Goal: Task Accomplishment & Management: Manage account settings

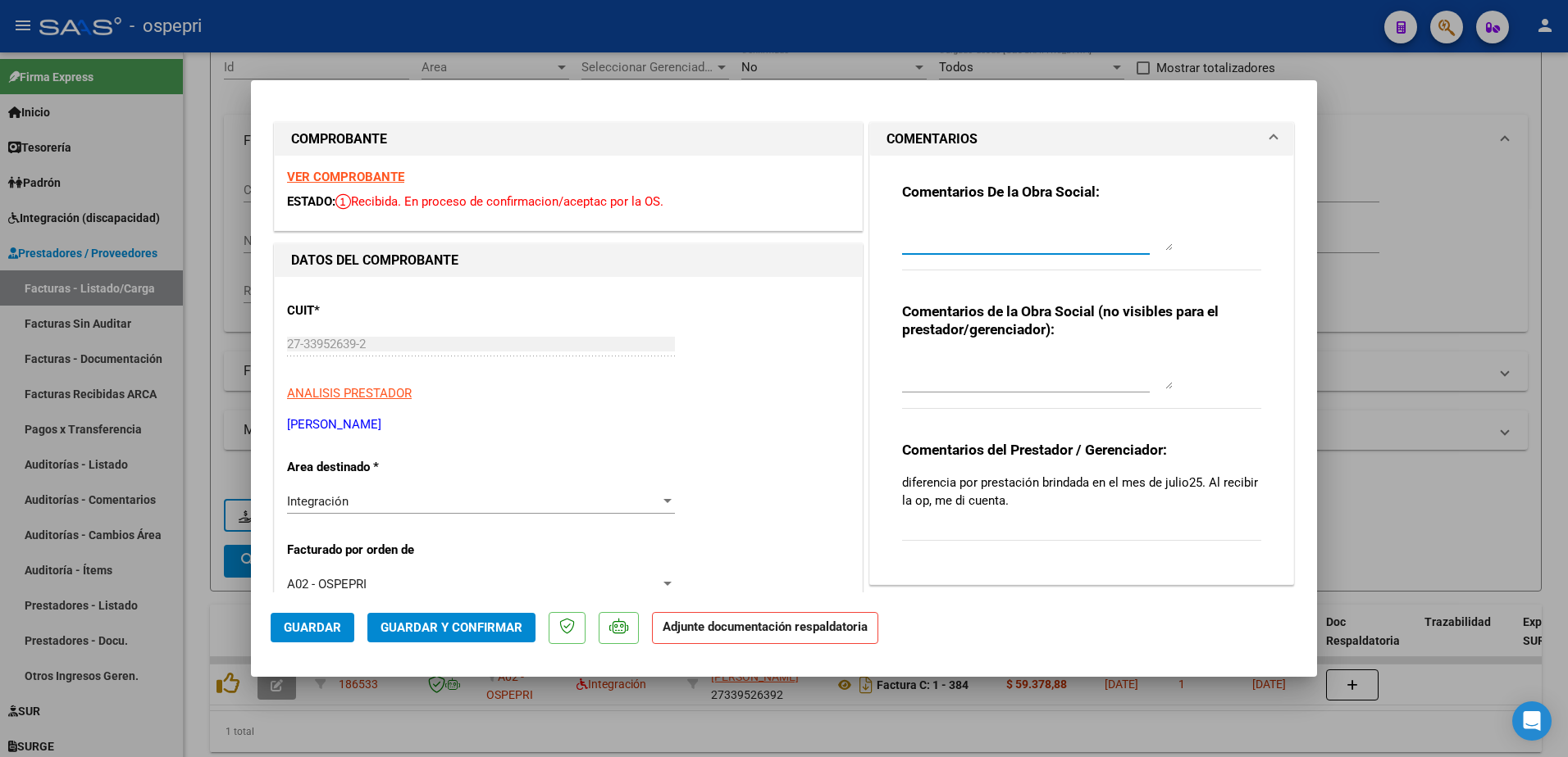
click at [994, 228] on textarea at bounding box center [1037, 234] width 270 height 33
type textarea "Hola buenas tardes: se solicita N de credito dado que NO corresponde facturar d…"
click at [315, 616] on button "Guardar" at bounding box center [312, 628] width 84 height 30
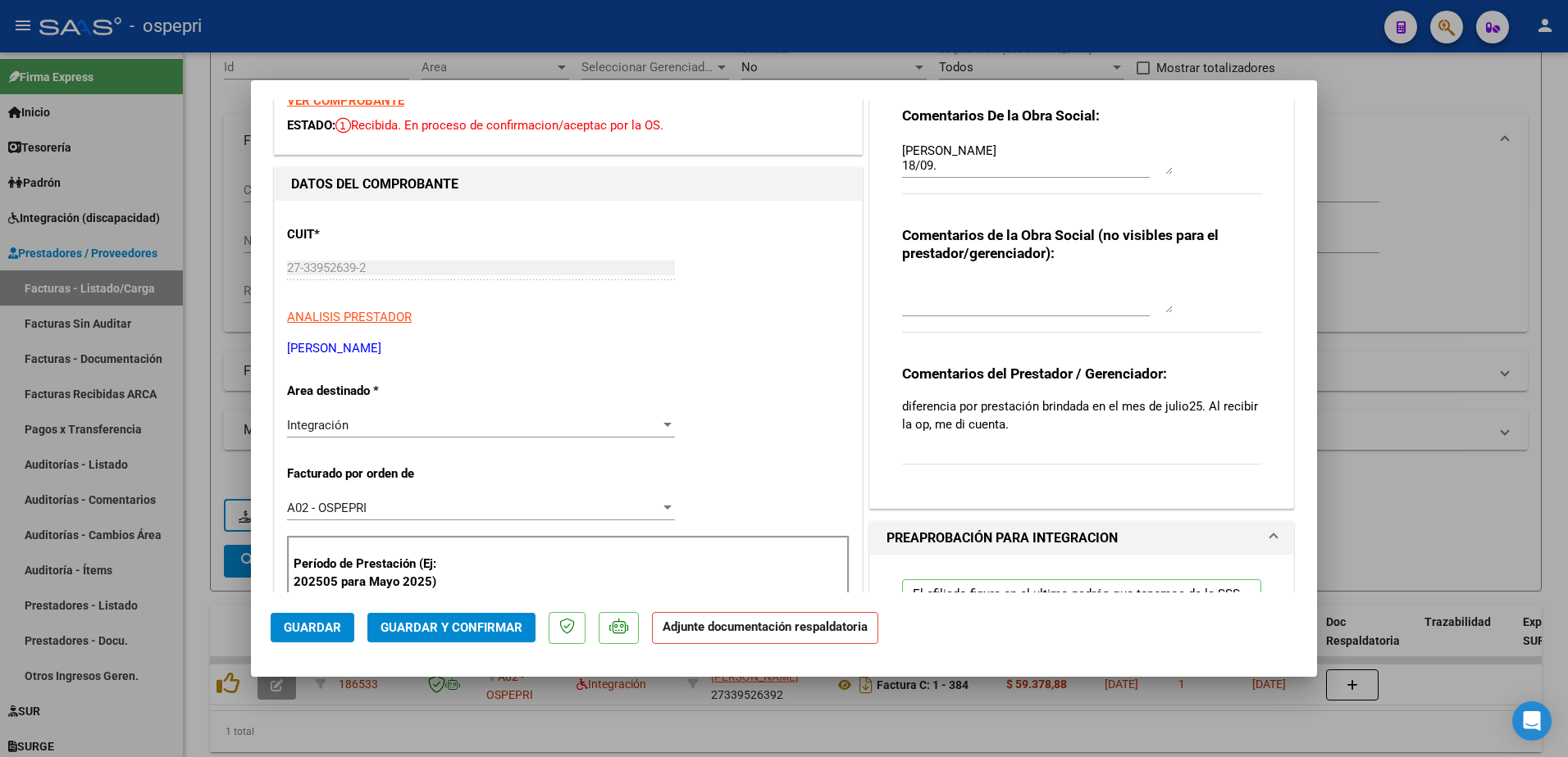
scroll to position [0, 0]
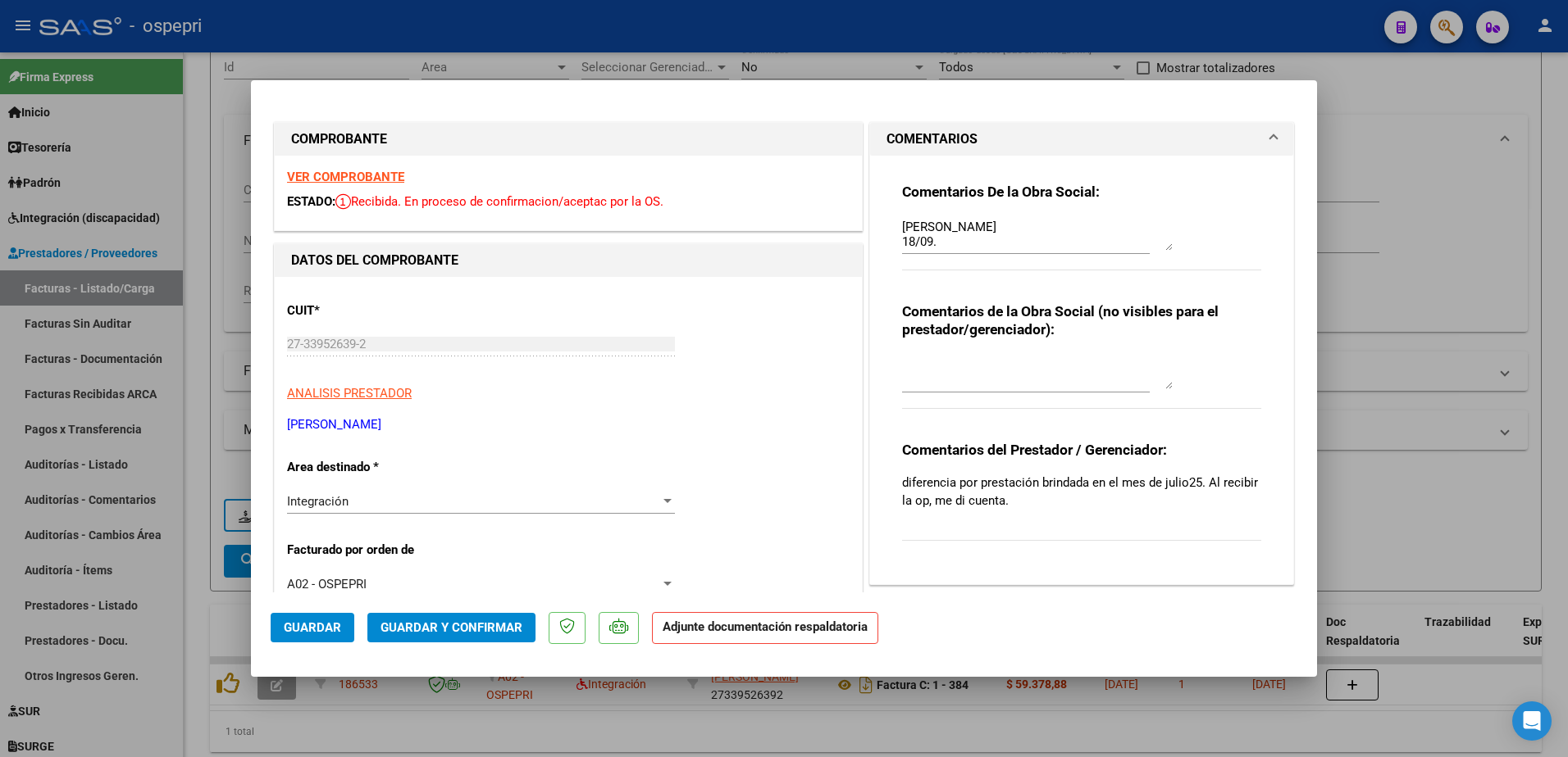
type input "$ 0,00"
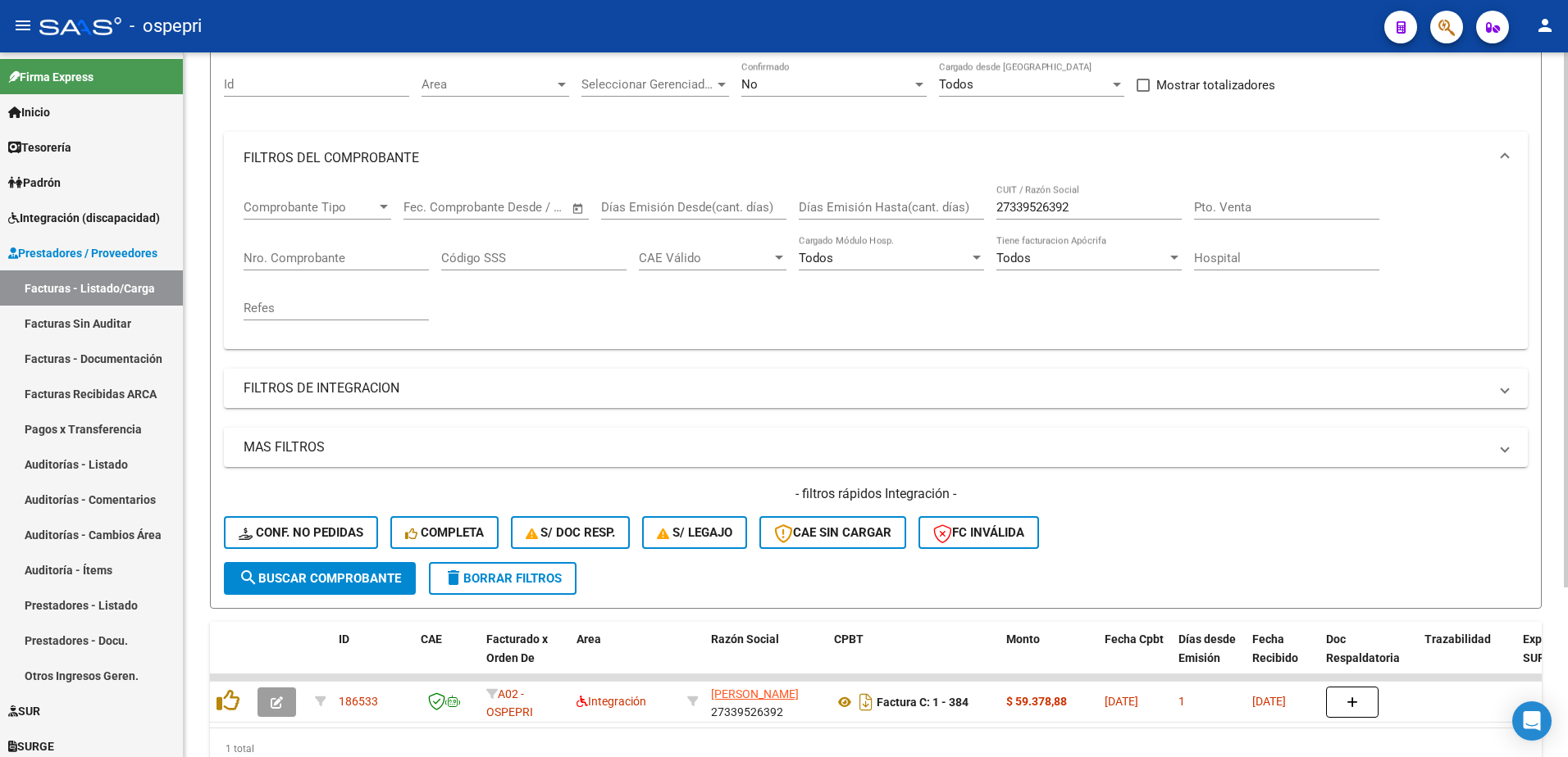
scroll to position [164, 0]
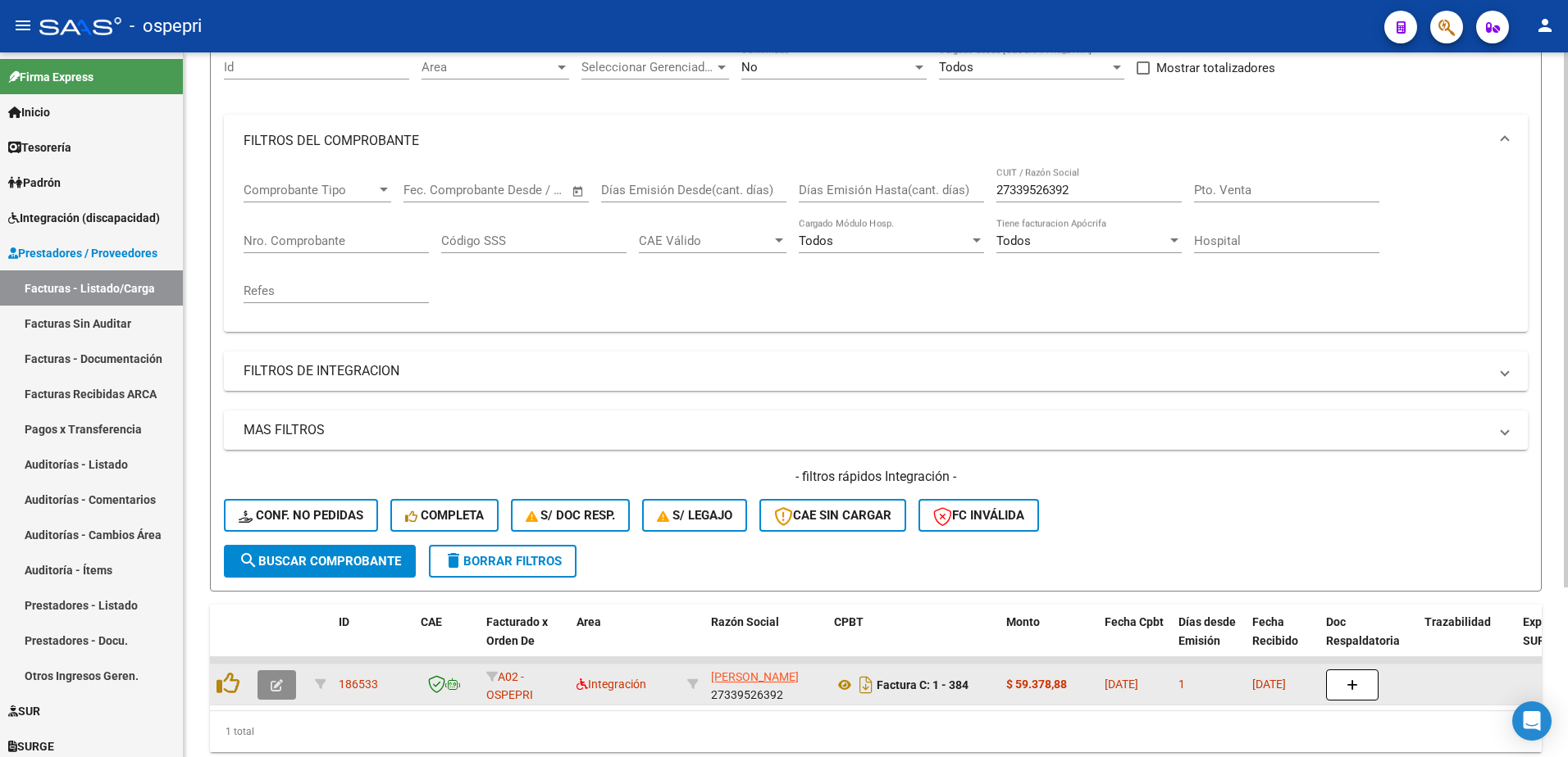
click at [275, 686] on icon "button" at bounding box center [276, 686] width 12 height 12
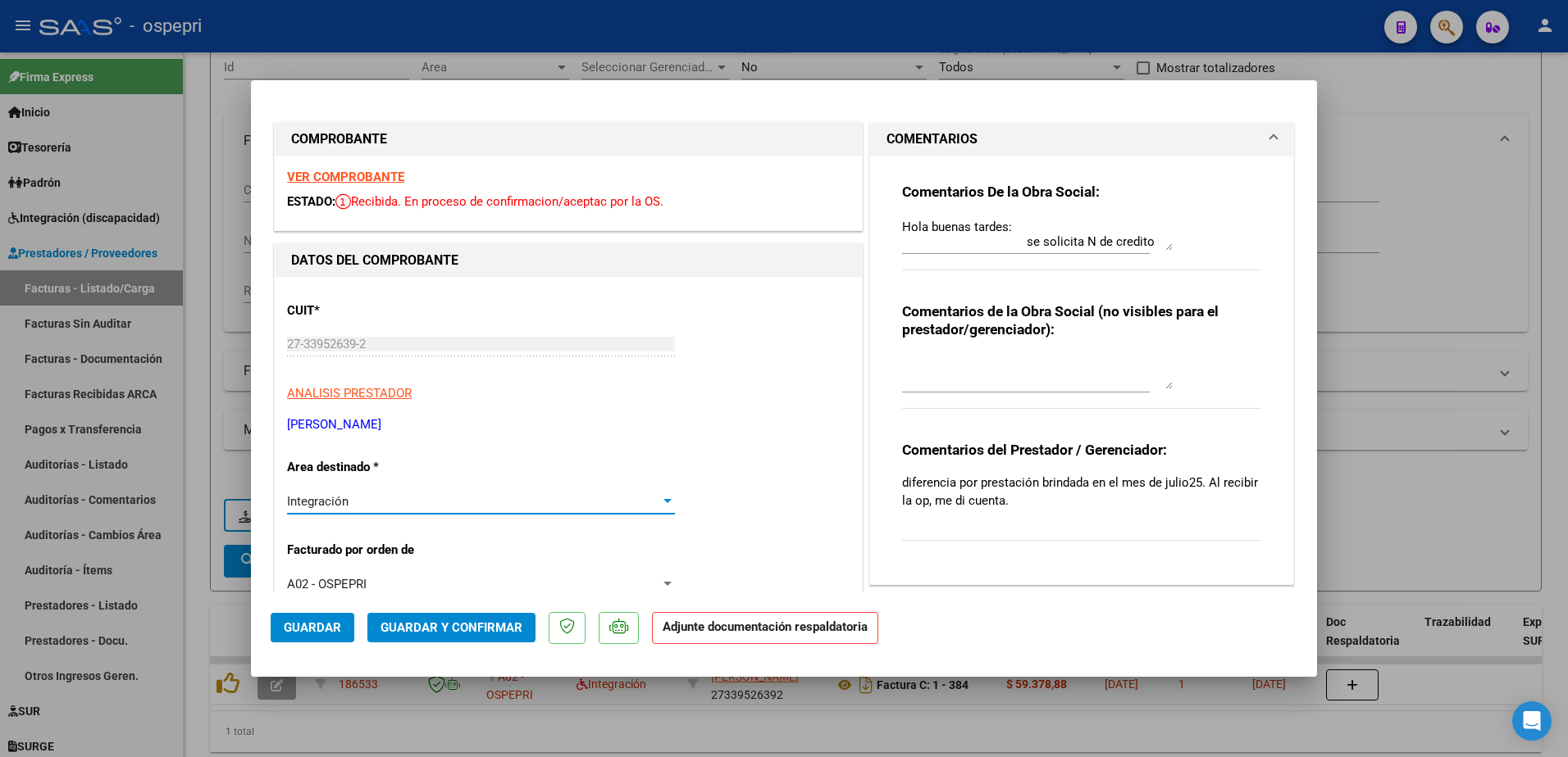
click at [663, 499] on div at bounding box center [667, 501] width 8 height 4
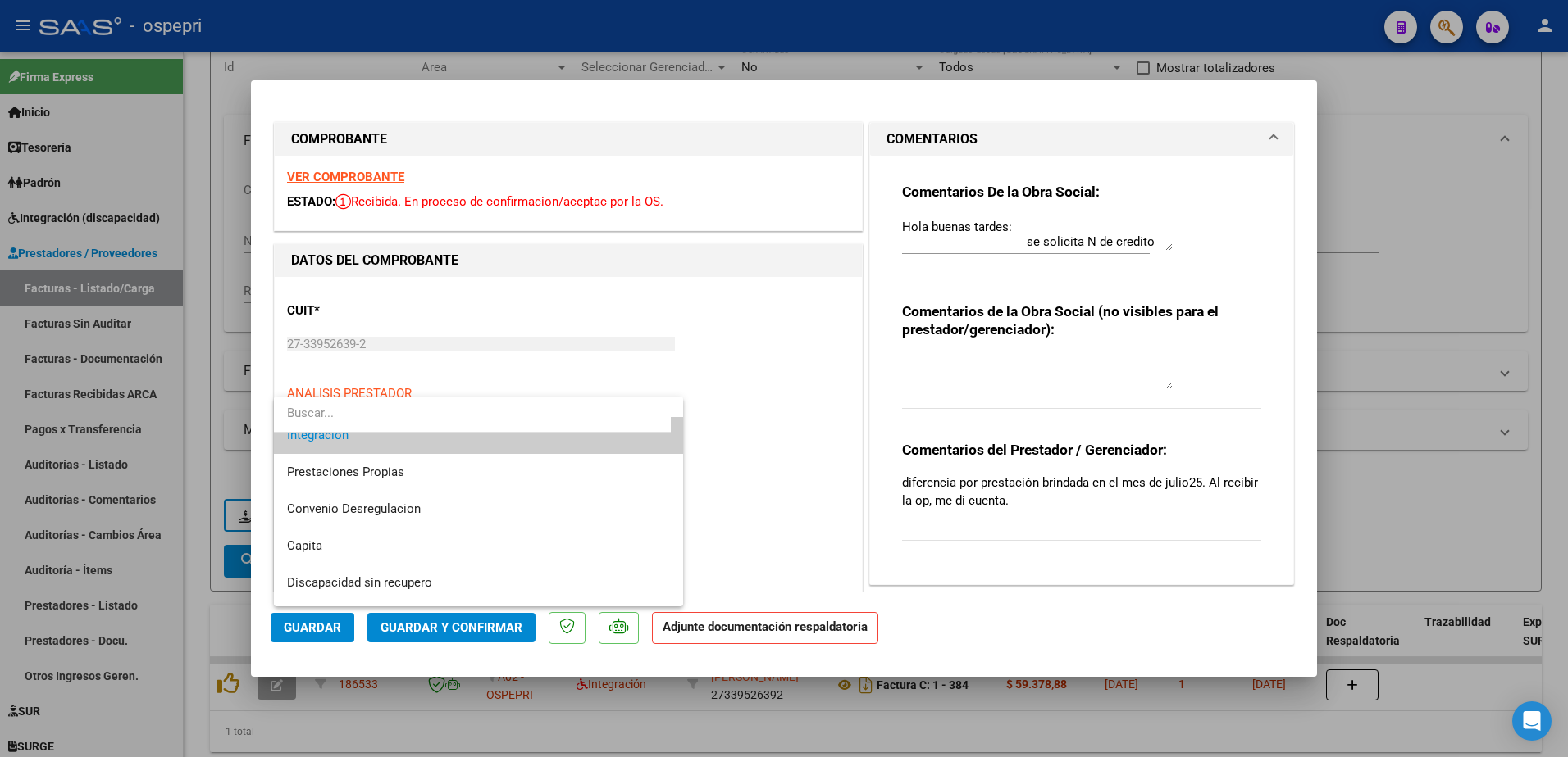
scroll to position [159, 0]
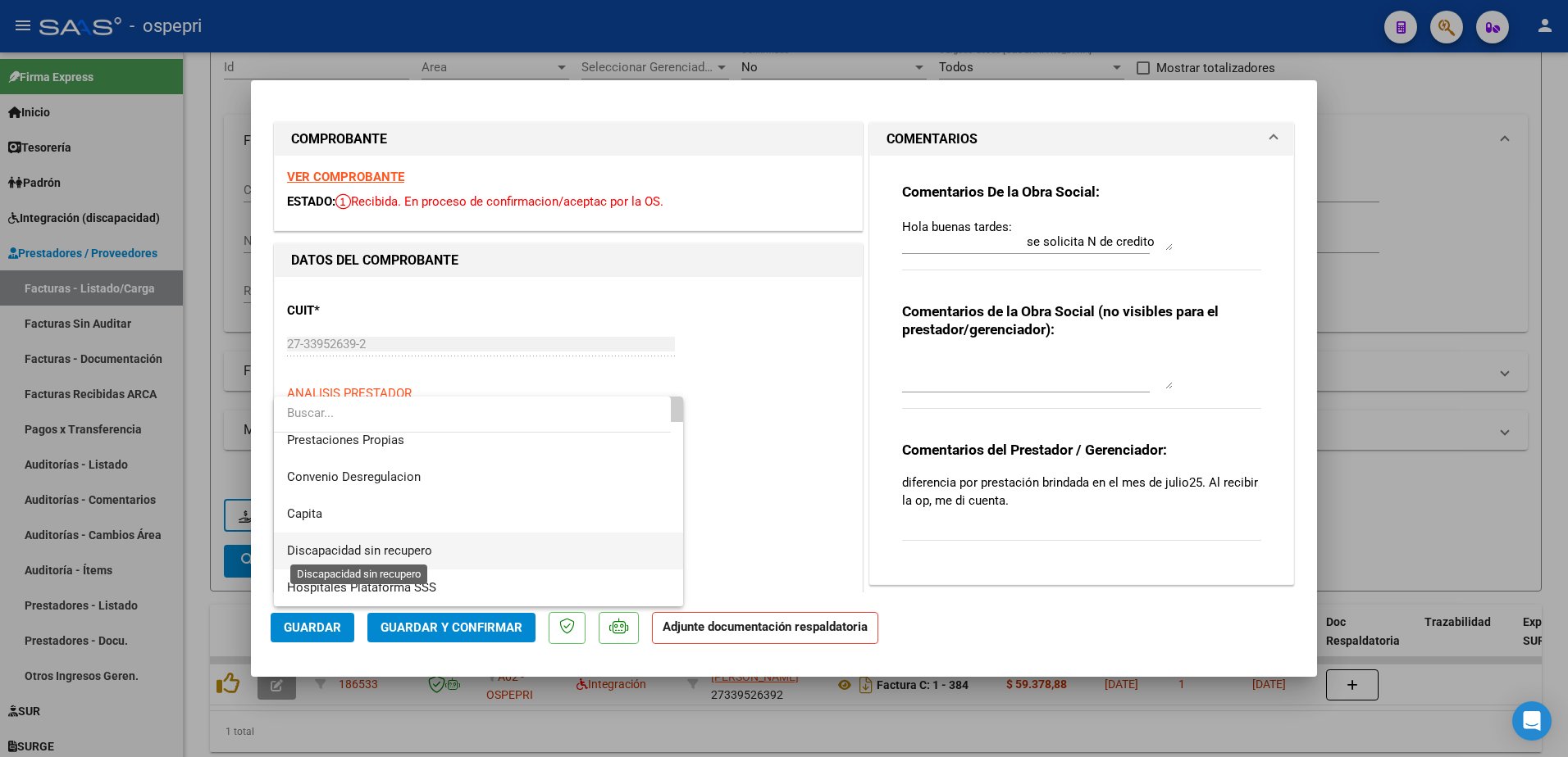
click at [390, 549] on span "Discapacidad sin recupero" at bounding box center [359, 551] width 146 height 15
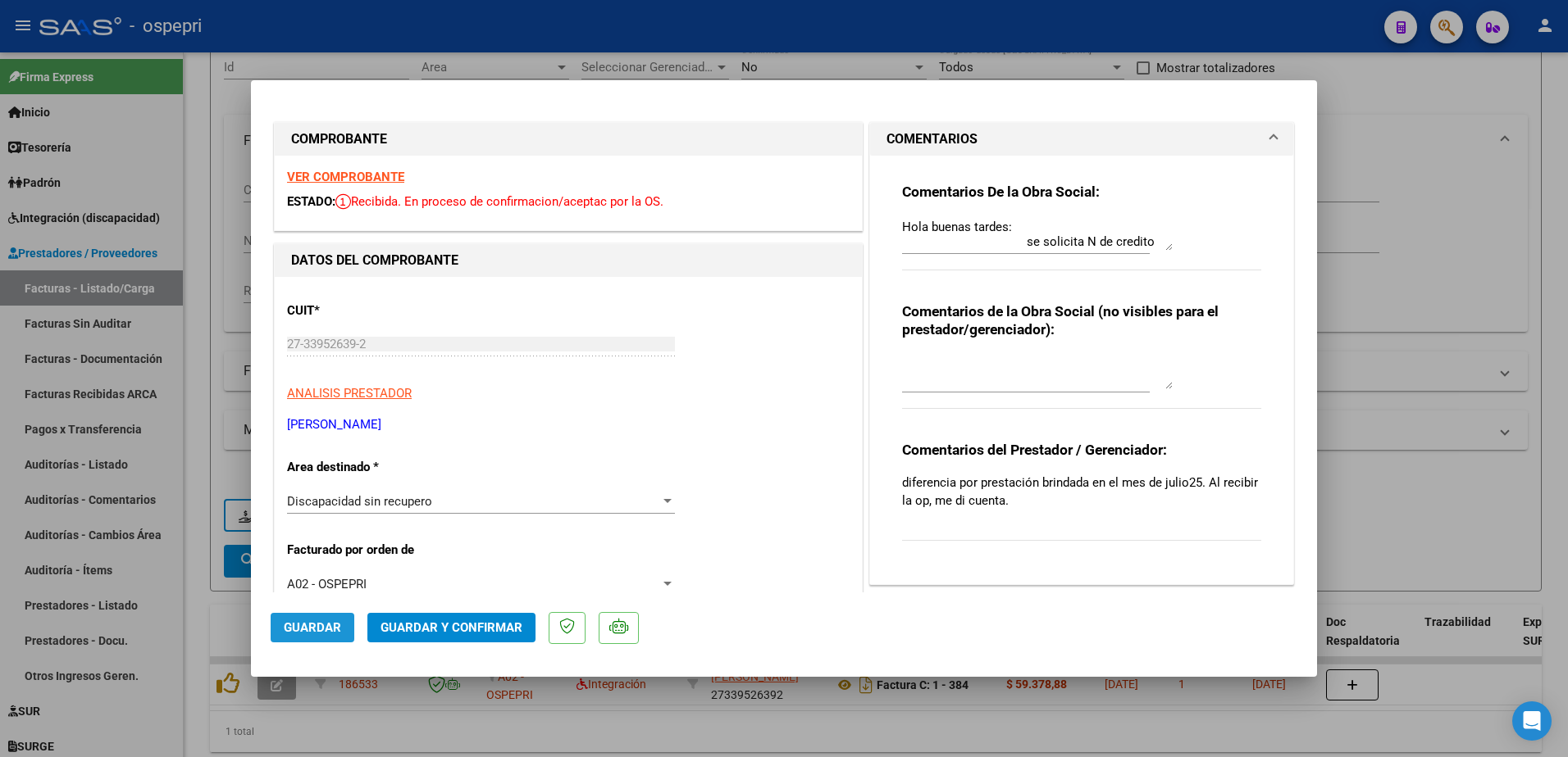
click at [312, 625] on span "Guardar" at bounding box center [313, 627] width 58 height 15
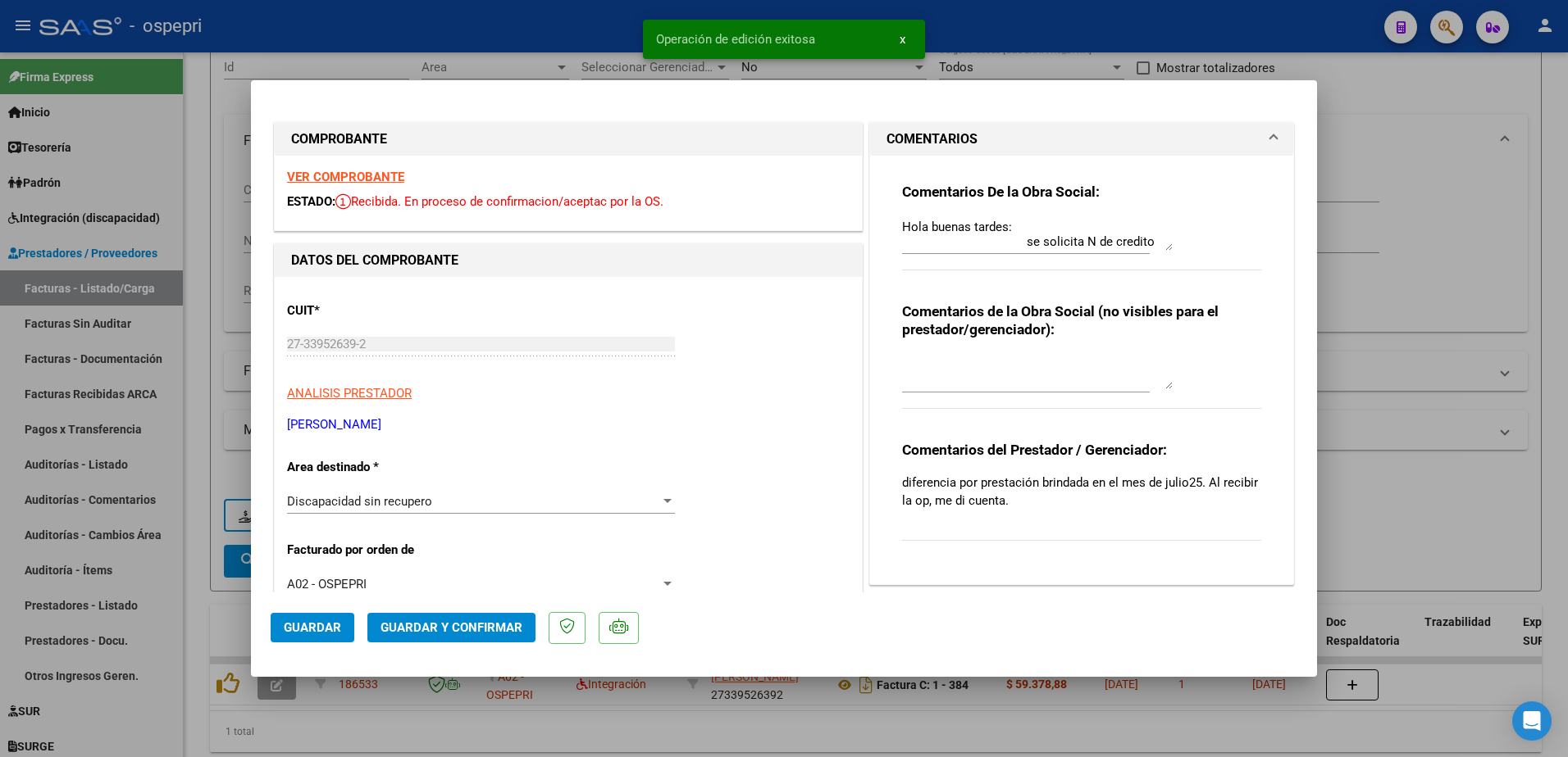
type input "$ 0,00"
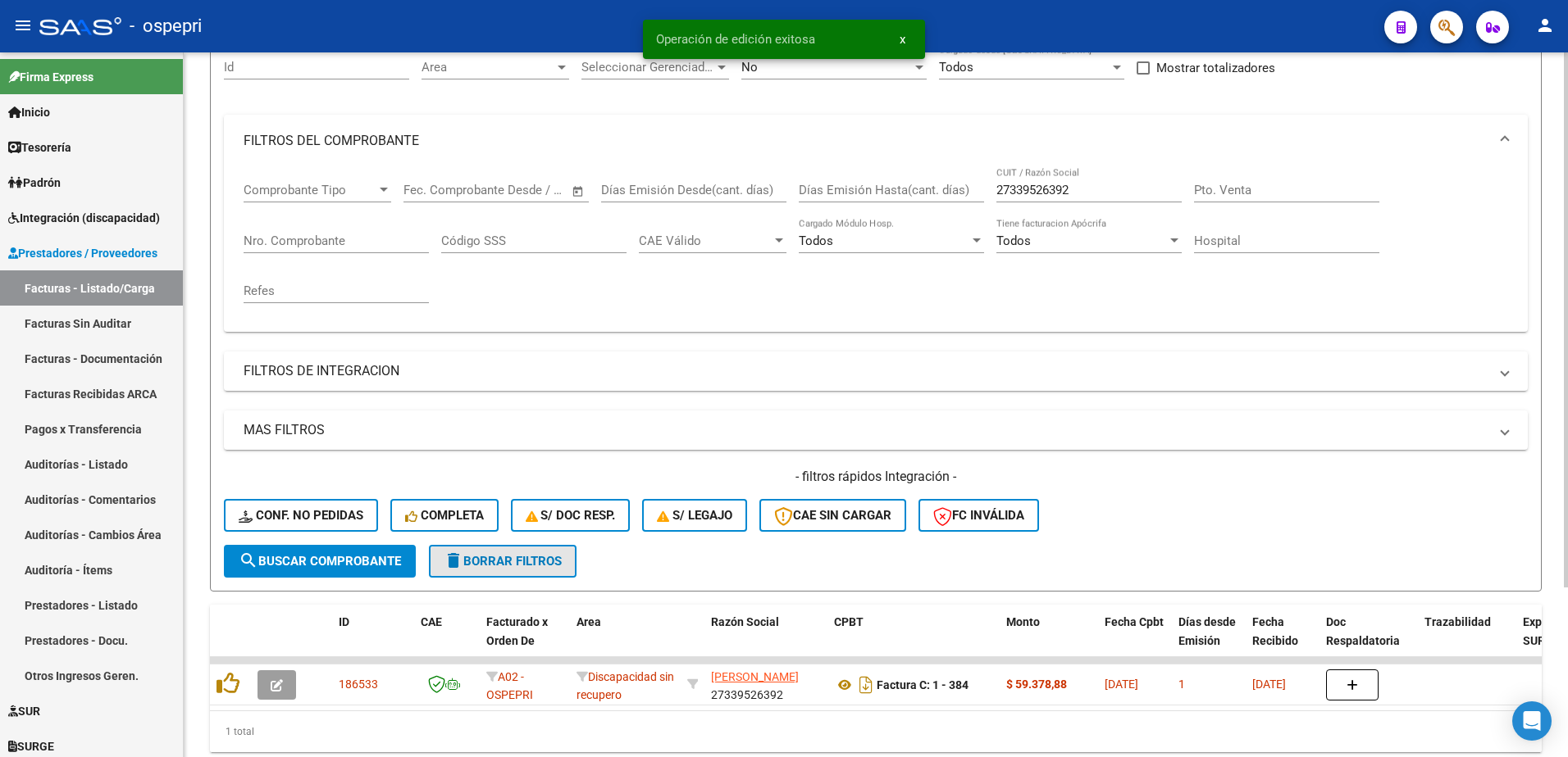
click at [490, 557] on span "delete Borrar Filtros" at bounding box center [502, 561] width 118 height 15
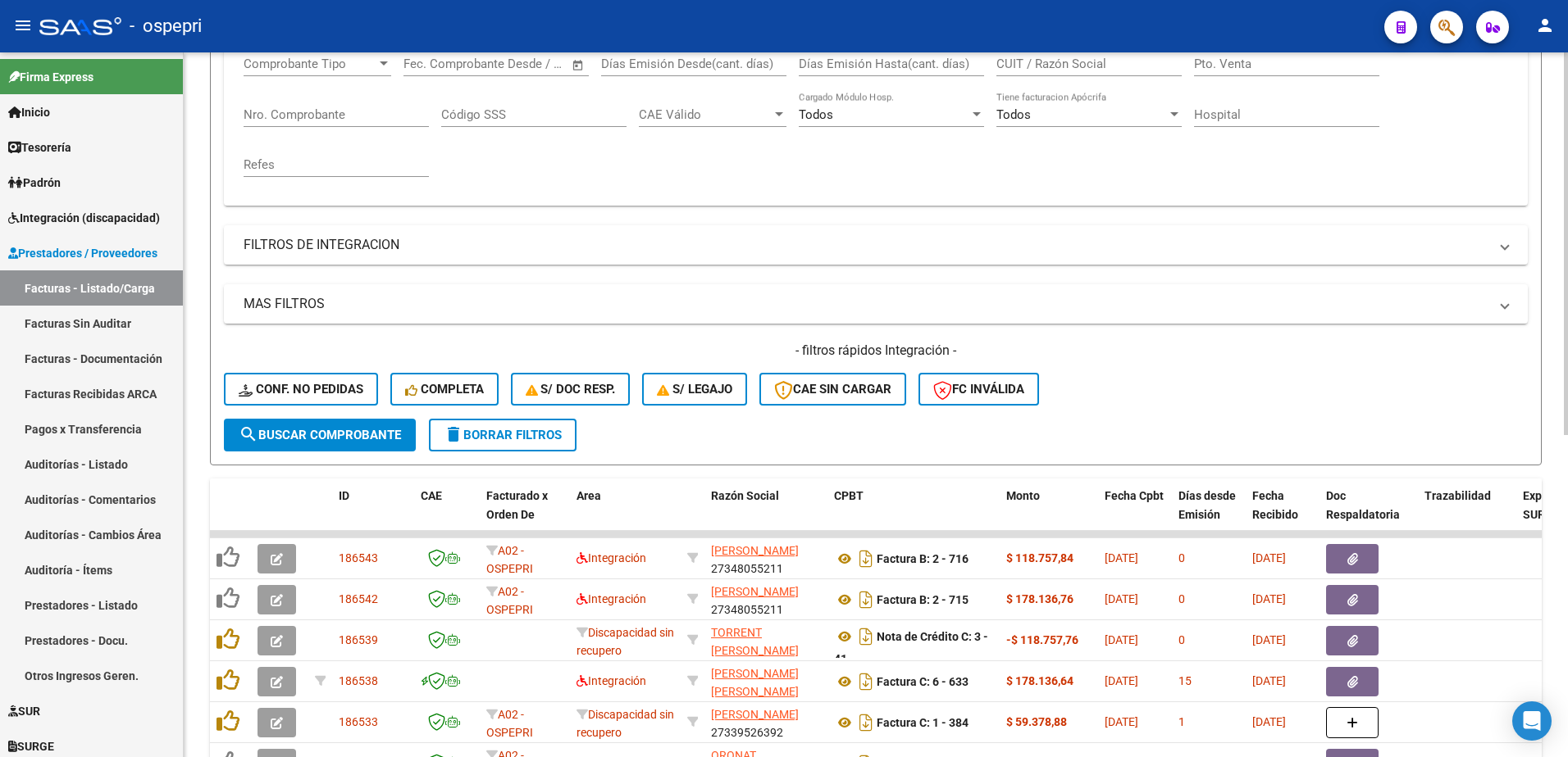
scroll to position [328, 0]
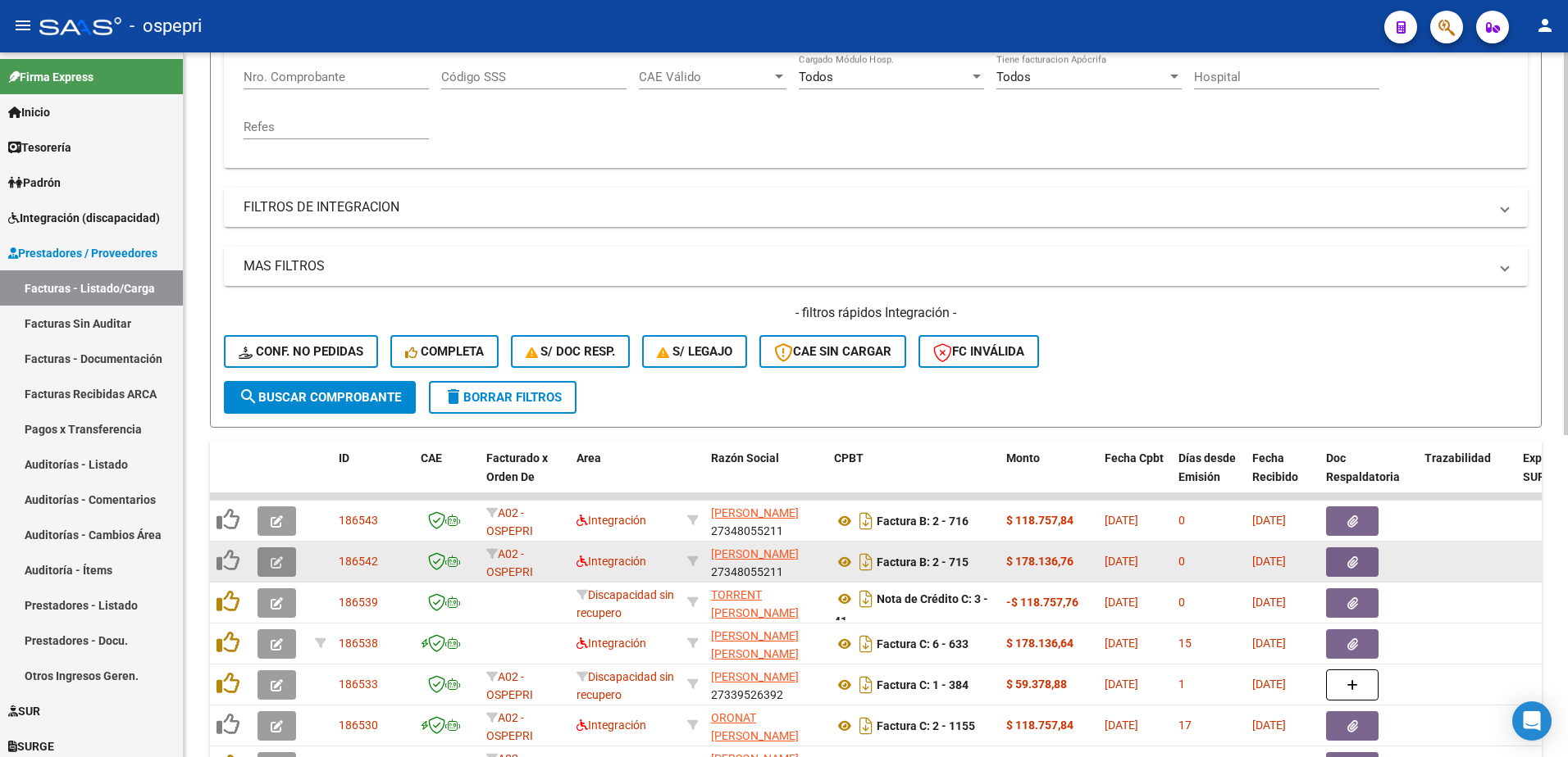
click at [284, 562] on button "button" at bounding box center [276, 562] width 38 height 30
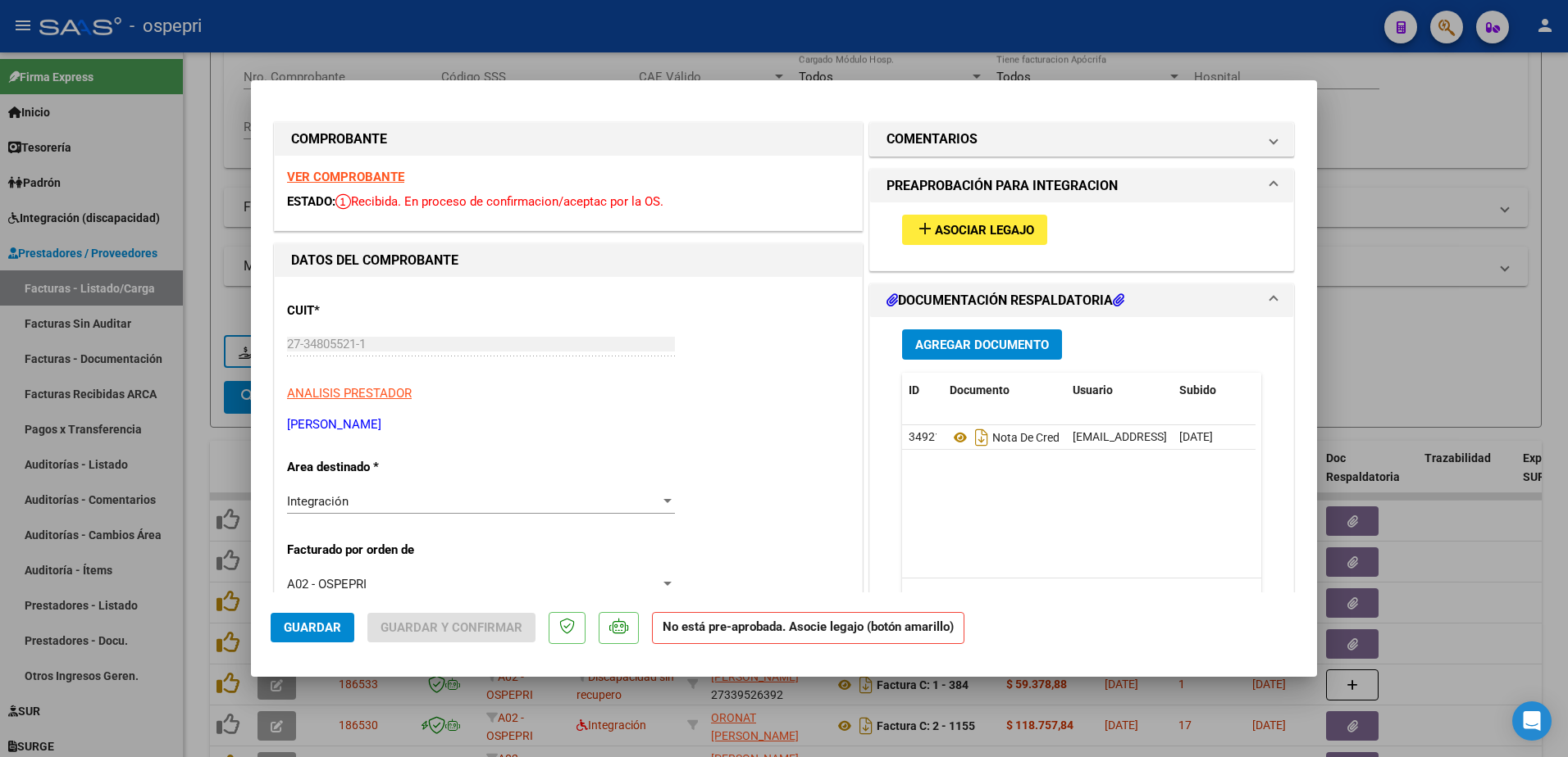
click at [367, 172] on strong "VER COMPROBANTE" at bounding box center [345, 177] width 118 height 15
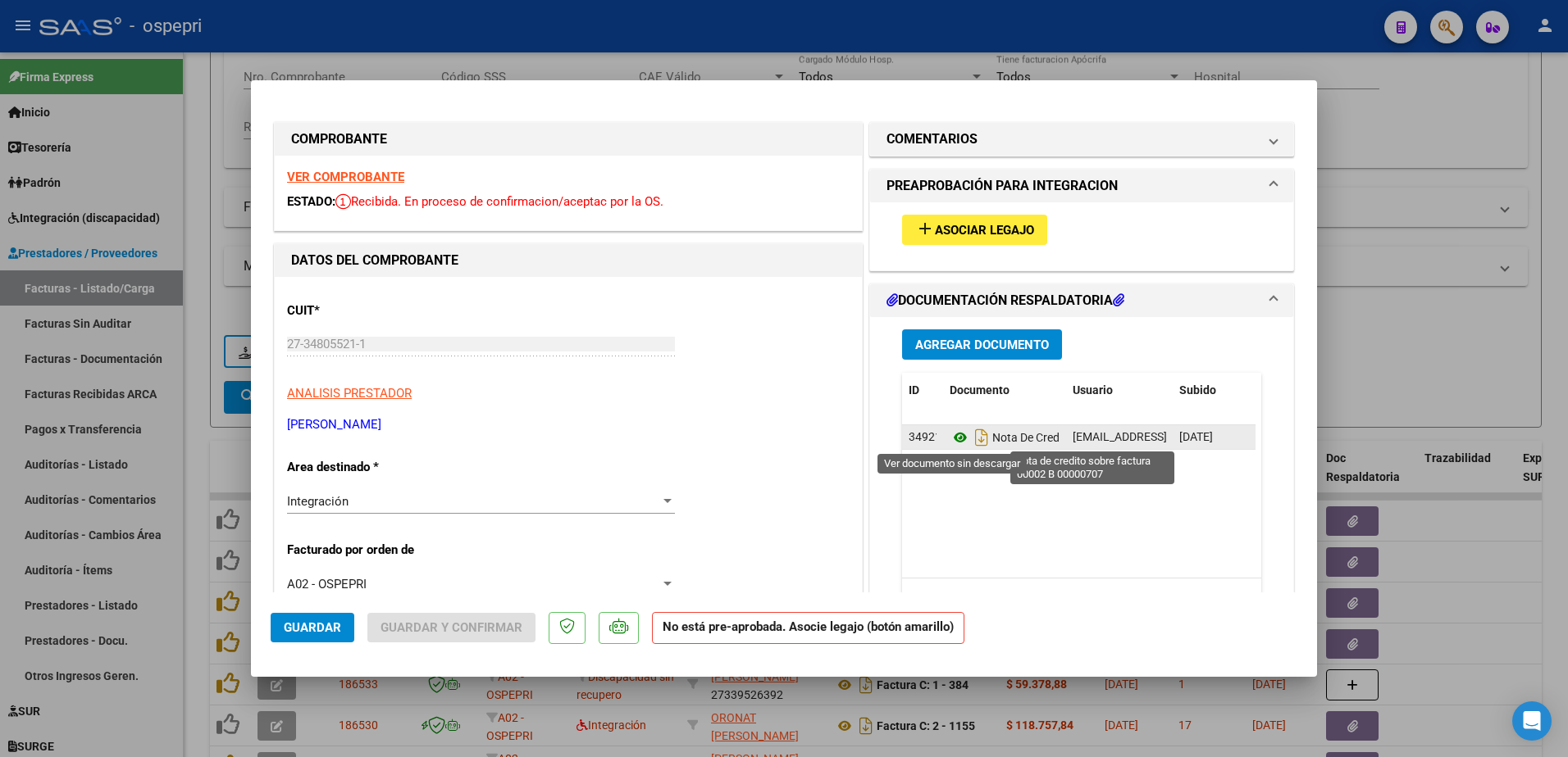
click at [952, 432] on icon at bounding box center [960, 437] width 21 height 20
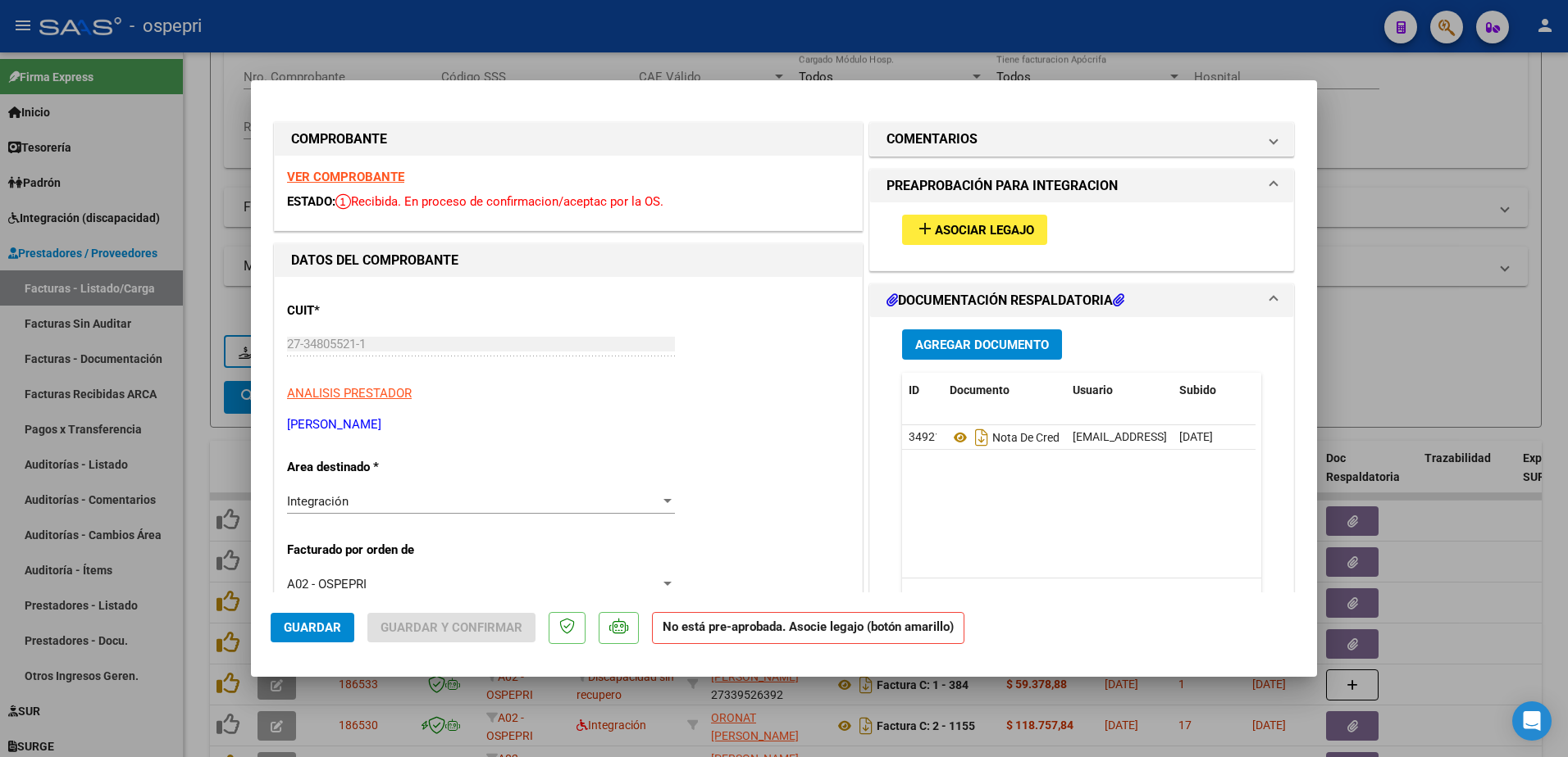
type input "$ 0,00"
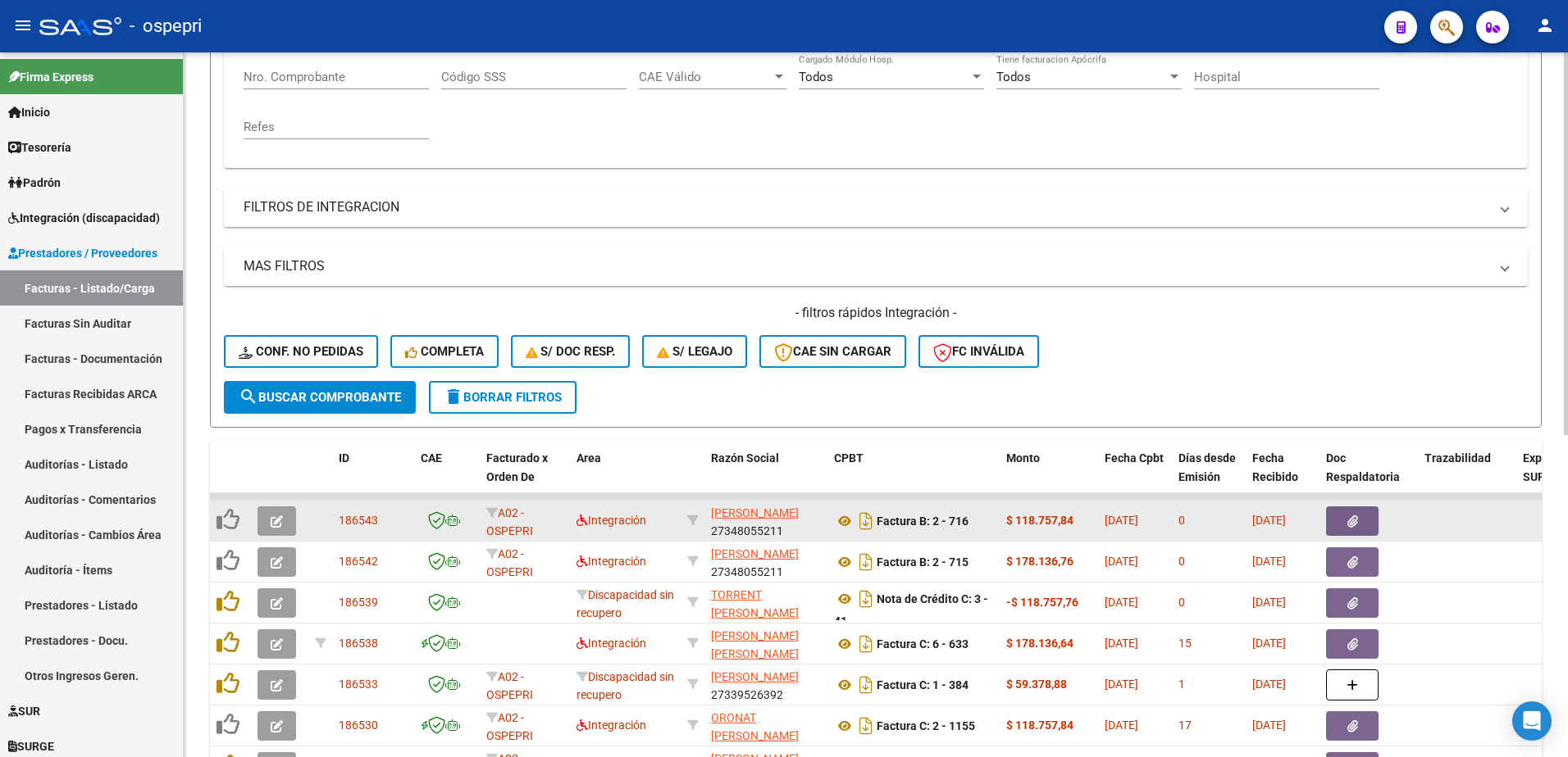
click at [270, 522] on button "button" at bounding box center [276, 521] width 38 height 30
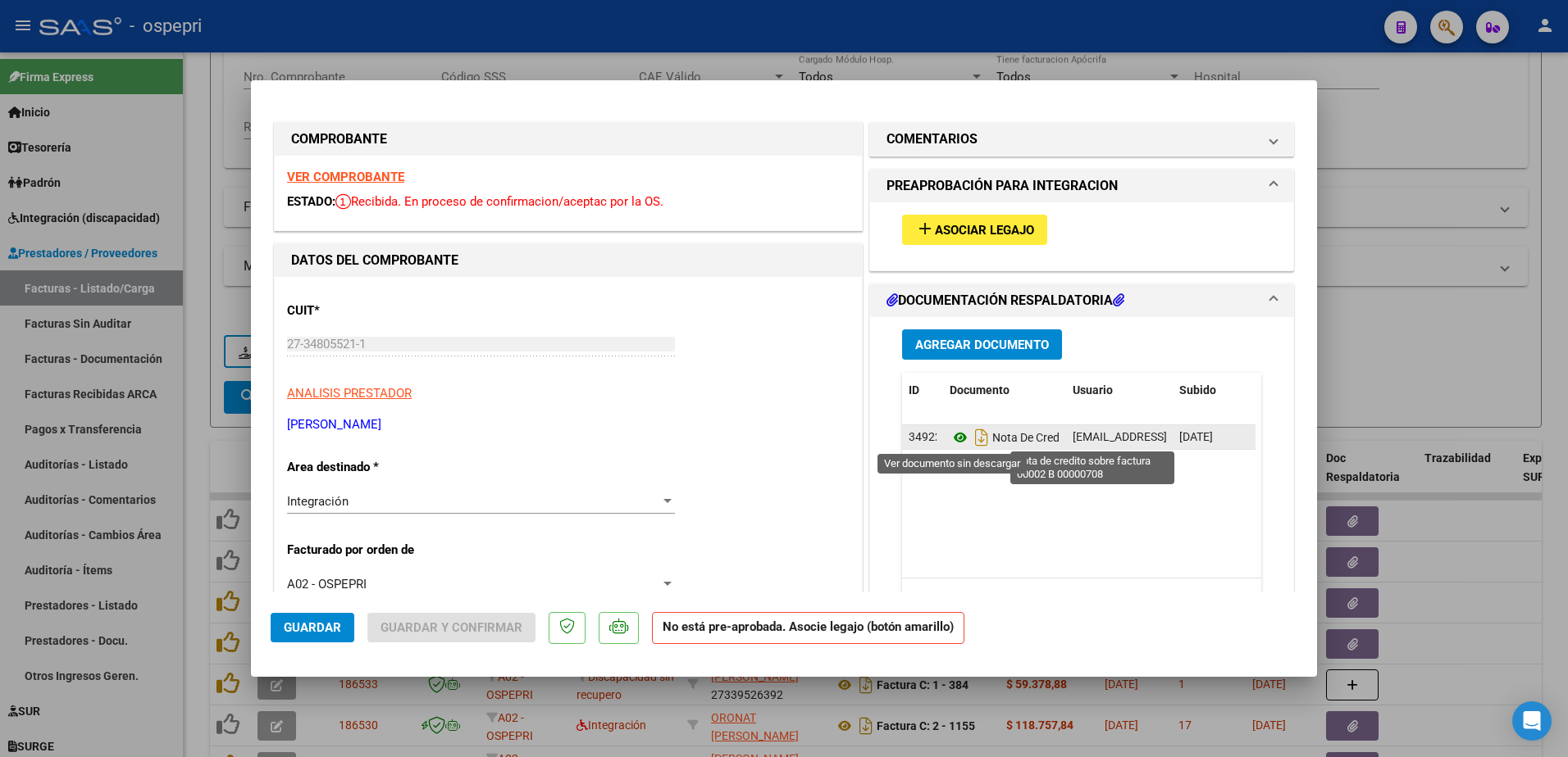
click at [953, 436] on icon at bounding box center [960, 437] width 21 height 20
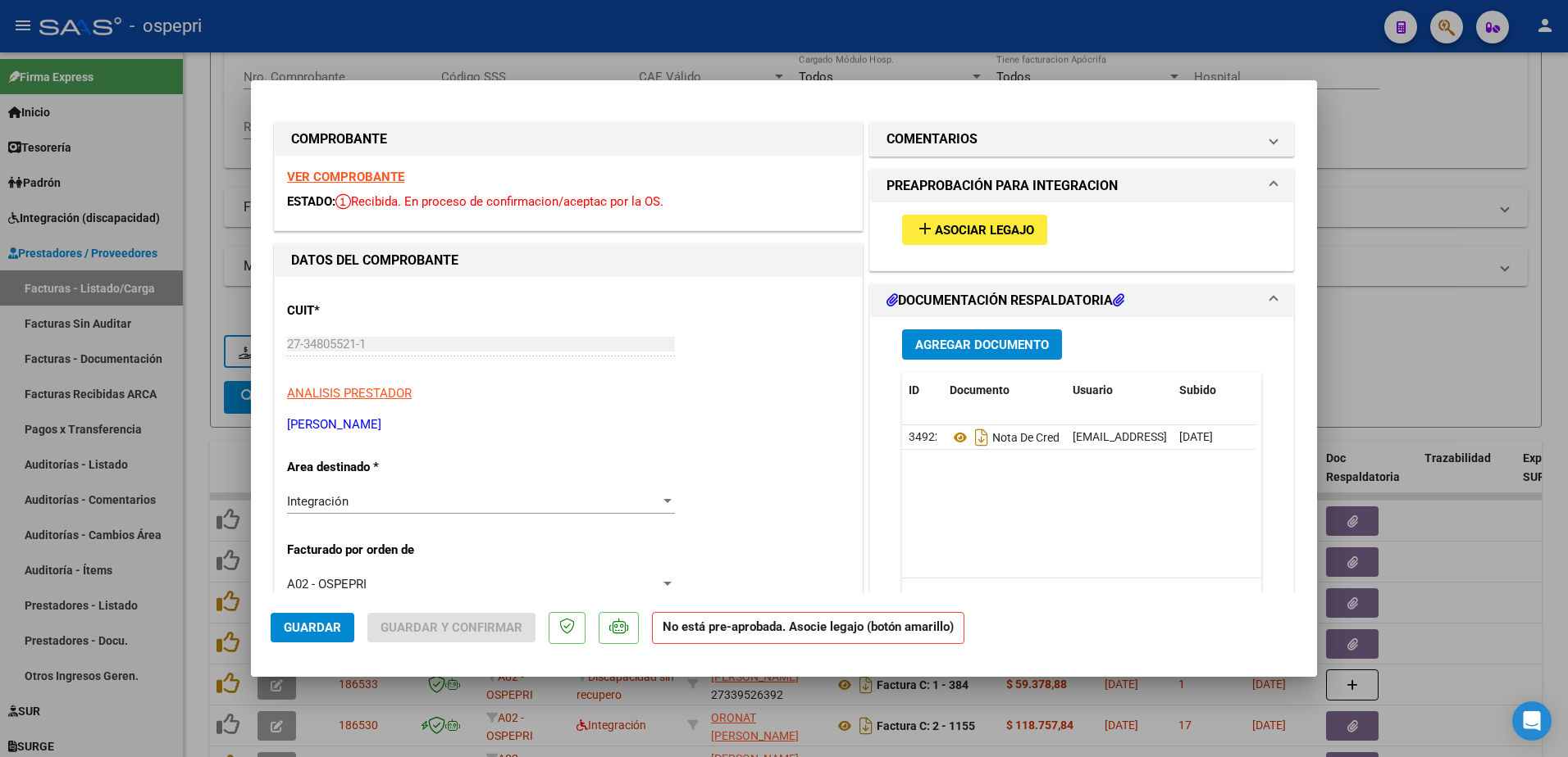
type input "$ 0,00"
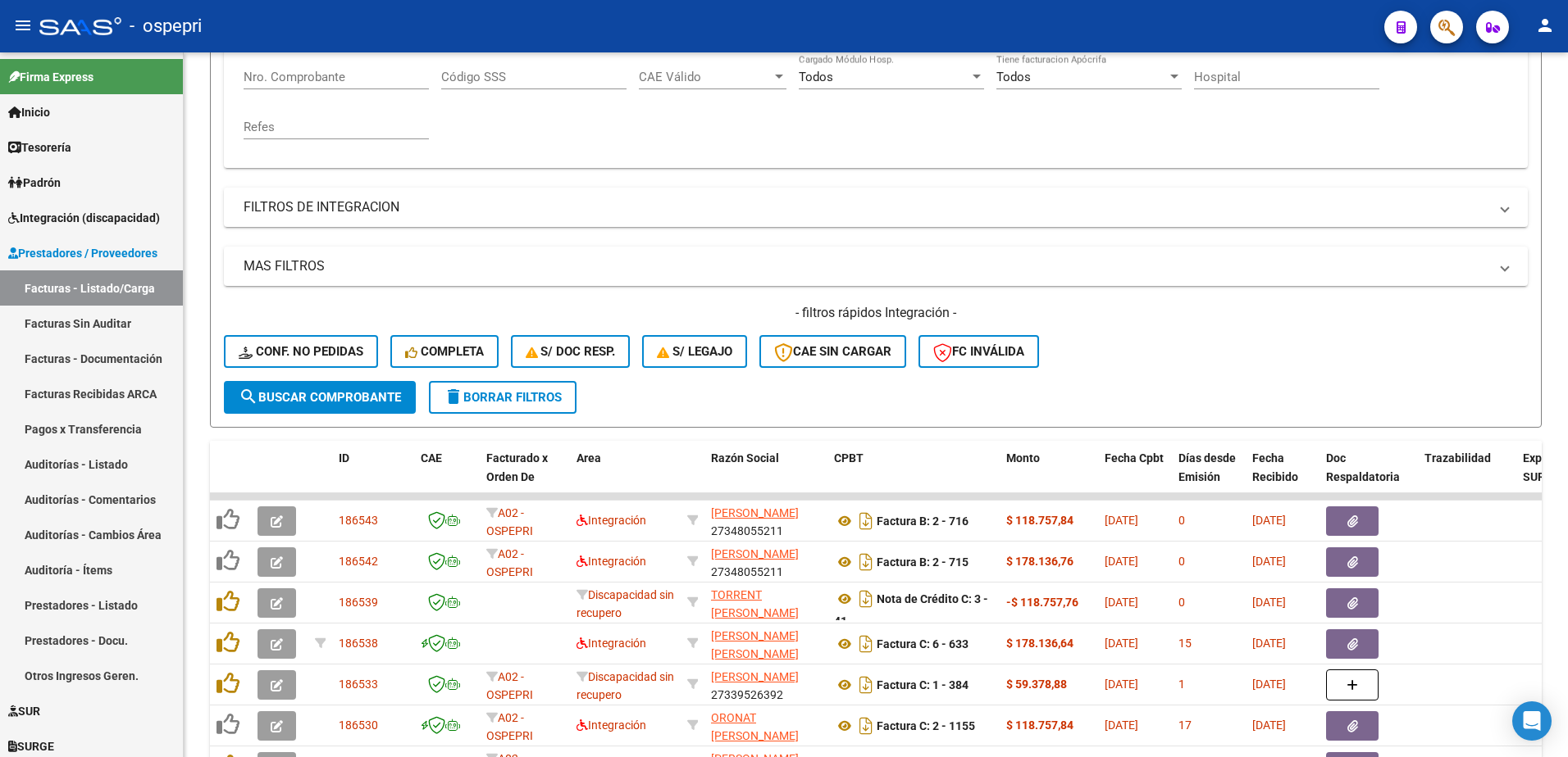
click at [671, 20] on div "- ospepri" at bounding box center [705, 25] width 1332 height 36
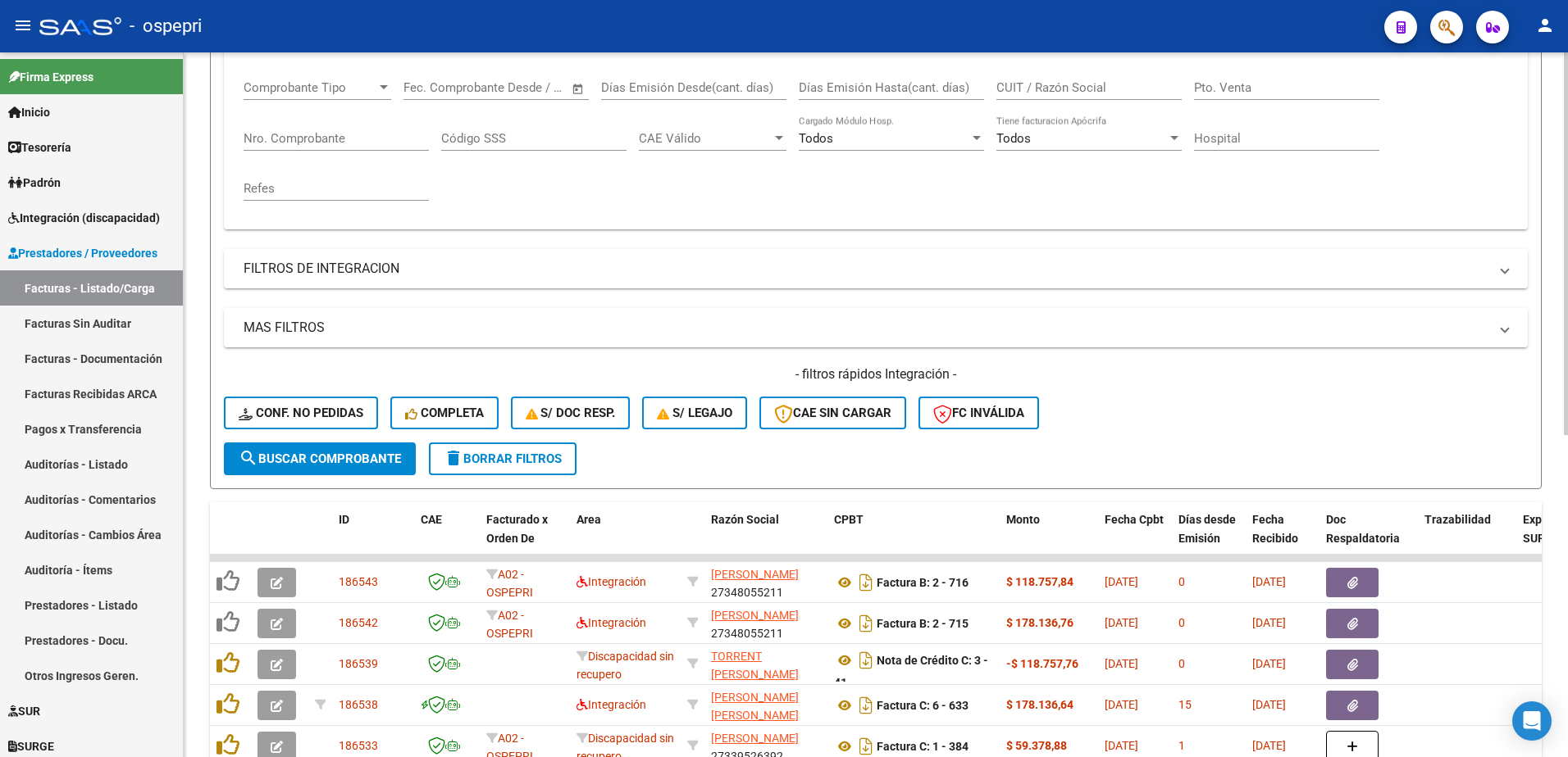
scroll to position [0, 0]
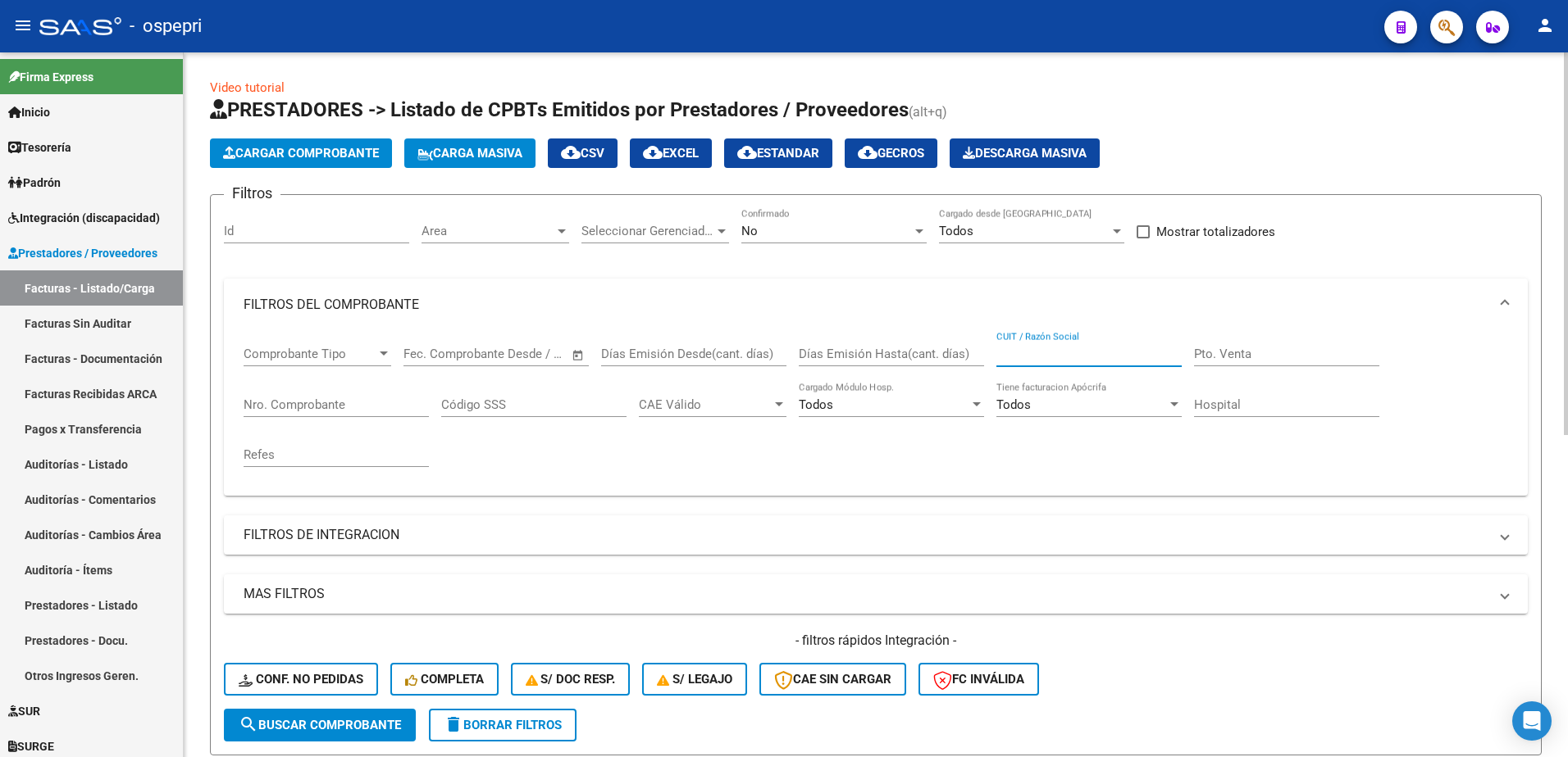
click at [1023, 355] on input "CUIT / Razón Social" at bounding box center [1089, 354] width 186 height 15
paste input "27289797292"
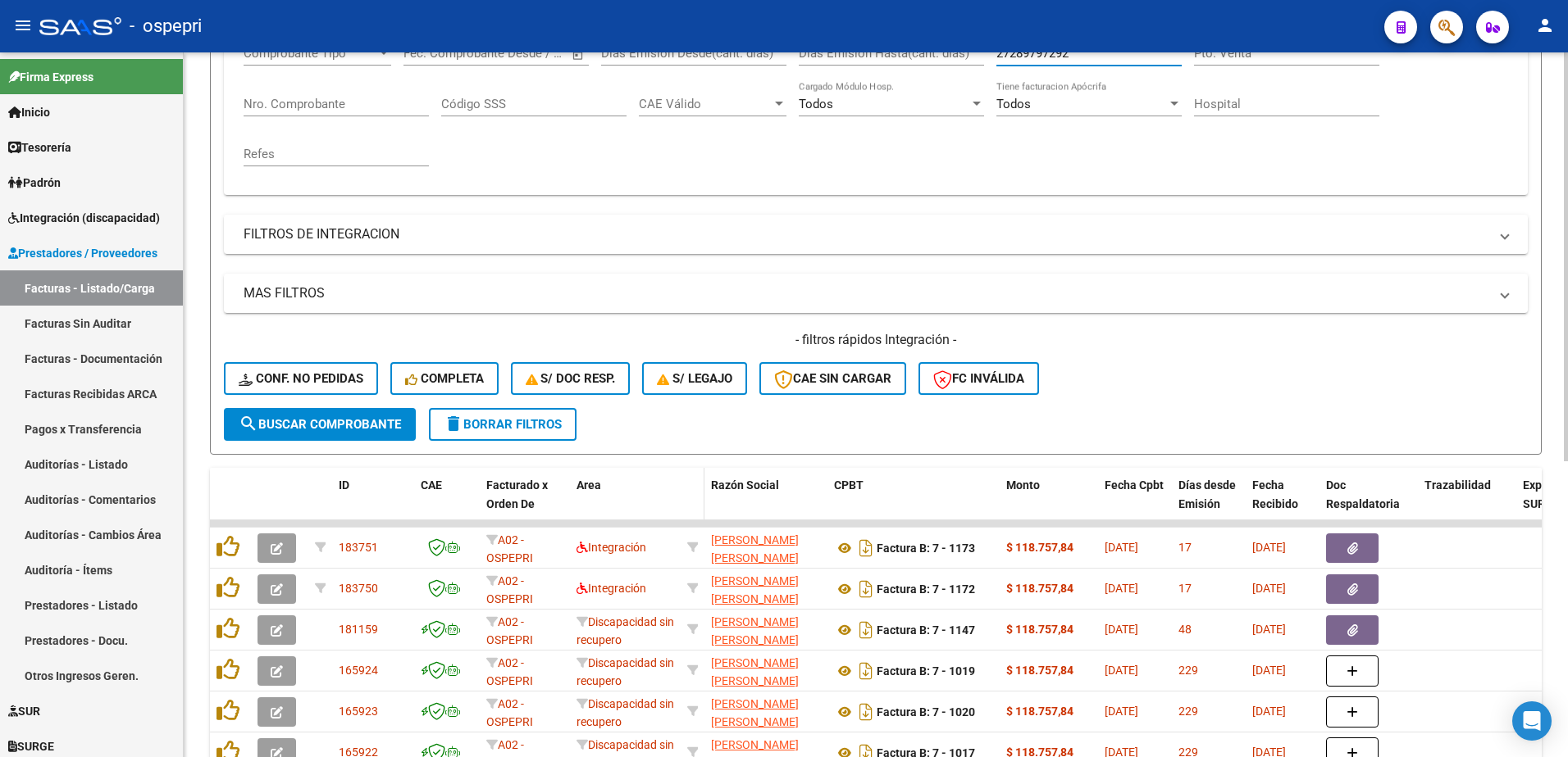
scroll to position [328, 0]
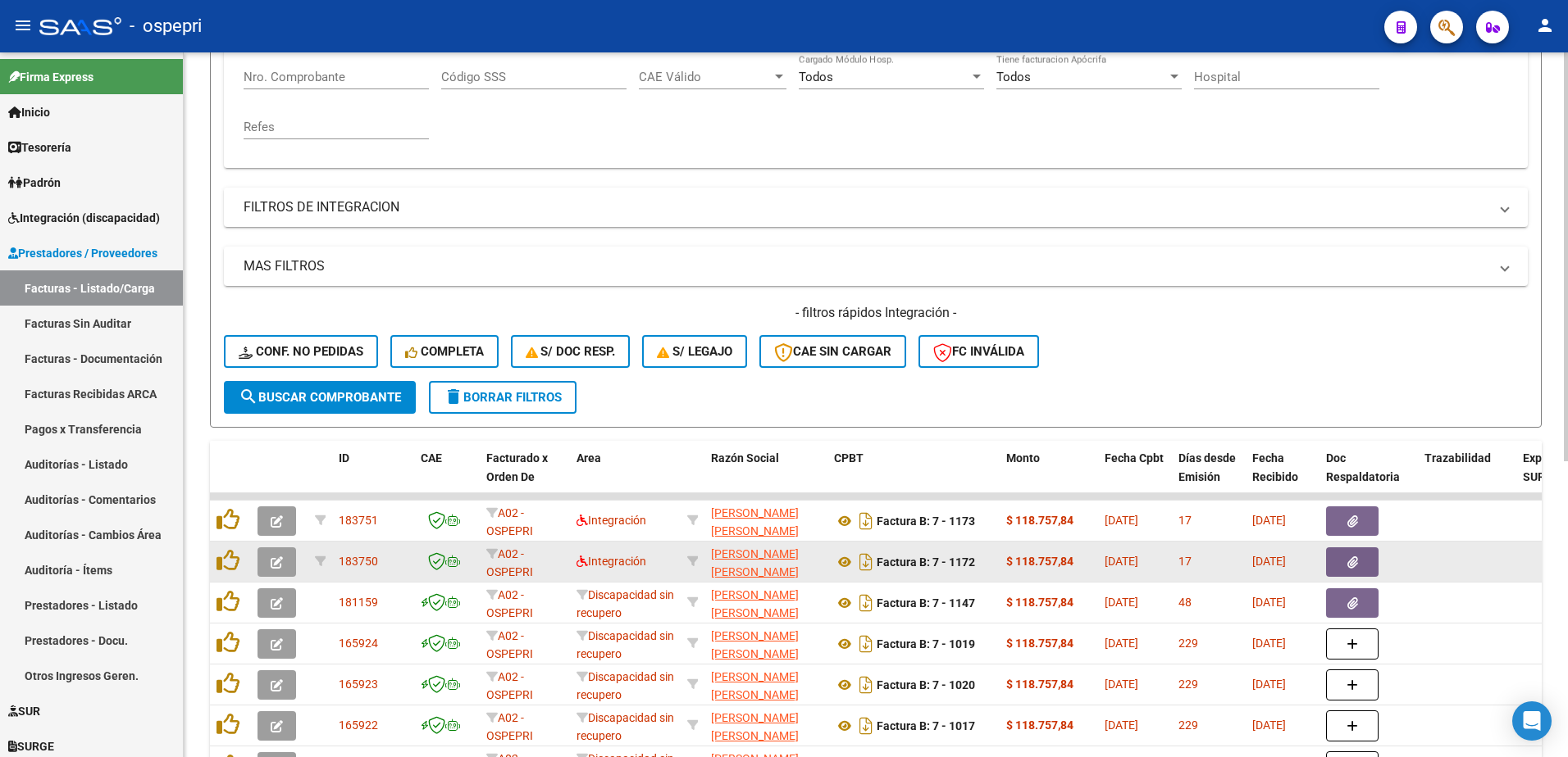
type input "27289797292"
click at [271, 564] on icon "button" at bounding box center [276, 563] width 12 height 12
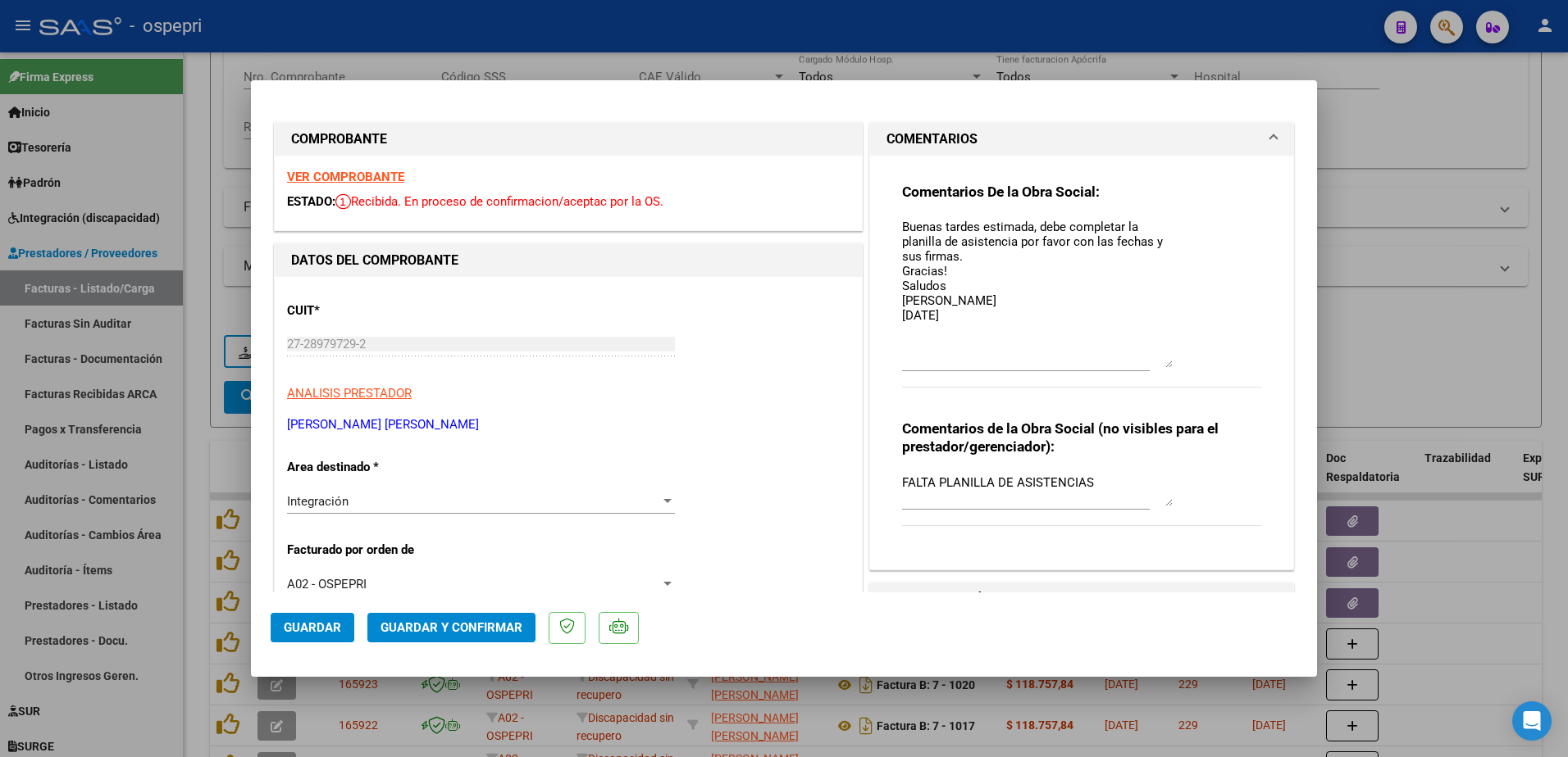
drag, startPoint x: 1162, startPoint y: 250, endPoint x: 1184, endPoint y: 367, distance: 119.1
click at [1184, 367] on div "Comentarios De la Obra Social: Buenas tardes estimada, debe completar la planil…" at bounding box center [1082, 294] width 359 height 223
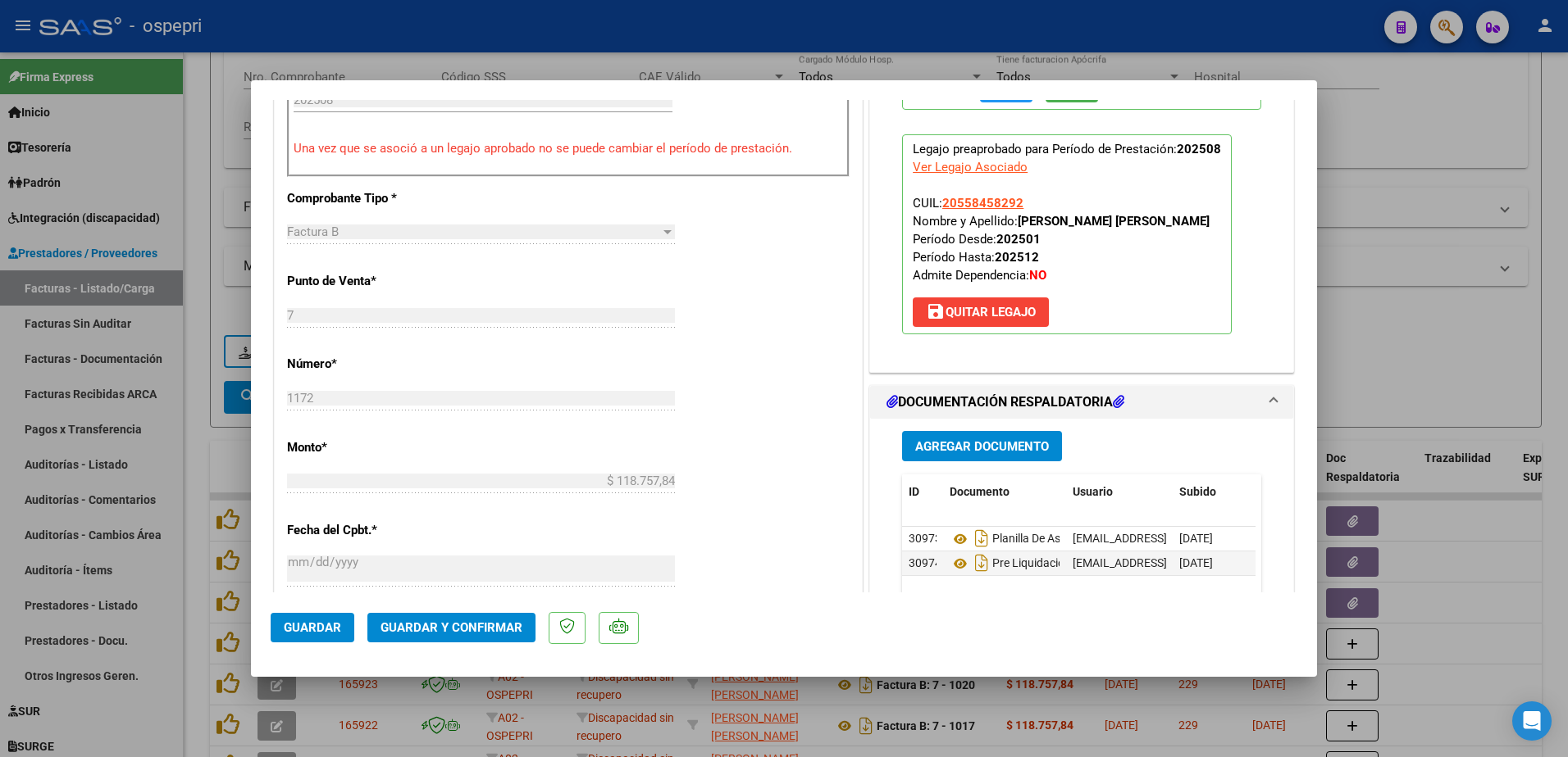
scroll to position [656, 0]
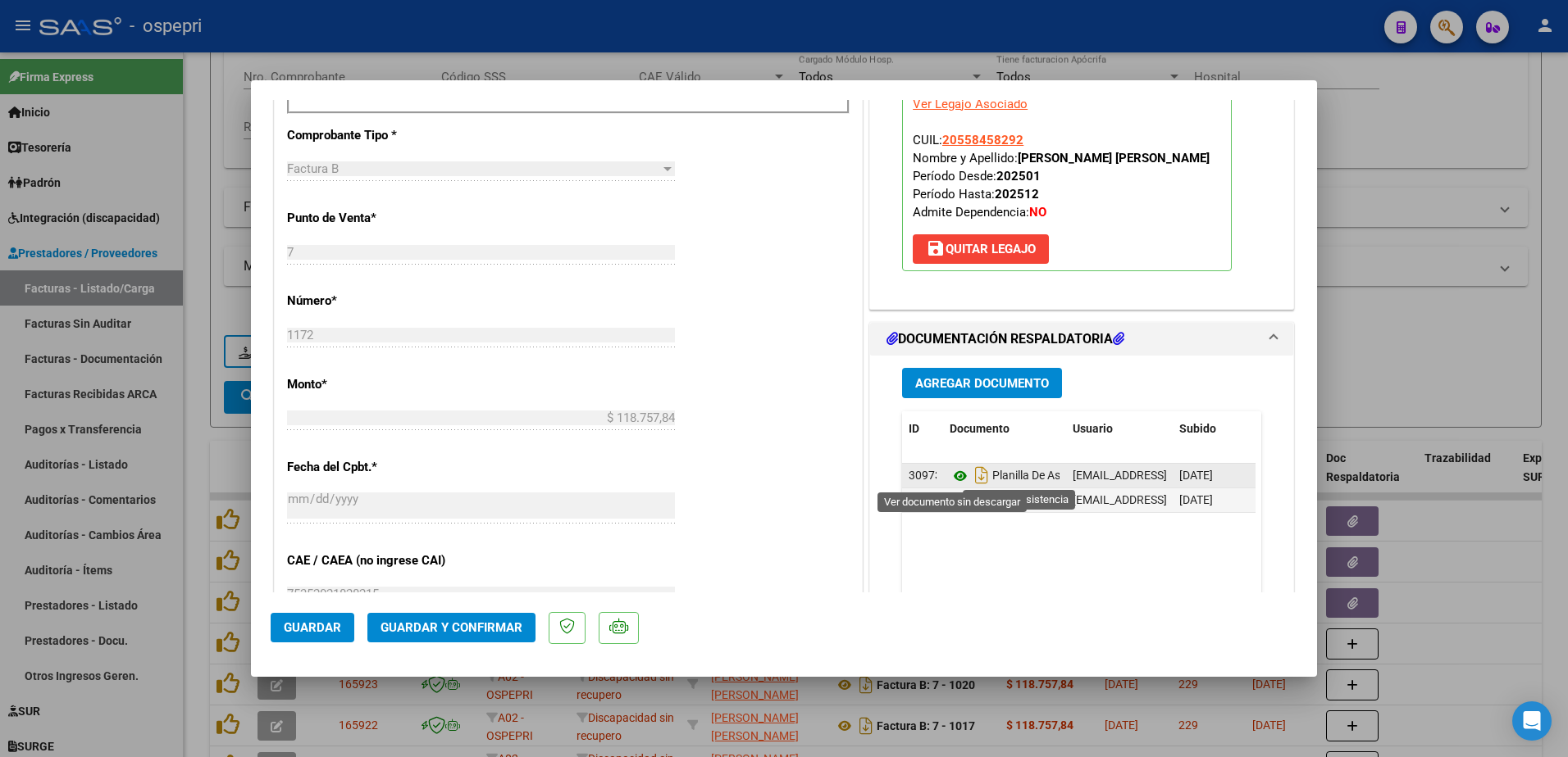
click at [954, 477] on icon at bounding box center [960, 476] width 21 height 20
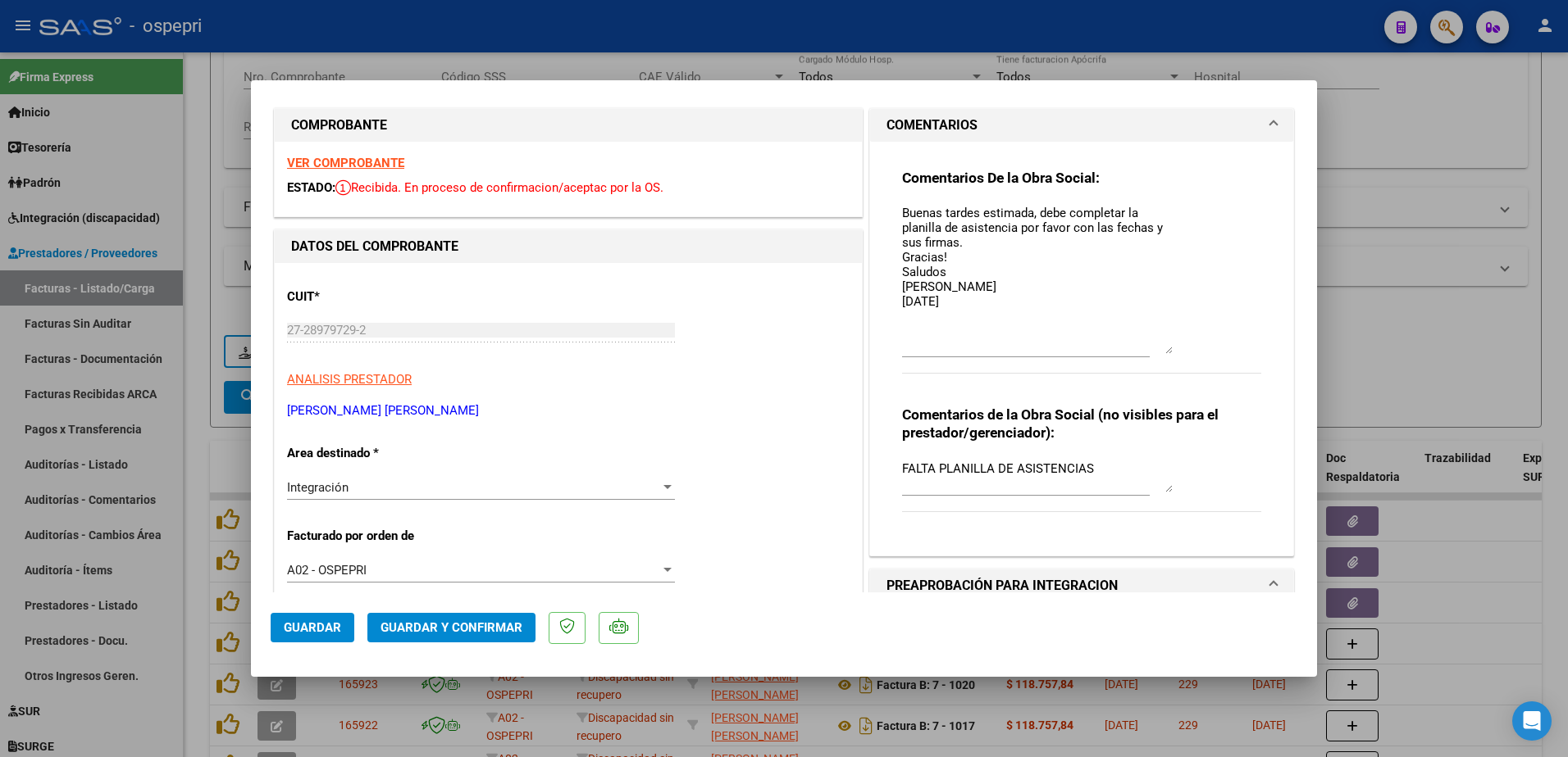
scroll to position [0, 0]
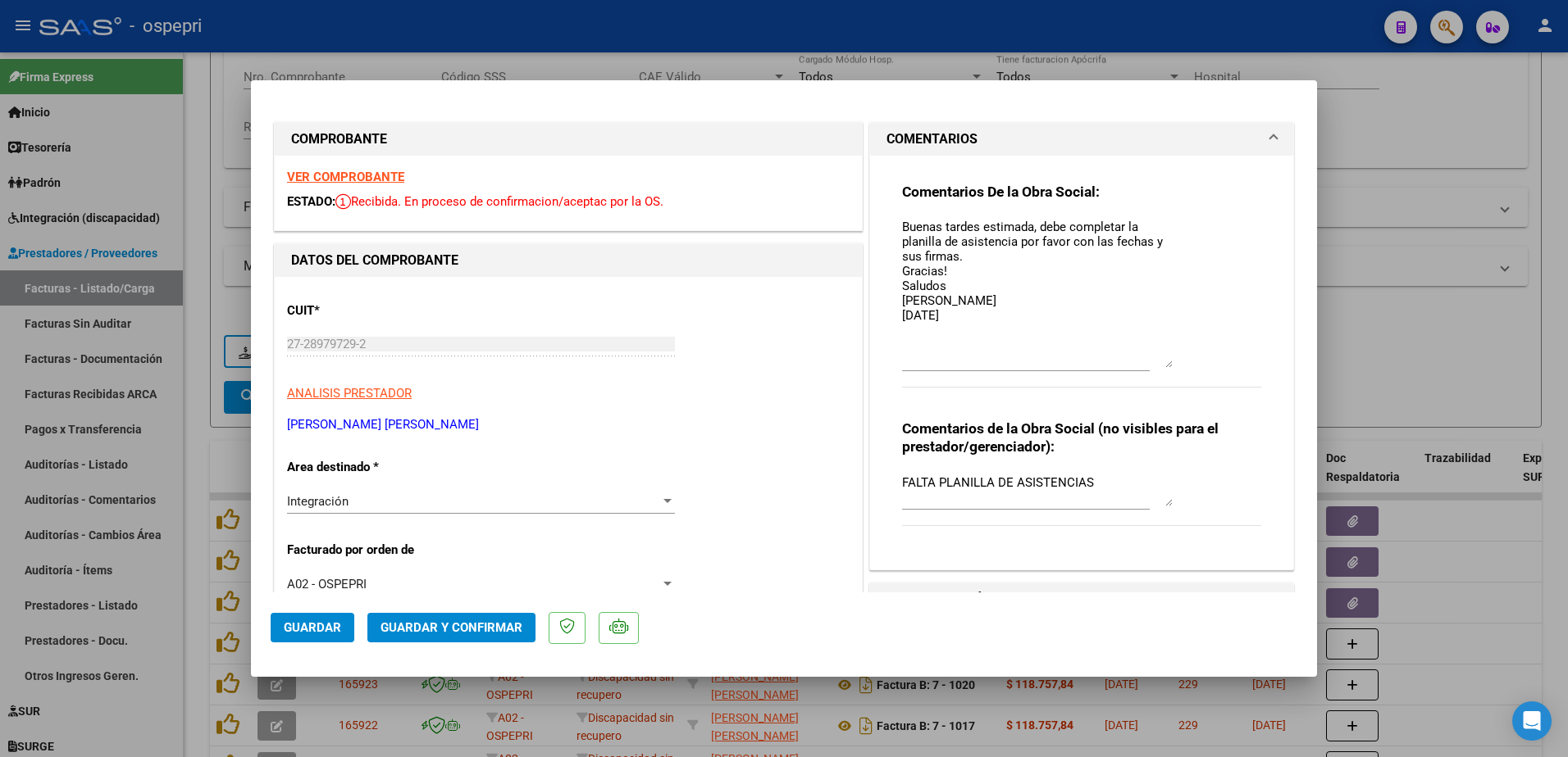
click at [965, 317] on textarea "Buenas tardes estimada, debe completar la planilla de asistencia por favor con …" at bounding box center [1037, 293] width 270 height 150
type textarea "Buenas tardes estimada, debe completar la planilla de asistencia por favor con …"
click at [298, 631] on span "Guardar" at bounding box center [313, 627] width 58 height 15
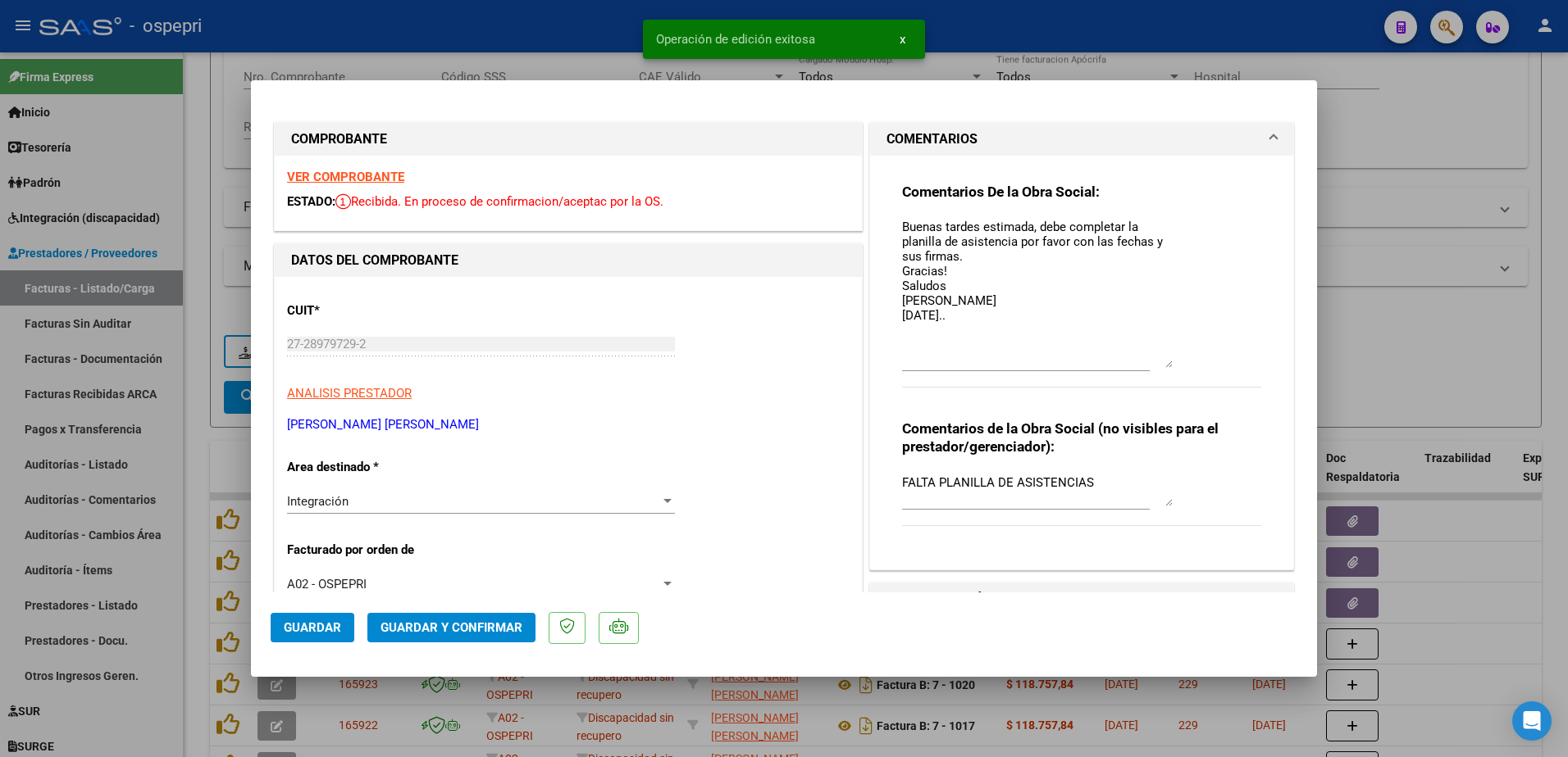
type input "$ 0,00"
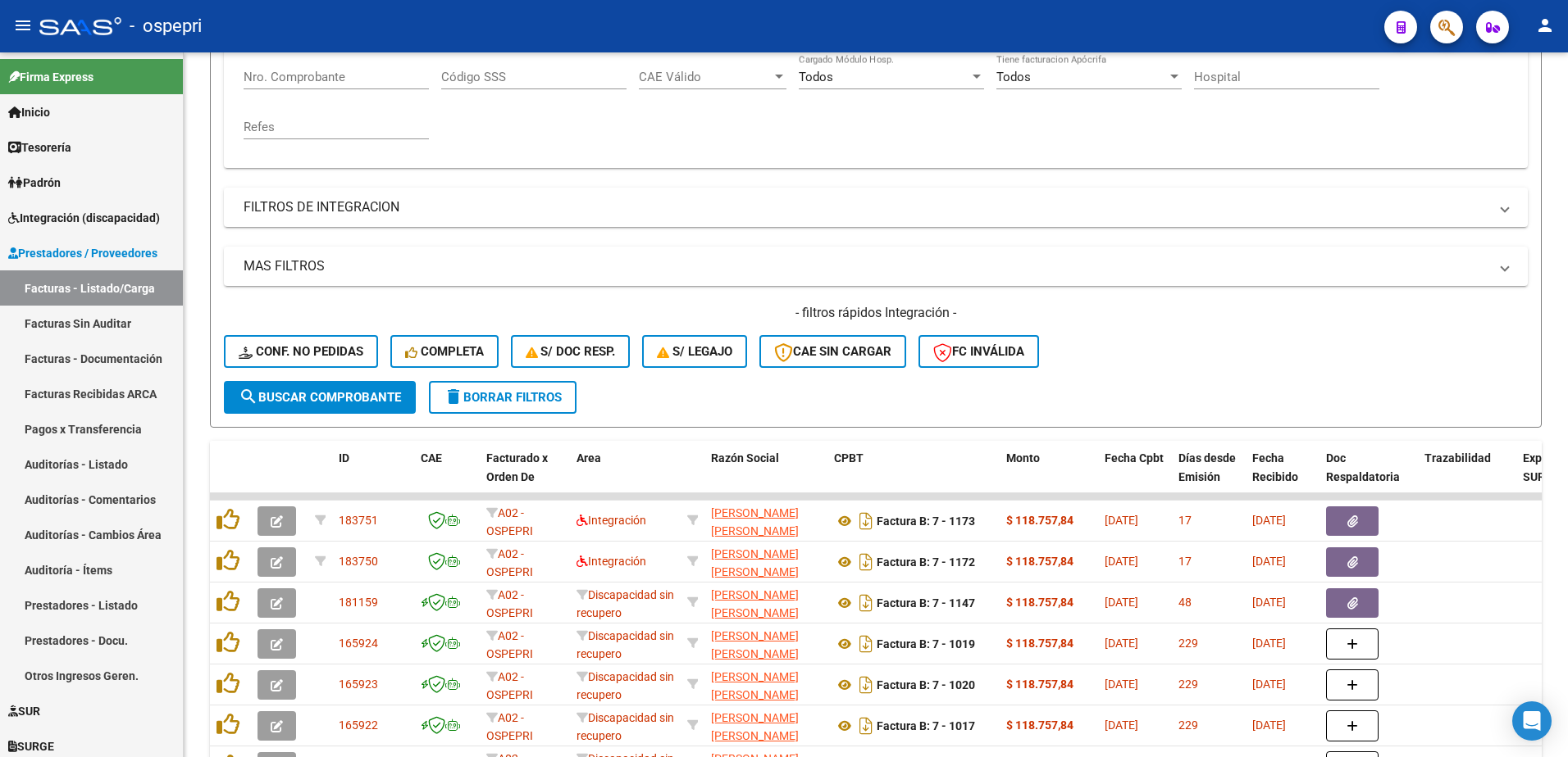
click at [1247, 21] on div "- ospepri" at bounding box center [705, 25] width 1332 height 36
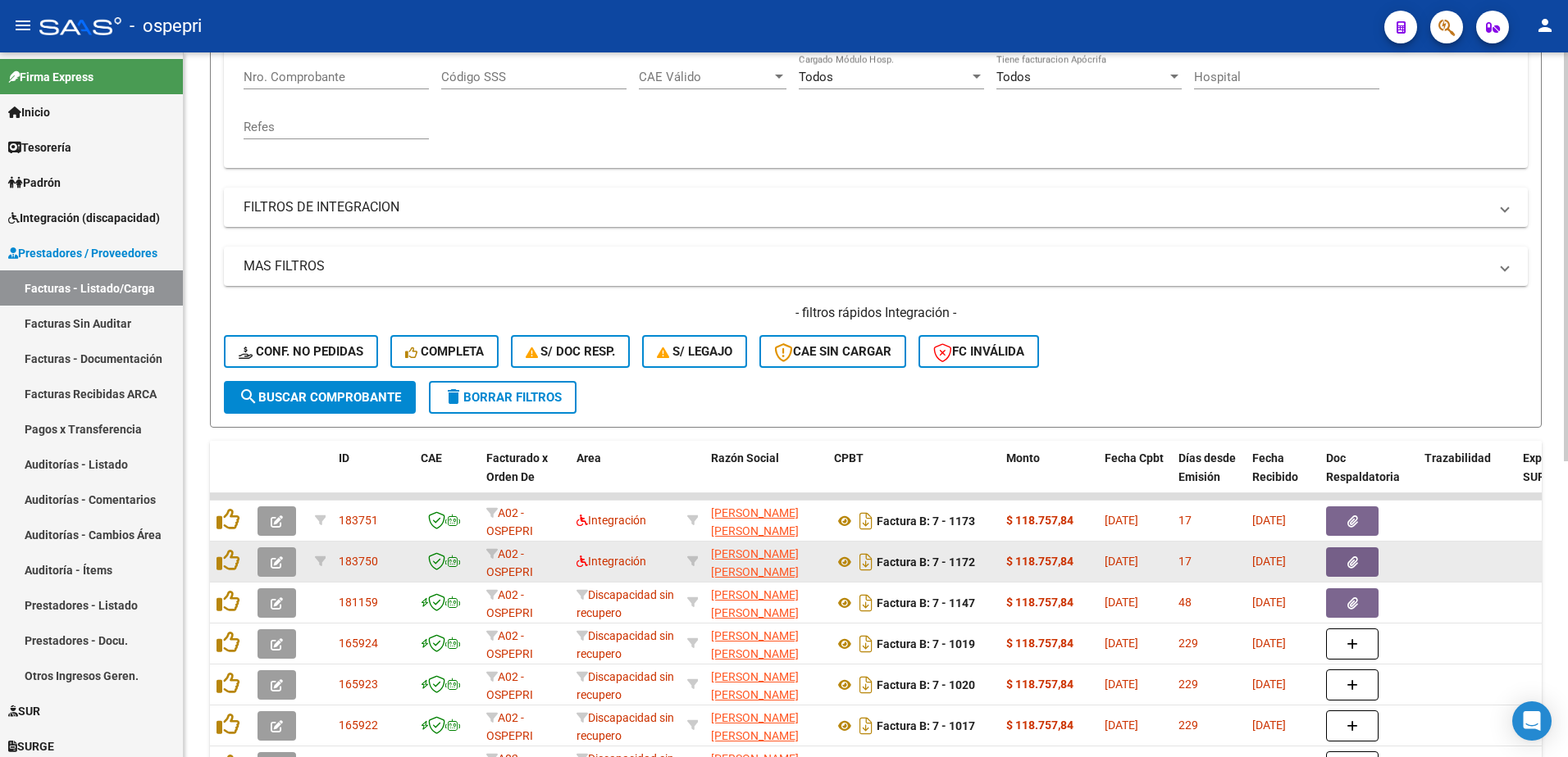
click at [272, 560] on icon "button" at bounding box center [276, 563] width 12 height 12
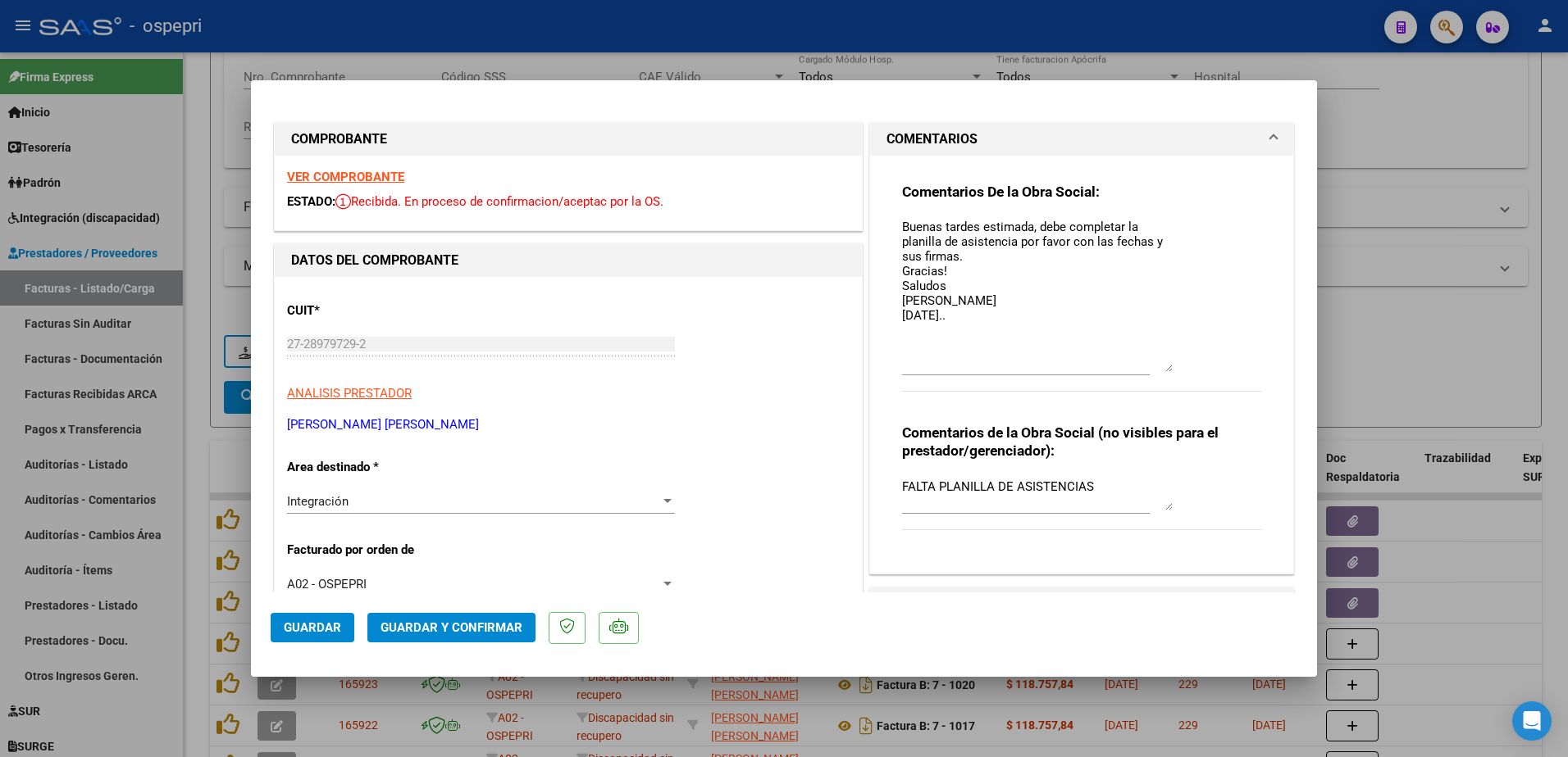
drag, startPoint x: 1163, startPoint y: 248, endPoint x: 1162, endPoint y: 369, distance: 121.0
click at [1162, 369] on textarea "Buenas tardes estimada, debe completar la planilla de asistencia por favor con …" at bounding box center [1037, 294] width 270 height 154
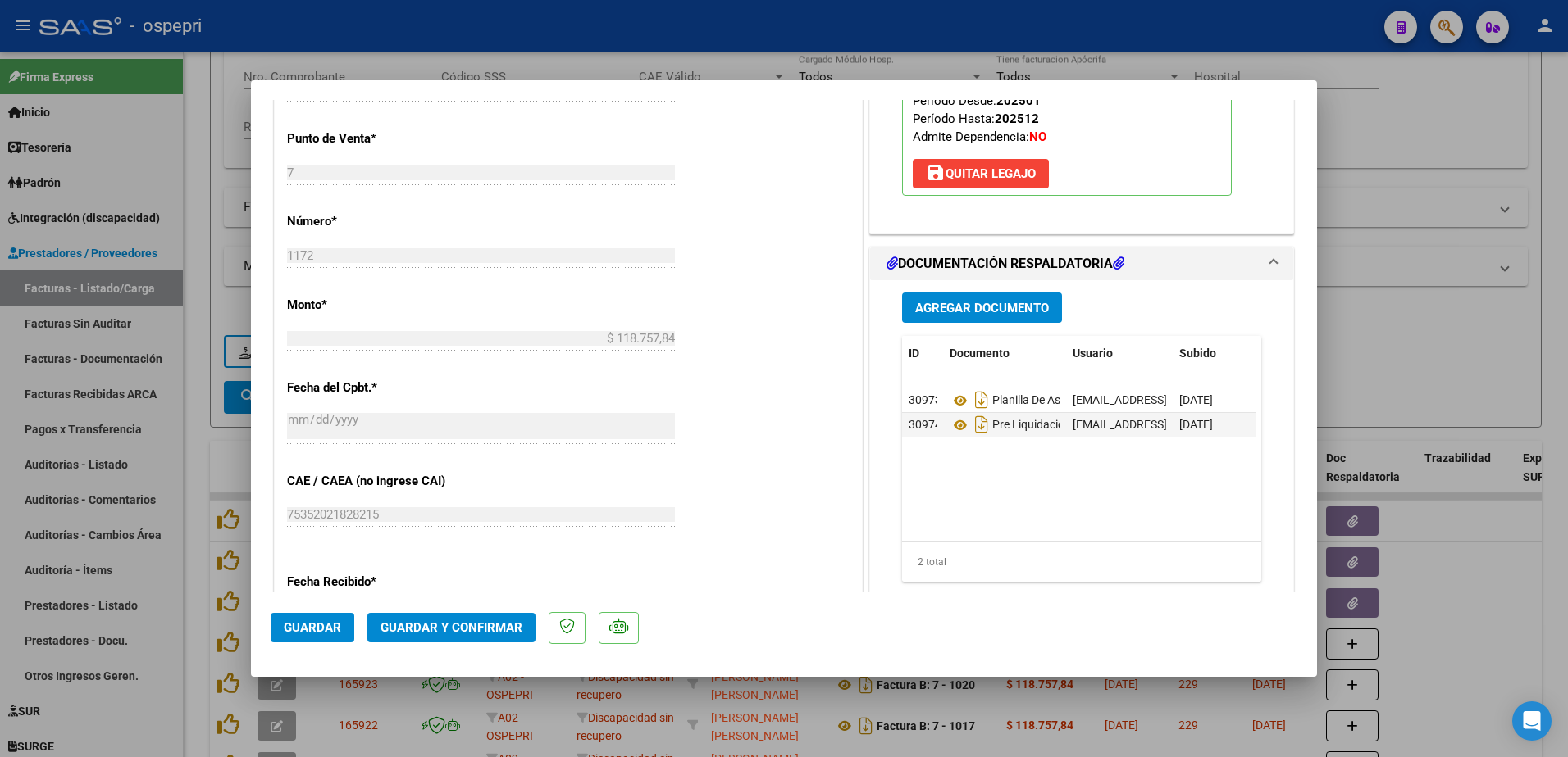
scroll to position [738, 0]
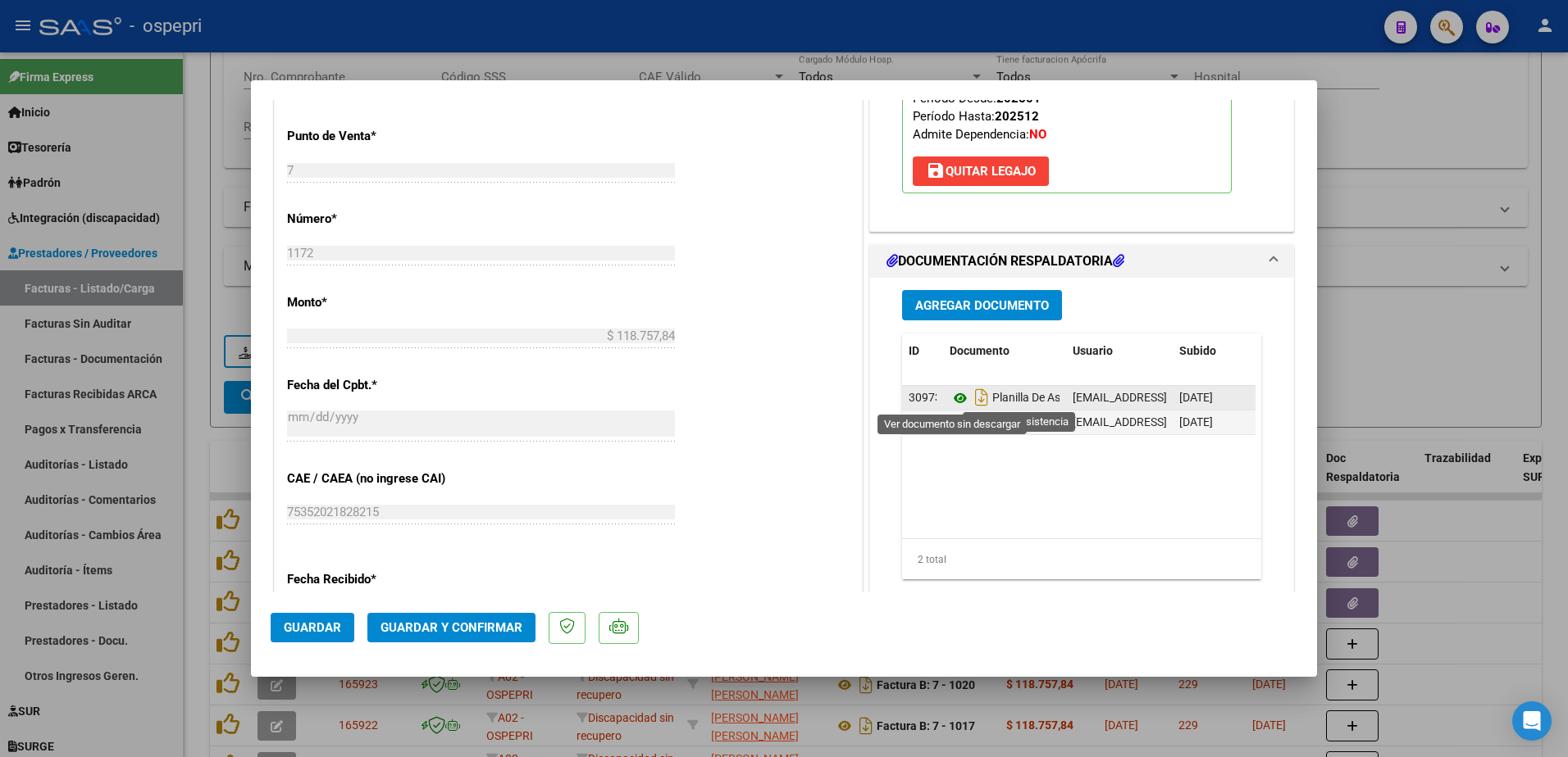
click at [951, 395] on icon at bounding box center [960, 398] width 21 height 20
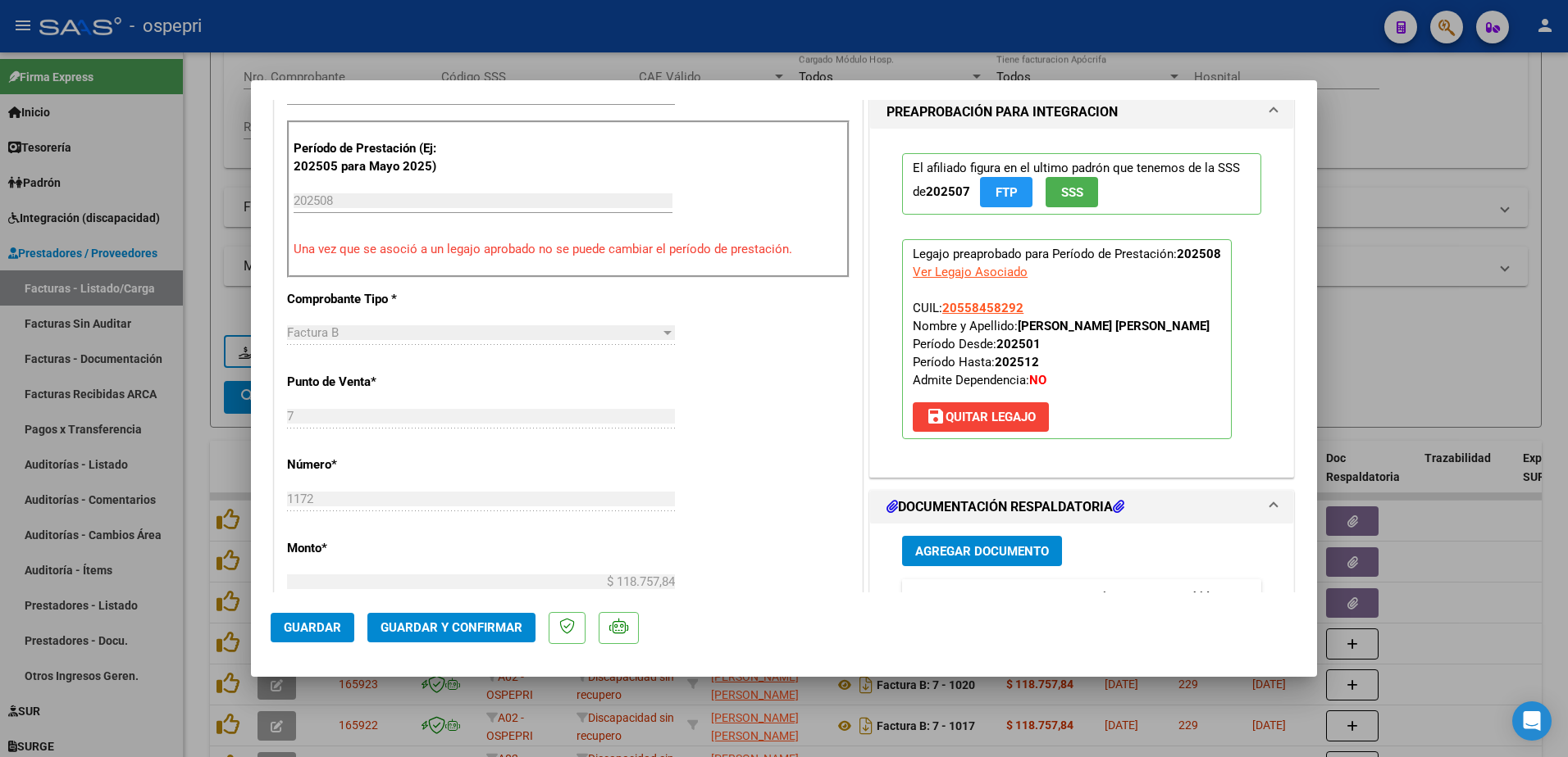
scroll to position [0, 0]
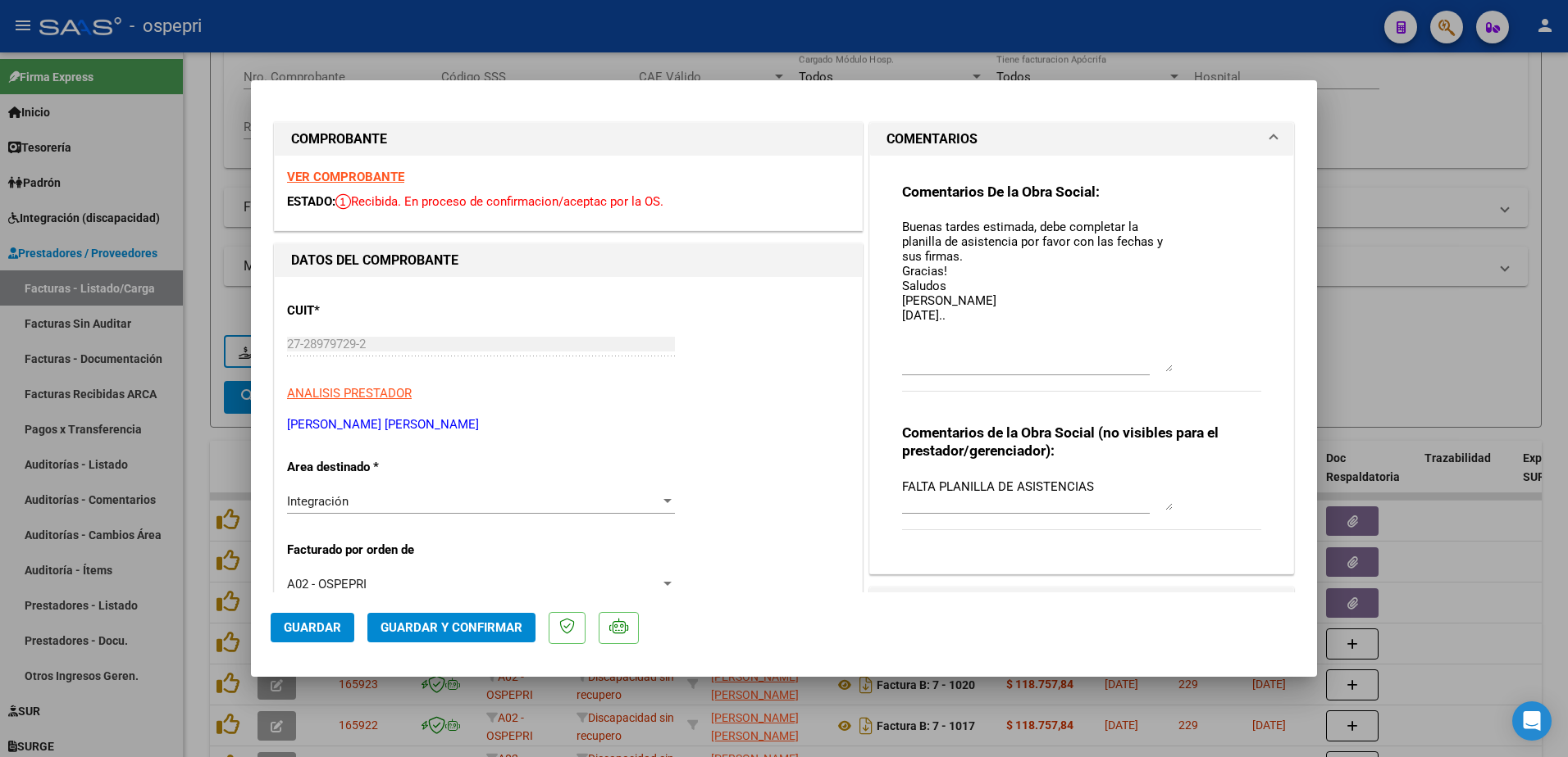
click at [987, 29] on div at bounding box center [784, 378] width 1568 height 757
type input "$ 0,00"
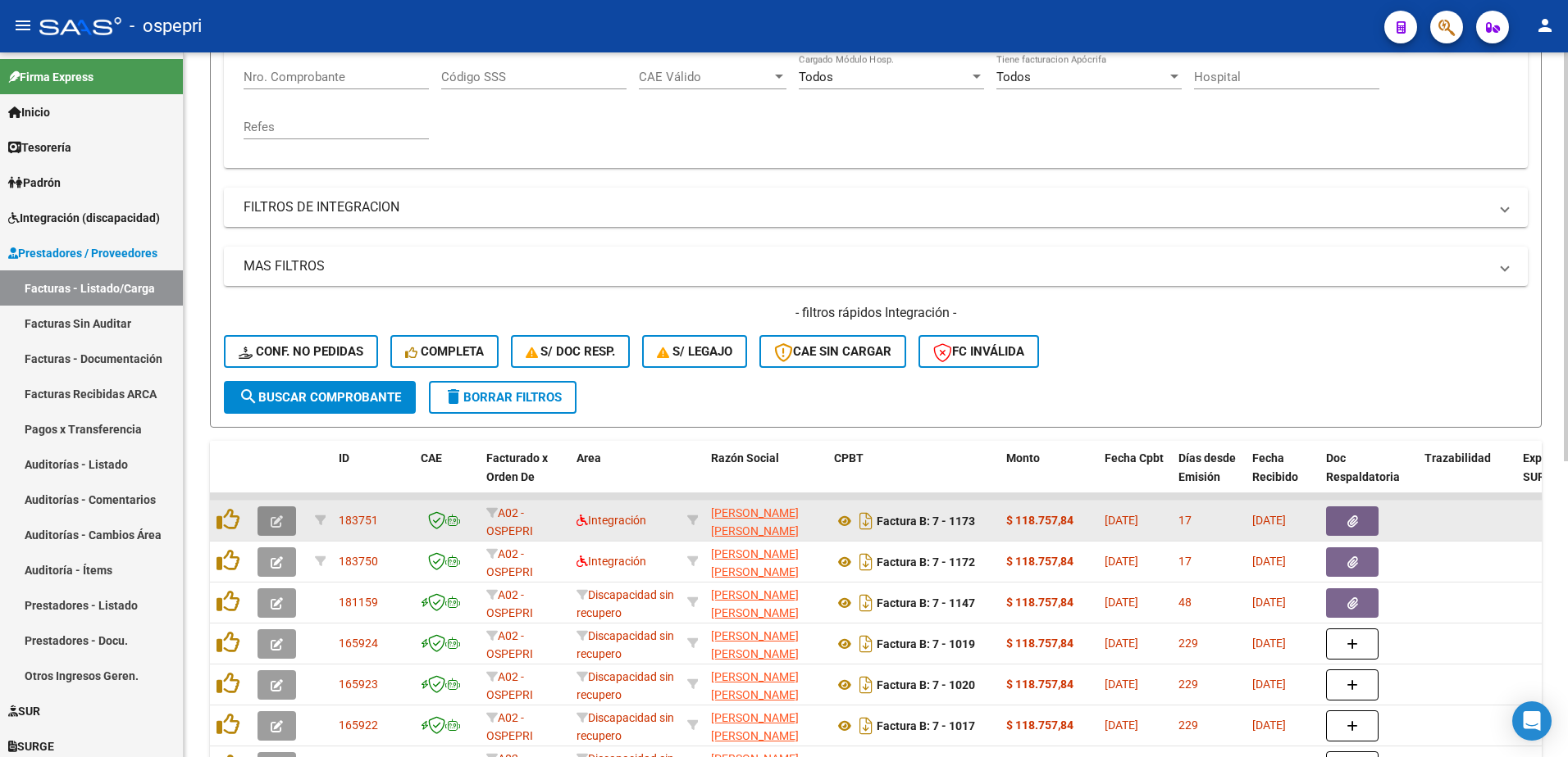
click at [281, 517] on icon "button" at bounding box center [276, 522] width 12 height 12
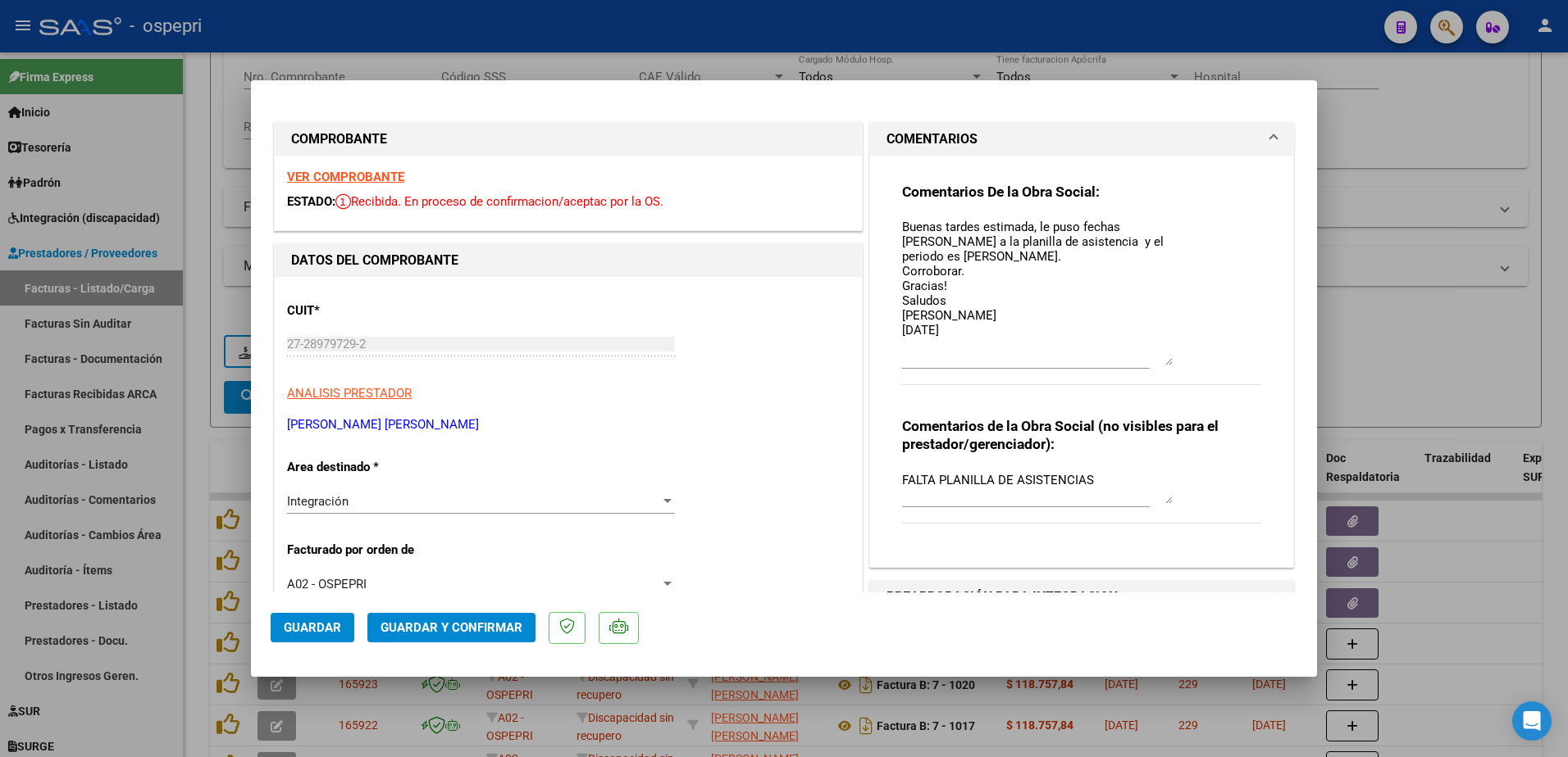
drag, startPoint x: 1157, startPoint y: 245, endPoint x: 1166, endPoint y: 360, distance: 115.4
click at [1166, 360] on div "Comentarios De la Obra Social: Buenas tardes estimada, le puso fechas de marzo …" at bounding box center [1082, 293] width 359 height 220
click at [960, 332] on textarea "Buenas tardes estimada, le puso fechas de marzo a la planilla de asistencia y e…" at bounding box center [1037, 291] width 270 height 147
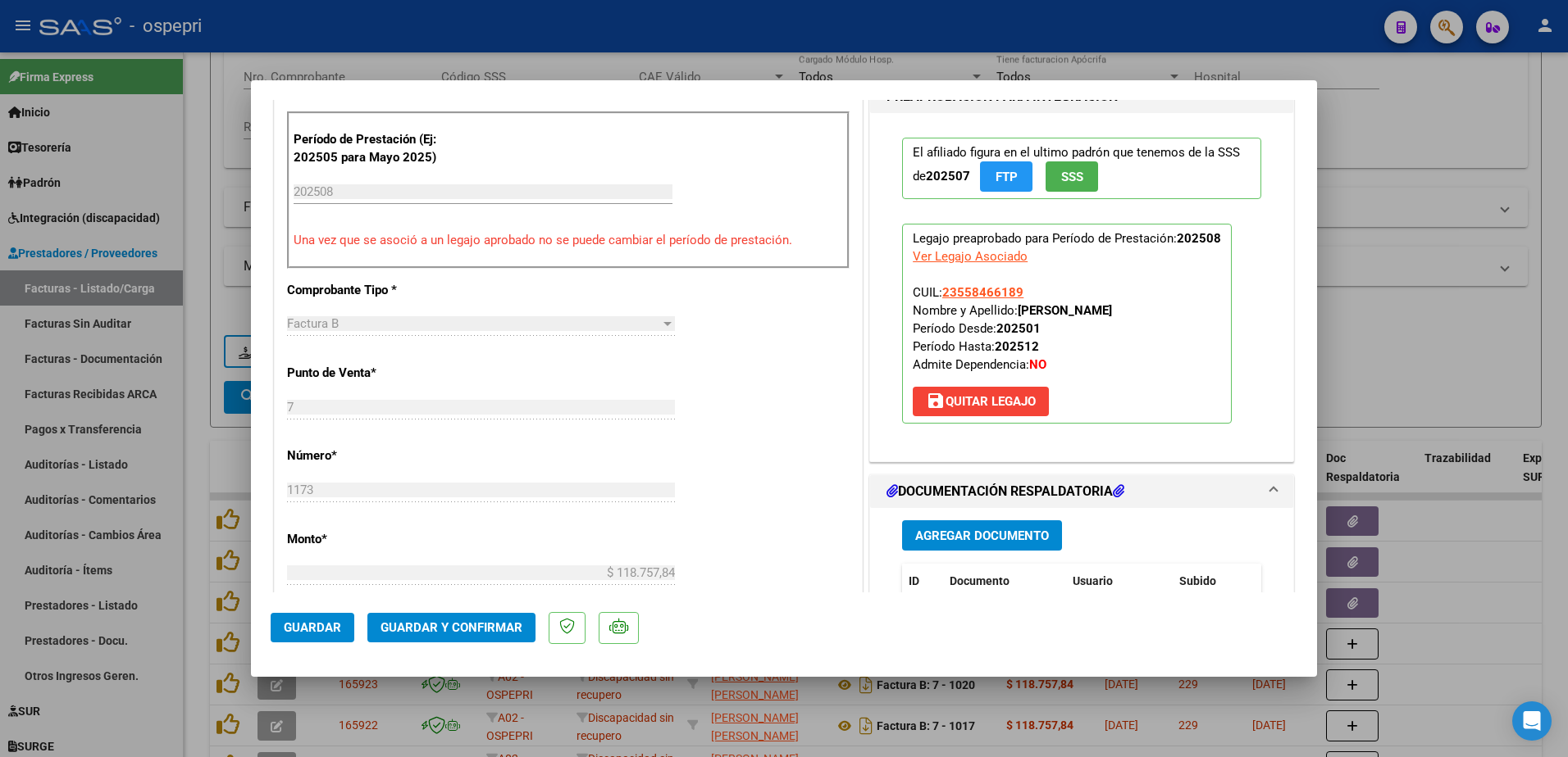
scroll to position [656, 0]
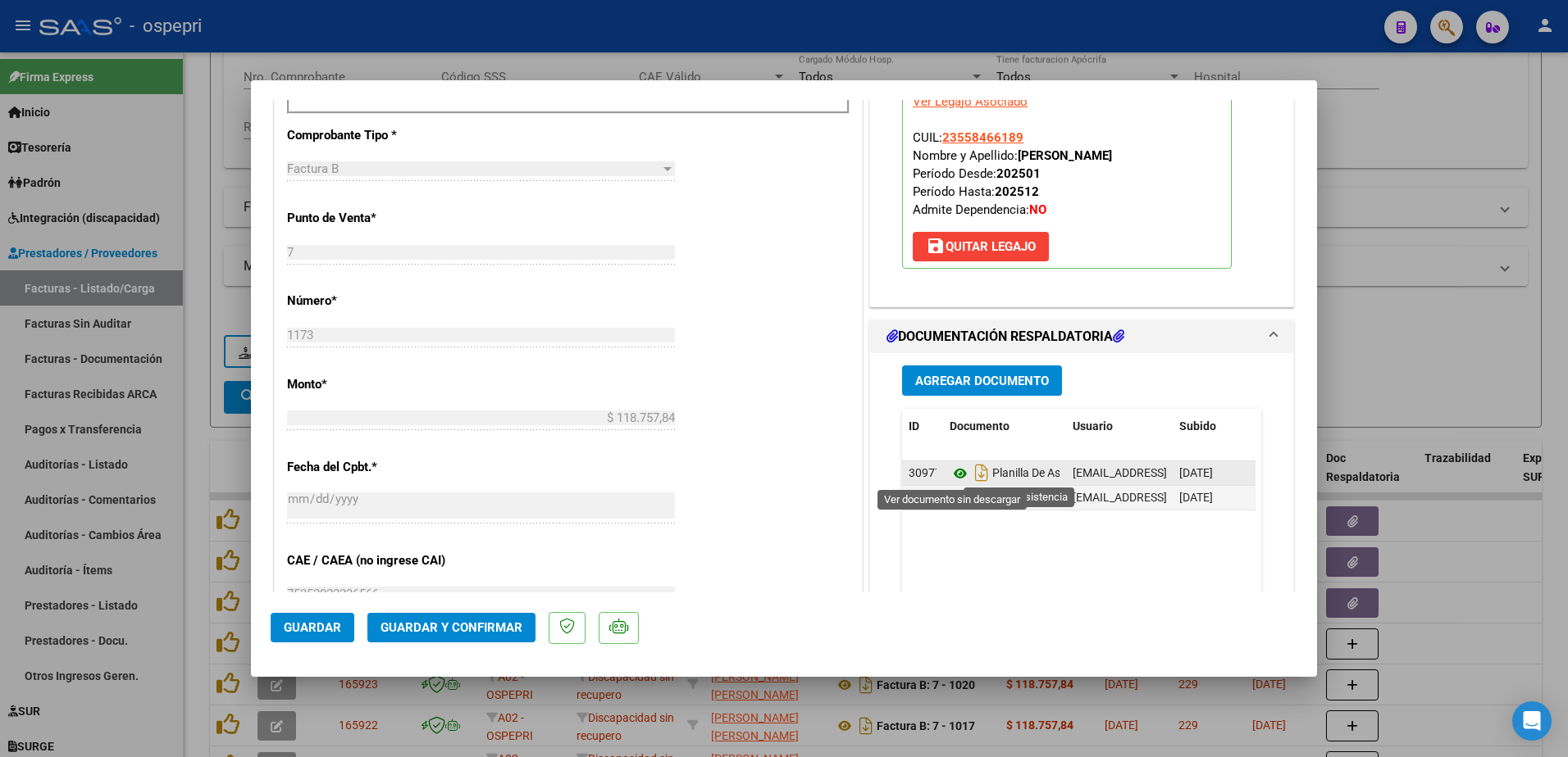
click at [953, 470] on icon at bounding box center [960, 473] width 21 height 20
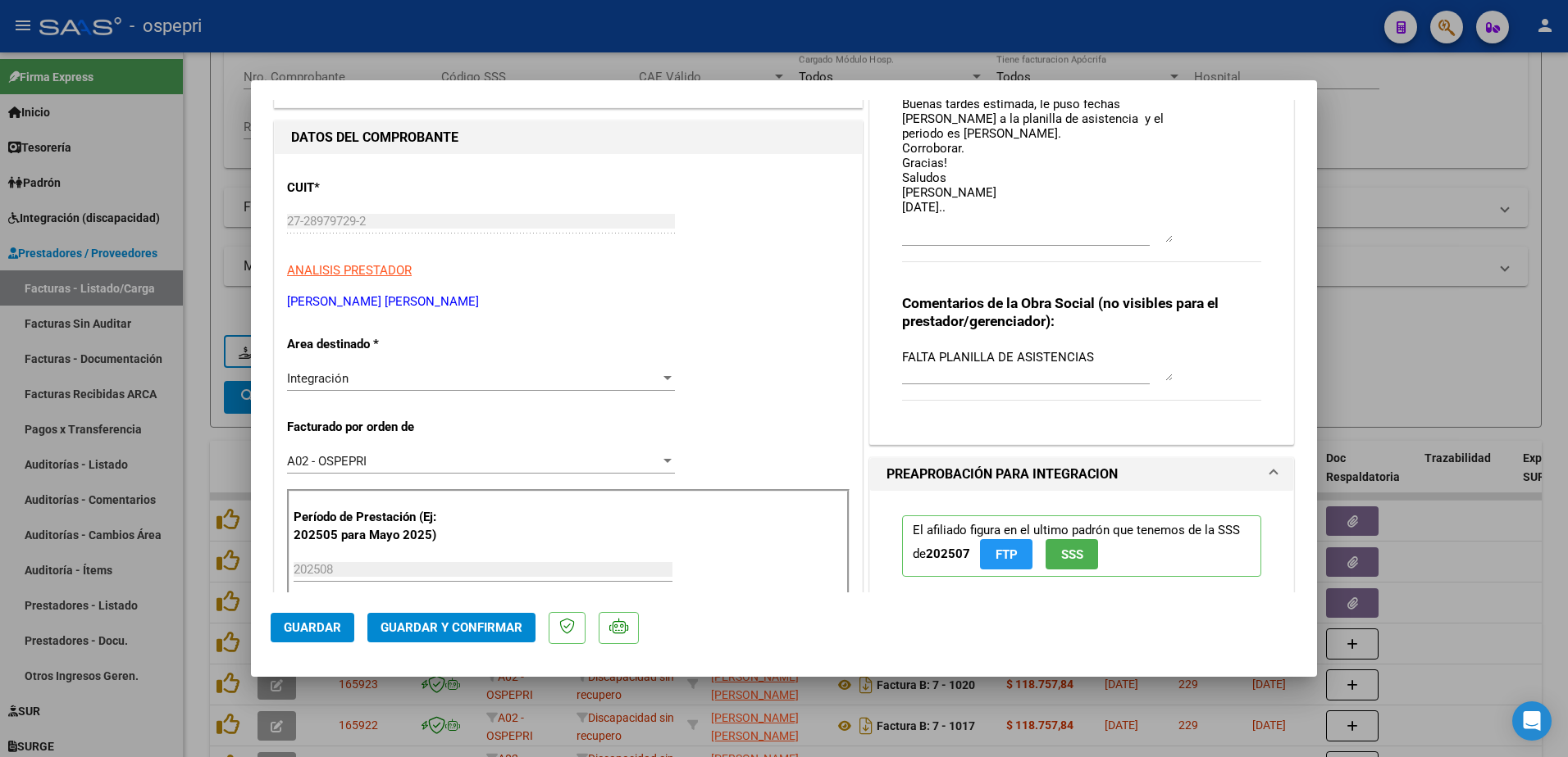
scroll to position [0, 0]
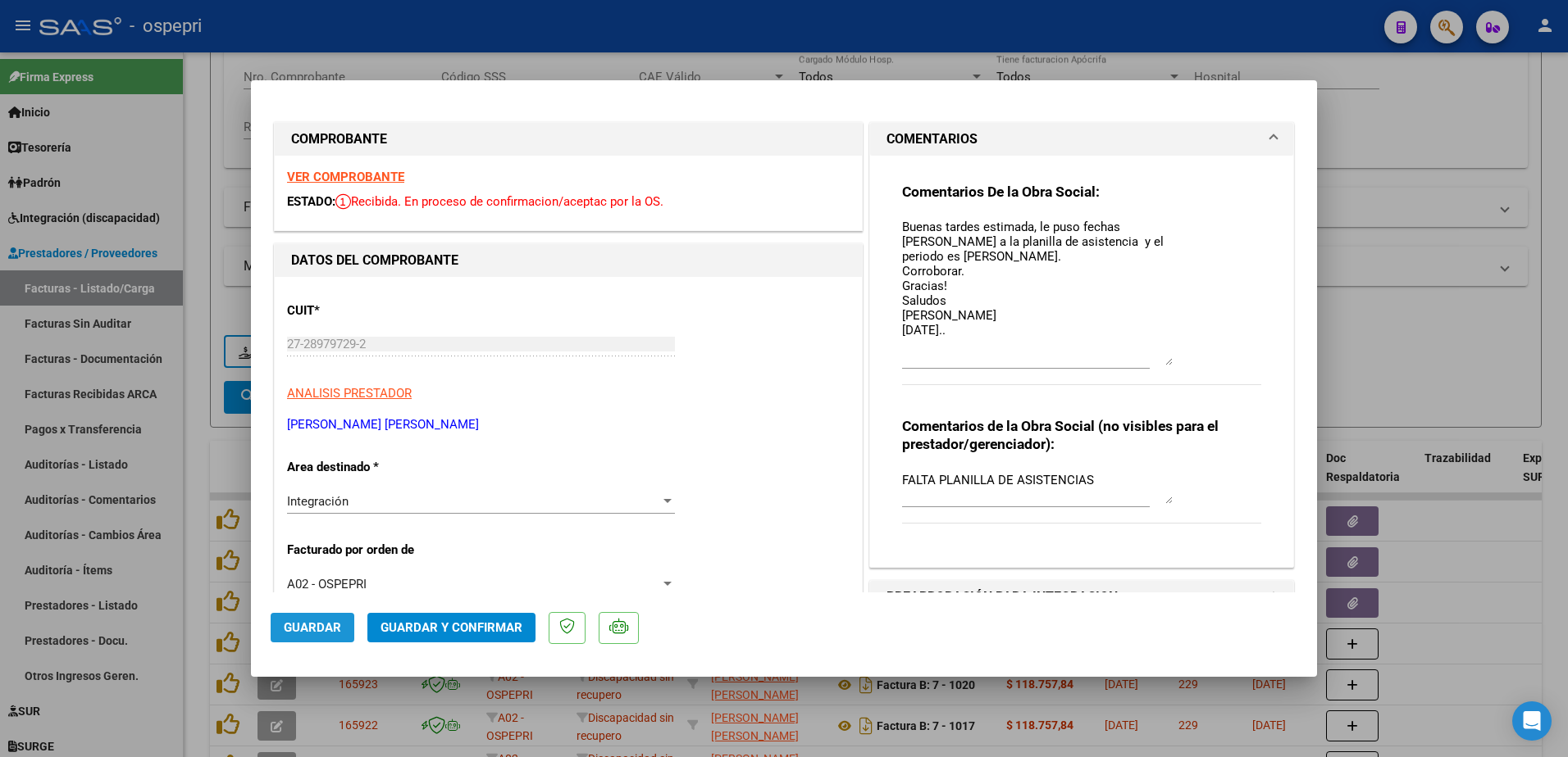
click at [330, 630] on span "Guardar" at bounding box center [313, 627] width 58 height 15
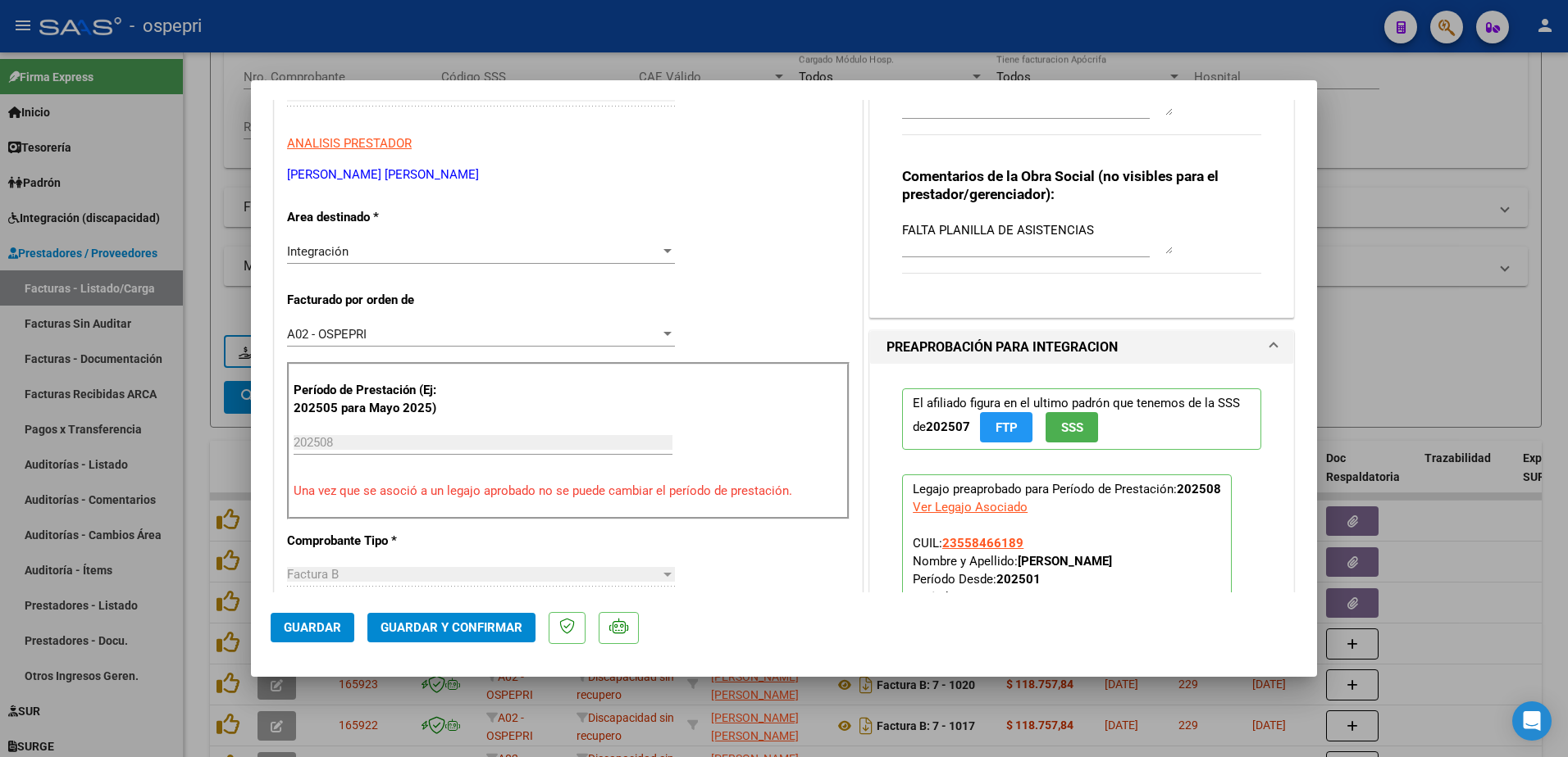
scroll to position [82, 0]
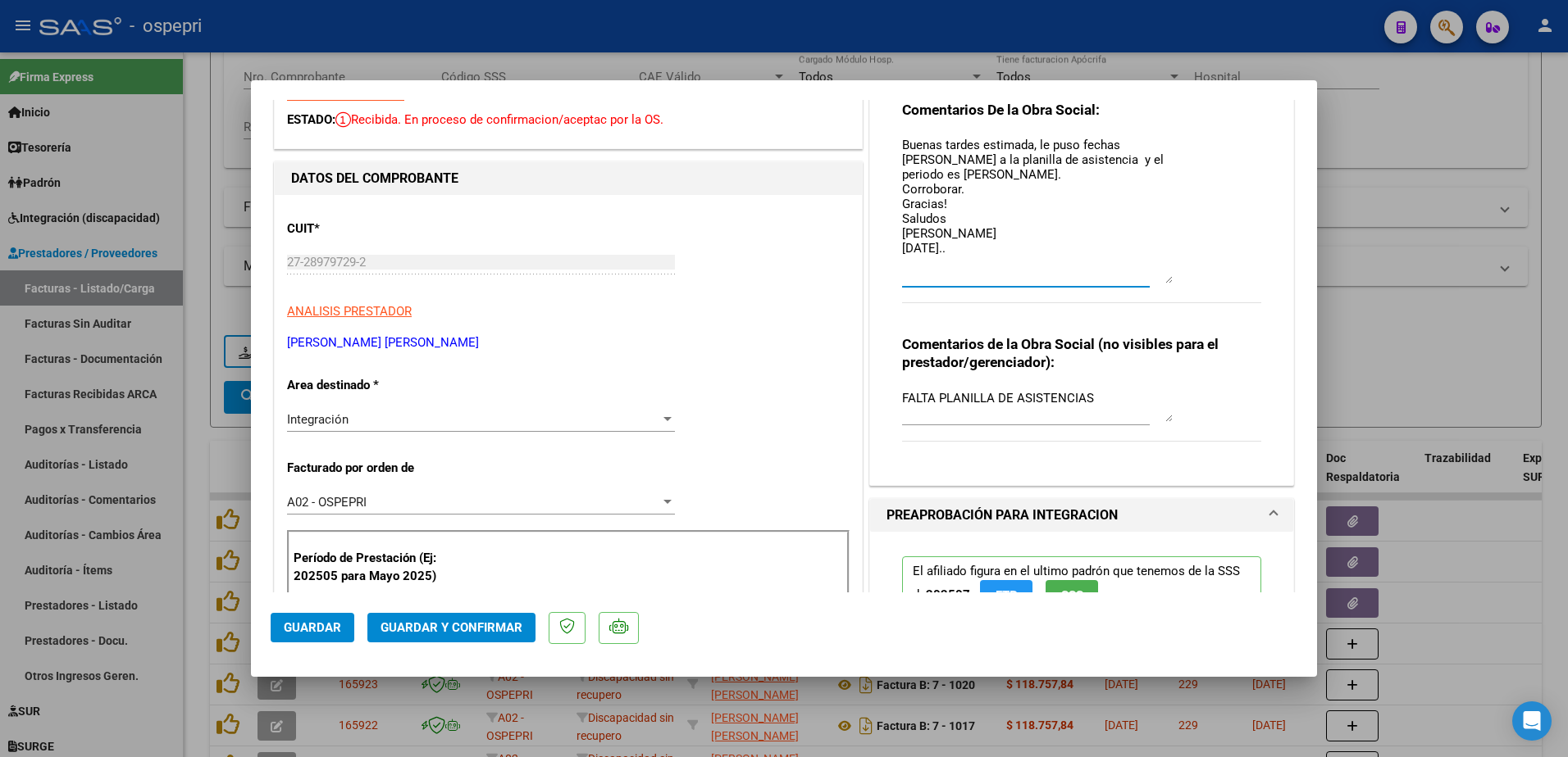
click at [964, 253] on textarea "Buenas tardes estimada, le puso fechas de marzo a la planilla de asistencia y e…" at bounding box center [1037, 209] width 270 height 147
type textarea "Buenas tardes estimada, le puso fechas de marzo a la planilla de asistencia y e…"
click at [306, 622] on span "Guardar" at bounding box center [313, 627] width 58 height 15
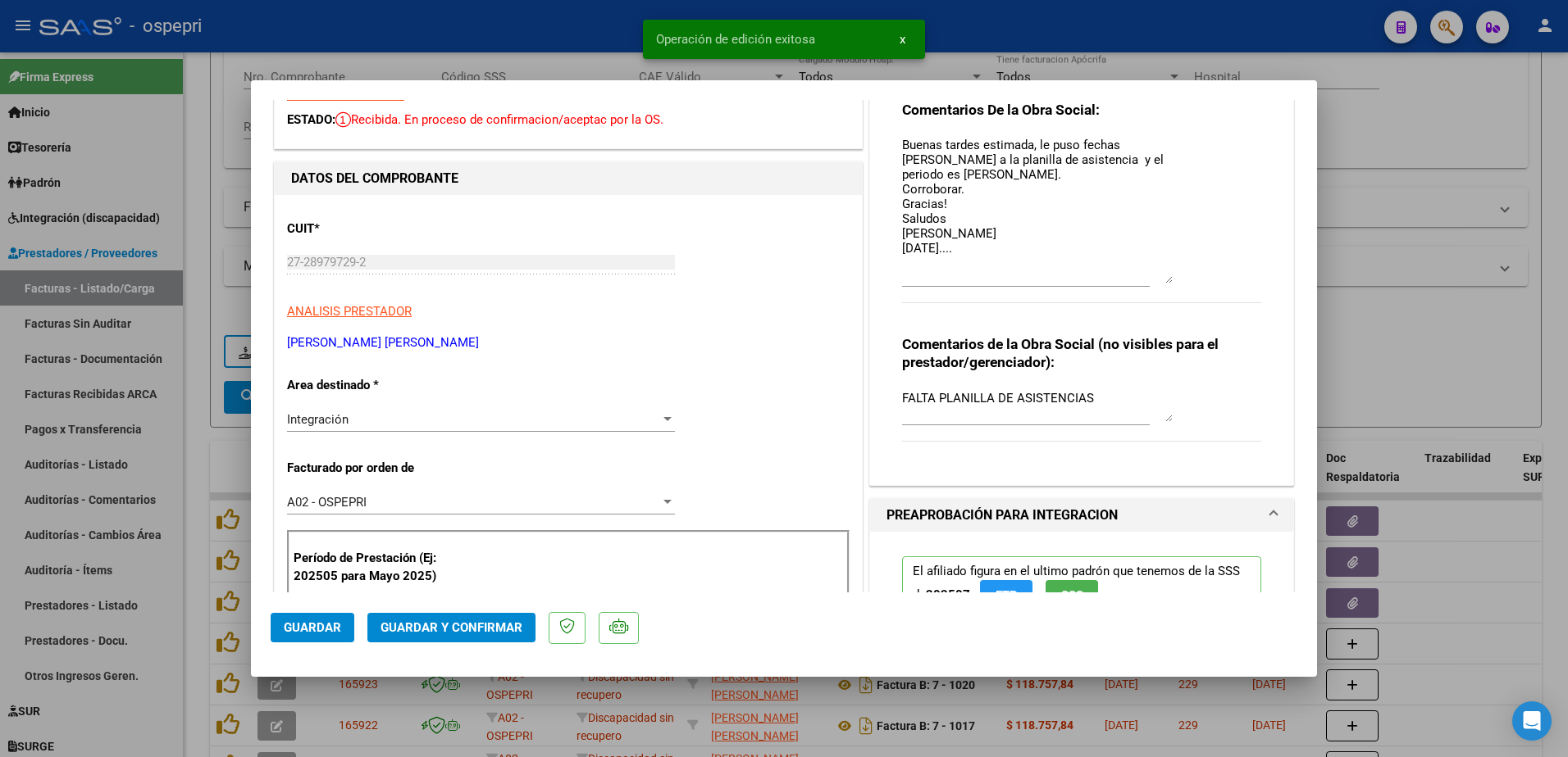
type input "$ 0,00"
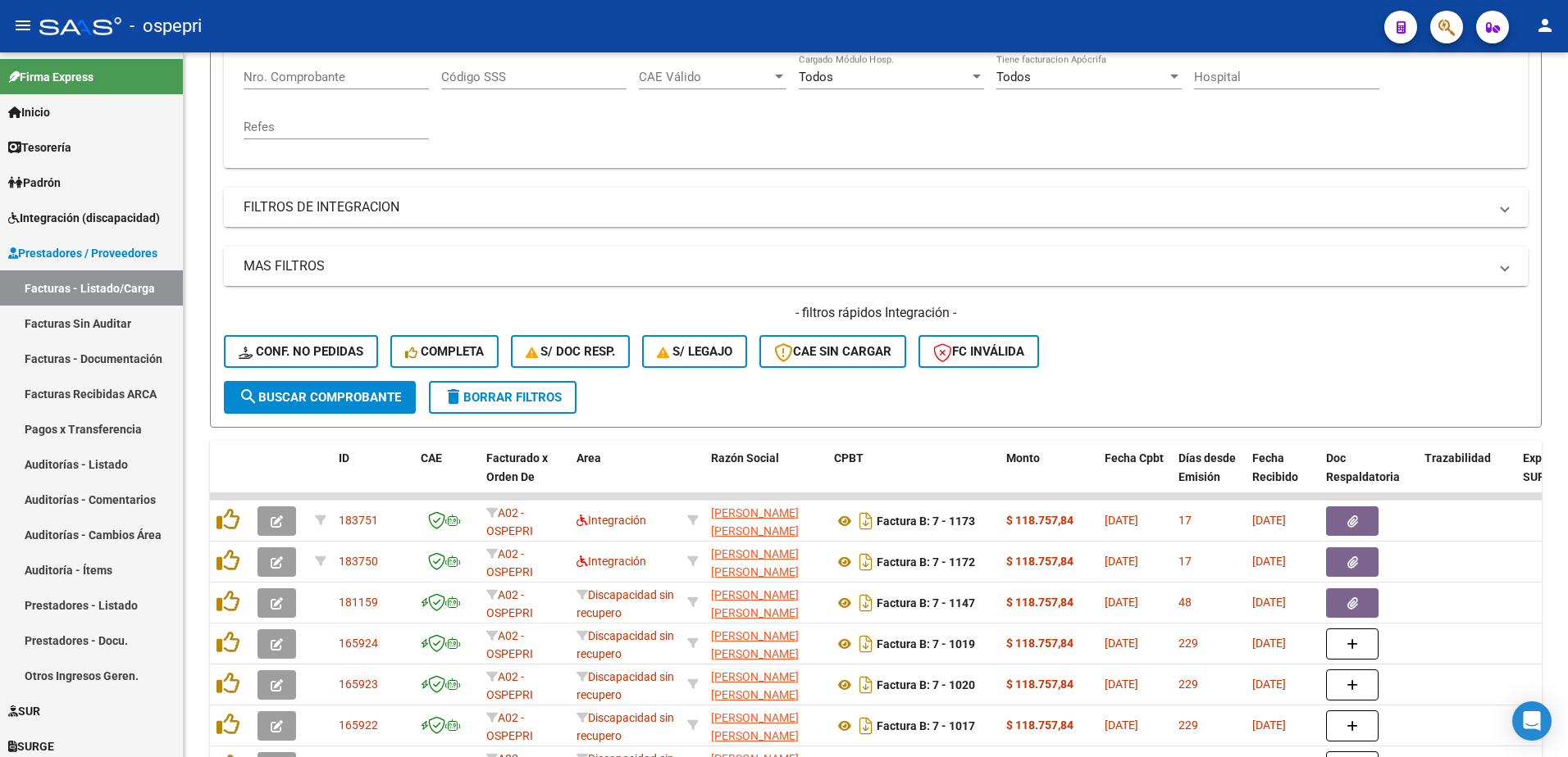
click at [980, 19] on div "- ospepri" at bounding box center [705, 25] width 1332 height 36
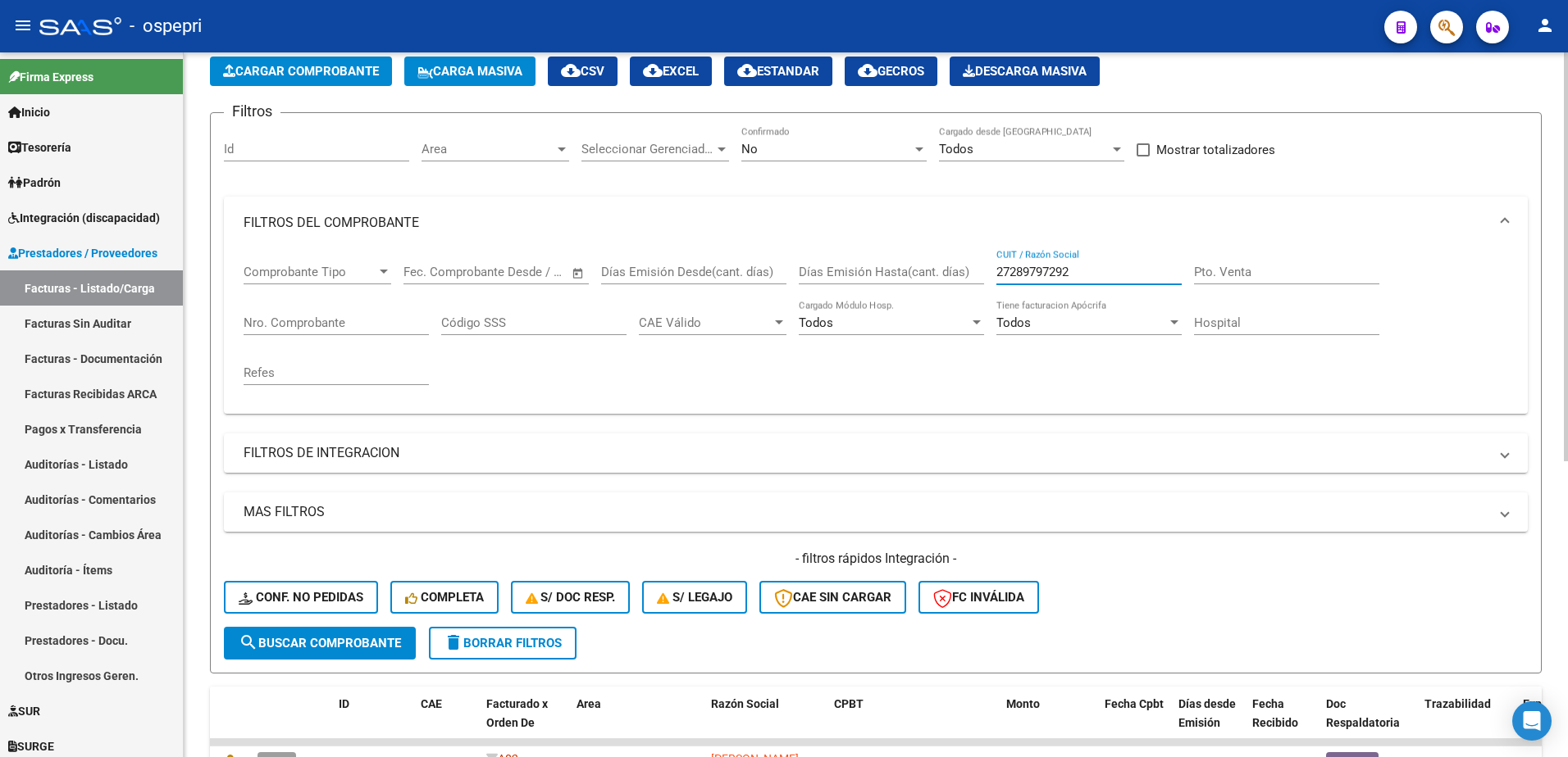
click at [1072, 268] on input "27289797292" at bounding box center [1089, 272] width 186 height 15
paste input "68895766"
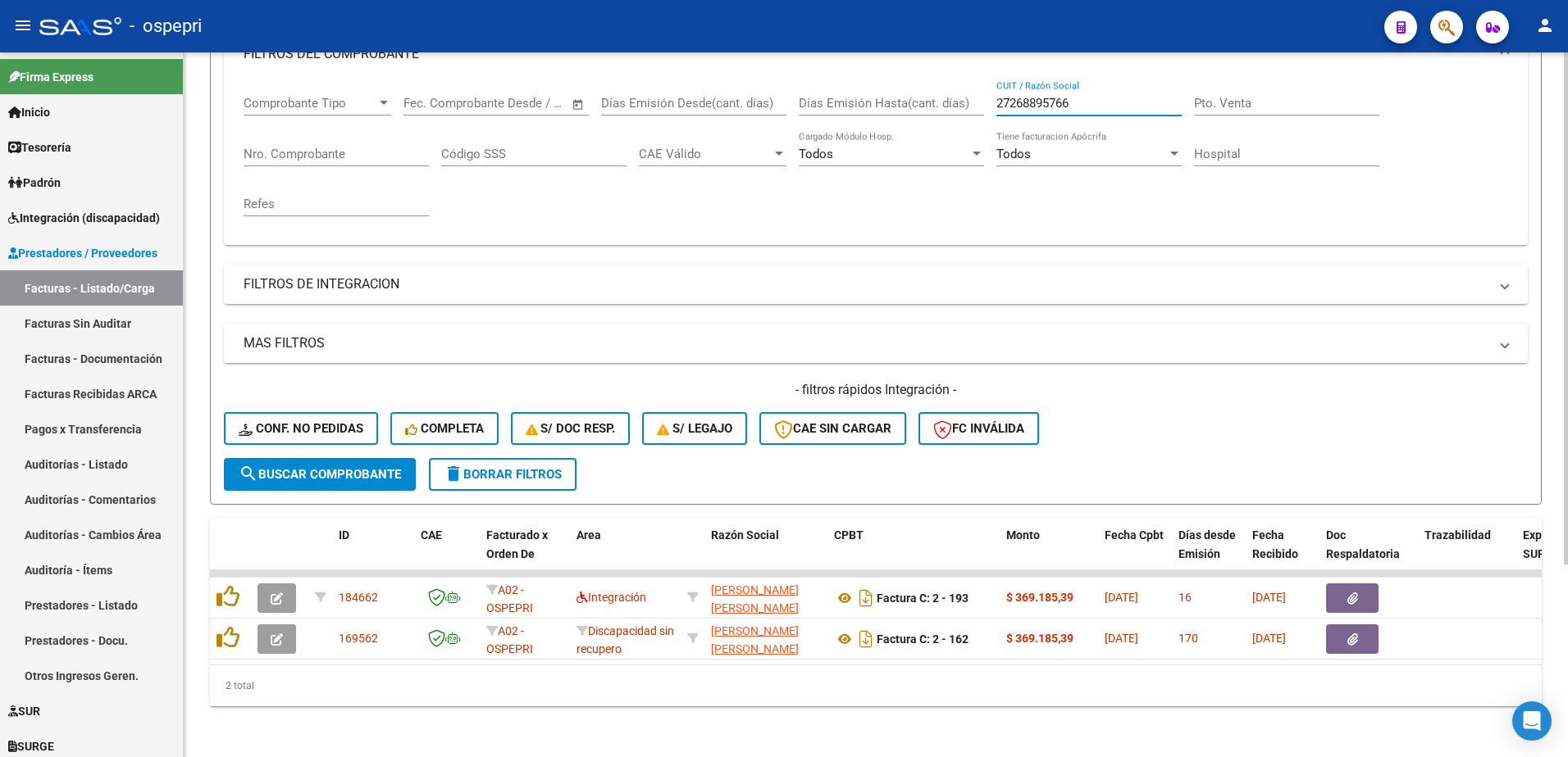
scroll to position [265, 0]
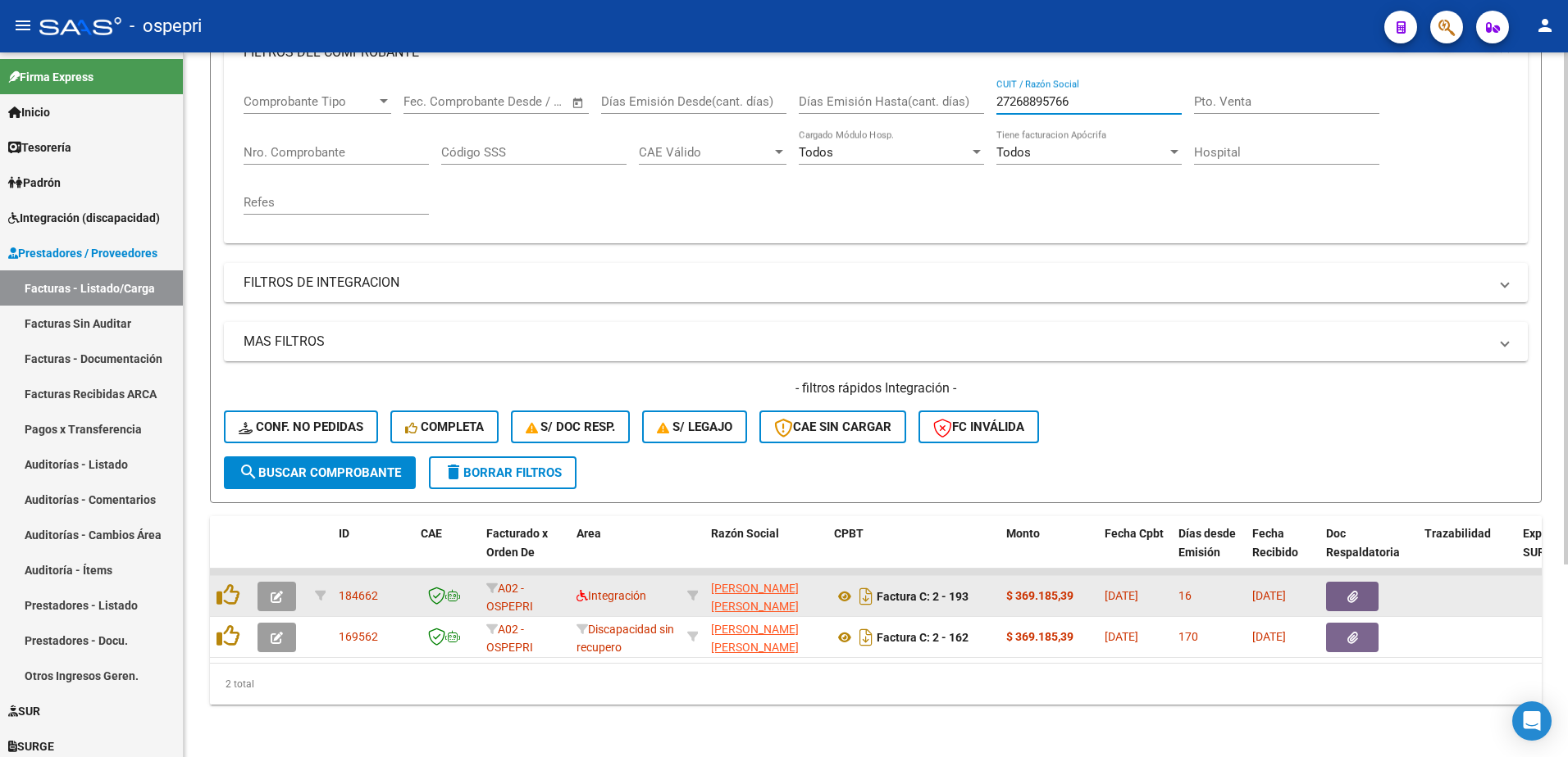
type input "27268895766"
click at [277, 591] on icon "button" at bounding box center [276, 597] width 12 height 12
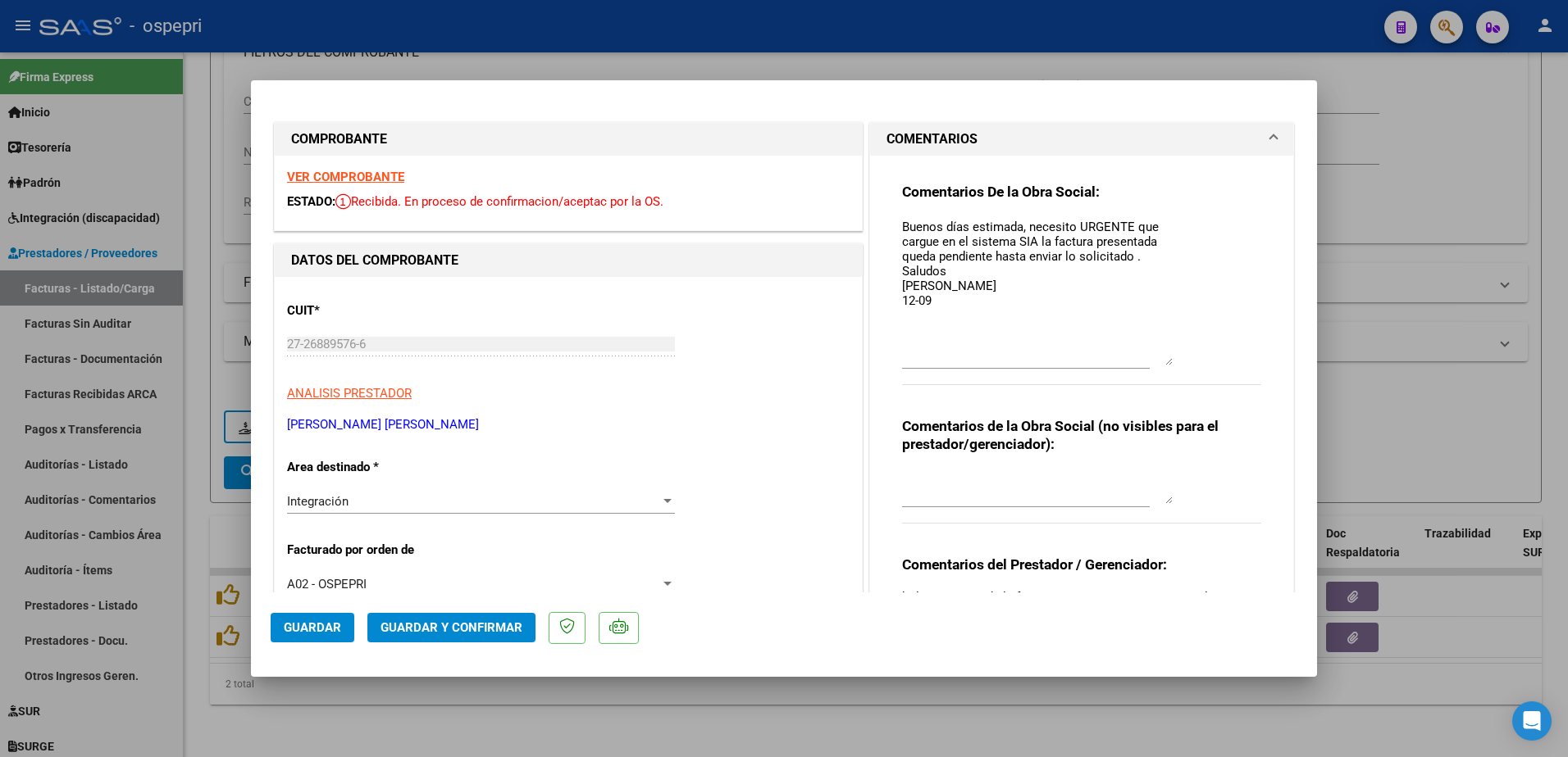
drag, startPoint x: 1160, startPoint y: 246, endPoint x: 1176, endPoint y: 361, distance: 116.1
click at [1176, 361] on div "Comentarios De la Obra Social: Buenos días estimada, necesito URGENTE que cargu…" at bounding box center [1082, 293] width 359 height 220
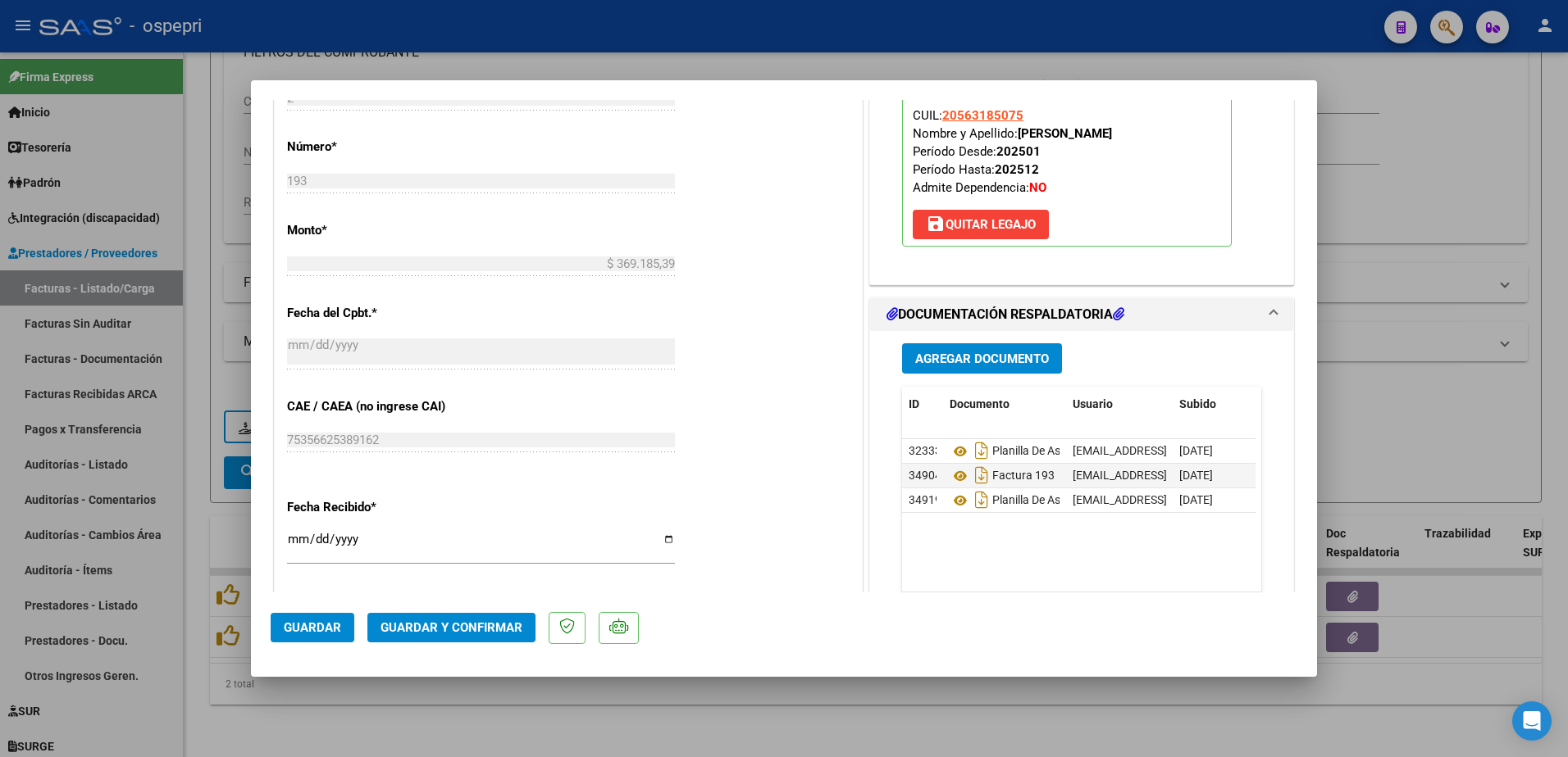
scroll to position [820, 0]
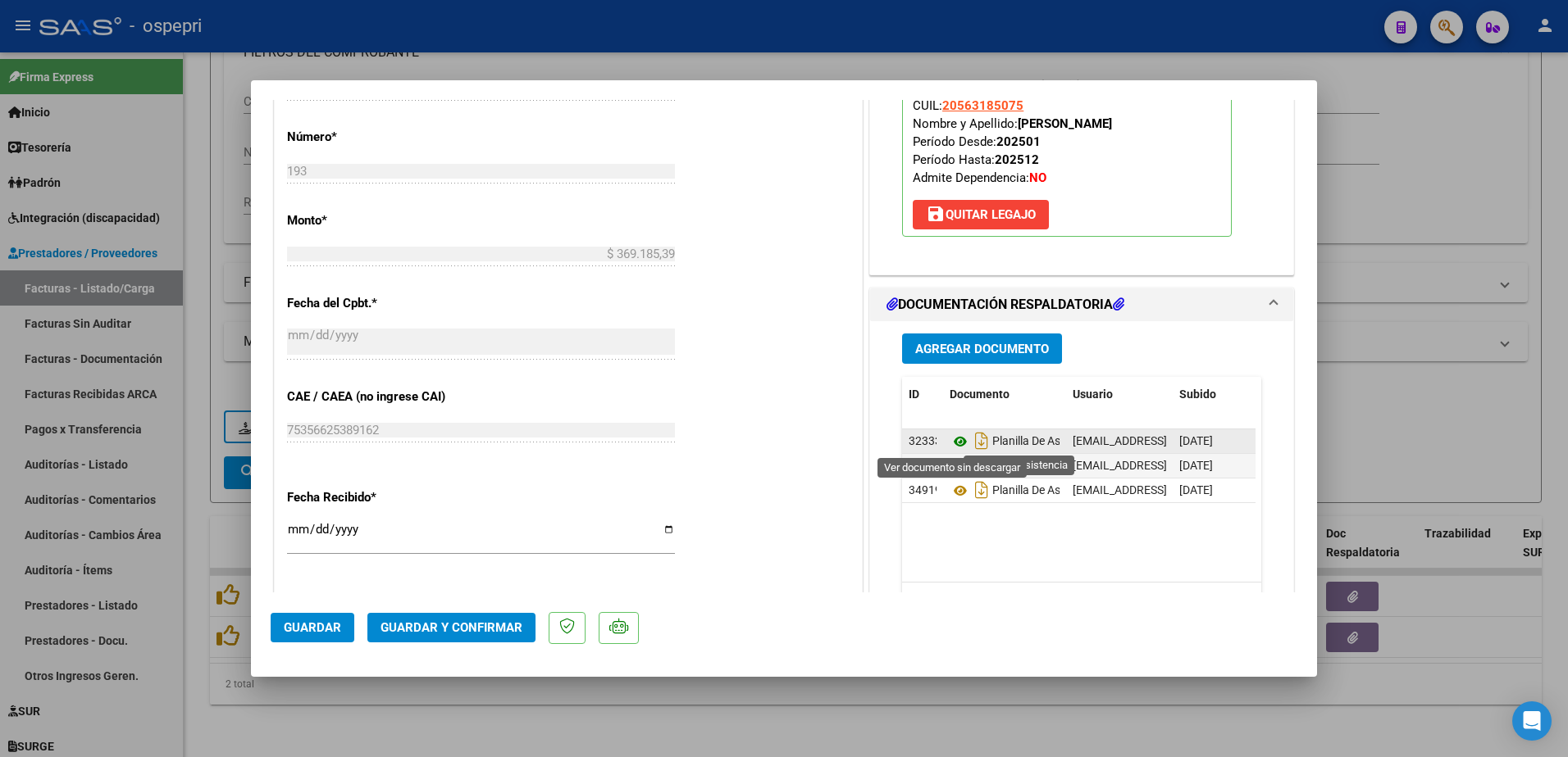
click at [955, 442] on icon at bounding box center [960, 442] width 21 height 20
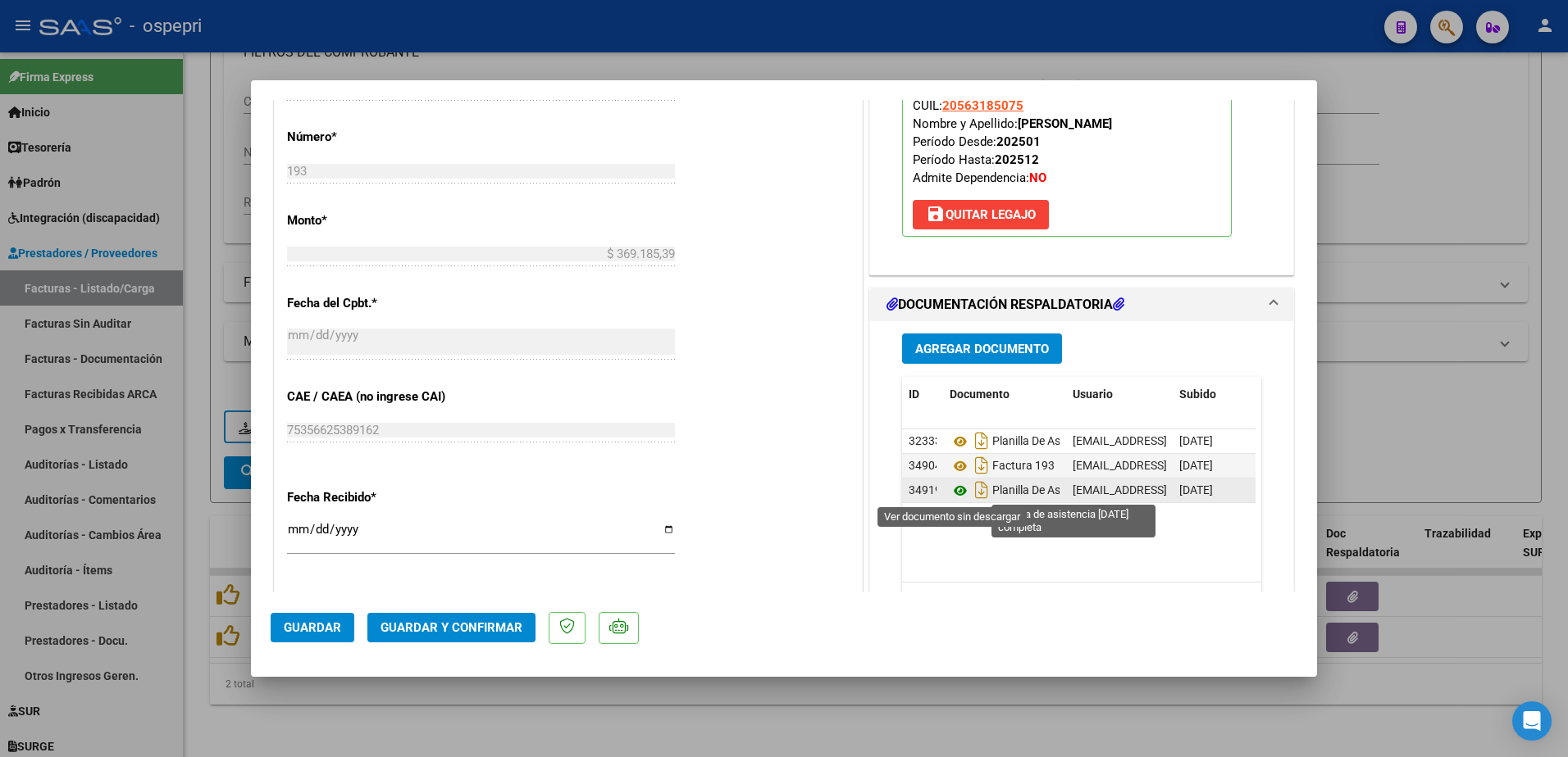
click at [952, 491] on icon at bounding box center [960, 490] width 21 height 20
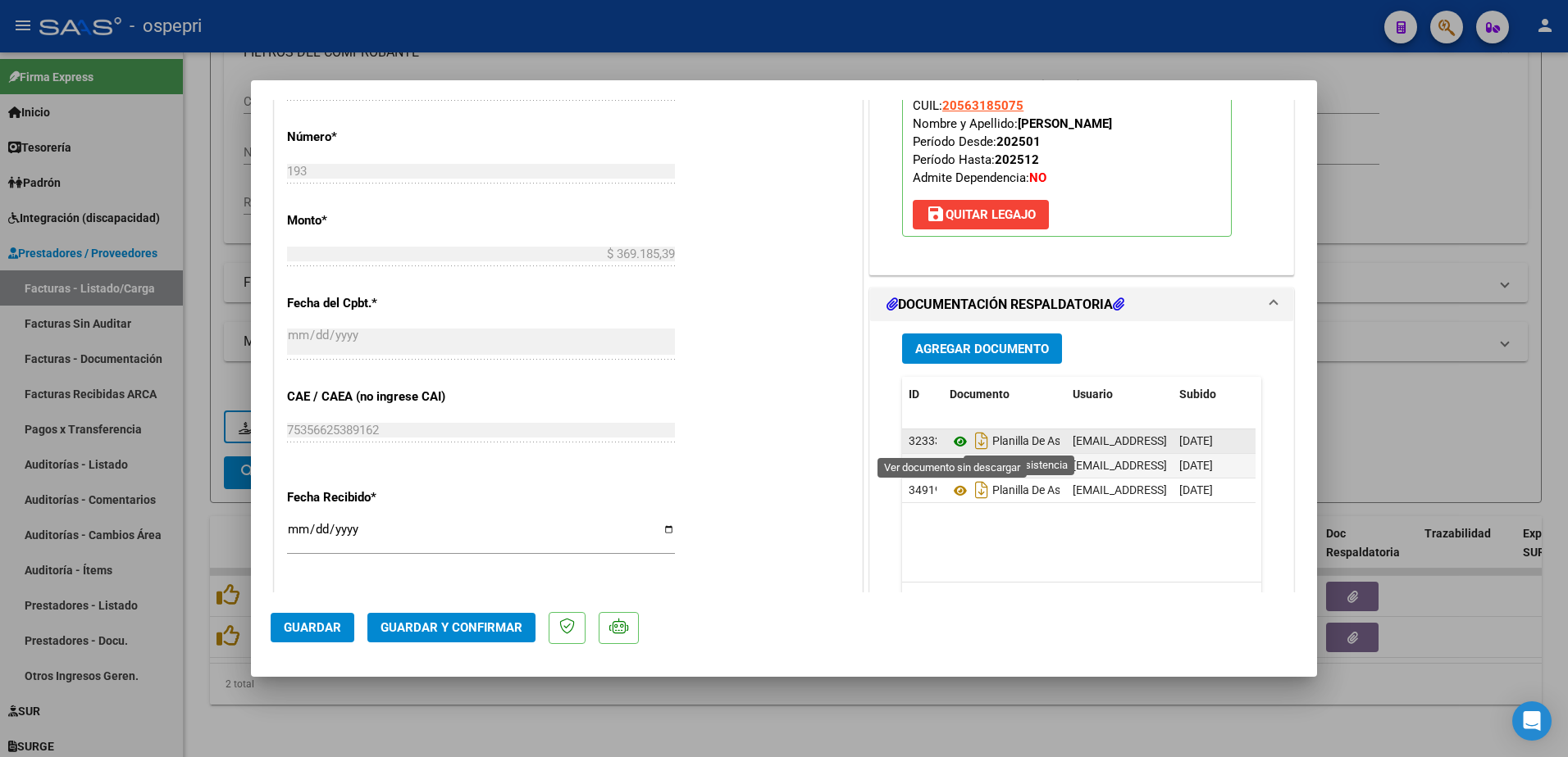
click at [950, 444] on icon at bounding box center [960, 442] width 21 height 20
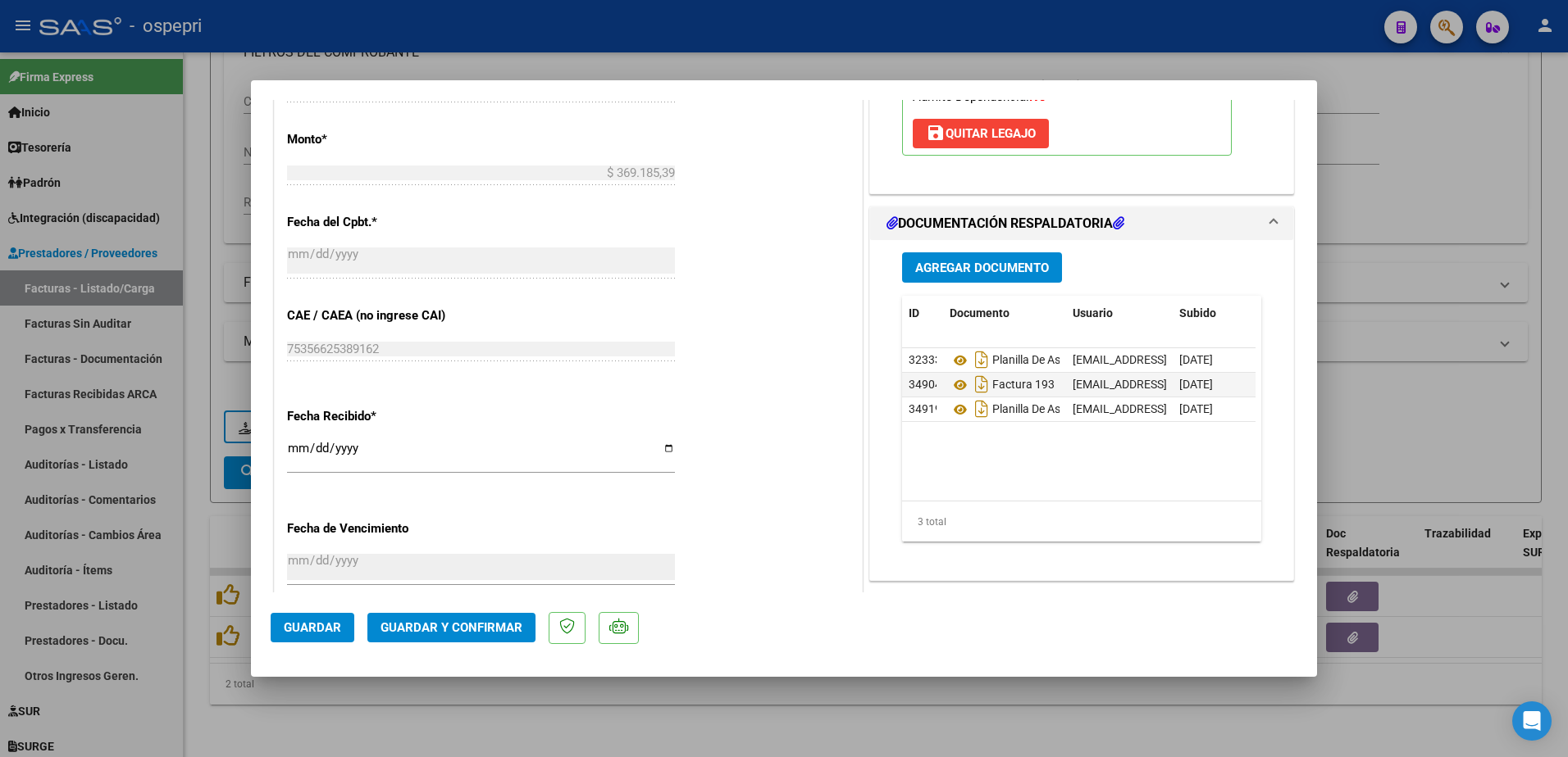
scroll to position [902, 0]
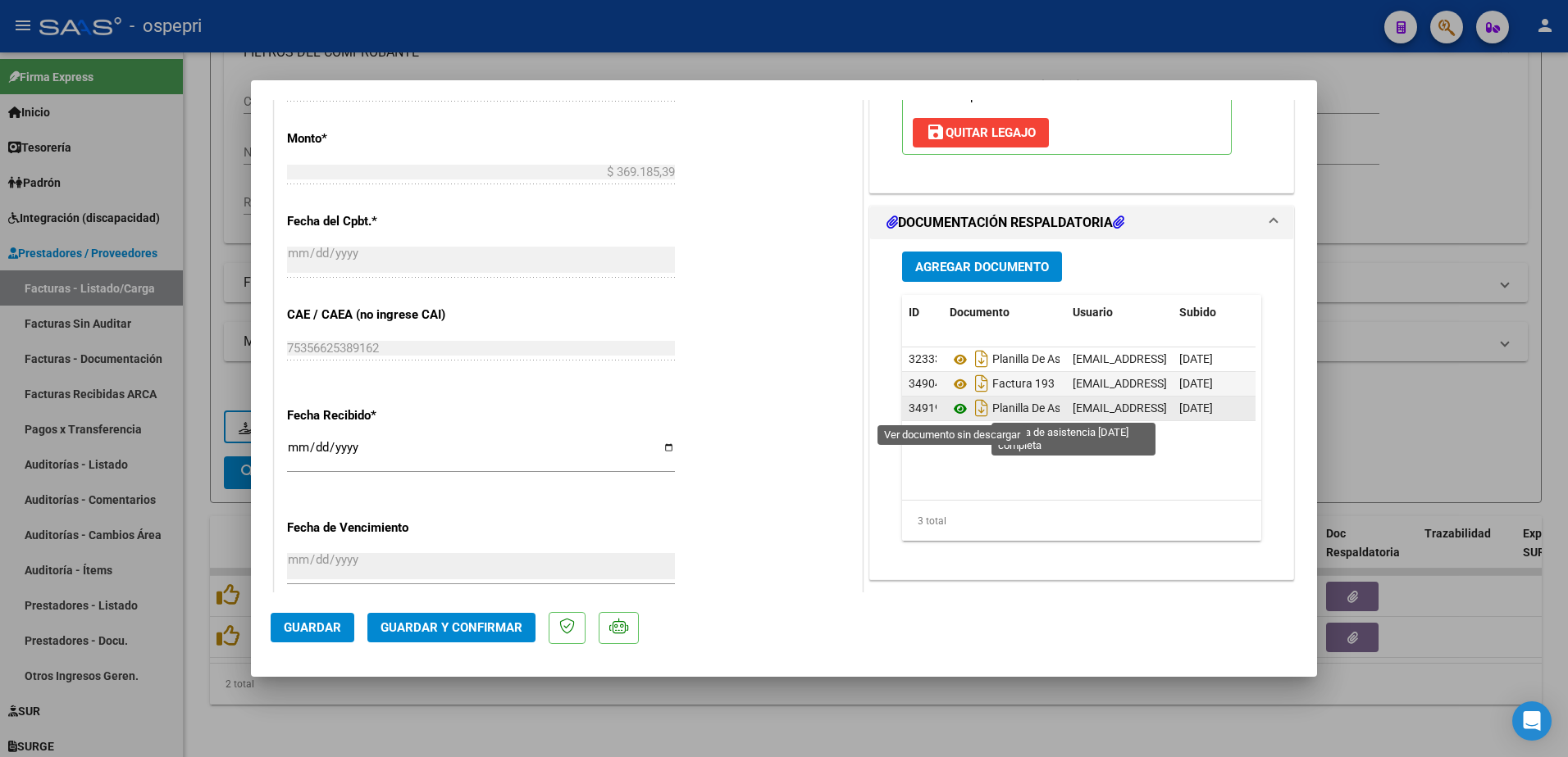
click at [950, 409] on icon at bounding box center [960, 409] width 21 height 20
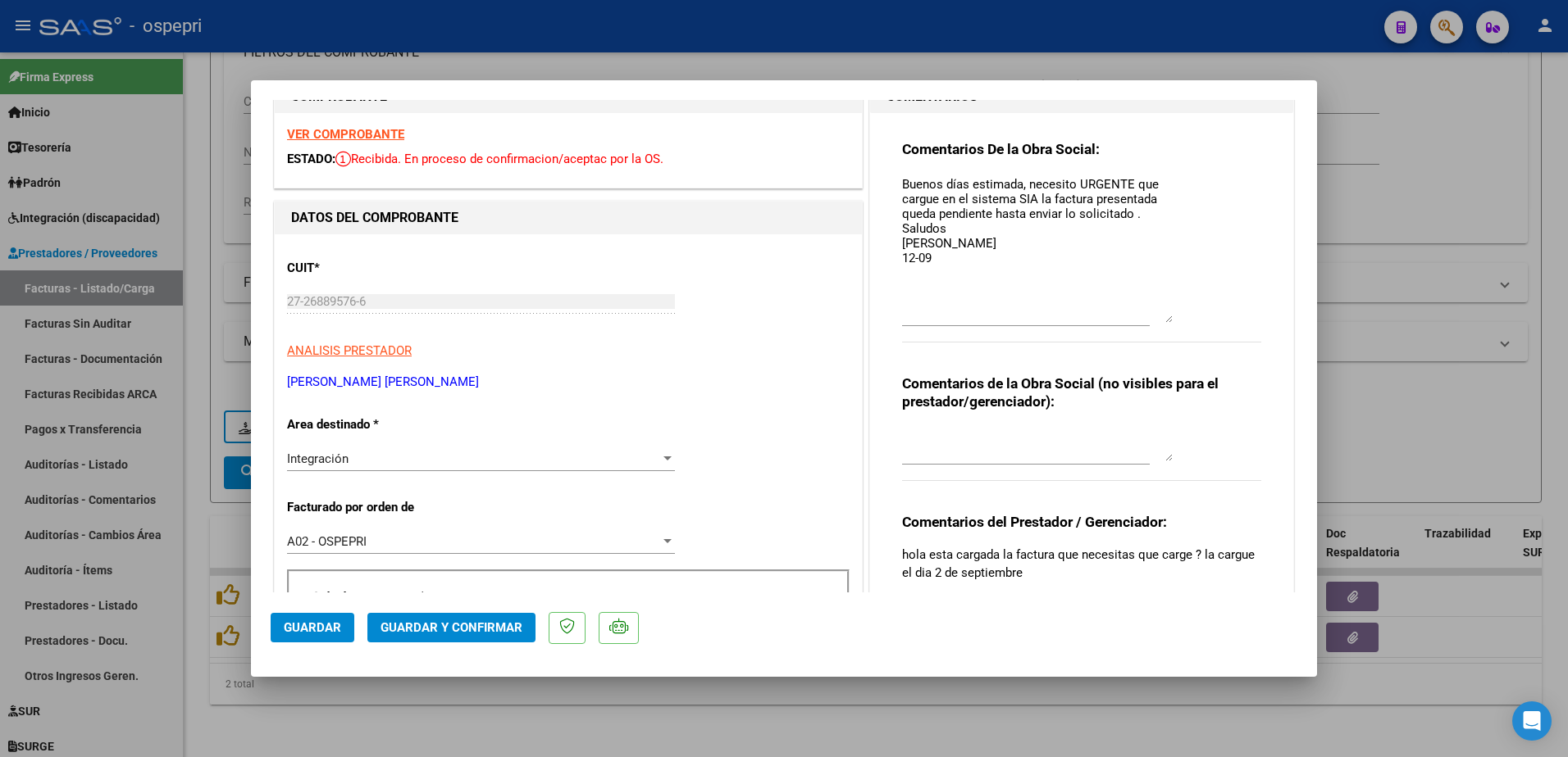
scroll to position [82, 0]
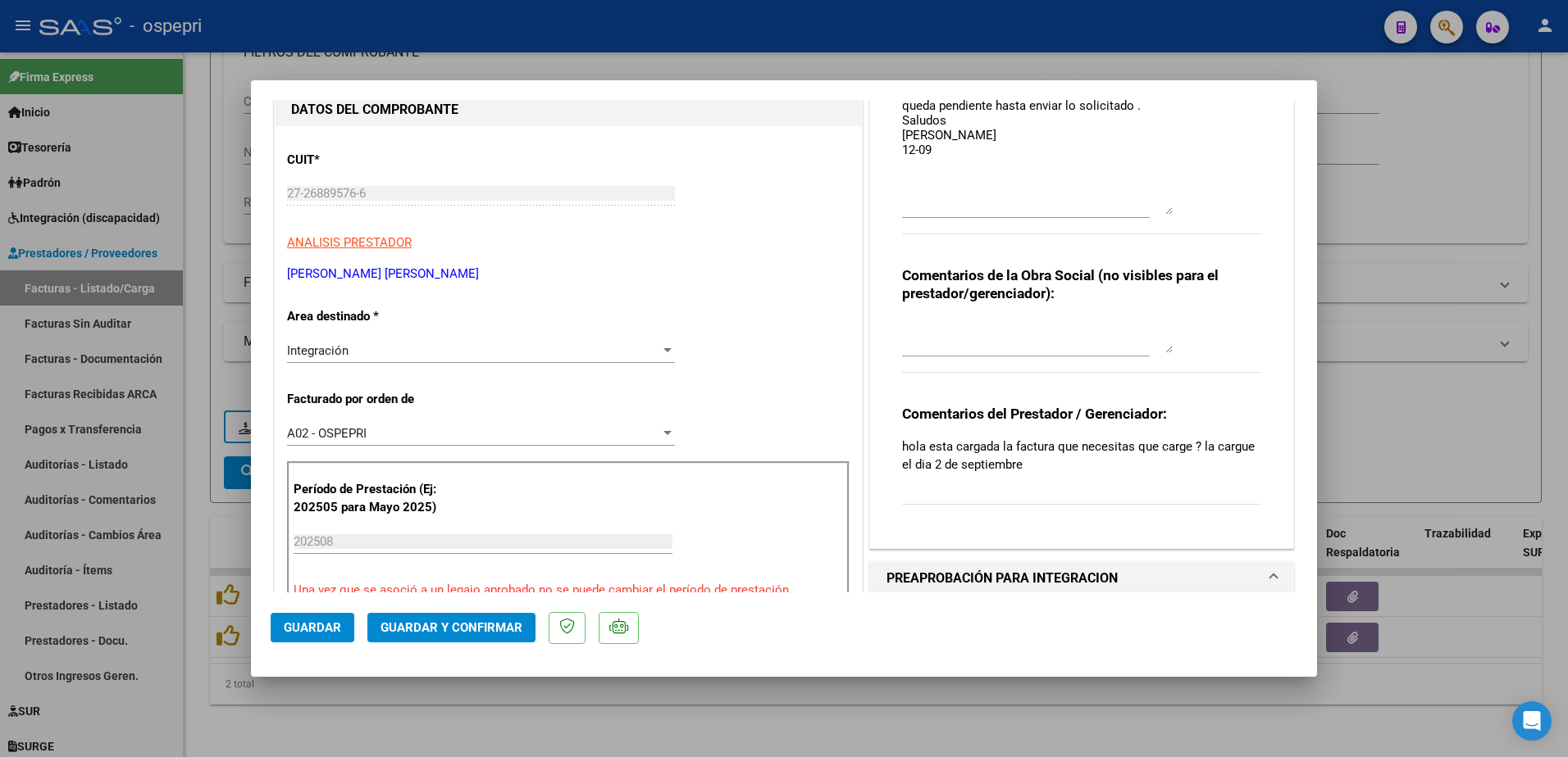
scroll to position [328, 0]
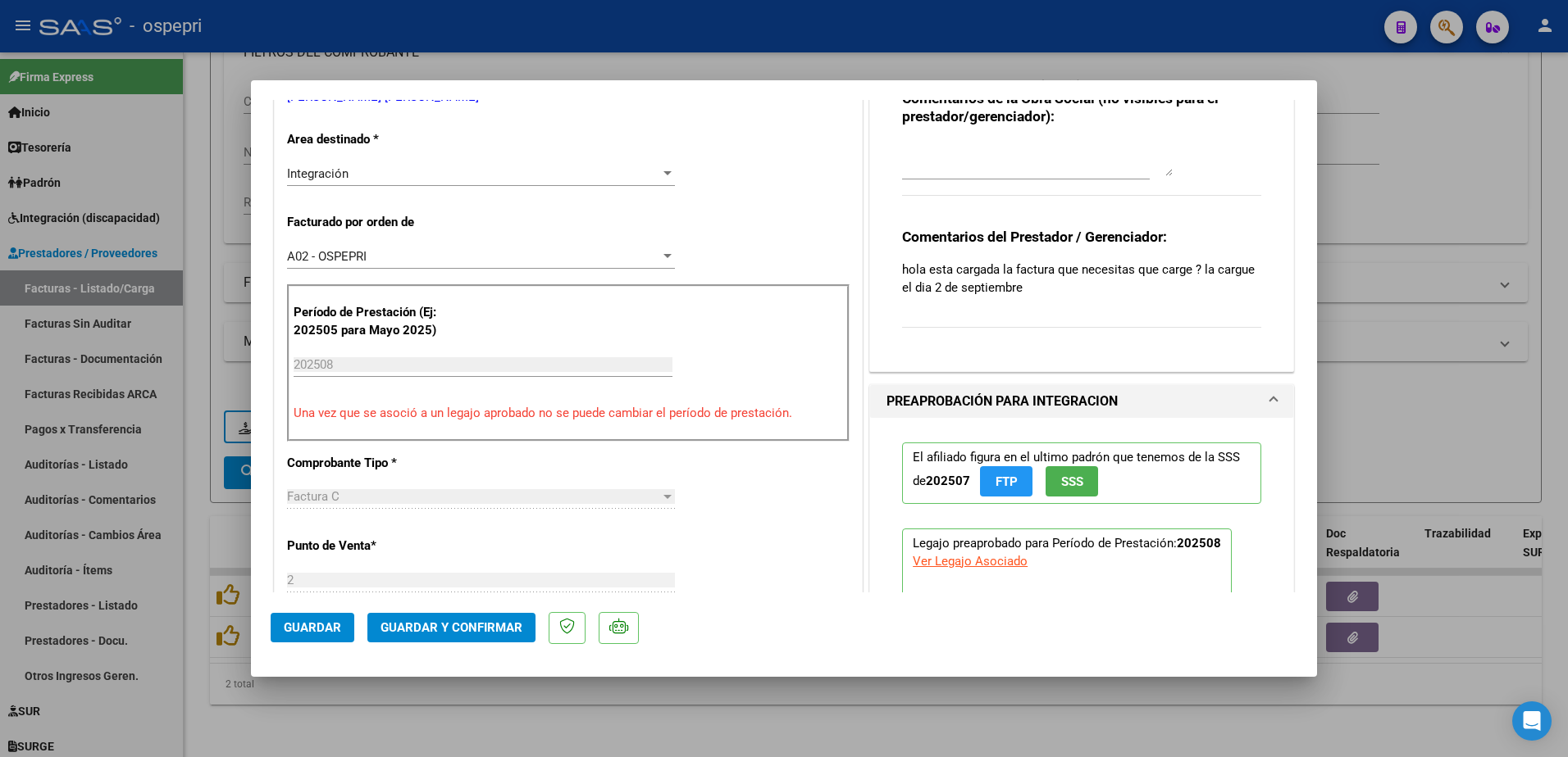
drag, startPoint x: 727, startPoint y: 519, endPoint x: 740, endPoint y: 493, distance: 29.1
click at [730, 517] on div "CUIT * 27-26889576-6 Ingresar CUIT ANALISIS PRESTADOR FLORES BAGNATO MARIA FERN…" at bounding box center [568, 651] width 587 height 1402
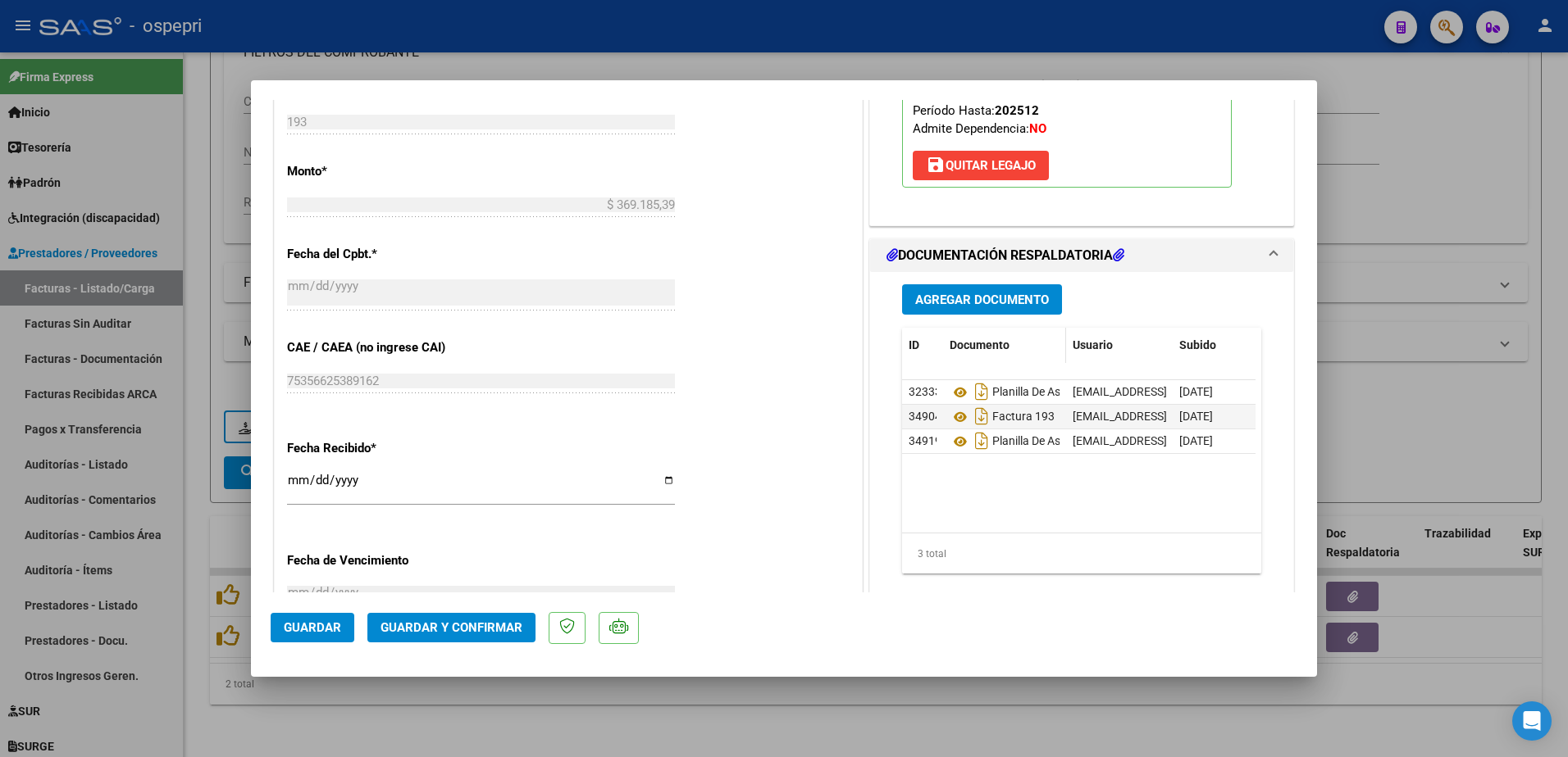
scroll to position [902, 0]
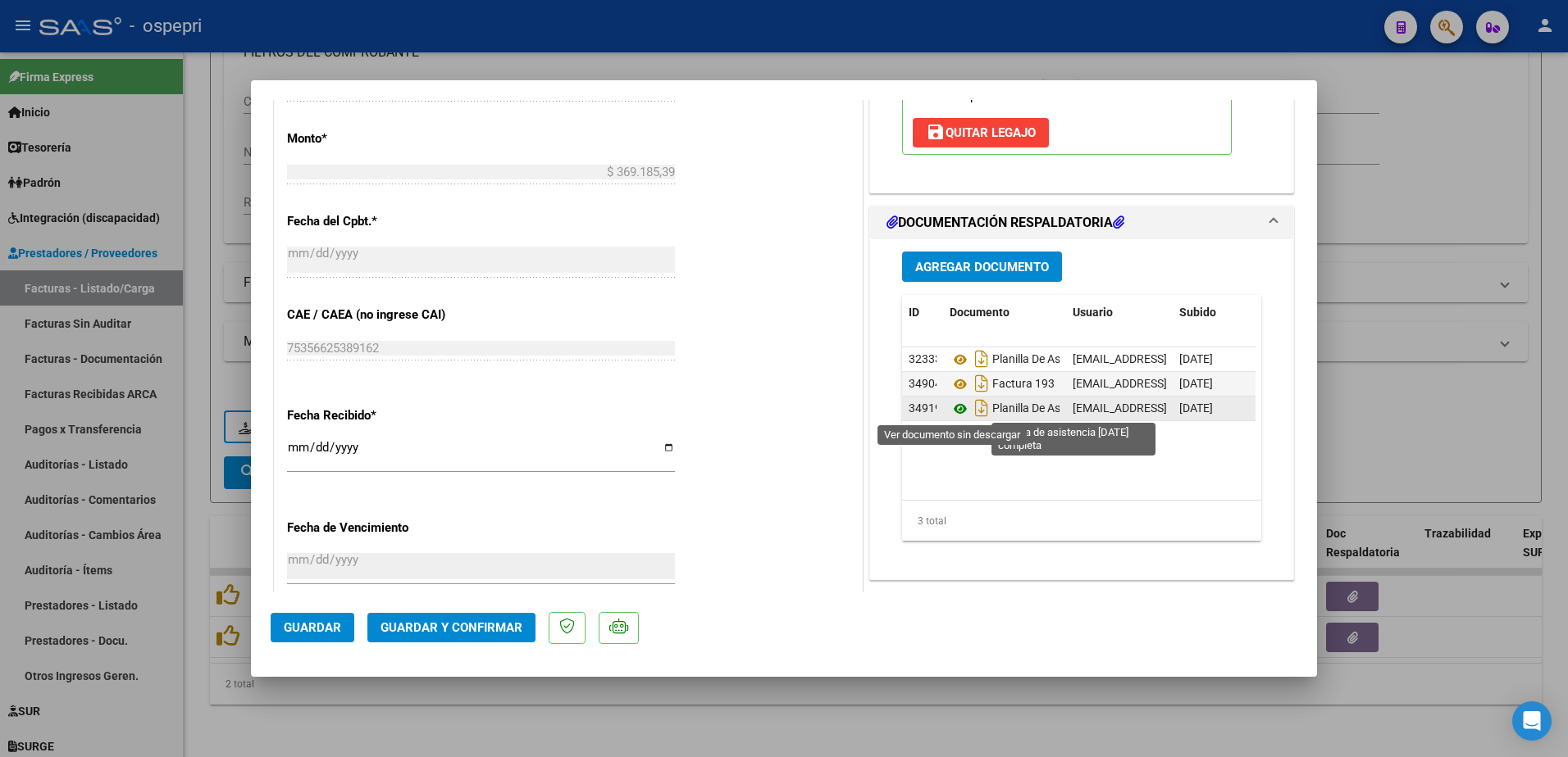
click at [952, 410] on icon at bounding box center [960, 409] width 21 height 20
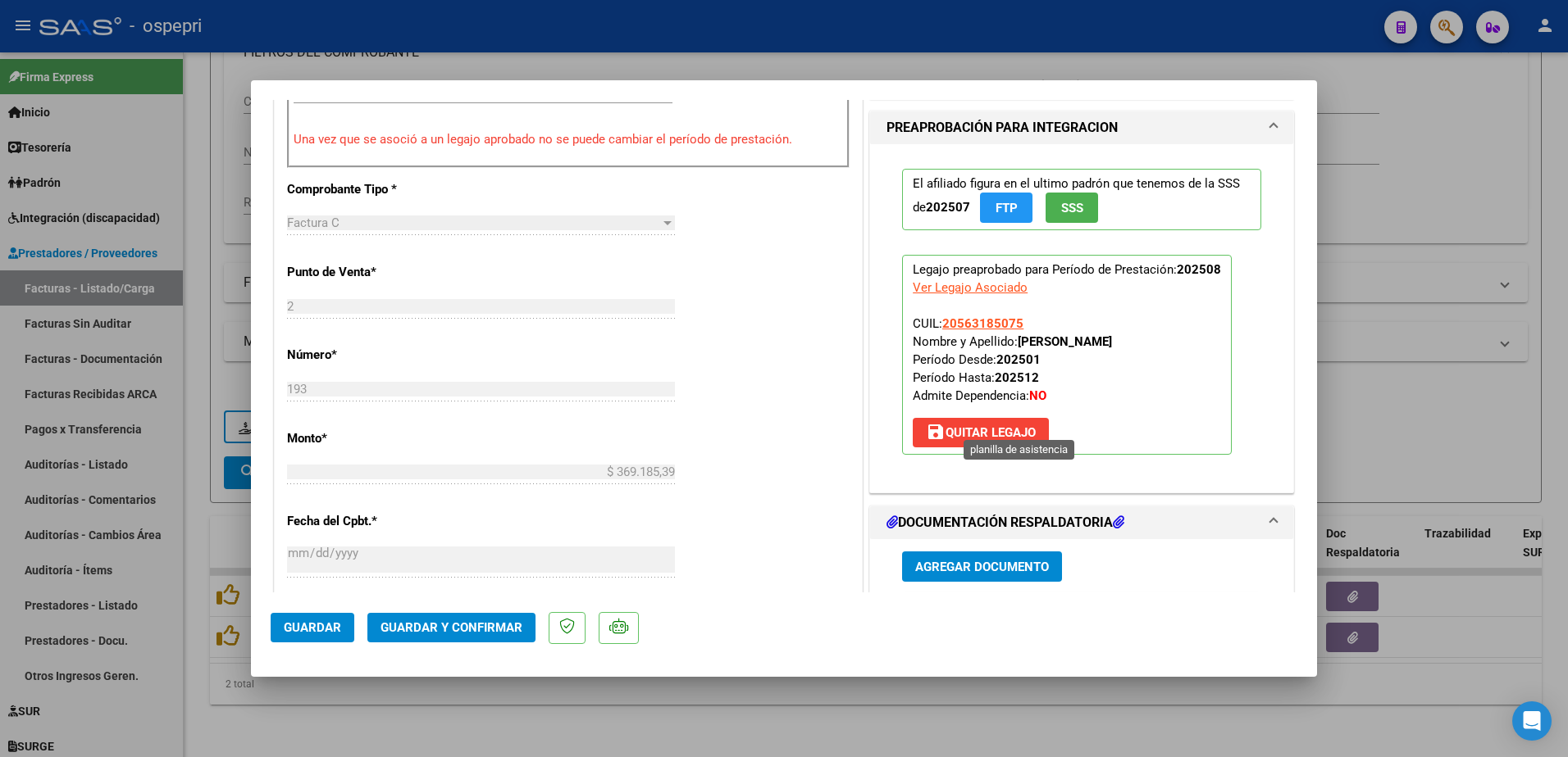
scroll to position [574, 0]
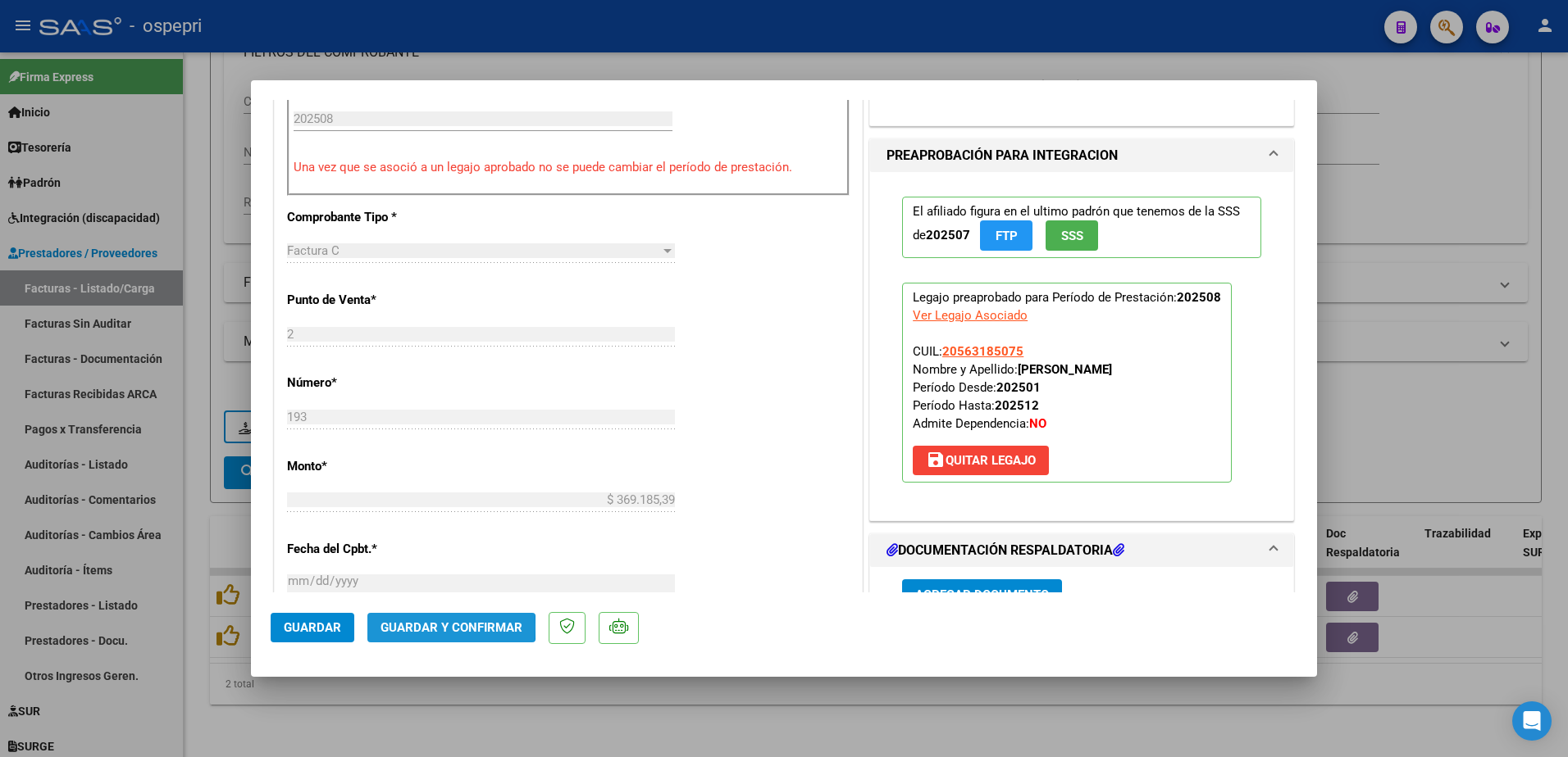
click at [430, 627] on span "Guardar y Confirmar" at bounding box center [451, 627] width 142 height 15
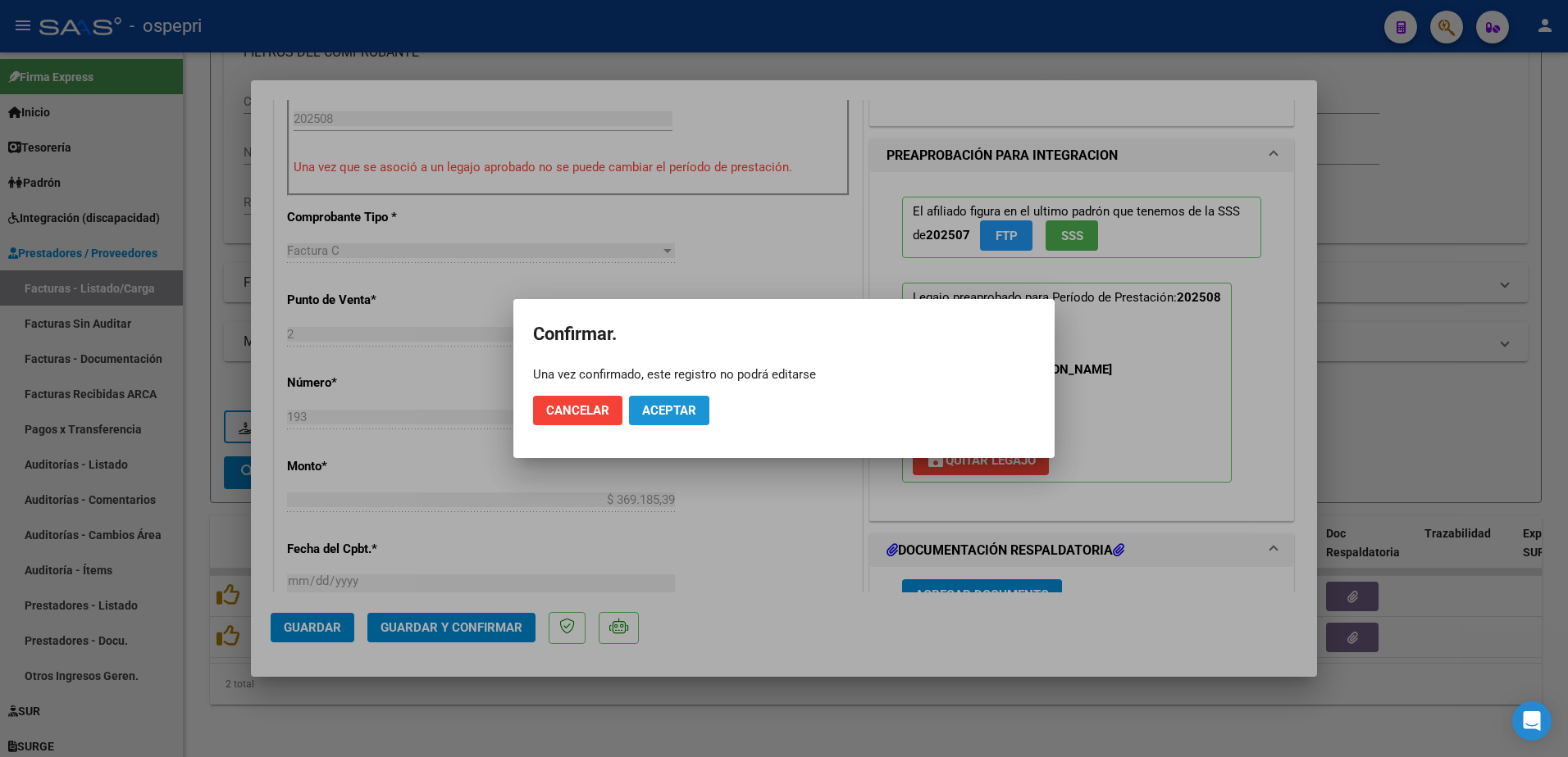
click at [675, 415] on span "Aceptar" at bounding box center [669, 410] width 54 height 15
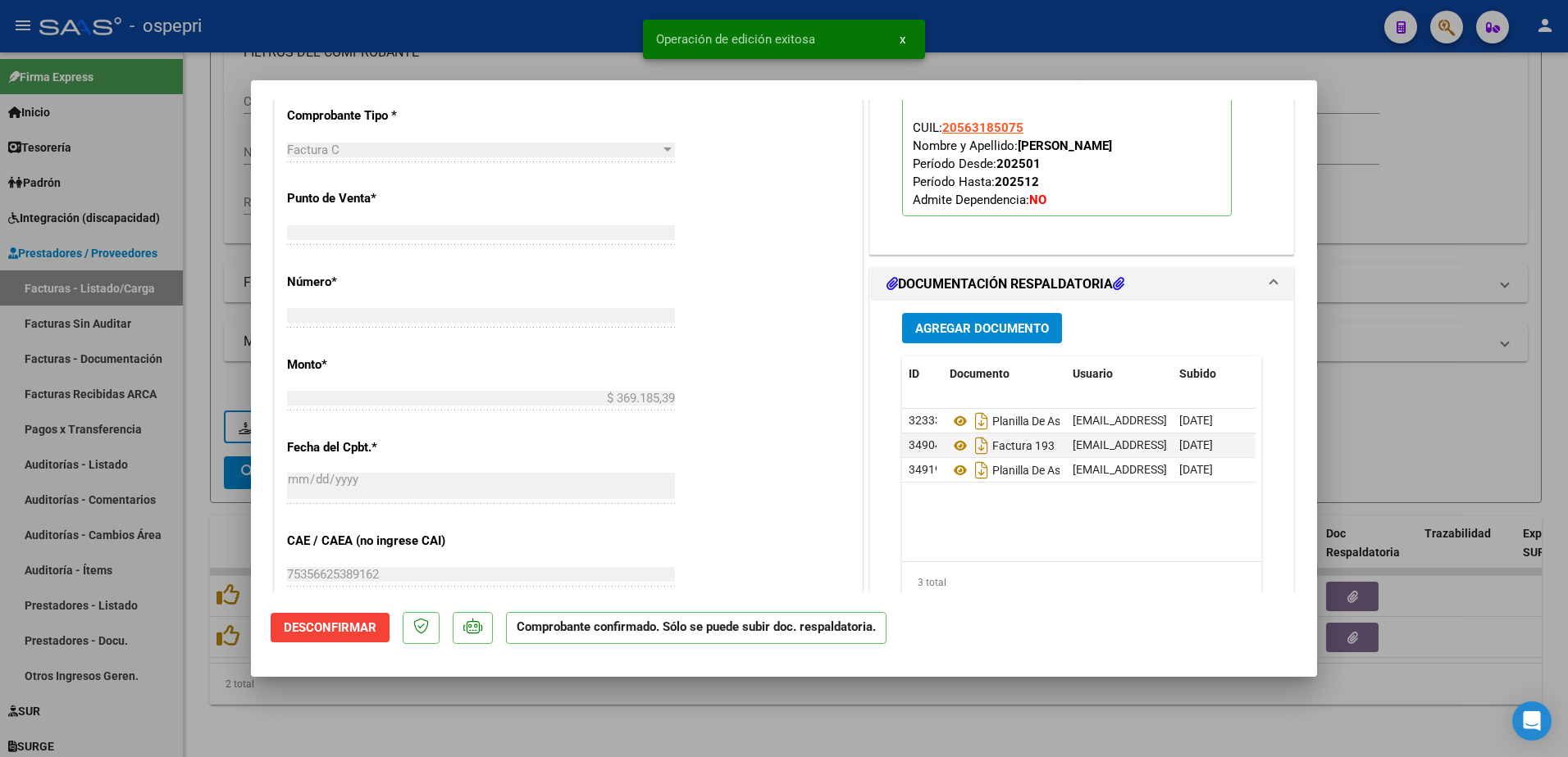
type input "$ 0,00"
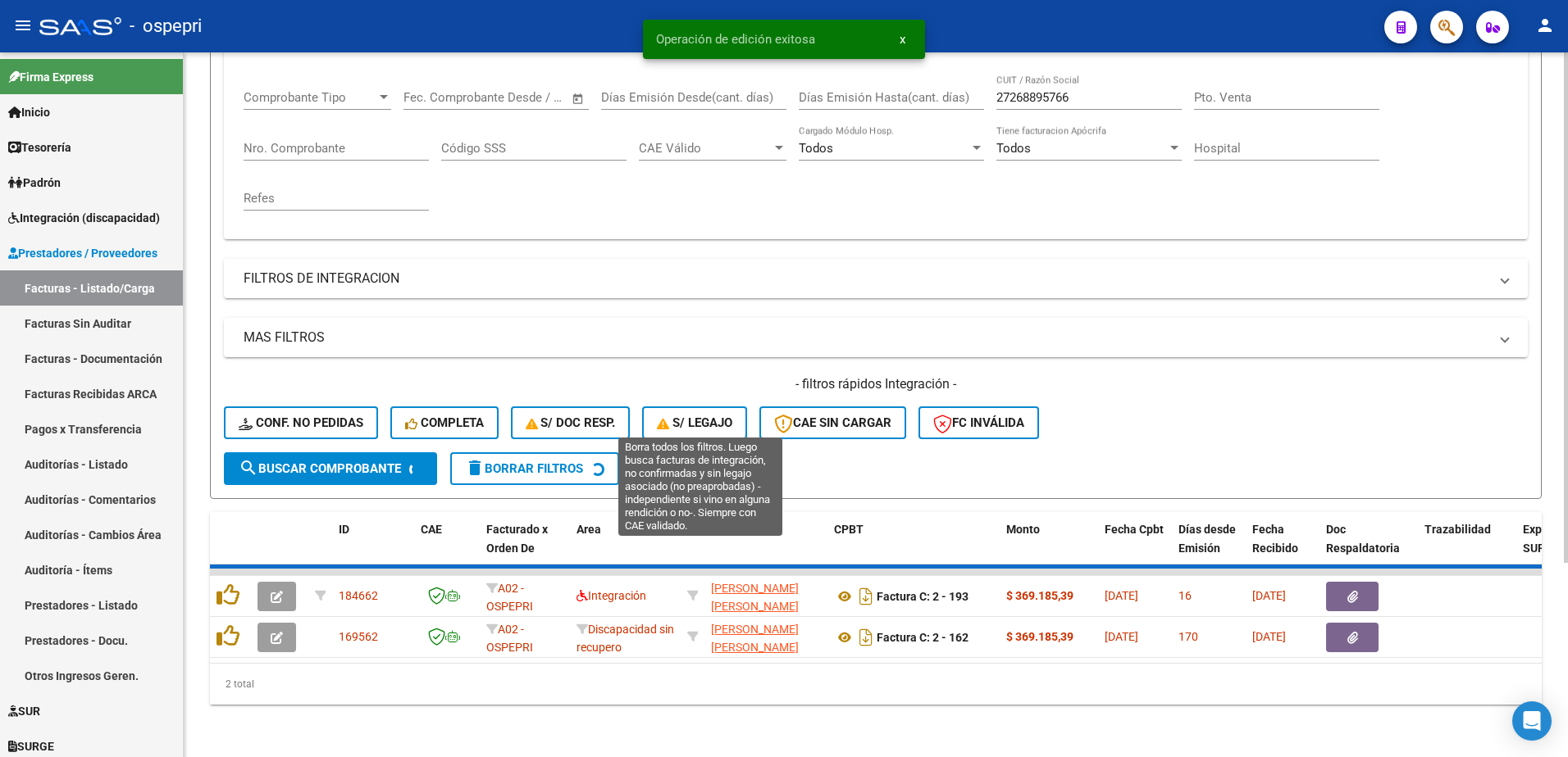
scroll to position [224, 0]
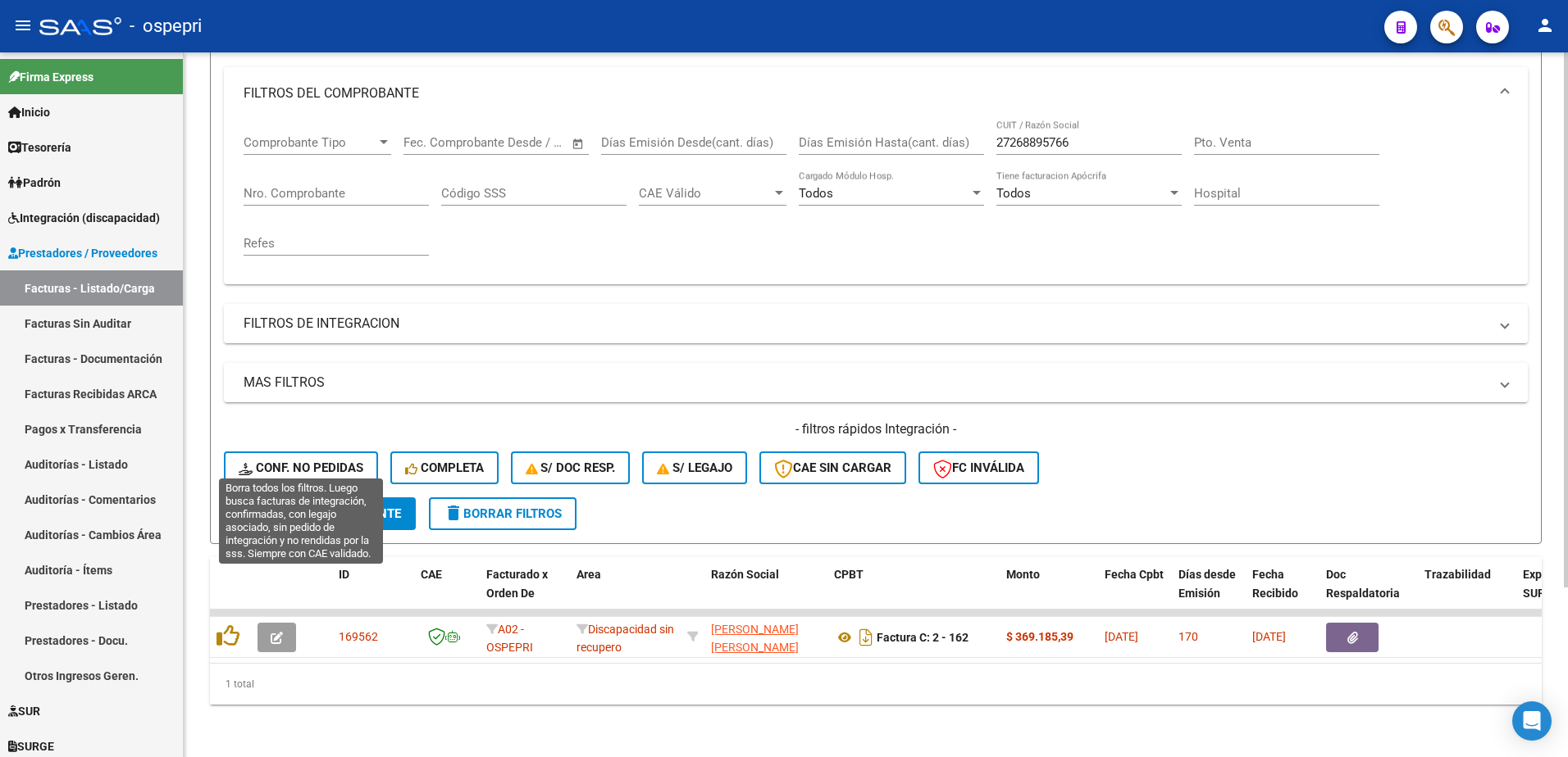
click at [321, 461] on span "Conf. no pedidas" at bounding box center [301, 468] width 125 height 15
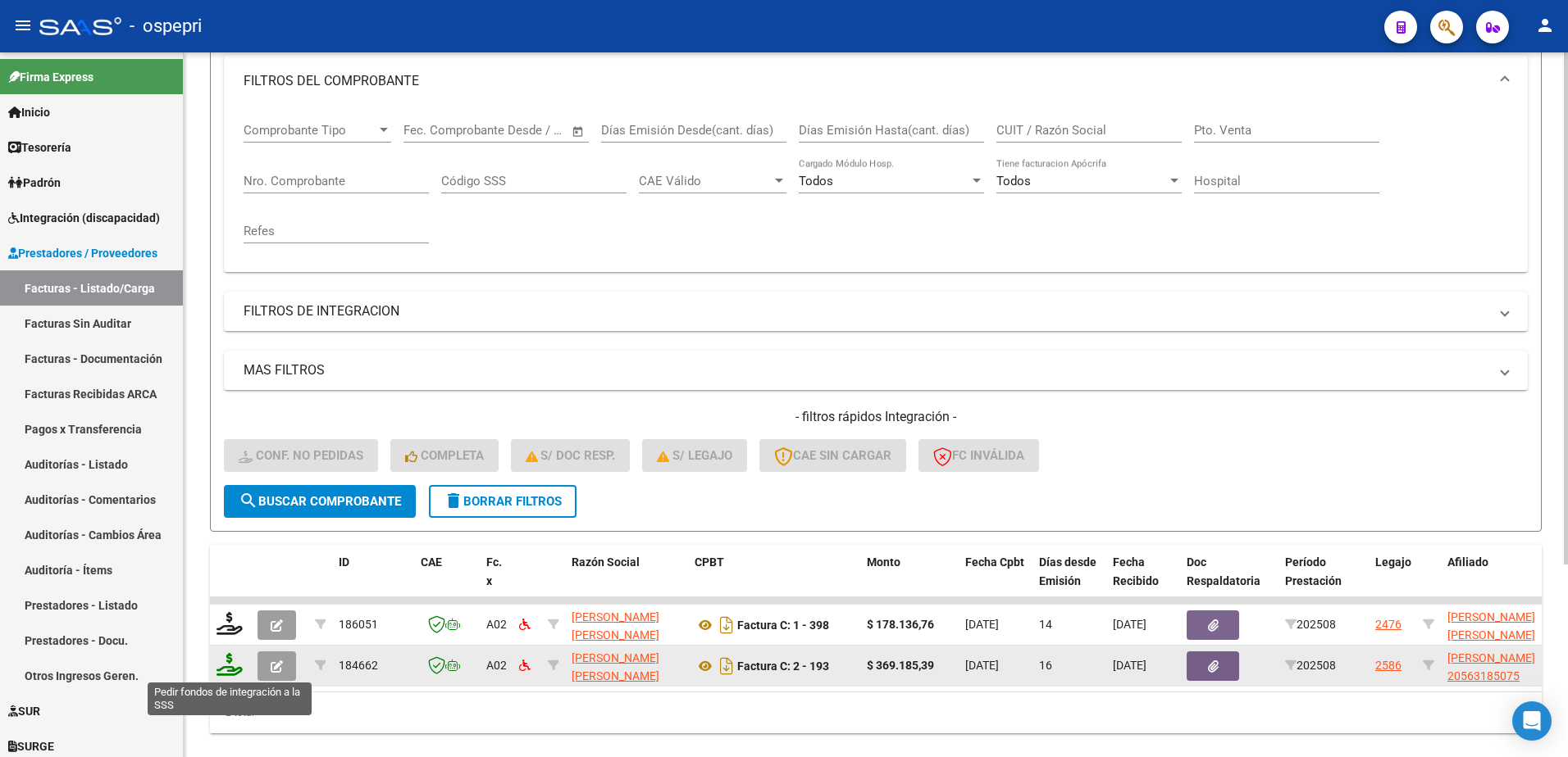
click at [224, 670] on icon at bounding box center [229, 665] width 26 height 23
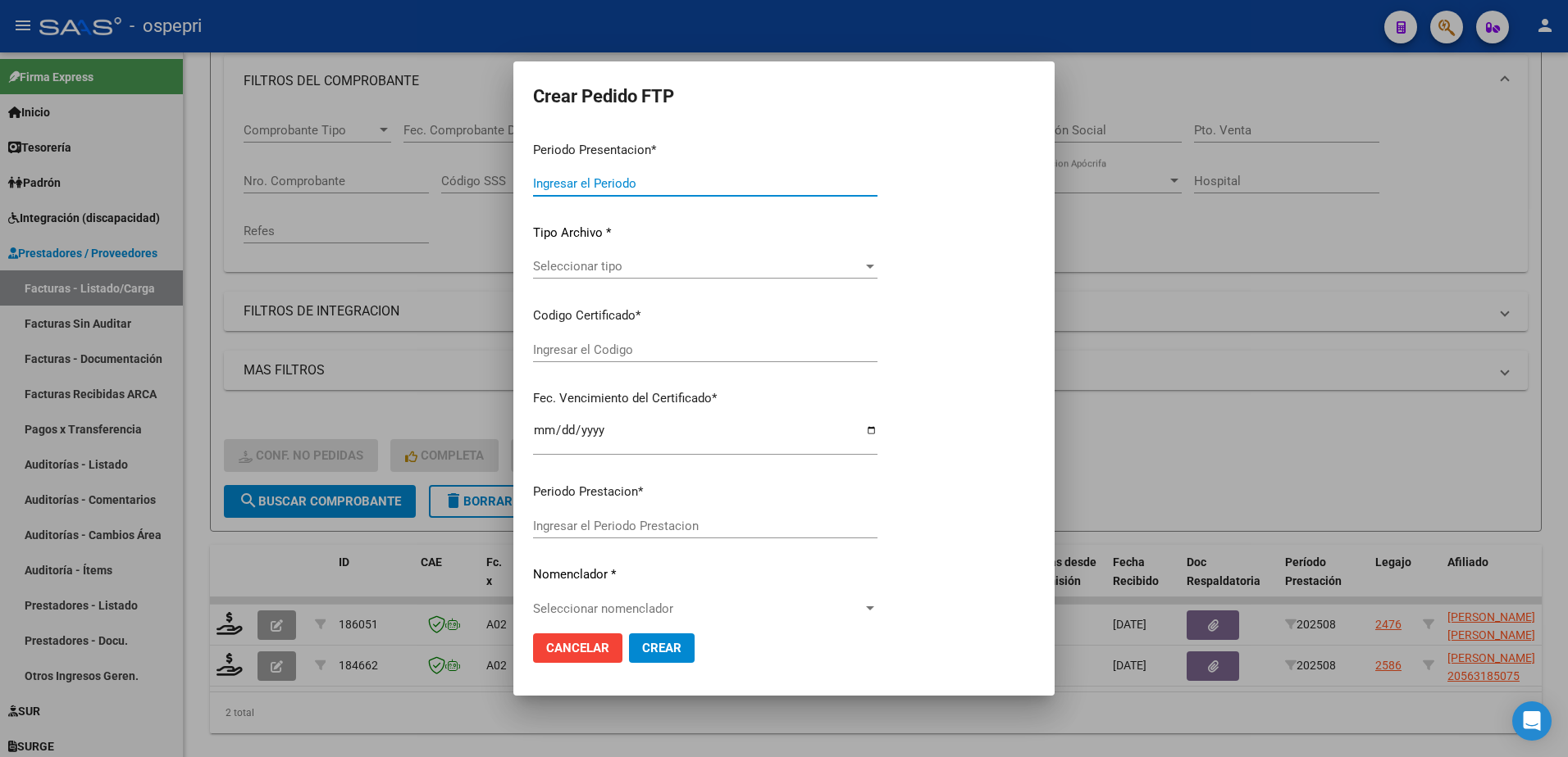
type input "202508"
type input "$ 369.185,39"
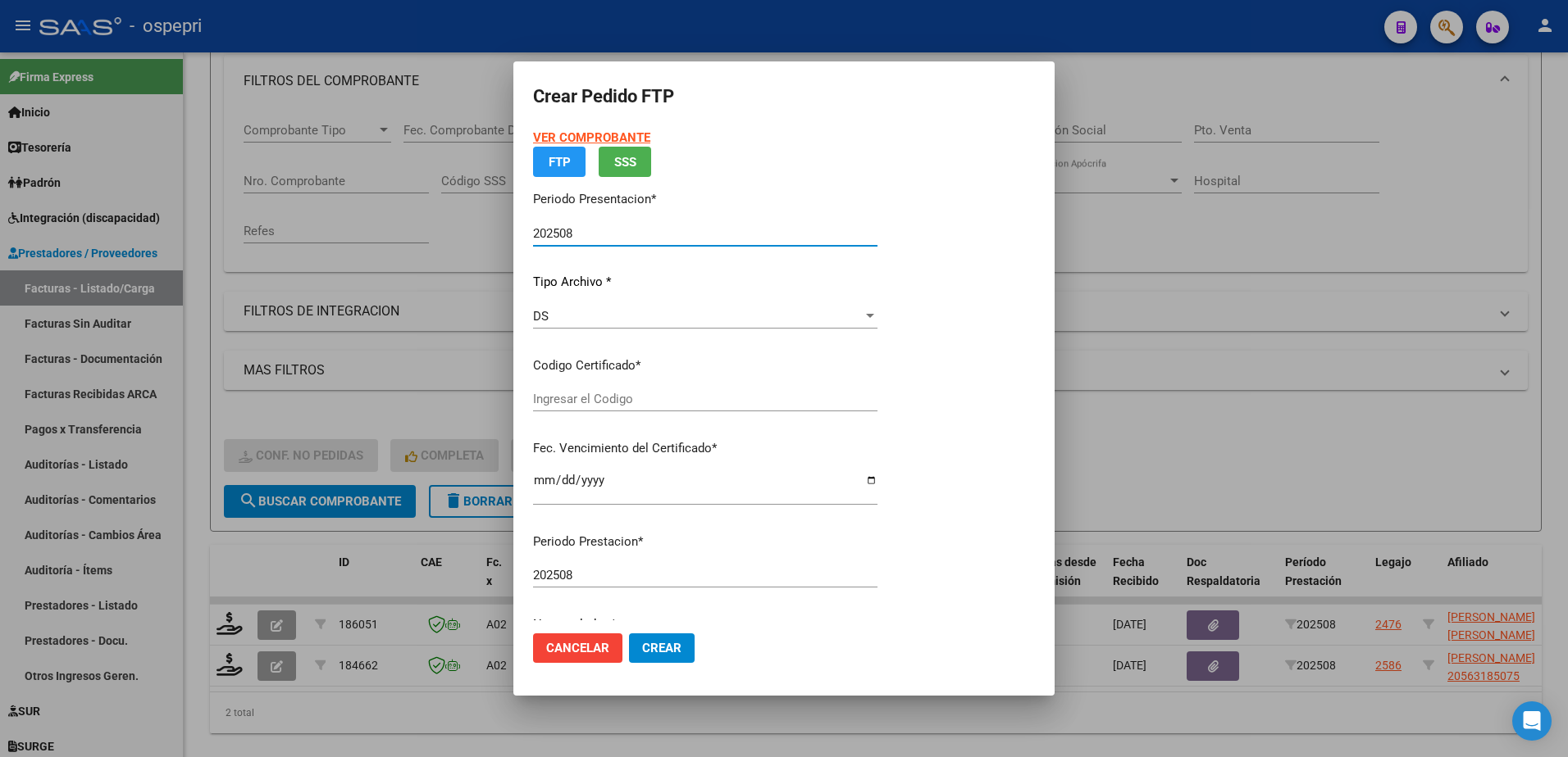
type input "2056318507-5"
type input "2025-12-01"
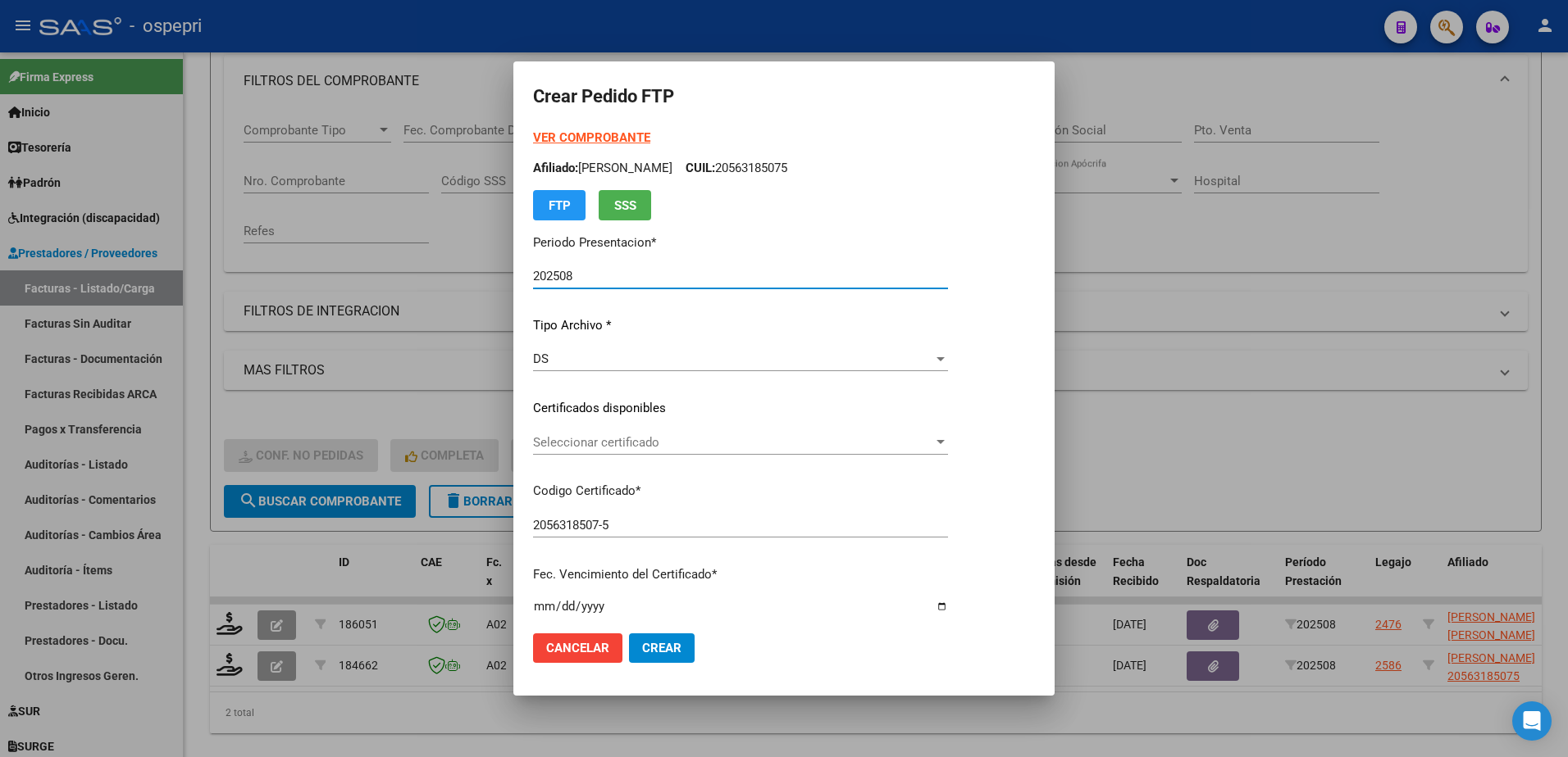
click at [625, 448] on span "Seleccionar certificado" at bounding box center [733, 443] width 400 height 15
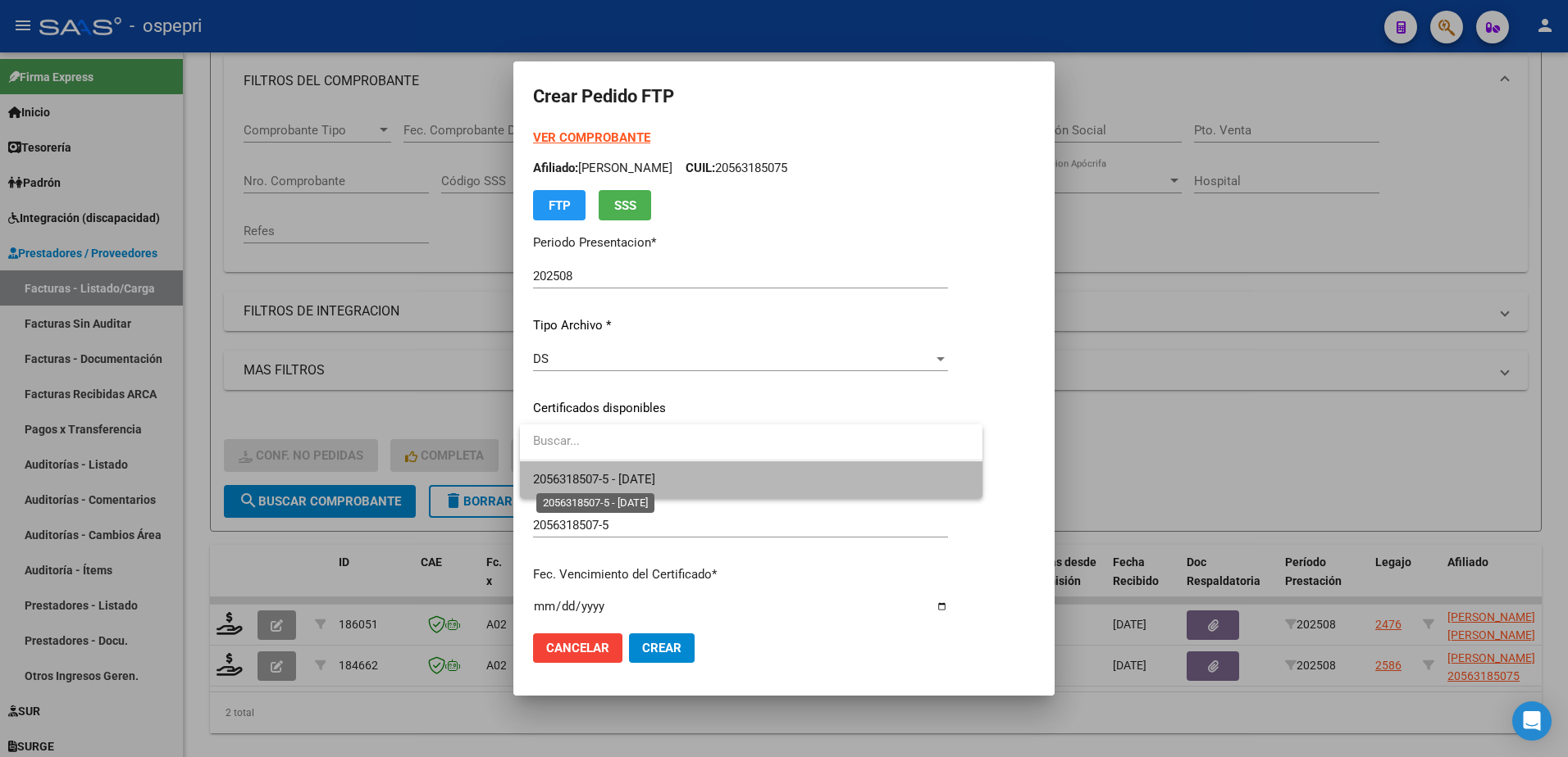
click at [655, 477] on span "2056318507-5 - 2025-12-01" at bounding box center [594, 479] width 122 height 15
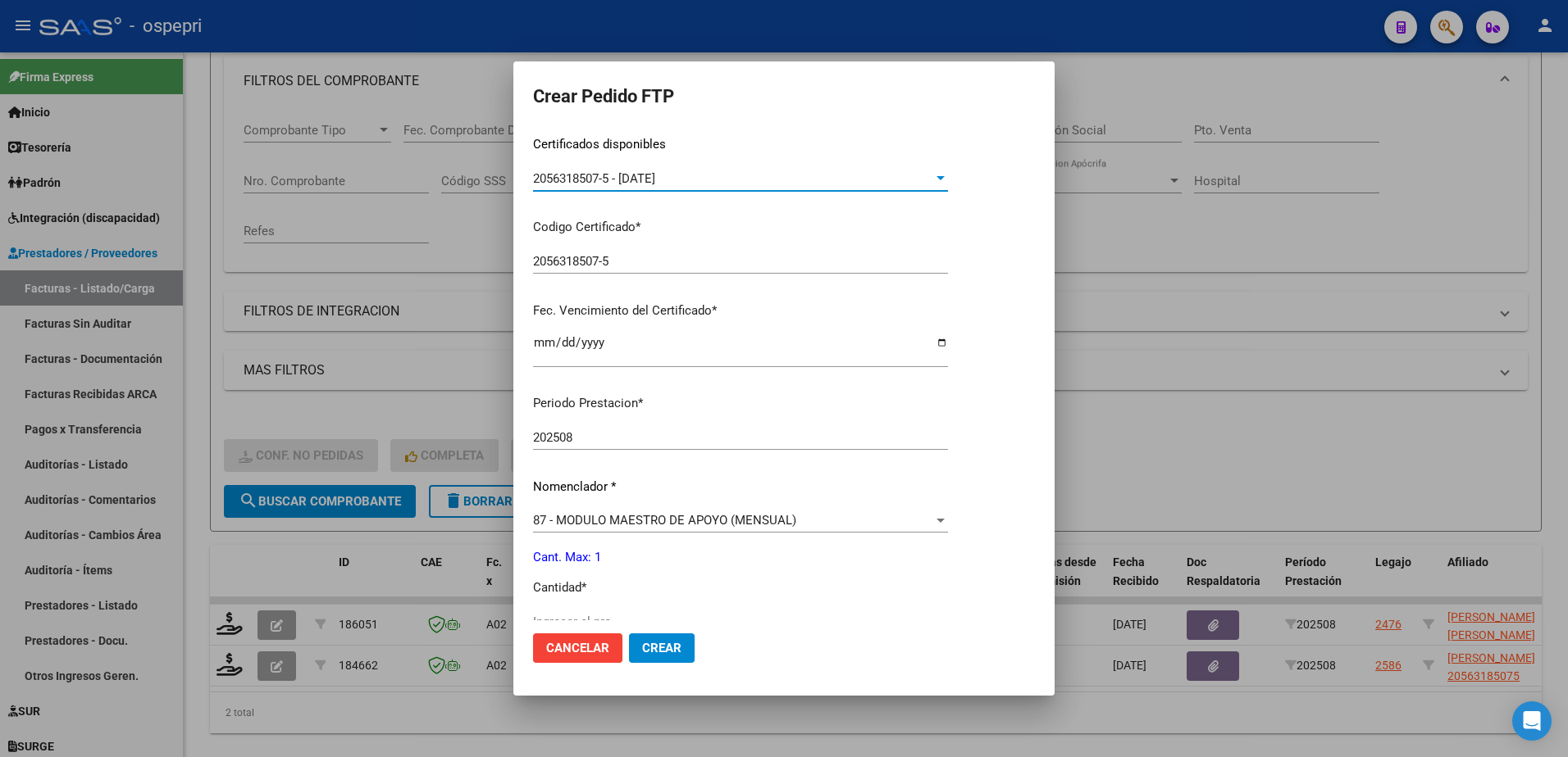
scroll to position [328, 0]
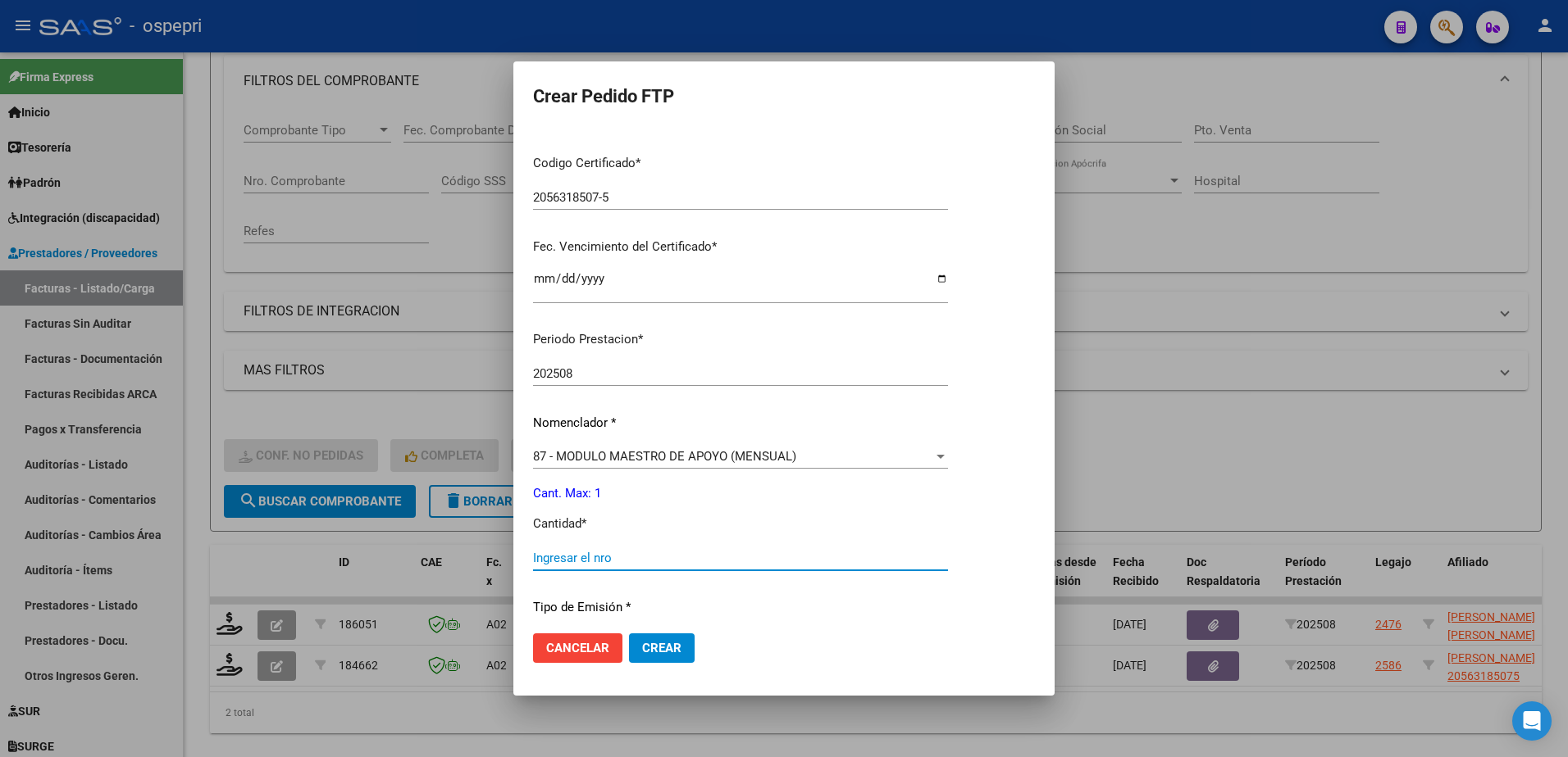
click at [577, 556] on input "Ingresar el nro" at bounding box center [741, 558] width 415 height 15
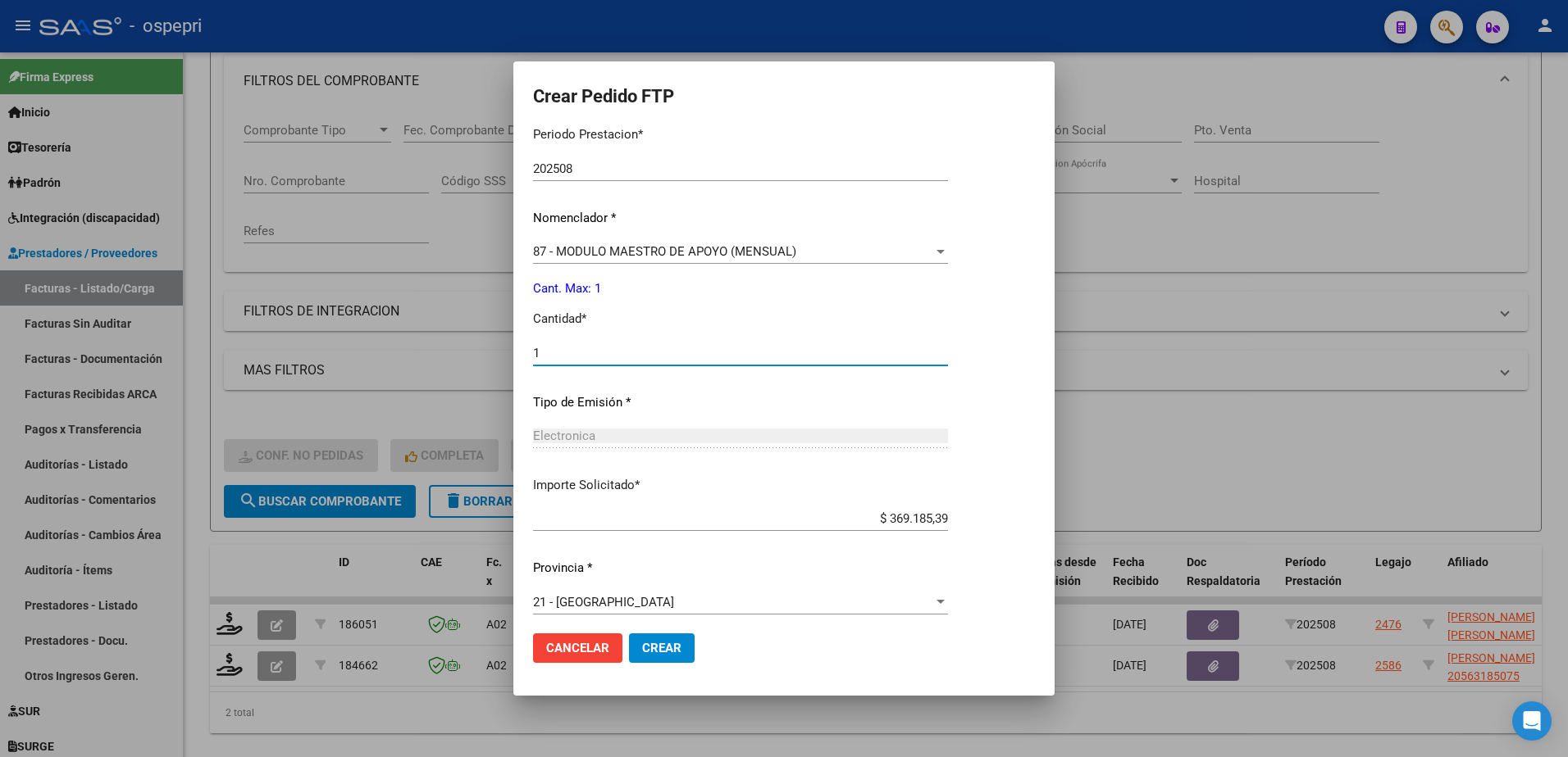
scroll to position [542, 0]
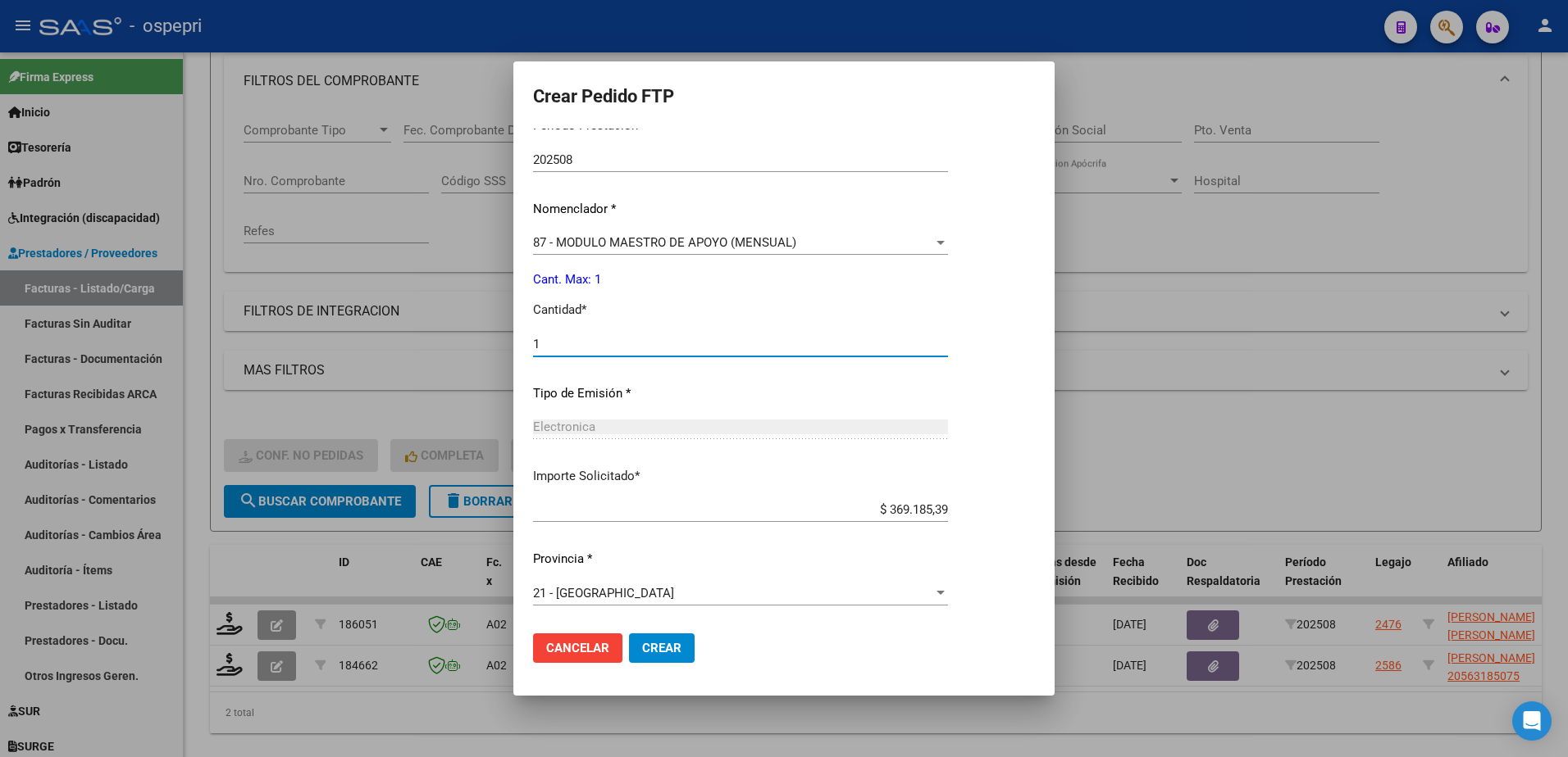
type input "1"
click at [656, 652] on span "Crear" at bounding box center [662, 648] width 39 height 15
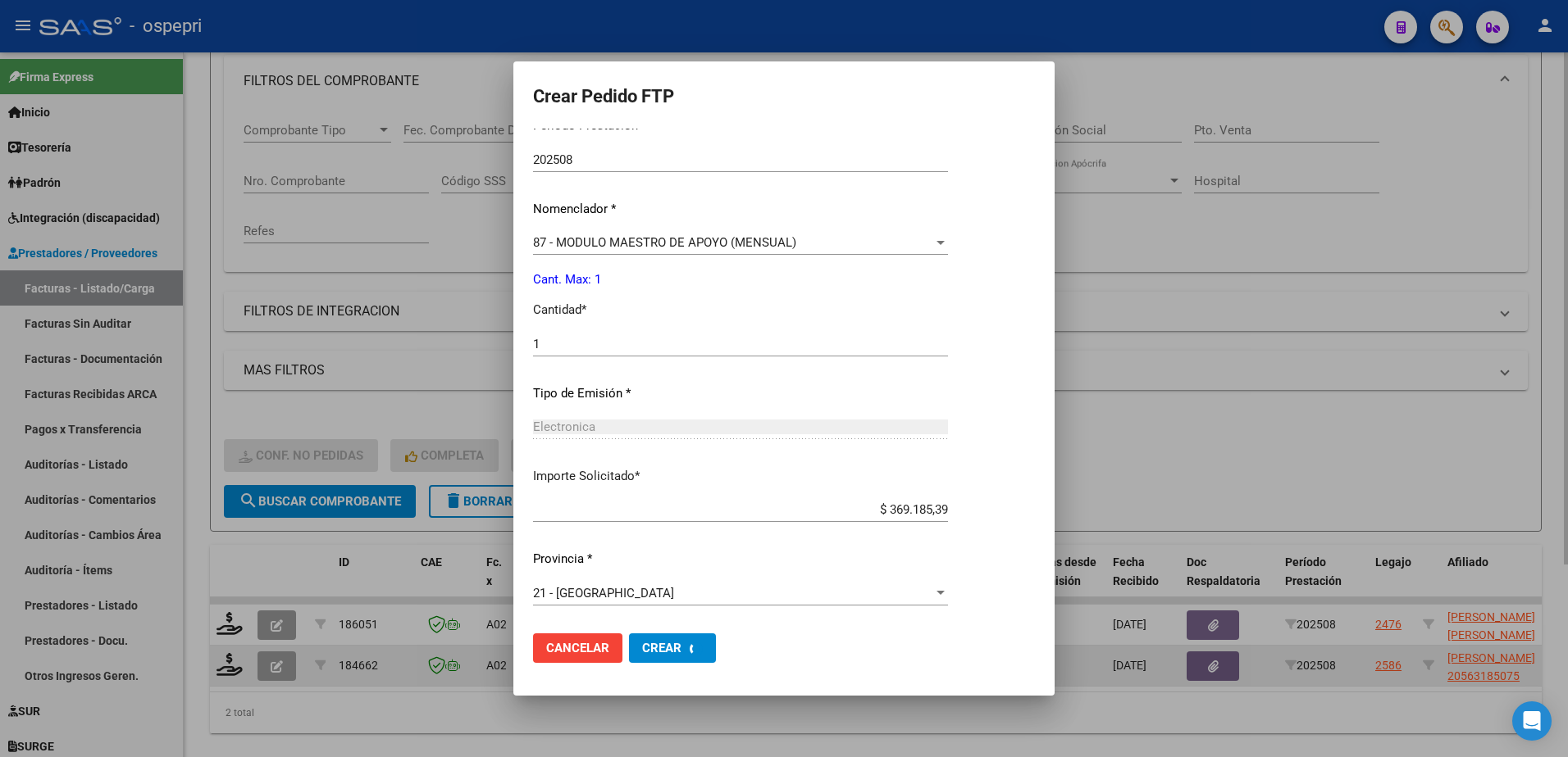
scroll to position [0, 0]
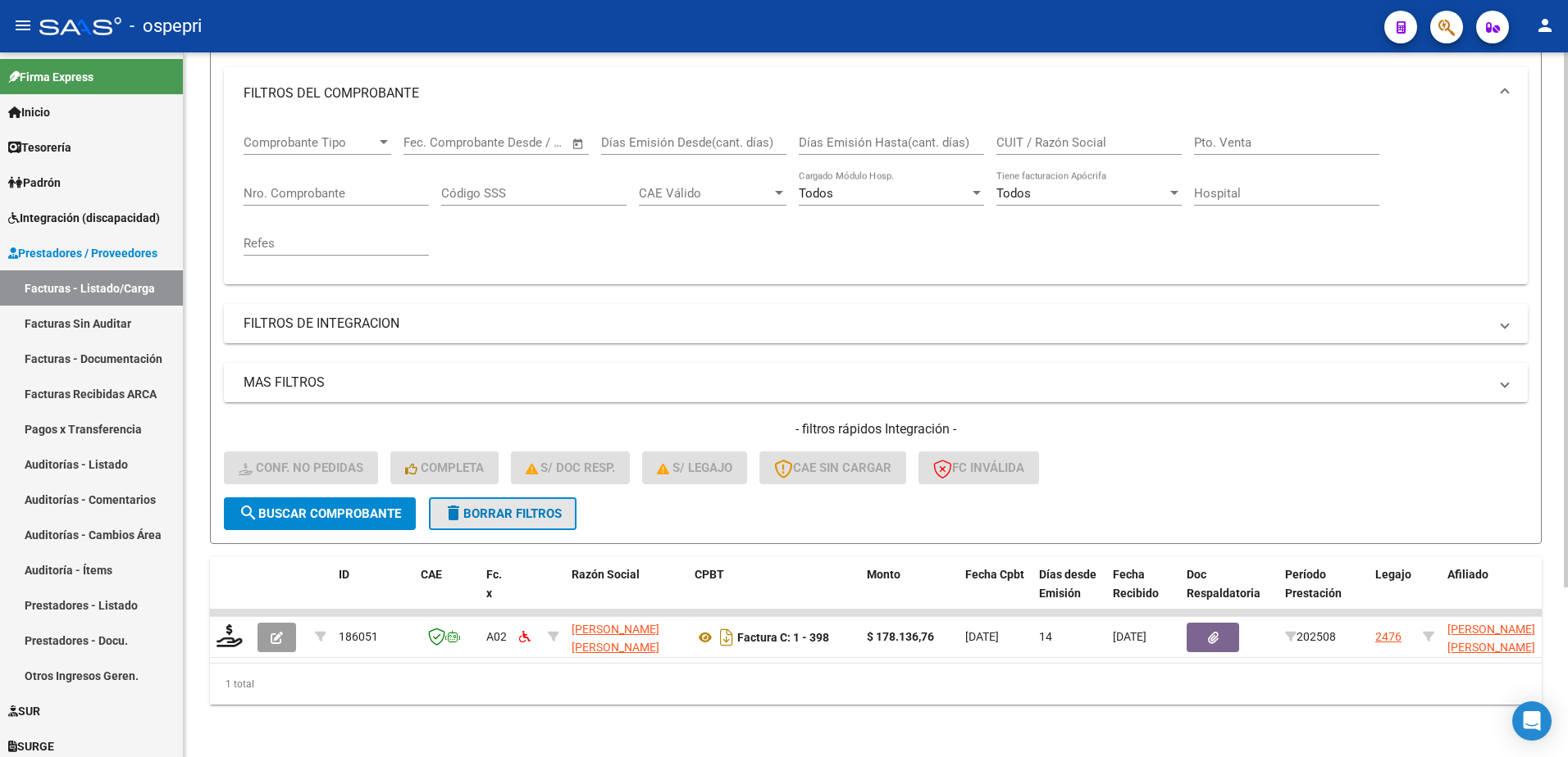
click at [525, 508] on span "delete Borrar Filtros" at bounding box center [502, 513] width 118 height 15
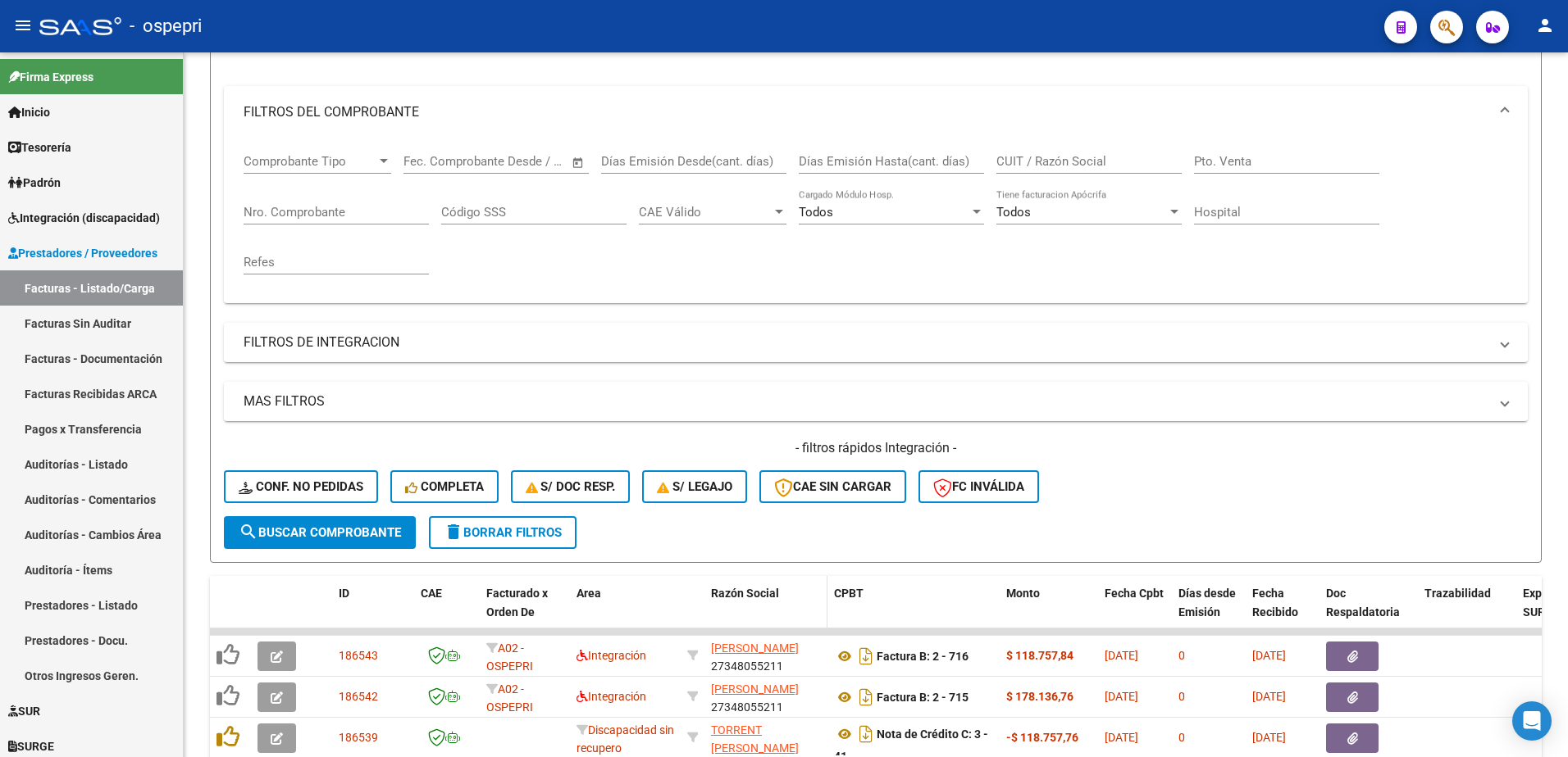
scroll to position [224, 0]
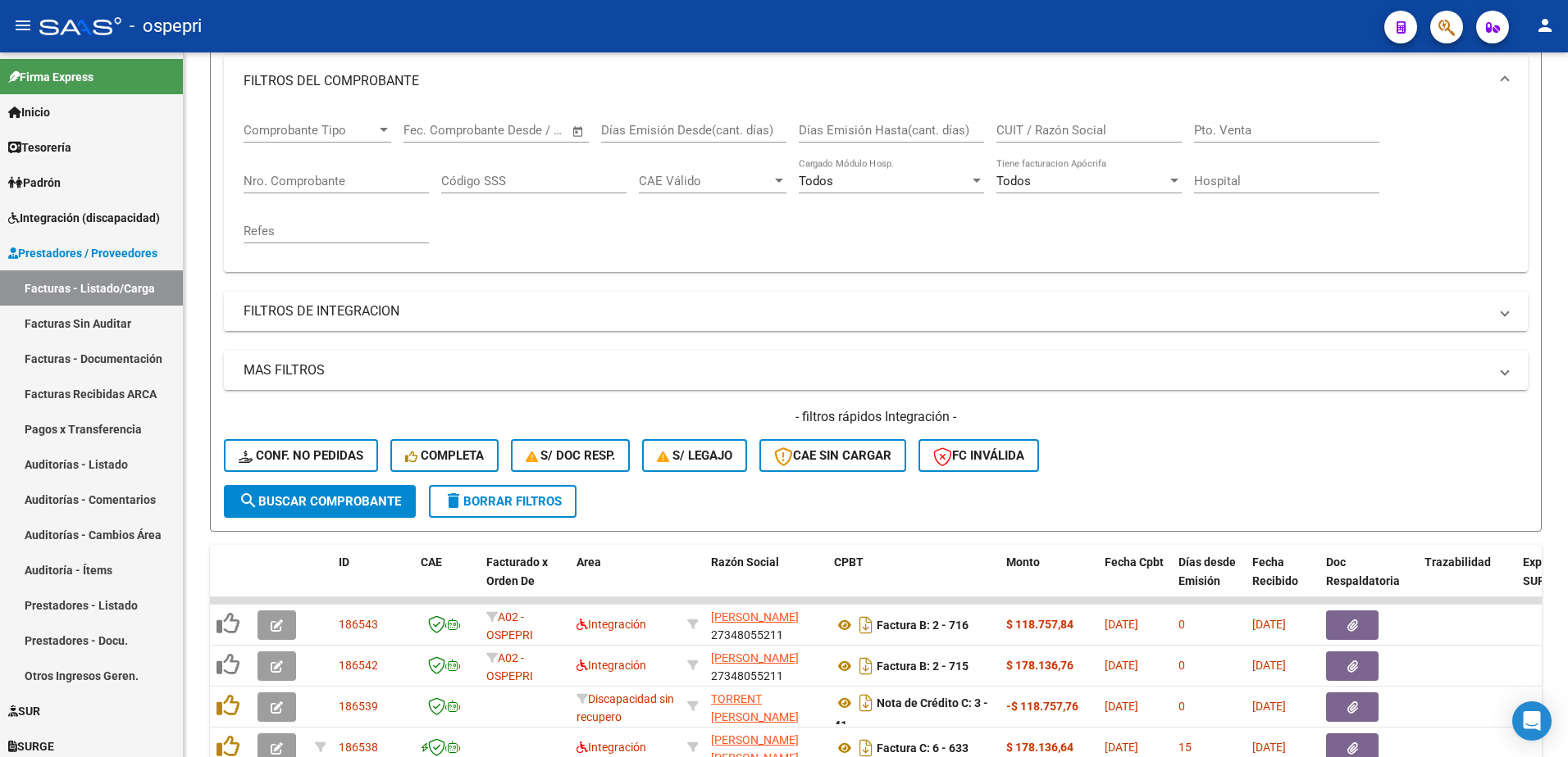
click at [1163, 476] on div "- filtros rápidos Integración - Conf. no pedidas Completa S/ Doc Resp. S/ legaj…" at bounding box center [876, 447] width 1304 height 77
click at [1158, 18] on div "- ospepri" at bounding box center [705, 25] width 1332 height 36
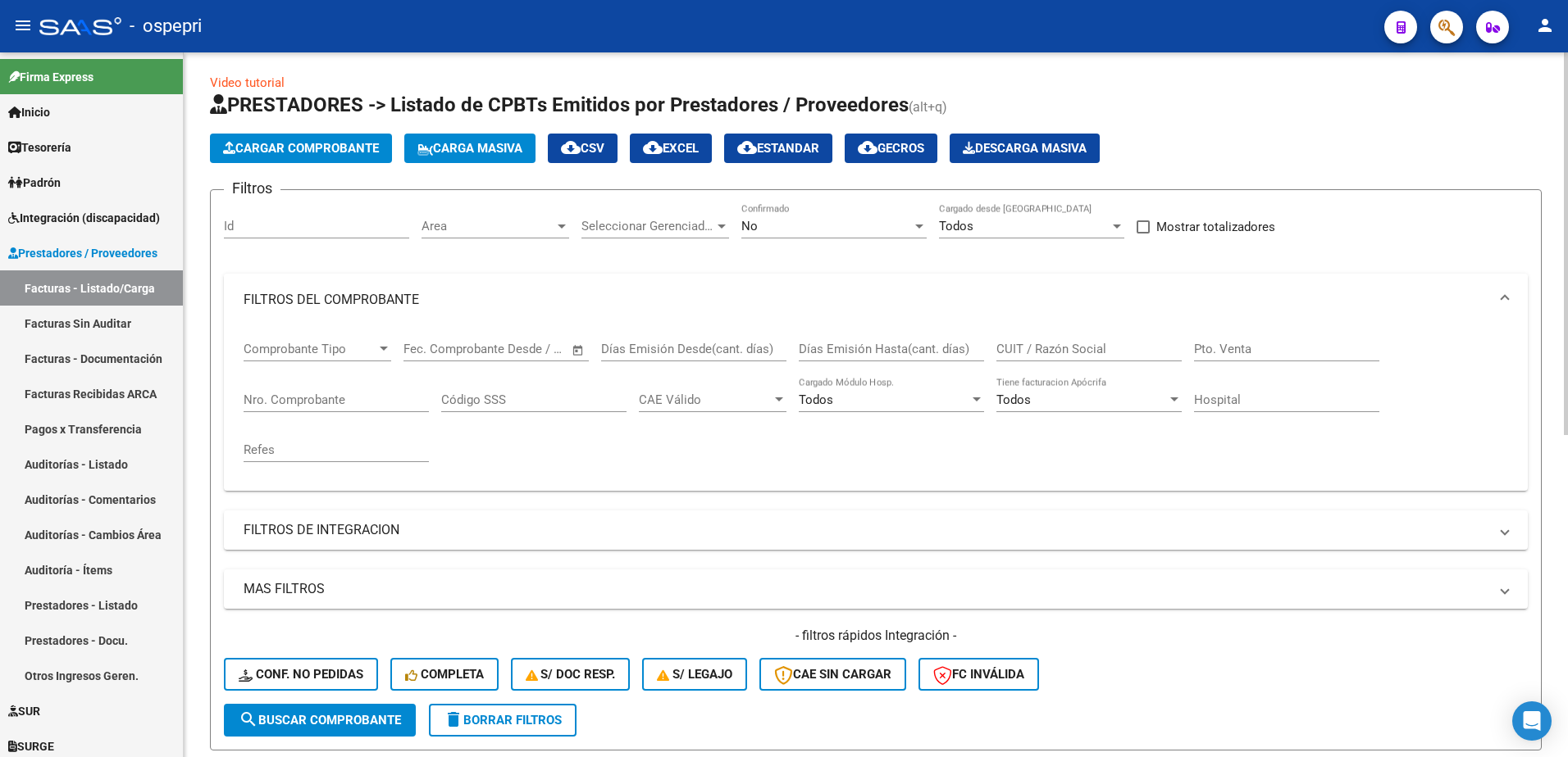
scroll to position [0, 0]
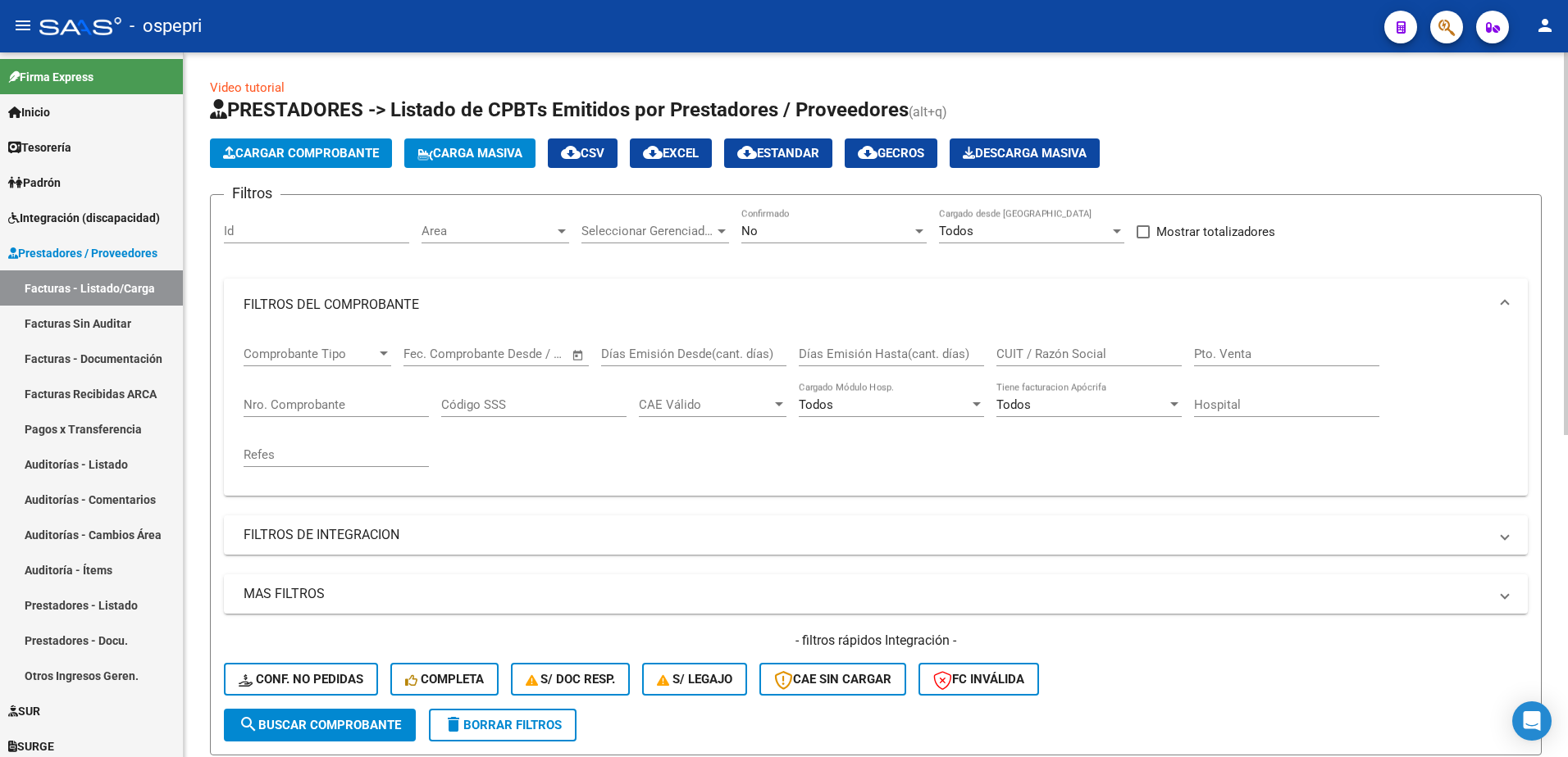
click at [1037, 349] on input "CUIT / Razón Social" at bounding box center [1089, 354] width 186 height 15
paste input "27304963471"
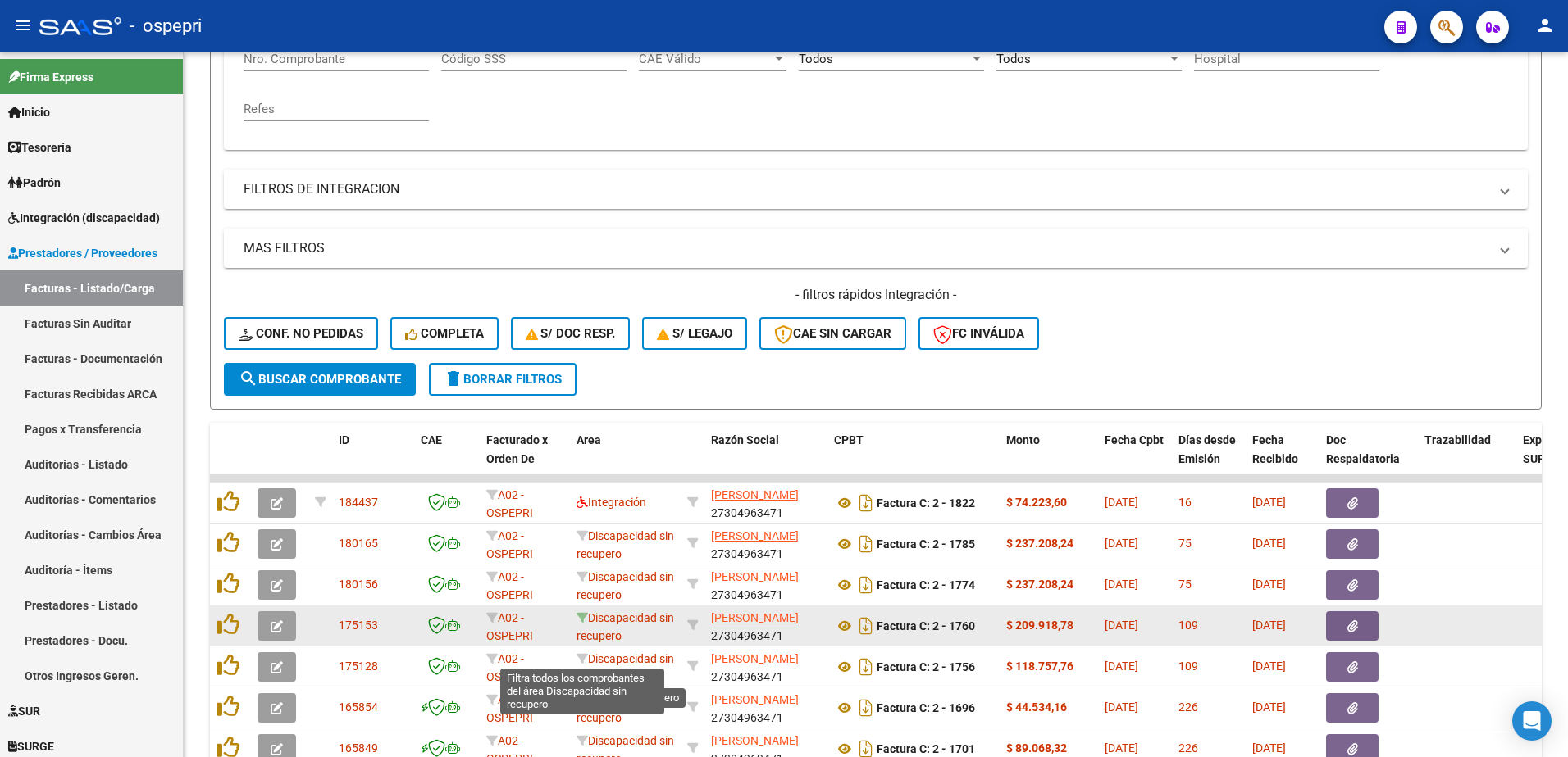
scroll to position [409, 0]
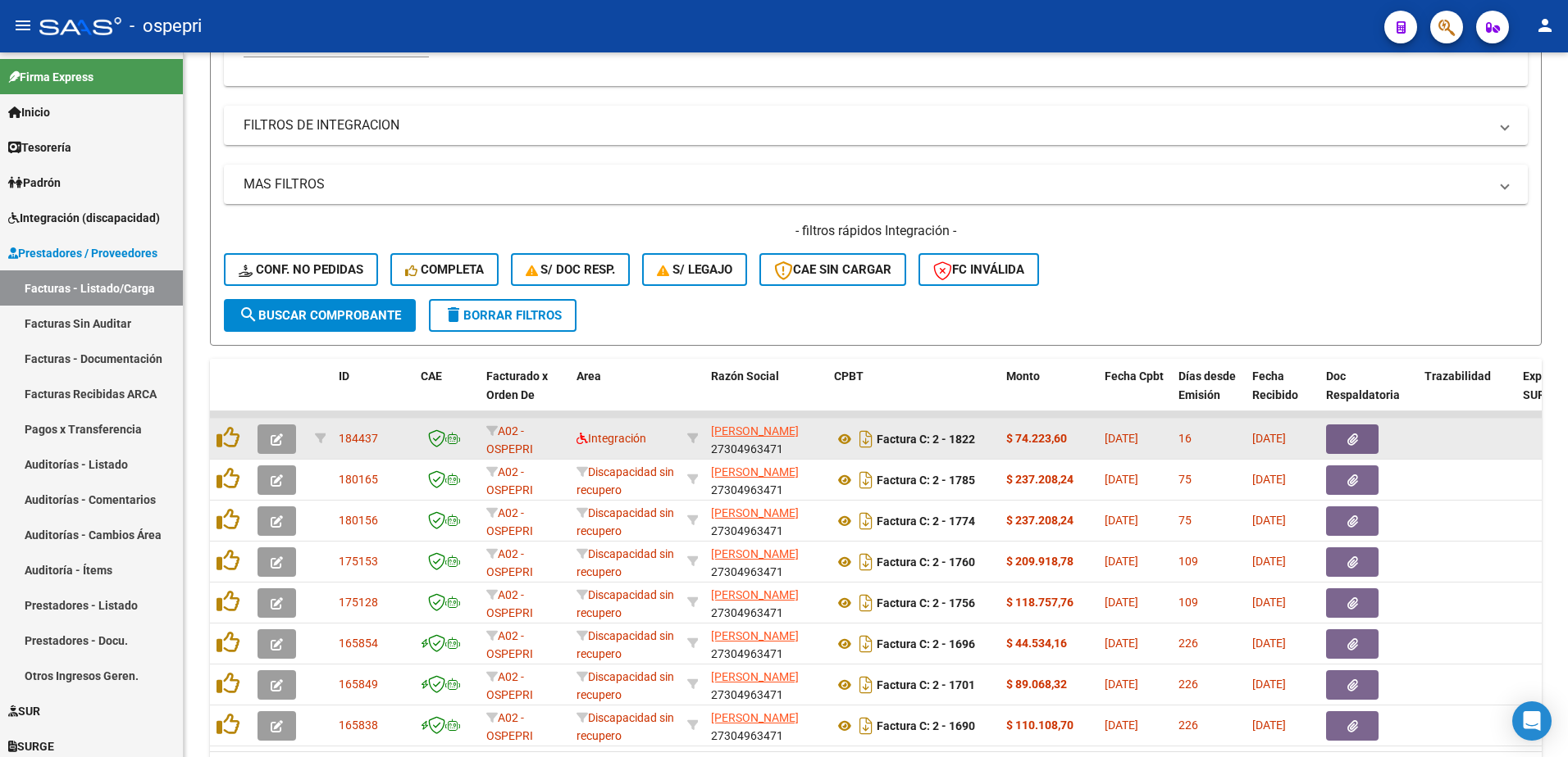
type input "27304963471"
click at [276, 441] on icon "button" at bounding box center [276, 440] width 12 height 12
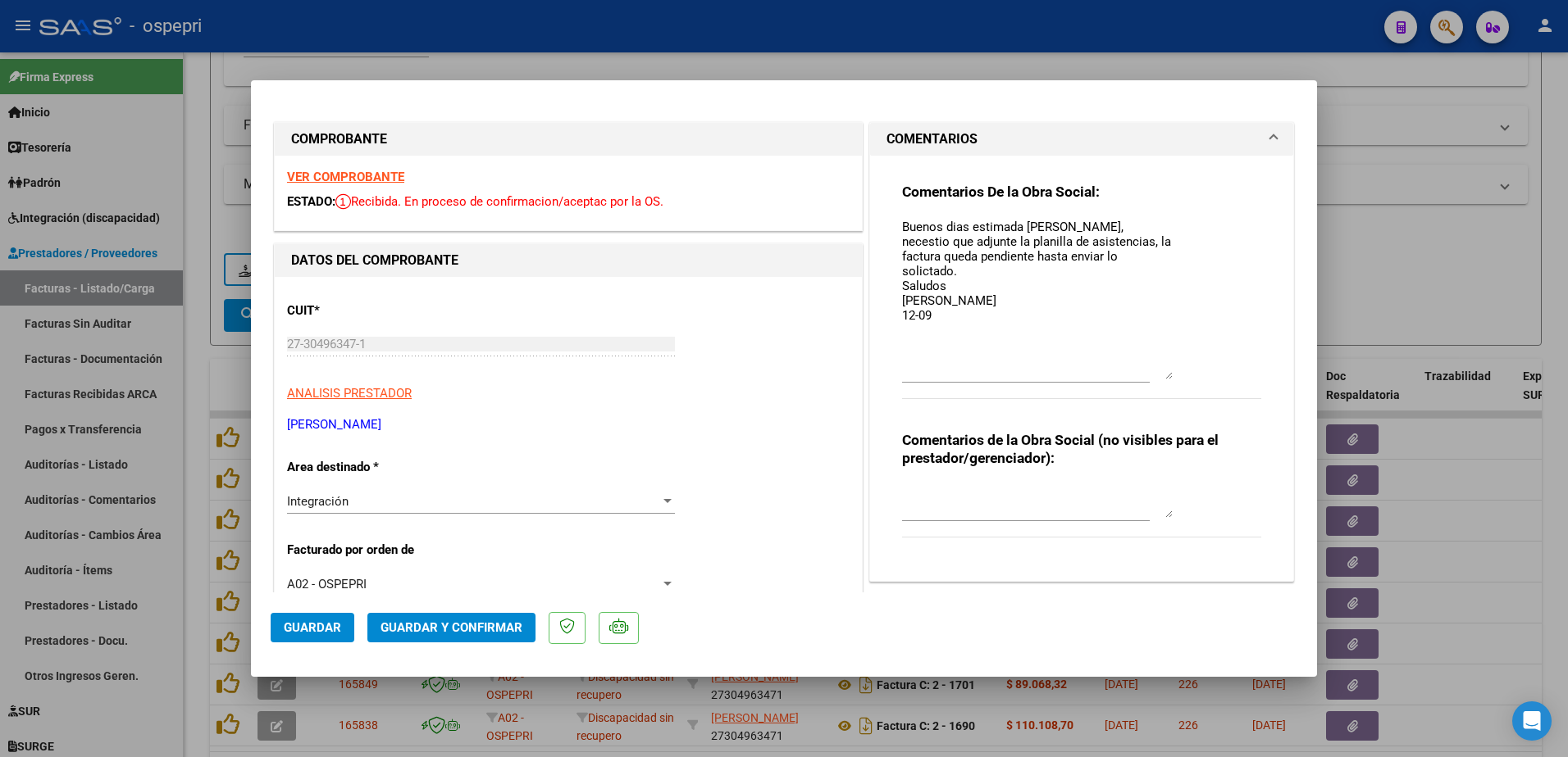
drag, startPoint x: 1164, startPoint y: 249, endPoint x: 1175, endPoint y: 378, distance: 129.5
click at [1175, 378] on div "Comentarios De la Obra Social: Buenos dias estimada Lorena, necestio que adjunt…" at bounding box center [1082, 300] width 359 height 234
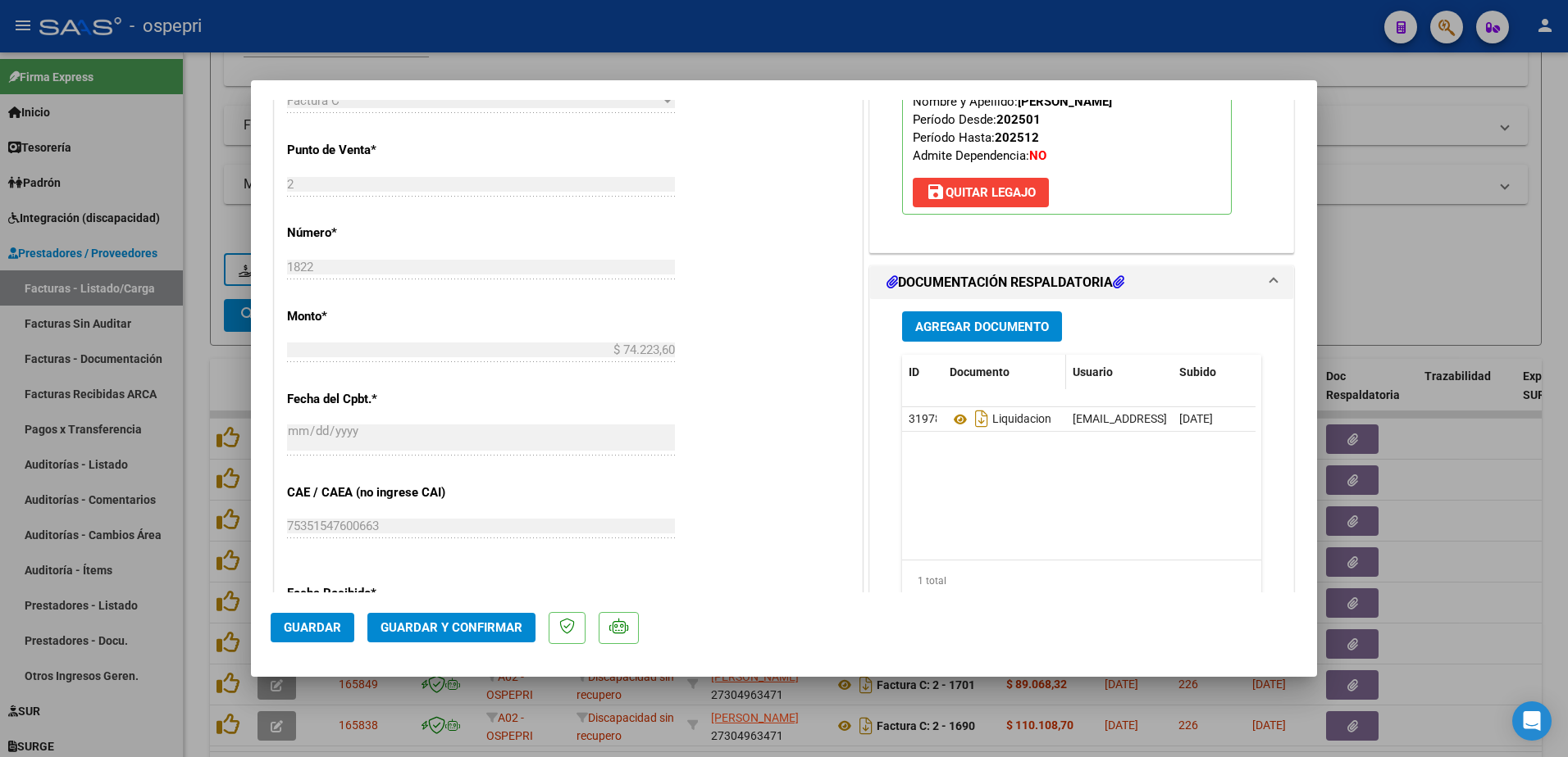
scroll to position [738, 0]
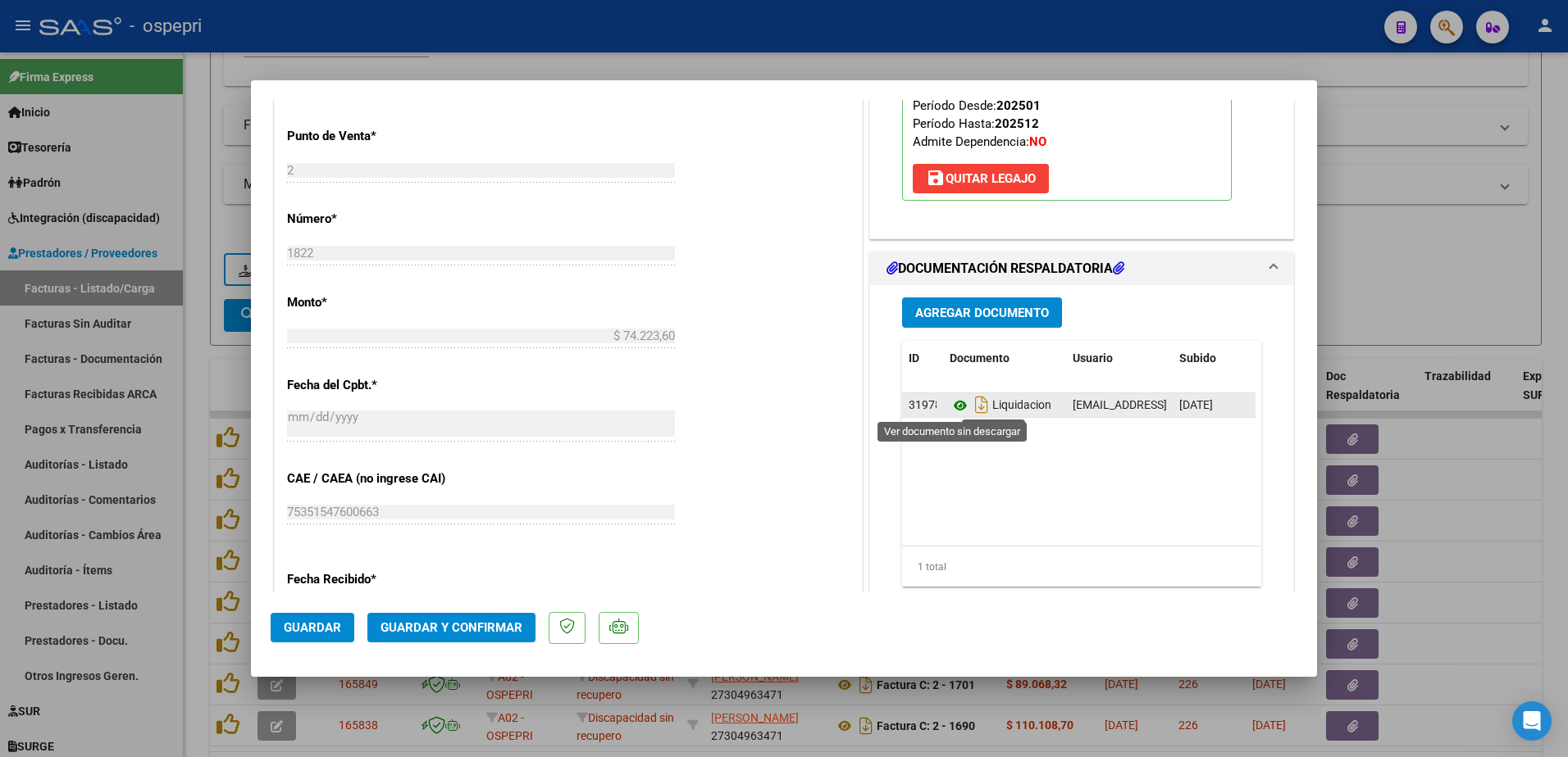
click at [951, 405] on icon at bounding box center [960, 405] width 21 height 20
type input "$ 0,00"
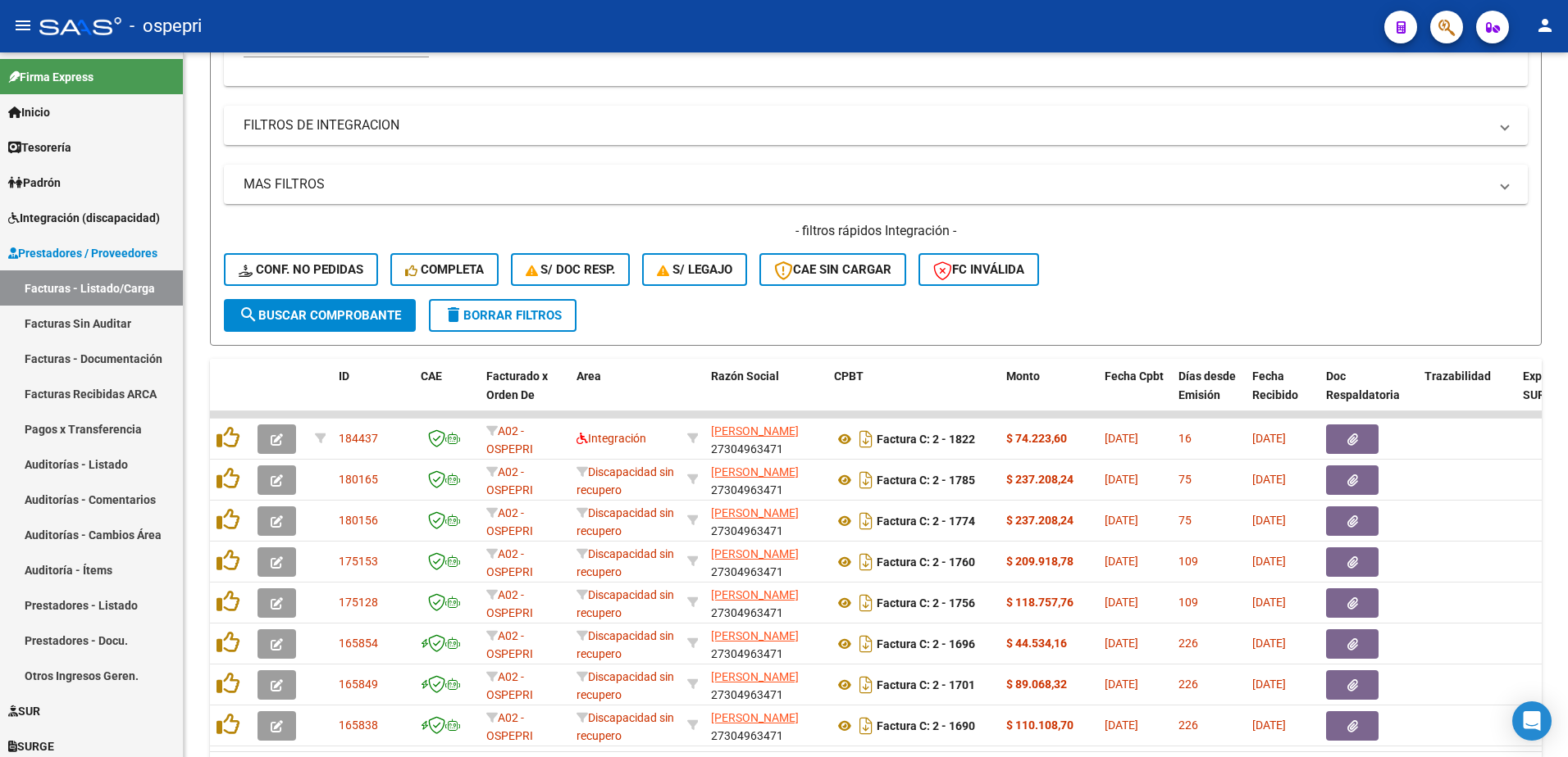
click at [822, 20] on div "- ospepri" at bounding box center [705, 25] width 1332 height 36
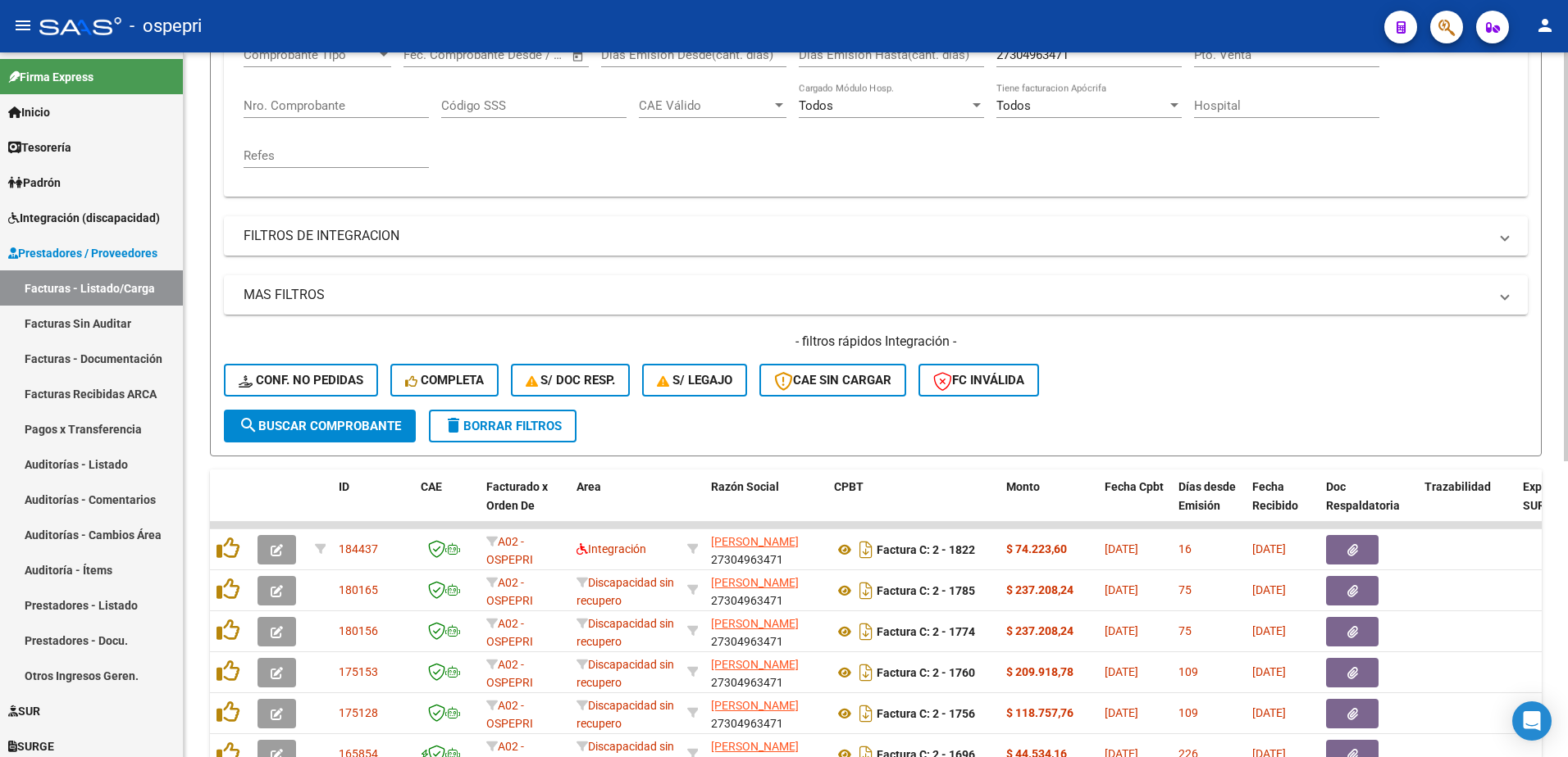
scroll to position [0, 0]
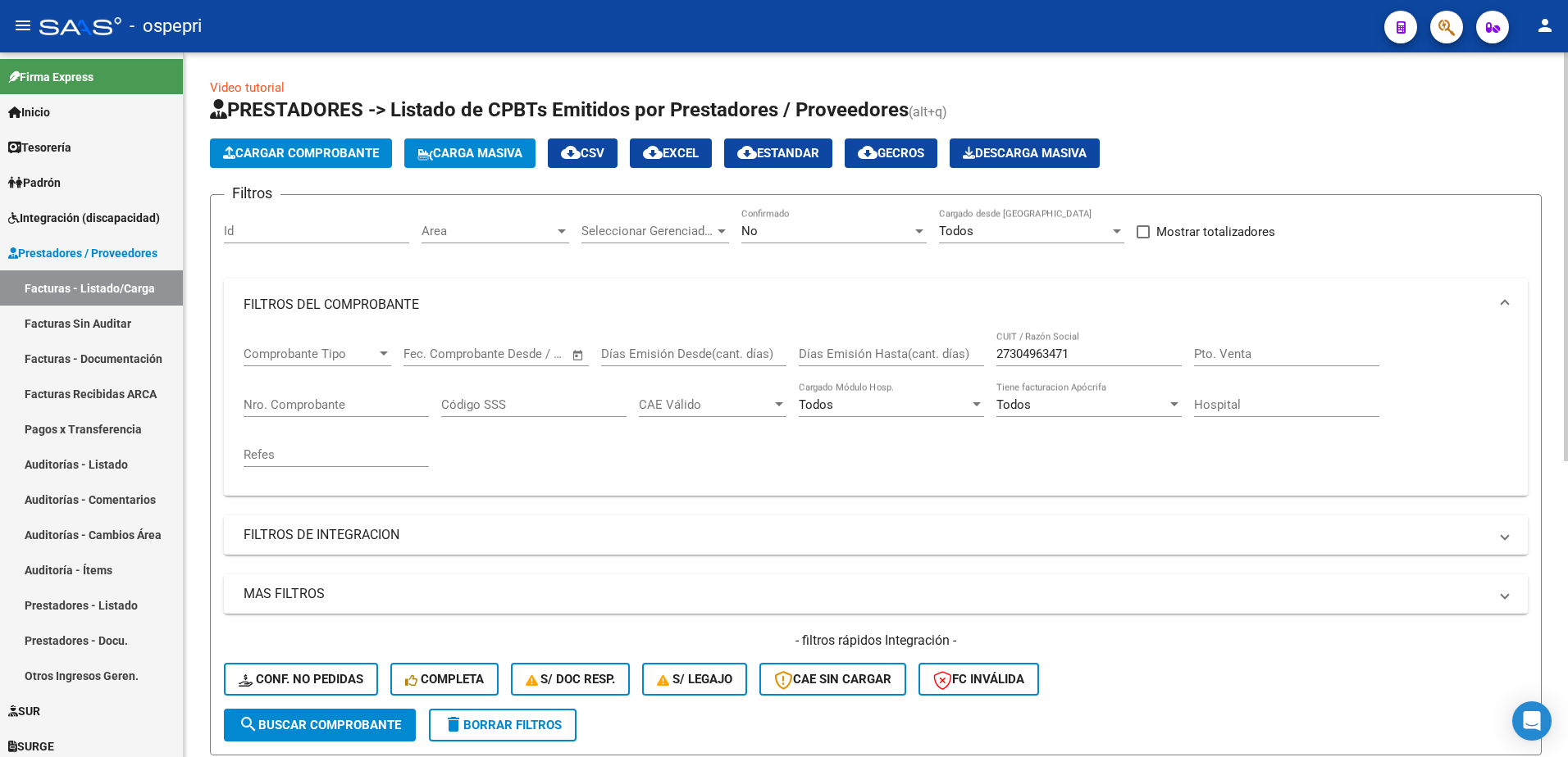
click at [1091, 358] on input "27304963471" at bounding box center [1089, 354] width 186 height 15
click at [1091, 354] on input "27304963471" at bounding box center [1089, 354] width 186 height 15
click at [1084, 354] on input "27304963471" at bounding box center [1089, 354] width 186 height 15
click at [1083, 354] on input "27304963471" at bounding box center [1089, 354] width 186 height 15
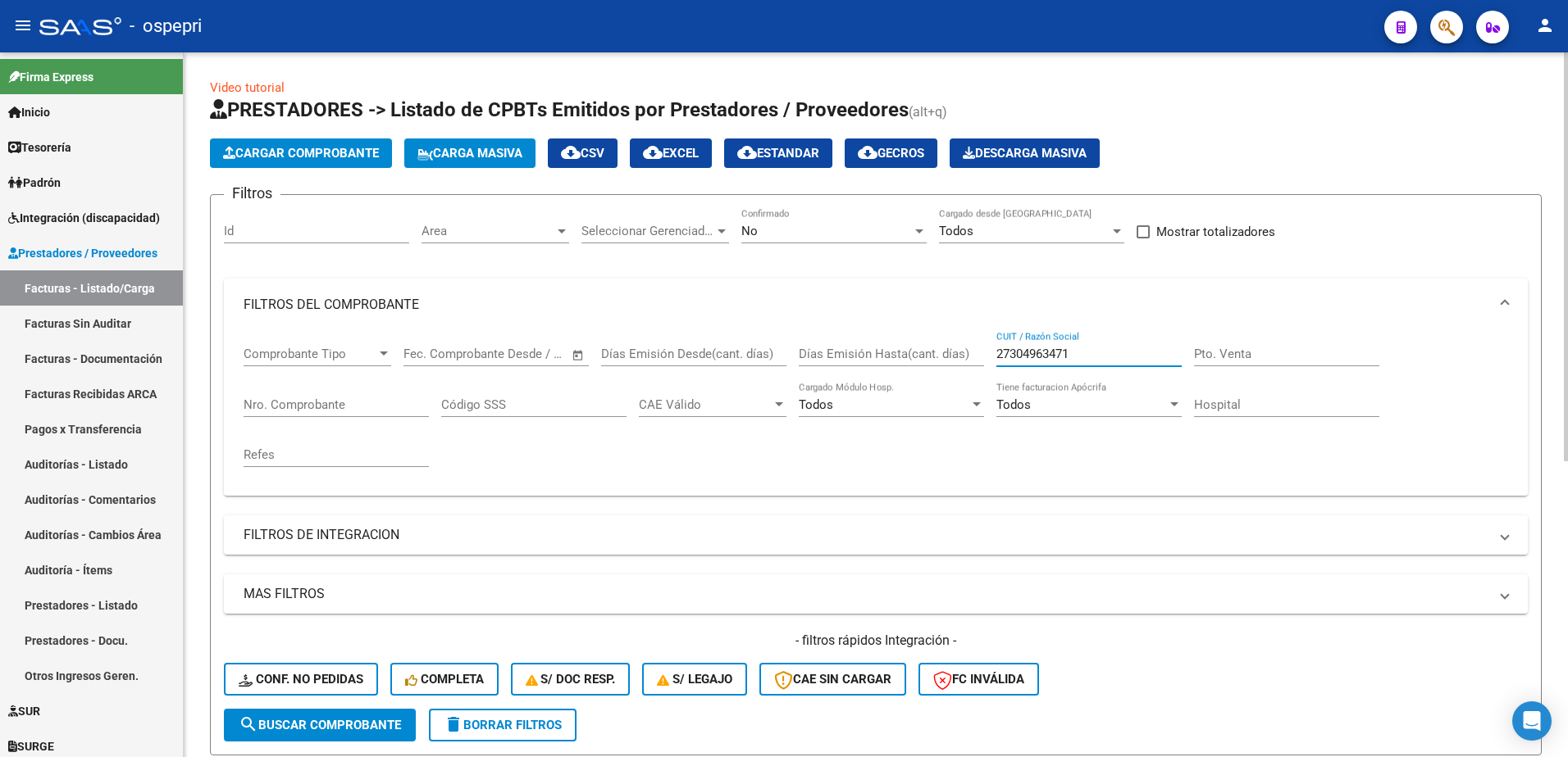
click at [1083, 354] on input "27304963471" at bounding box center [1089, 354] width 186 height 15
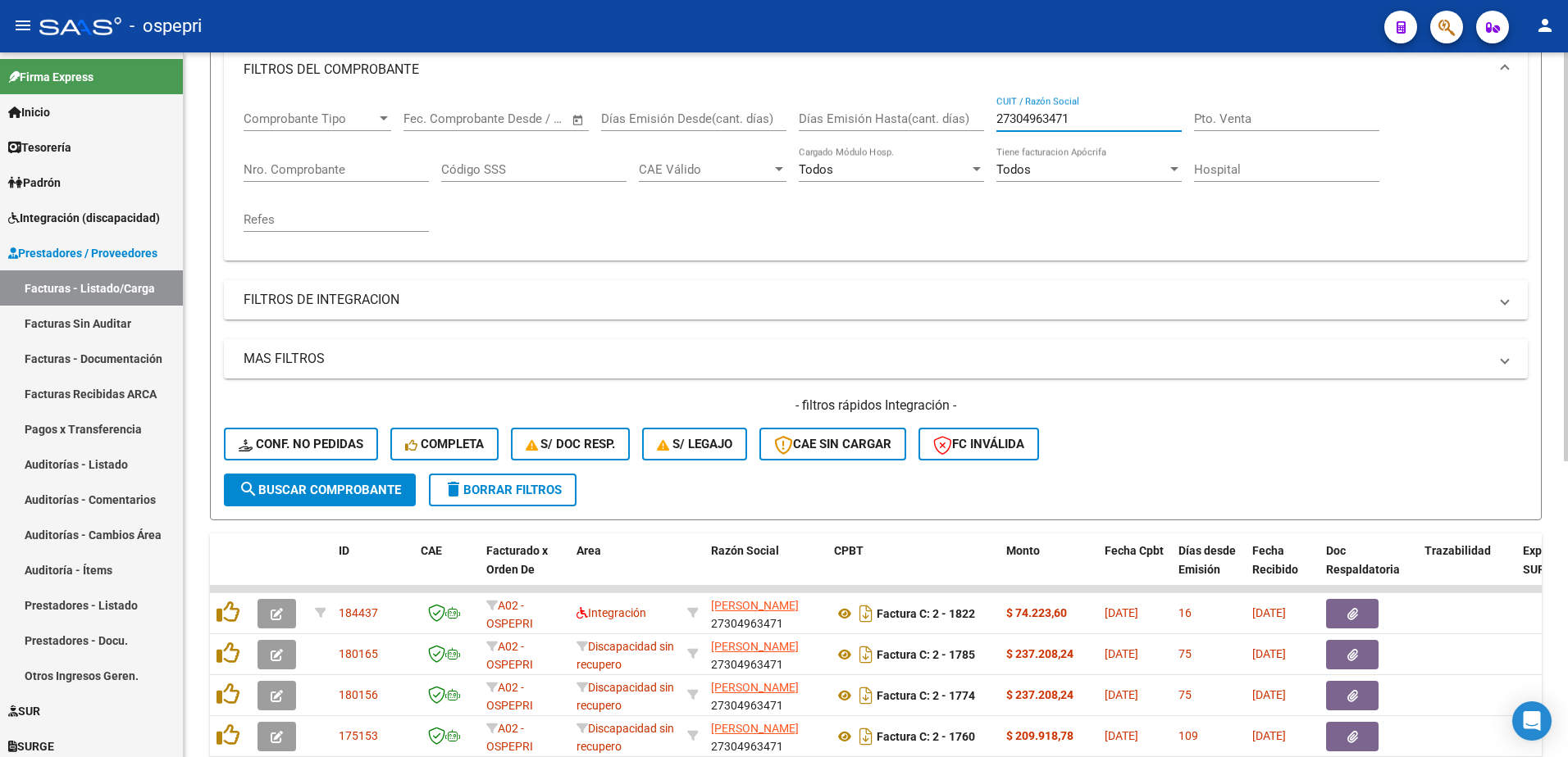
scroll to position [328, 0]
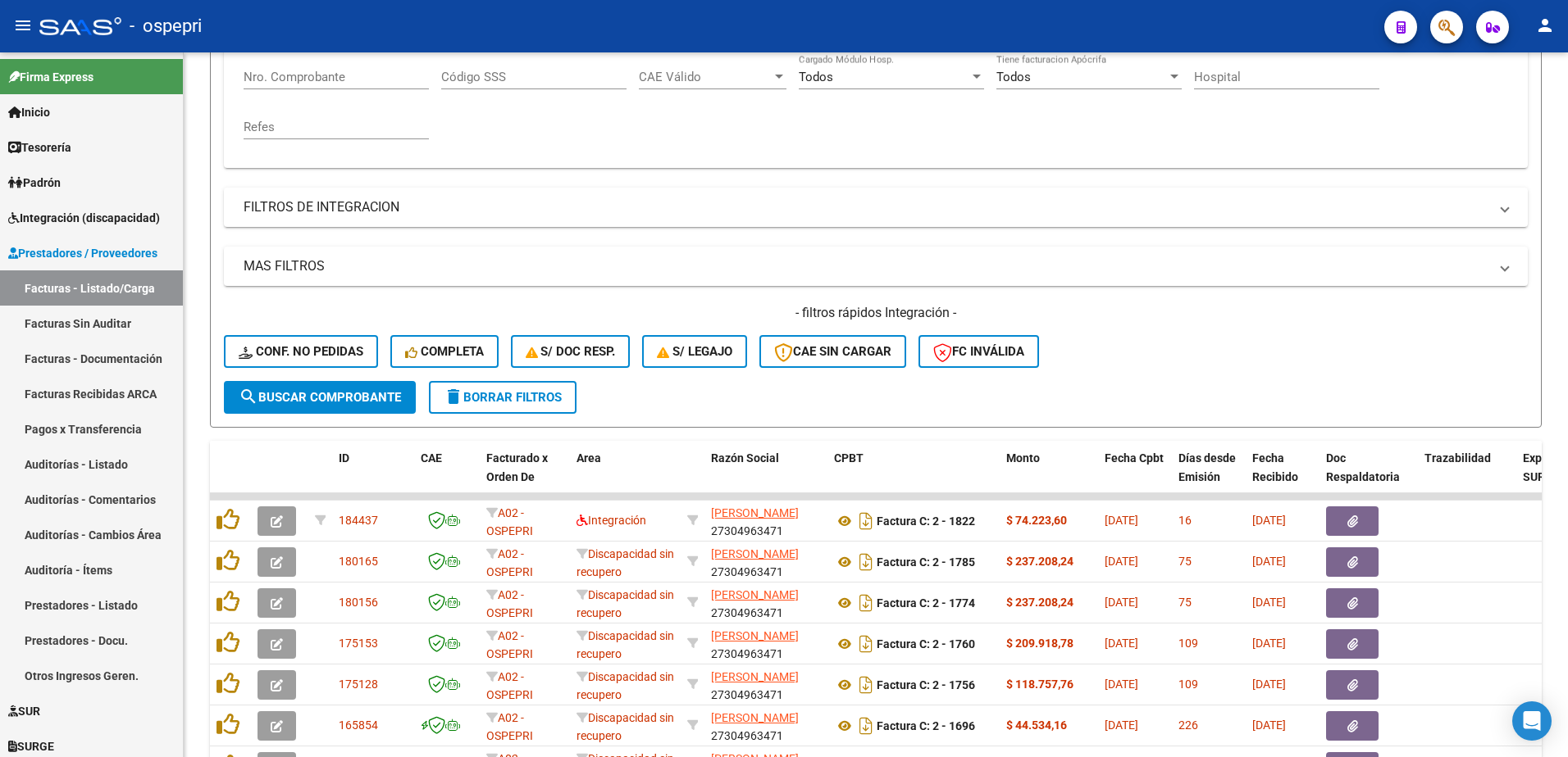
click at [1175, 22] on div "- ospepri" at bounding box center [705, 25] width 1332 height 36
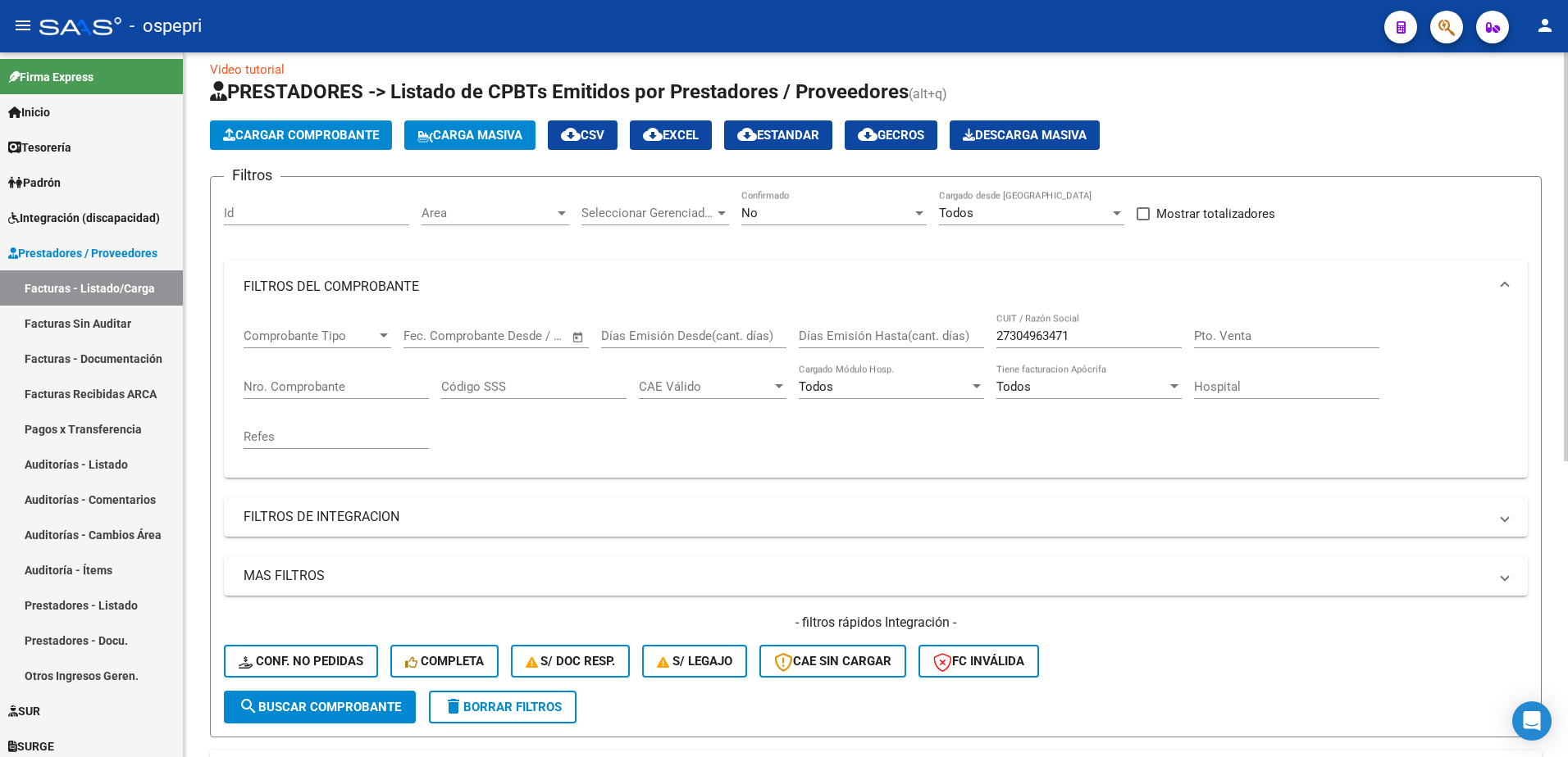
scroll to position [0, 0]
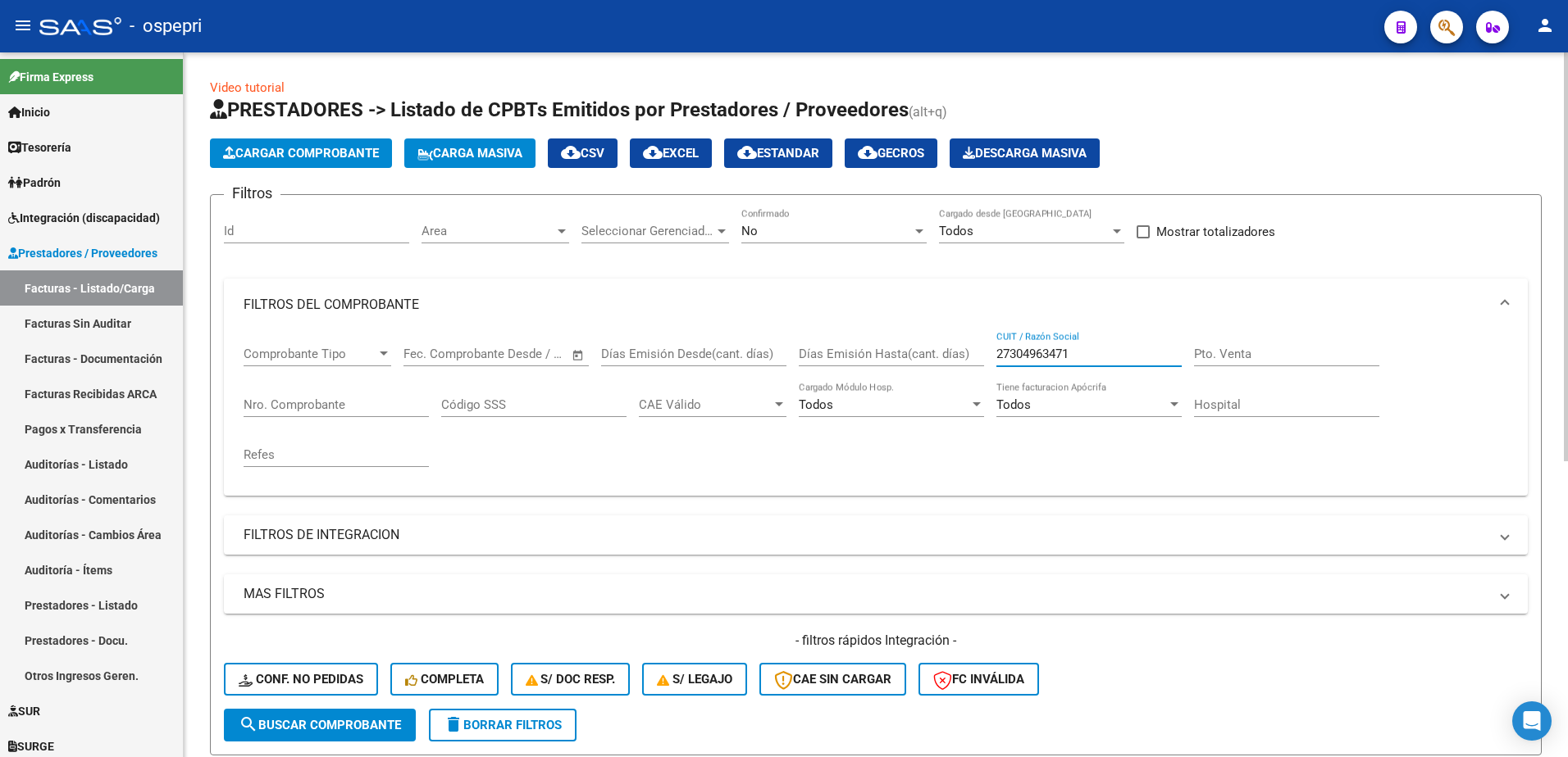
click at [1082, 355] on input "27304963471" at bounding box center [1089, 354] width 186 height 15
paste input "54924809"
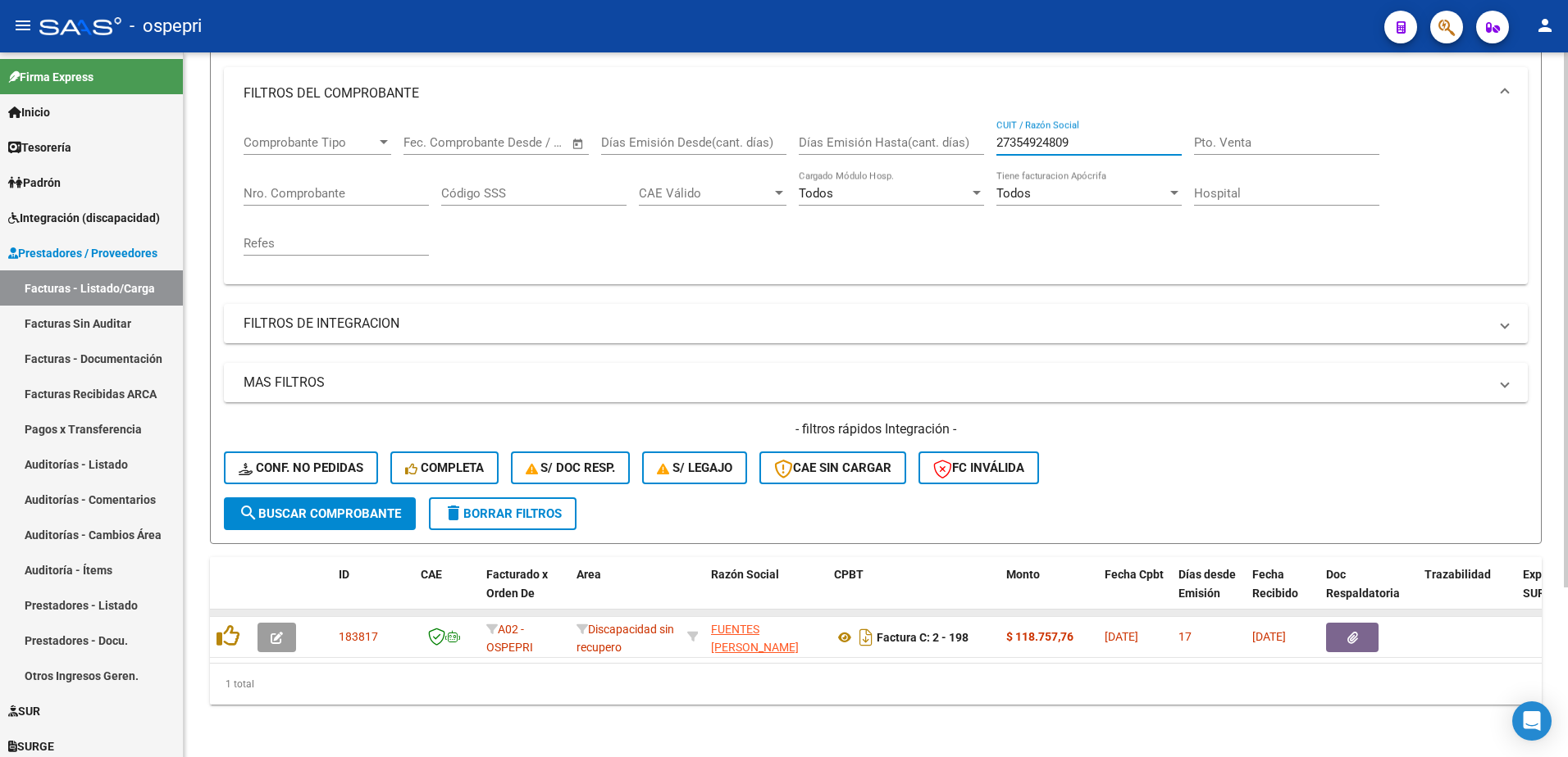
scroll to position [224, 0]
click at [972, 19] on div "- ospepri" at bounding box center [705, 25] width 1332 height 36
click at [1092, 135] on input "27354924809" at bounding box center [1089, 142] width 186 height 15
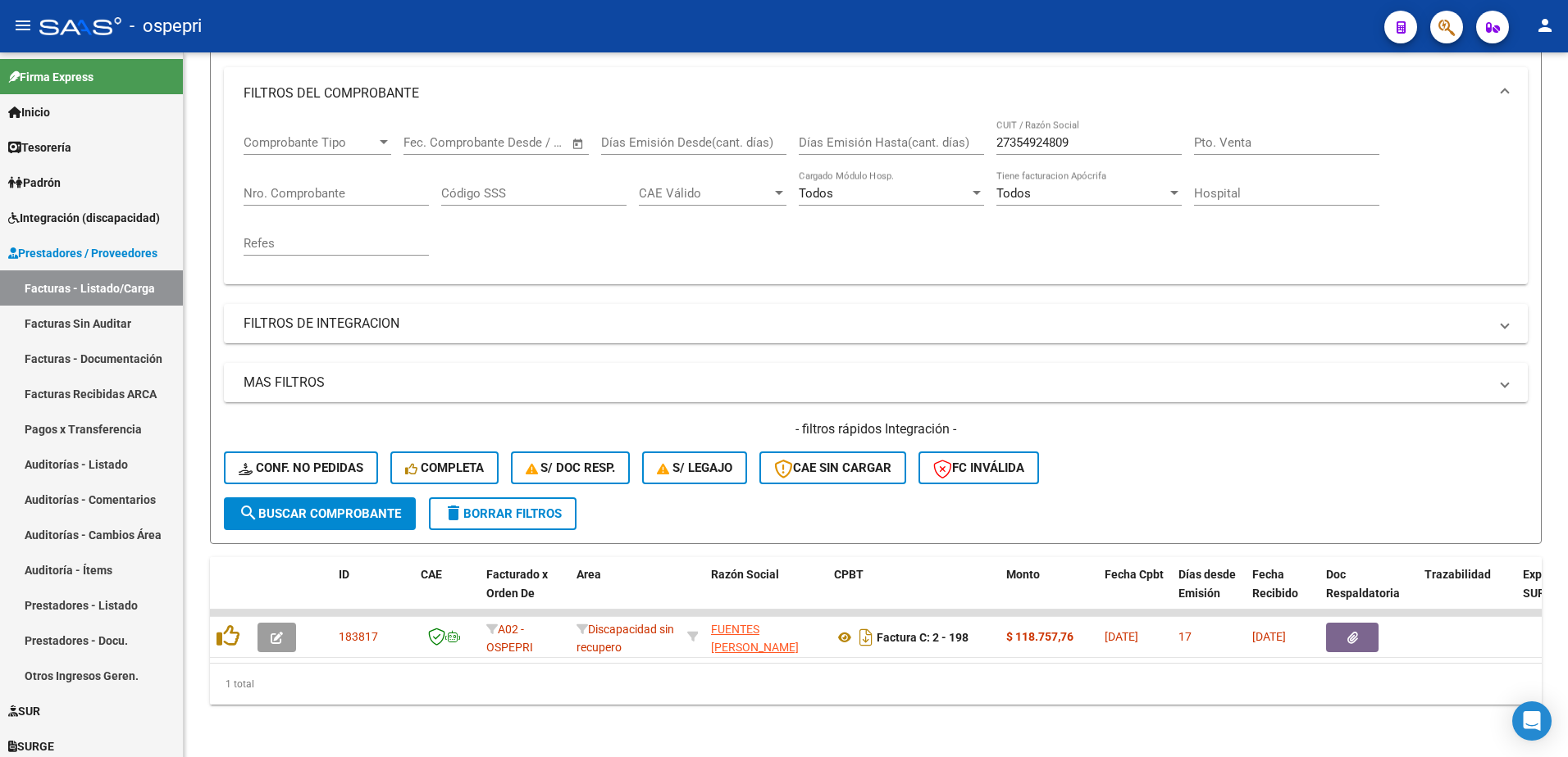
click at [843, 19] on div "- ospepri" at bounding box center [705, 25] width 1332 height 36
click at [1077, 135] on input "27354924809" at bounding box center [1089, 142] width 186 height 15
paste input "40321709"
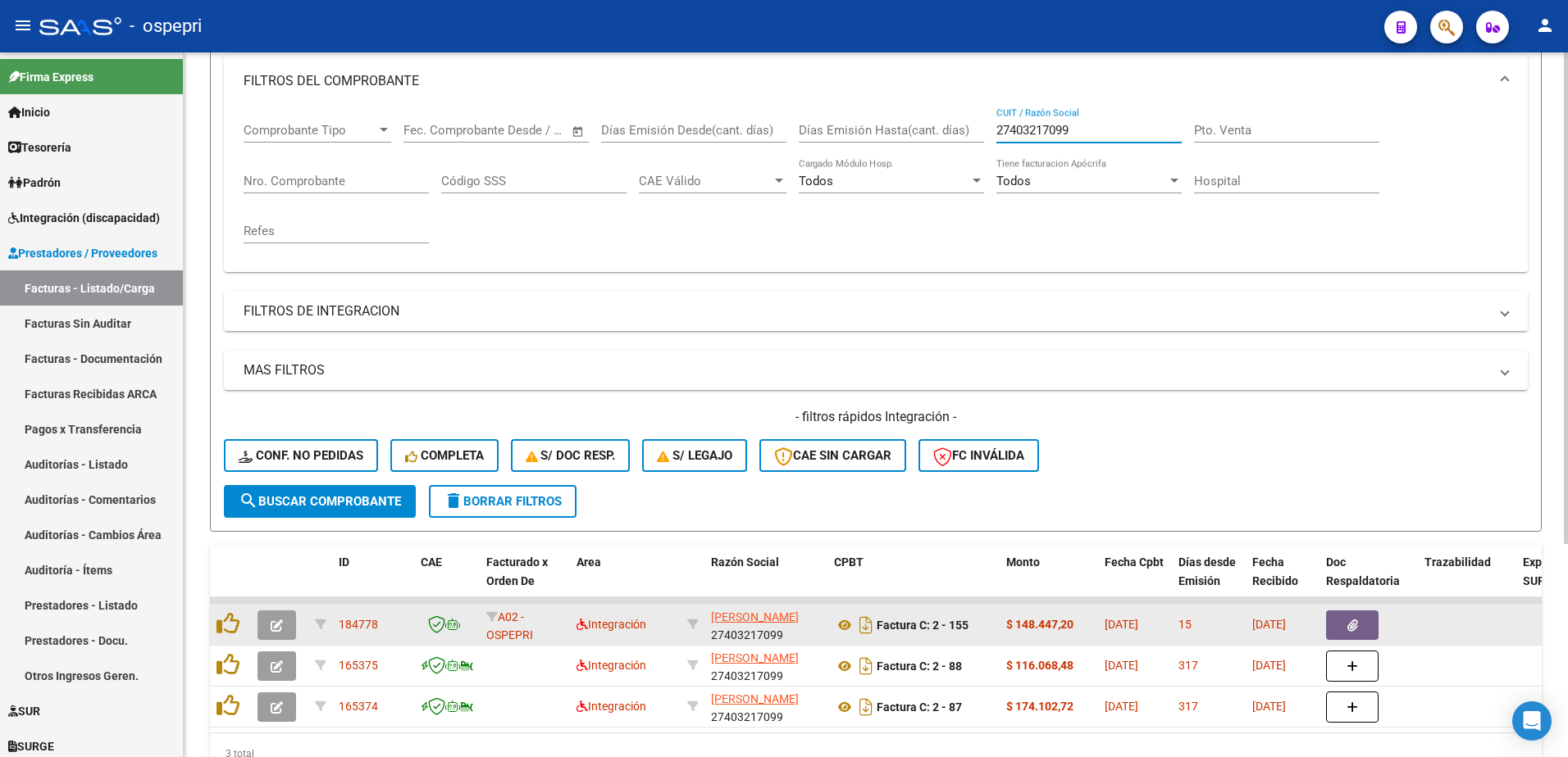
type input "27403217099"
click at [274, 620] on icon "button" at bounding box center [276, 625] width 12 height 12
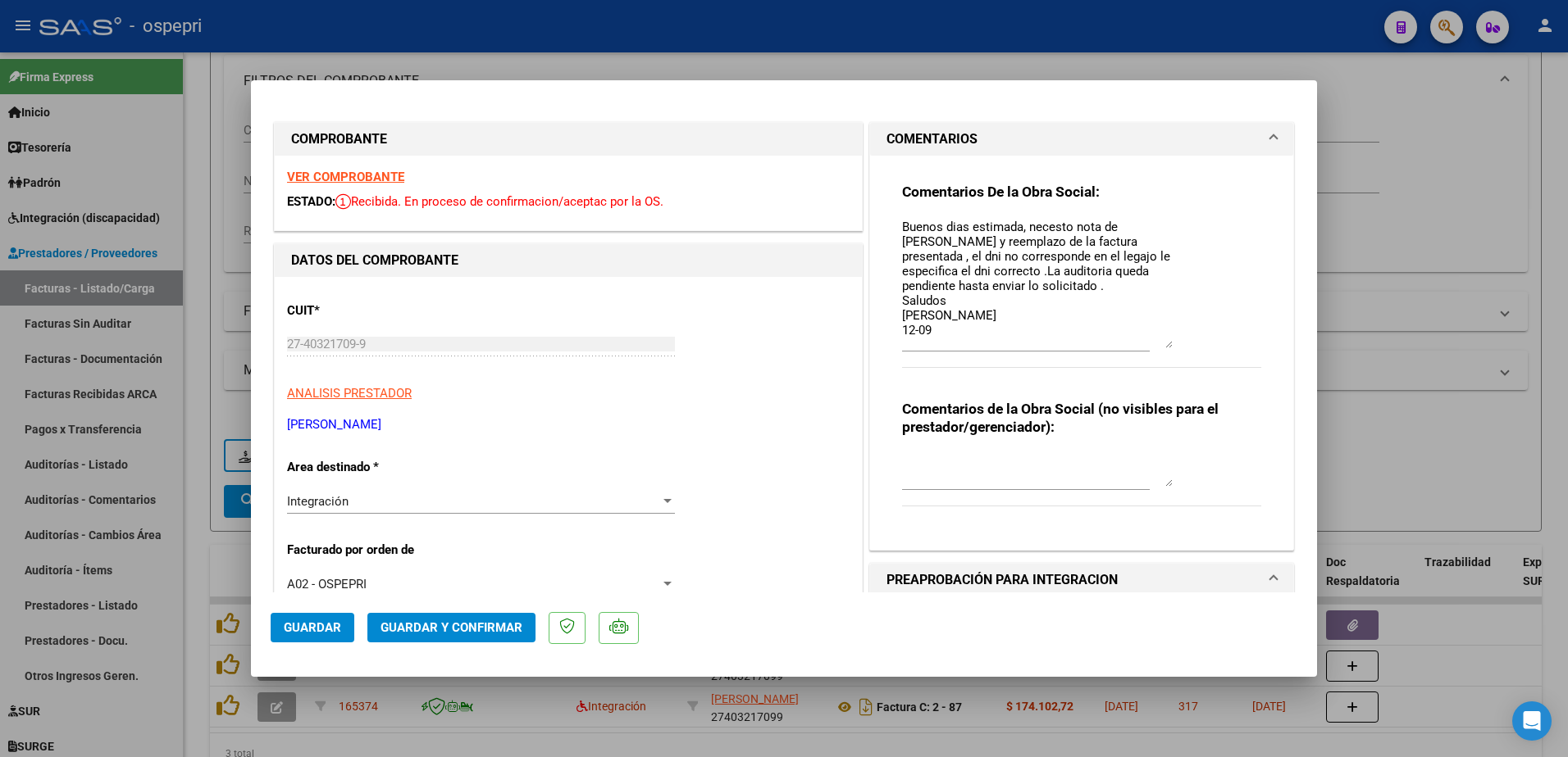
drag, startPoint x: 1158, startPoint y: 250, endPoint x: 1154, endPoint y: 348, distance: 98.1
click at [1154, 348] on textarea "Buenos dias estimada, necesto nota de credtio y reemplazo de la factura present…" at bounding box center [1037, 283] width 270 height 131
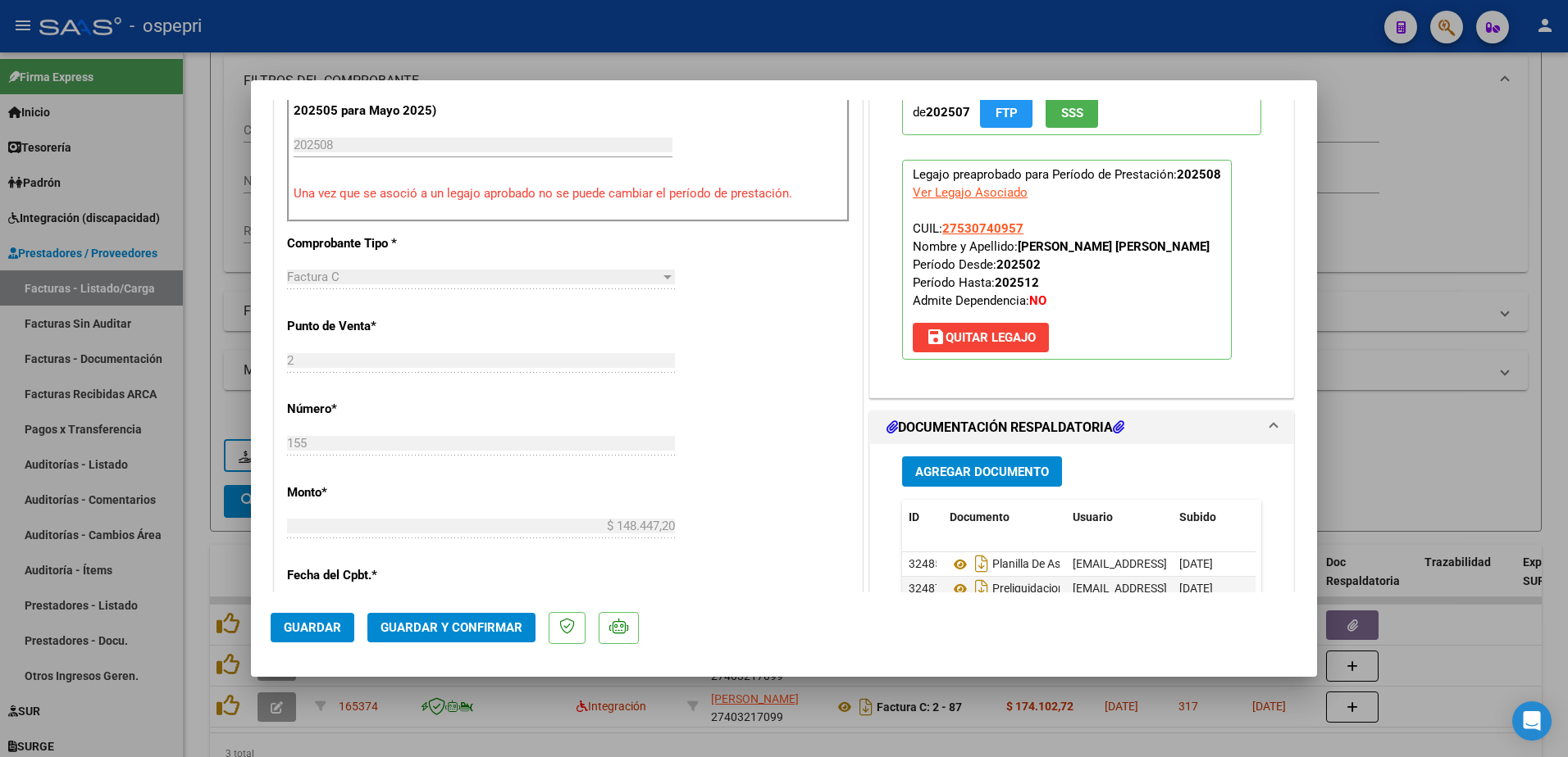
scroll to position [574, 0]
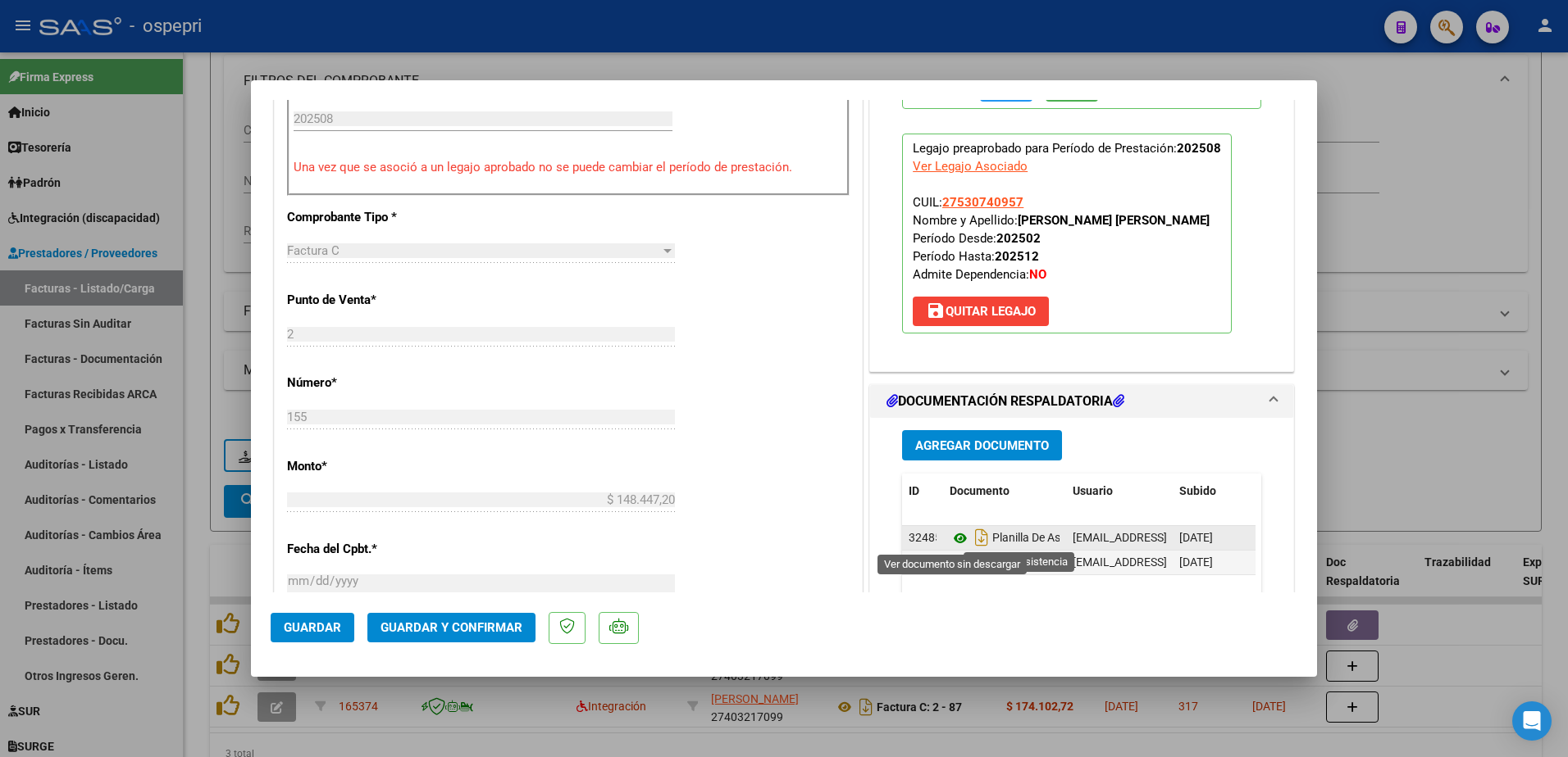
click at [955, 537] on icon at bounding box center [960, 538] width 21 height 20
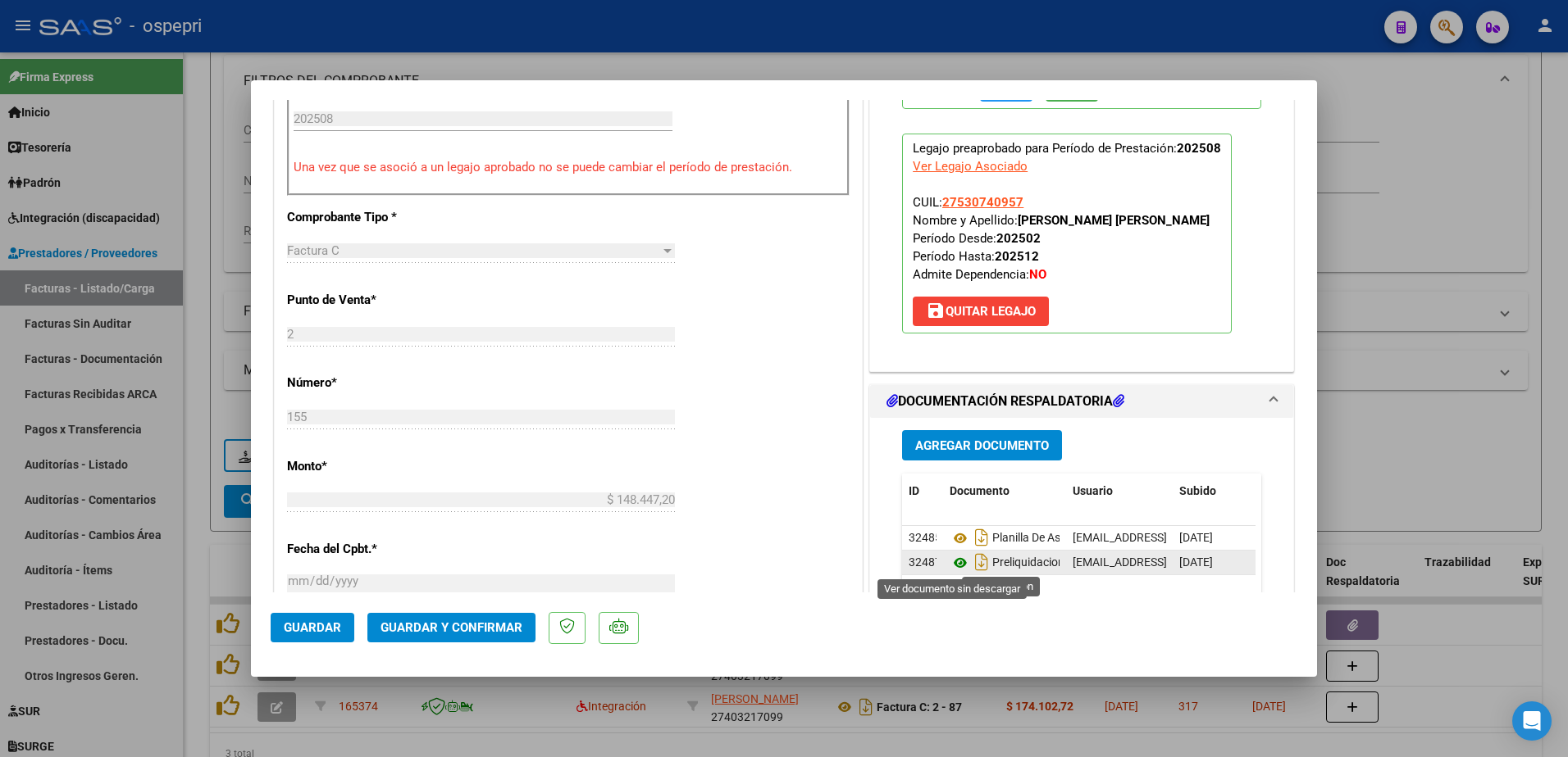
click at [950, 561] on icon at bounding box center [960, 563] width 21 height 20
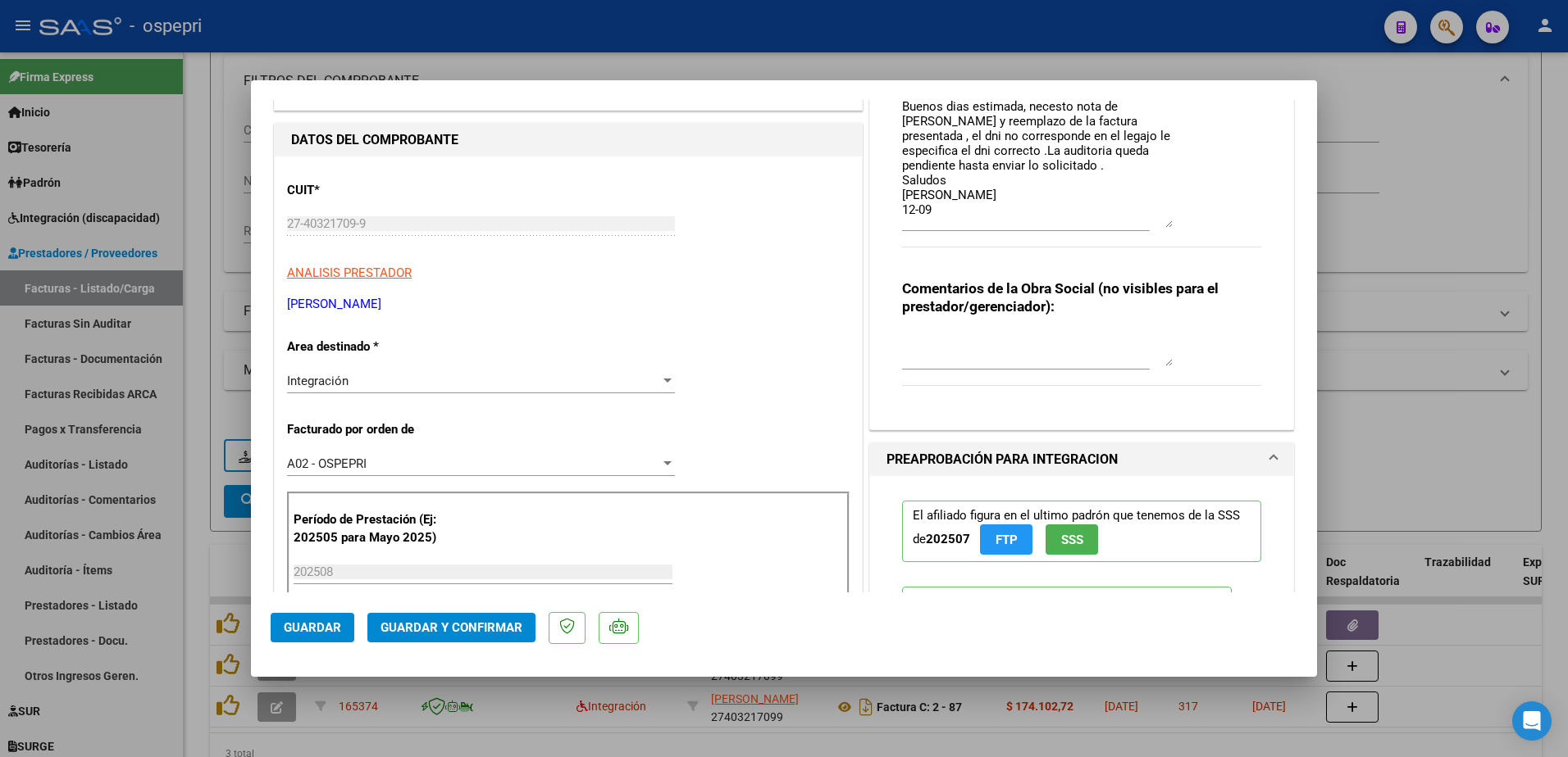
scroll to position [0, 0]
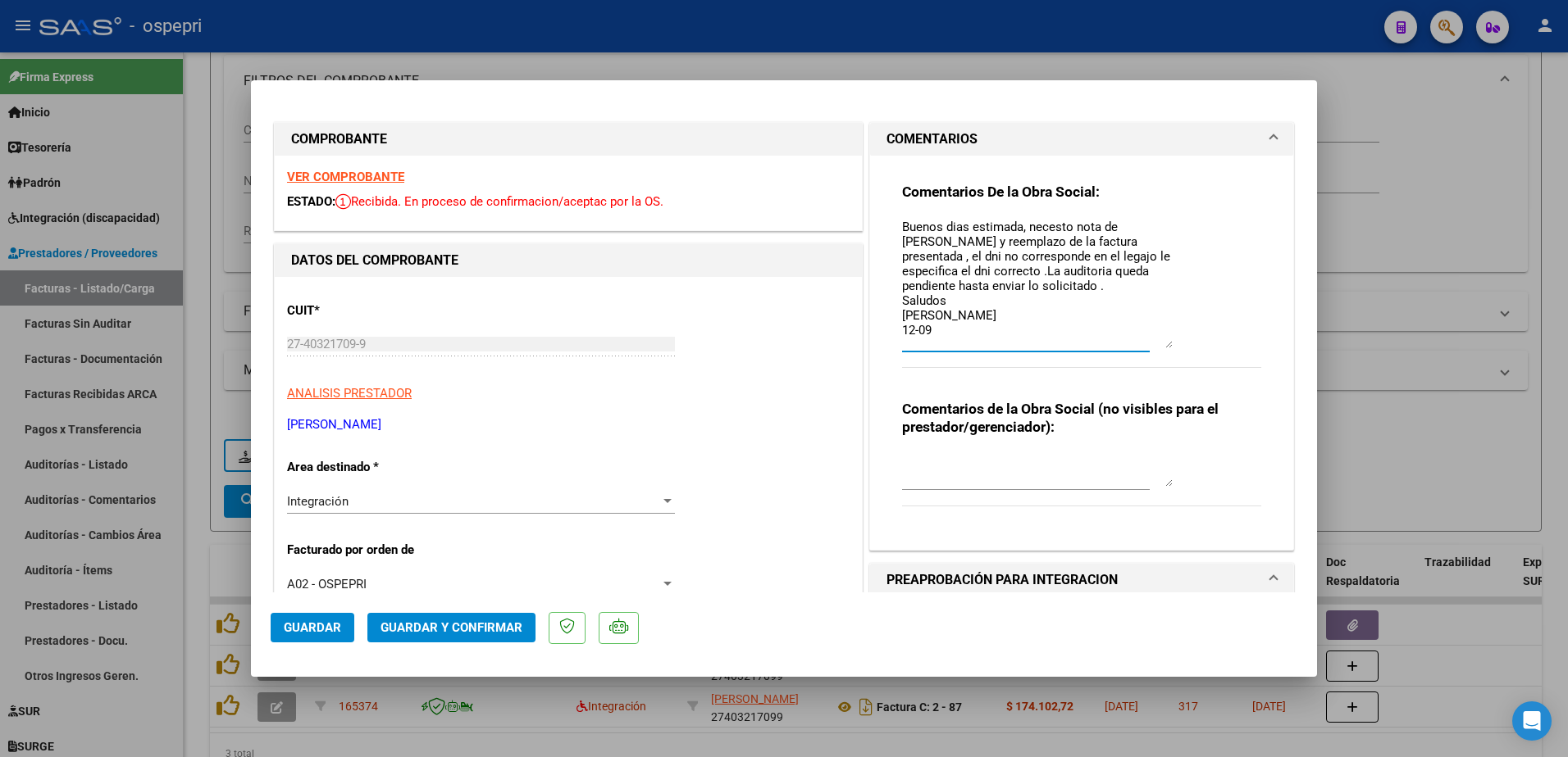
click at [938, 327] on textarea "Buenos dias estimada, necesto nota de credtio y reemplazo de la factura present…" at bounding box center [1037, 283] width 270 height 131
type textarea "Buenos dias estimada, necesto nota de credtio y reemplazo de la factura present…"
click at [317, 625] on span "Guardar" at bounding box center [313, 627] width 58 height 15
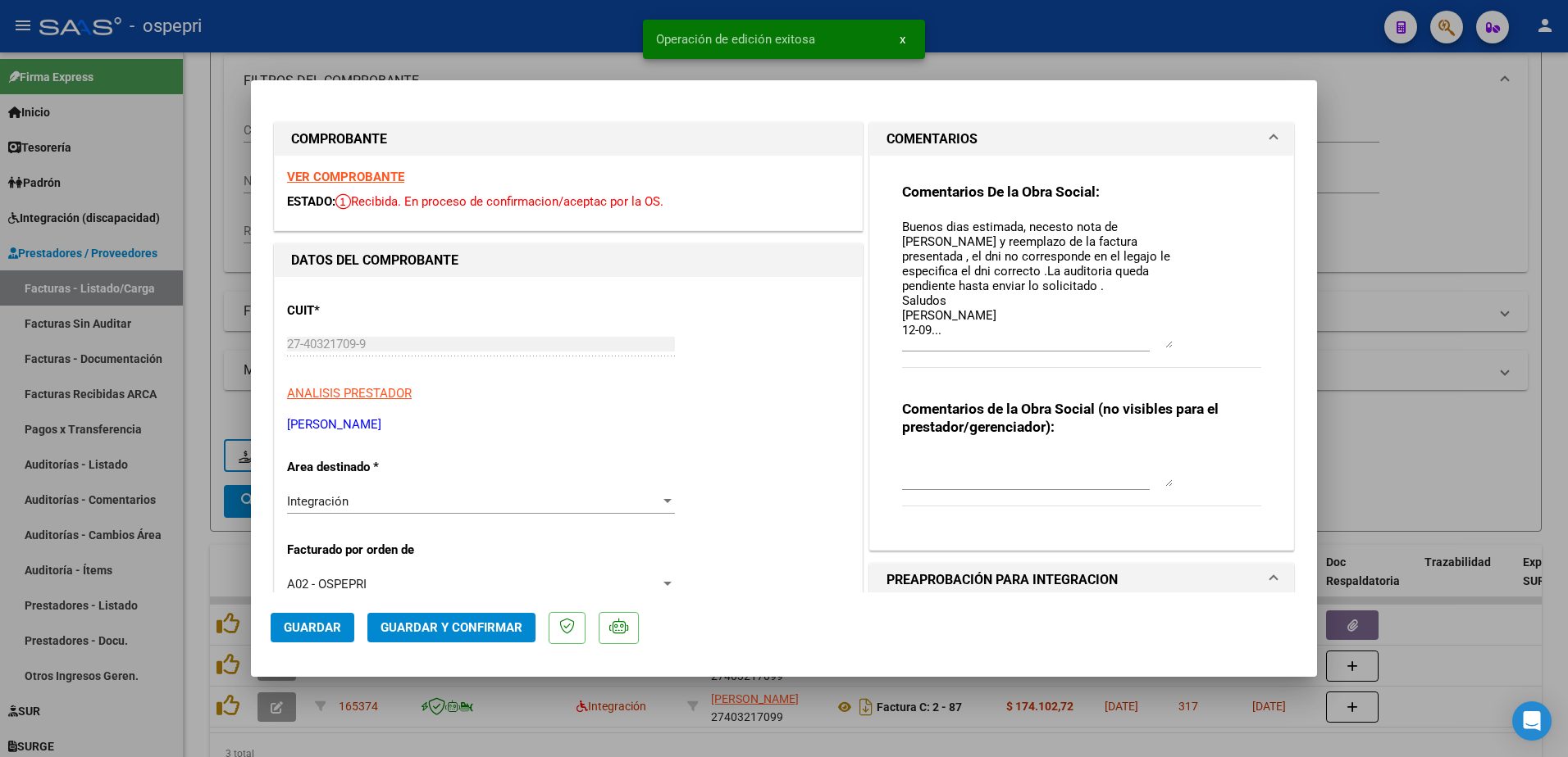
type input "$ 0,00"
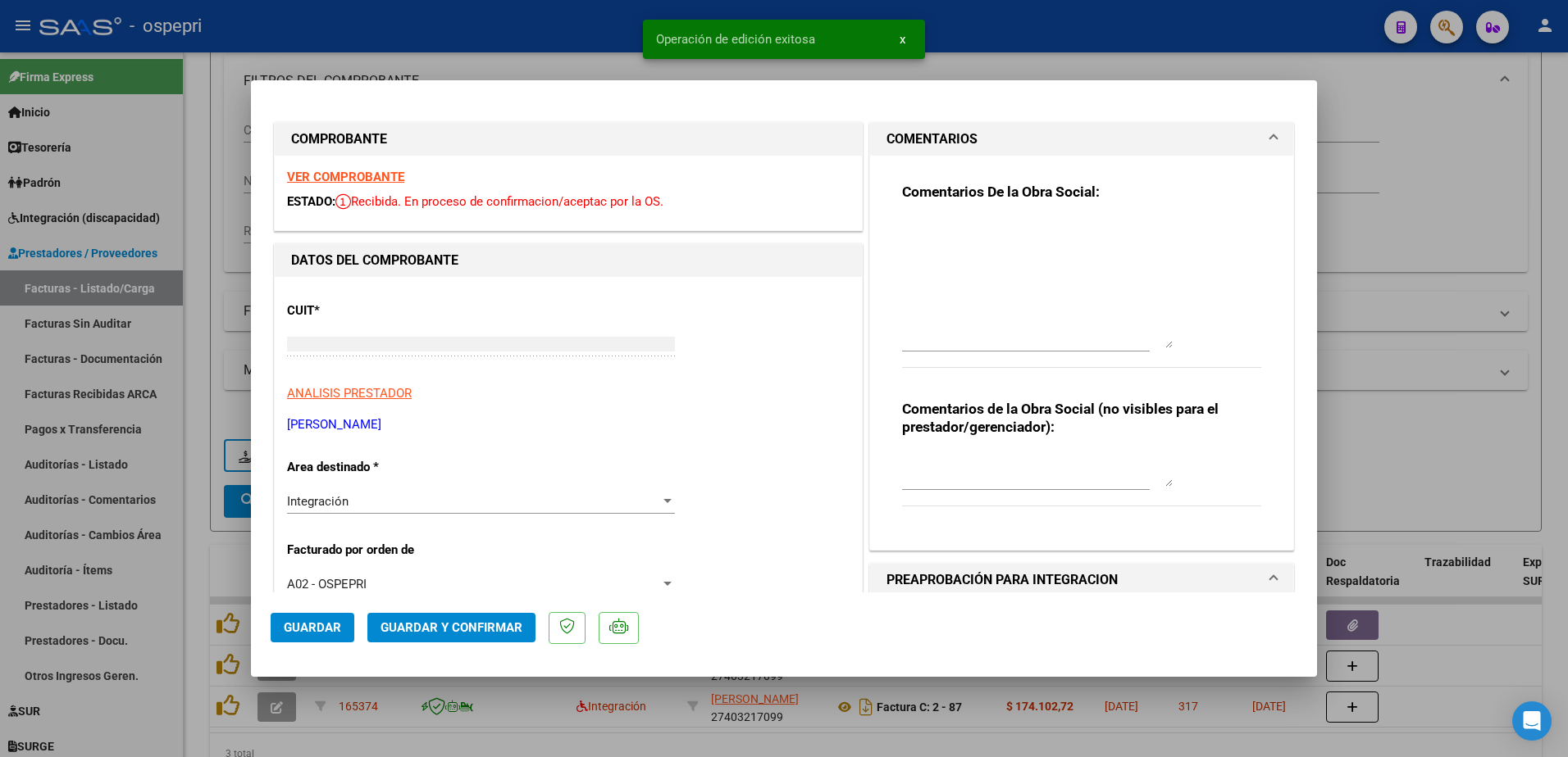
scroll to position [0, 0]
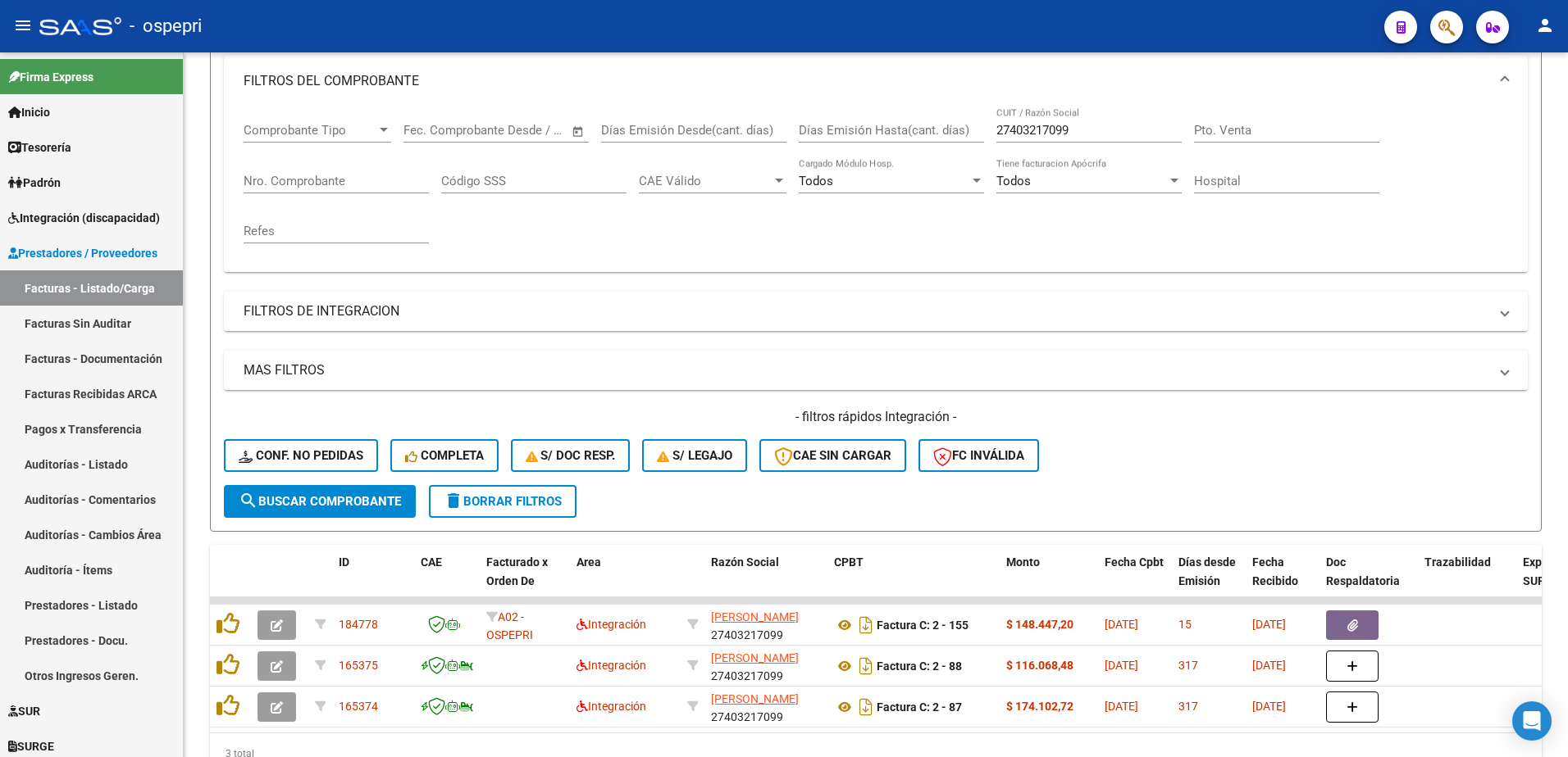
click at [1004, 30] on div "- ospepri" at bounding box center [705, 25] width 1332 height 36
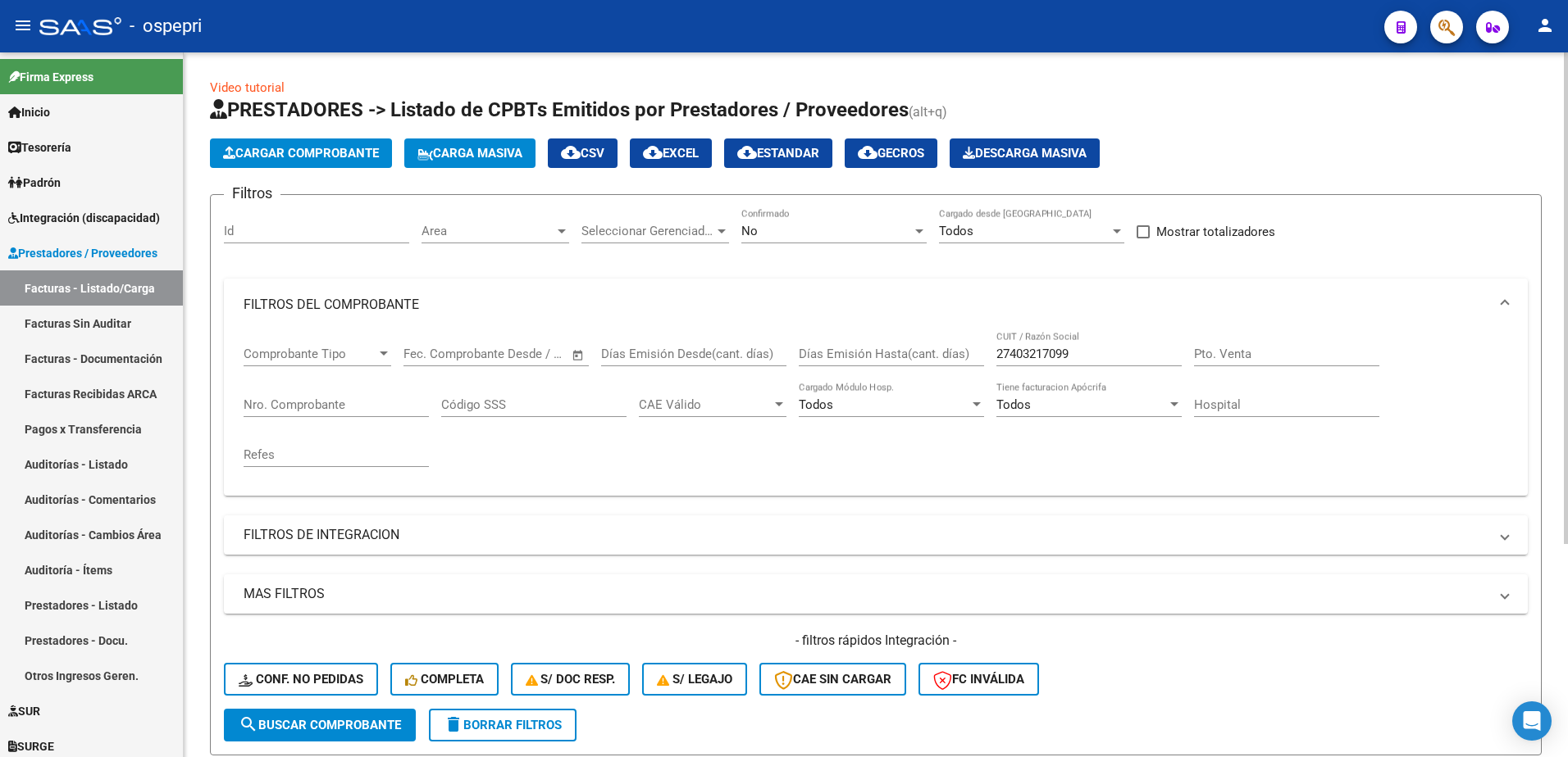
click at [1097, 342] on div "27403217099 CUIT / Razón Social" at bounding box center [1089, 348] width 186 height 35
click at [1091, 347] on input "27403217099" at bounding box center [1089, 354] width 186 height 15
click at [1089, 347] on input "27403217099" at bounding box center [1089, 354] width 186 height 15
click at [1085, 344] on div "27403217099 CUIT / Razón Social" at bounding box center [1089, 348] width 186 height 35
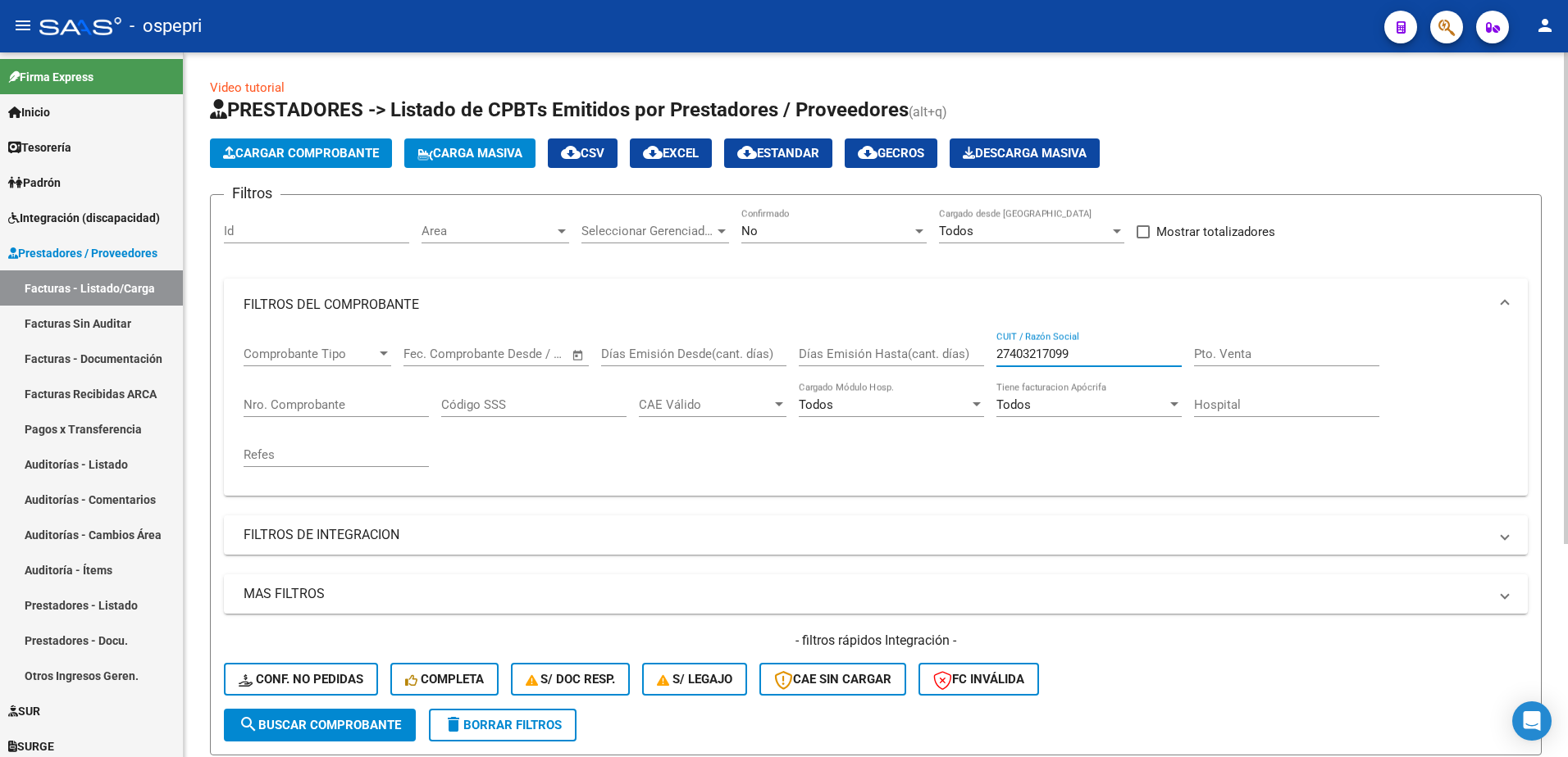
click at [1084, 345] on div "27403217099 CUIT / Razón Social" at bounding box center [1089, 348] width 186 height 35
click at [1083, 345] on div "27403217099 CUIT / Razón Social" at bounding box center [1089, 348] width 186 height 35
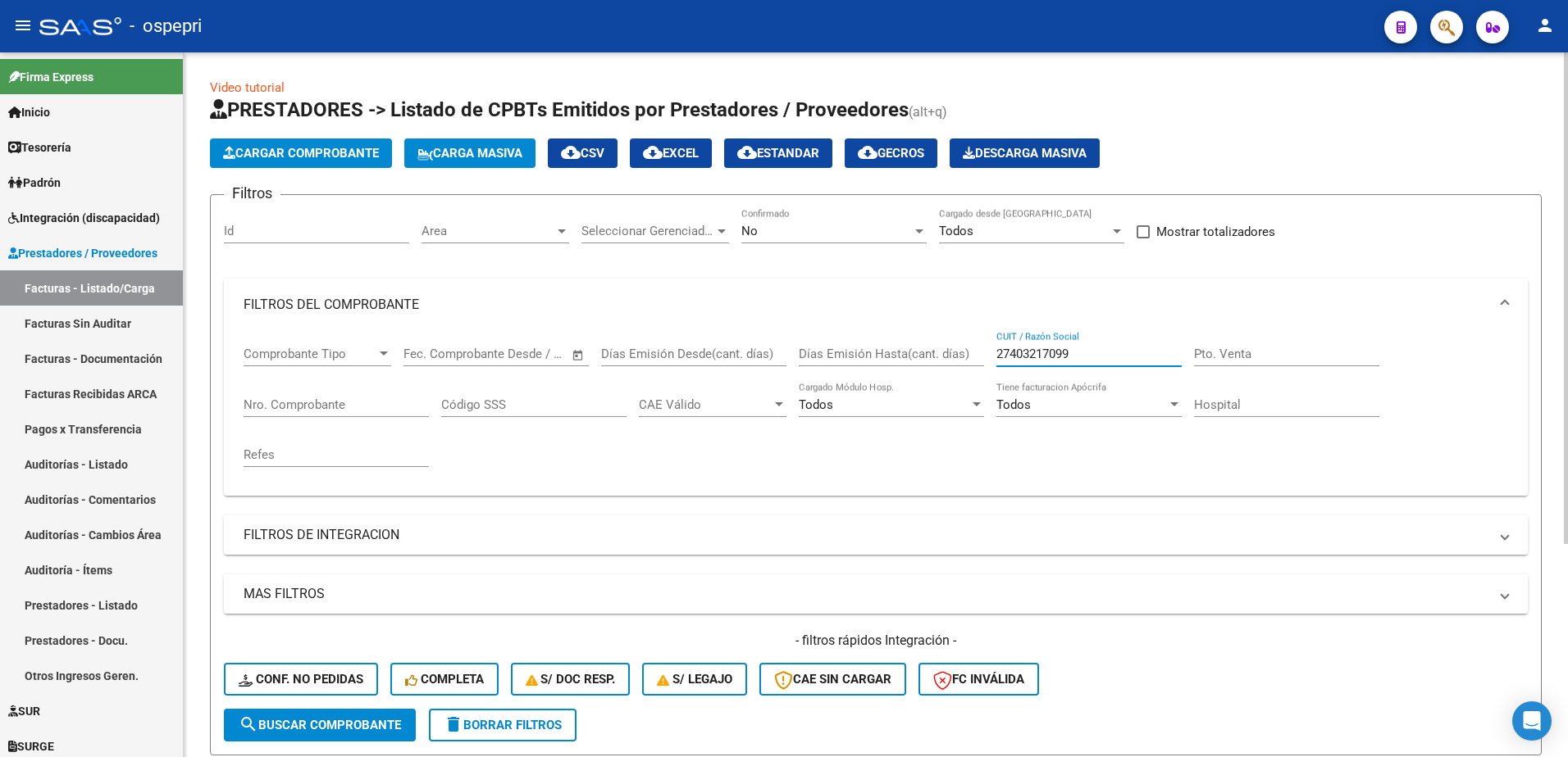
drag, startPoint x: 1045, startPoint y: 357, endPoint x: 985, endPoint y: 355, distance: 60.0
click at [985, 355] on div "Comprobante Tipo Comprobante Tipo Fecha inicio – Fecha fin Fec. Comprobante Des…" at bounding box center [875, 407] width 1265 height 152
paste input "279680338"
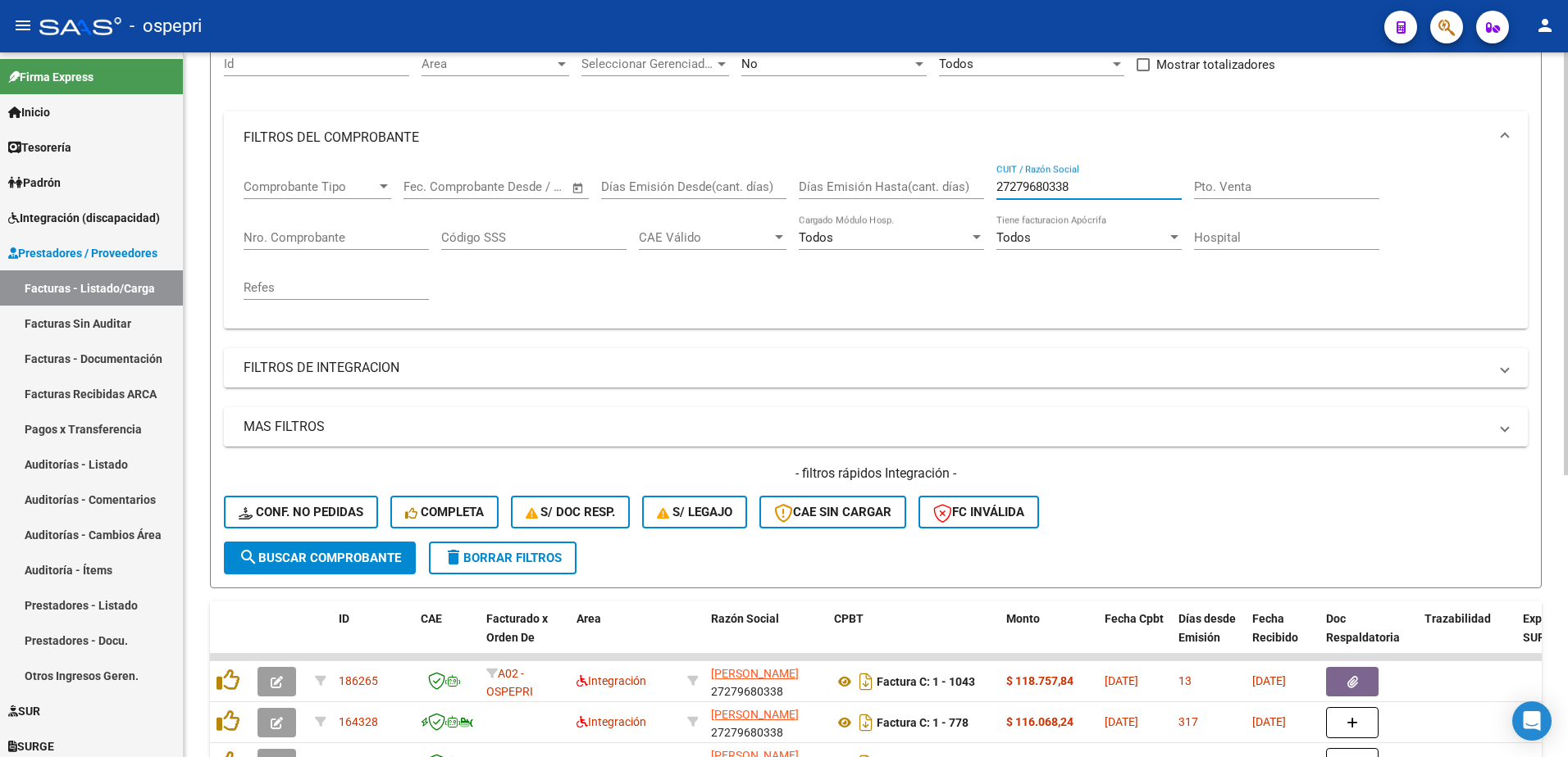
scroll to position [246, 0]
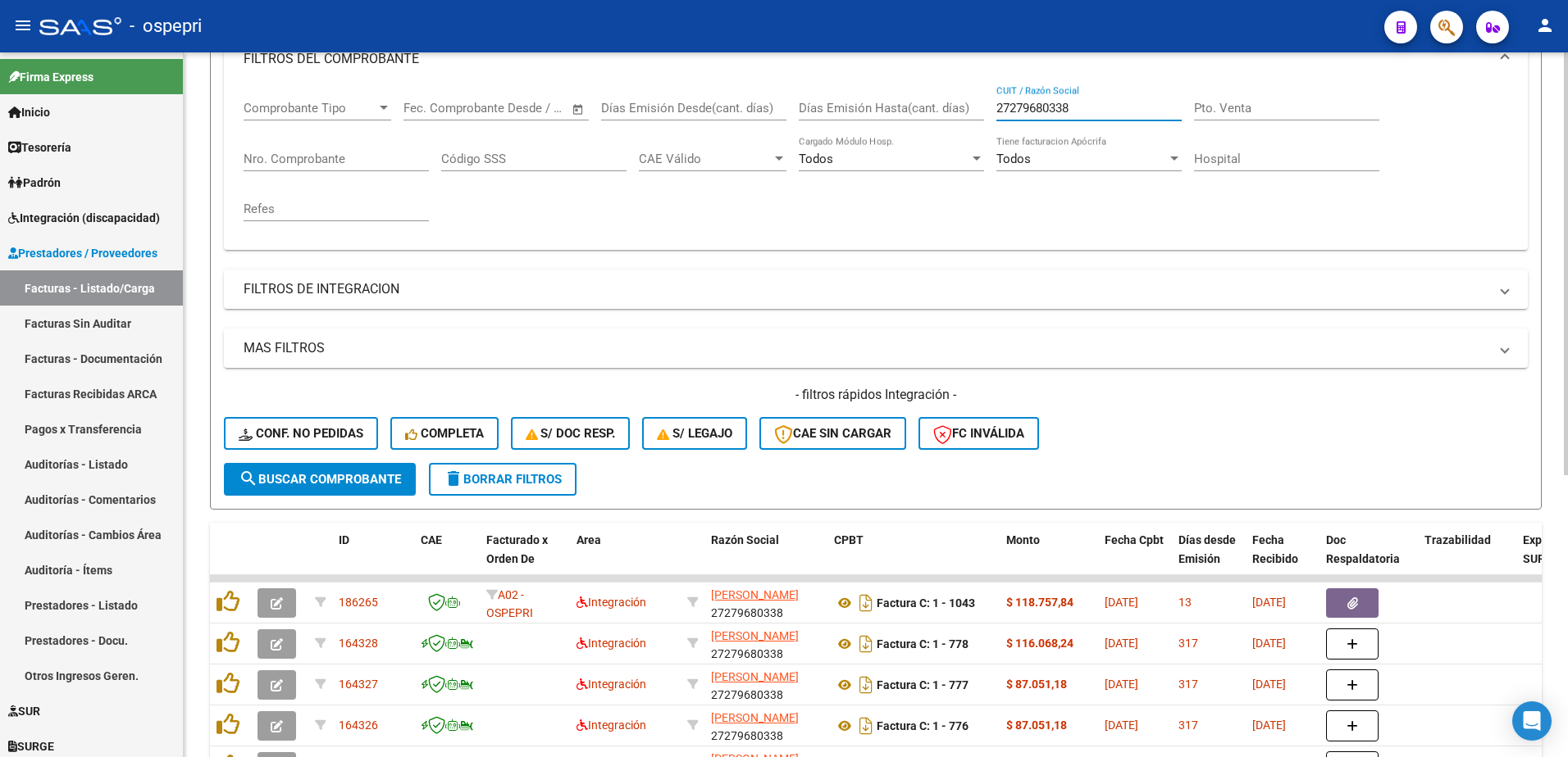
type input "27279680338"
click at [339, 483] on span "search Buscar Comprobante" at bounding box center [320, 479] width 162 height 15
click at [1080, 21] on div "- ospepri" at bounding box center [705, 25] width 1332 height 36
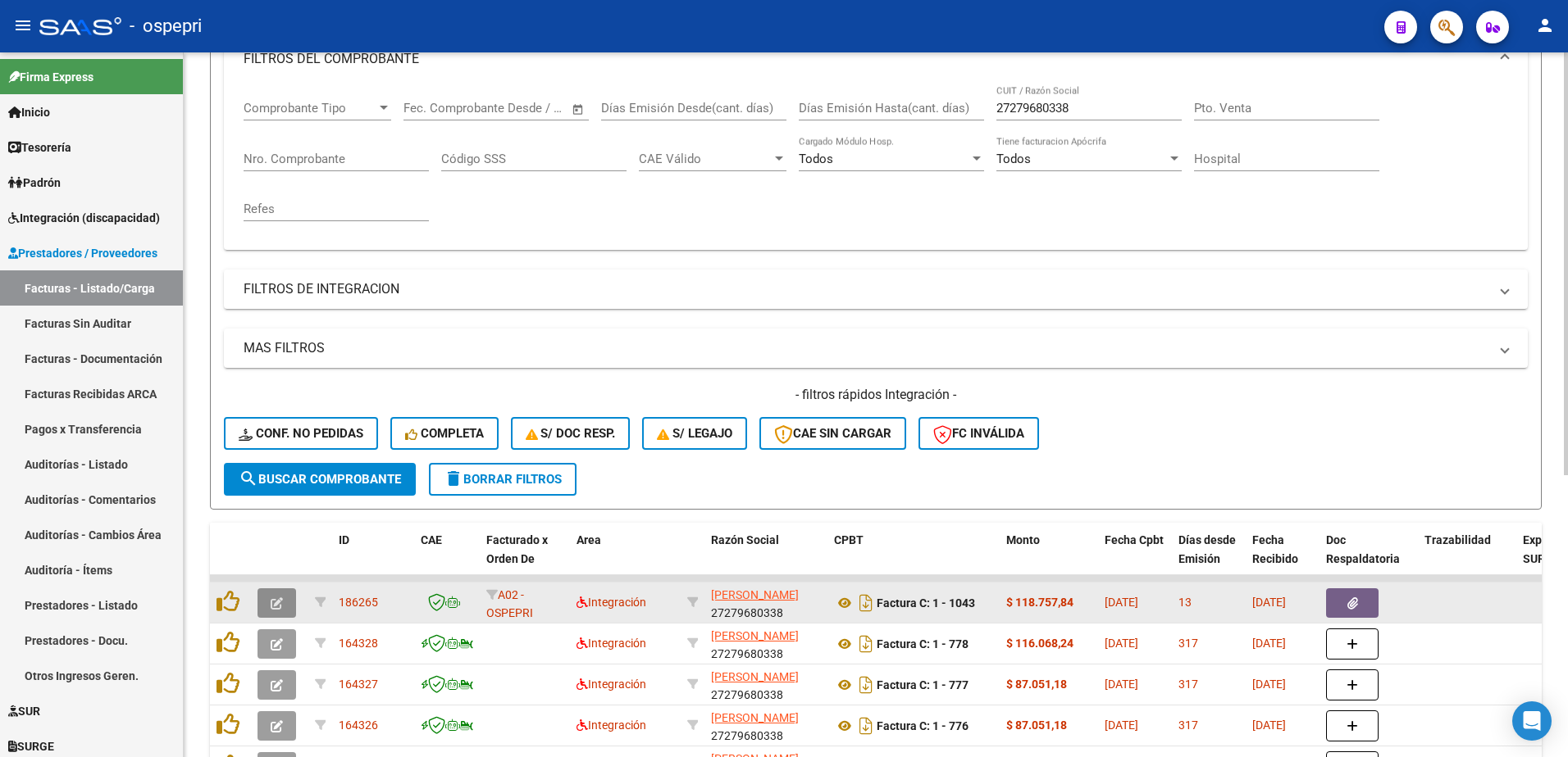
click at [271, 607] on icon "button" at bounding box center [276, 604] width 12 height 12
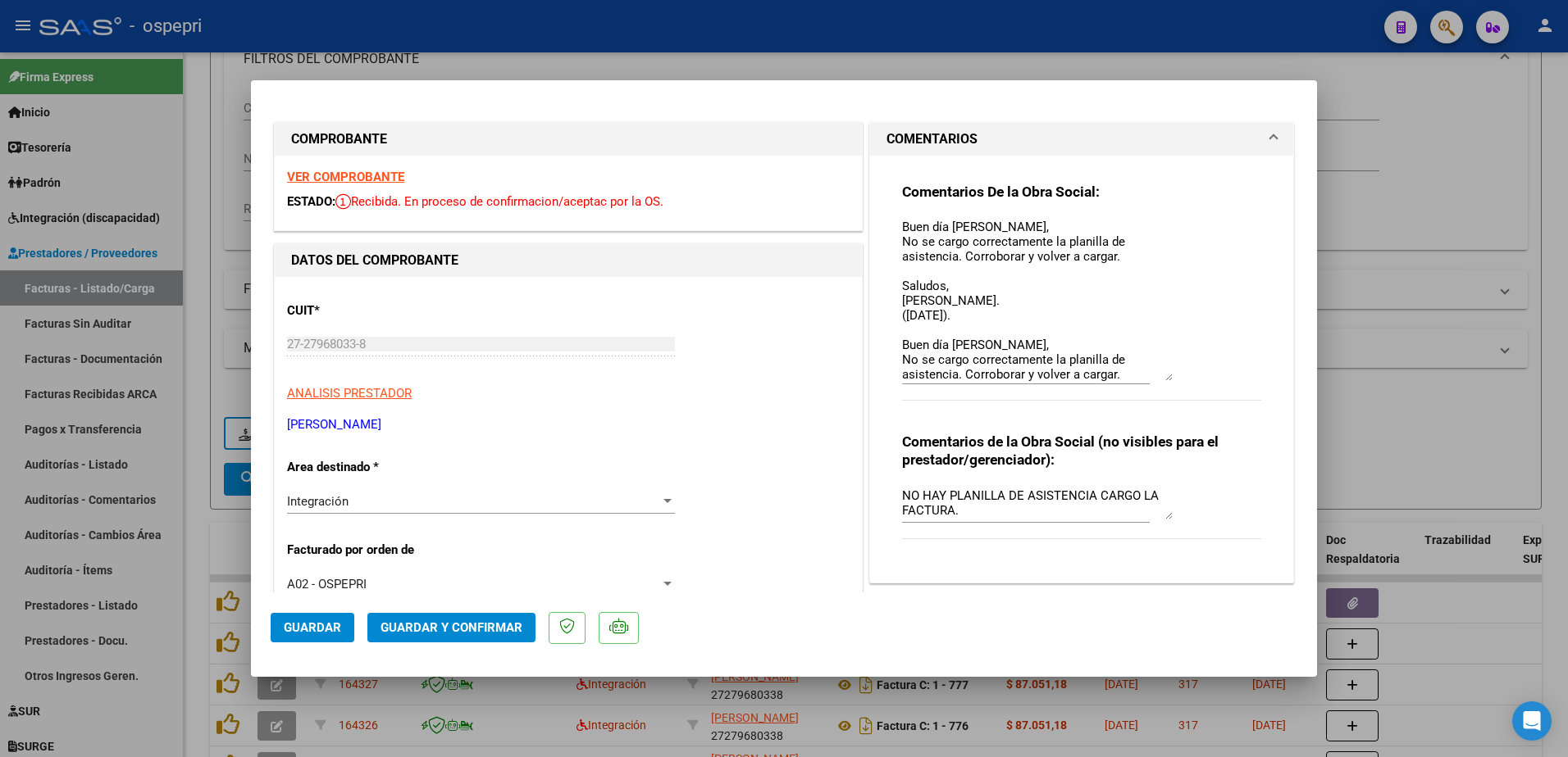
drag, startPoint x: 1157, startPoint y: 248, endPoint x: 1169, endPoint y: 379, distance: 131.5
click at [1169, 379] on div "Comentarios De la Obra Social: Buen día Andrea, No se cargo correctamente la pl…" at bounding box center [1082, 301] width 359 height 236
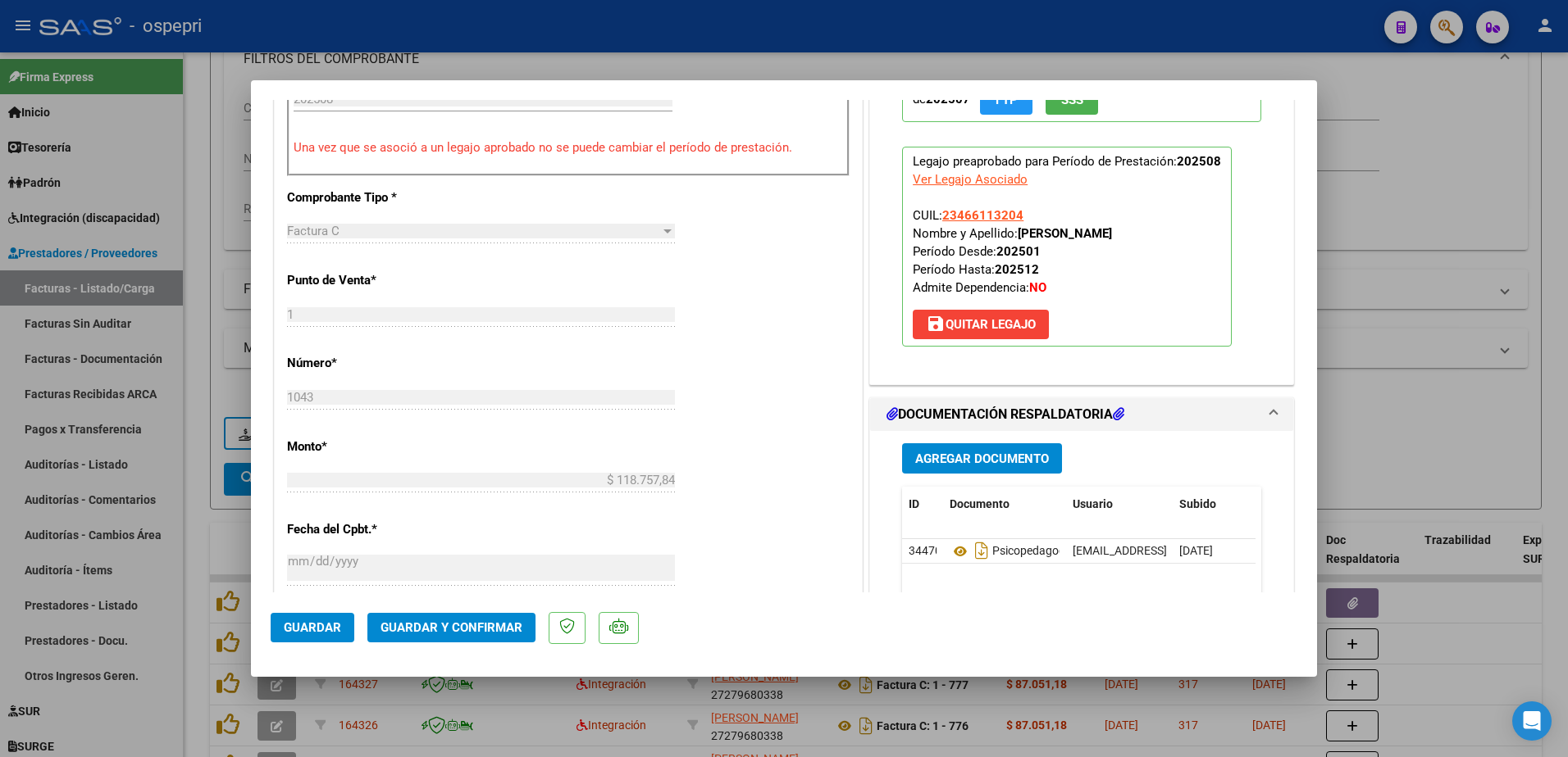
scroll to position [738, 0]
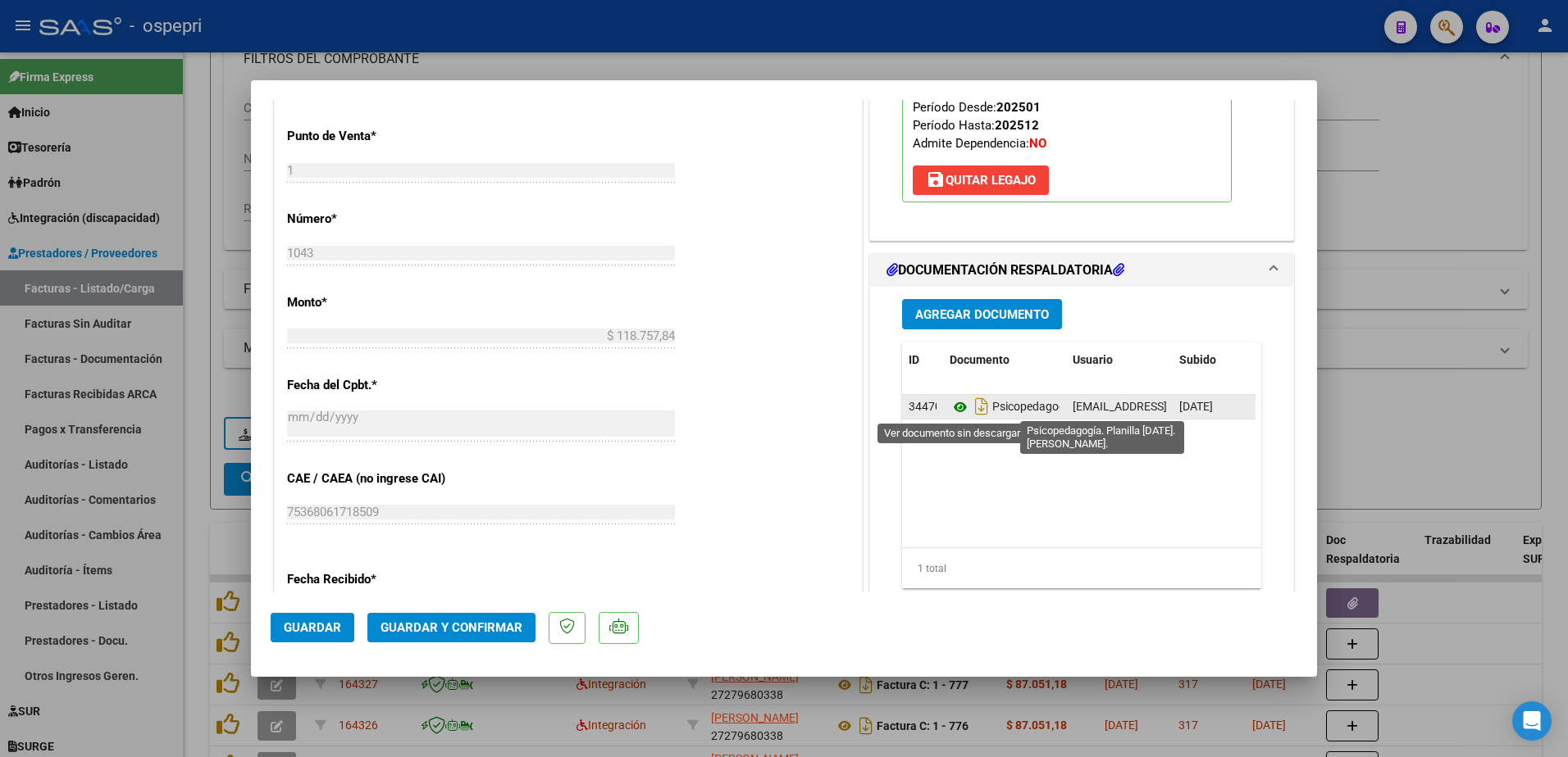
click at [954, 409] on icon at bounding box center [960, 407] width 21 height 20
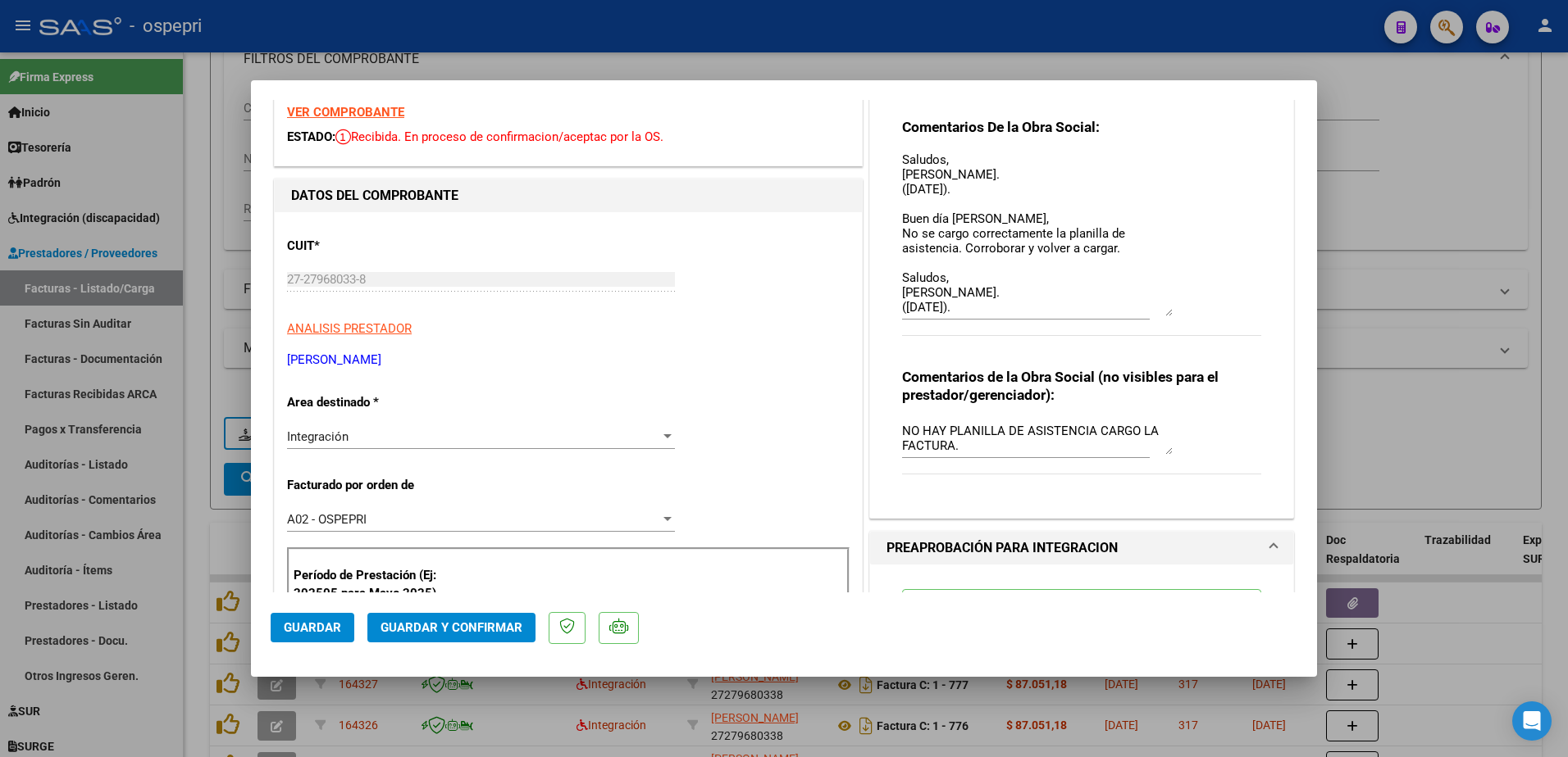
scroll to position [82, 0]
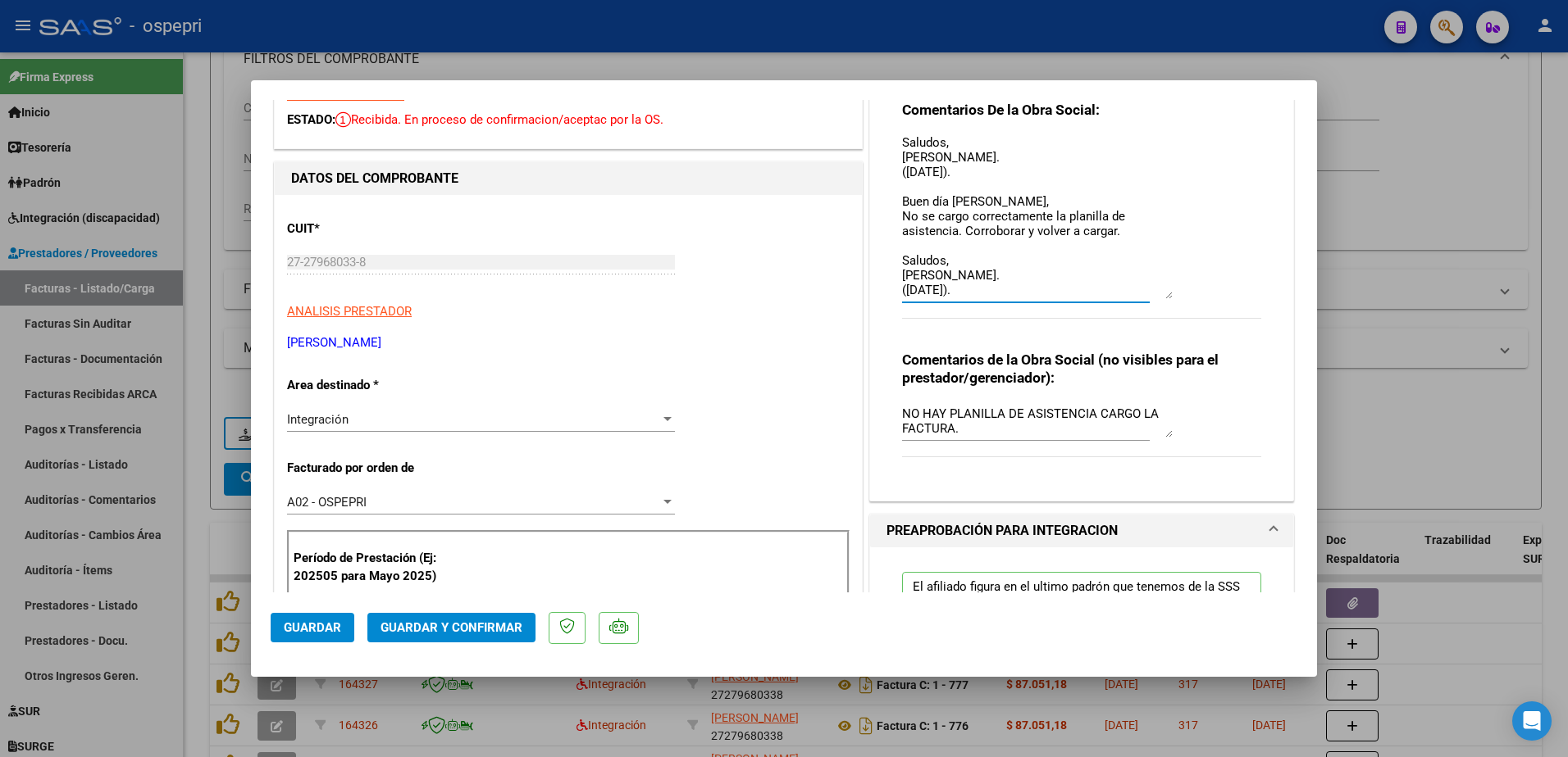
click at [974, 288] on textarea "Buen día Andrea, No se cargo correctamente la planilla de asistencia. Corrobora…" at bounding box center [1037, 217] width 270 height 163
type textarea "Buen día Andrea, No se cargo correctamente la planilla de asistencia. Corrobora…"
click at [325, 622] on span "Guardar" at bounding box center [313, 627] width 58 height 15
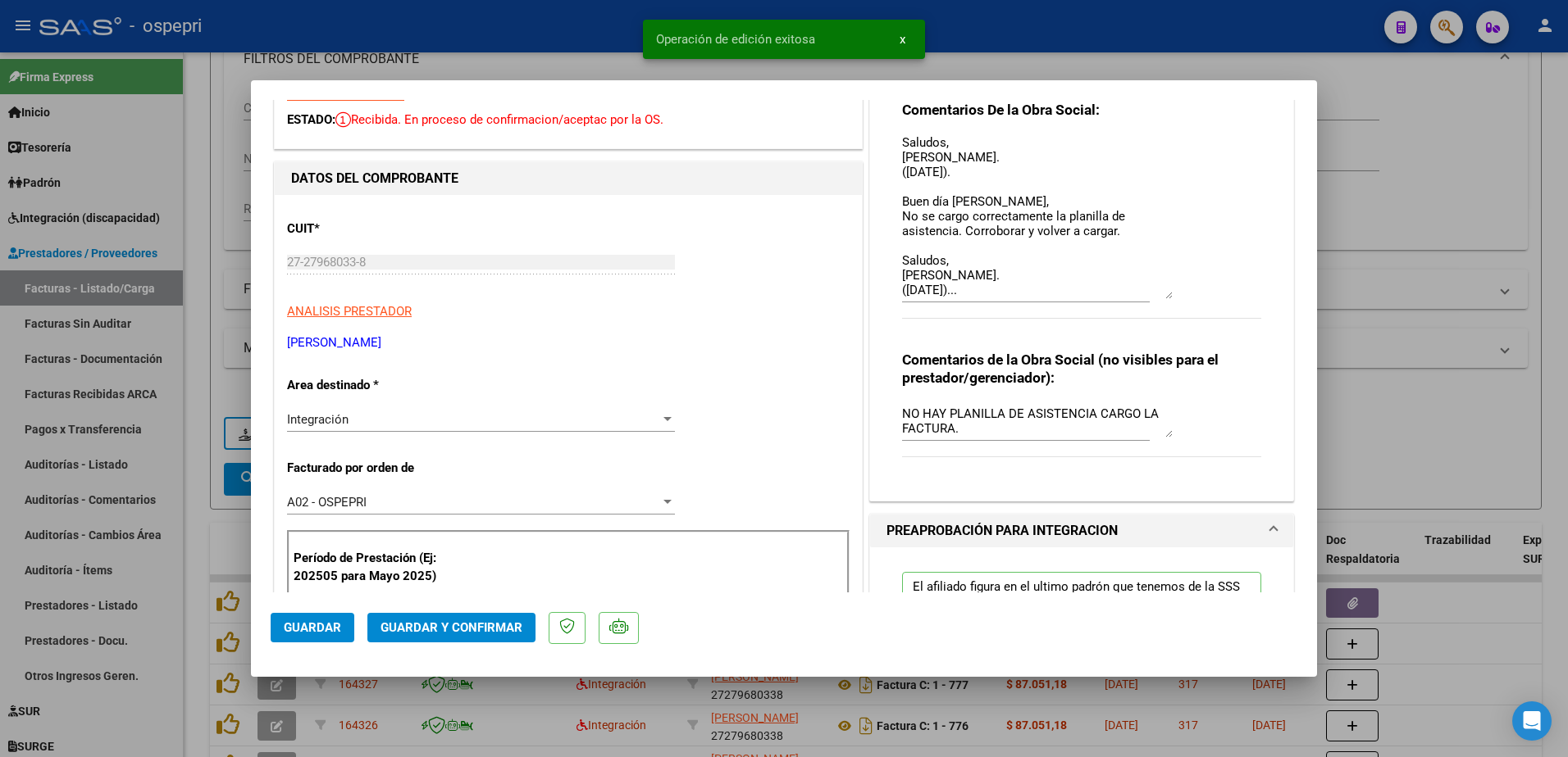
type input "$ 0,00"
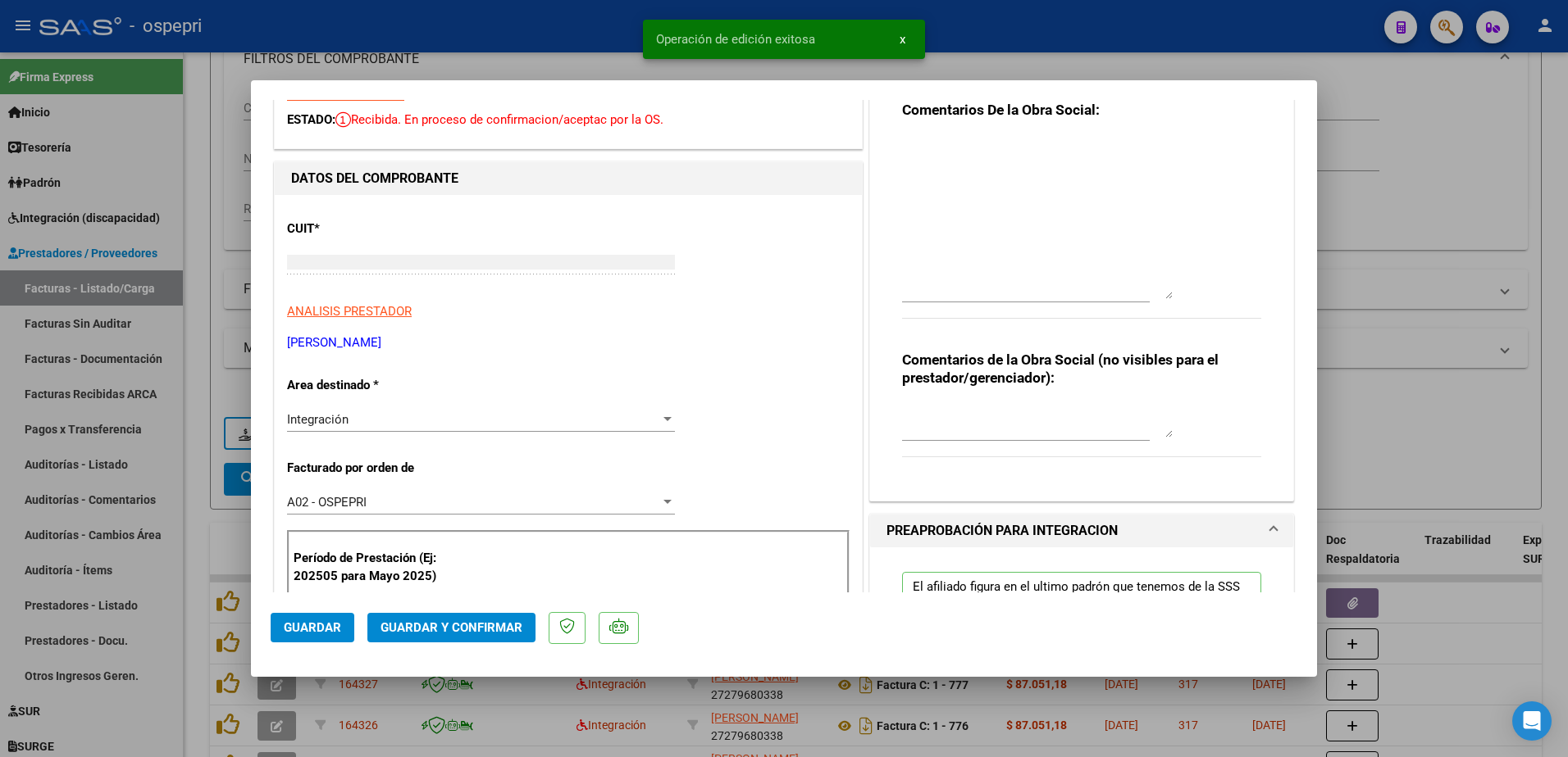
scroll to position [0, 0]
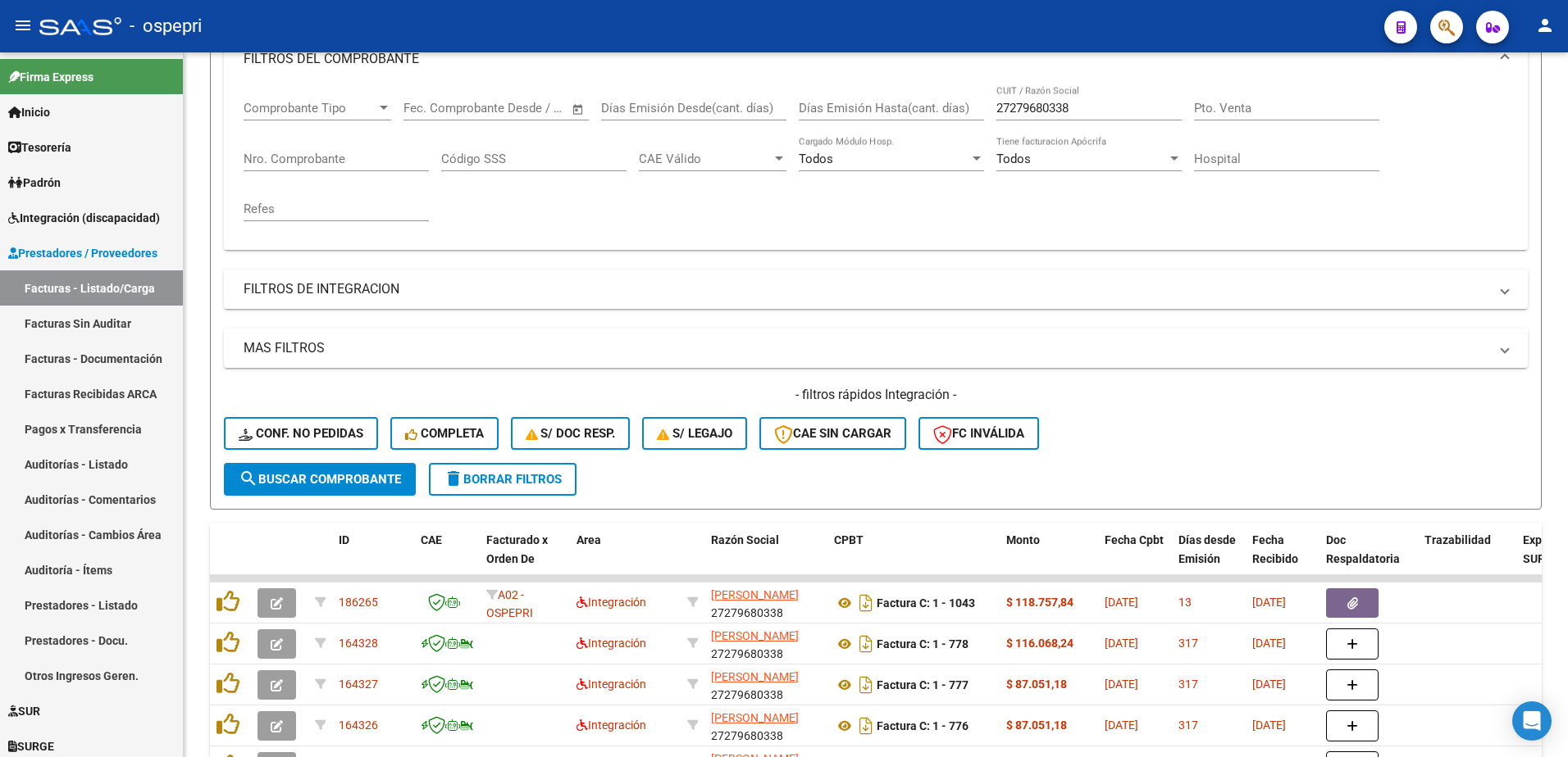
click at [906, 22] on div "- ospepri" at bounding box center [705, 25] width 1332 height 36
click at [1087, 112] on input "27279680338" at bounding box center [1089, 108] width 186 height 15
click at [1087, 111] on input "27279680338" at bounding box center [1089, 108] width 186 height 15
click at [1087, 110] on input "27279680338" at bounding box center [1089, 108] width 186 height 15
click at [1084, 106] on input "27279680338" at bounding box center [1089, 108] width 186 height 15
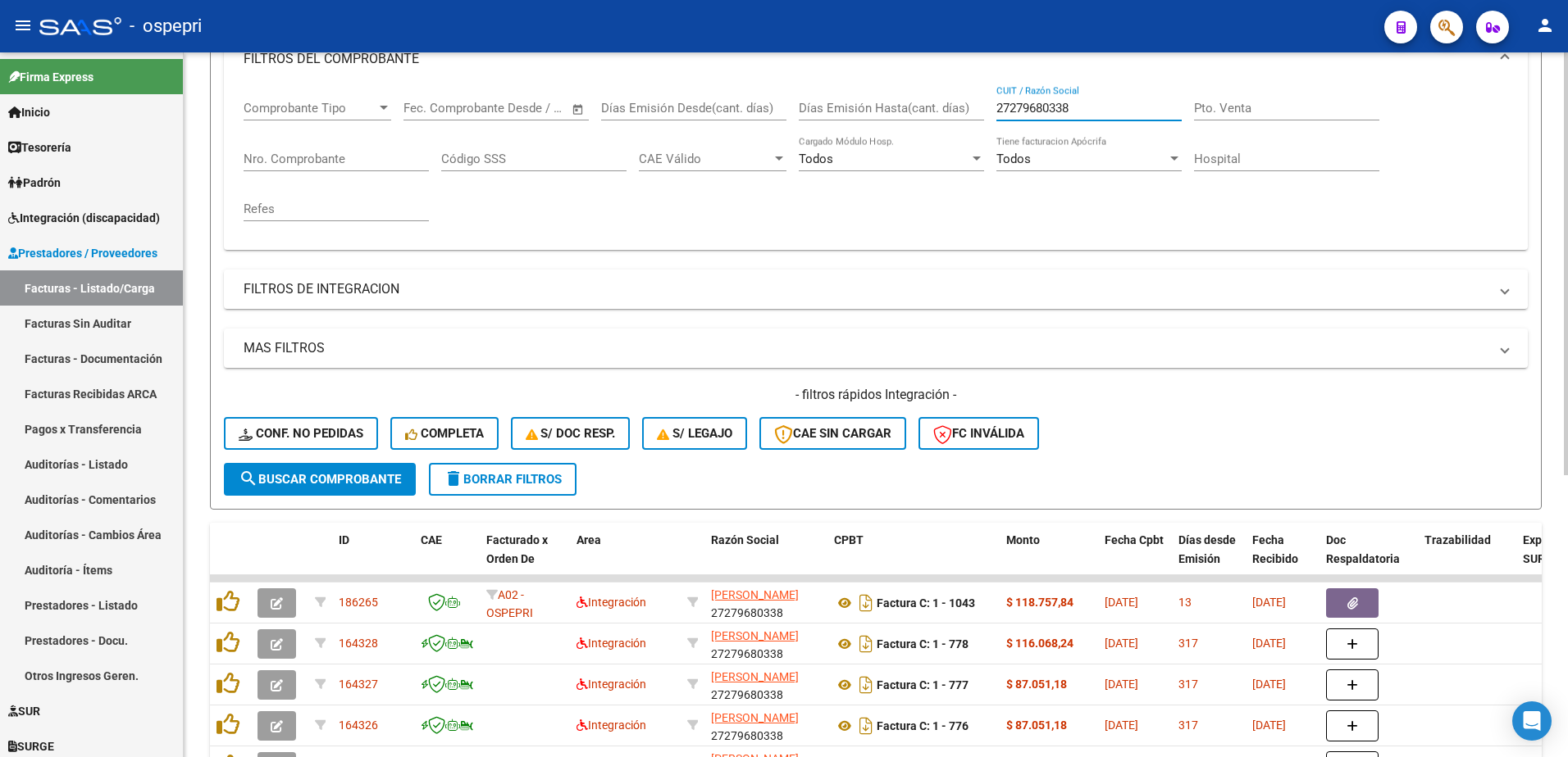
click at [1084, 106] on input "27279680338" at bounding box center [1089, 108] width 186 height 15
paste input "380820299"
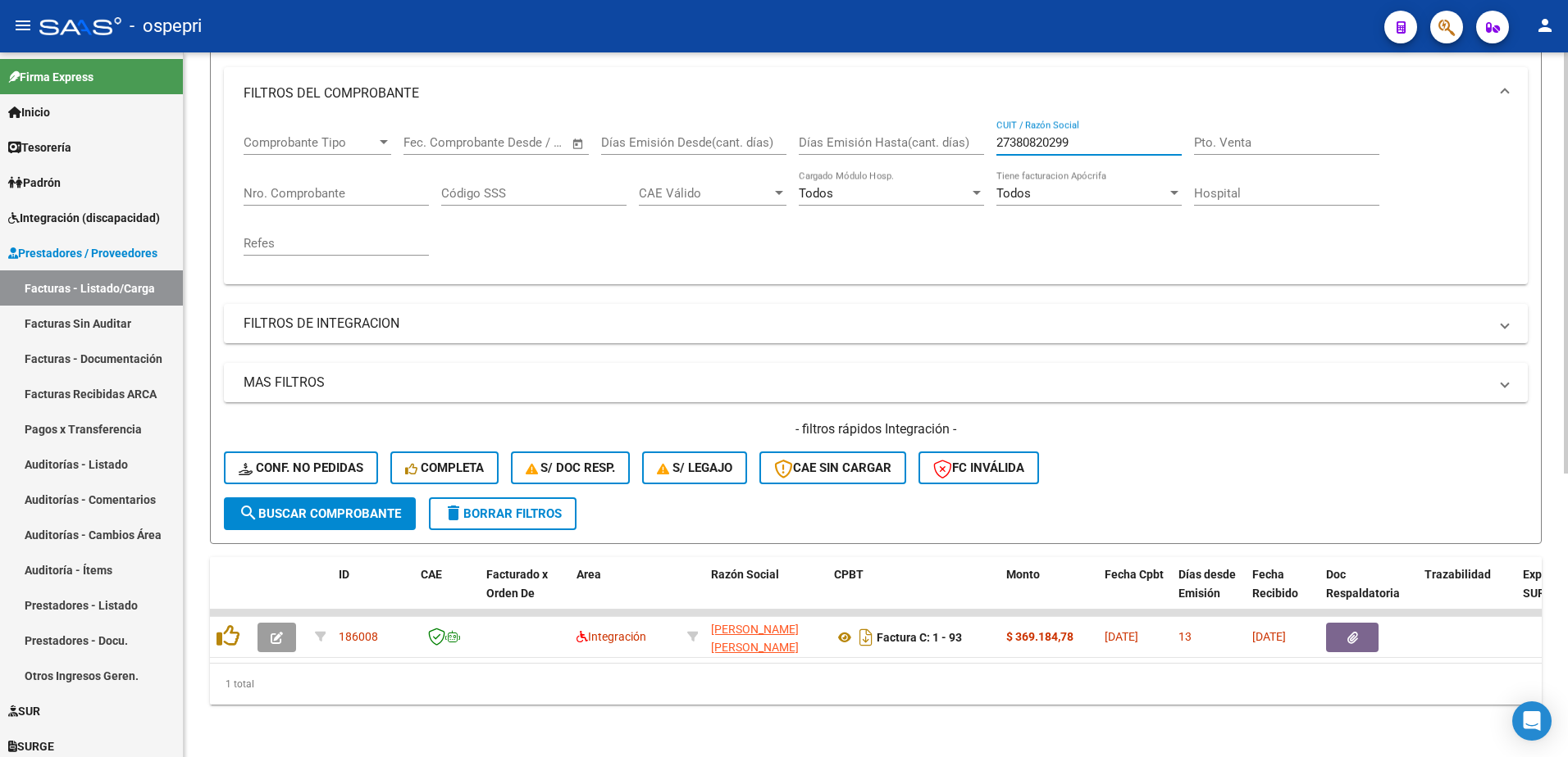
scroll to position [224, 0]
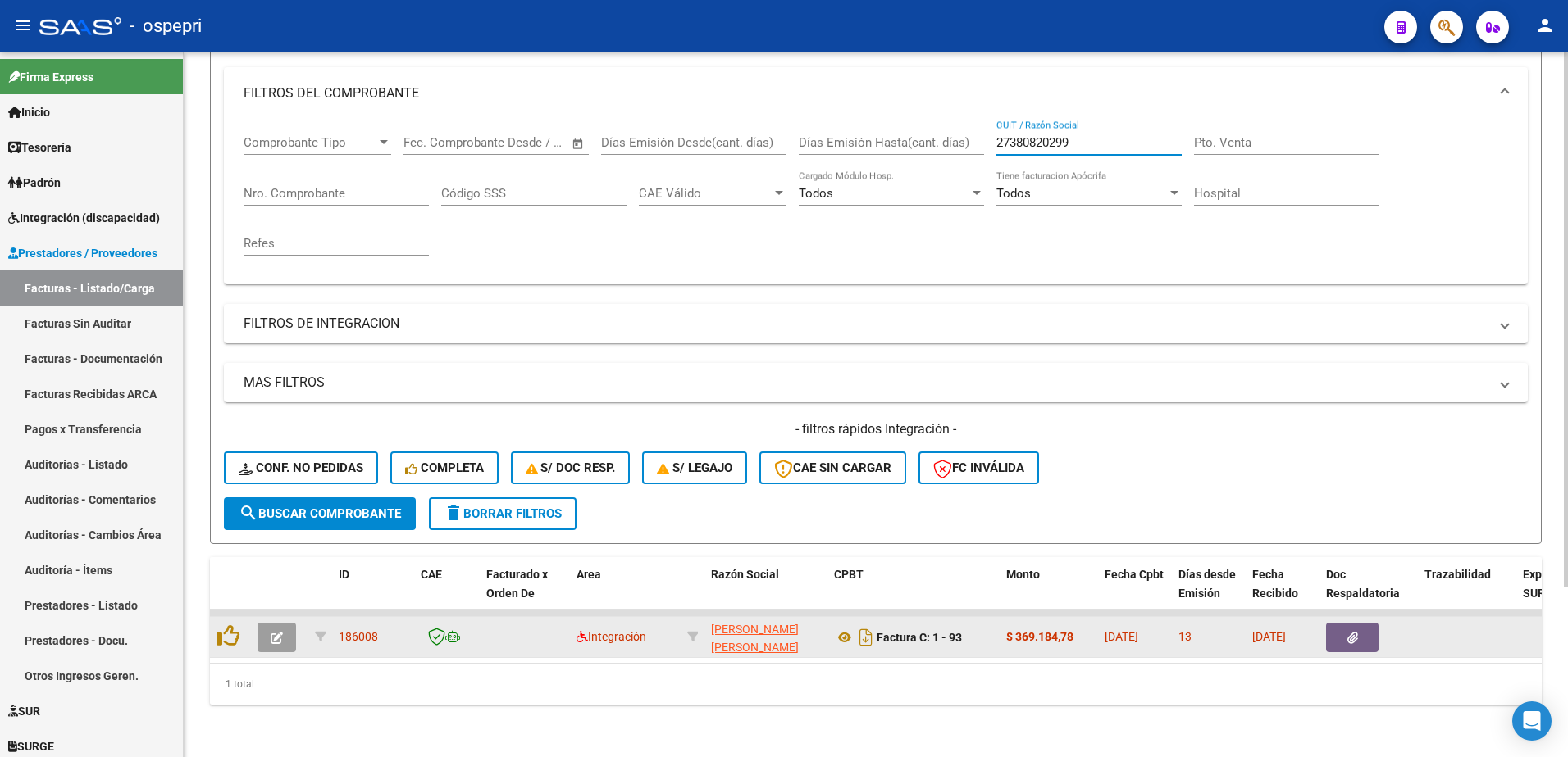
type input "27380820299"
click at [263, 625] on button "button" at bounding box center [276, 638] width 38 height 30
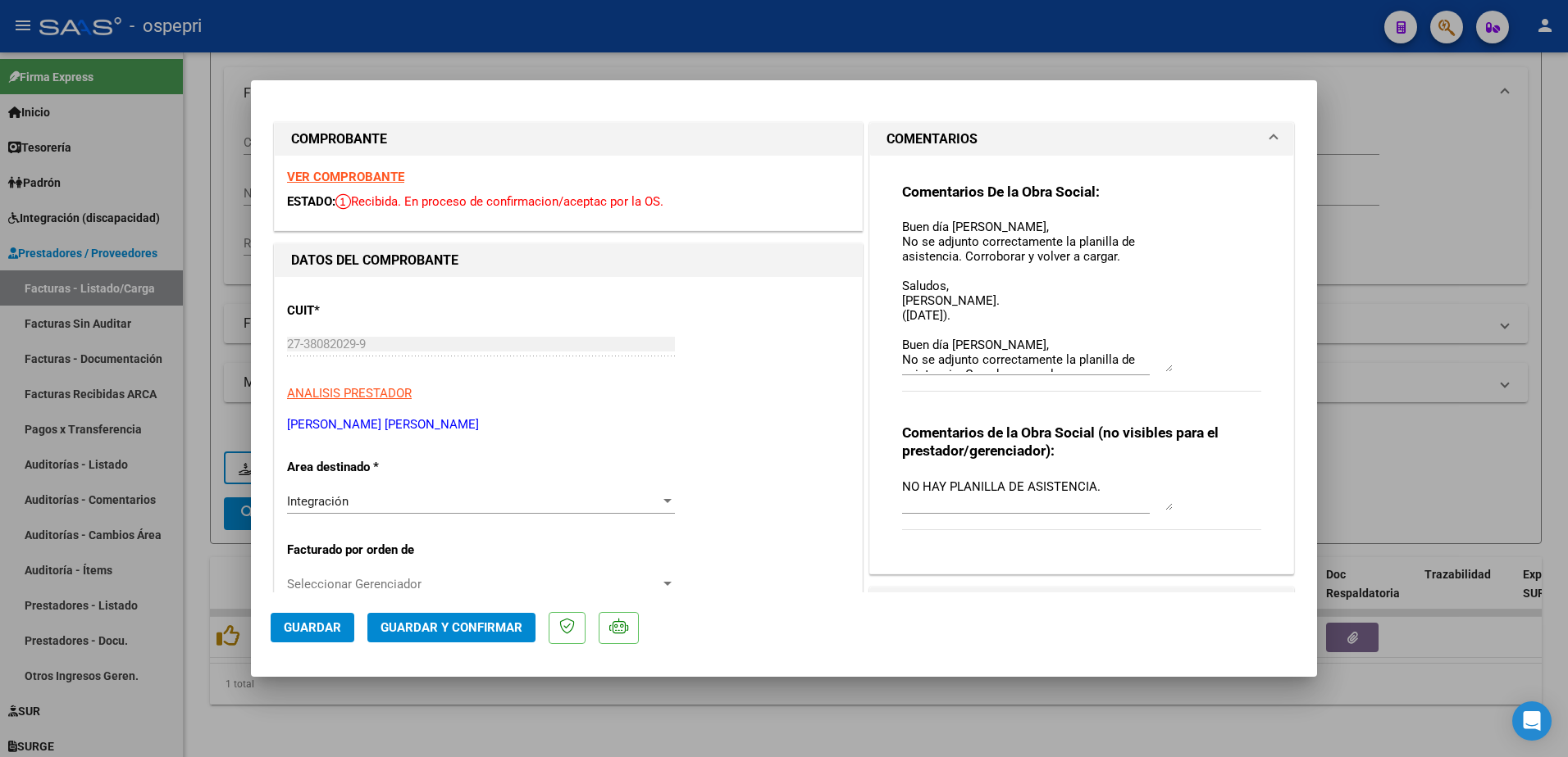
drag, startPoint x: 1161, startPoint y: 247, endPoint x: 1184, endPoint y: 368, distance: 123.2
click at [1184, 368] on div "Comentarios De la Obra Social: Buen día Maria, No se adjunto correctamente la p…" at bounding box center [1082, 296] width 359 height 227
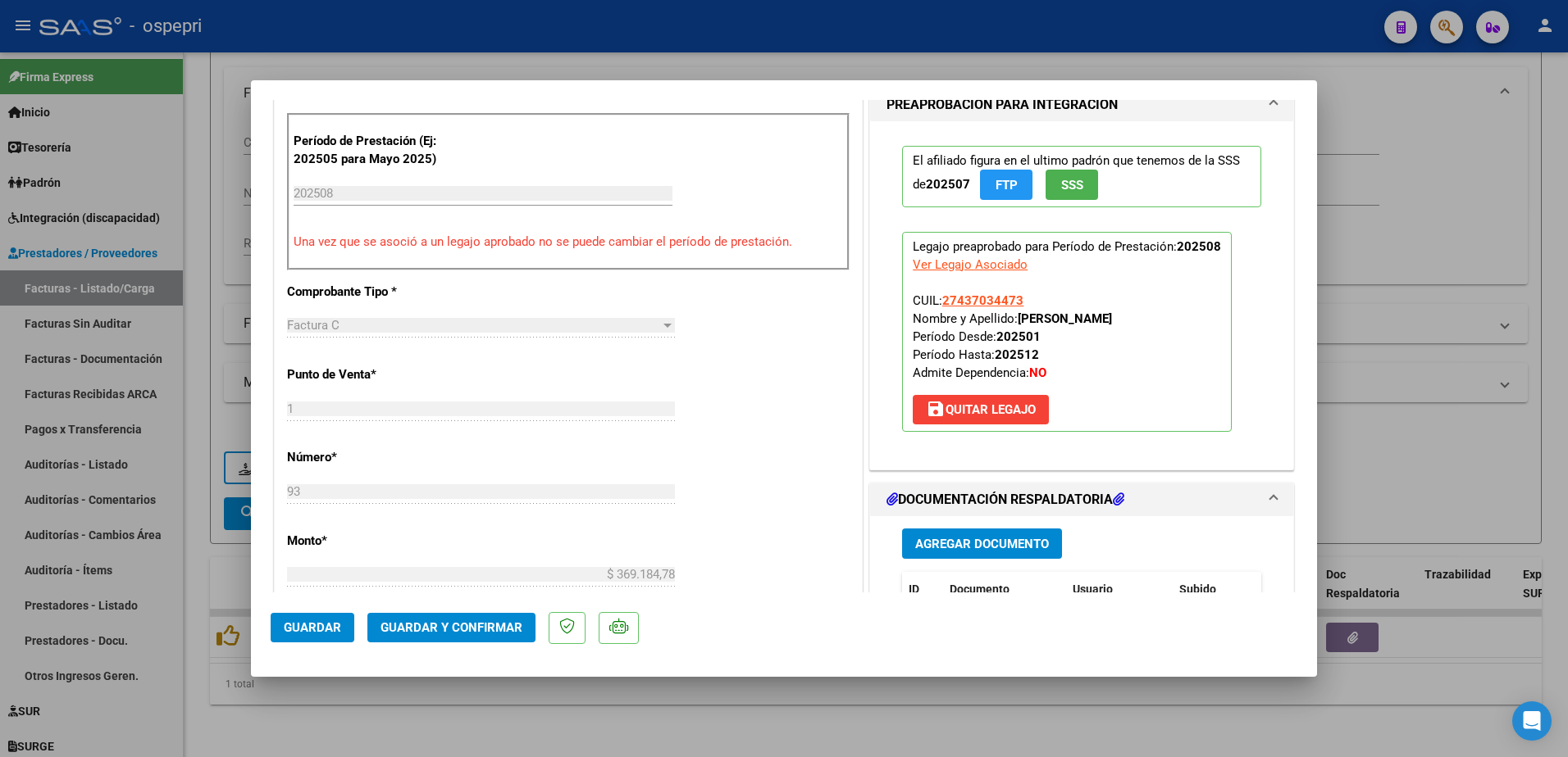
scroll to position [656, 0]
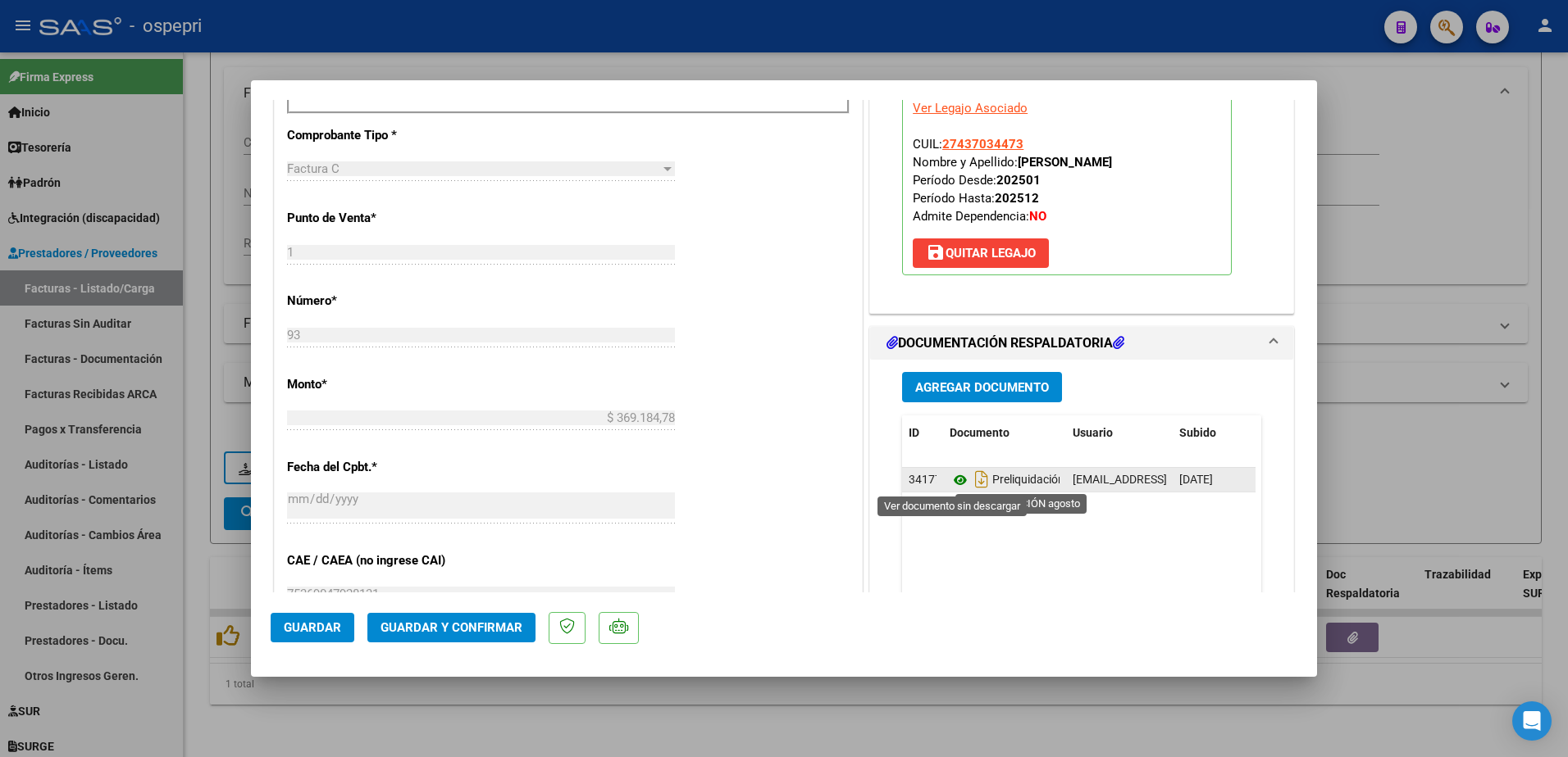
click at [955, 477] on icon at bounding box center [960, 480] width 21 height 20
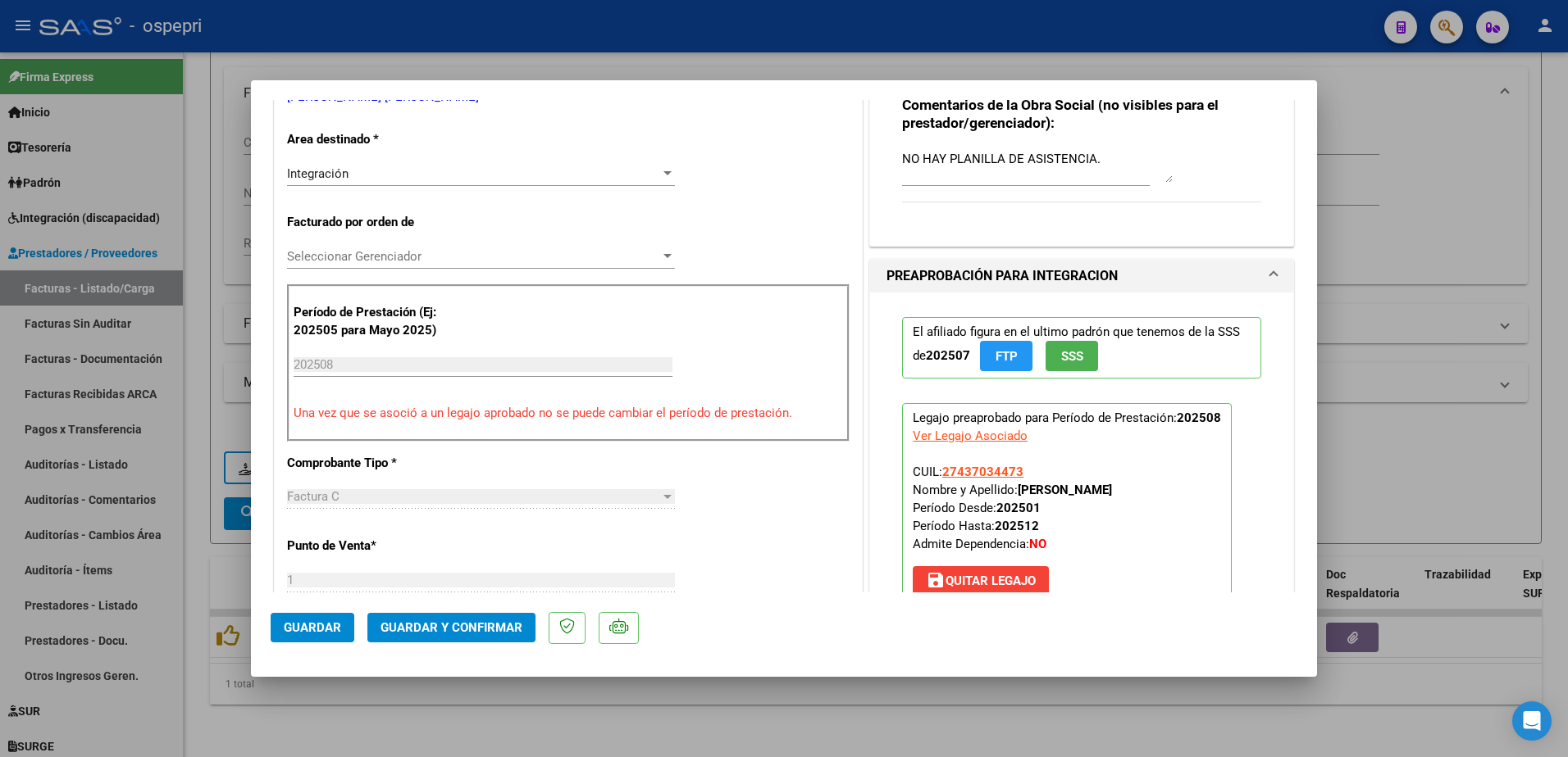
scroll to position [0, 0]
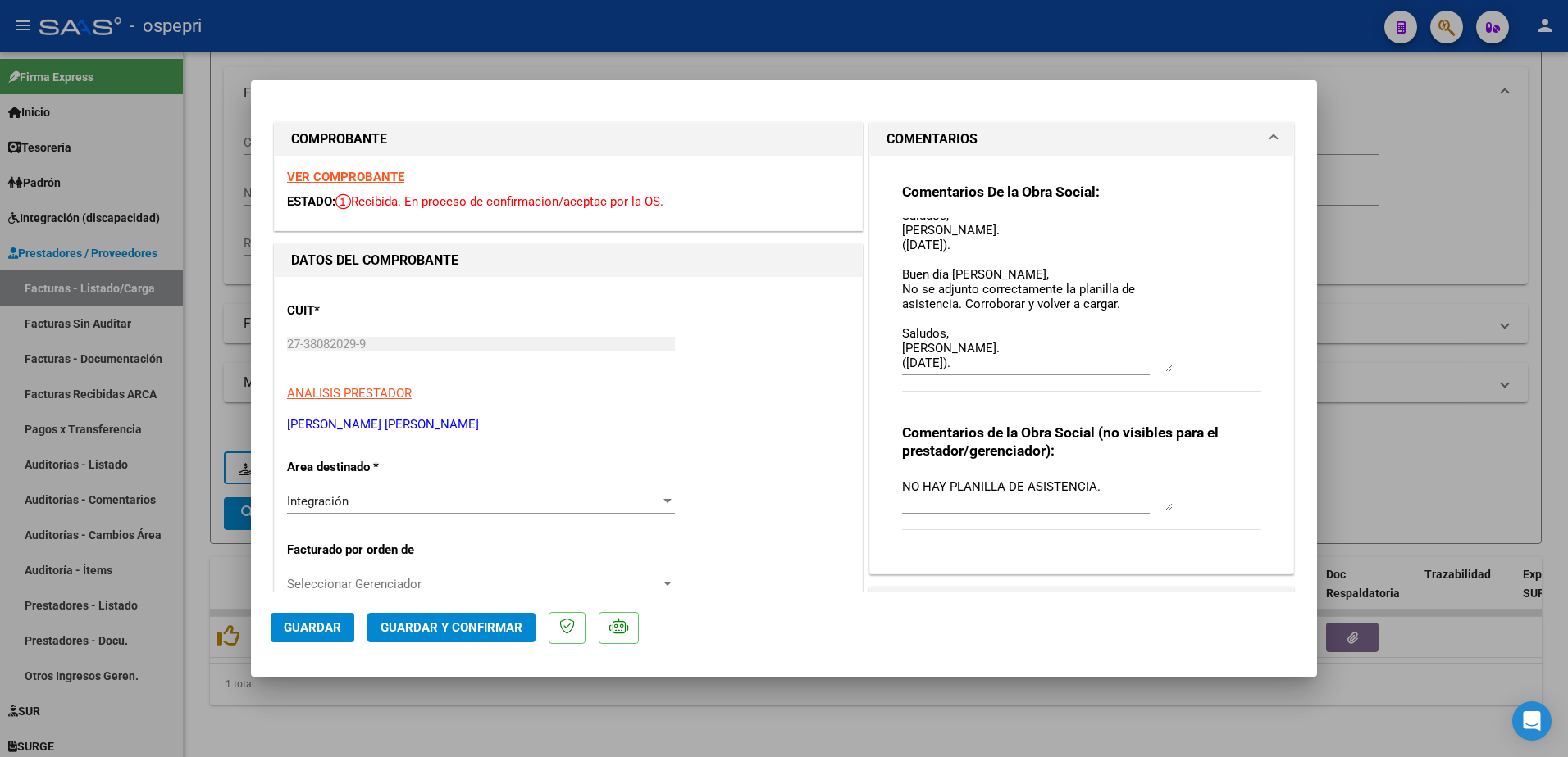
click at [980, 361] on textarea "Buen día Maria, No se adjunto correctamente la planilla de asistencia. Corrobor…" at bounding box center [1037, 294] width 270 height 154
type textarea "Buen día Maria, No se adjunto correctamente la planilla de asistencia. Corrobor…"
click at [328, 632] on span "Guardar" at bounding box center [313, 627] width 58 height 15
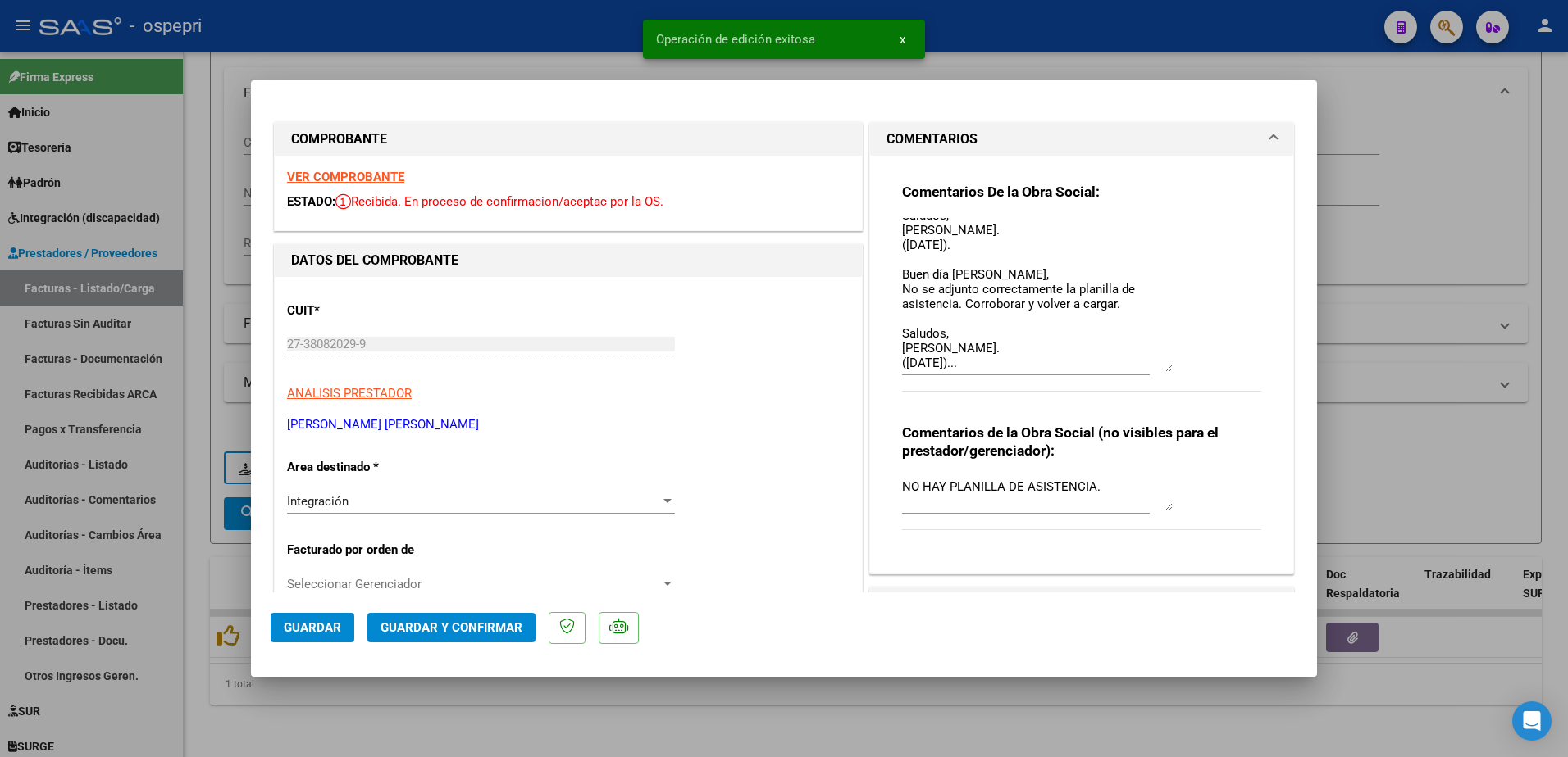
type input "$ 0,00"
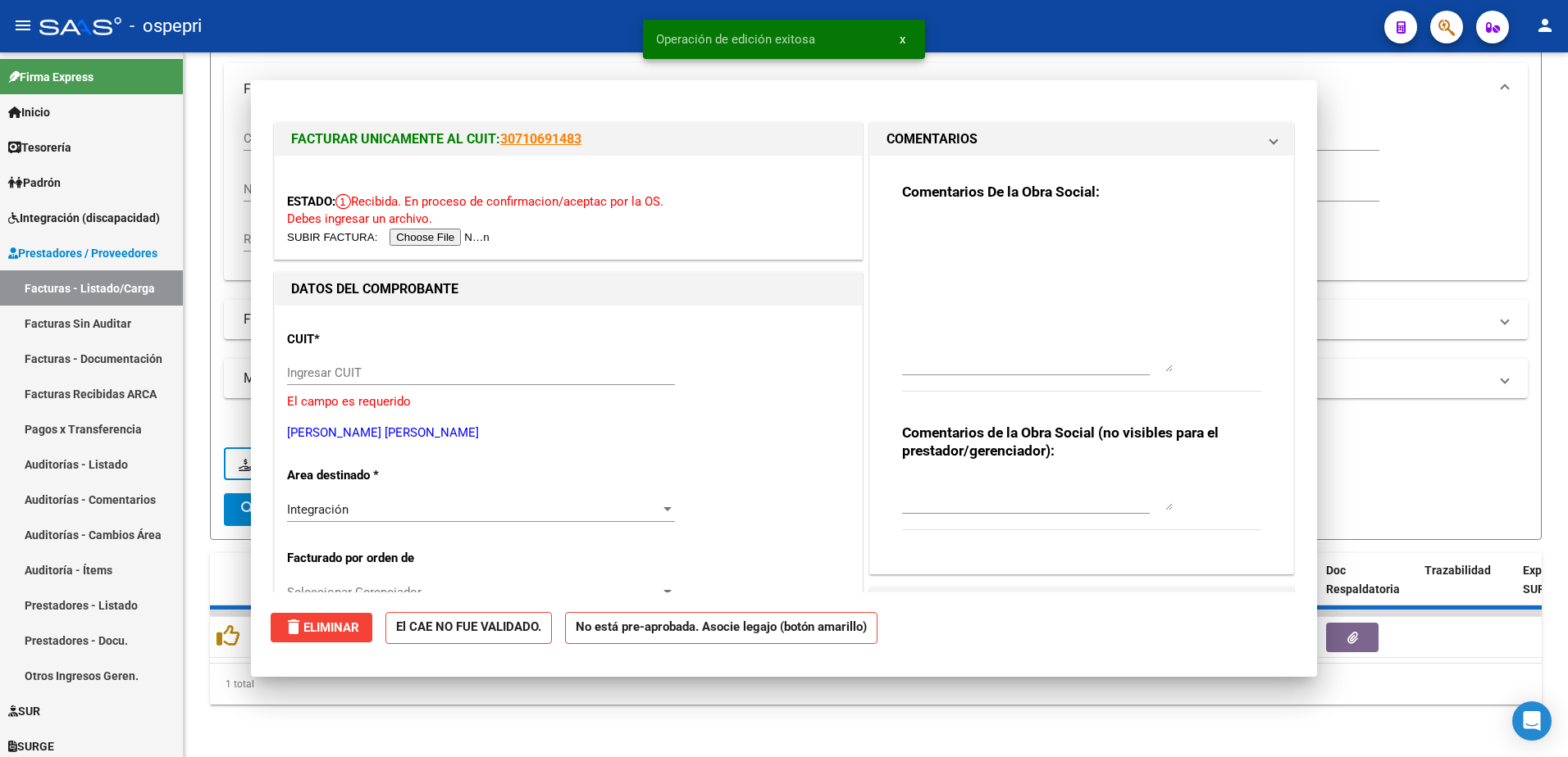
scroll to position [0, 0]
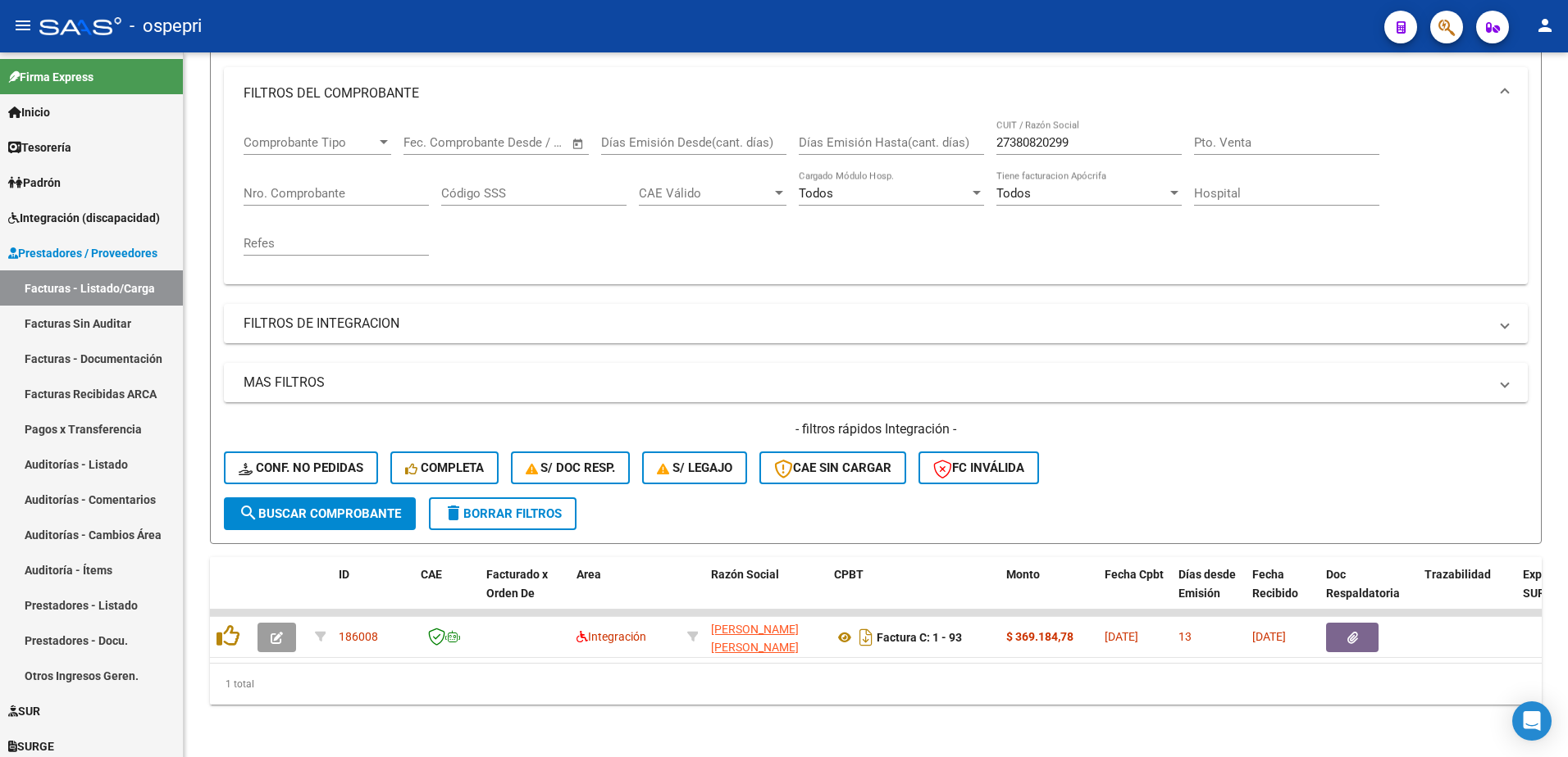
click at [799, 20] on div "- ospepri" at bounding box center [705, 25] width 1332 height 36
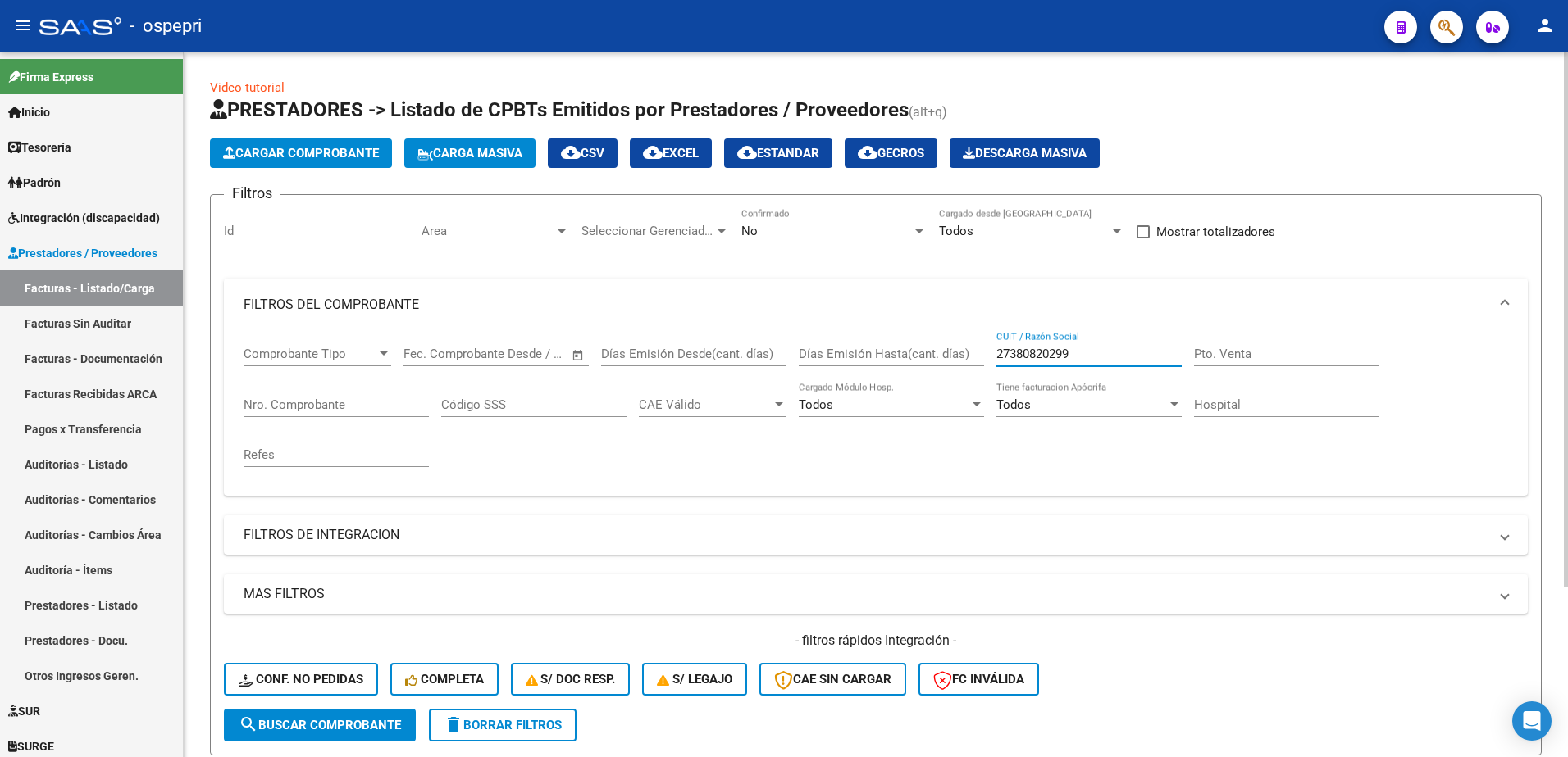
click at [1087, 357] on input "27380820299" at bounding box center [1089, 354] width 186 height 15
paste input "4302225"
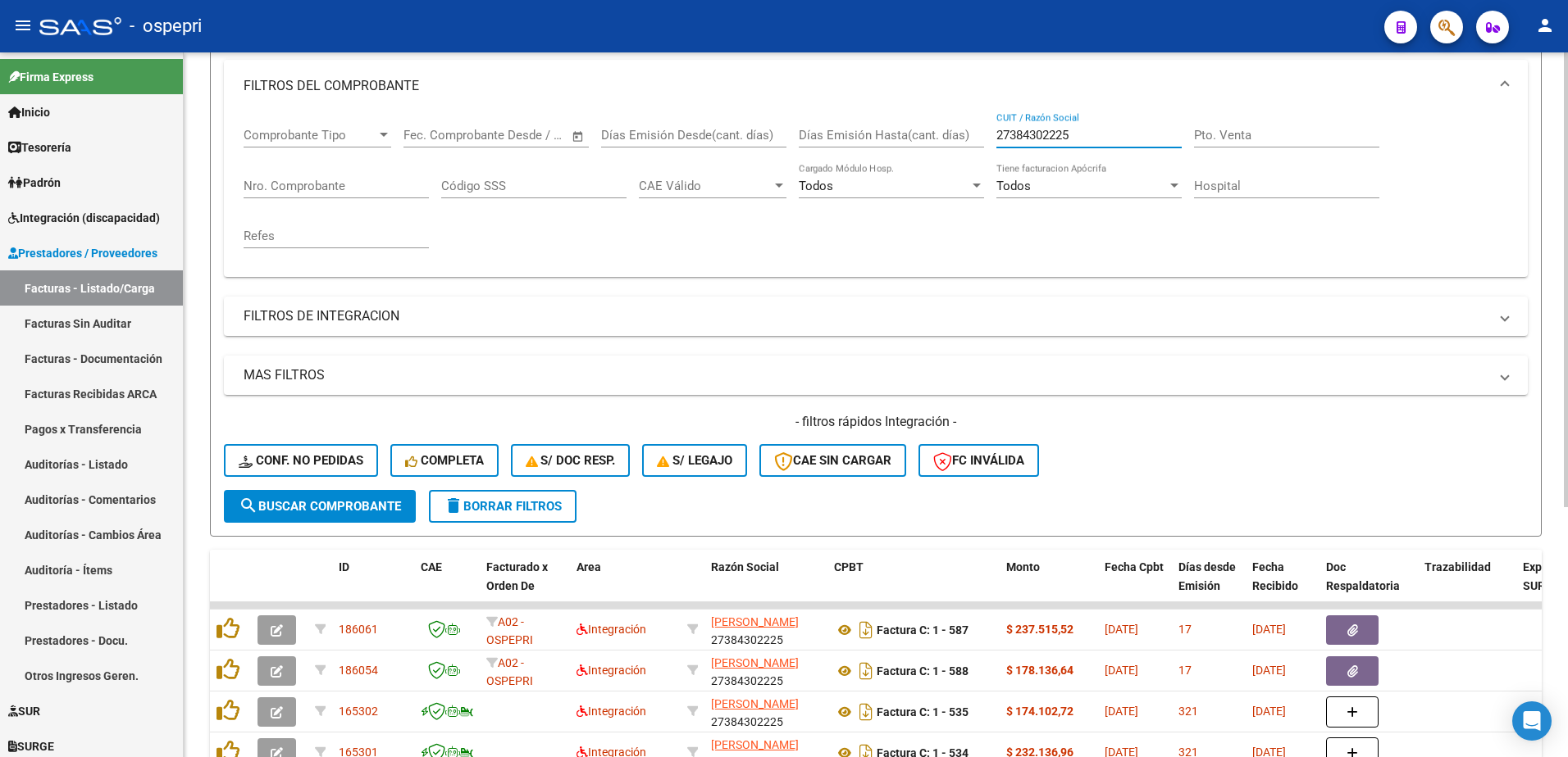
scroll to position [246, 0]
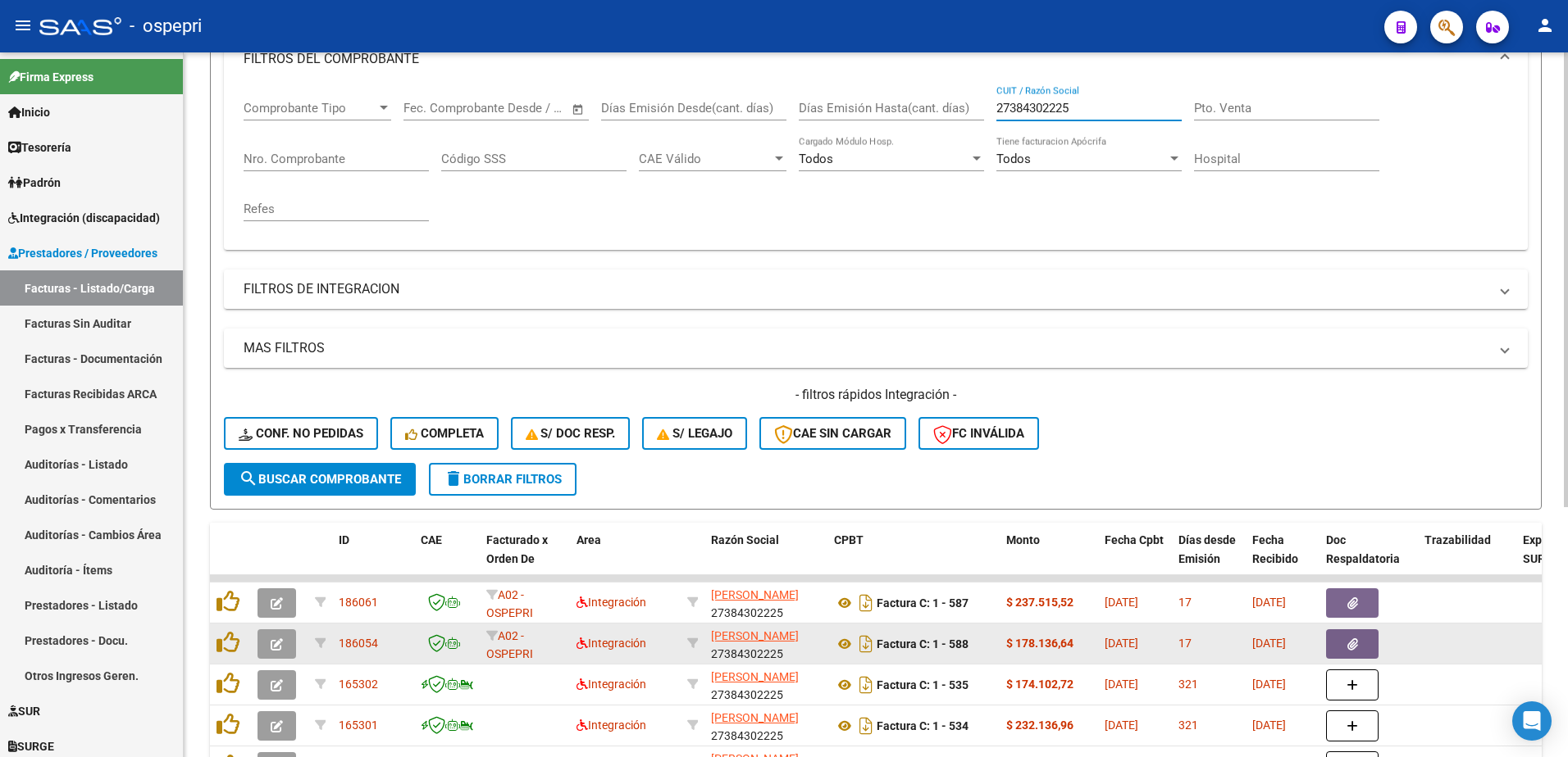
type input "27384302225"
click at [275, 648] on icon "button" at bounding box center [276, 645] width 12 height 12
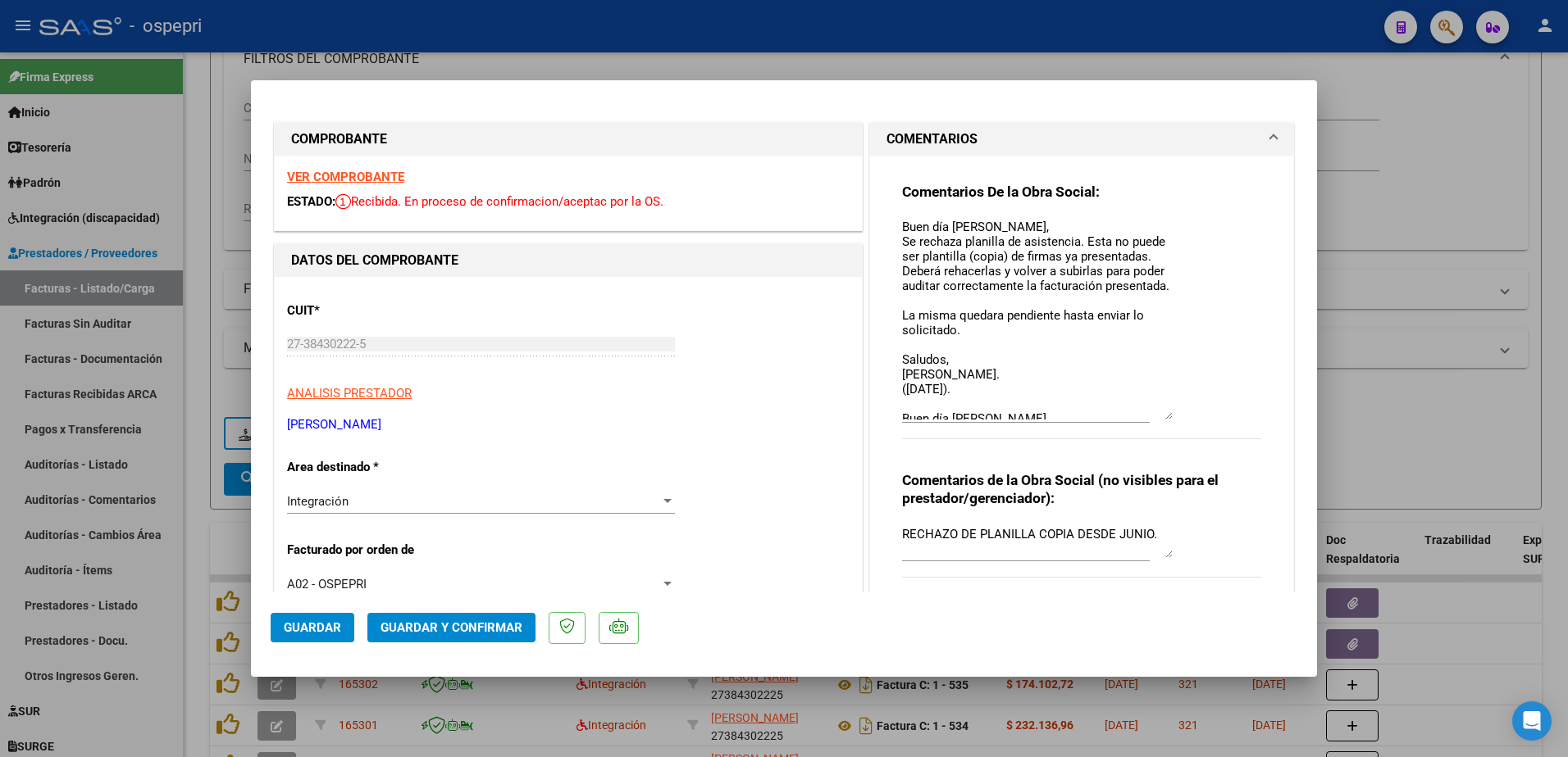
drag, startPoint x: 1161, startPoint y: 249, endPoint x: 1190, endPoint y: 418, distance: 171.5
click at [1190, 418] on div "Comentarios De la Obra Social: Buen día Belen, Se rechaza planilla de asistenci…" at bounding box center [1082, 320] width 359 height 274
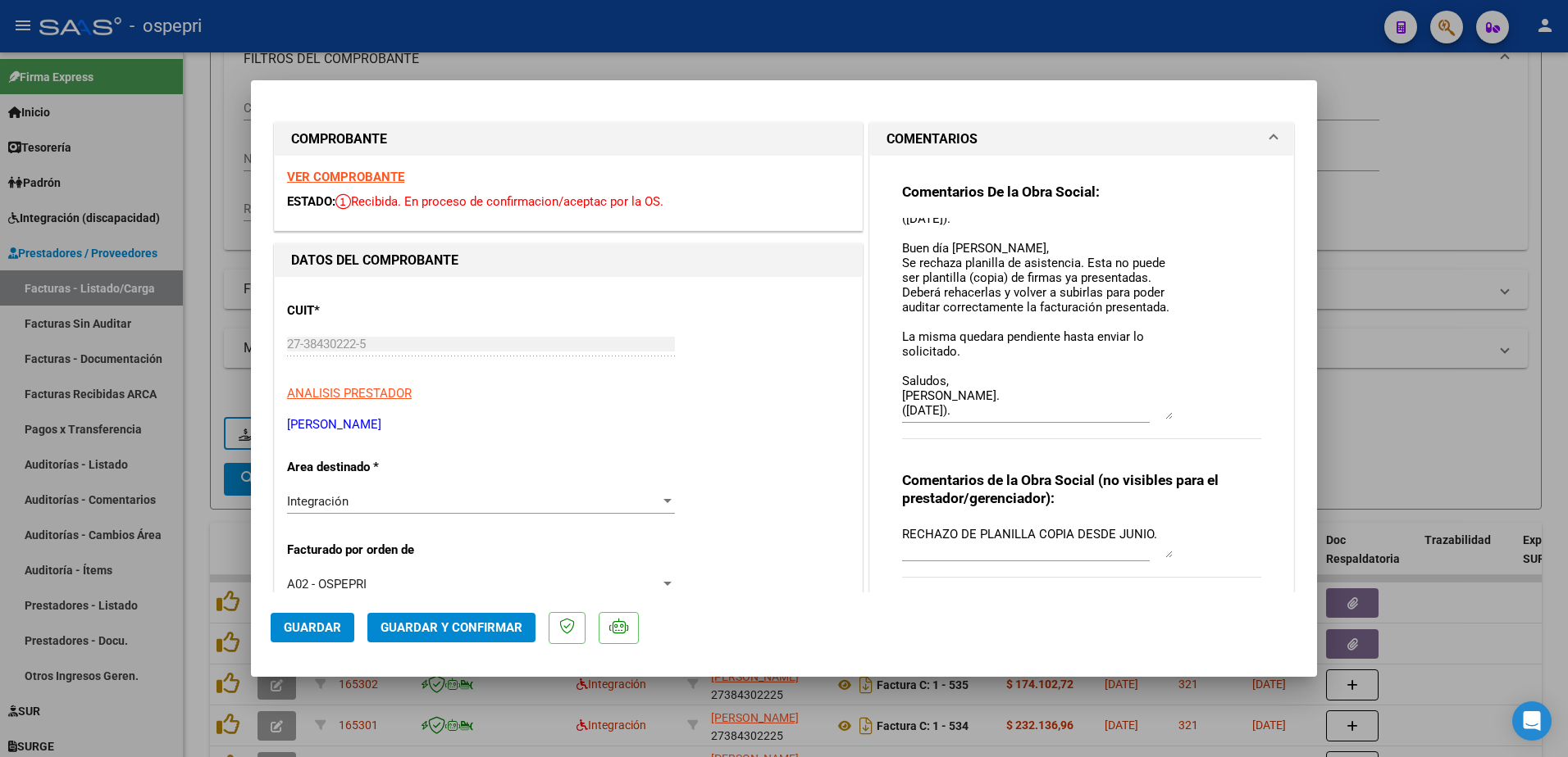
scroll to position [200, 0]
click at [981, 413] on textarea "Buen día Belen, Se rechaza planilla de asistencia. Esta no puede ser plantilla …" at bounding box center [1037, 318] width 270 height 201
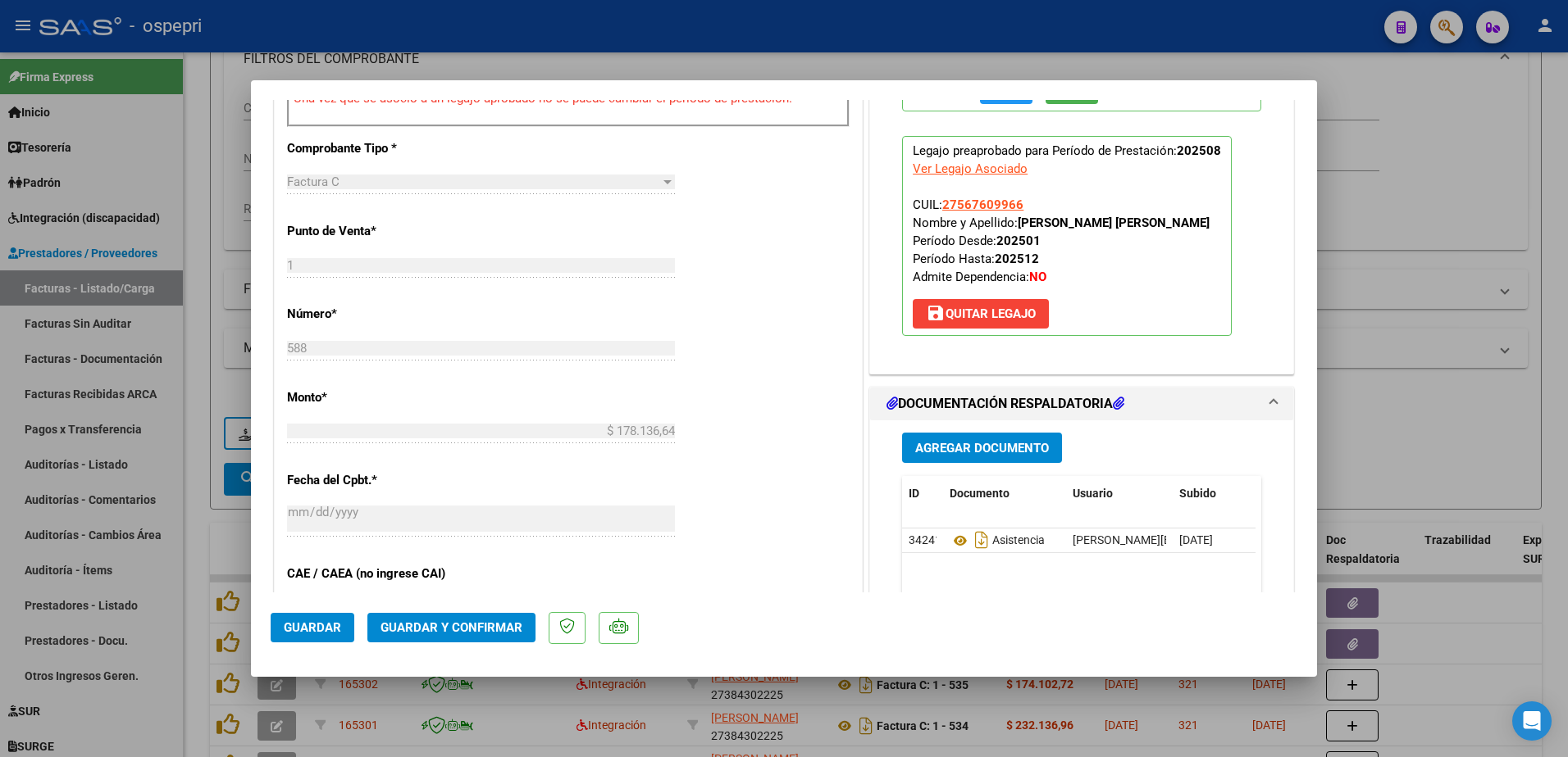
scroll to position [738, 0]
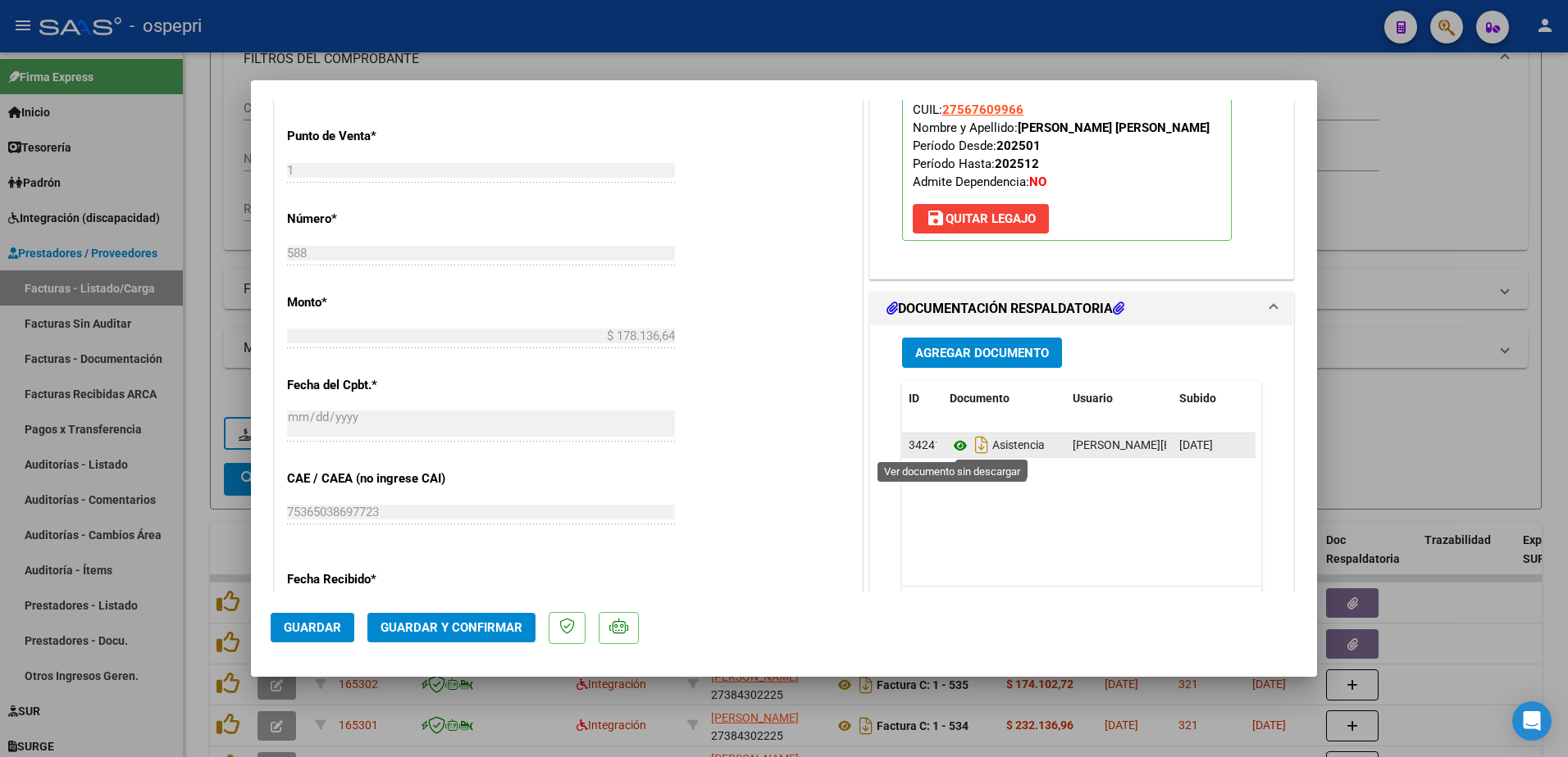
click at [949, 447] on icon at bounding box center [960, 445] width 21 height 20
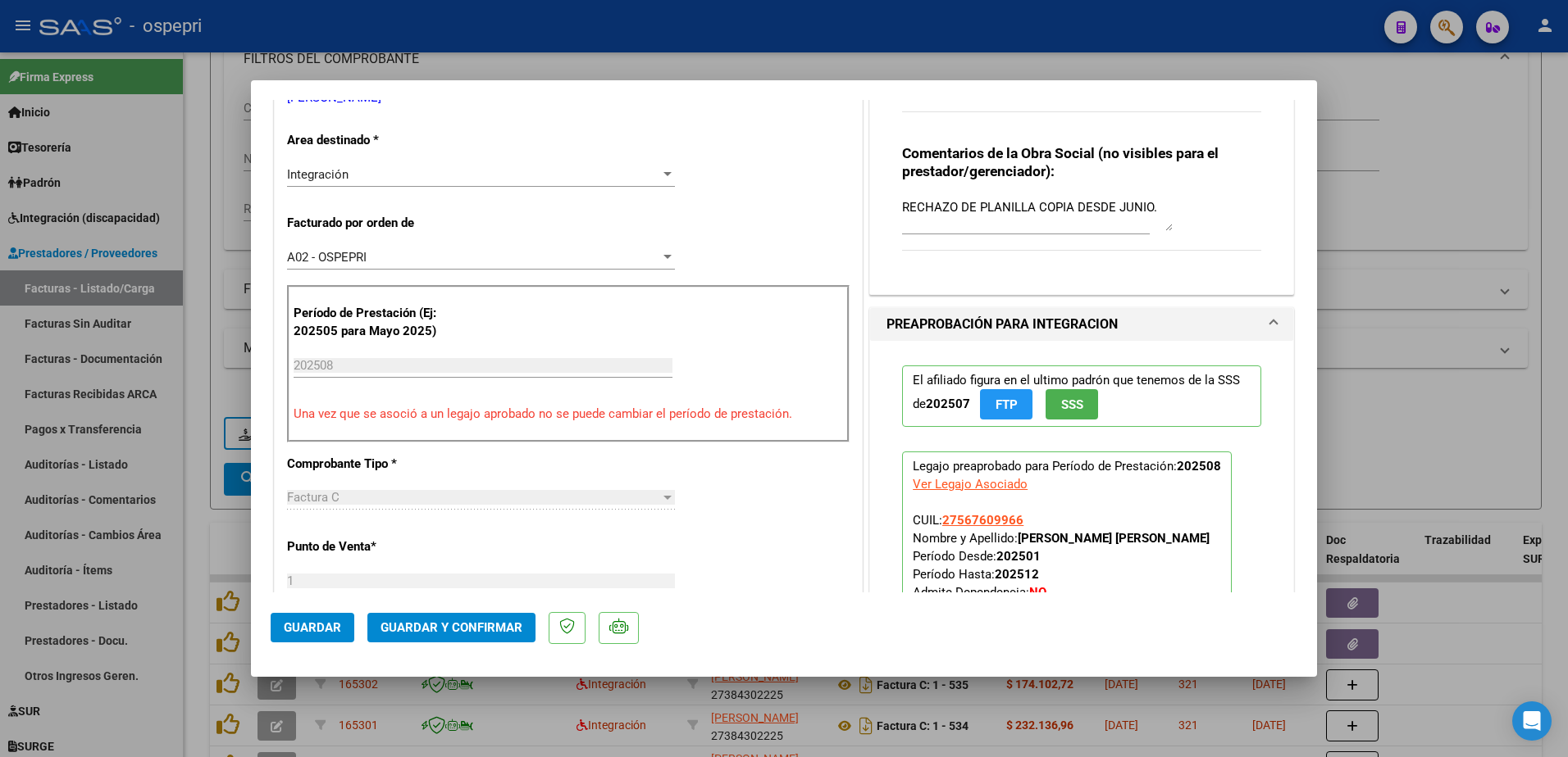
scroll to position [82, 0]
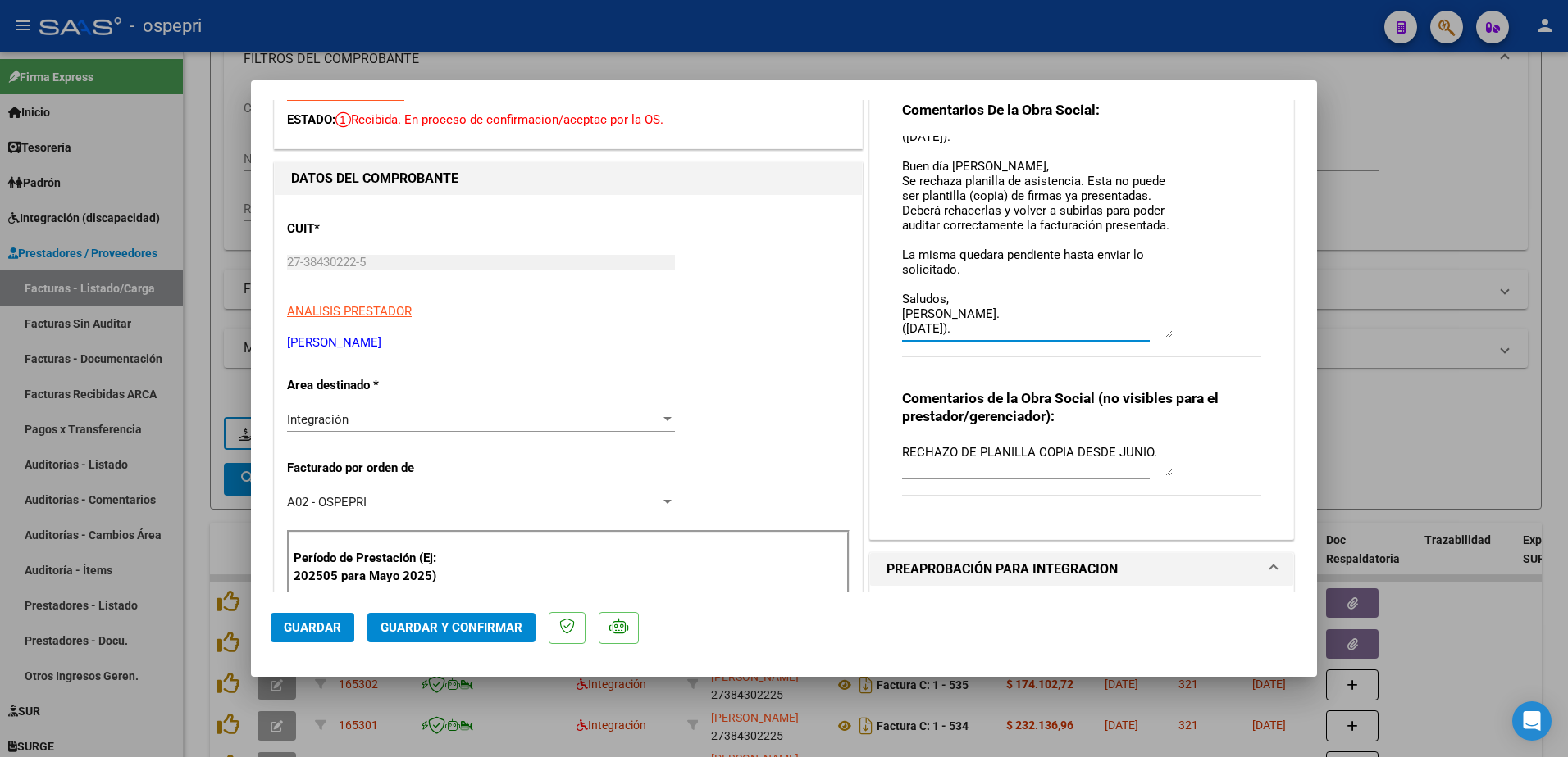
click at [976, 326] on textarea "Buen día Belen, Se rechaza planilla de asistencia. Esta no puede ser plantilla …" at bounding box center [1037, 236] width 270 height 201
type textarea "Buen día Belen, Se rechaza planilla de asistencia. Esta no puede ser plantilla …"
click at [339, 626] on span "Guardar" at bounding box center [313, 627] width 58 height 15
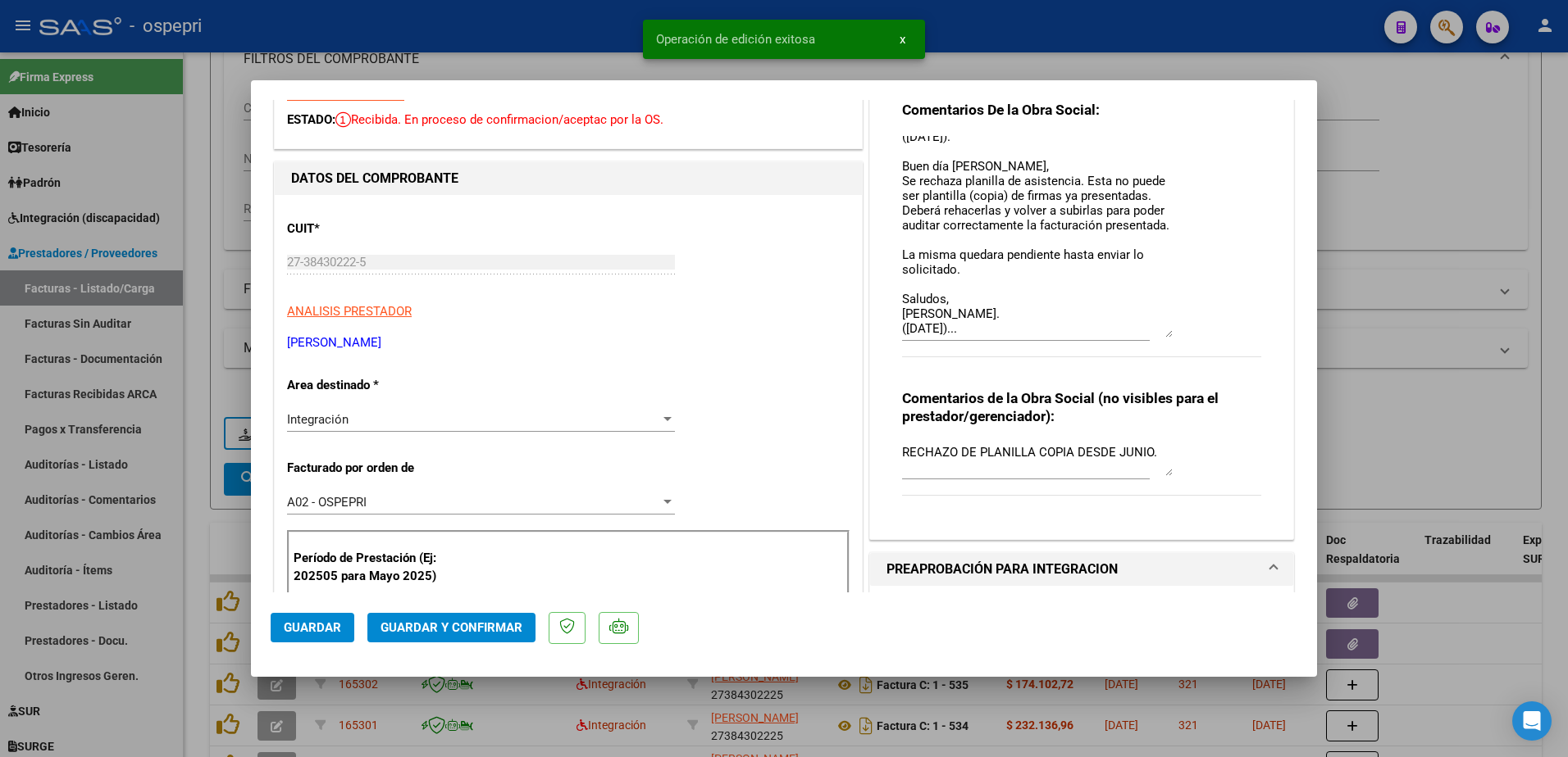
type input "$ 0,00"
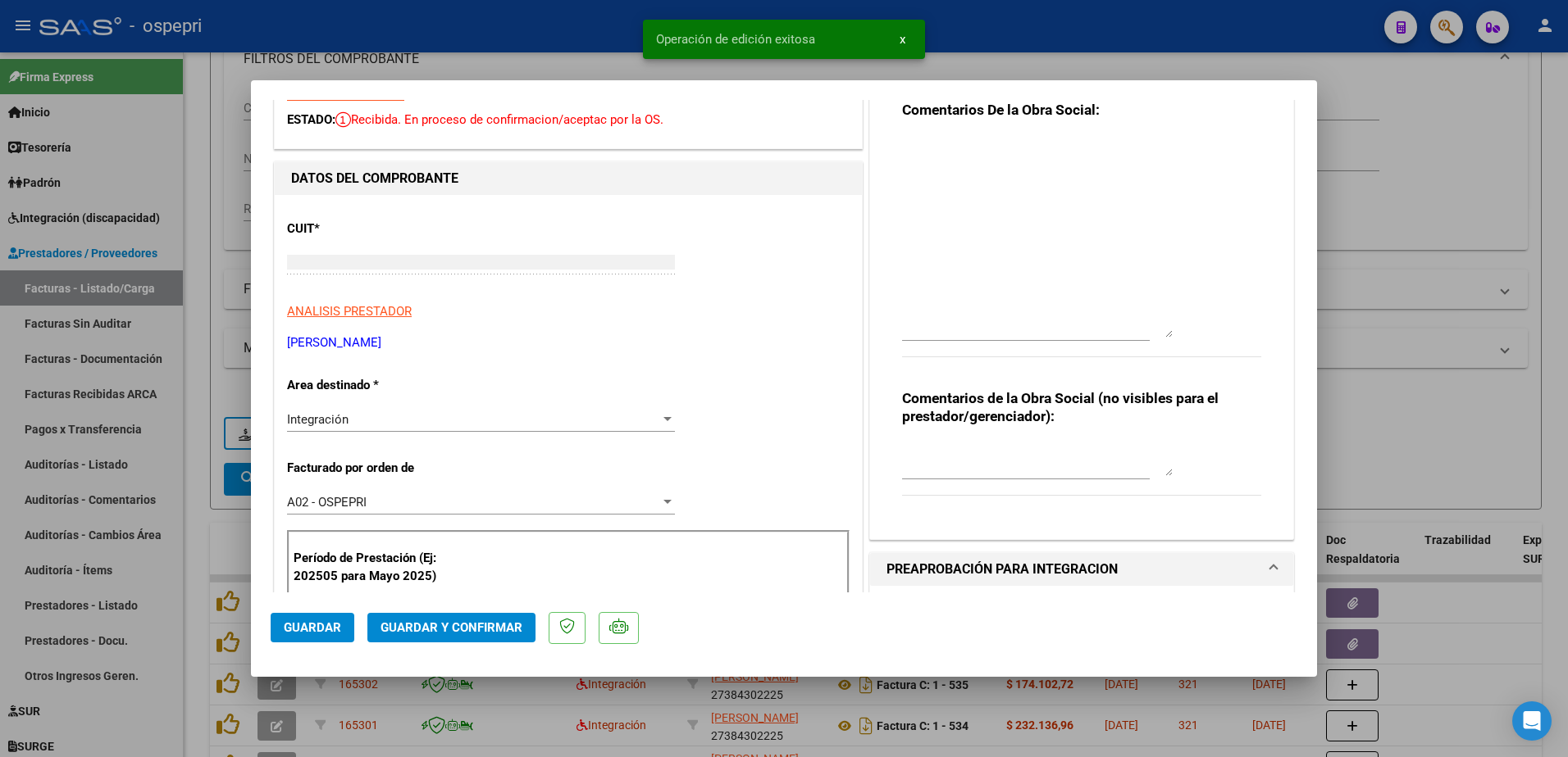
scroll to position [0, 0]
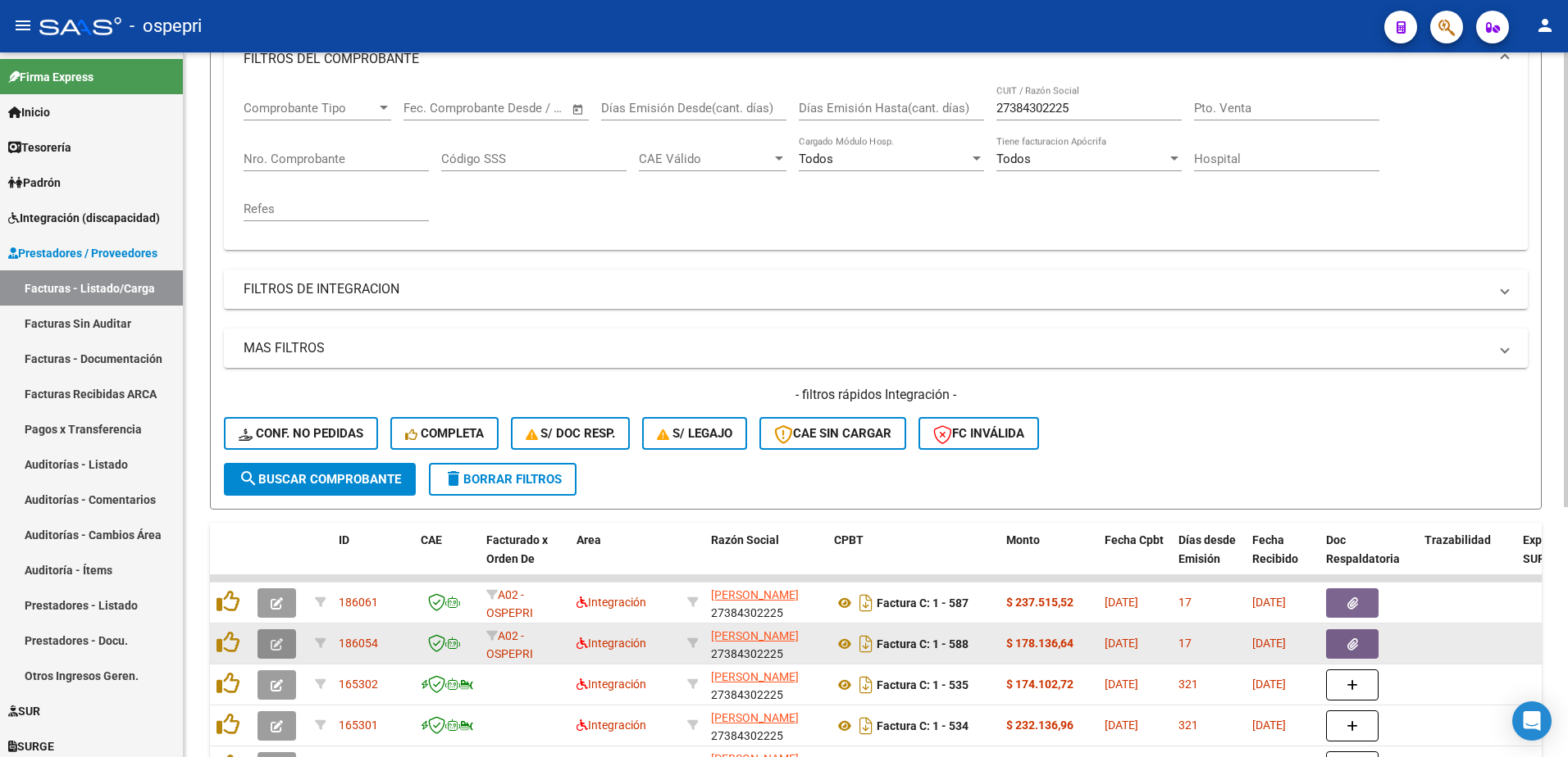
click at [270, 644] on button "button" at bounding box center [276, 645] width 38 height 30
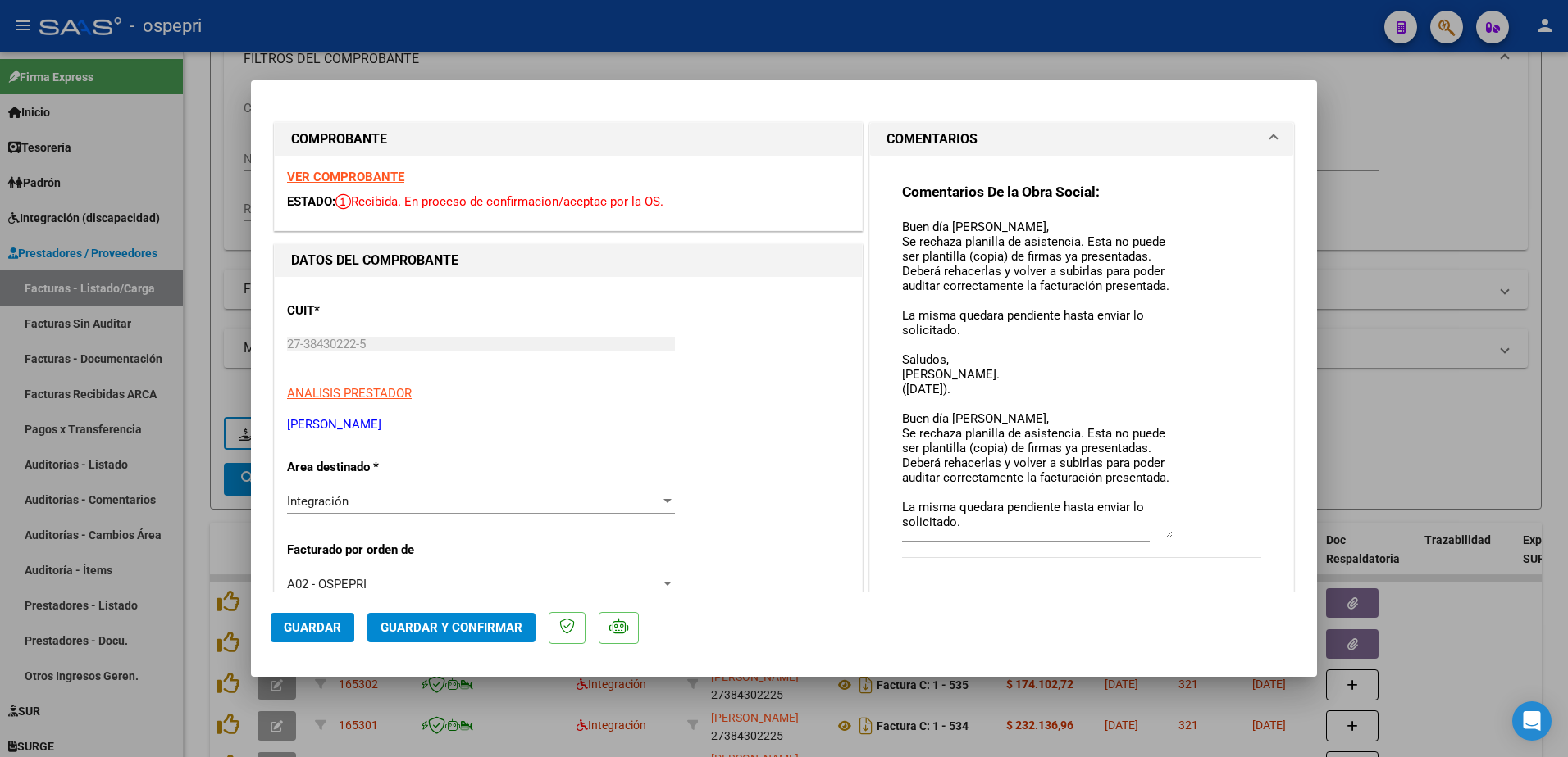
drag, startPoint x: 1160, startPoint y: 247, endPoint x: 1196, endPoint y: 535, distance: 290.2
click at [1196, 535] on div "Comentarios De la Obra Social: Buen día Belen, Se rechaza planilla de asistenci…" at bounding box center [1082, 380] width 359 height 394
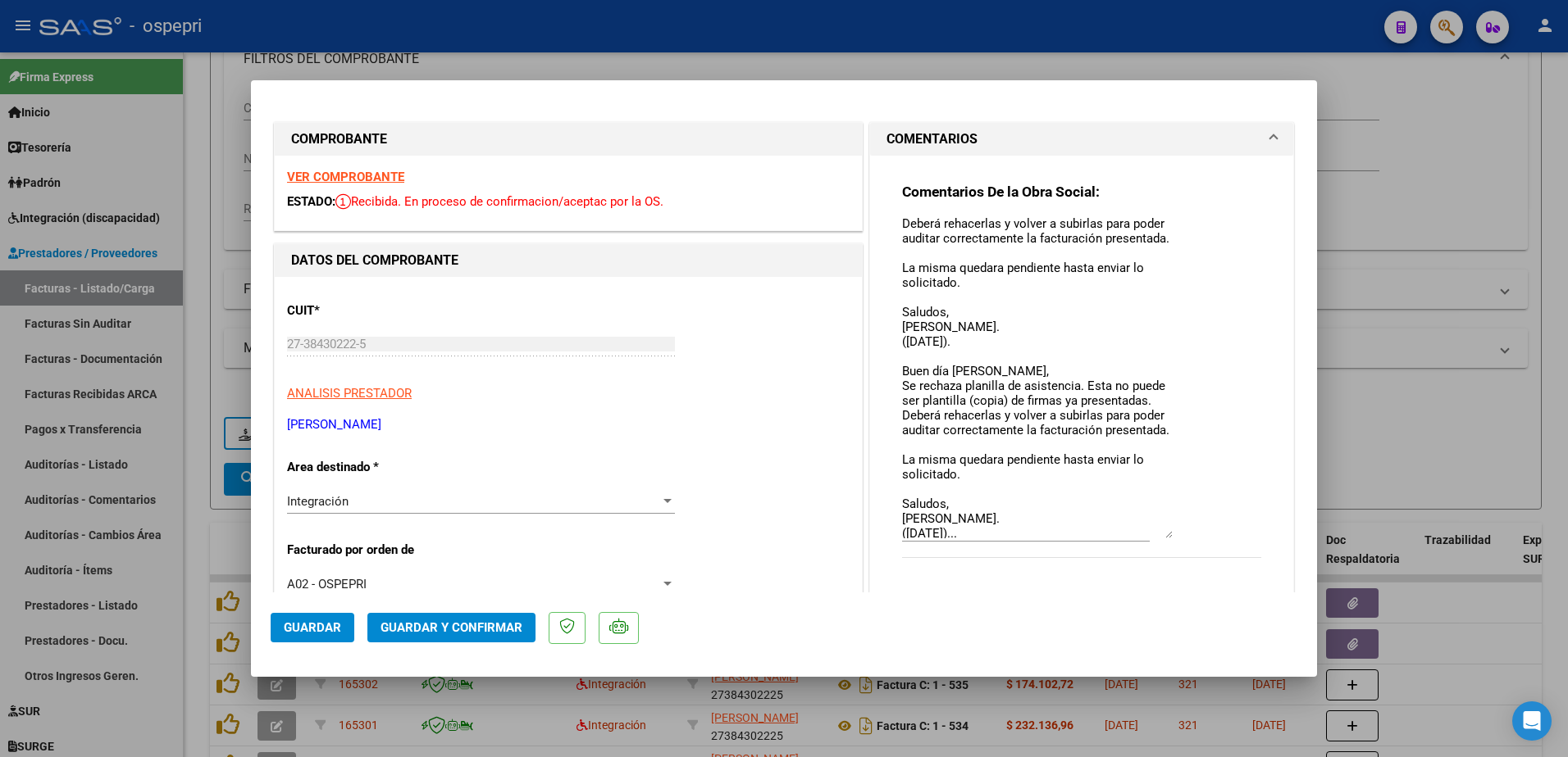
scroll to position [96, 0]
click at [981, 517] on textarea "Buen día Belen, Se rechaza planilla de asistencia. Esta no puede ser plantilla …" at bounding box center [1037, 378] width 270 height 321
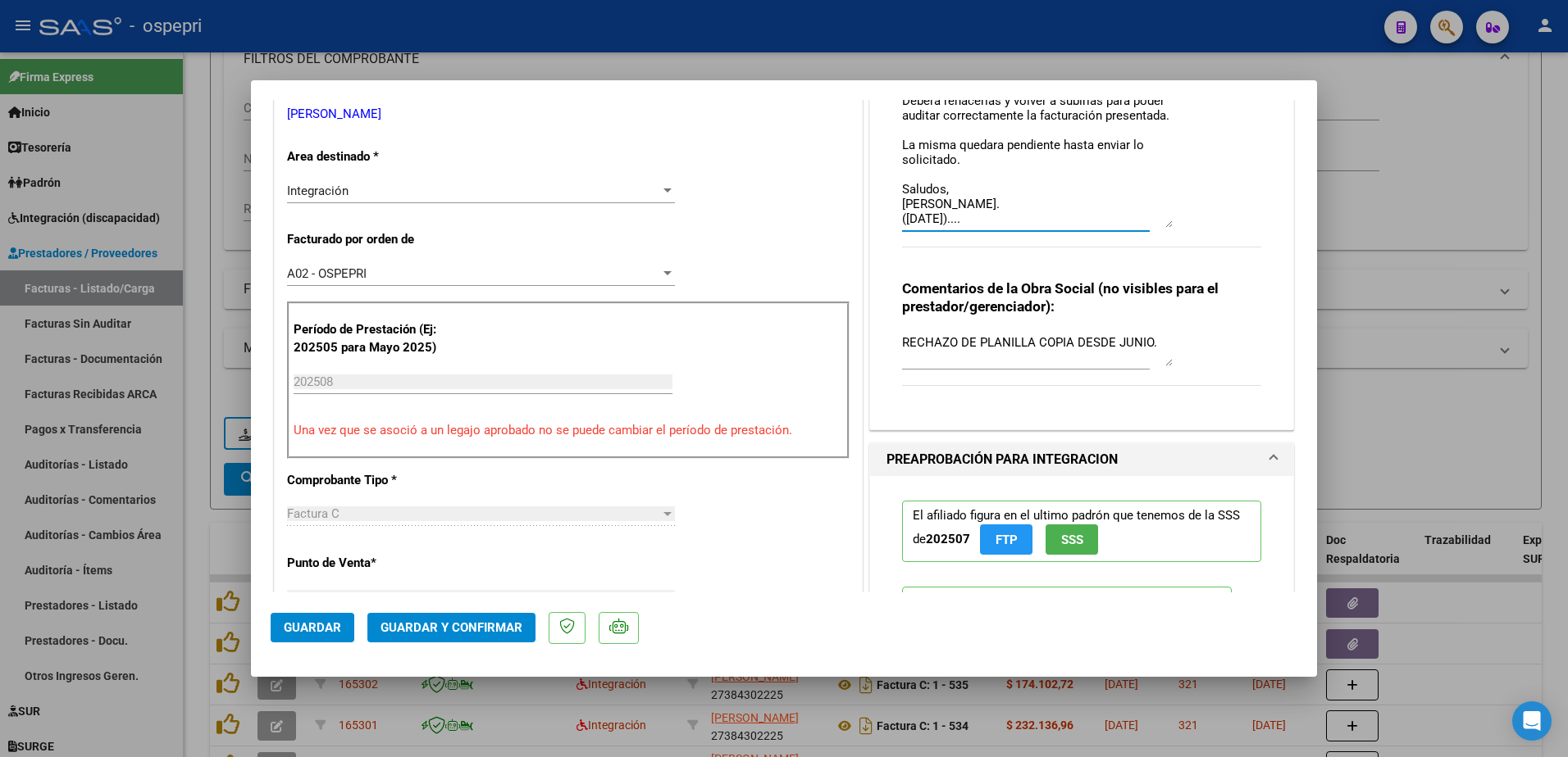
scroll to position [409, 0]
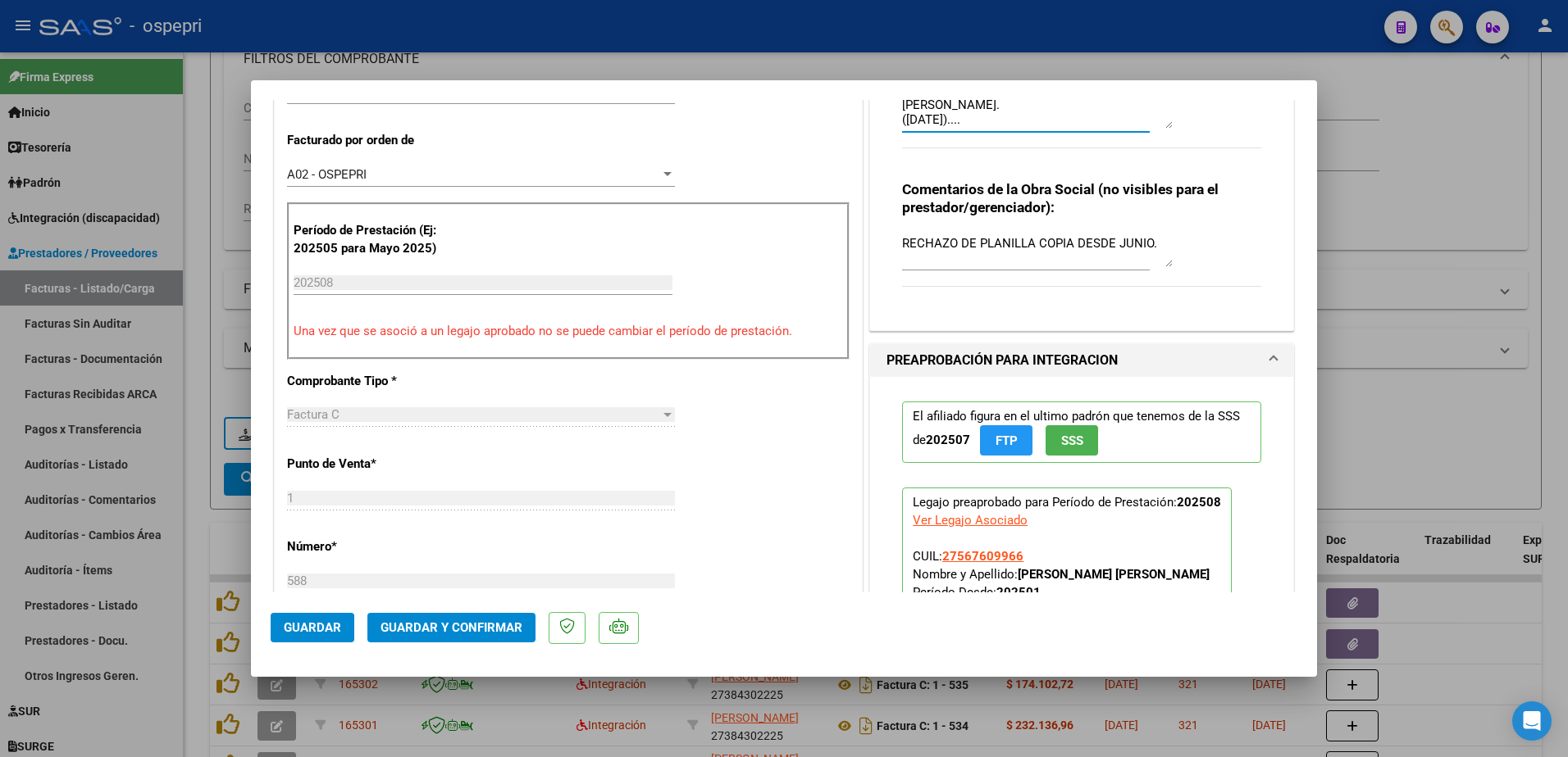
type textarea "Buen día Belen, Se rechaza planilla de asistencia. Esta no puede ser plantilla …"
click at [325, 631] on span "Guardar" at bounding box center [313, 627] width 58 height 15
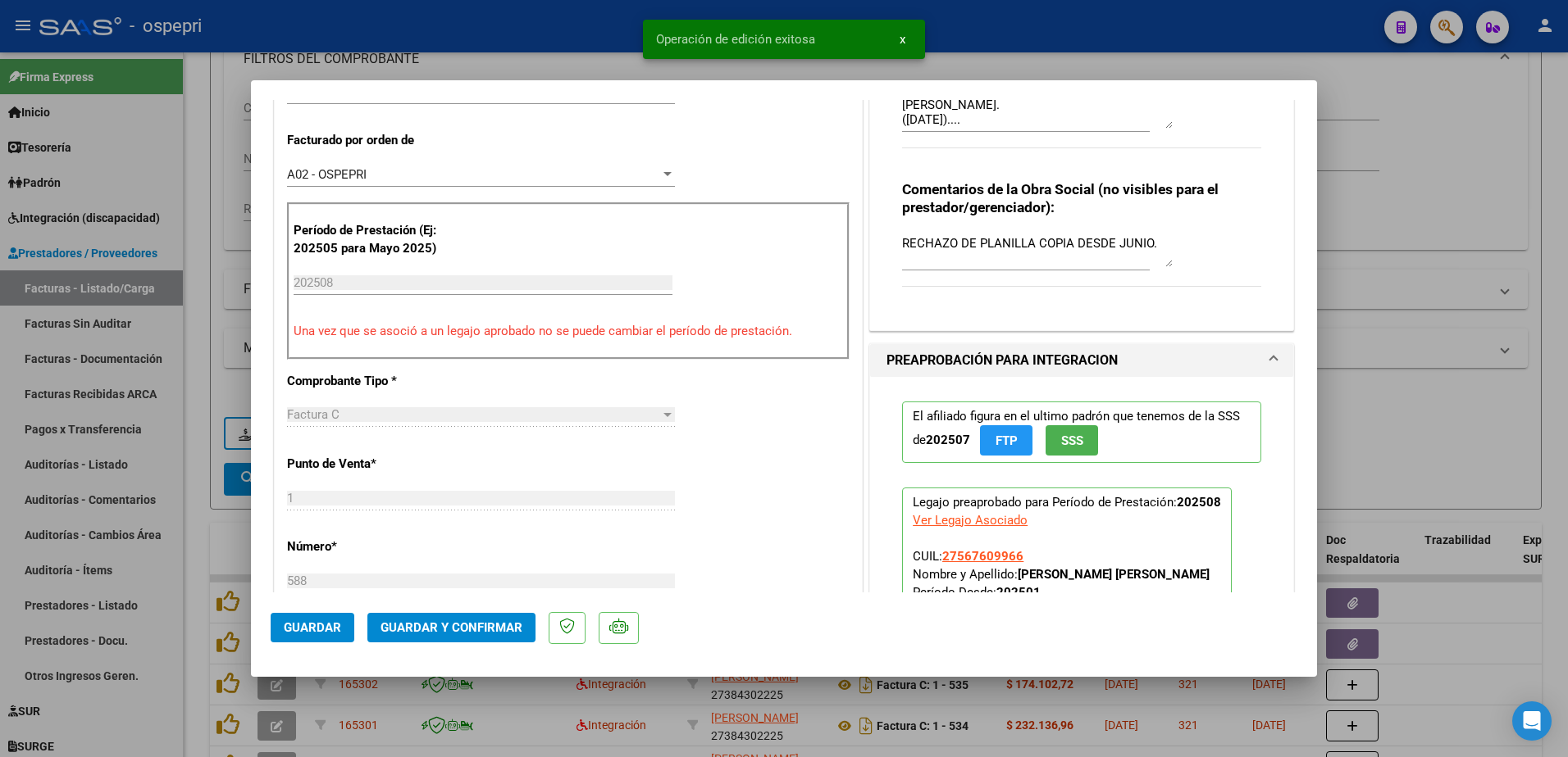
type input "$ 0,00"
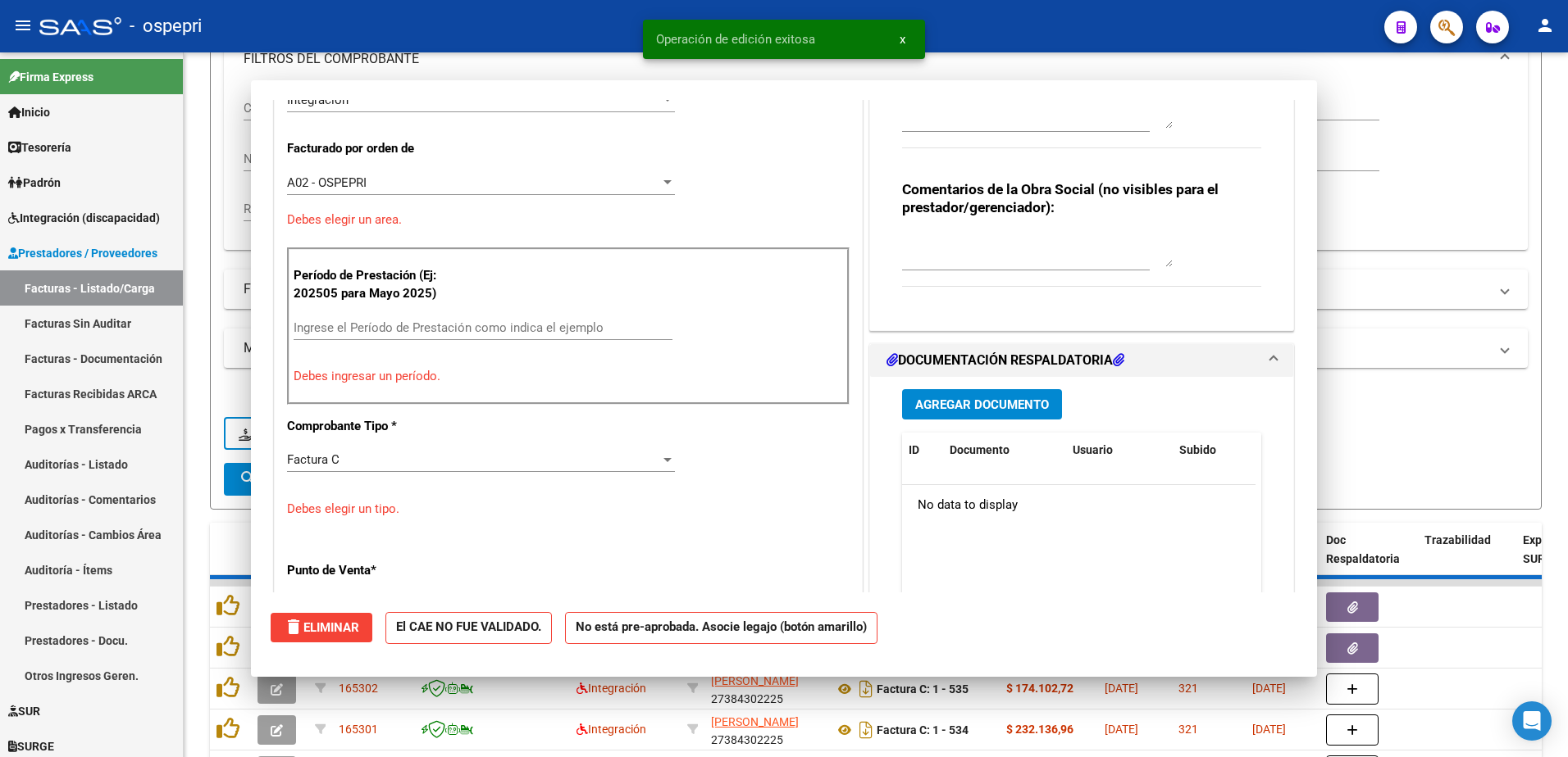
scroll to position [418, 0]
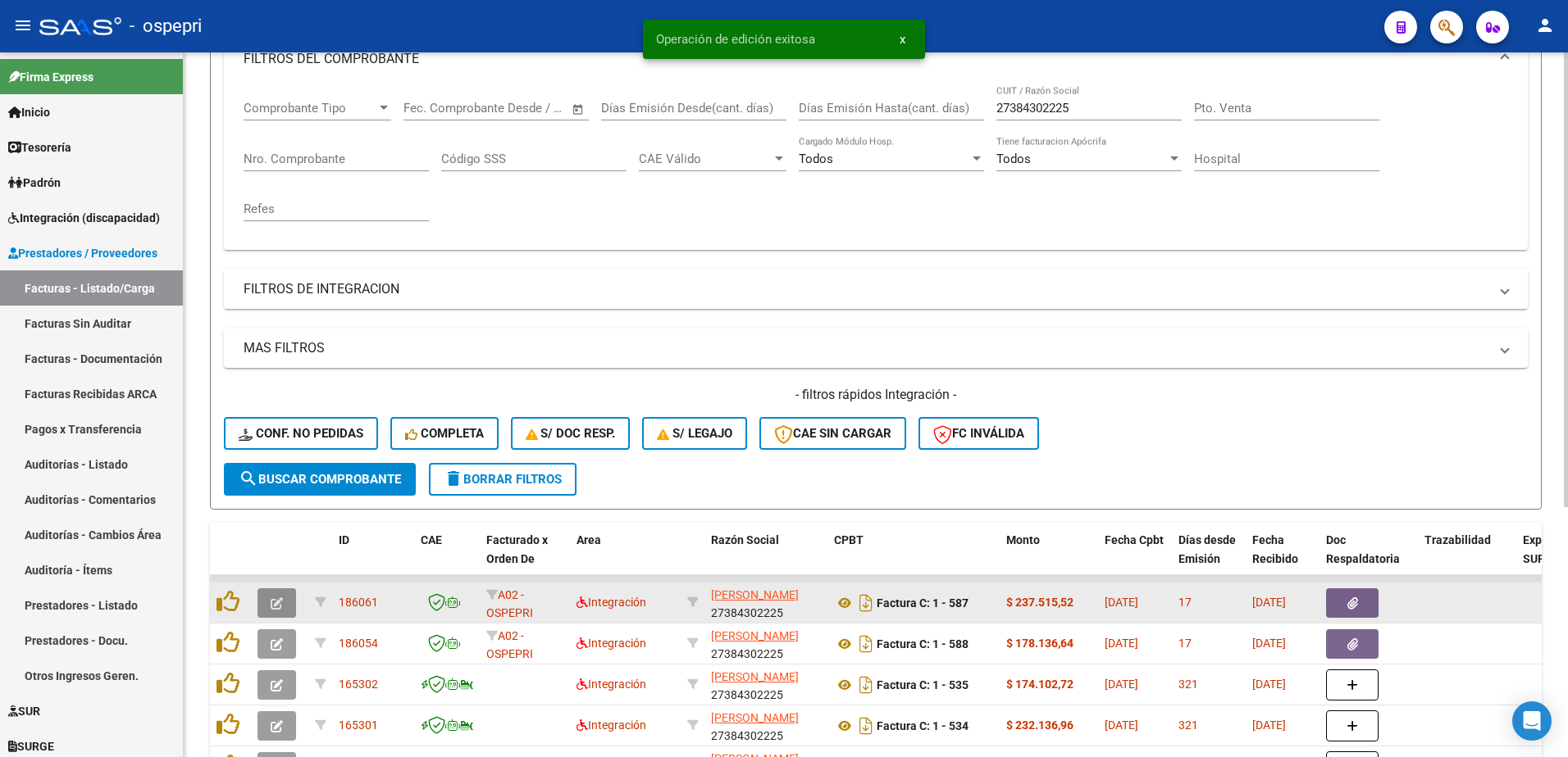
click at [275, 604] on icon "button" at bounding box center [276, 604] width 12 height 12
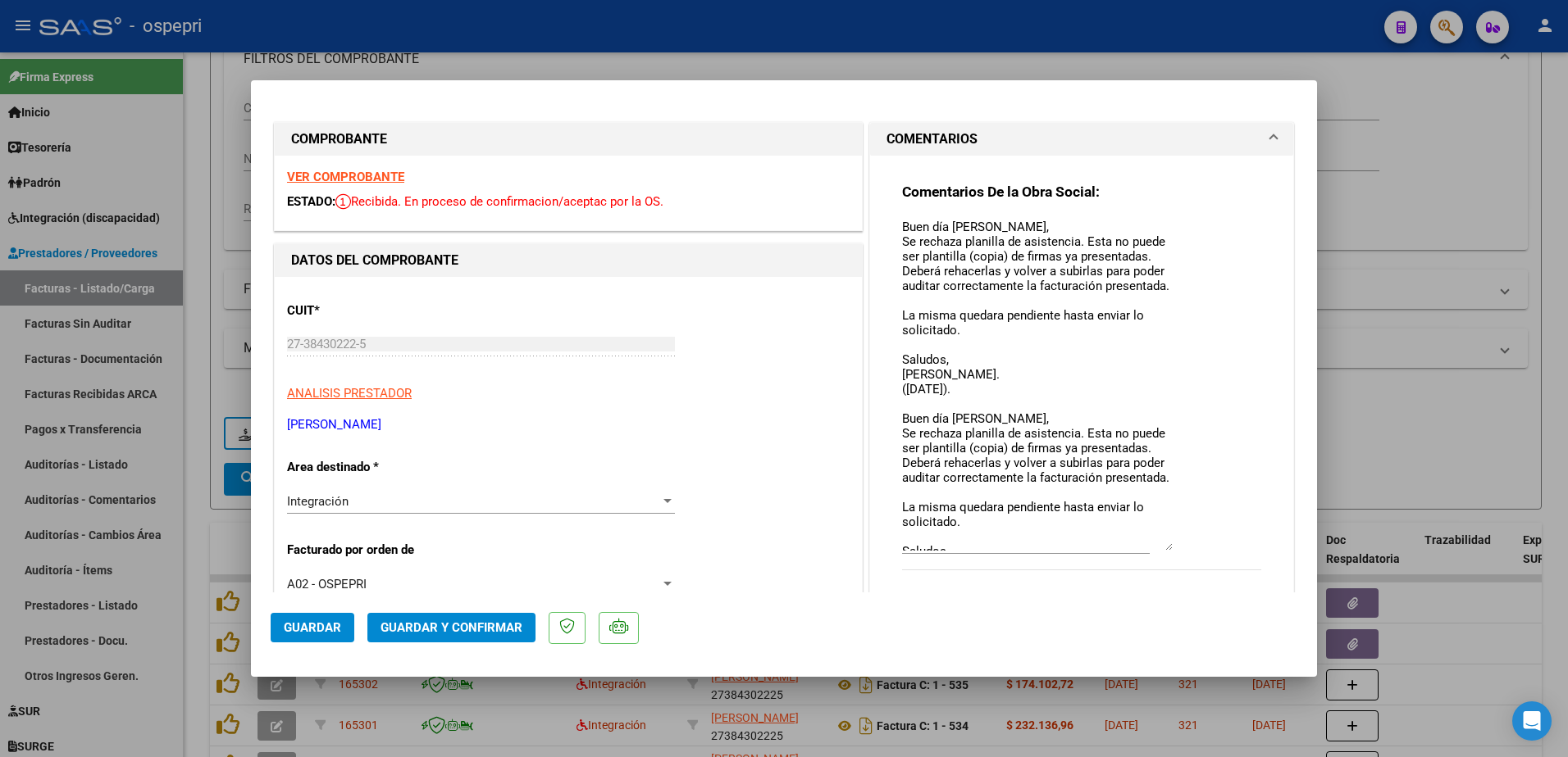
drag, startPoint x: 1164, startPoint y: 248, endPoint x: 1225, endPoint y: 548, distance: 306.1
click at [1225, 548] on div "Comentarios De la Obra Social: Buen día Belen, Se rechaza planilla de asistenci…" at bounding box center [1082, 386] width 359 height 406
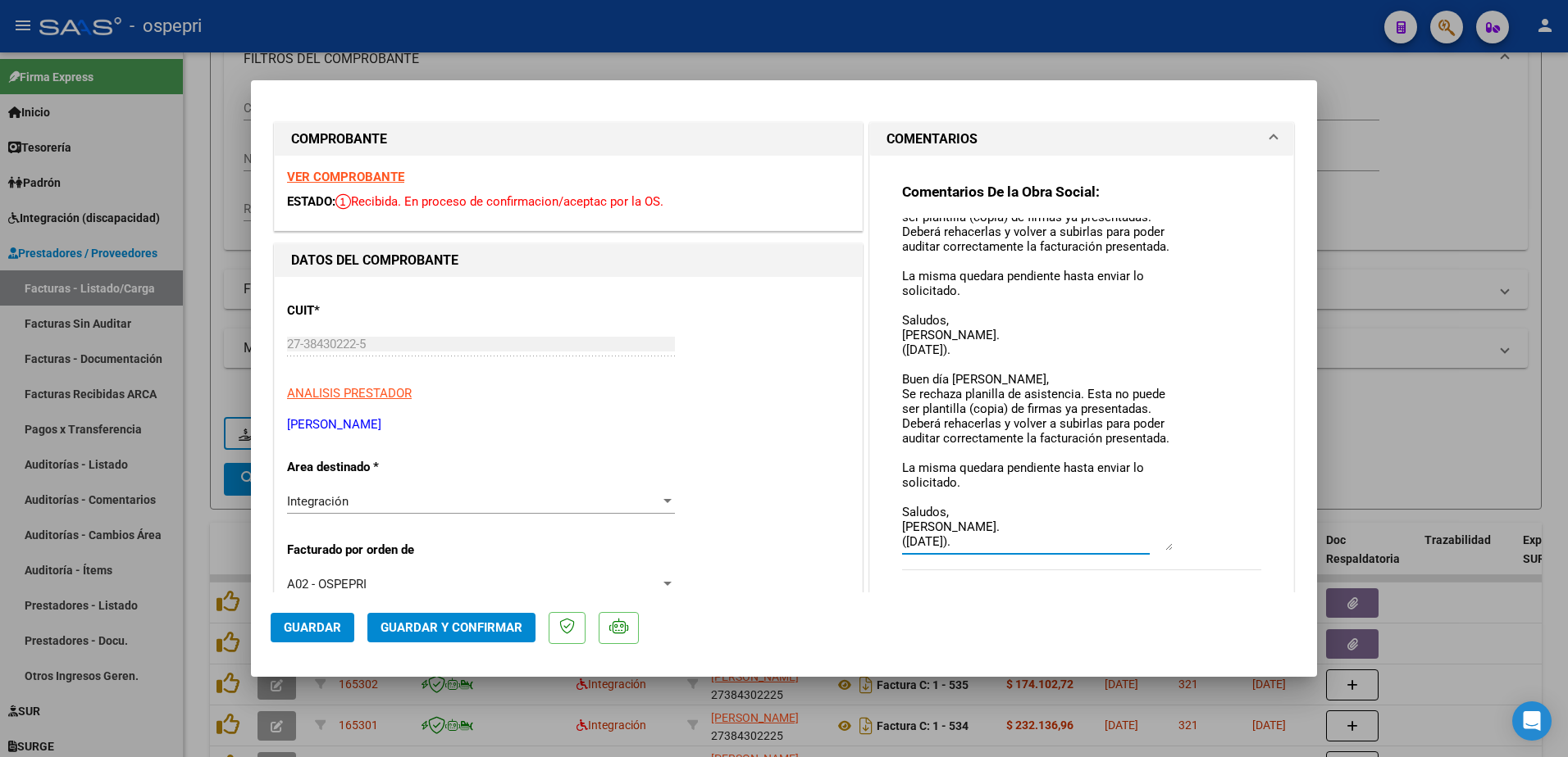
click at [976, 539] on textarea "Buen día Belen, Se rechaza planilla de asistencia. Esta no puede ser plantilla …" at bounding box center [1037, 384] width 270 height 333
type textarea "Buen día Belen, Se rechaza planilla de asistencia. Esta no puede ser plantilla …"
click at [313, 622] on span "Guardar" at bounding box center [313, 627] width 58 height 15
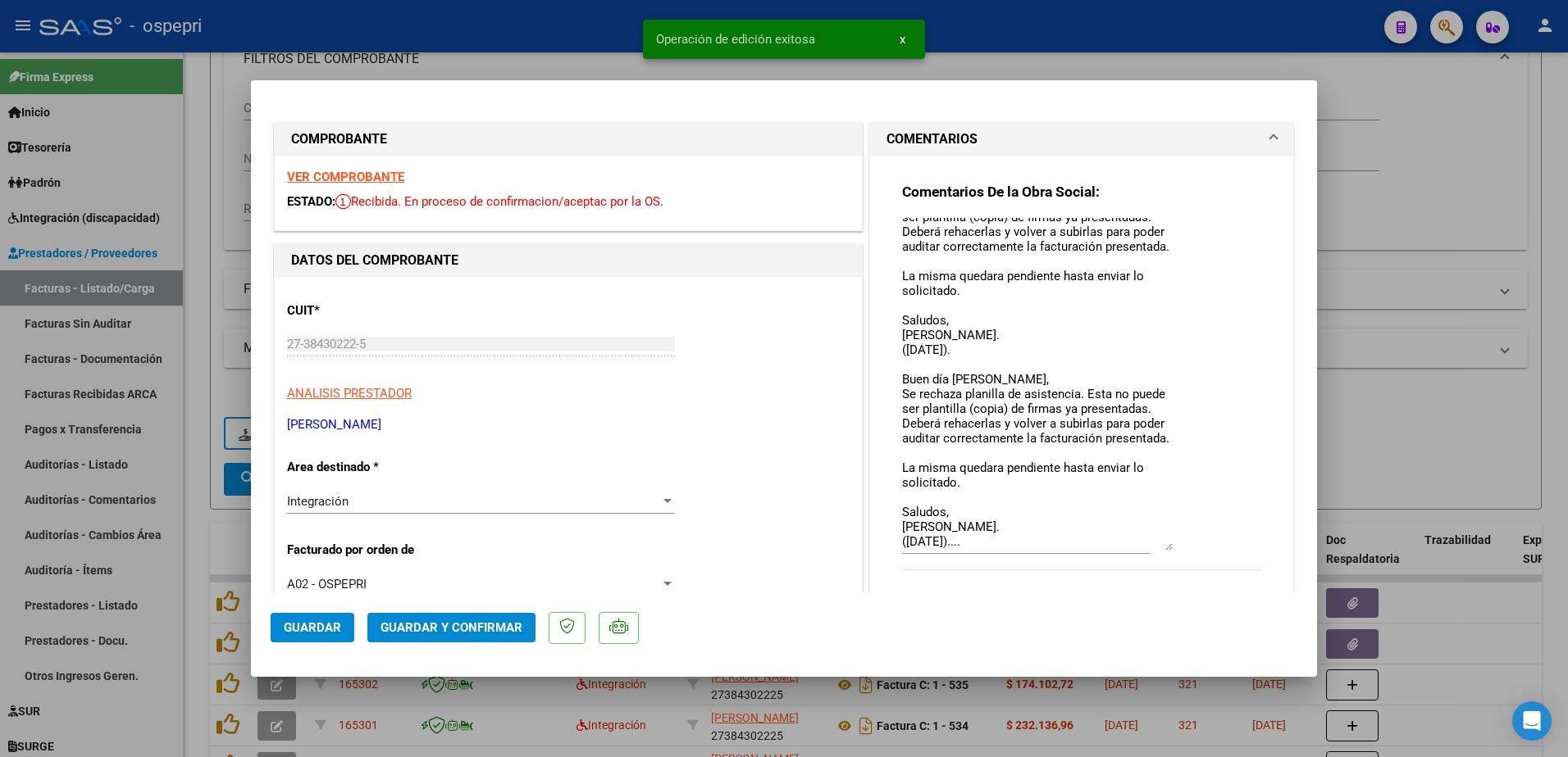
type input "$ 0,00"
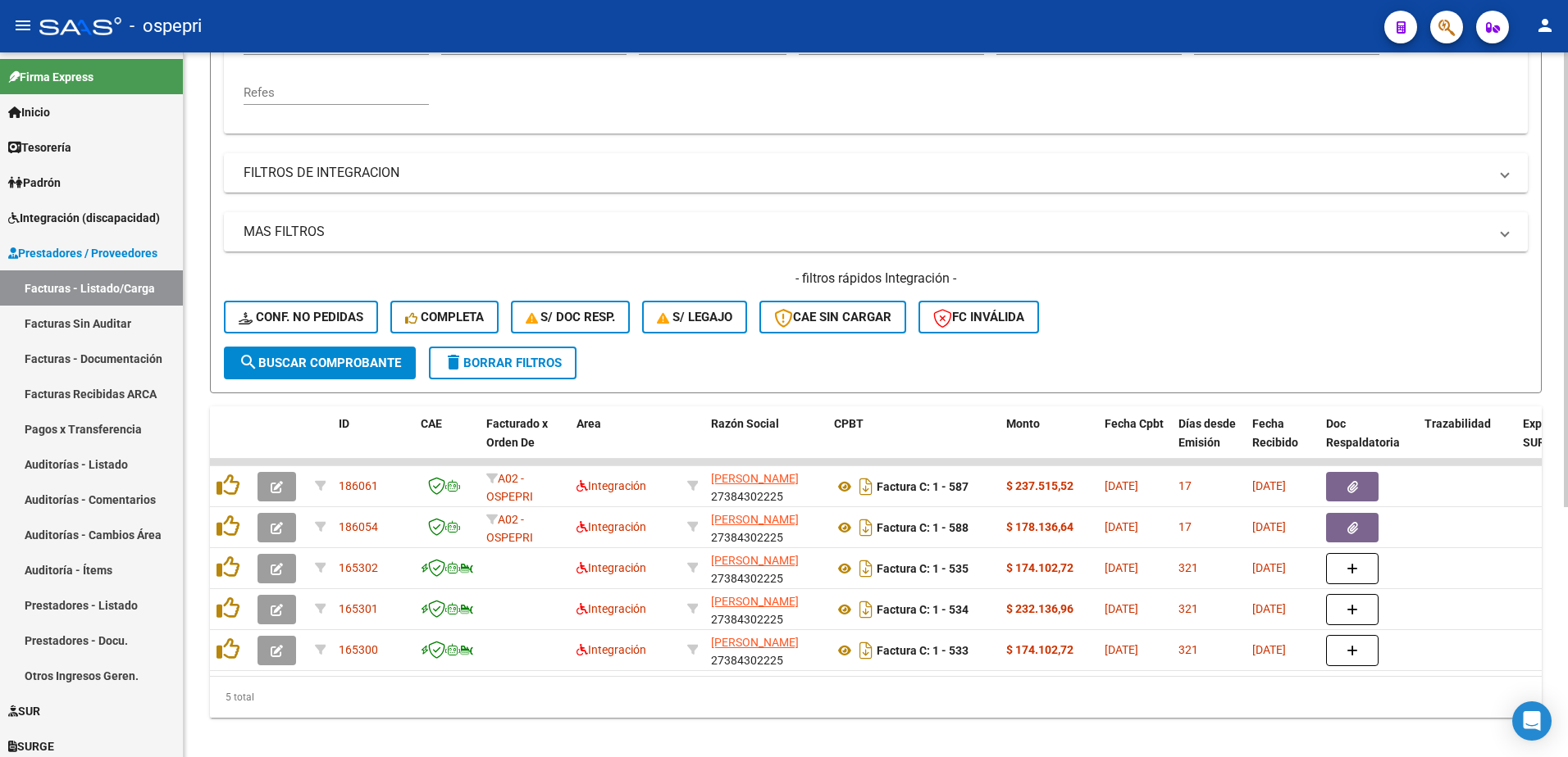
scroll to position [388, 0]
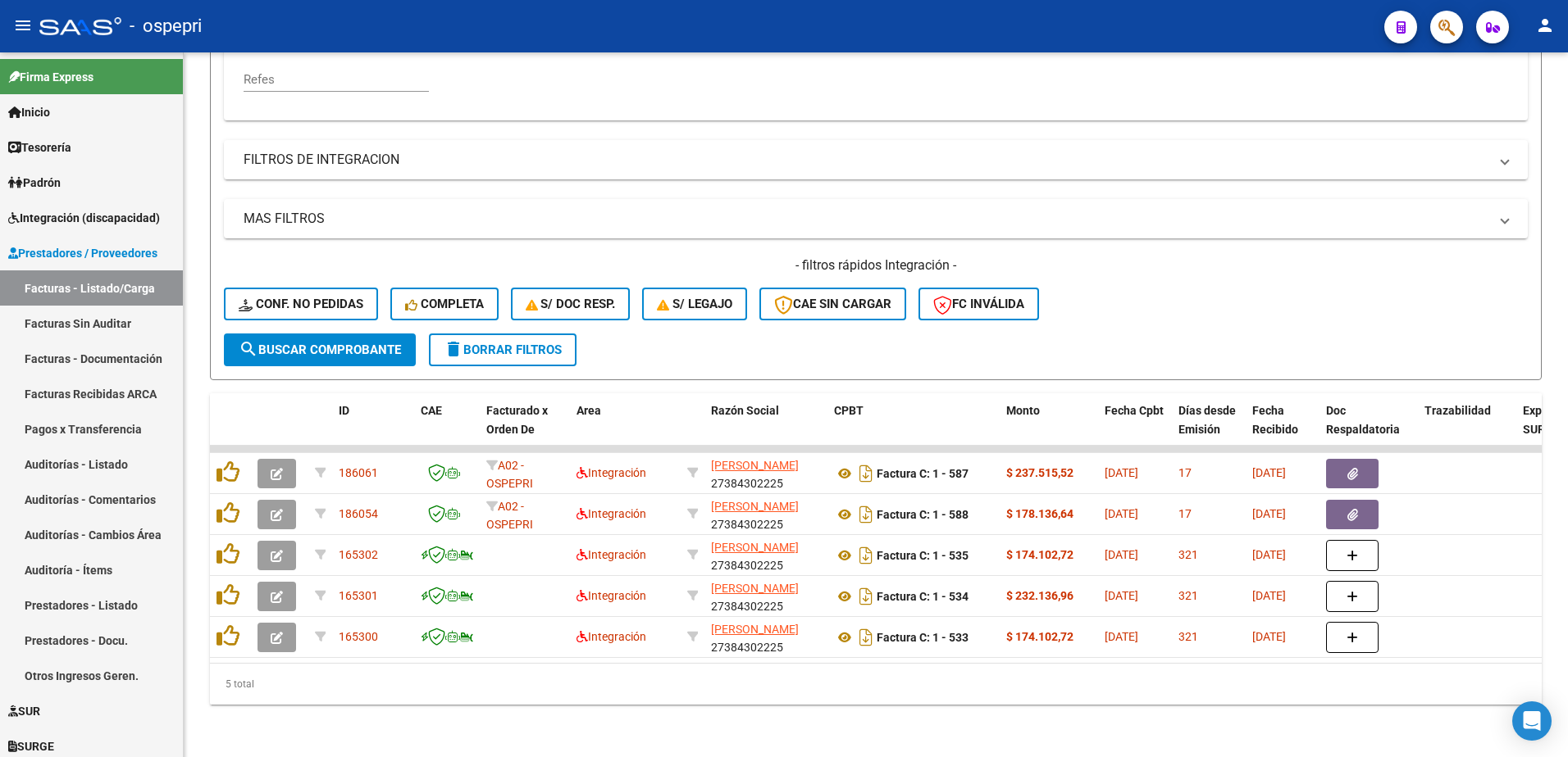
drag, startPoint x: 838, startPoint y: 18, endPoint x: 845, endPoint y: 22, distance: 8.1
click at [838, 18] on div "- ospepri" at bounding box center [705, 25] width 1332 height 36
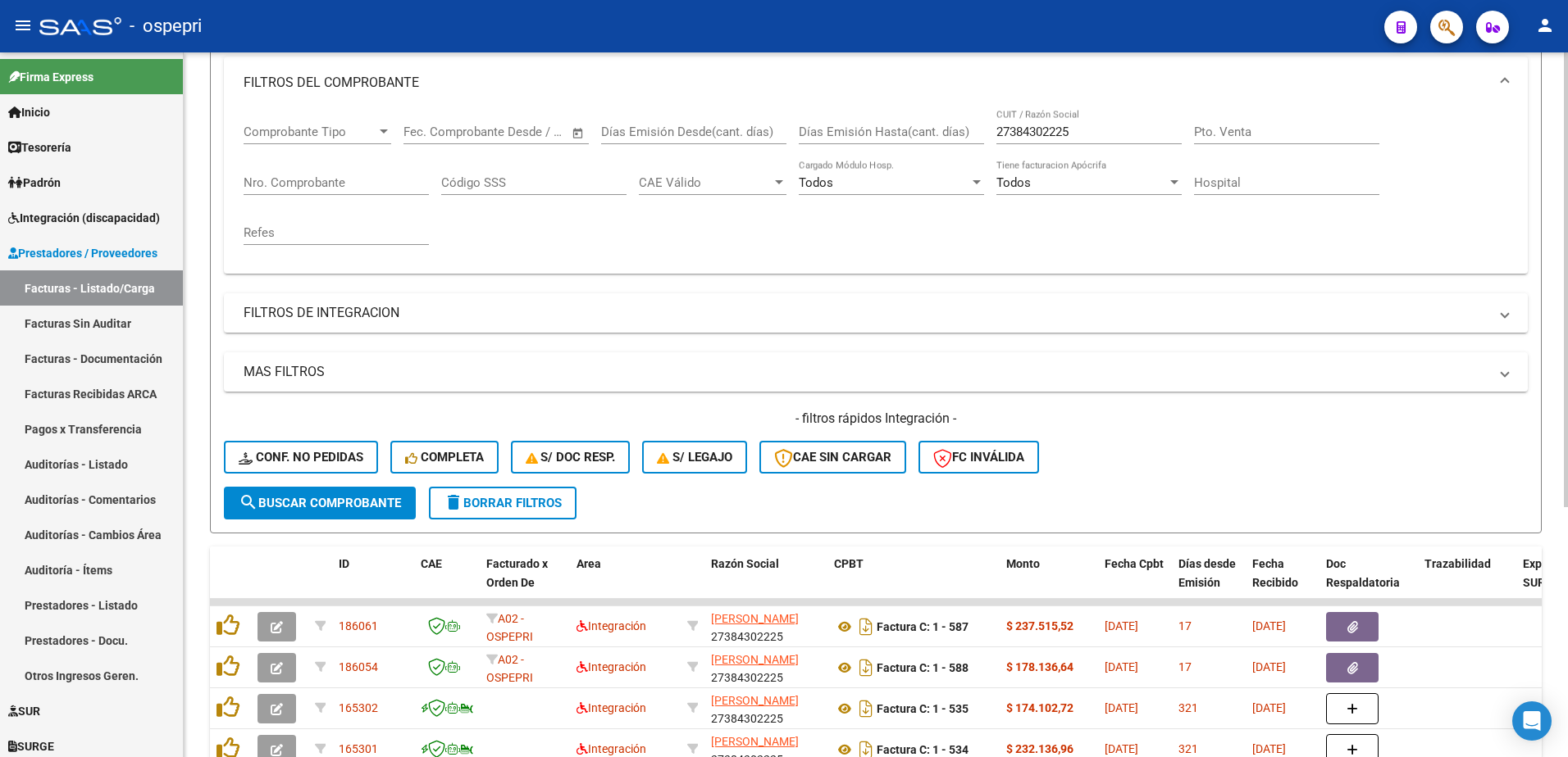
scroll to position [0, 0]
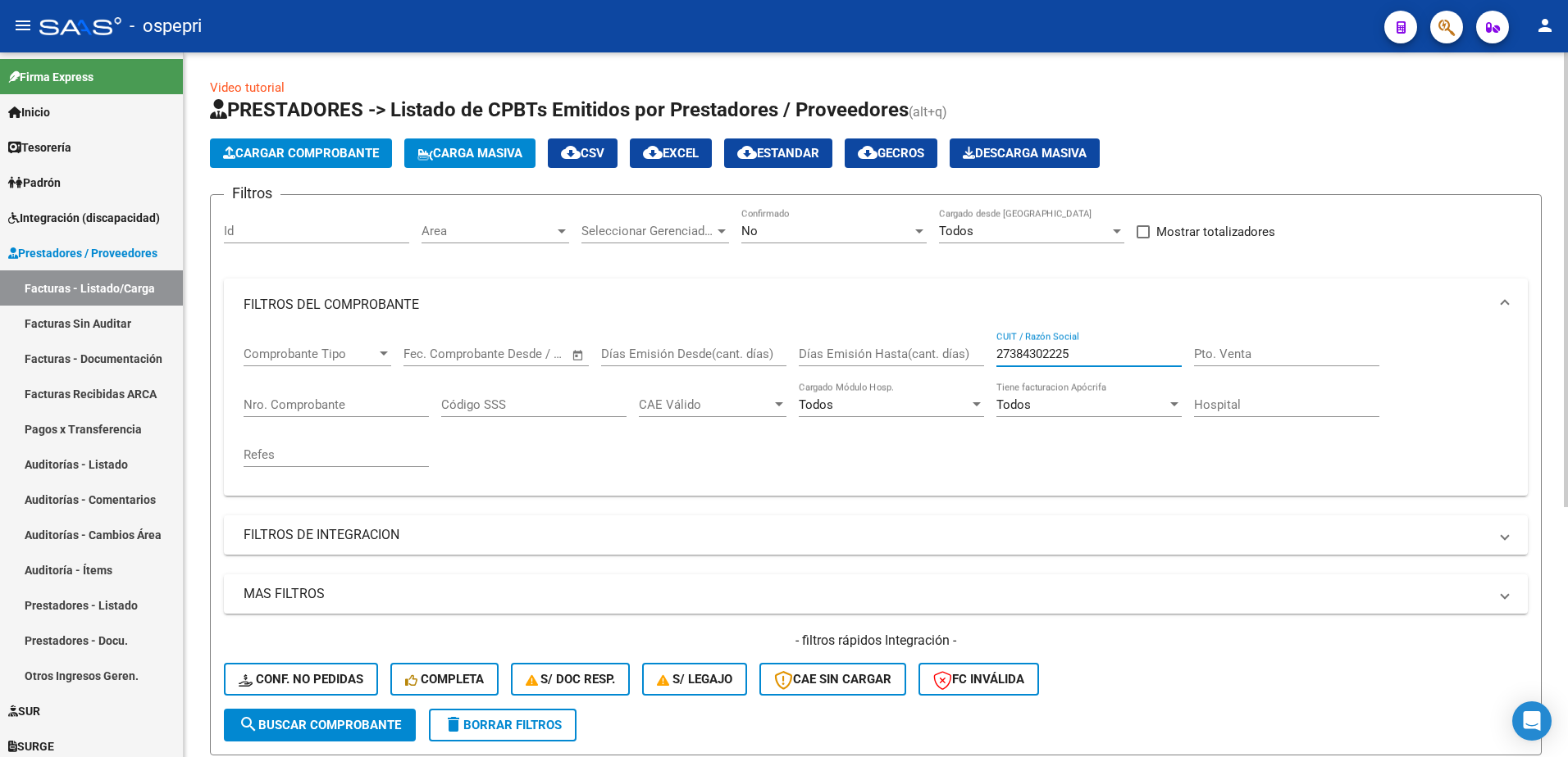
click at [1096, 351] on input "27384302225" at bounding box center [1089, 354] width 186 height 15
paste input "14522317"
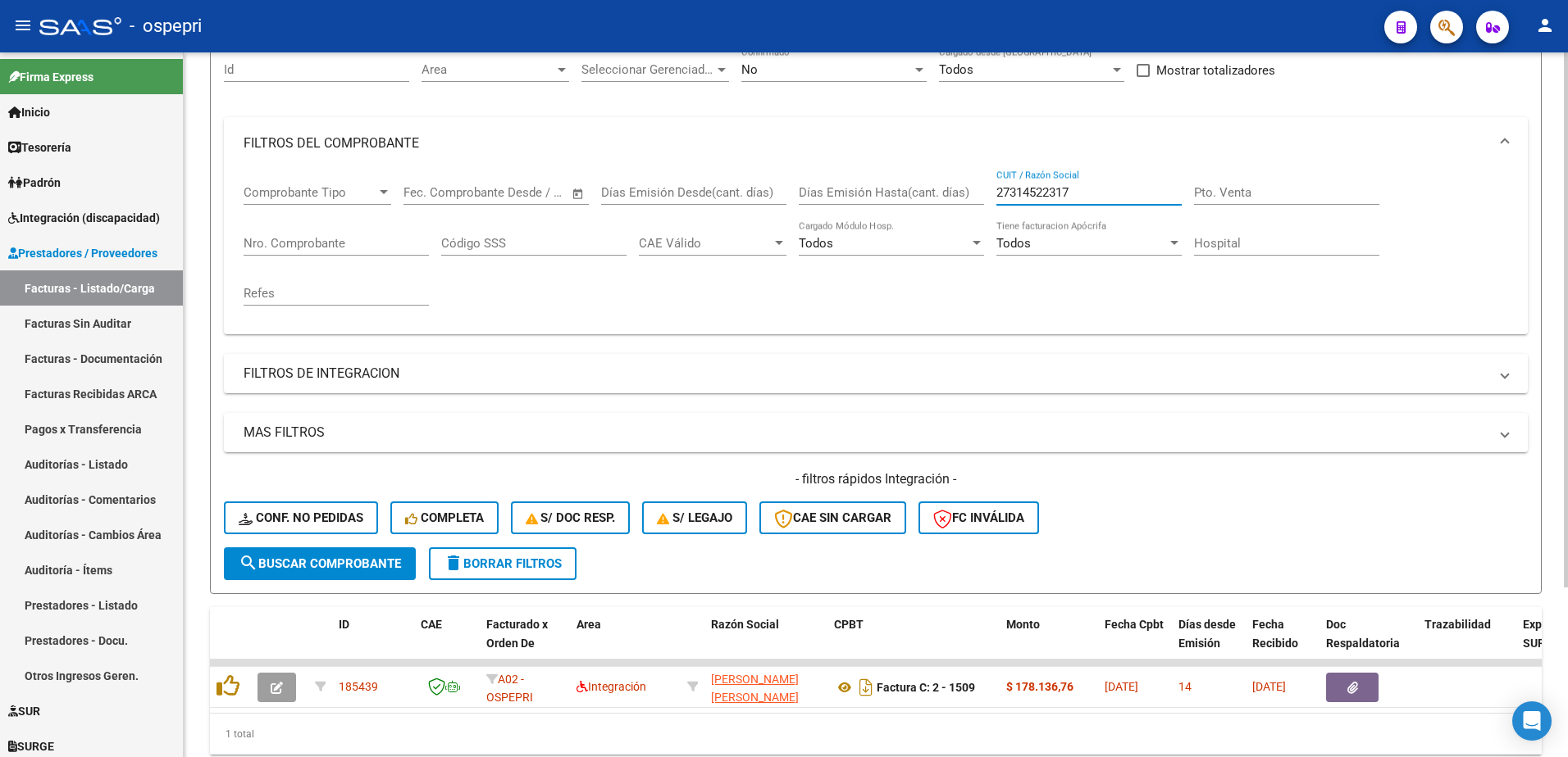
scroll to position [224, 0]
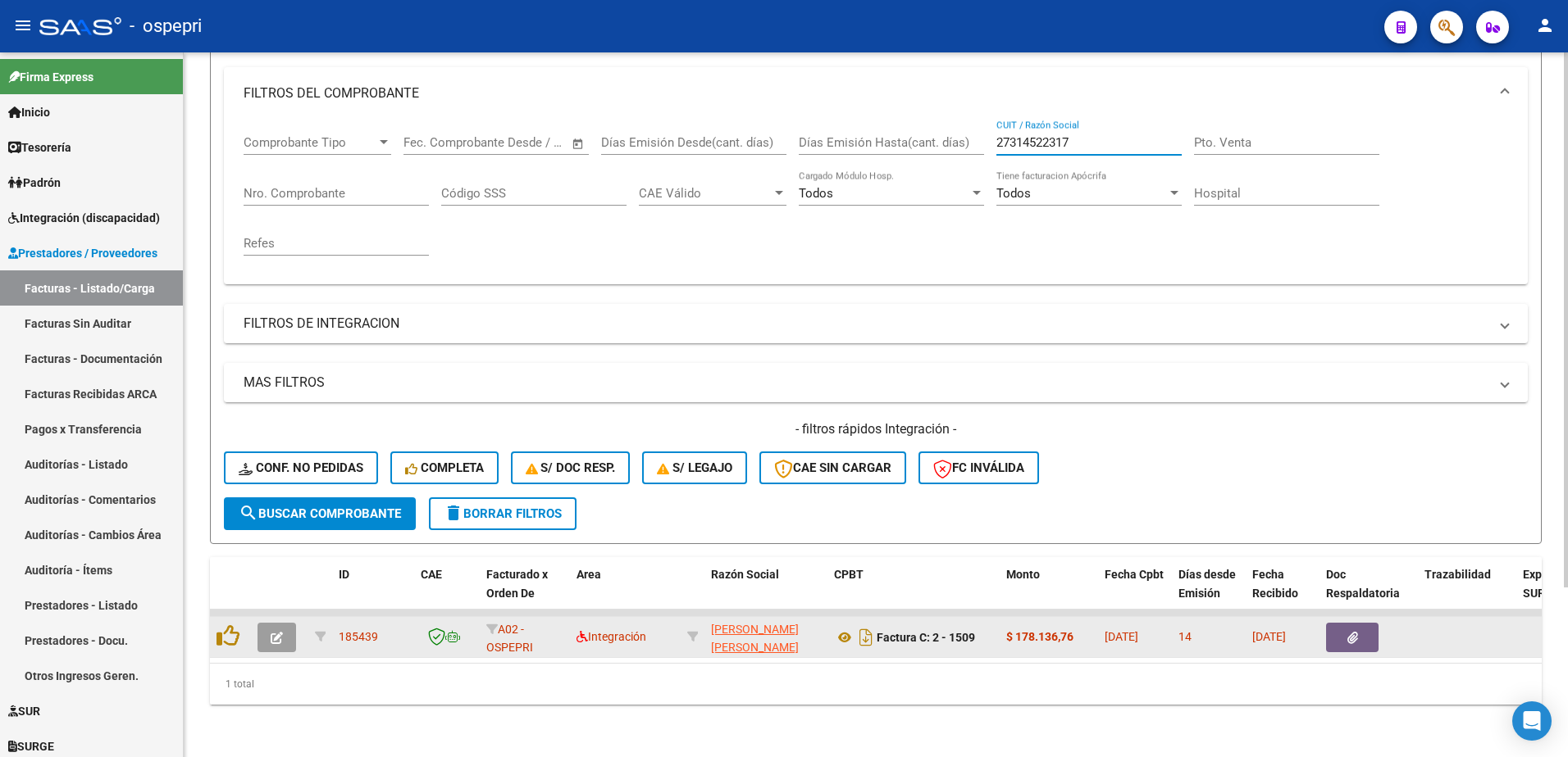
type input "27314522317"
click at [270, 630] on button "button" at bounding box center [276, 638] width 38 height 30
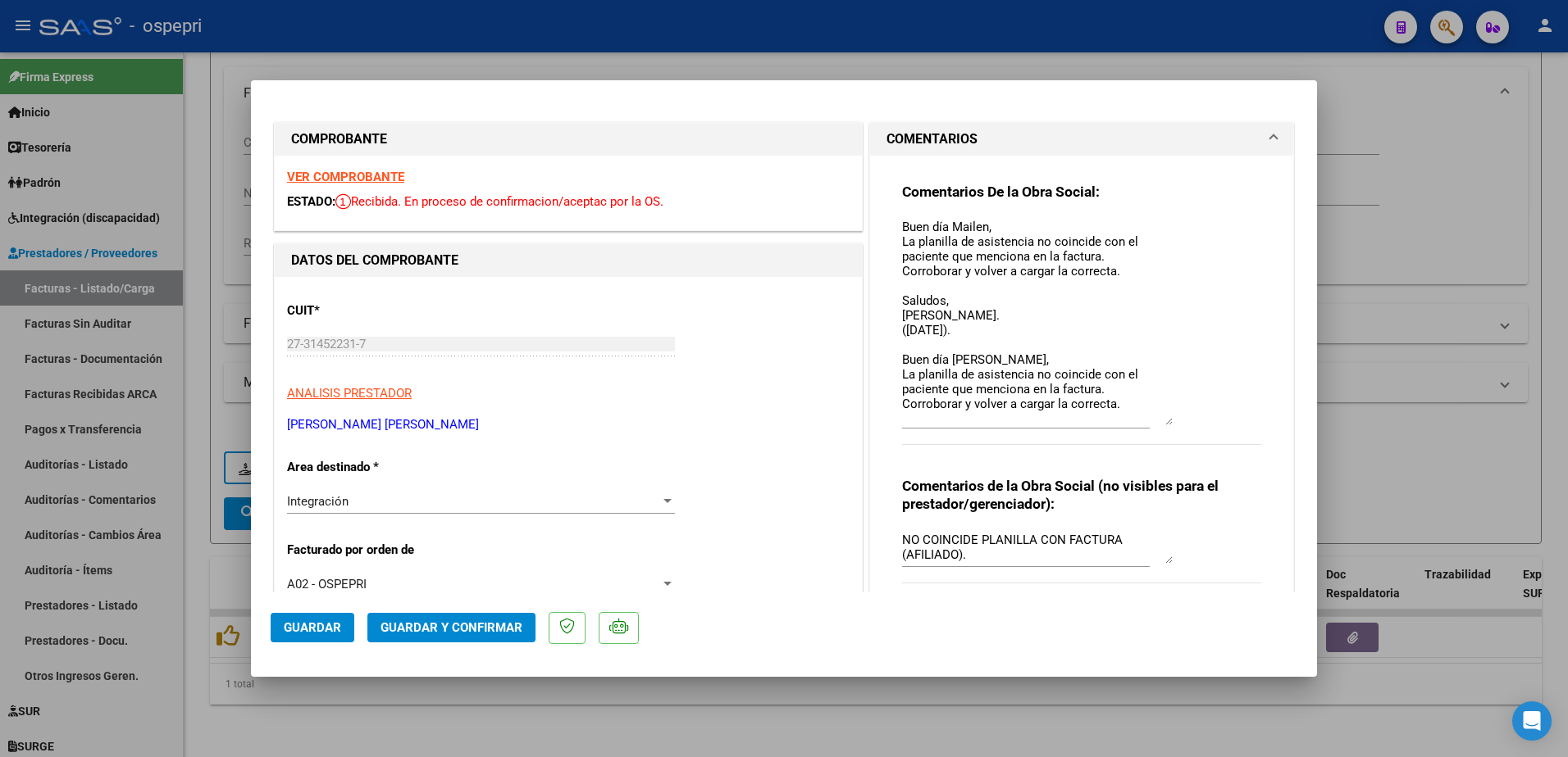
drag, startPoint x: 1158, startPoint y: 247, endPoint x: 1198, endPoint y: 422, distance: 179.5
click at [1198, 422] on div "Comentarios De la Obra Social: Buen día Mailen, La planilla de asistencia no co…" at bounding box center [1082, 323] width 359 height 280
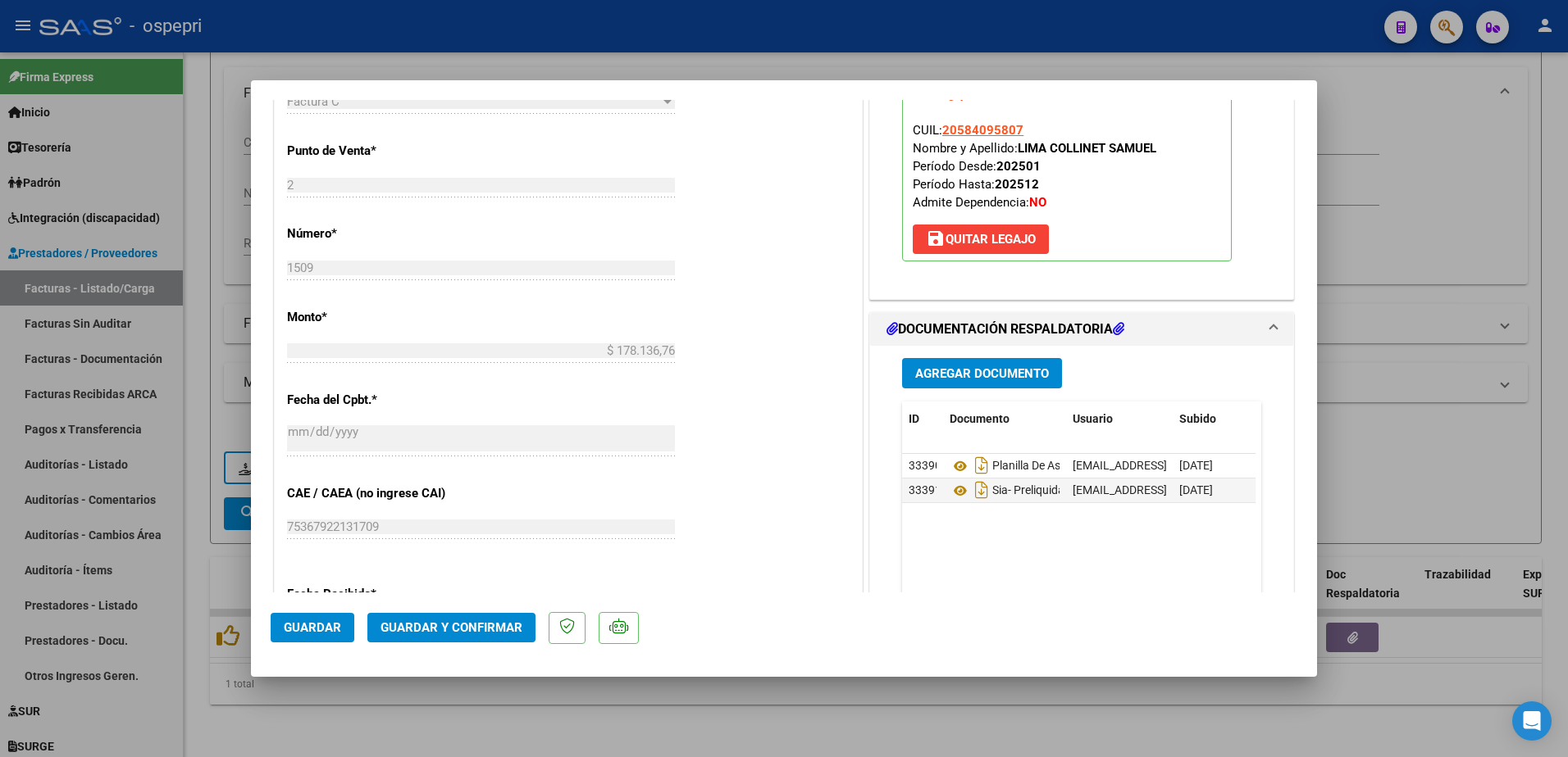
scroll to position [738, 0]
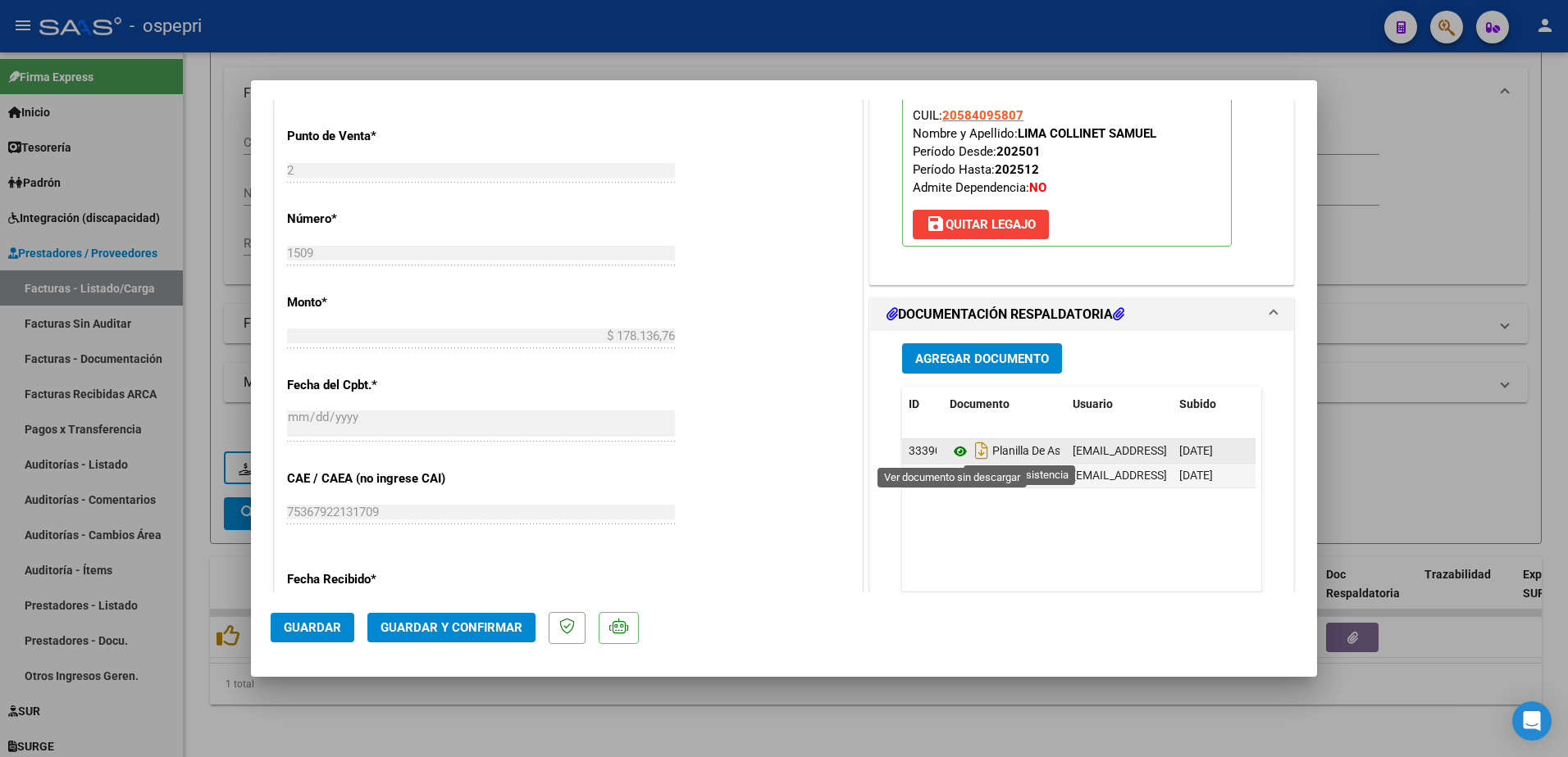
click at [953, 448] on icon at bounding box center [960, 451] width 21 height 20
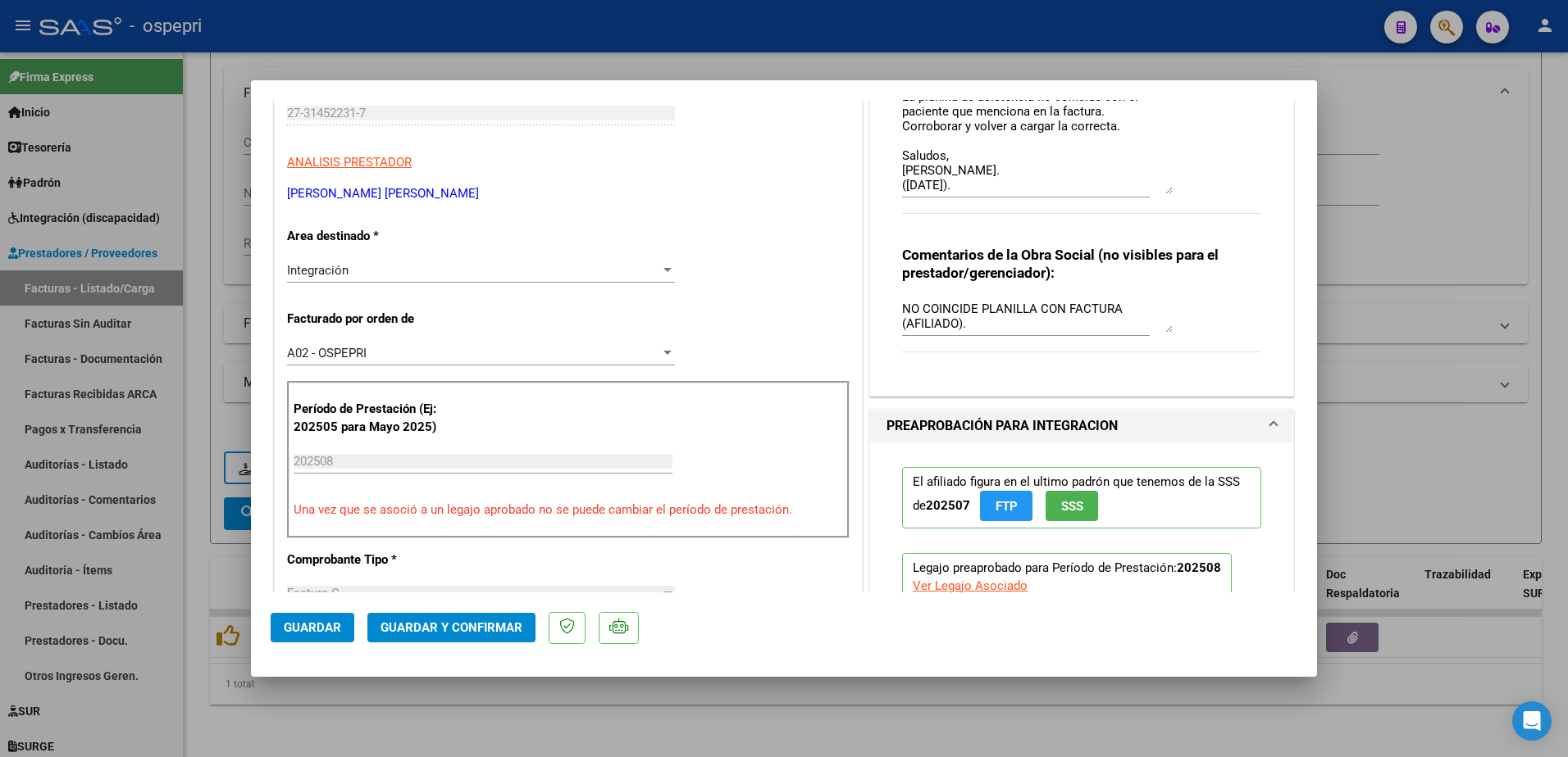
scroll to position [0, 0]
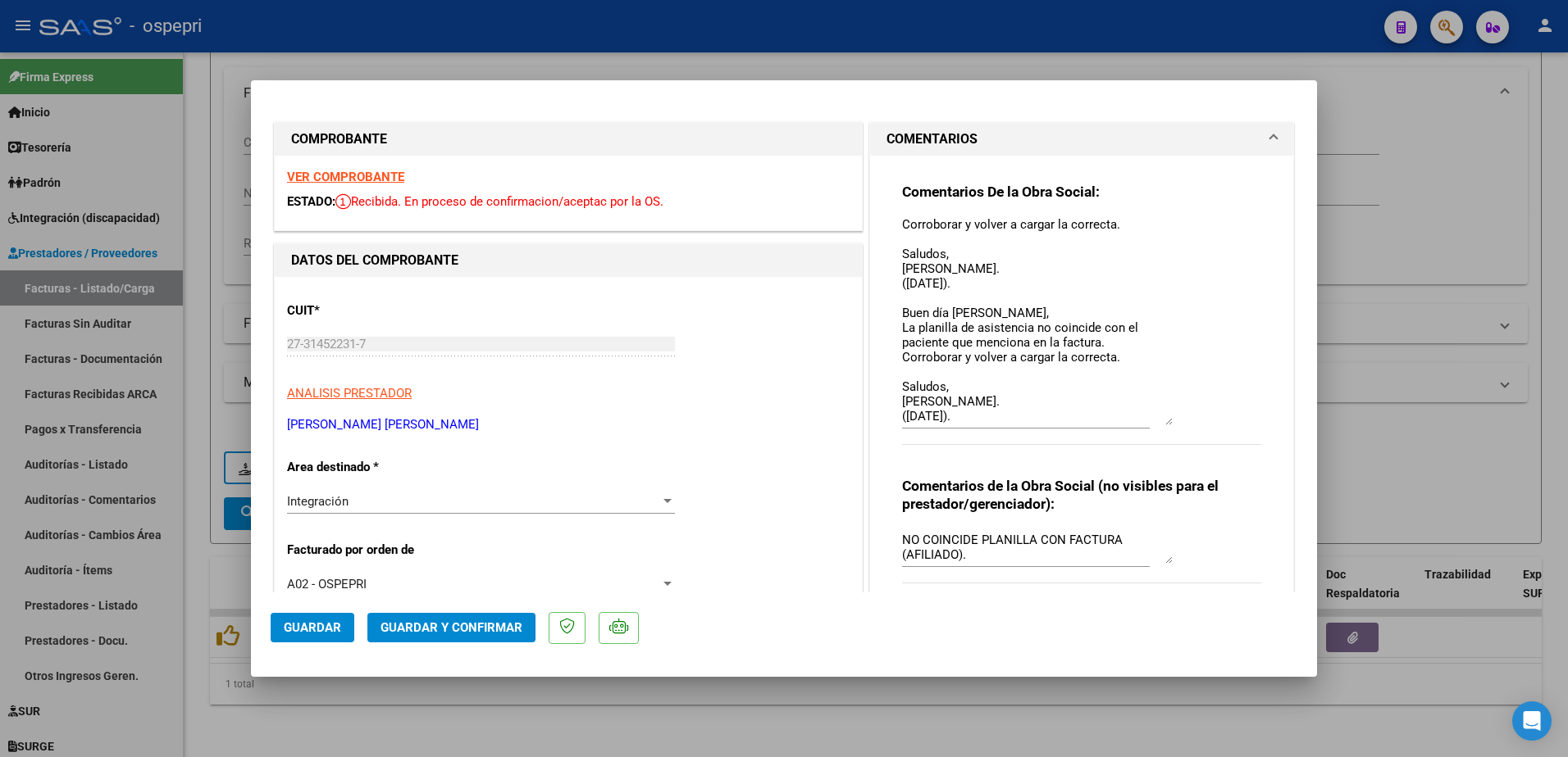
click at [341, 175] on strong "VER COMPROBANTE" at bounding box center [345, 177] width 118 height 15
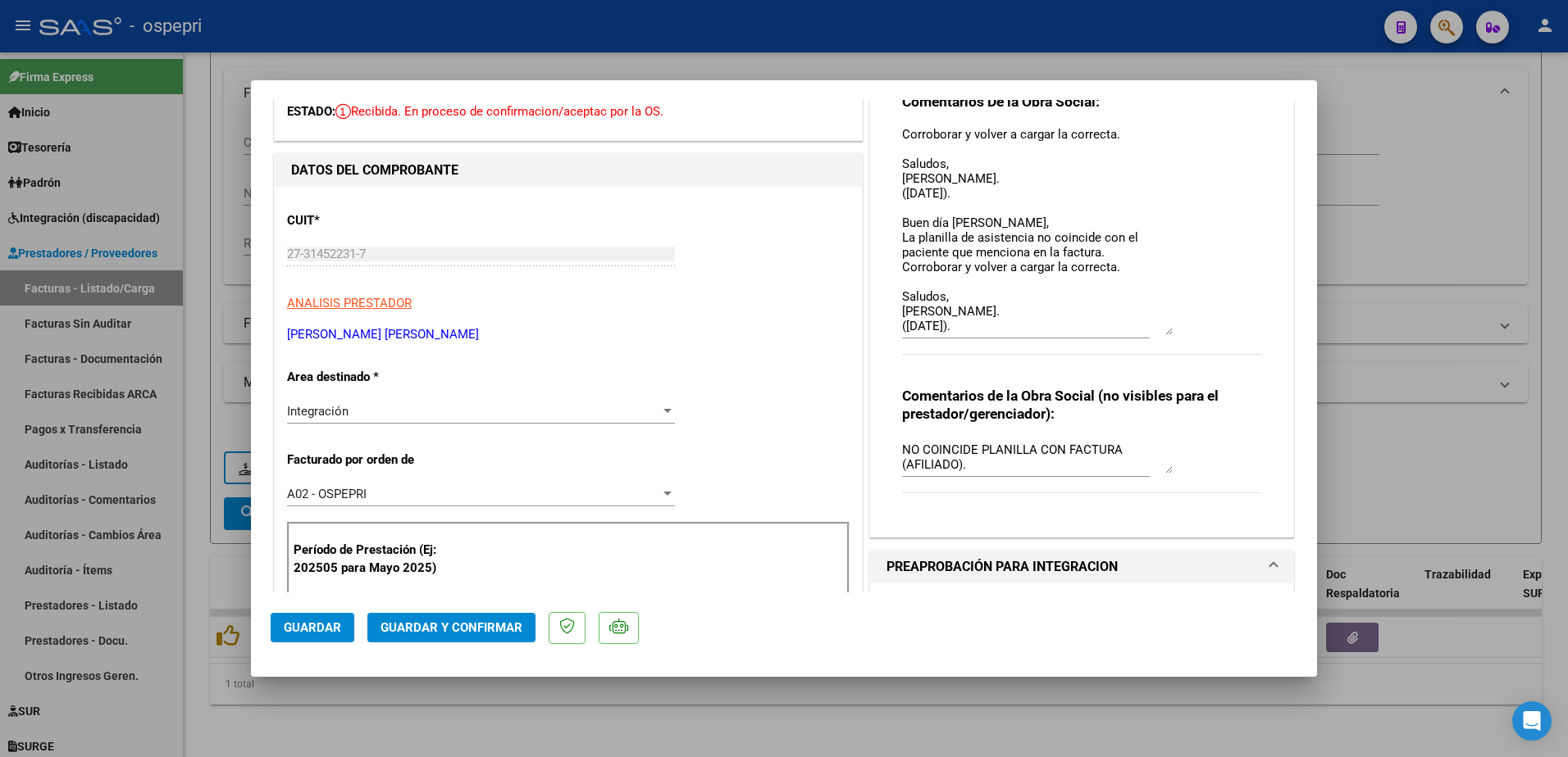
scroll to position [82, 0]
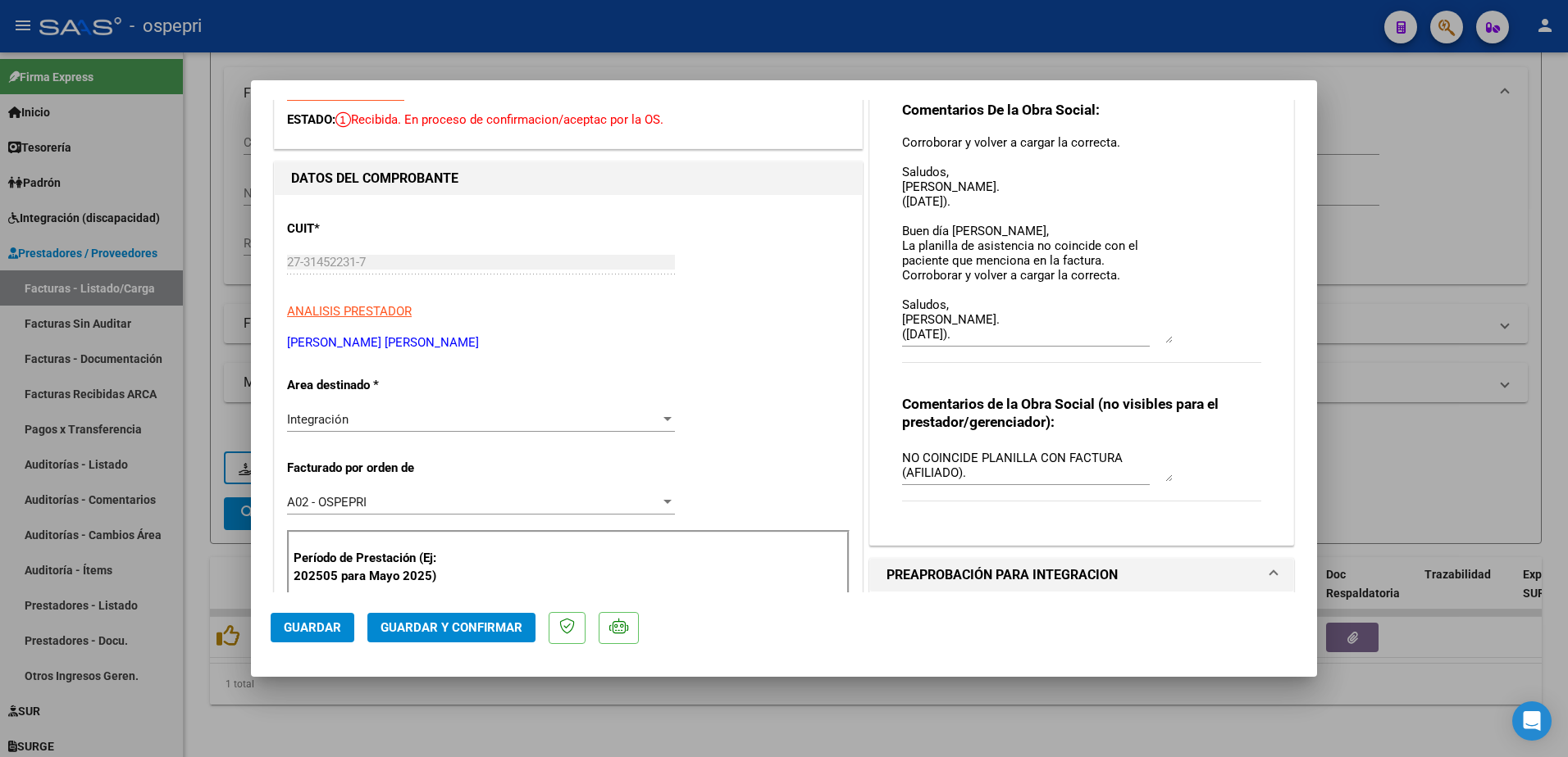
click at [977, 335] on textarea "Buen día Mailen, La planilla de asistencia no coincide con el paciente que menc…" at bounding box center [1037, 240] width 270 height 207
type textarea "Buen día Mailen, La planilla de asistencia no coincide con el paciente que menc…"
click at [314, 622] on span "Guardar" at bounding box center [313, 627] width 58 height 15
type input "$ 0,00"
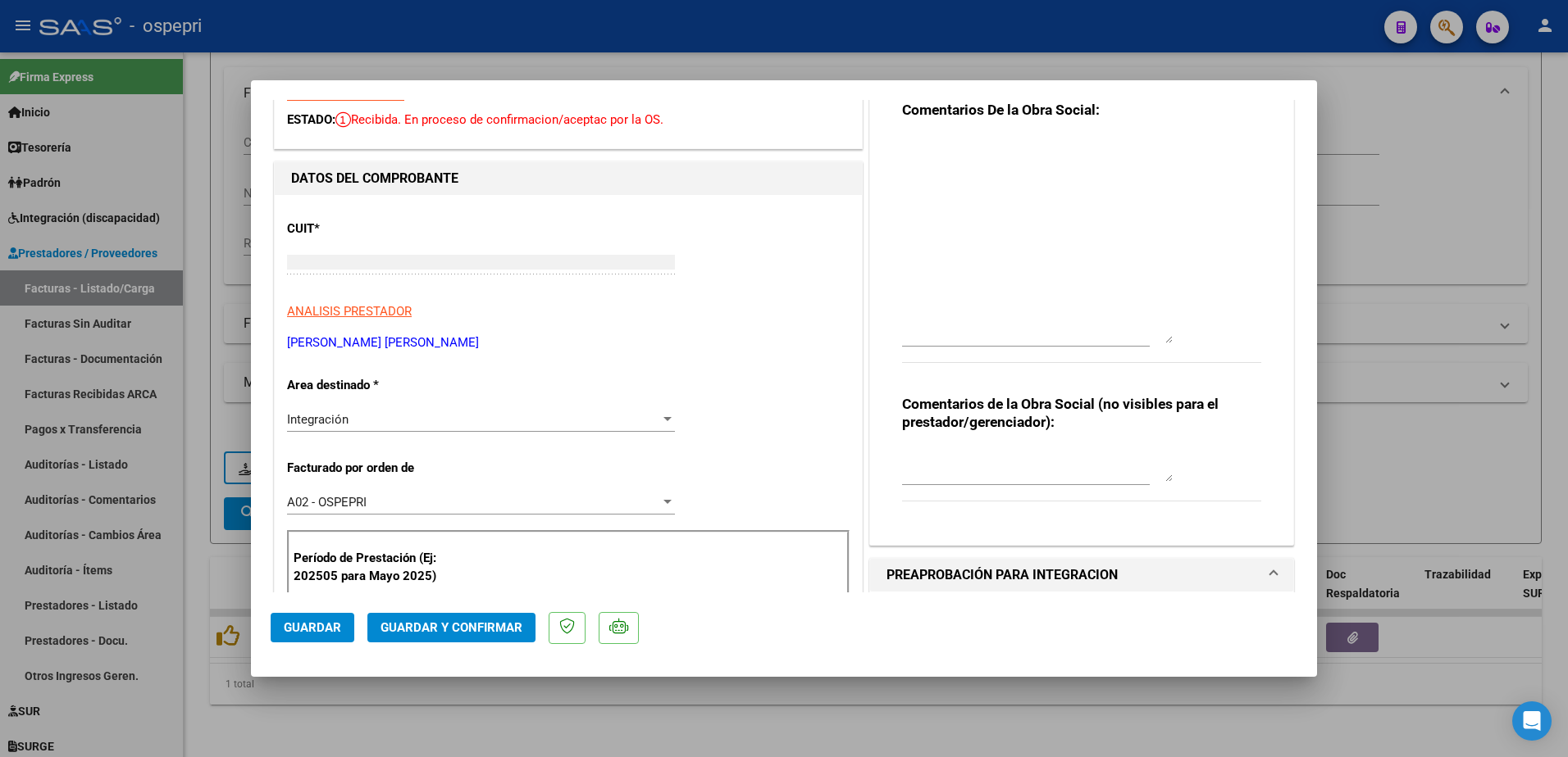
scroll to position [0, 0]
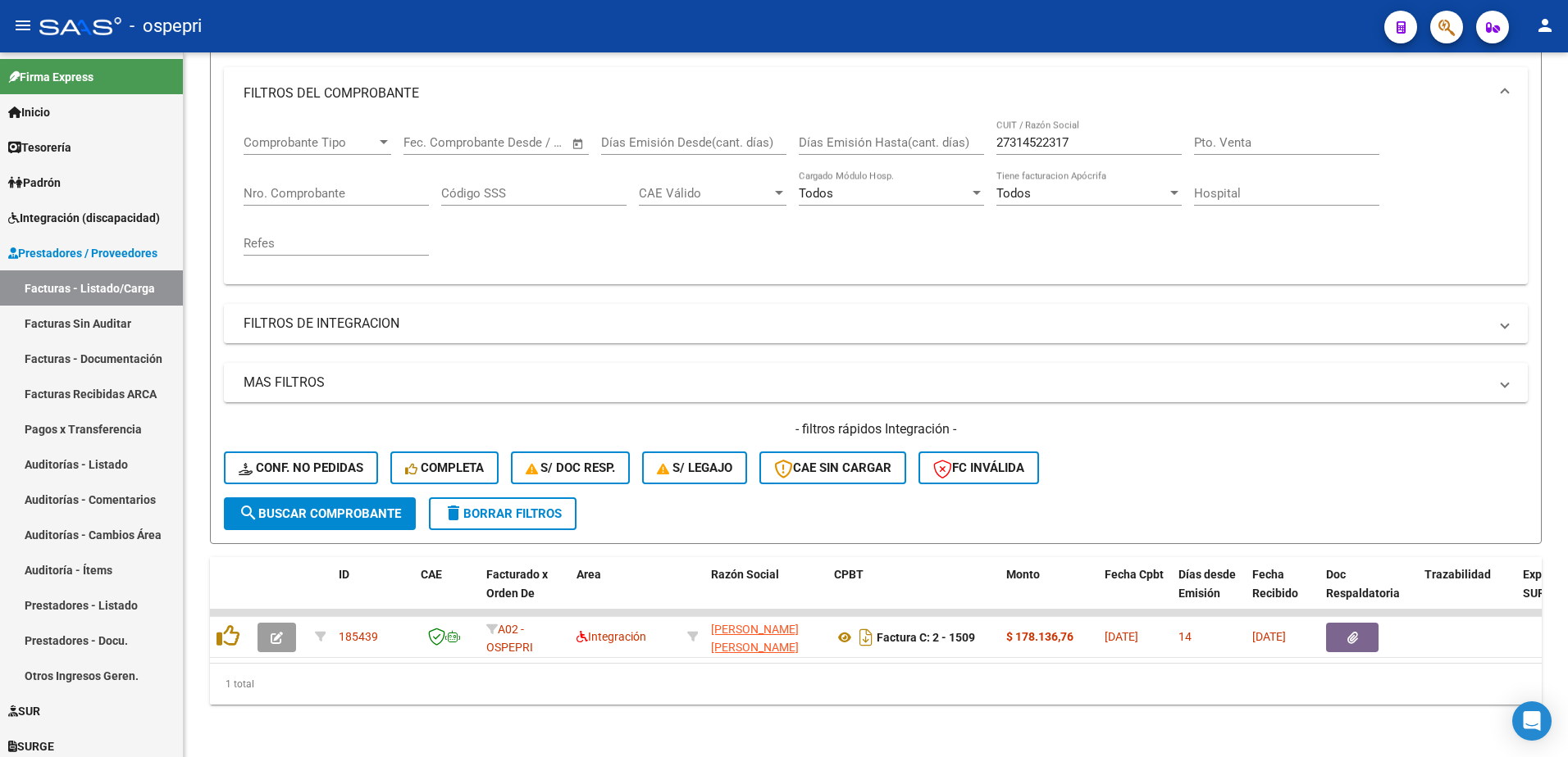
click at [1137, 11] on div "- ospepri" at bounding box center [705, 25] width 1332 height 36
click at [1085, 135] on input "27314522317" at bounding box center [1089, 142] width 186 height 15
paste input "213848084"
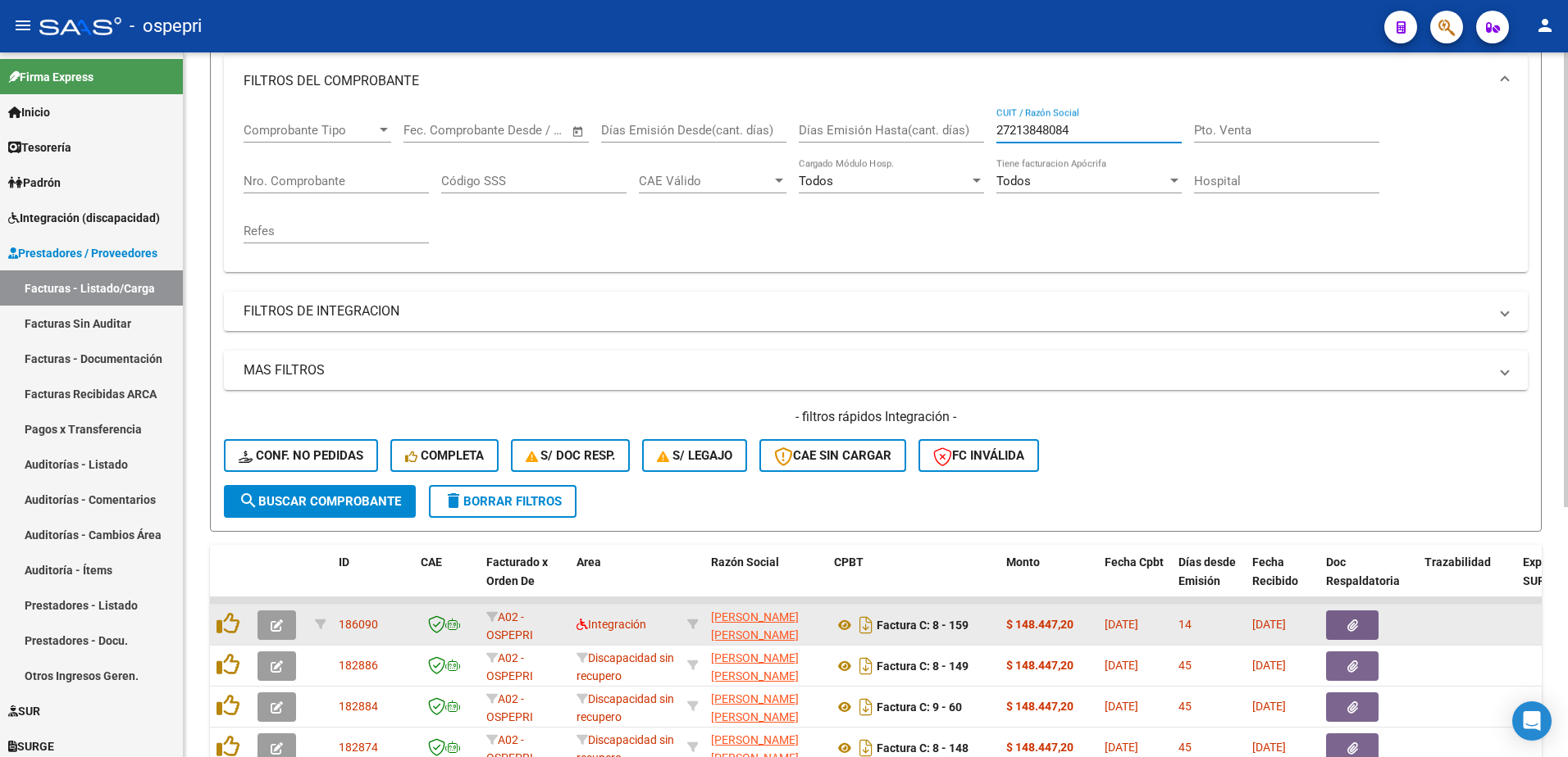
type input "27213848084"
click at [281, 630] on icon "button" at bounding box center [276, 625] width 12 height 12
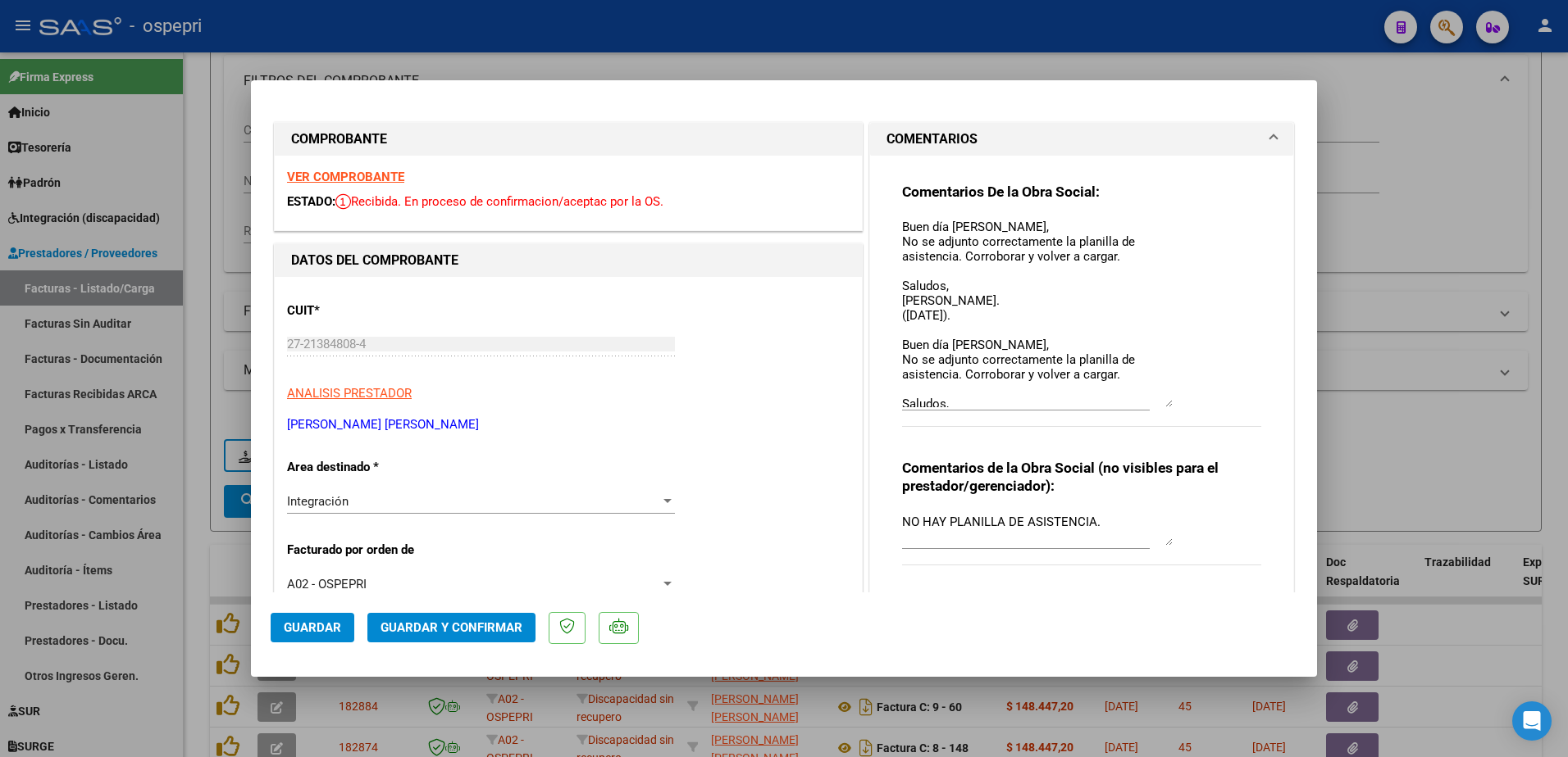
drag, startPoint x: 1163, startPoint y: 246, endPoint x: 1187, endPoint y: 402, distance: 157.8
click at [1187, 402] on div "Comentarios De la Obra Social: Buen día Daniela, No se adjunto correctamente la…" at bounding box center [1082, 314] width 359 height 262
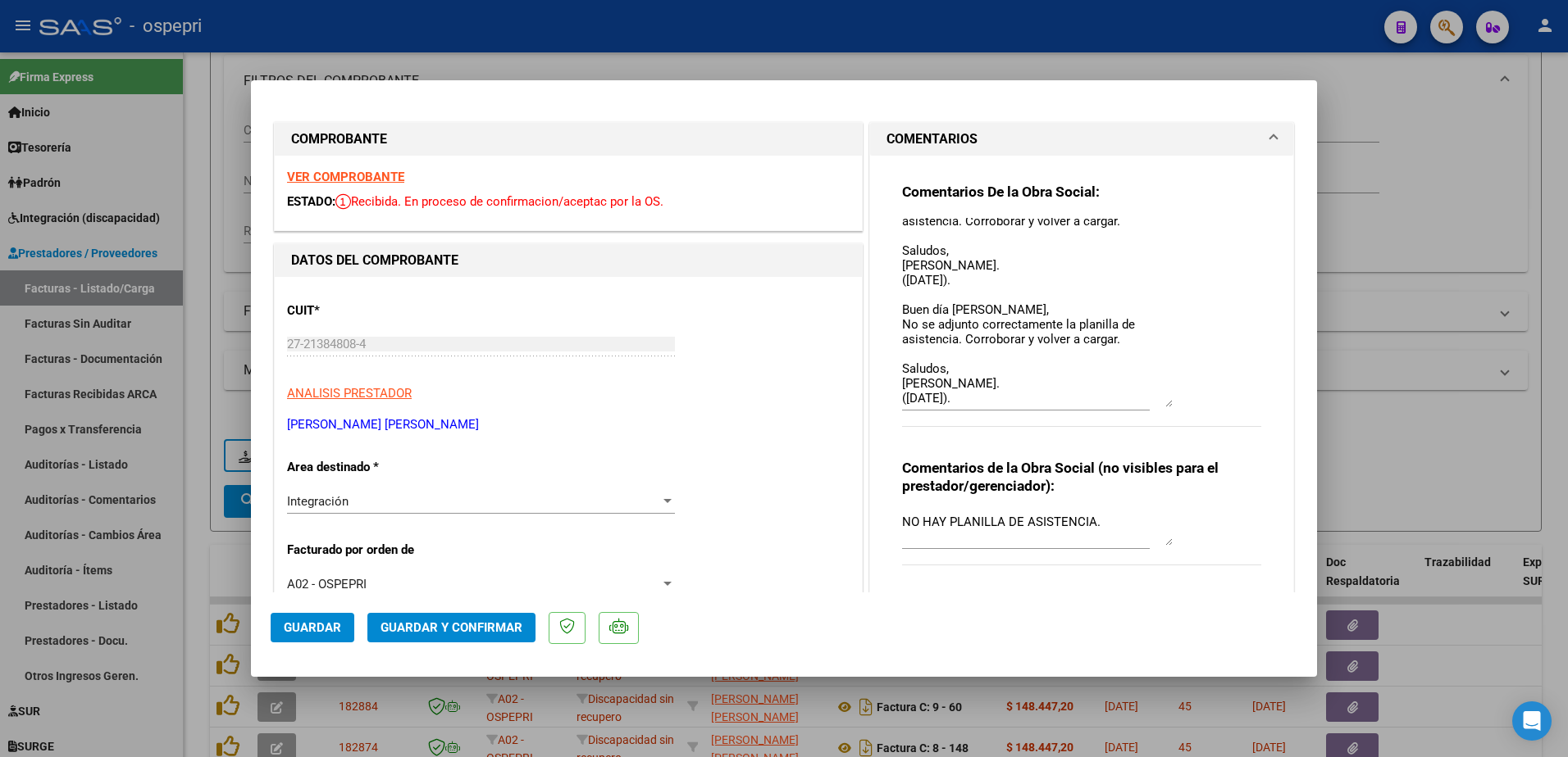
click at [356, 171] on strong "VER COMPROBANTE" at bounding box center [345, 177] width 118 height 15
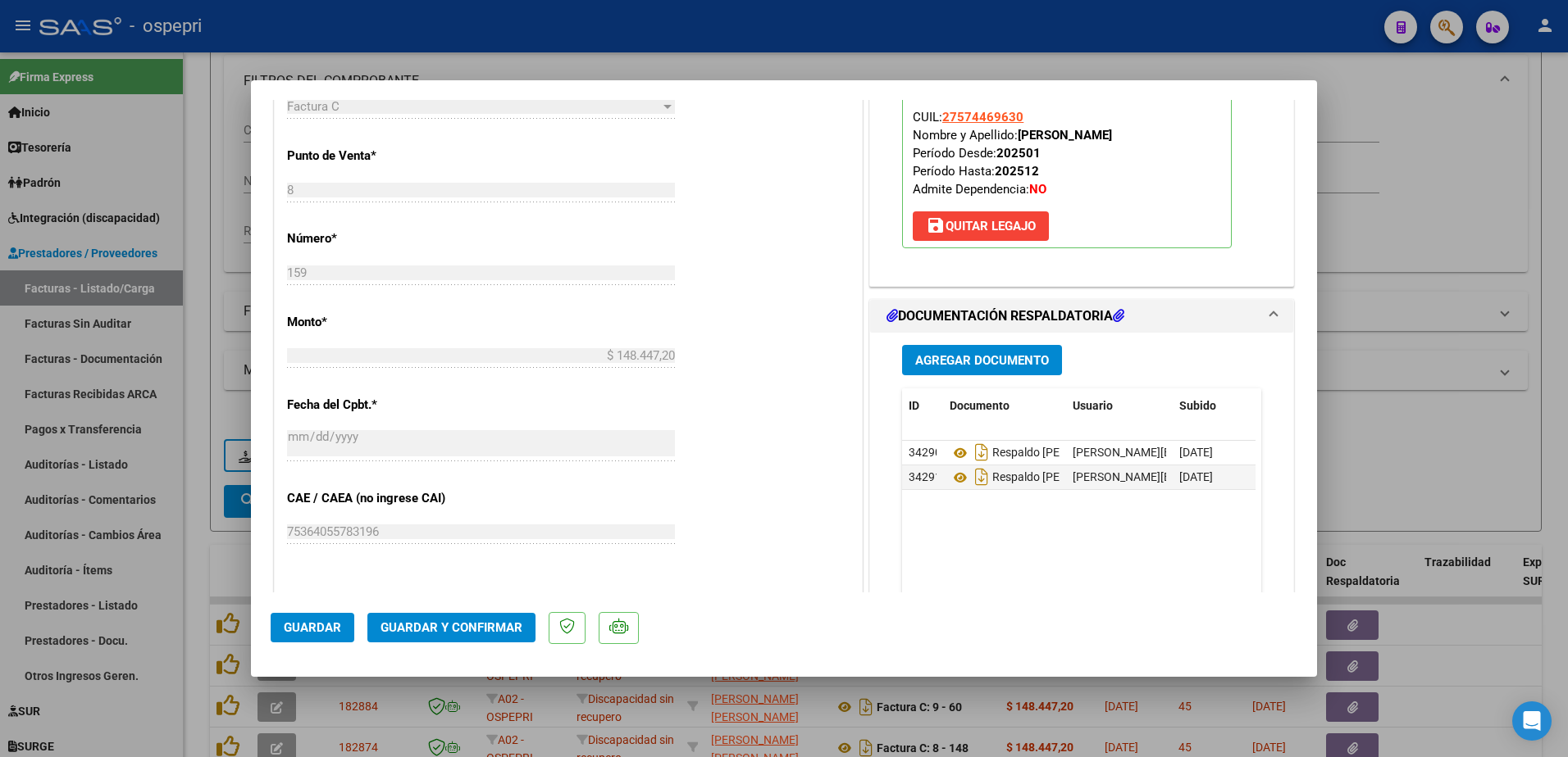
scroll to position [738, 0]
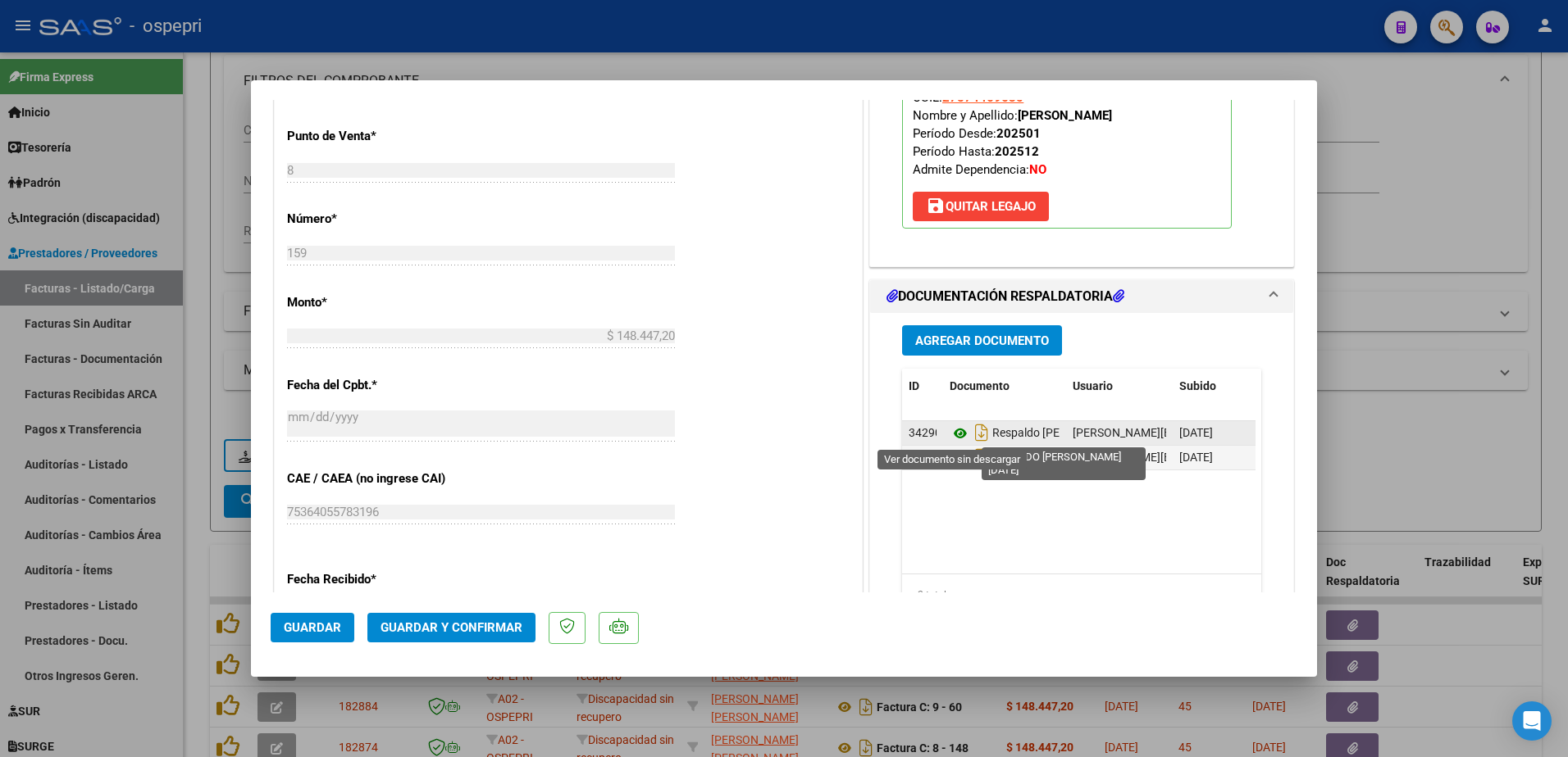
click at [953, 433] on icon at bounding box center [960, 433] width 21 height 20
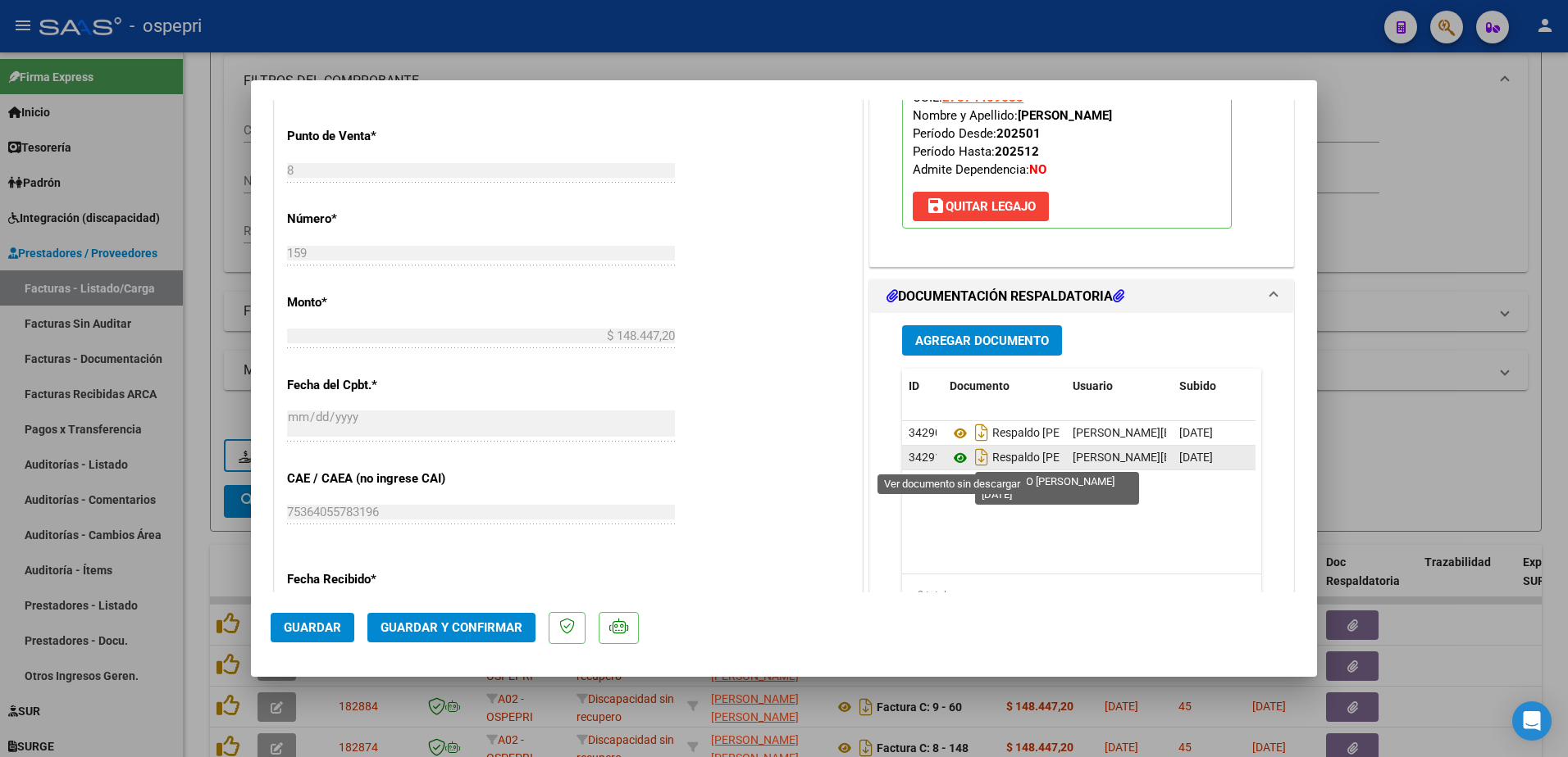
click at [952, 456] on icon at bounding box center [960, 458] width 21 height 20
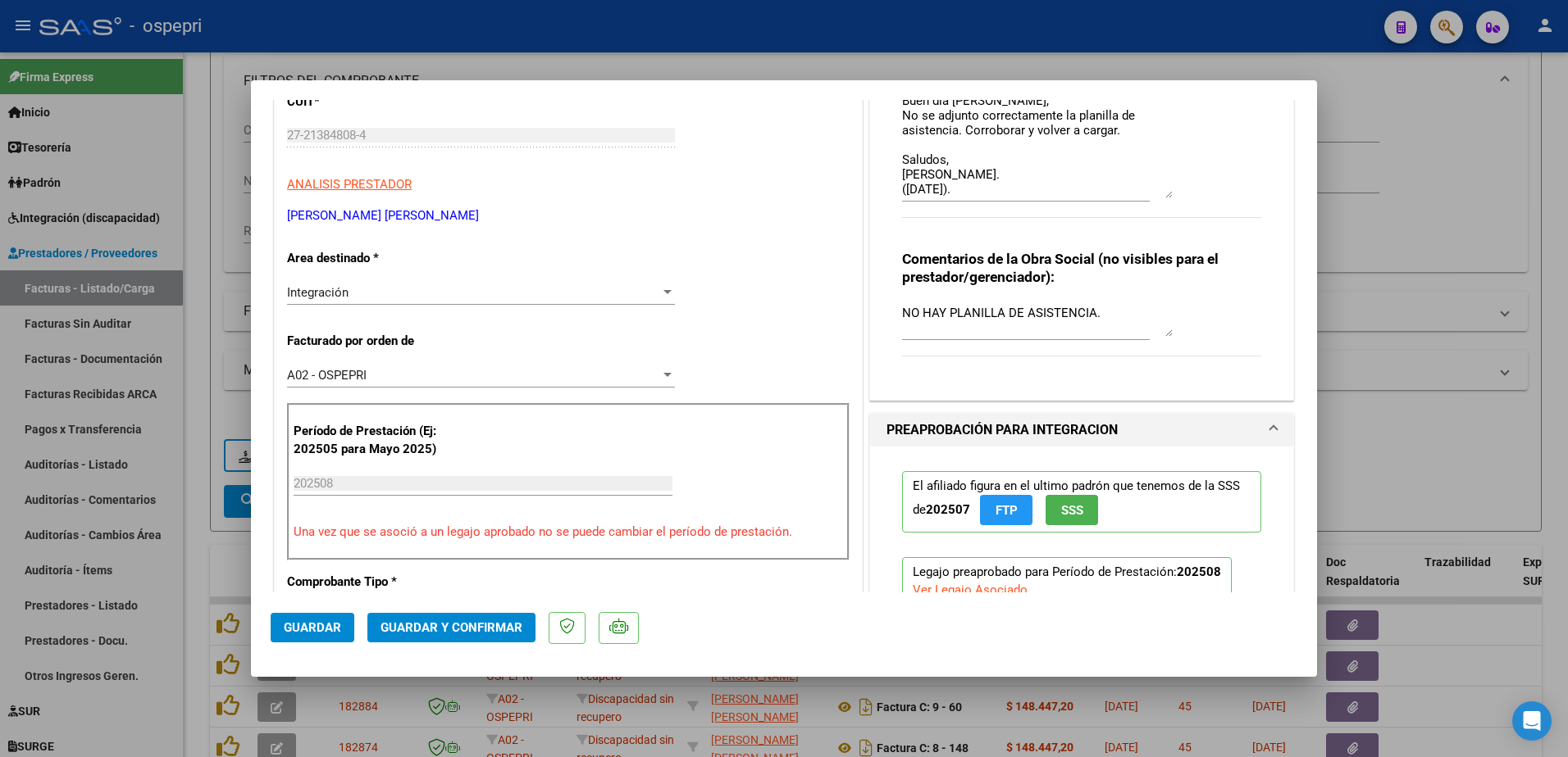
scroll to position [0, 0]
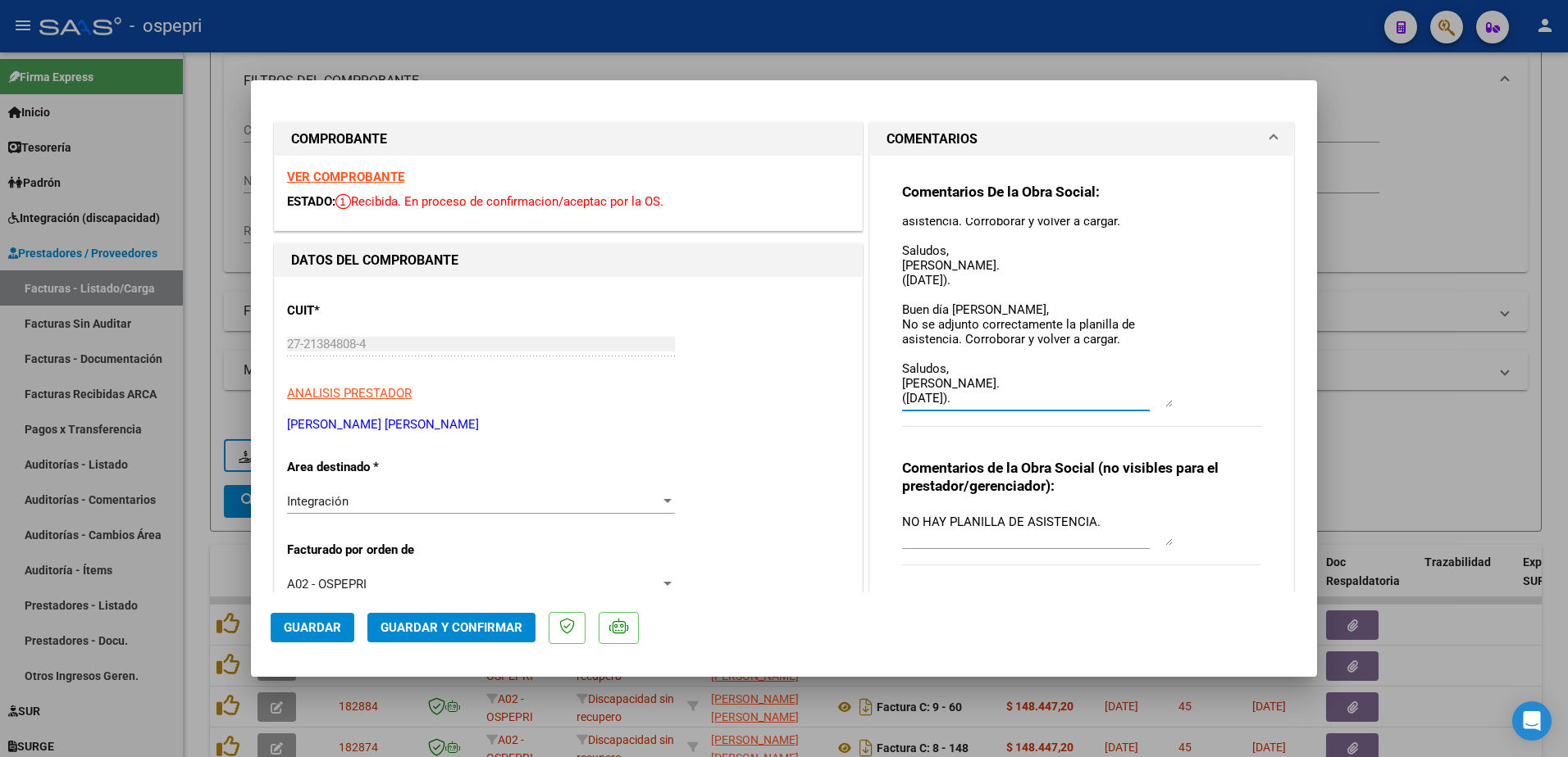
click at [980, 400] on textarea "Buen día Daniela, No se adjunto correctamente la planilla de asistencia. Corrob…" at bounding box center [1037, 312] width 270 height 189
type textarea "Buen día Daniela, No se adjunto correctamente la planilla de asistencia. Corrob…"
click at [298, 620] on span "Guardar" at bounding box center [313, 627] width 58 height 15
type input "$ 0,00"
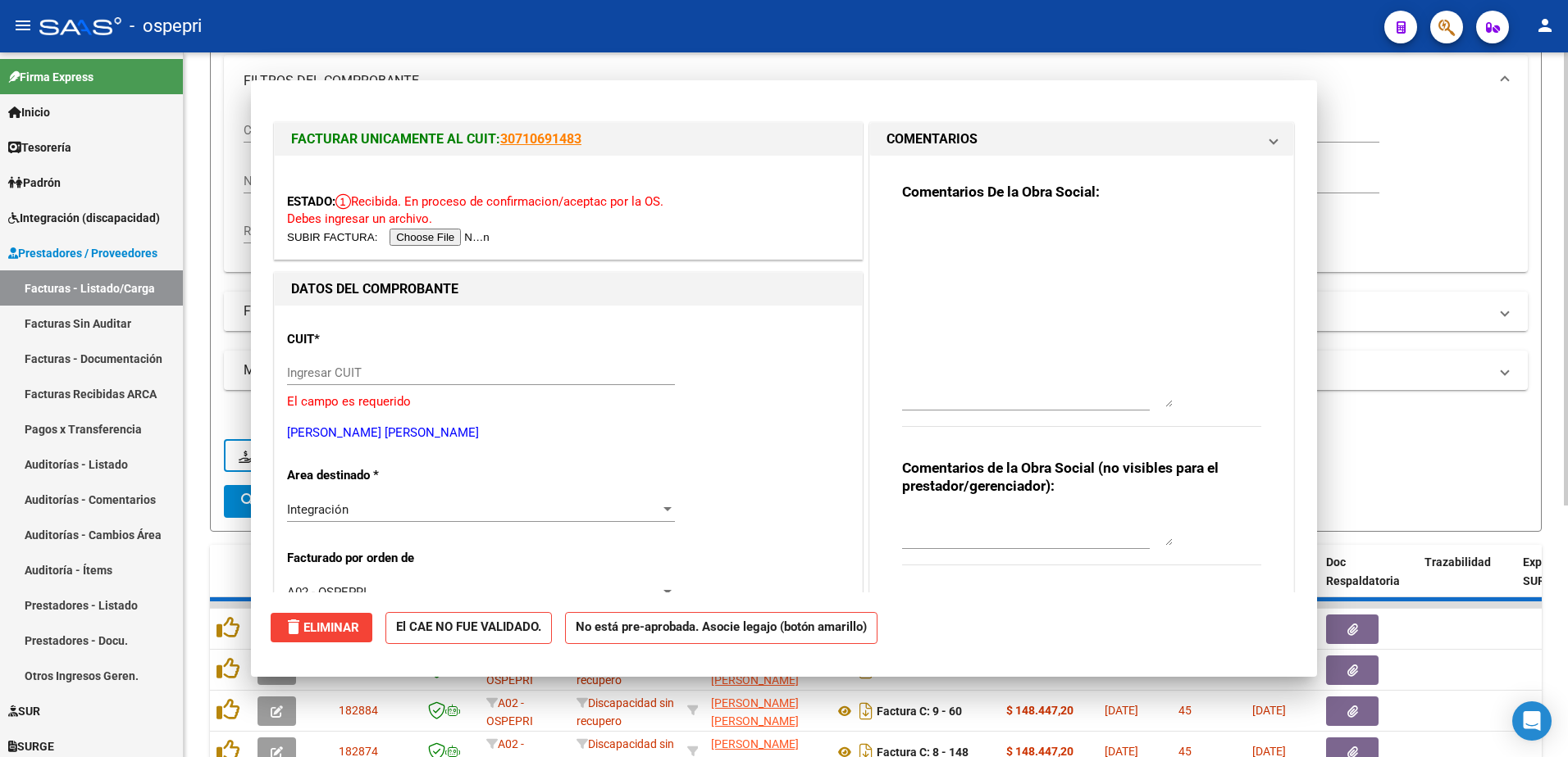
scroll to position [0, 0]
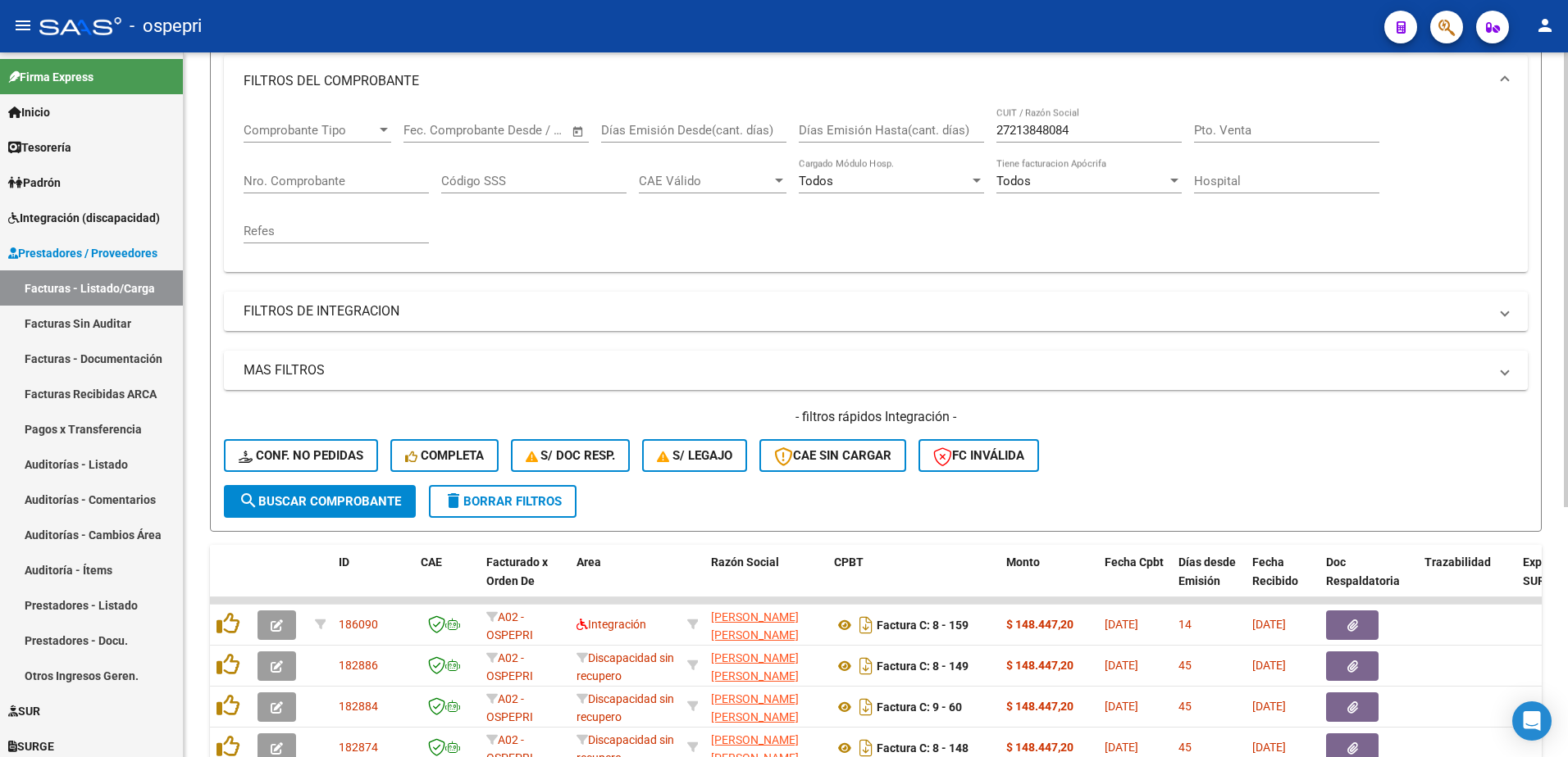
click at [1273, 458] on div "- filtros rápidos Integración - Conf. no pedidas Completa S/ Doc Resp. S/ legaj…" at bounding box center [876, 447] width 1304 height 77
click at [754, 16] on div "- ospepri" at bounding box center [705, 25] width 1332 height 36
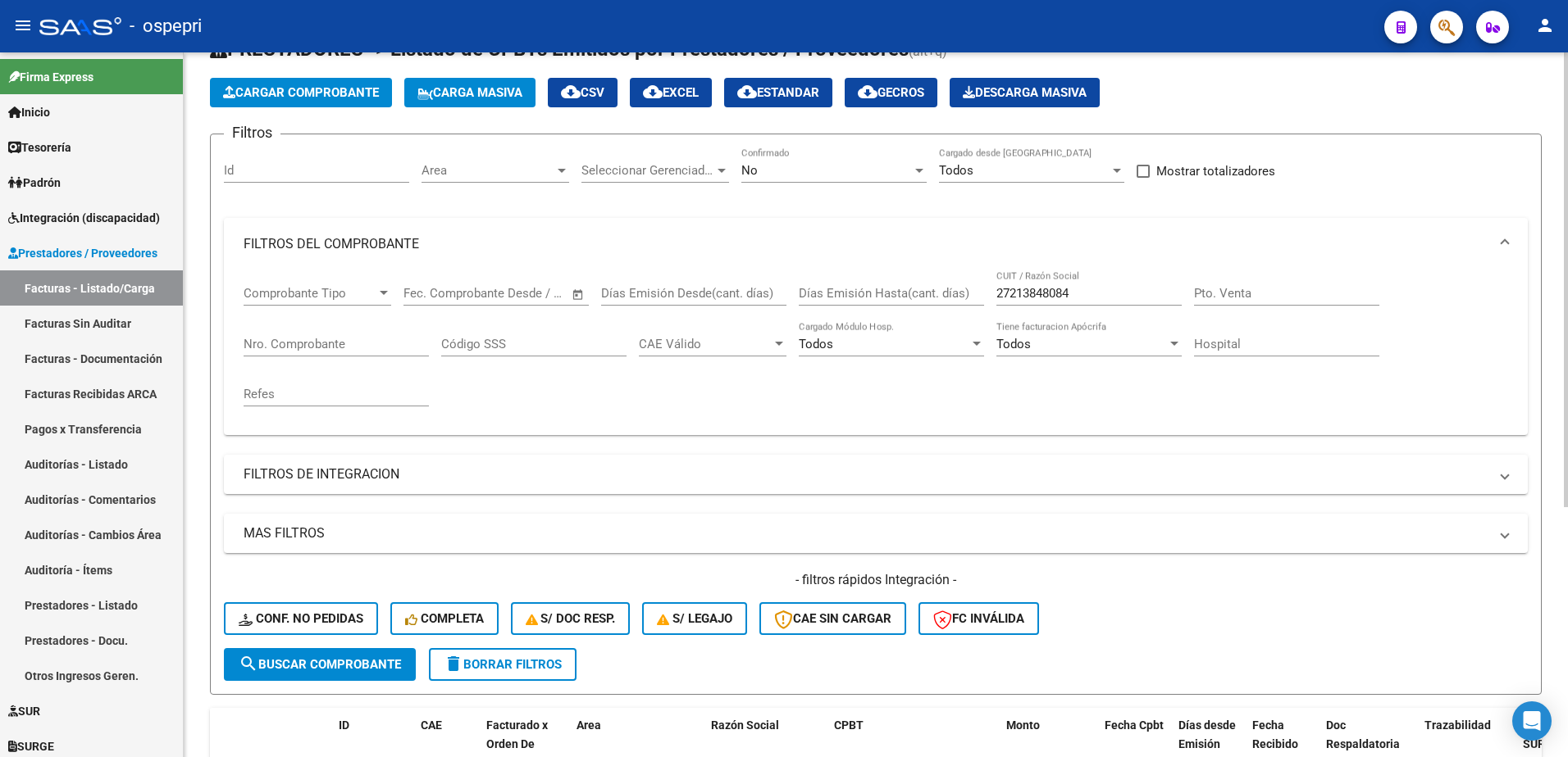
scroll to position [60, 0]
click at [1096, 289] on input "27213848084" at bounding box center [1089, 294] width 186 height 15
paste input "391443306"
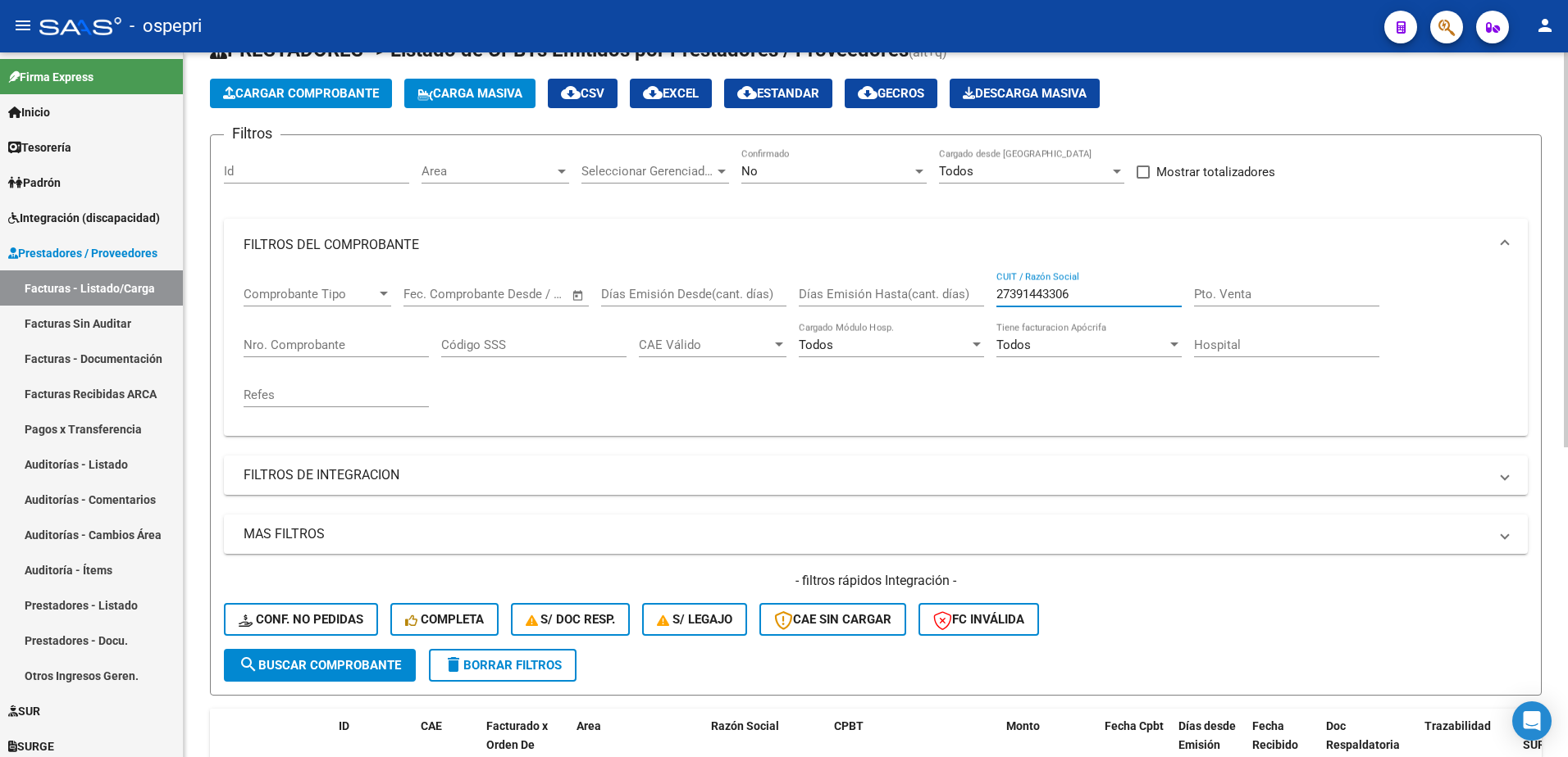
scroll to position [224, 0]
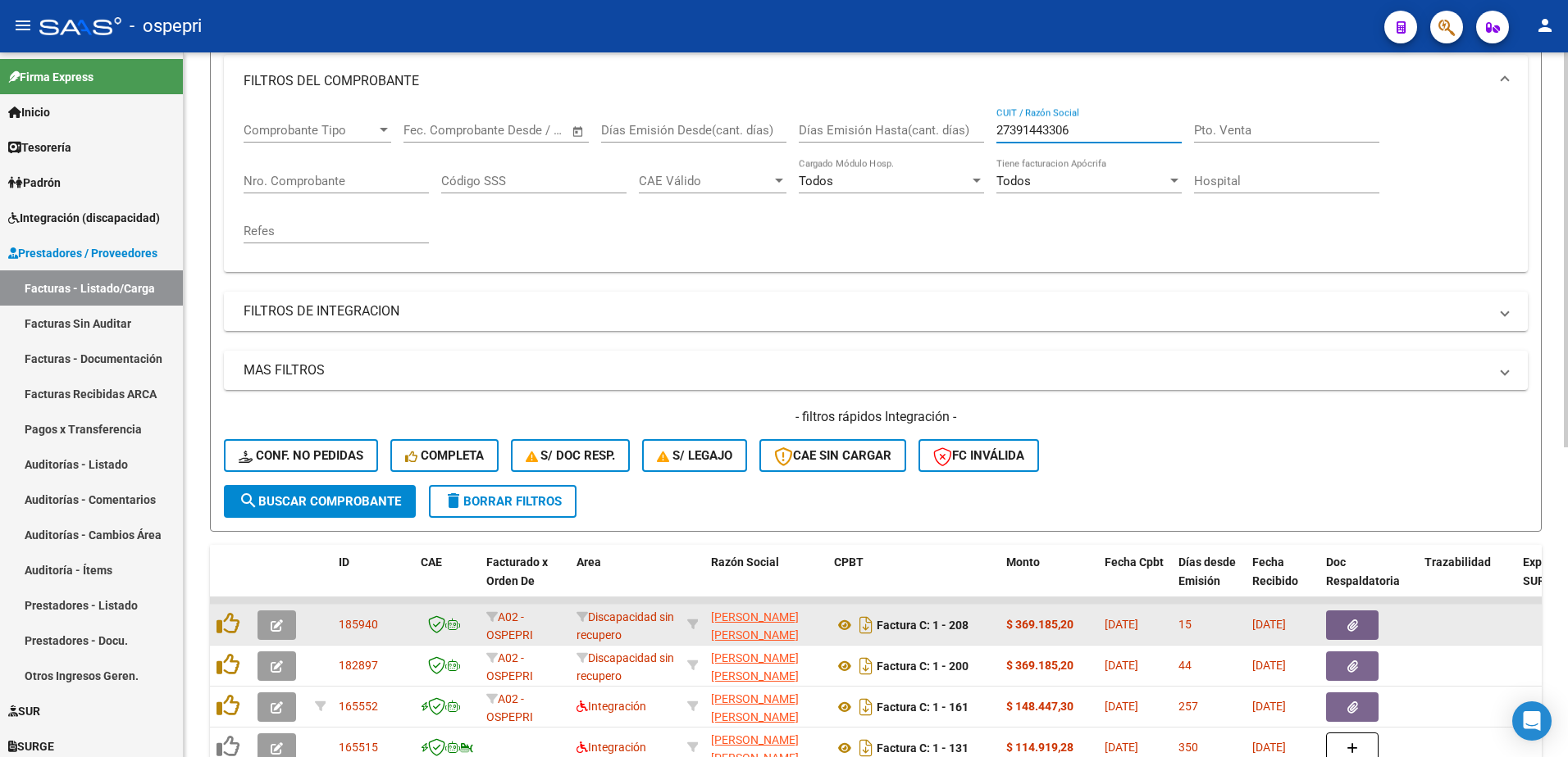
type input "27391443306"
click at [275, 624] on icon "button" at bounding box center [276, 625] width 12 height 12
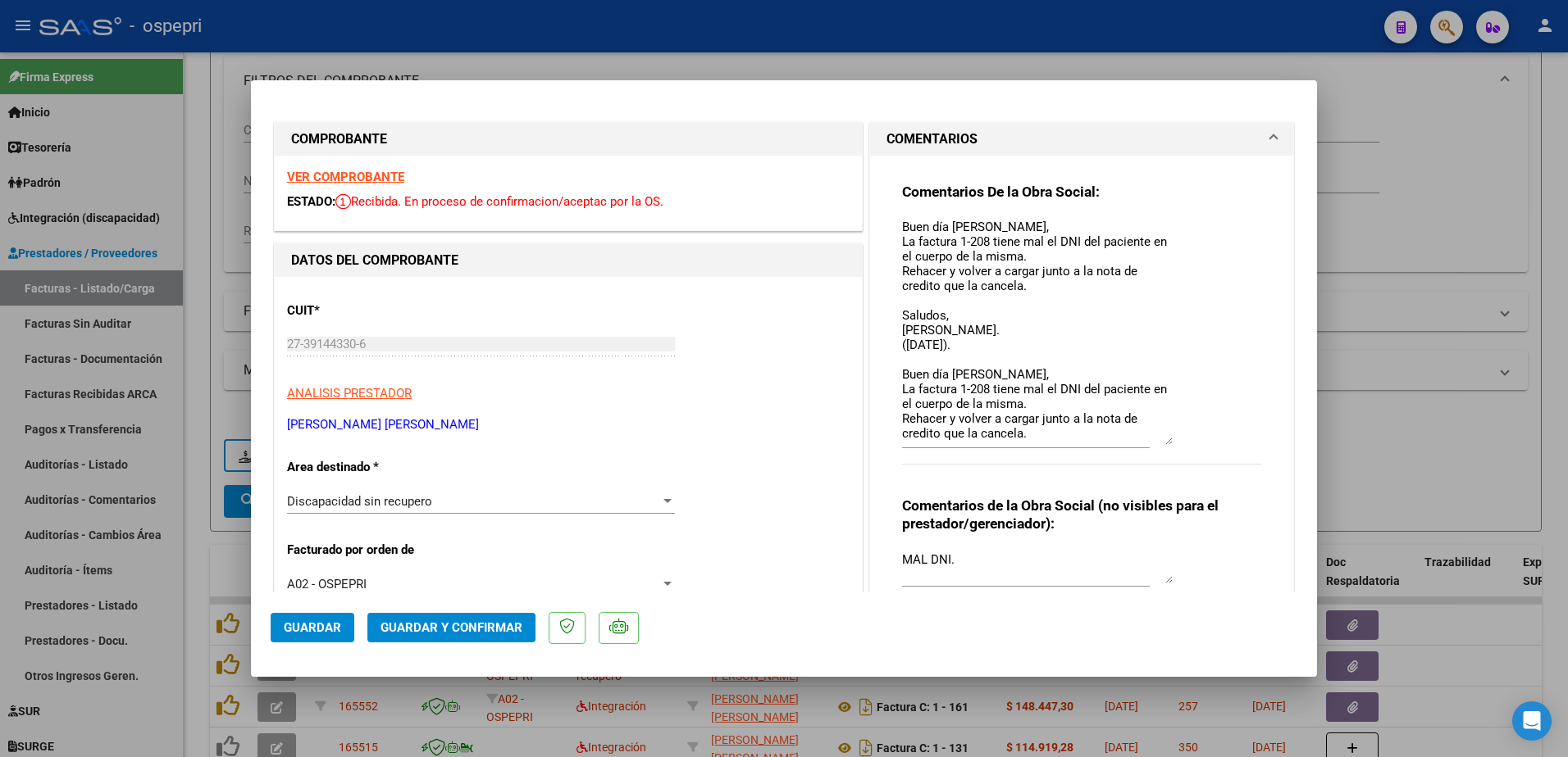
drag, startPoint x: 1159, startPoint y: 248, endPoint x: 1187, endPoint y: 443, distance: 197.0
click at [1187, 443] on div "Comentarios De la Obra Social: Buen día Jessica, La factura 1-208 tiene mal el …" at bounding box center [1082, 333] width 359 height 300
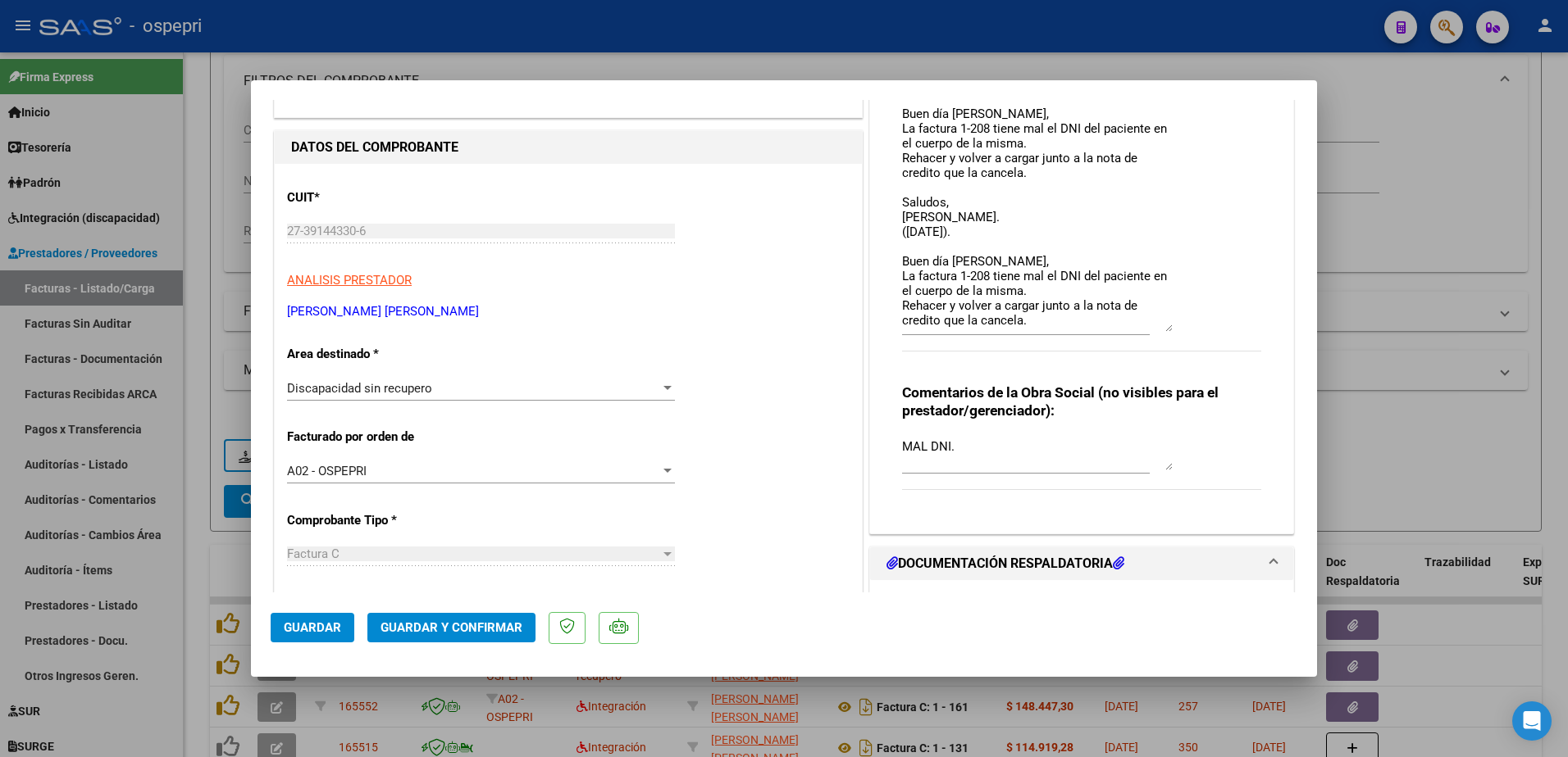
scroll to position [57, 0]
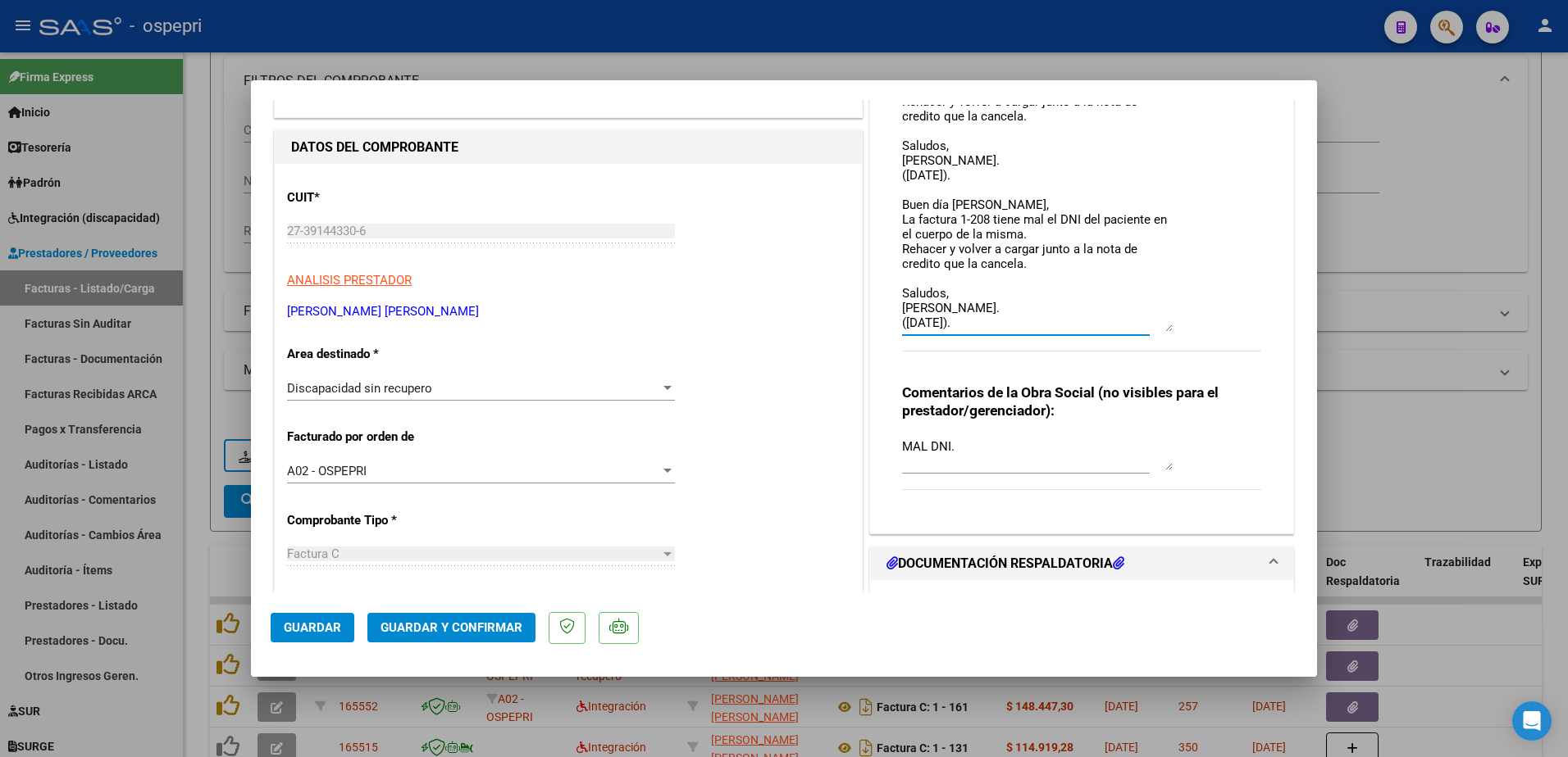
click at [981, 326] on textarea "Buen día Jessica, La factura 1-208 tiene mal el DNI del paciente en el cuerpo d…" at bounding box center [1037, 218] width 270 height 227
type textarea "Buen día Jessica, La factura 1-208 tiene mal el DNI del paciente en el cuerpo d…"
click at [311, 632] on span "Guardar" at bounding box center [313, 627] width 58 height 15
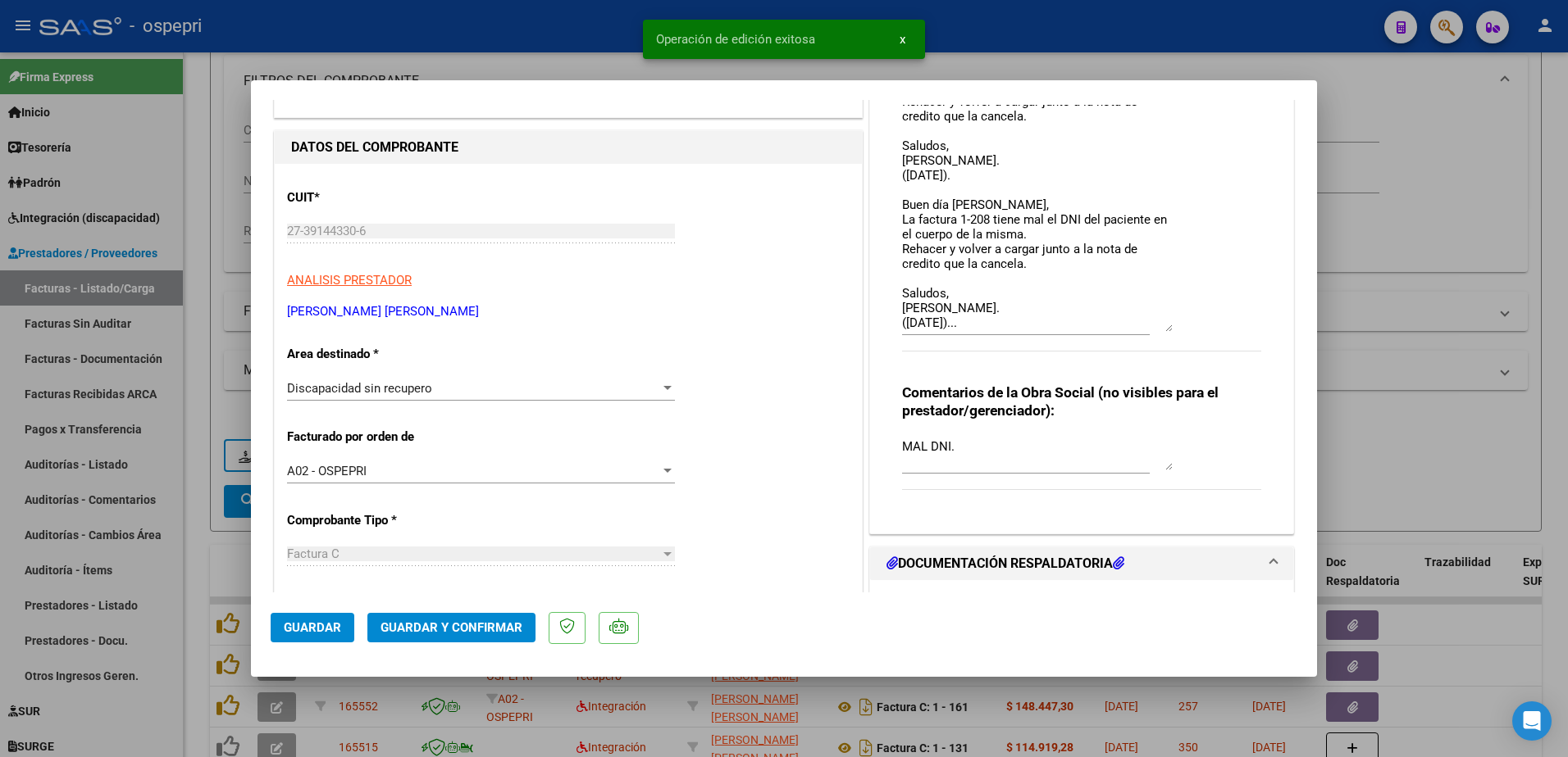
type input "$ 0,00"
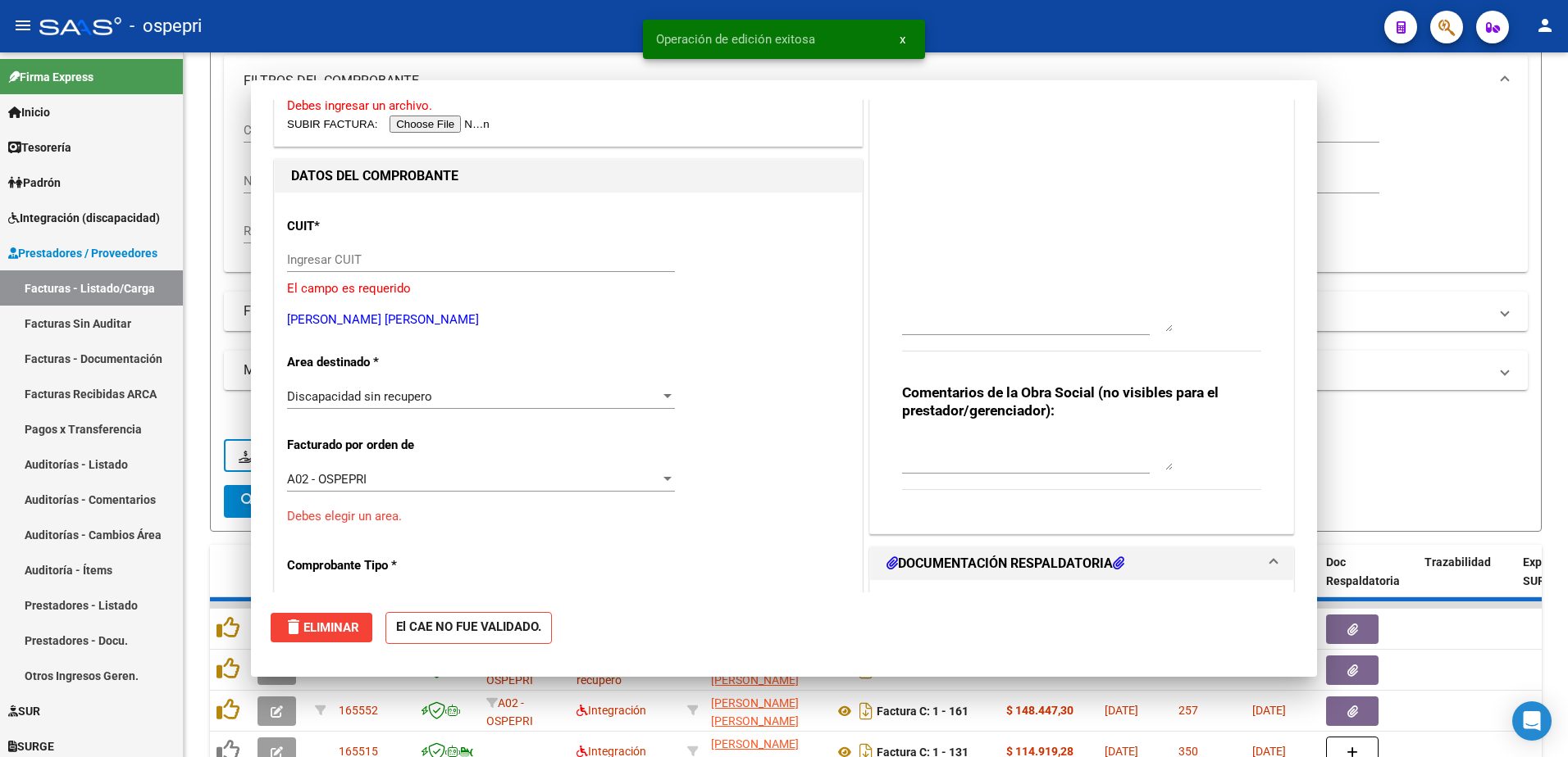
scroll to position [0, 0]
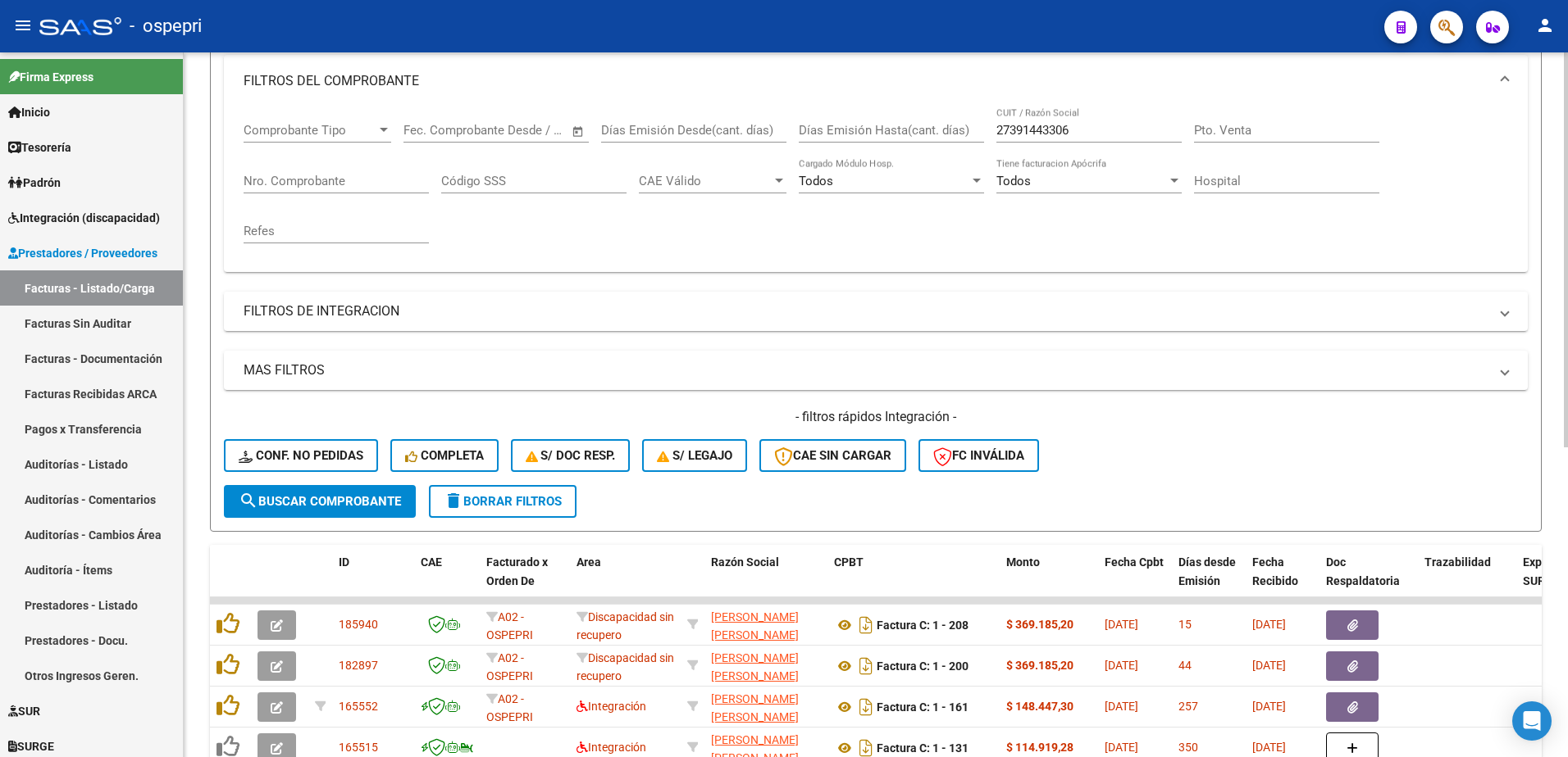
click at [1231, 459] on div "- filtros rápidos Integración - Conf. no pedidas Completa S/ Doc Resp. S/ legaj…" at bounding box center [876, 447] width 1304 height 77
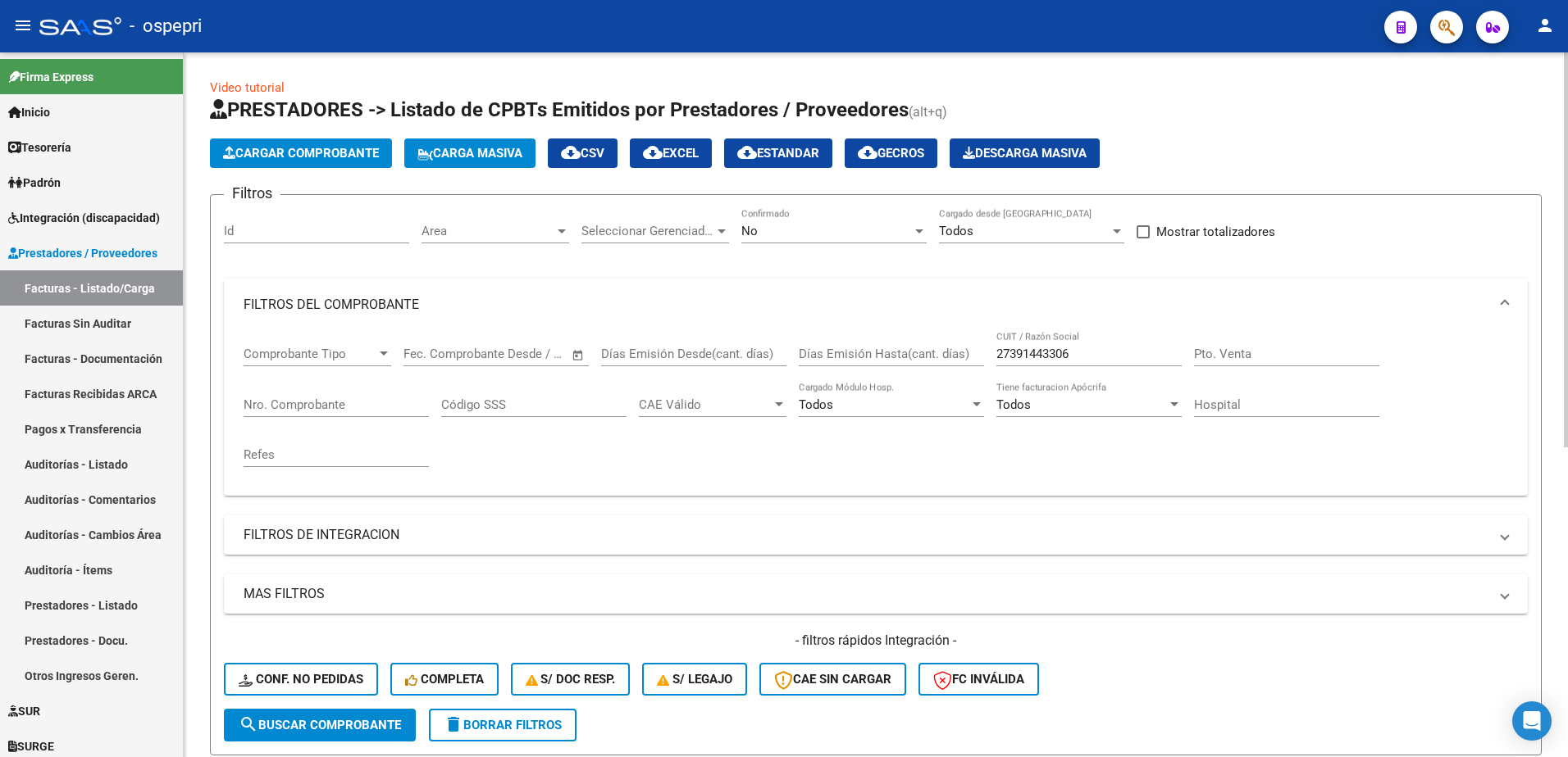
click at [512, 731] on span "delete Borrar Filtros" at bounding box center [502, 725] width 118 height 15
click at [1191, 22] on div "- ospepri" at bounding box center [705, 25] width 1332 height 36
click at [1032, 350] on input "CUIT / Razón Social" at bounding box center [1089, 354] width 186 height 15
paste input "27264412361"
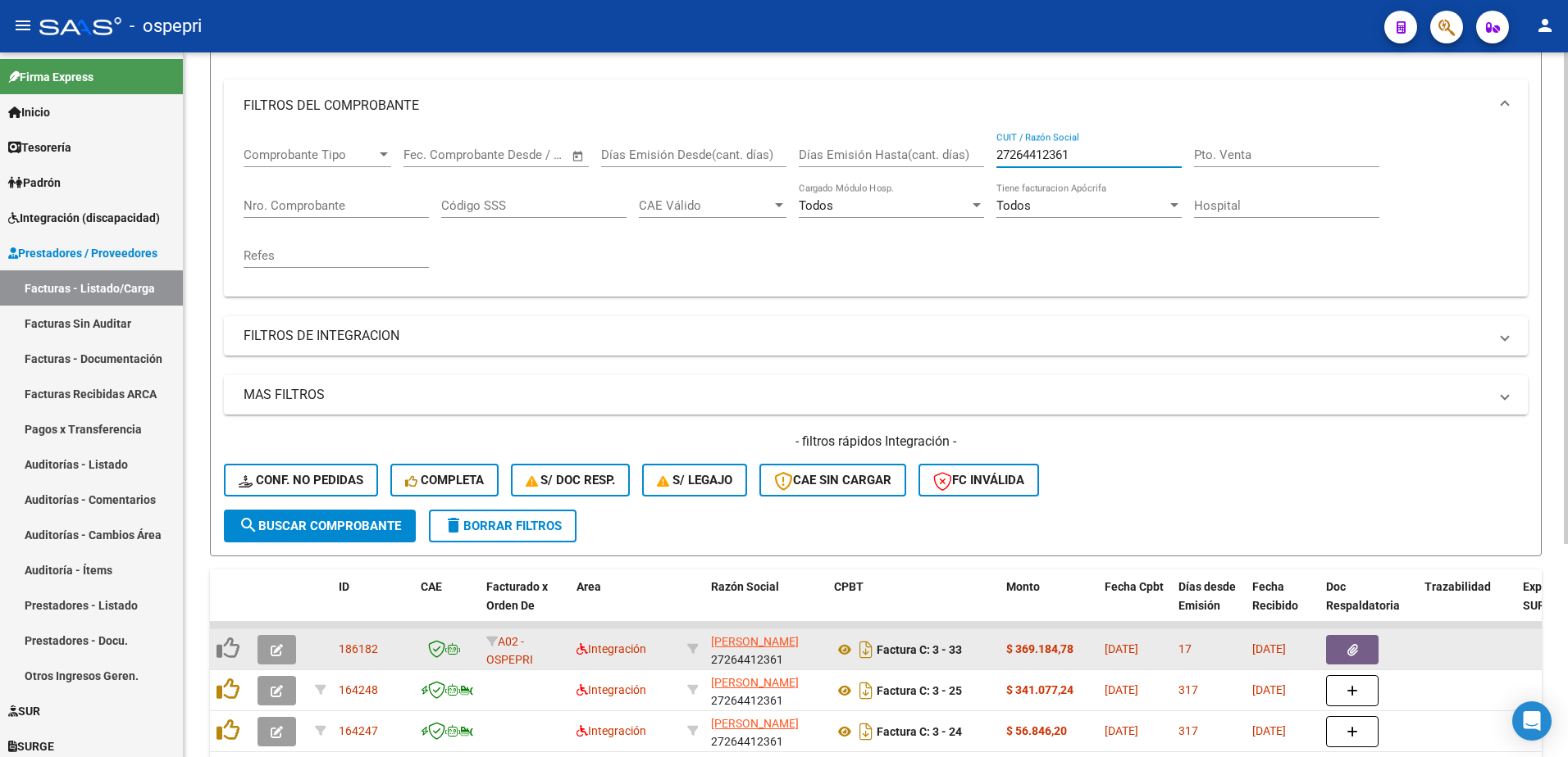
scroll to position [246, 0]
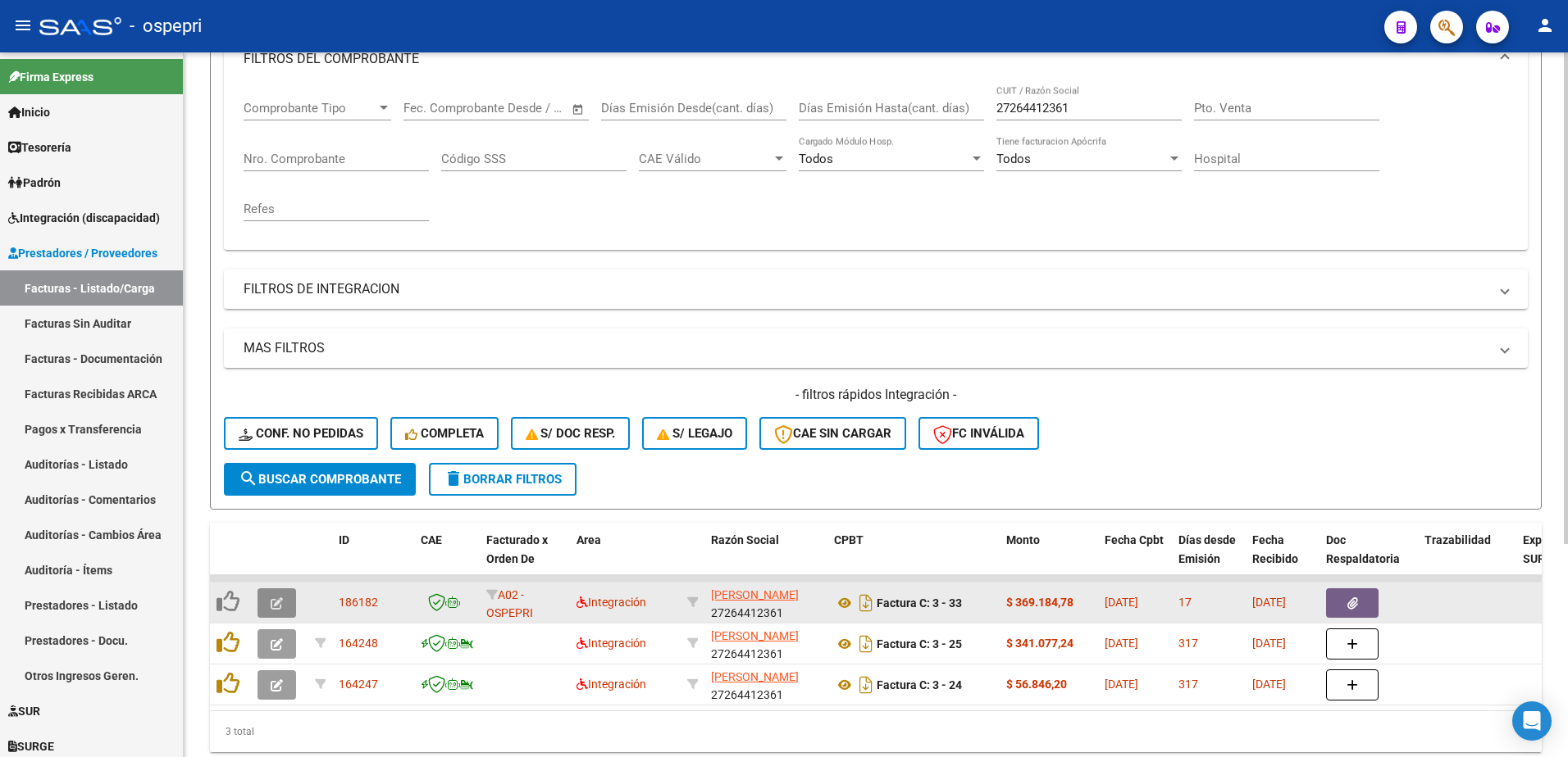
click at [270, 602] on icon "button" at bounding box center [276, 604] width 12 height 12
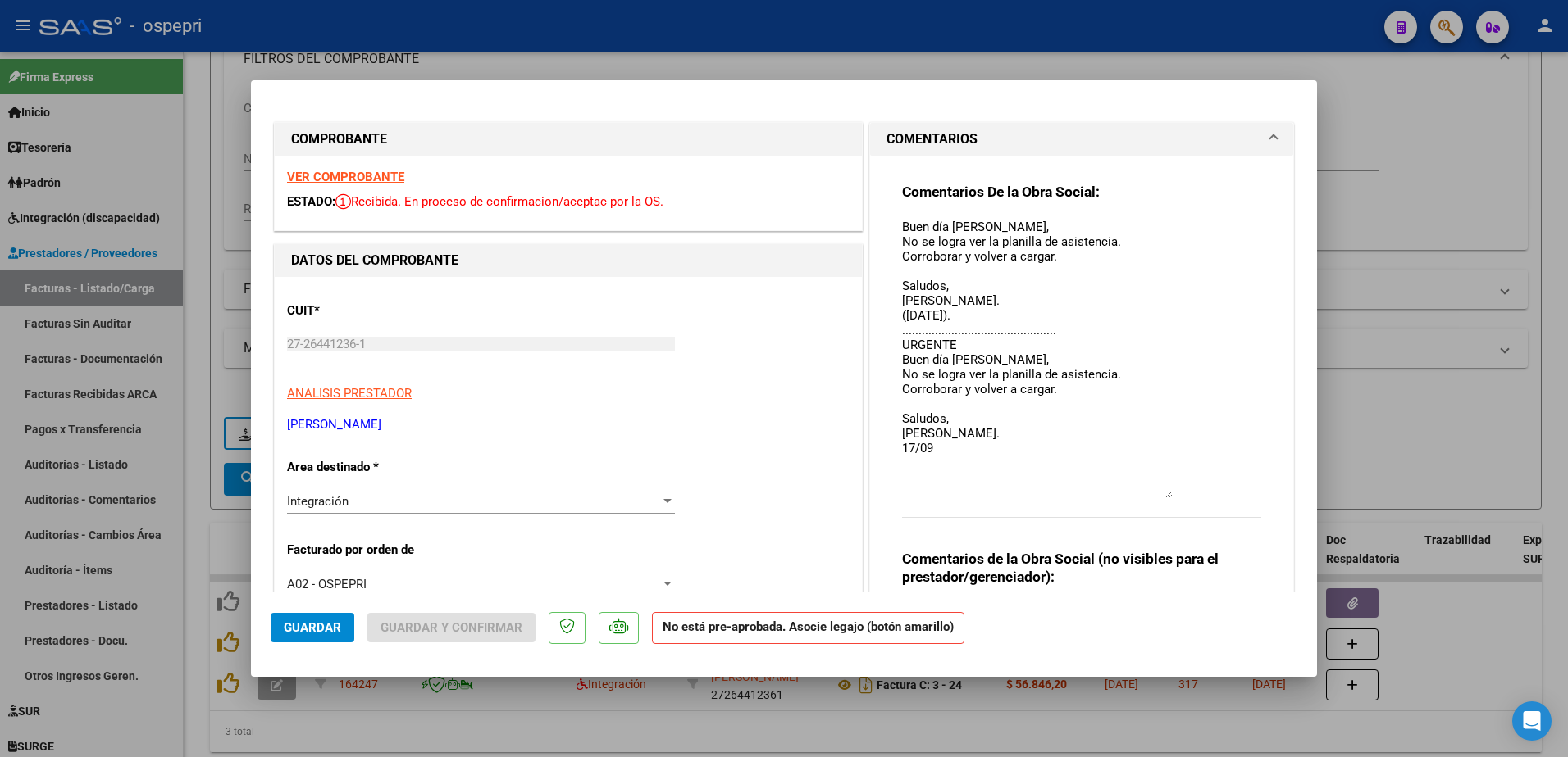
drag, startPoint x: 1160, startPoint y: 248, endPoint x: 1062, endPoint y: 452, distance: 226.3
click at [1176, 497] on div "Comentarios De la Obra Social: Buen día Carolina, No se logra ver la planilla d…" at bounding box center [1082, 359] width 359 height 353
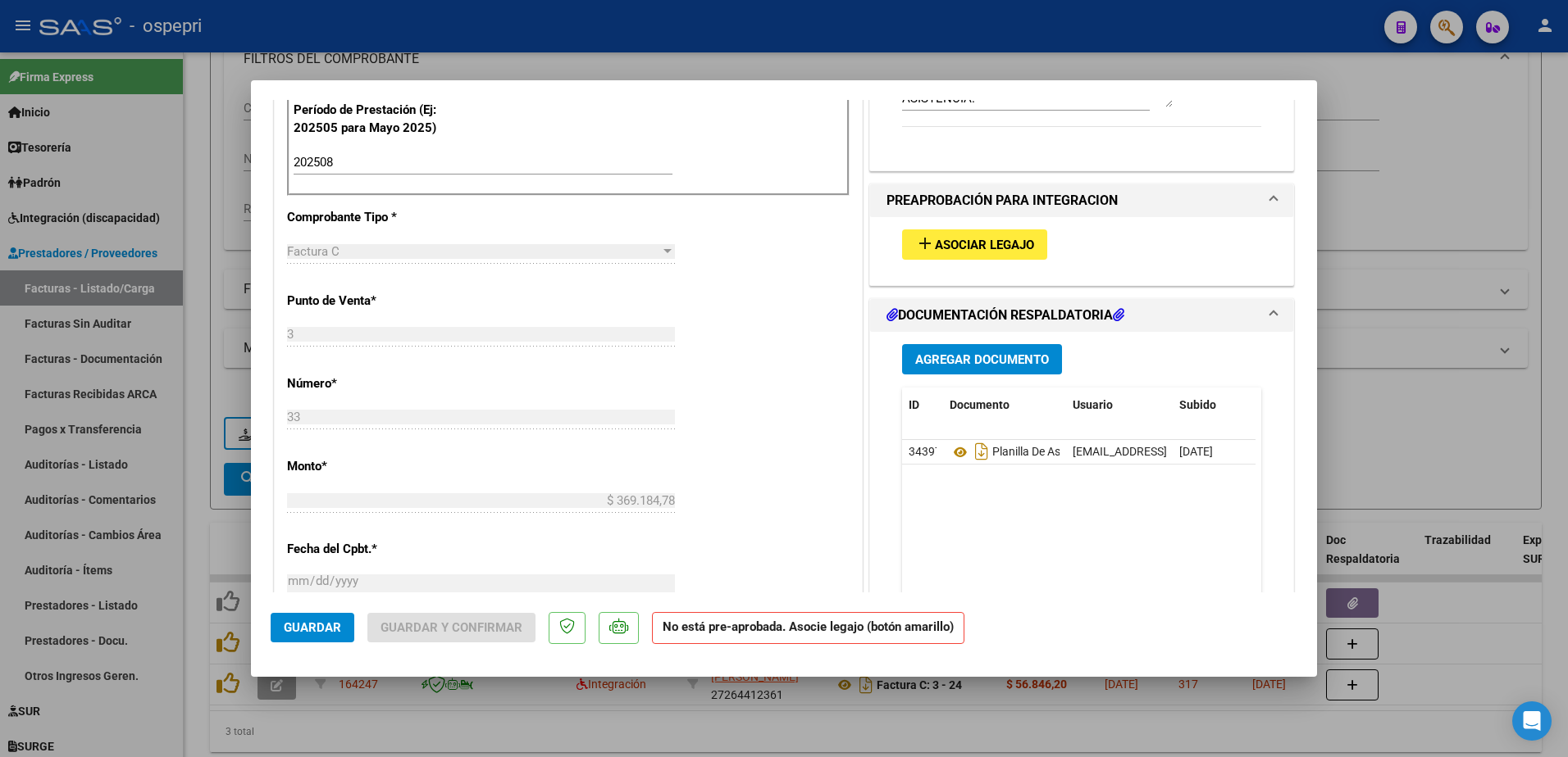
scroll to position [656, 0]
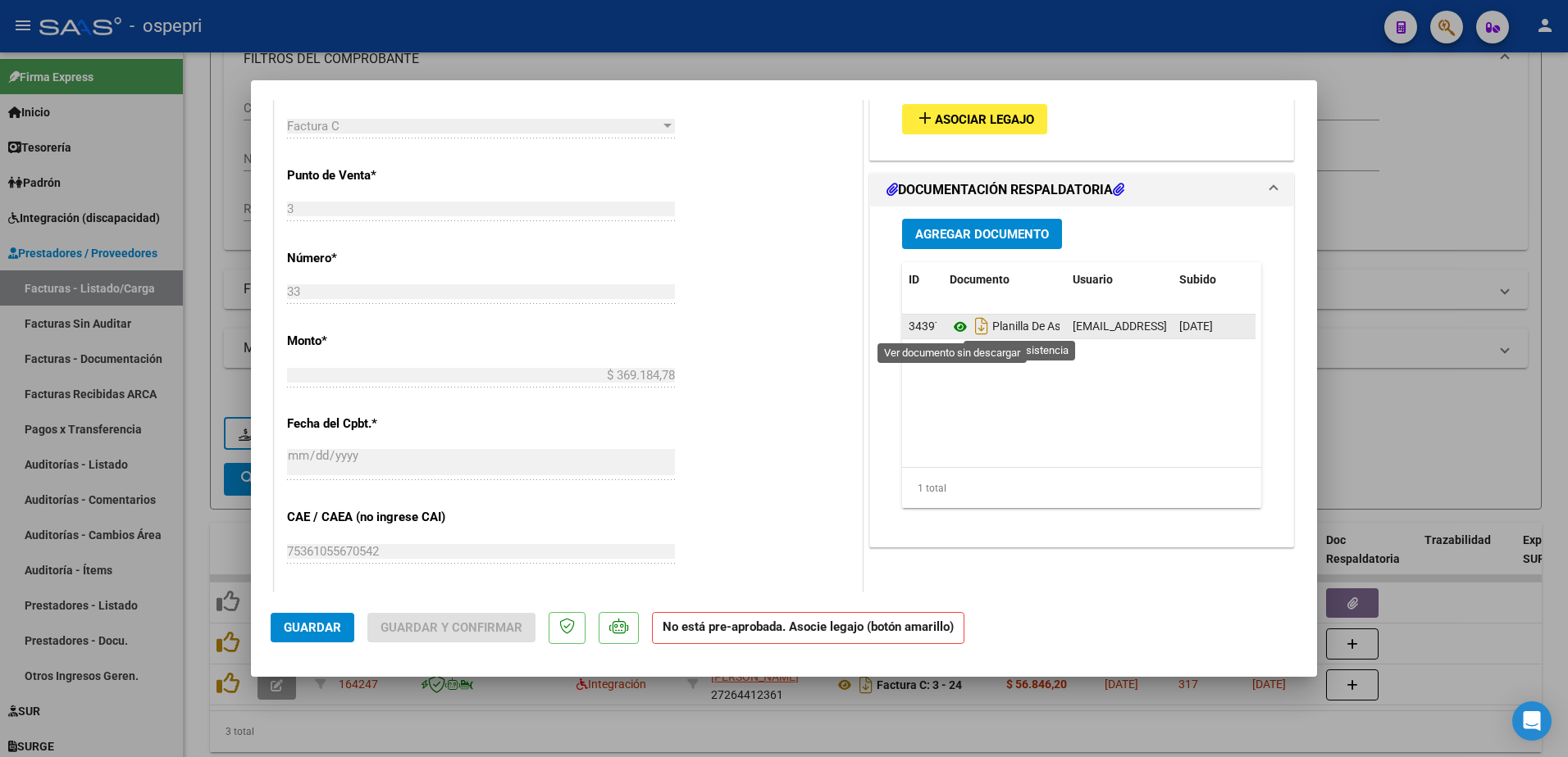
click at [952, 329] on icon at bounding box center [960, 327] width 21 height 20
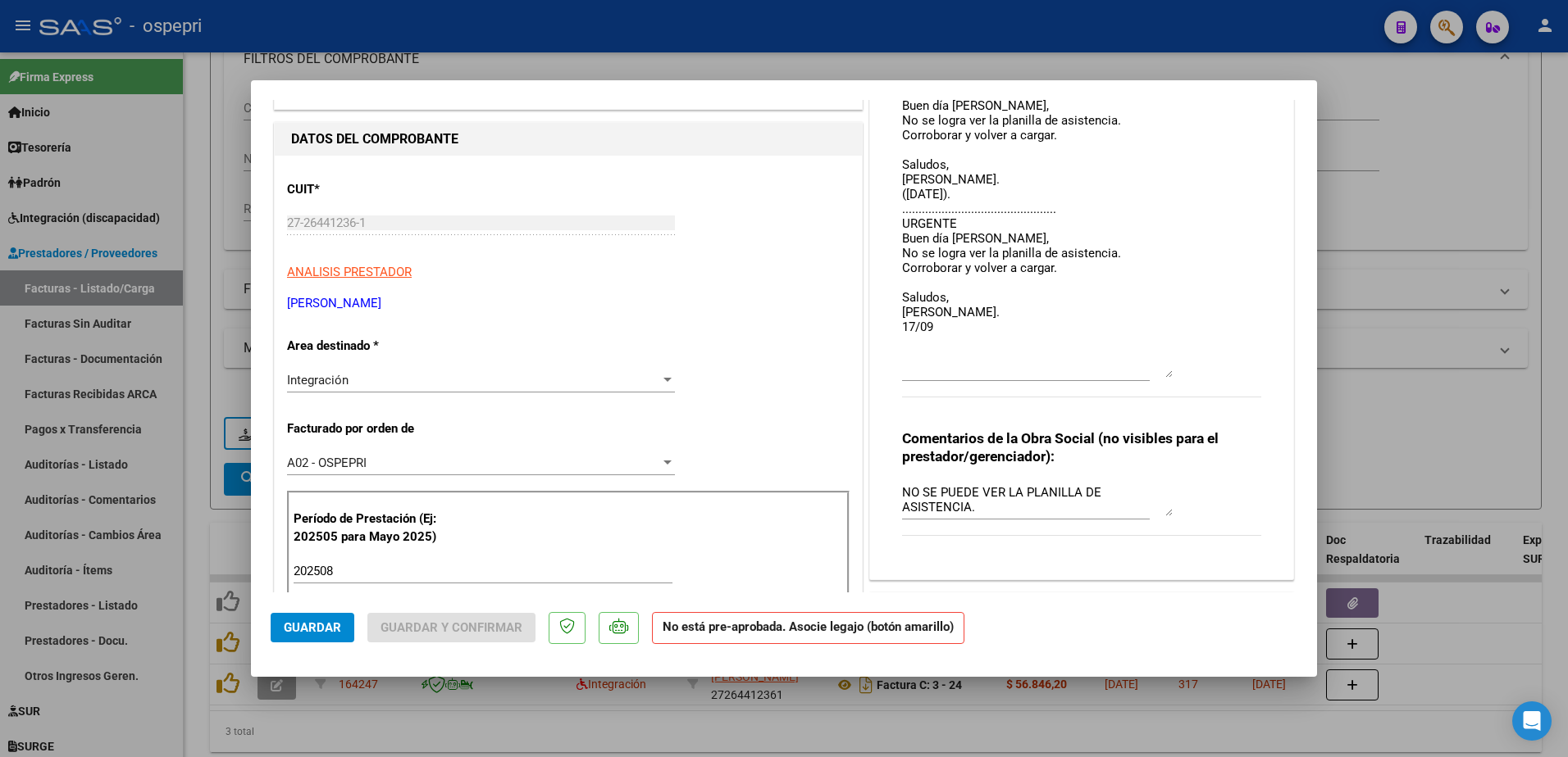
scroll to position [0, 0]
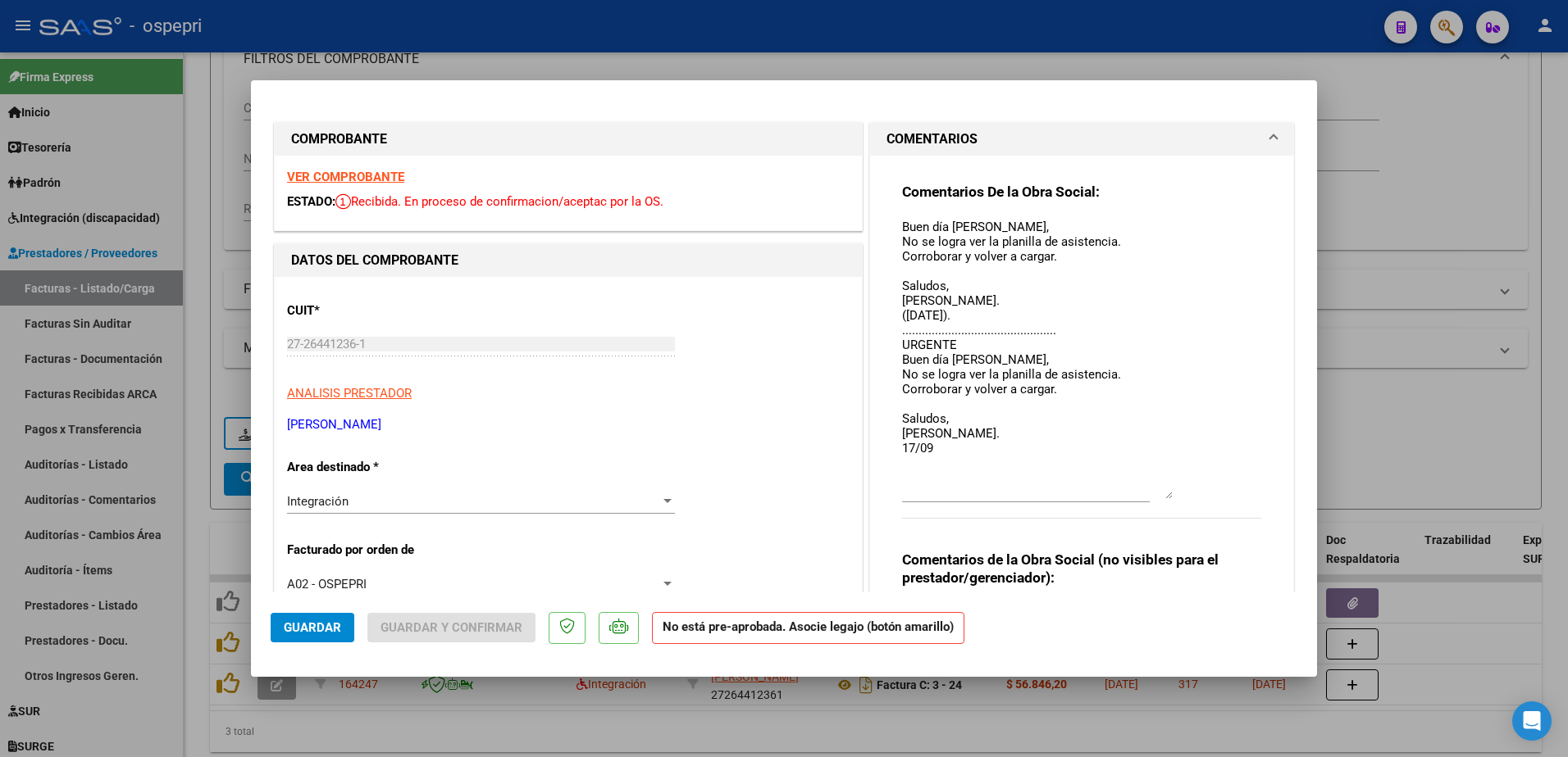
click at [933, 449] on textarea "Buen día Carolina, No se logra ver la planilla de asistencia. Corroborar y volv…" at bounding box center [1037, 358] width 270 height 281
click at [304, 624] on span "Guardar" at bounding box center [313, 627] width 58 height 15
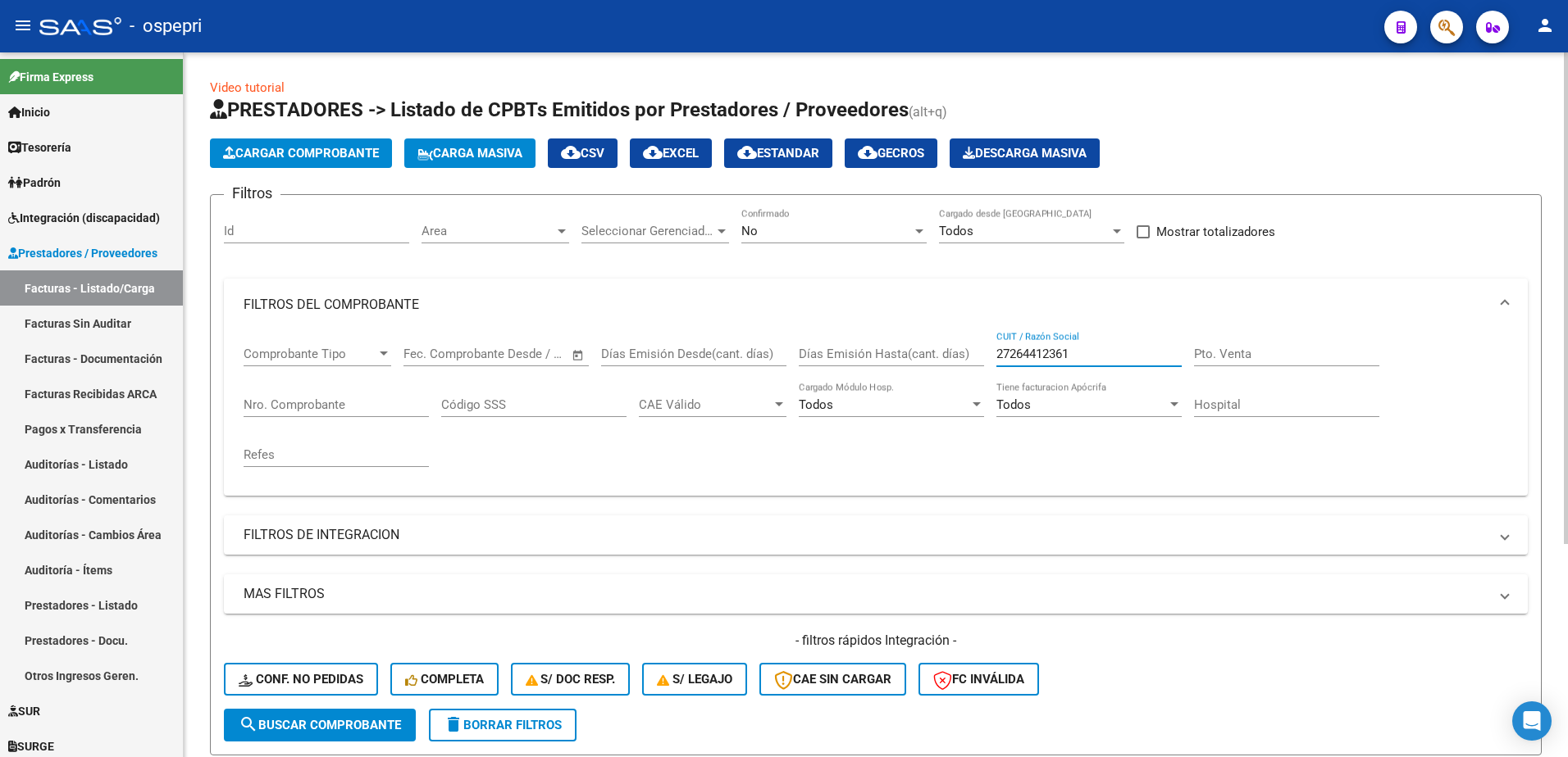
click at [1092, 357] on input "27264412361" at bounding box center [1089, 354] width 186 height 15
click at [1088, 358] on input "27264412361" at bounding box center [1089, 354] width 186 height 15
click at [1087, 358] on input "27264412361" at bounding box center [1089, 354] width 186 height 15
click at [1076, 354] on input "CUIT / Razón Social" at bounding box center [1089, 354] width 186 height 15
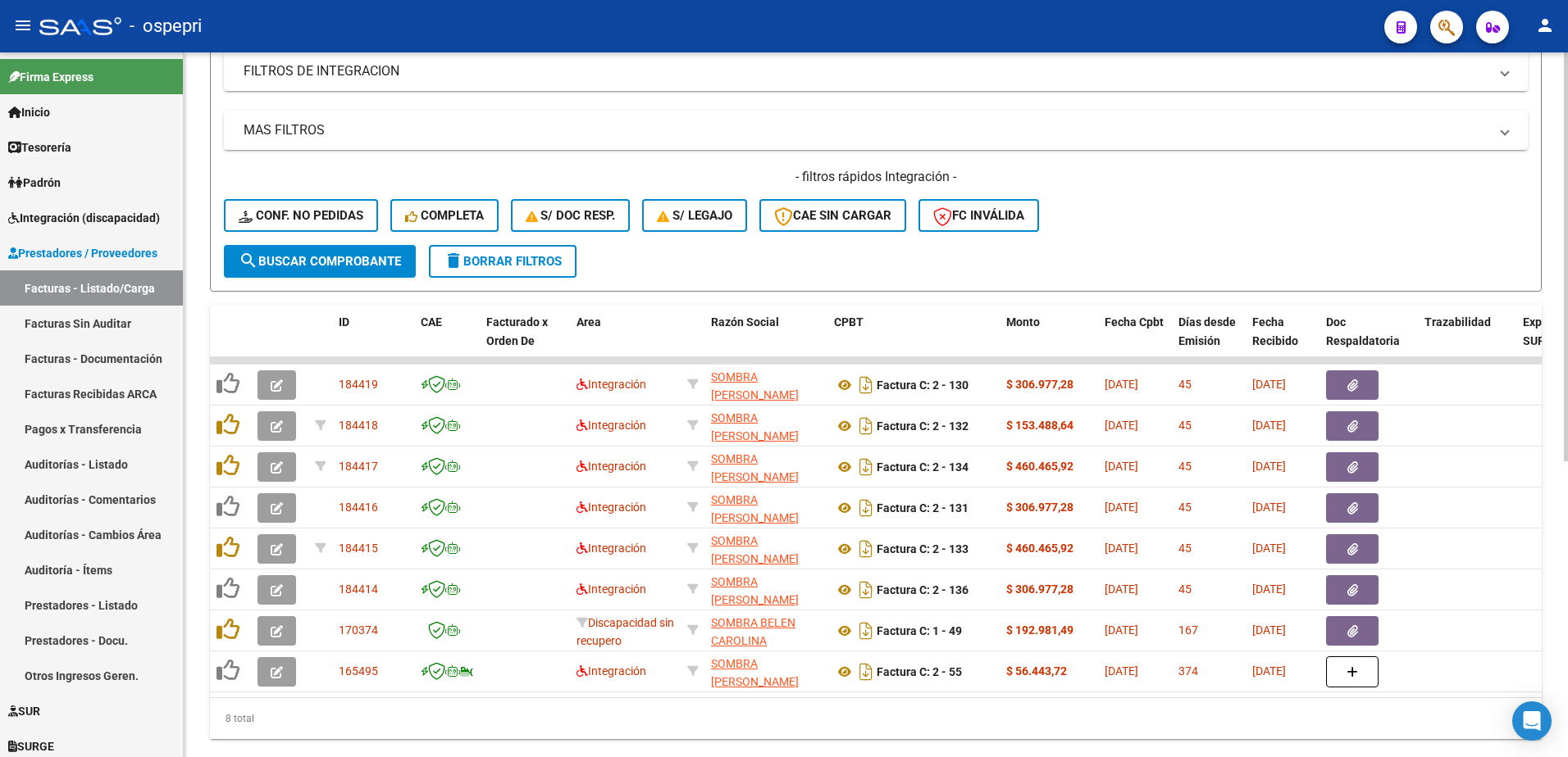
scroll to position [491, 0]
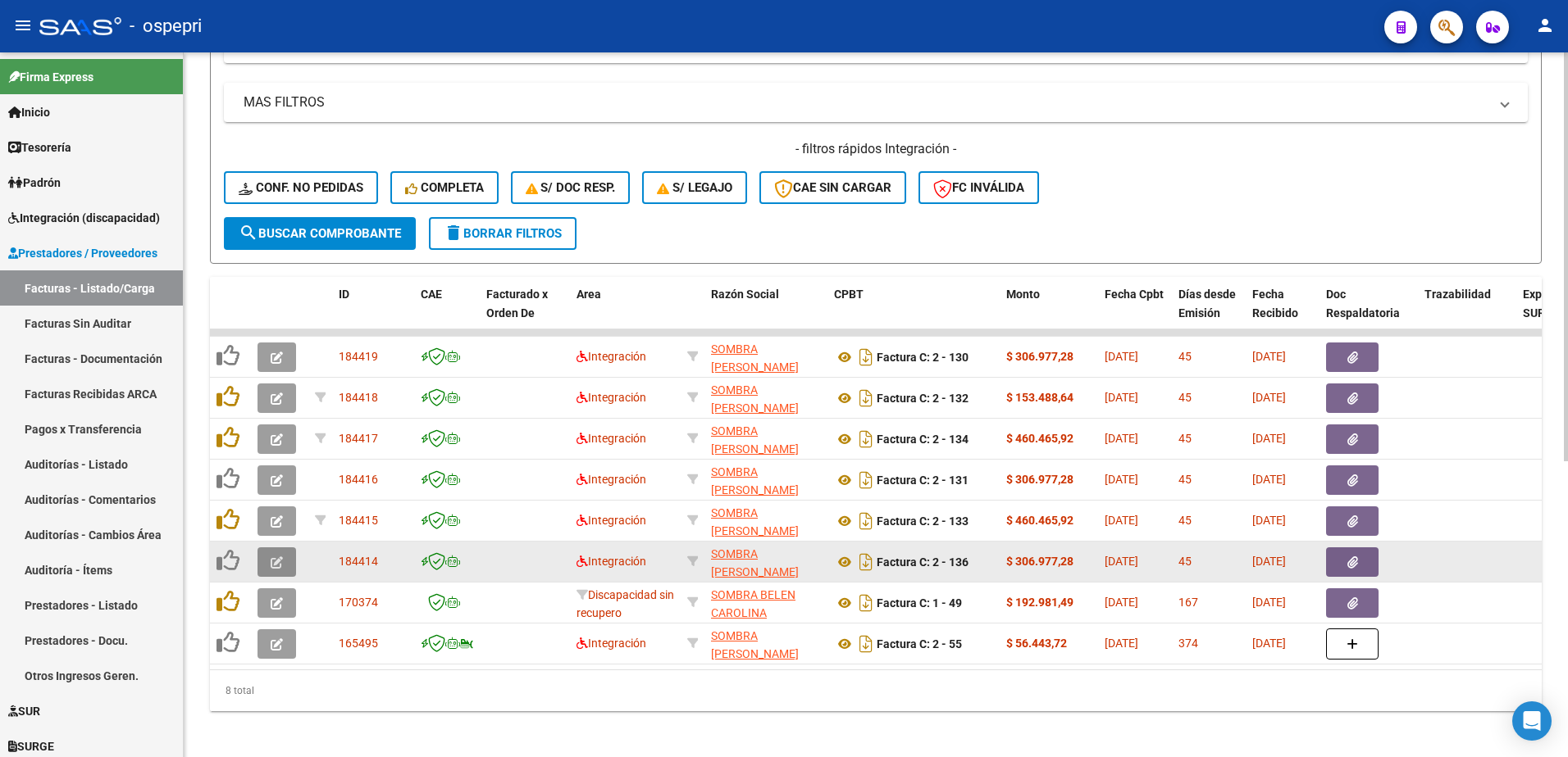
click at [280, 560] on icon "button" at bounding box center [276, 563] width 12 height 12
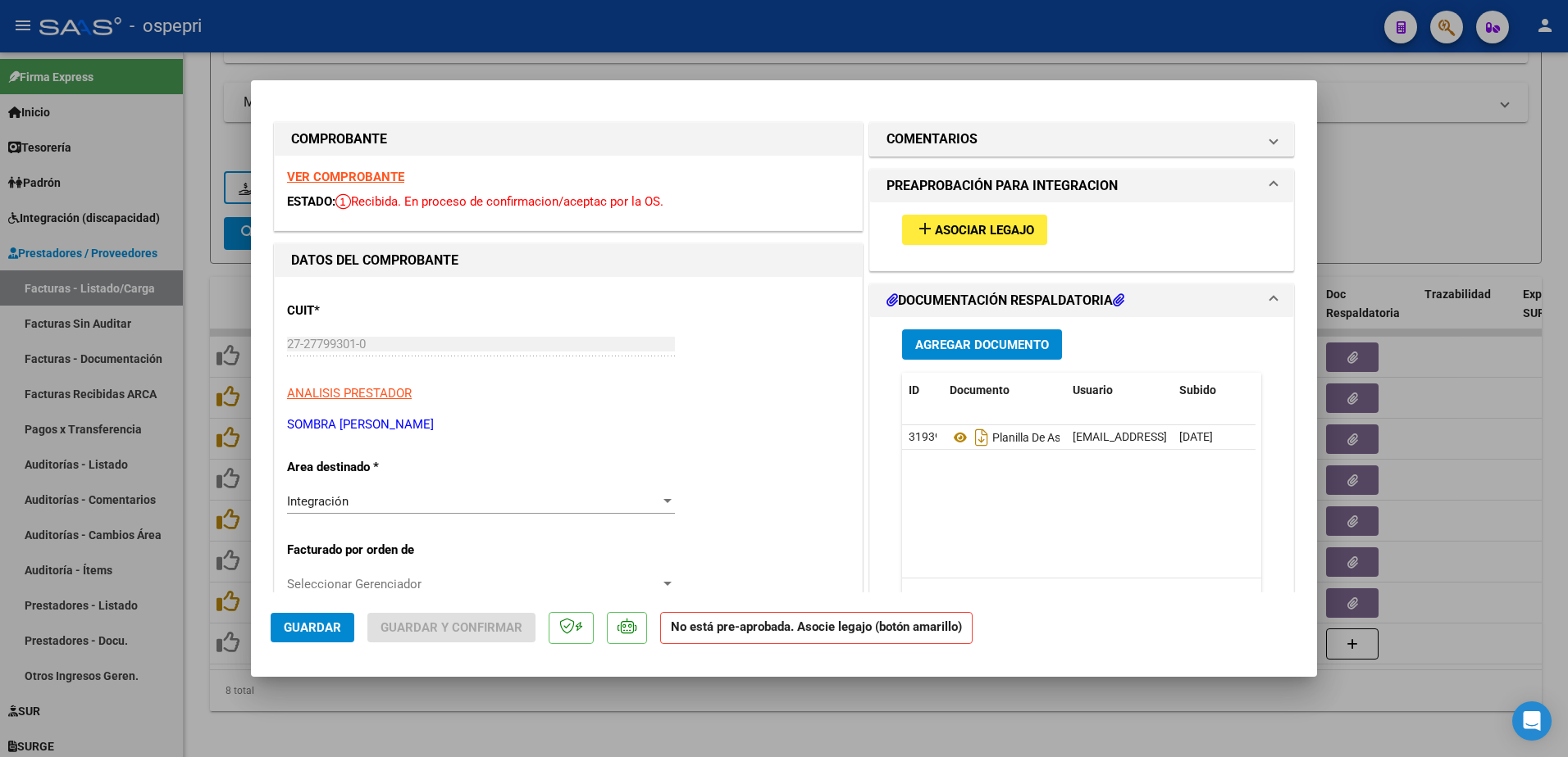
click at [341, 173] on strong "VER COMPROBANTE" at bounding box center [345, 177] width 118 height 15
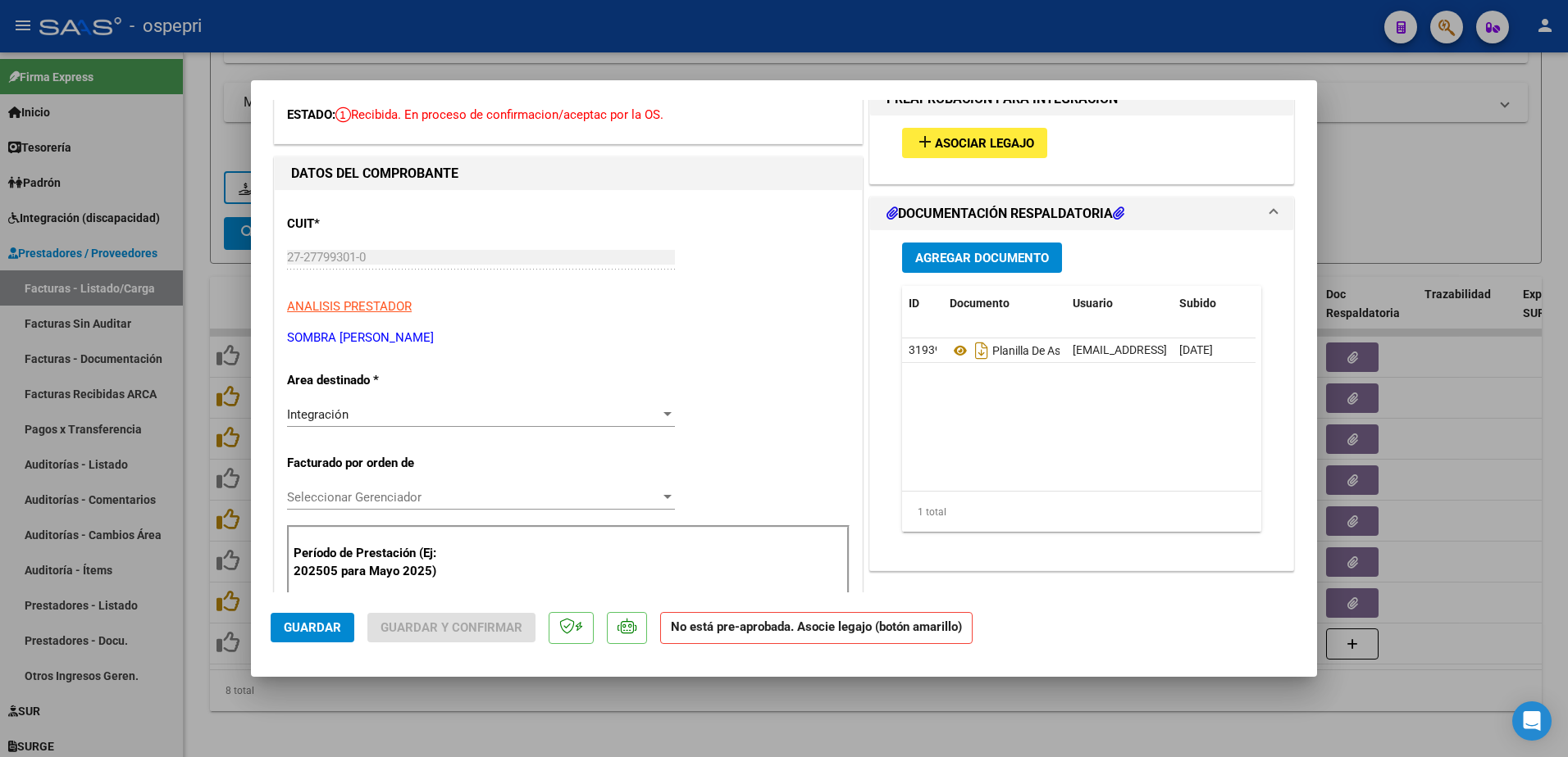
scroll to position [82, 0]
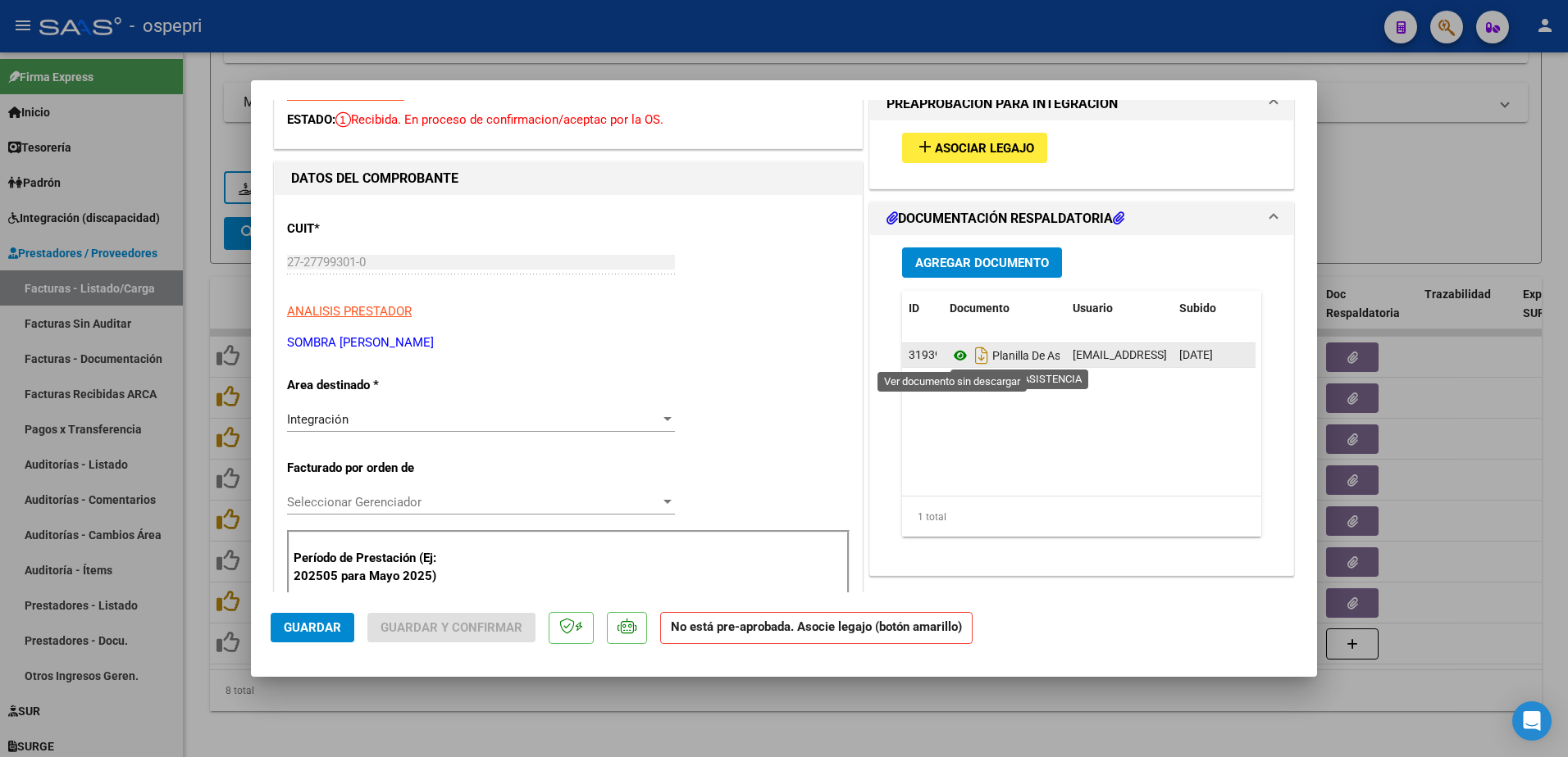
click at [949, 349] on icon at bounding box center [960, 355] width 21 height 20
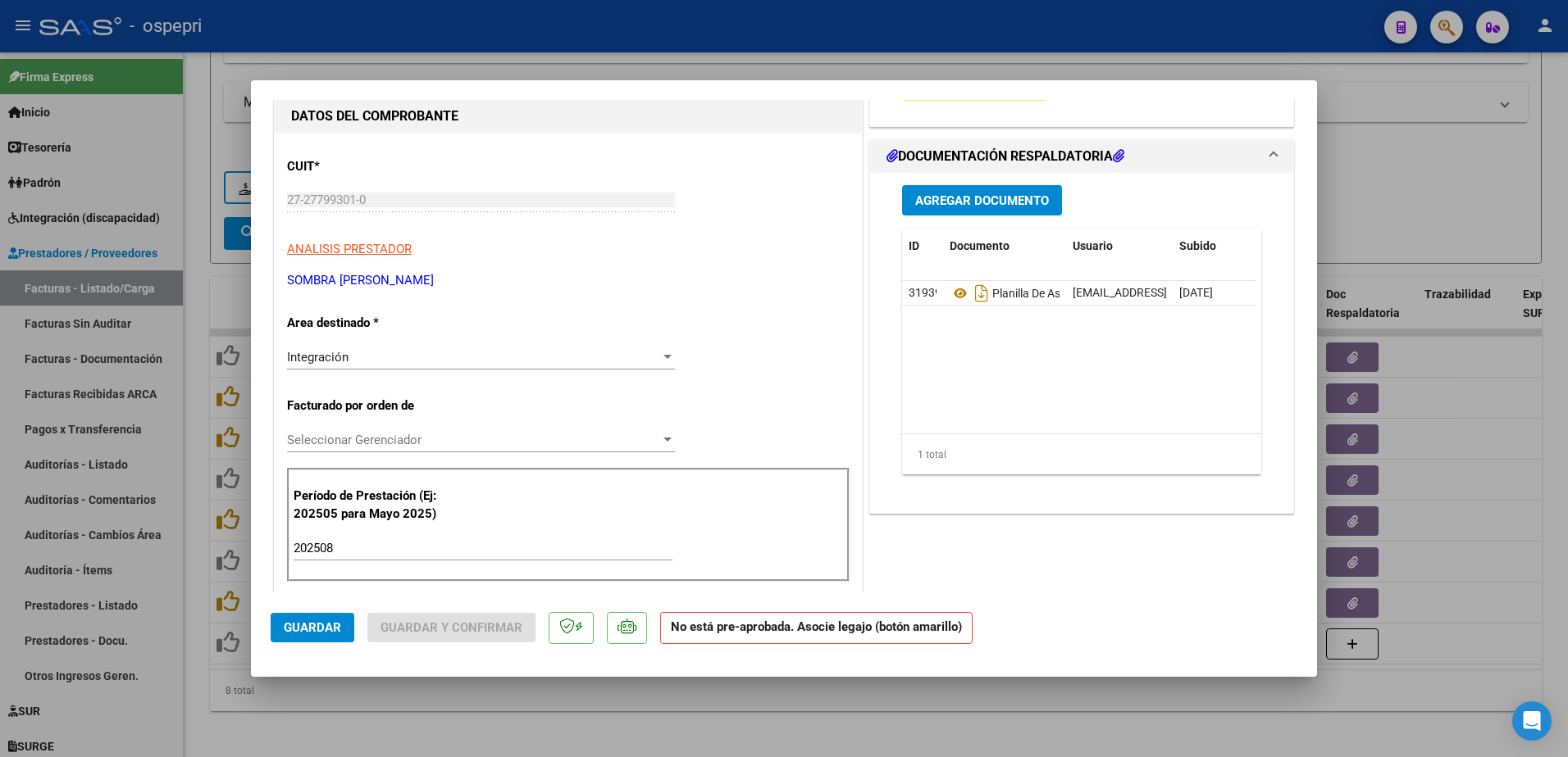
scroll to position [0, 0]
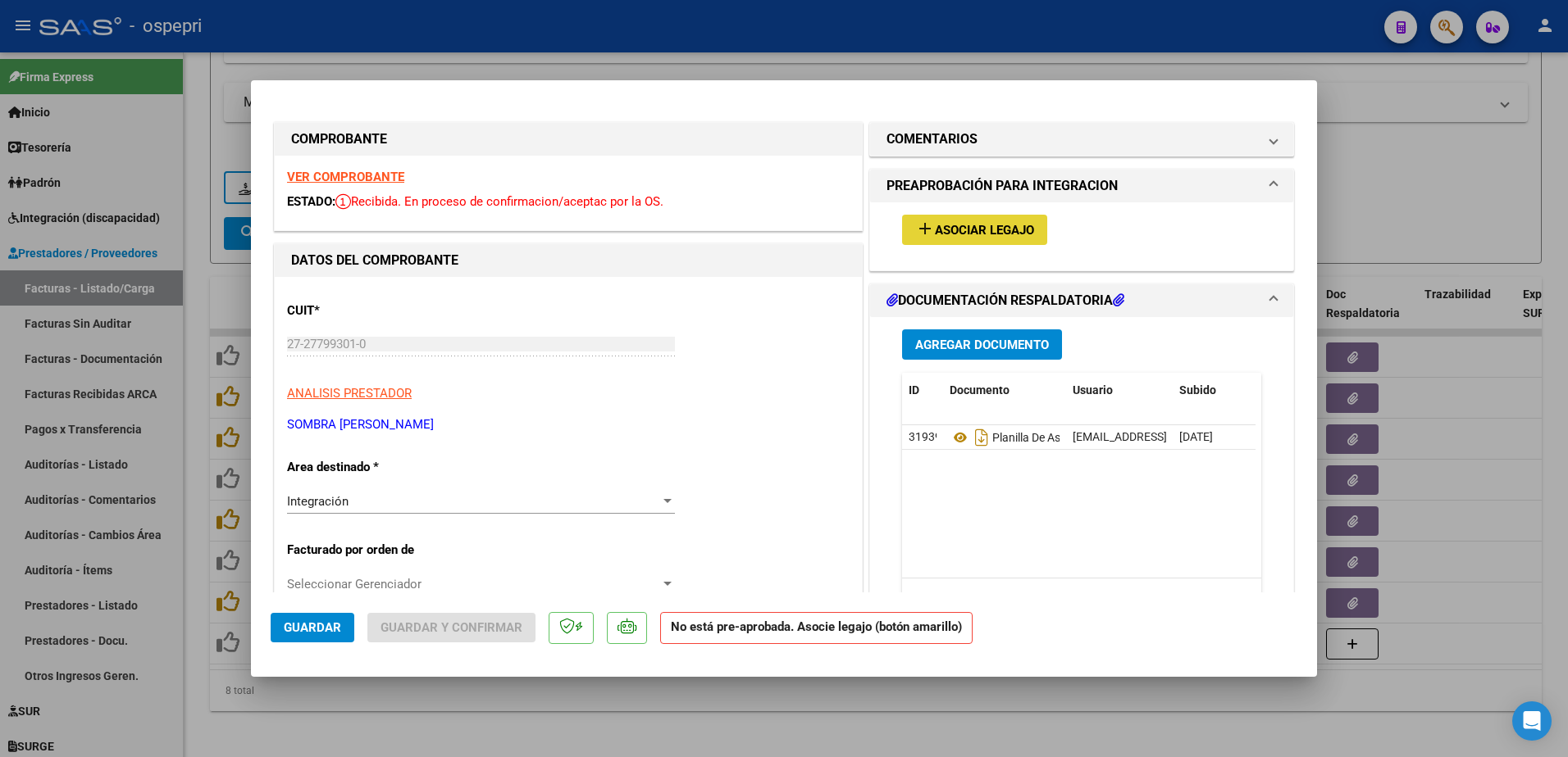
click at [952, 229] on span "Asociar Legajo" at bounding box center [984, 230] width 99 height 15
click at [1456, 159] on div at bounding box center [784, 378] width 1568 height 757
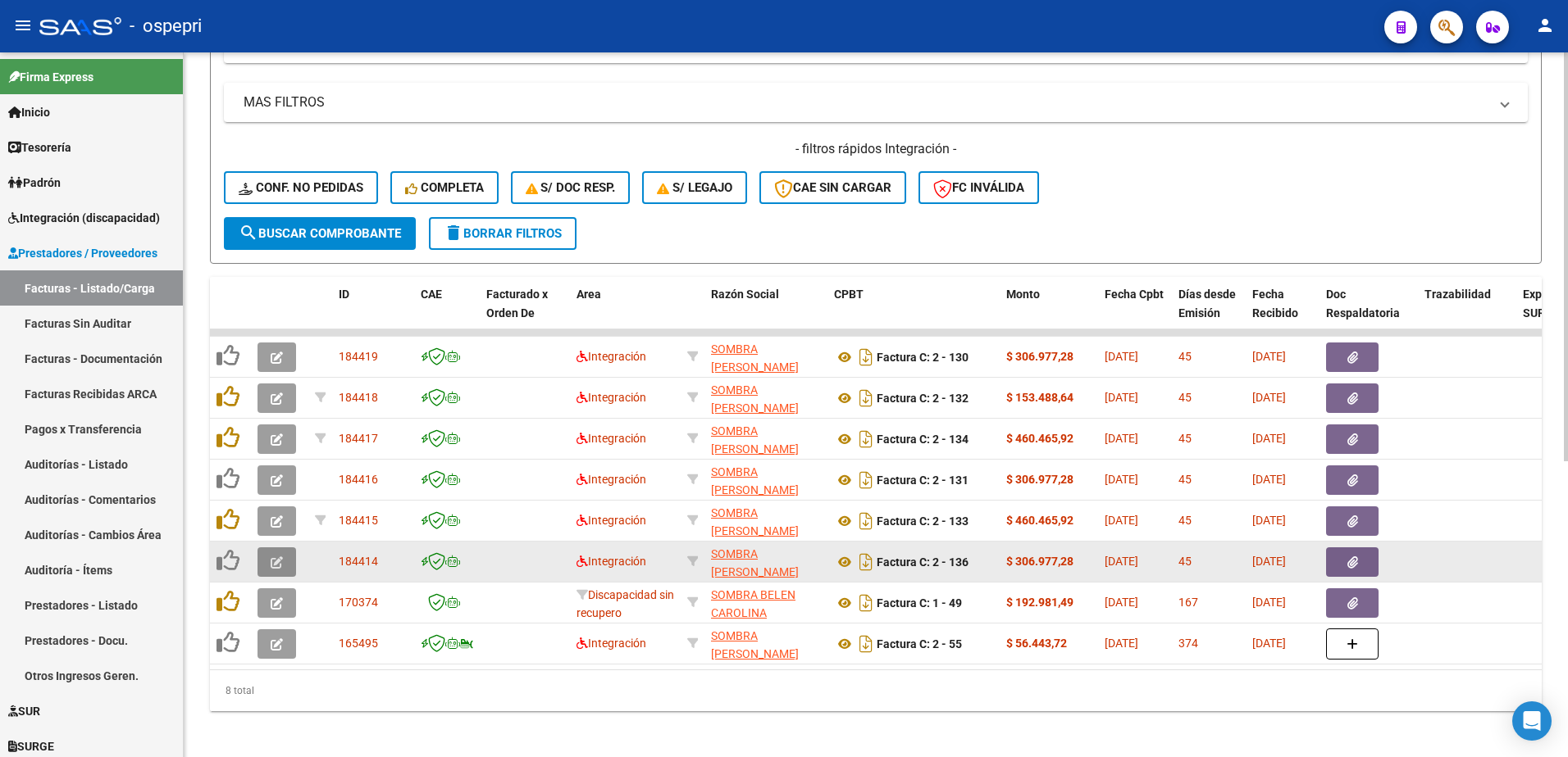
click at [278, 568] on icon "button" at bounding box center [276, 563] width 12 height 12
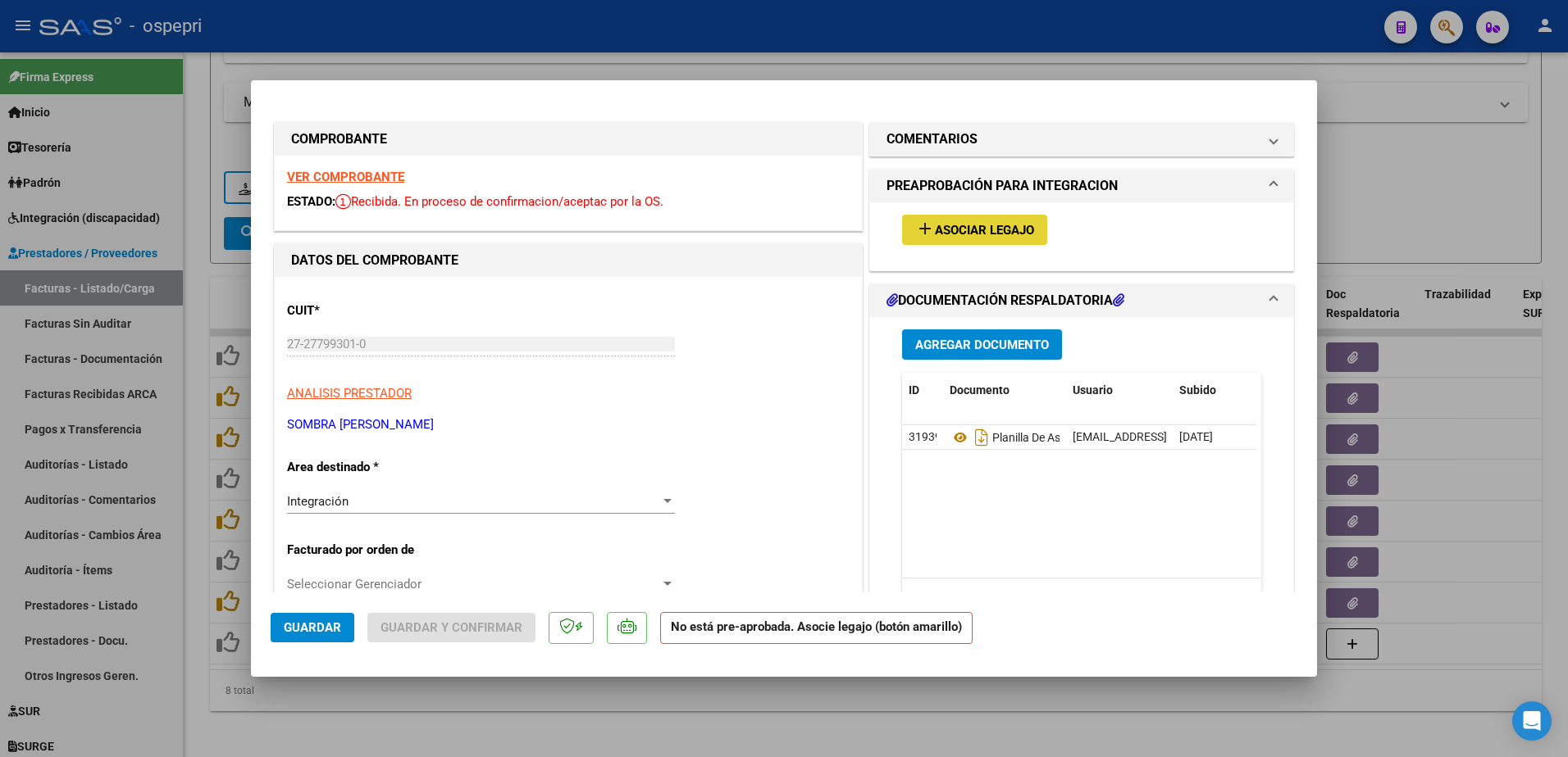
click at [954, 235] on span "Asociar Legajo" at bounding box center [984, 230] width 99 height 15
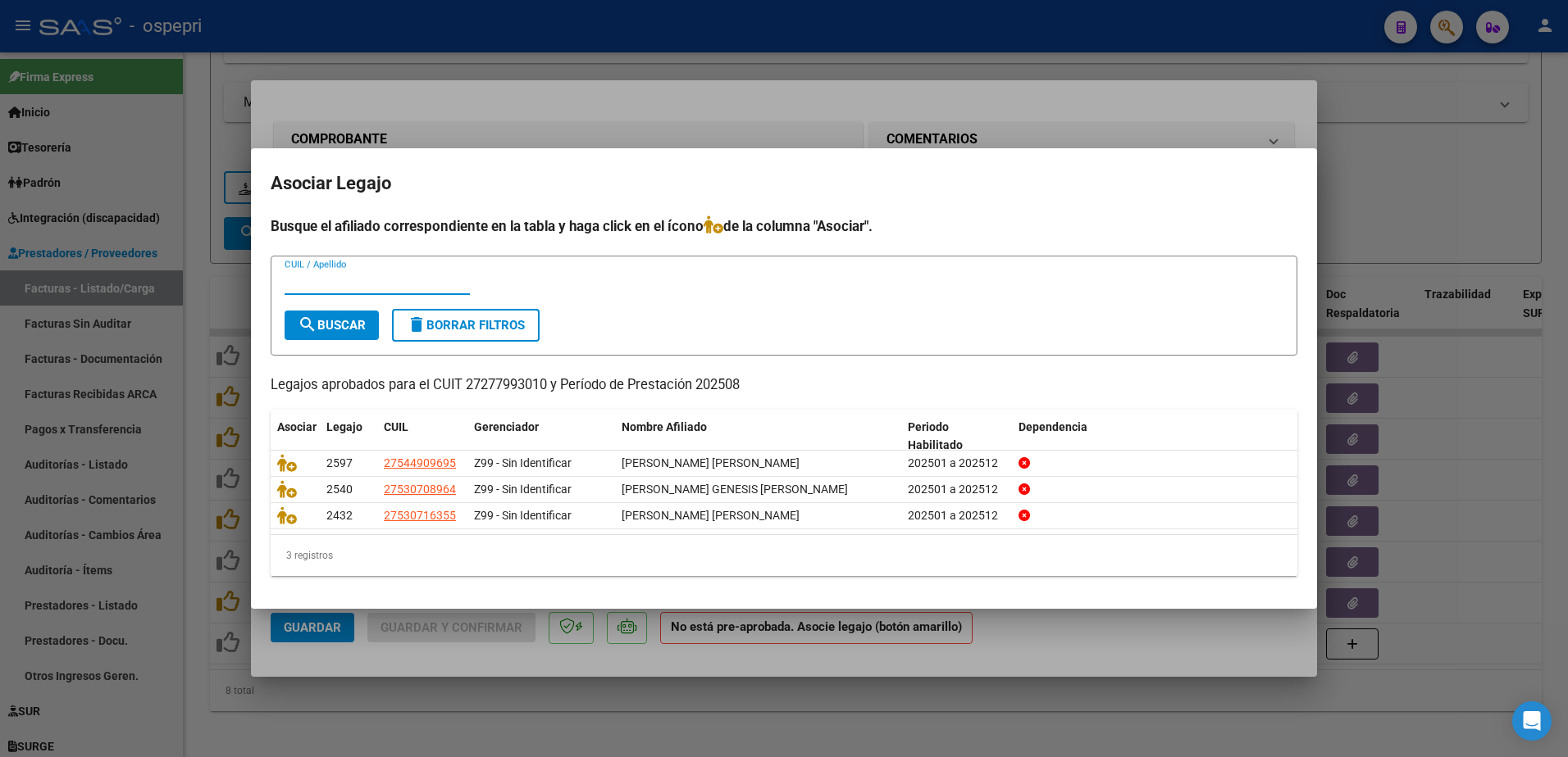
click at [1477, 206] on div at bounding box center [784, 378] width 1568 height 757
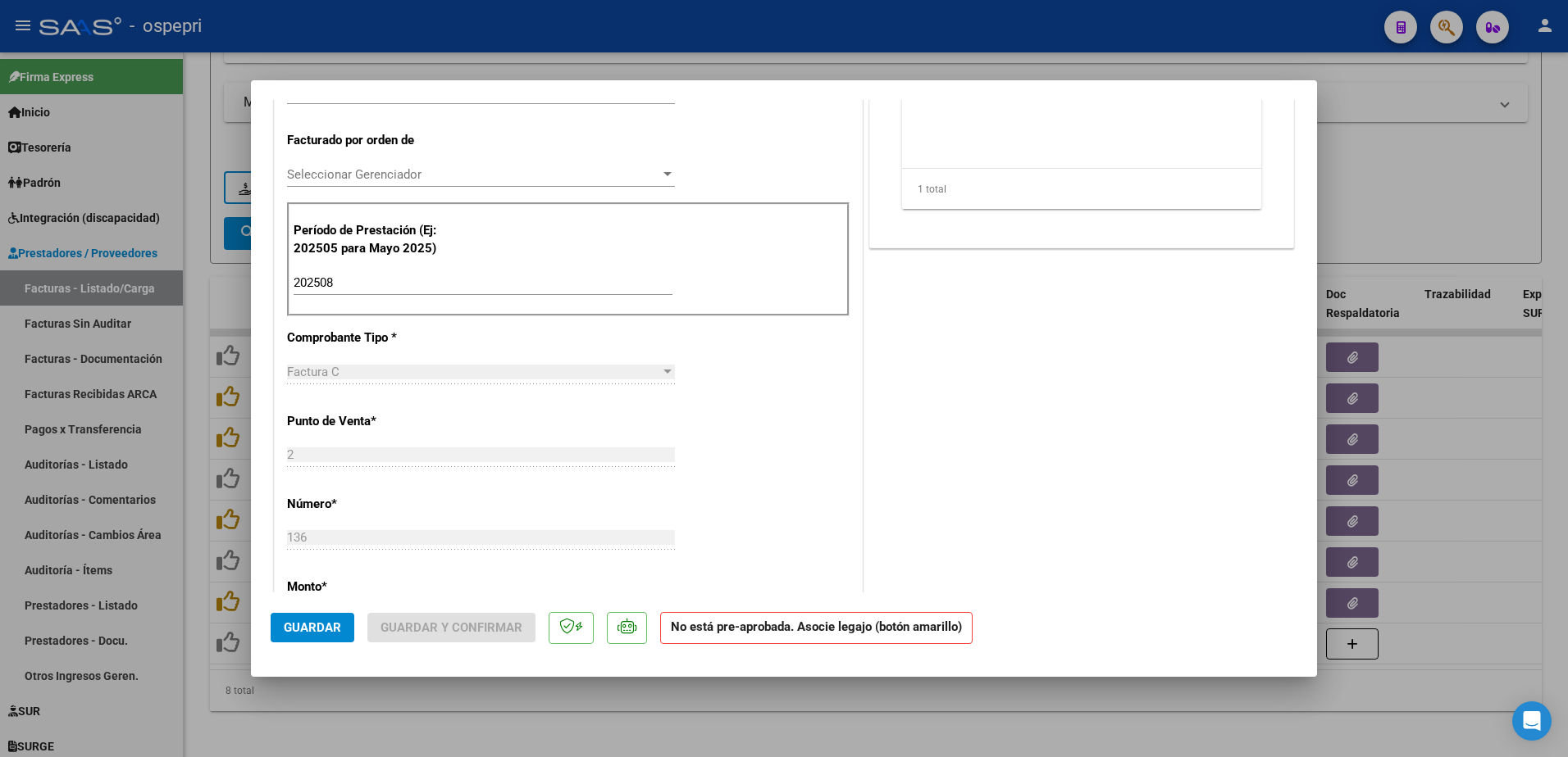
scroll to position [491, 0]
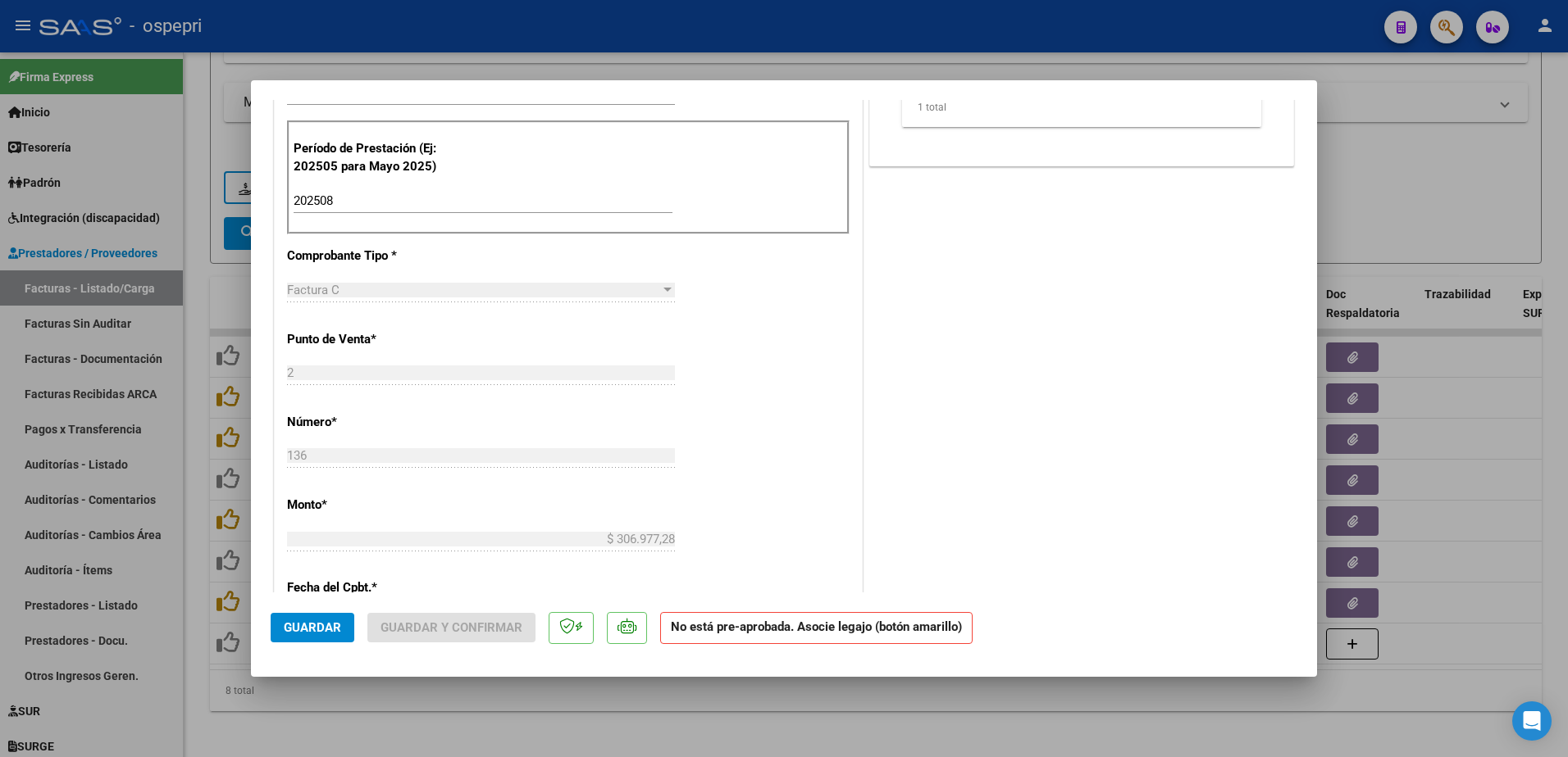
click at [719, 469] on div "CUIT * 27-27799301-0 Ingresar CUIT ANALISIS PRESTADOR SOMBRA PAOLA FABIANA ARCA…" at bounding box center [568, 465] width 587 height 1360
click at [709, 395] on div "CUIT * 27-27799301-0 Ingresar CUIT ANALISIS PRESTADOR SOMBRA PAOLA FABIANA ARCA…" at bounding box center [568, 465] width 587 height 1360
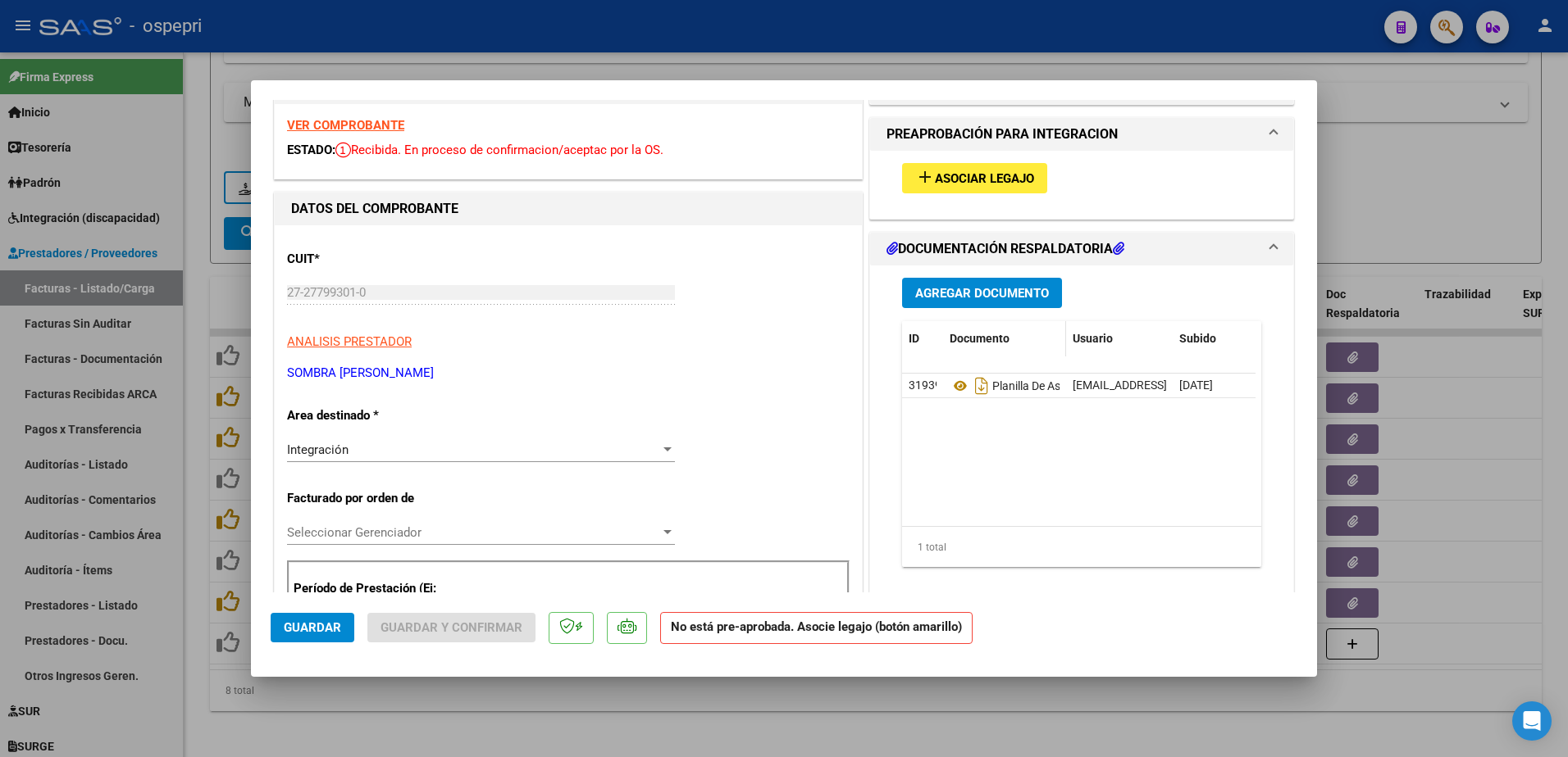
scroll to position [0, 0]
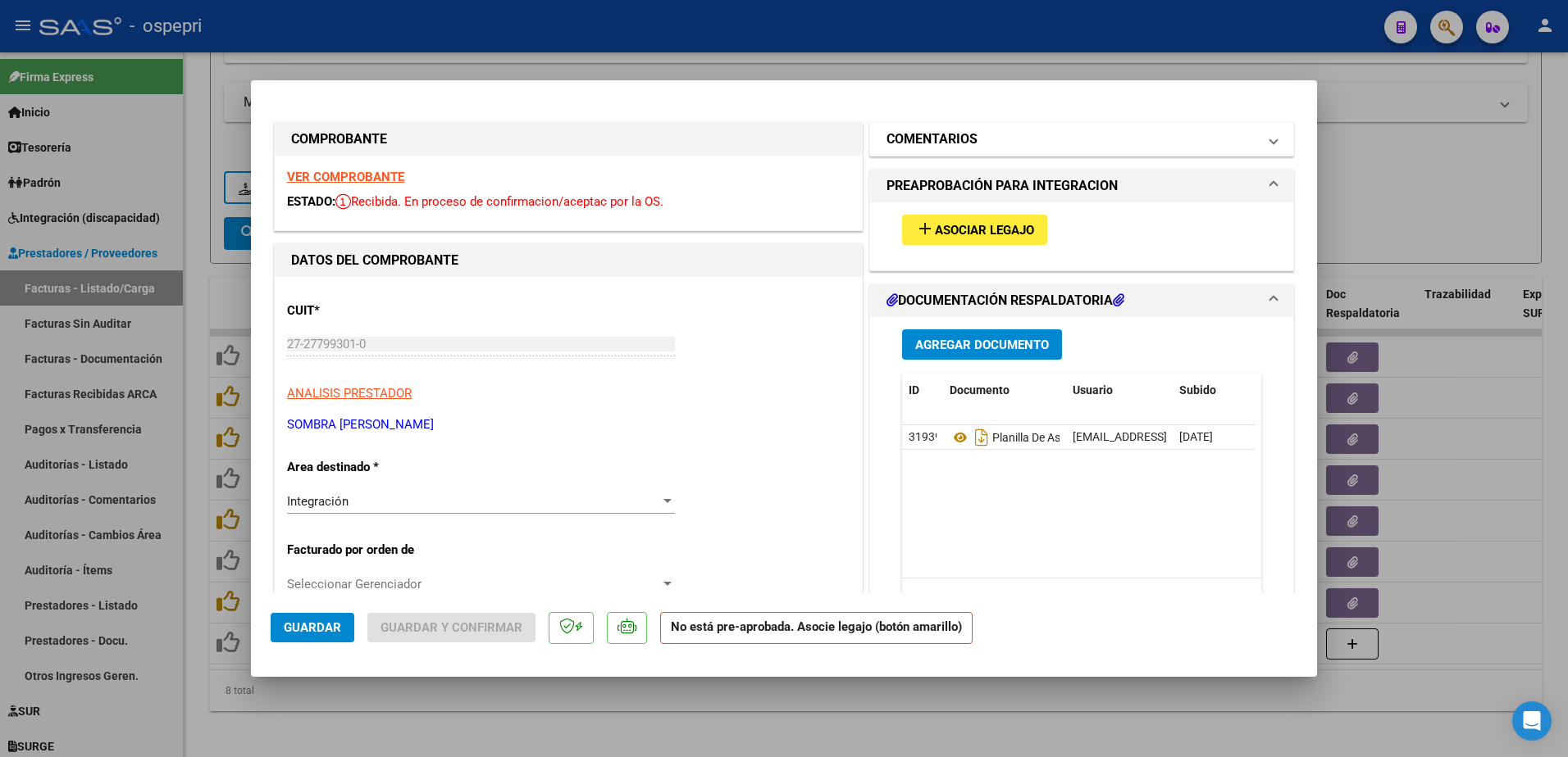
click at [1270, 145] on span at bounding box center [1273, 139] width 7 height 20
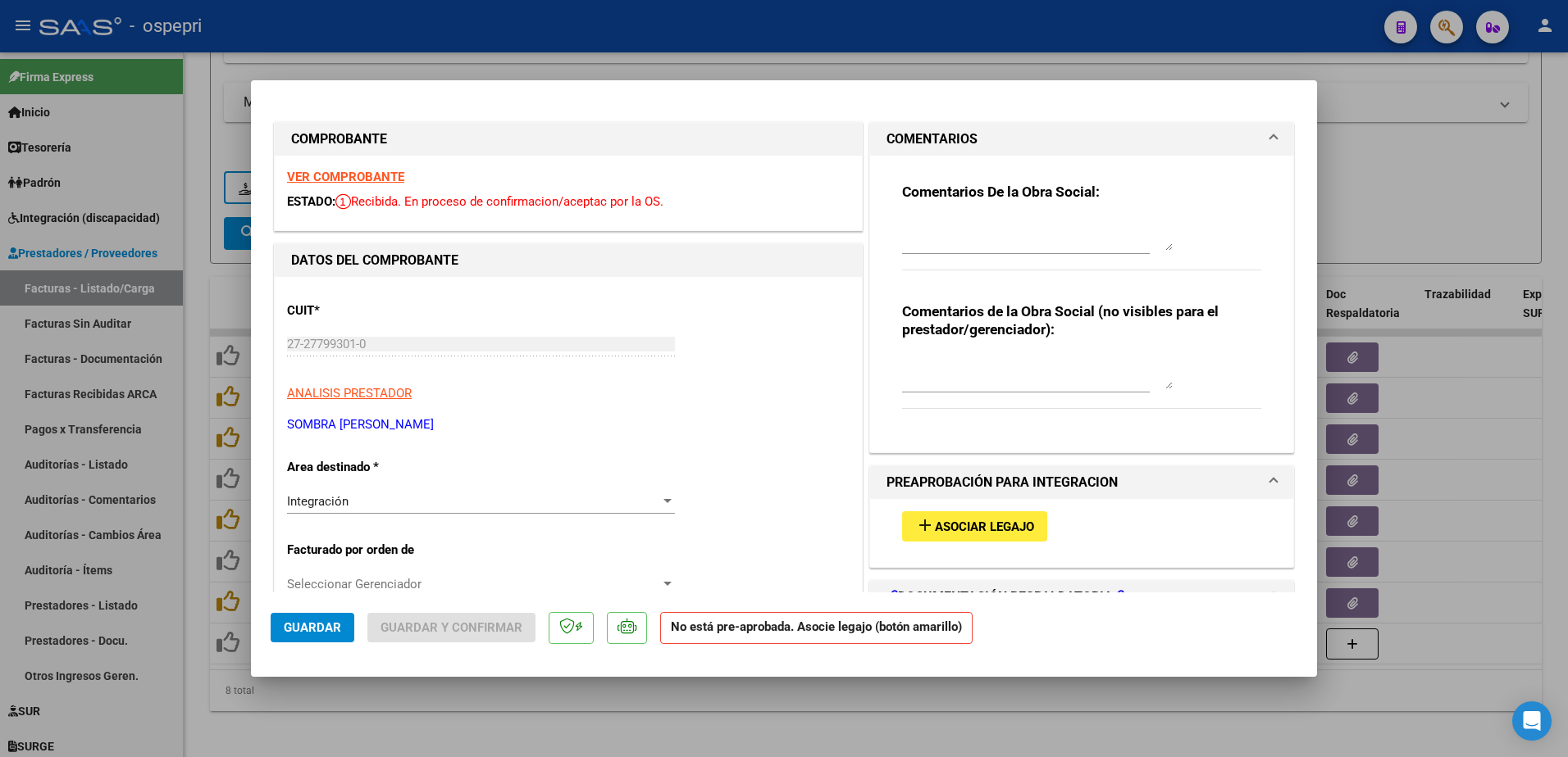
click at [953, 235] on textarea at bounding box center [1037, 234] width 270 height 33
click at [1123, 229] on textarea "Estimada buenas tardes: esta factura es generico NO corresponde cargar en SAAS.…" at bounding box center [1037, 234] width 270 height 33
click at [962, 244] on textarea "Estimada buenas tardes: esta factura es generico NO corresponde cargar en SAAS.…" at bounding box center [1037, 234] width 270 height 33
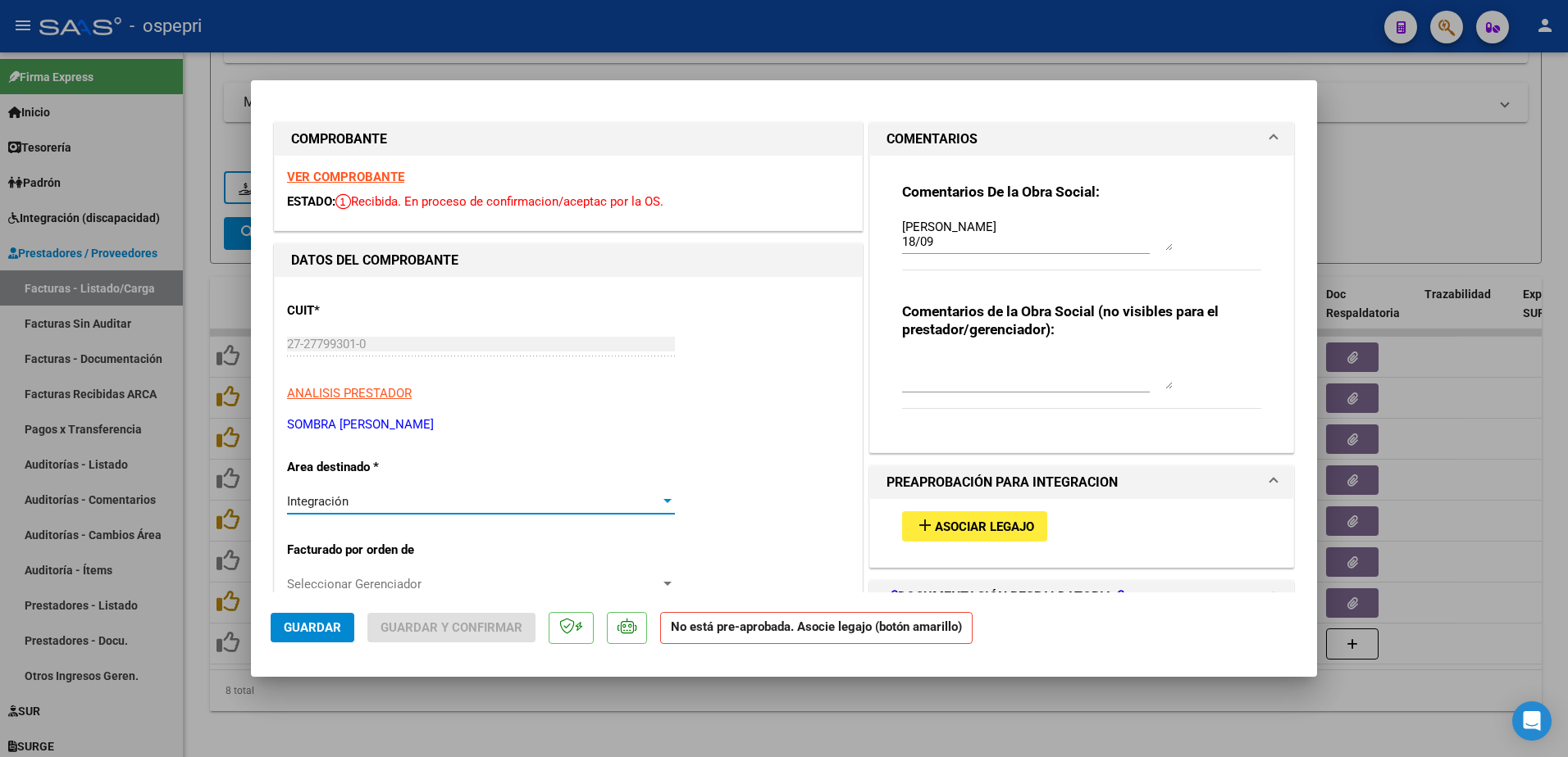
click at [660, 501] on div at bounding box center [667, 501] width 15 height 13
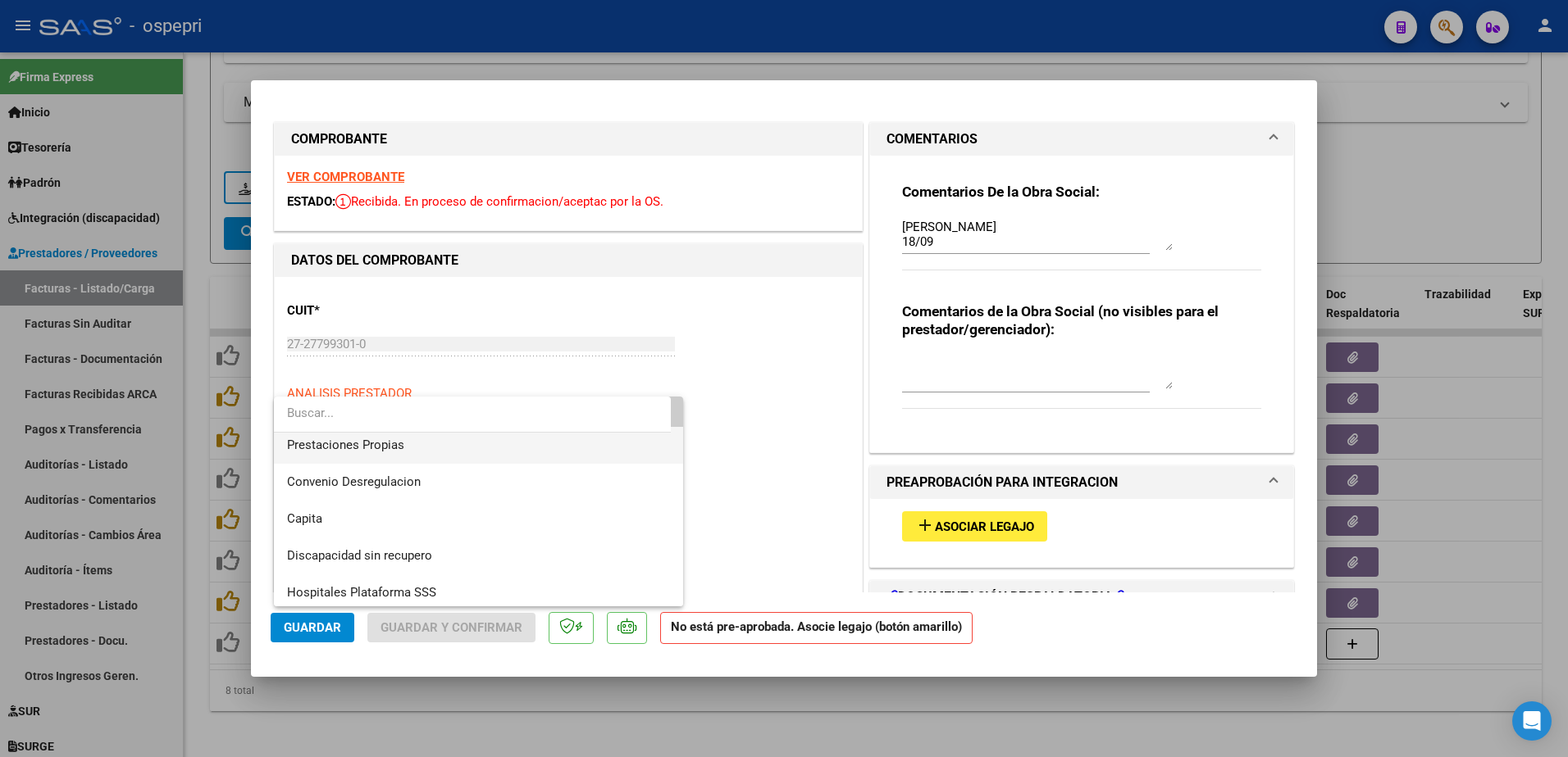
scroll to position [159, 0]
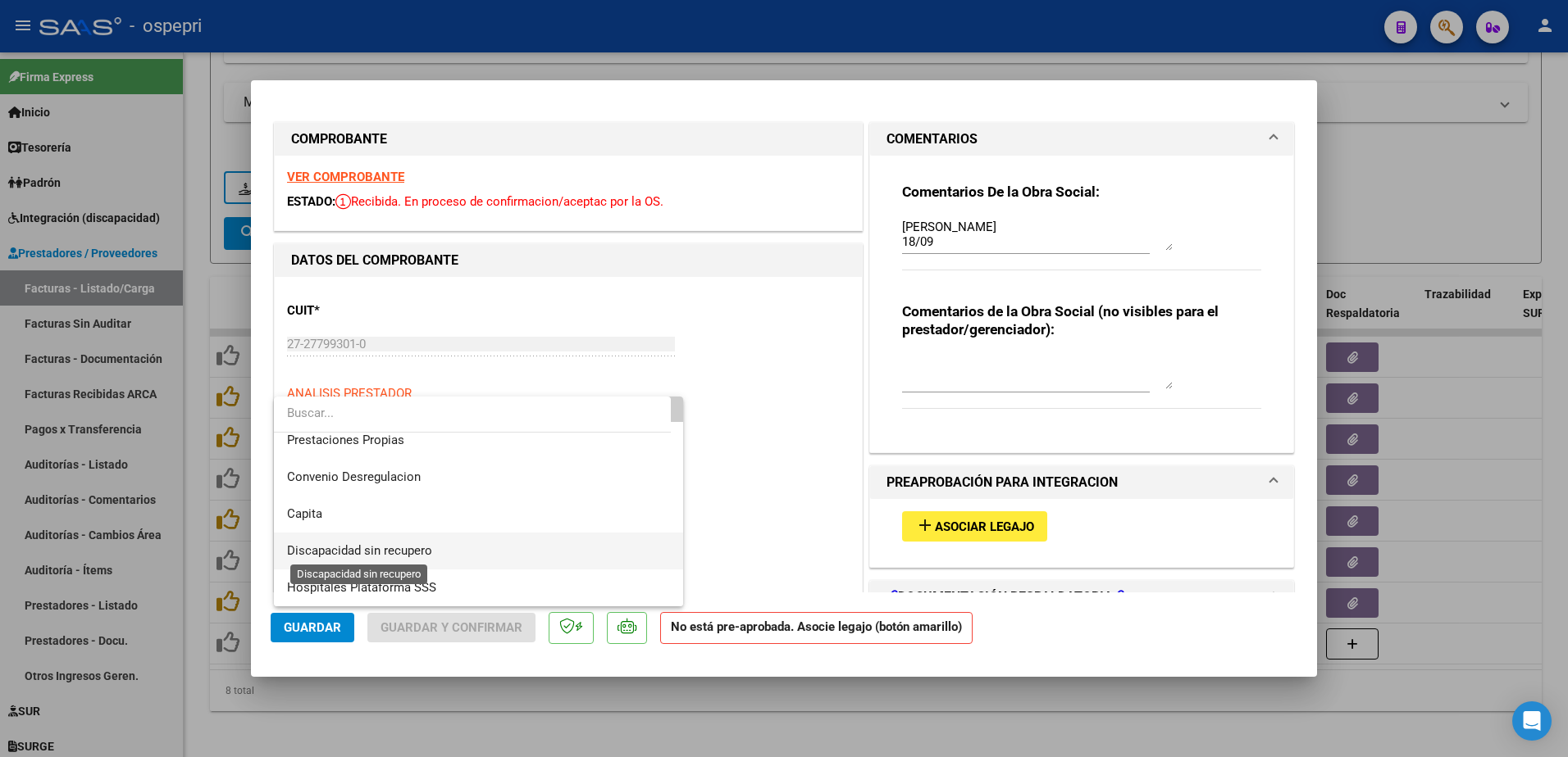
click at [386, 555] on span "Discapacidad sin recupero" at bounding box center [359, 551] width 146 height 15
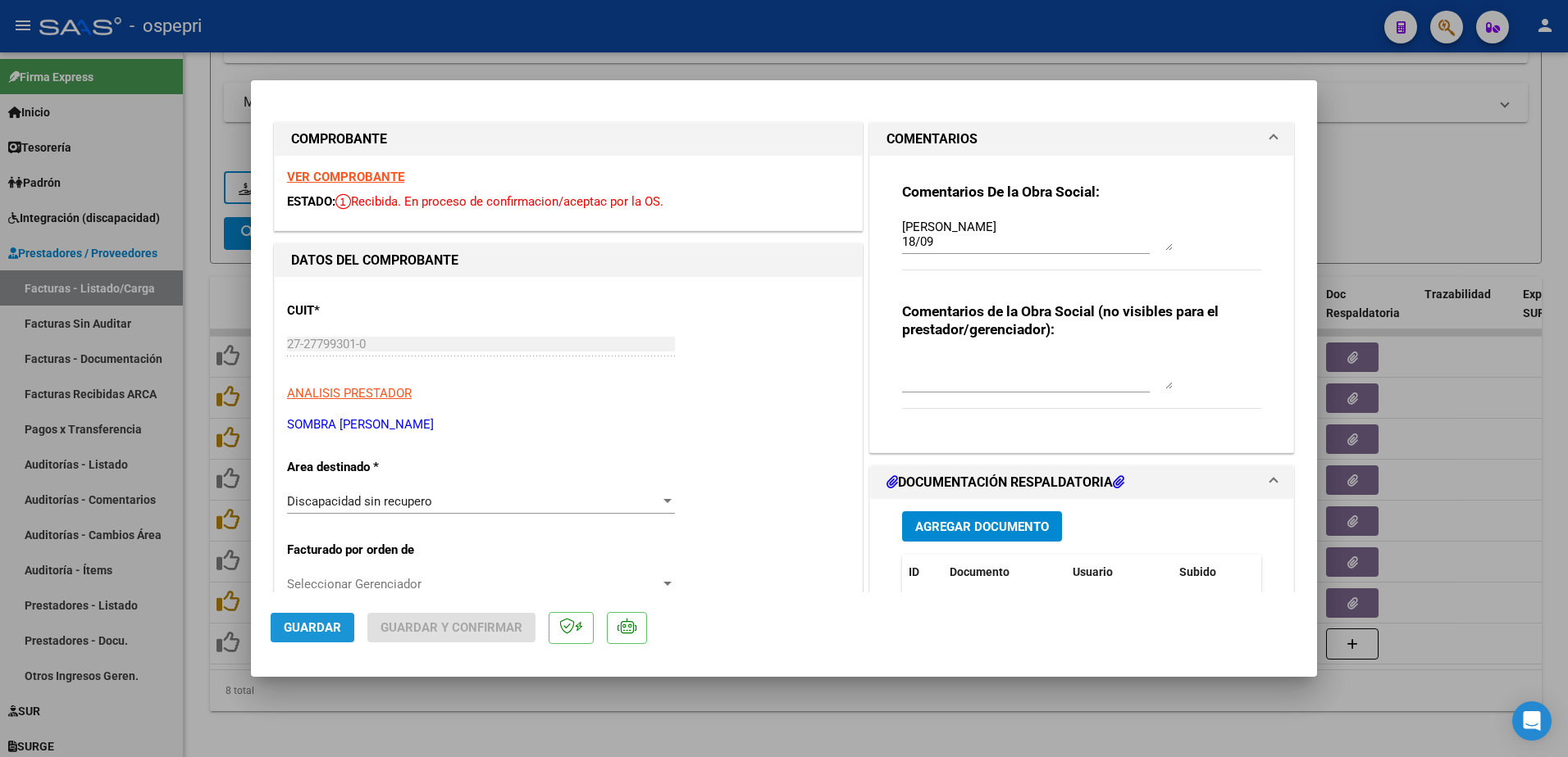
click at [312, 625] on span "Guardar" at bounding box center [313, 627] width 58 height 15
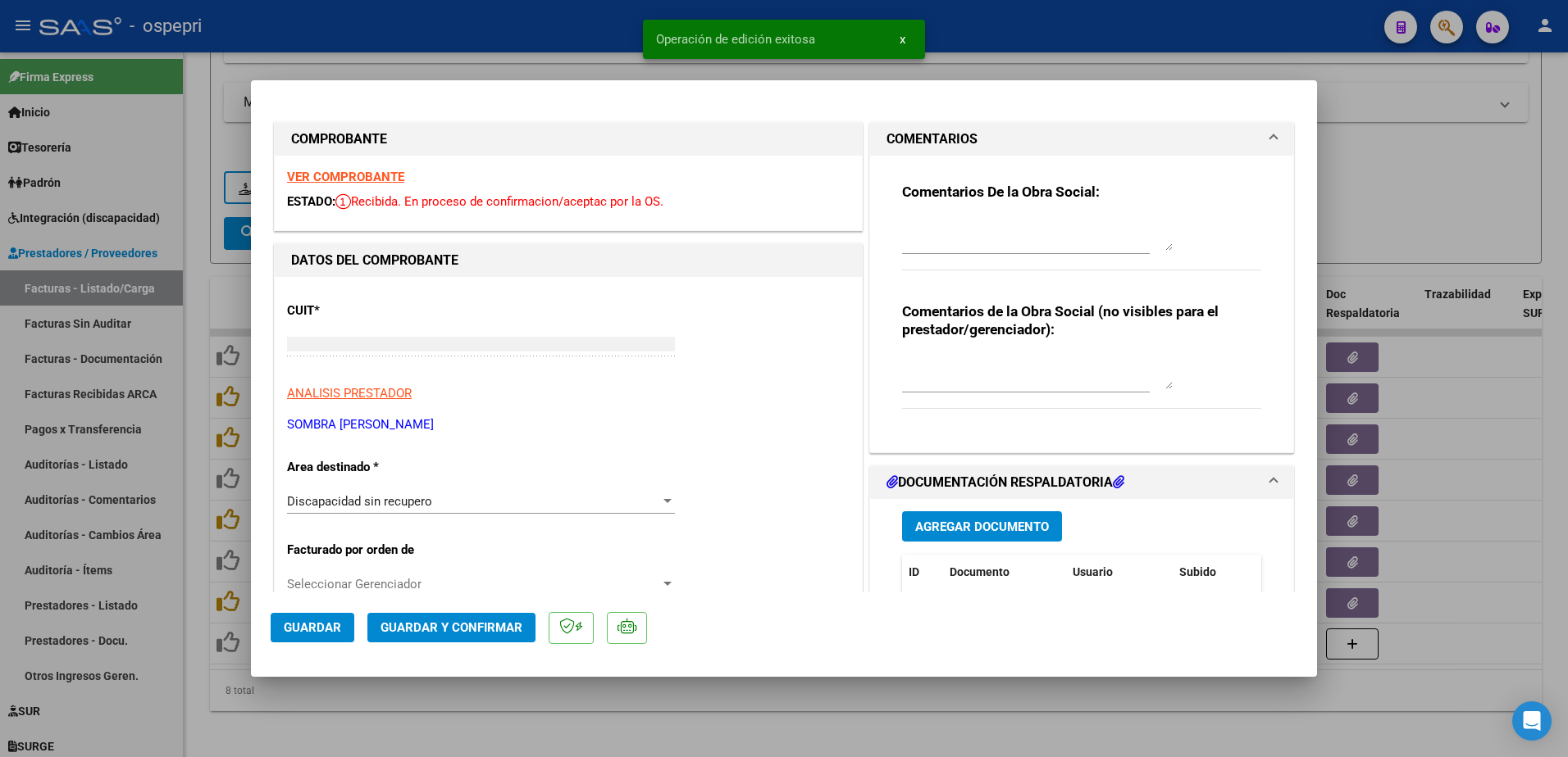
scroll to position [0, 0]
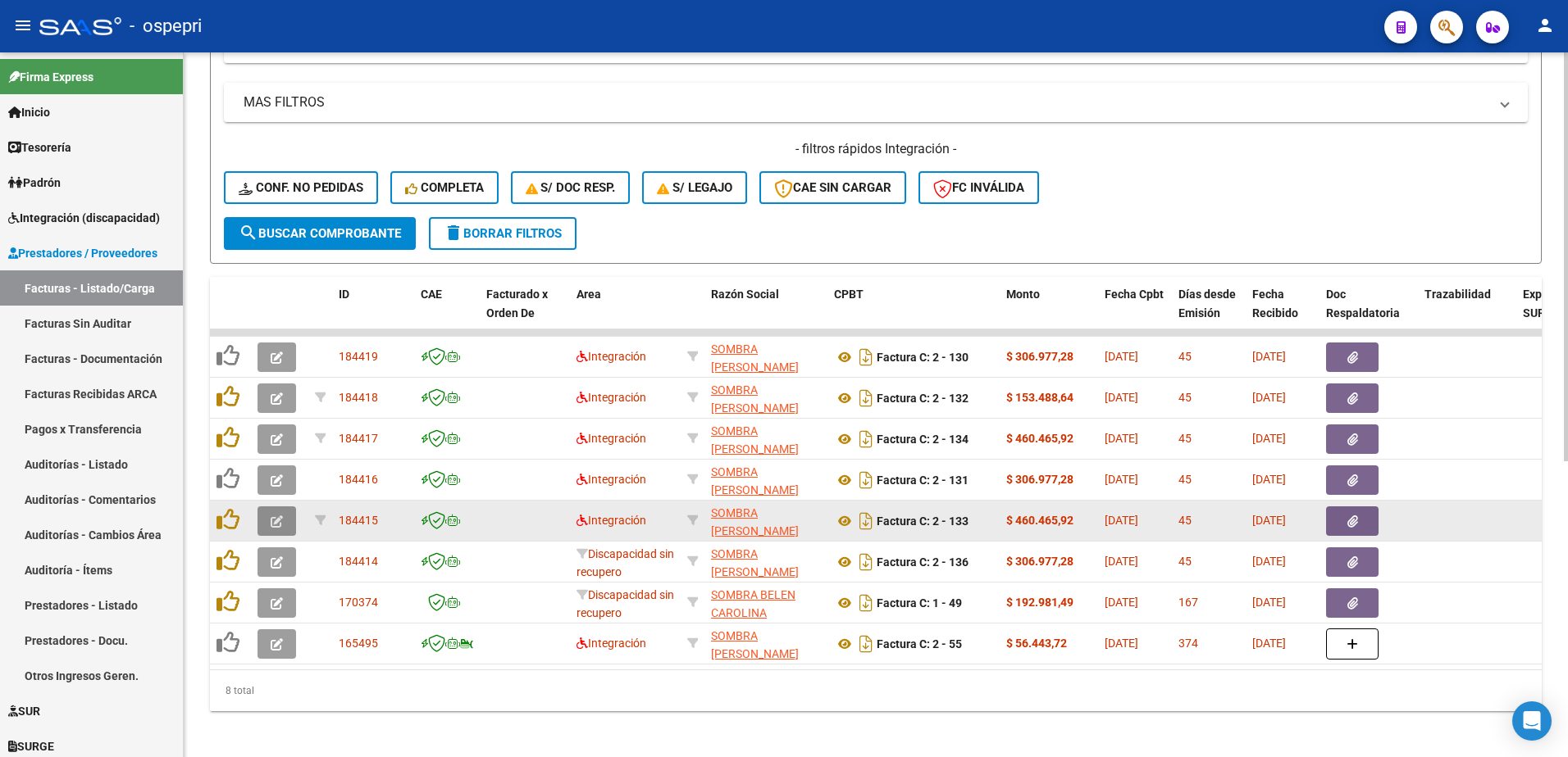
click at [280, 520] on icon "button" at bounding box center [276, 522] width 12 height 12
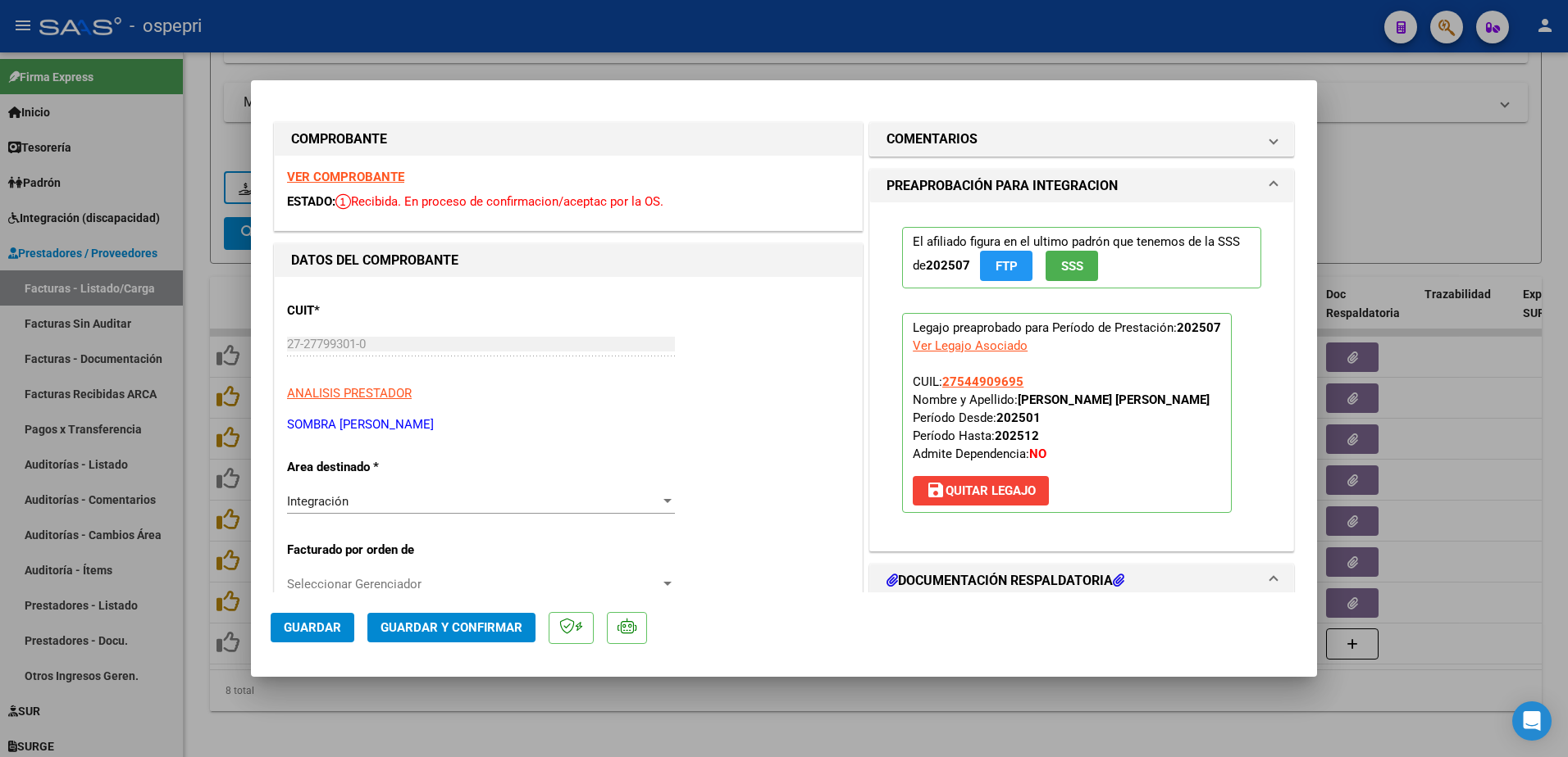
click at [332, 179] on strong "VER COMPROBANTE" at bounding box center [345, 177] width 118 height 15
click at [365, 179] on strong "VER COMPROBANTE" at bounding box center [345, 177] width 118 height 15
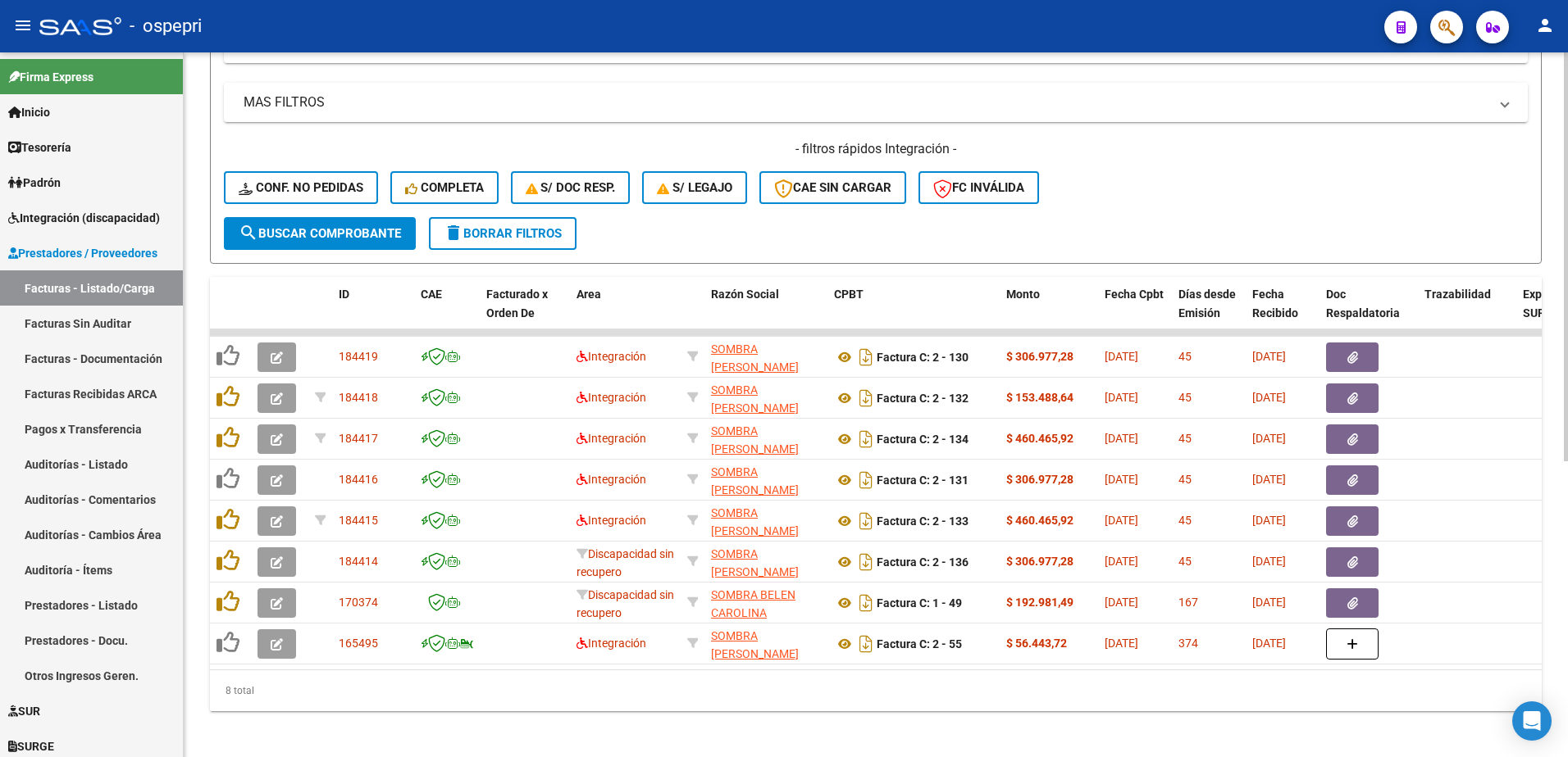
click at [1242, 188] on div "- filtros rápidos Integración - Conf. no pedidas Completa S/ Doc Resp. S/ legaj…" at bounding box center [876, 179] width 1304 height 77
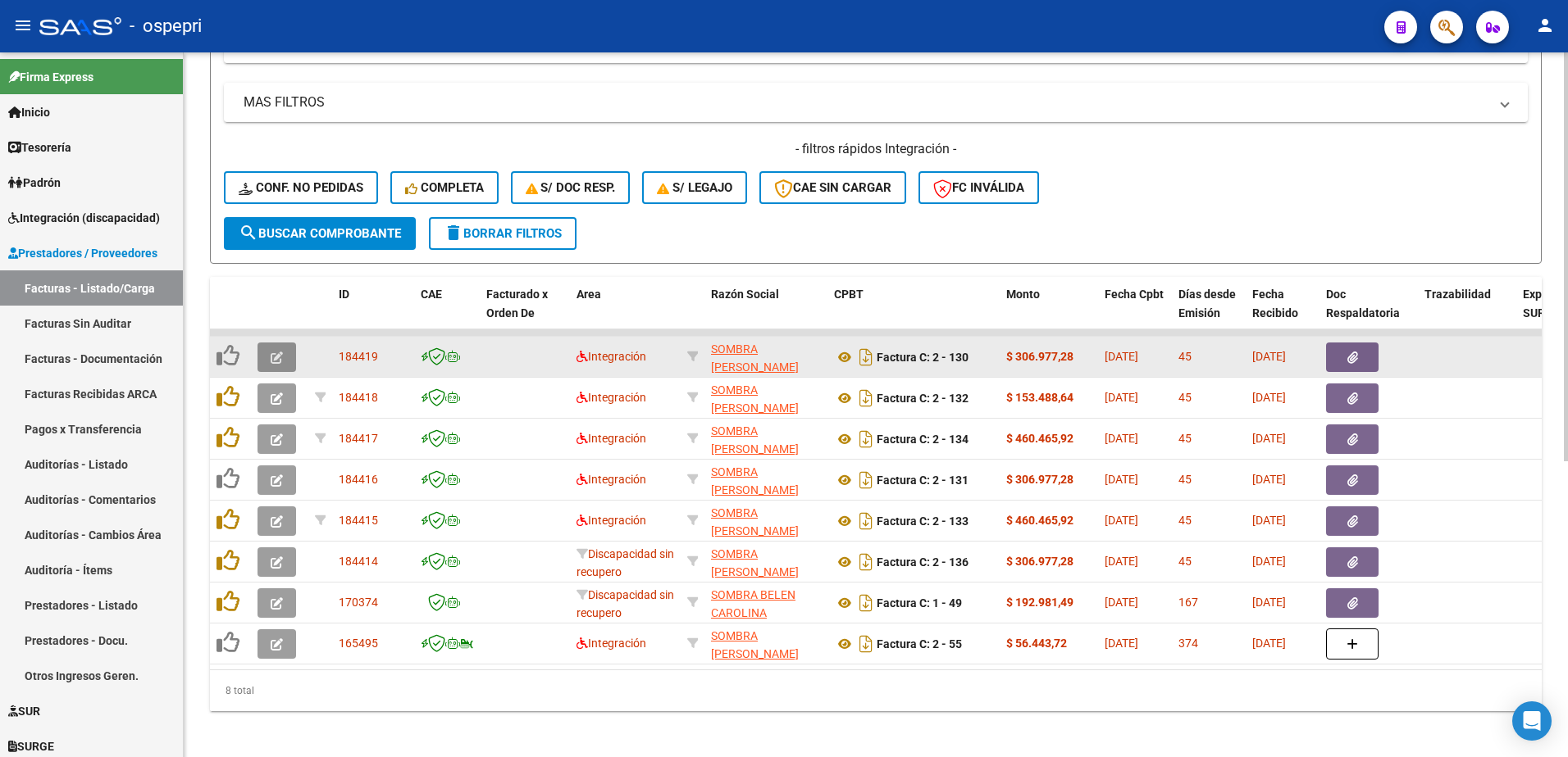
click at [284, 353] on button "button" at bounding box center [276, 357] width 38 height 30
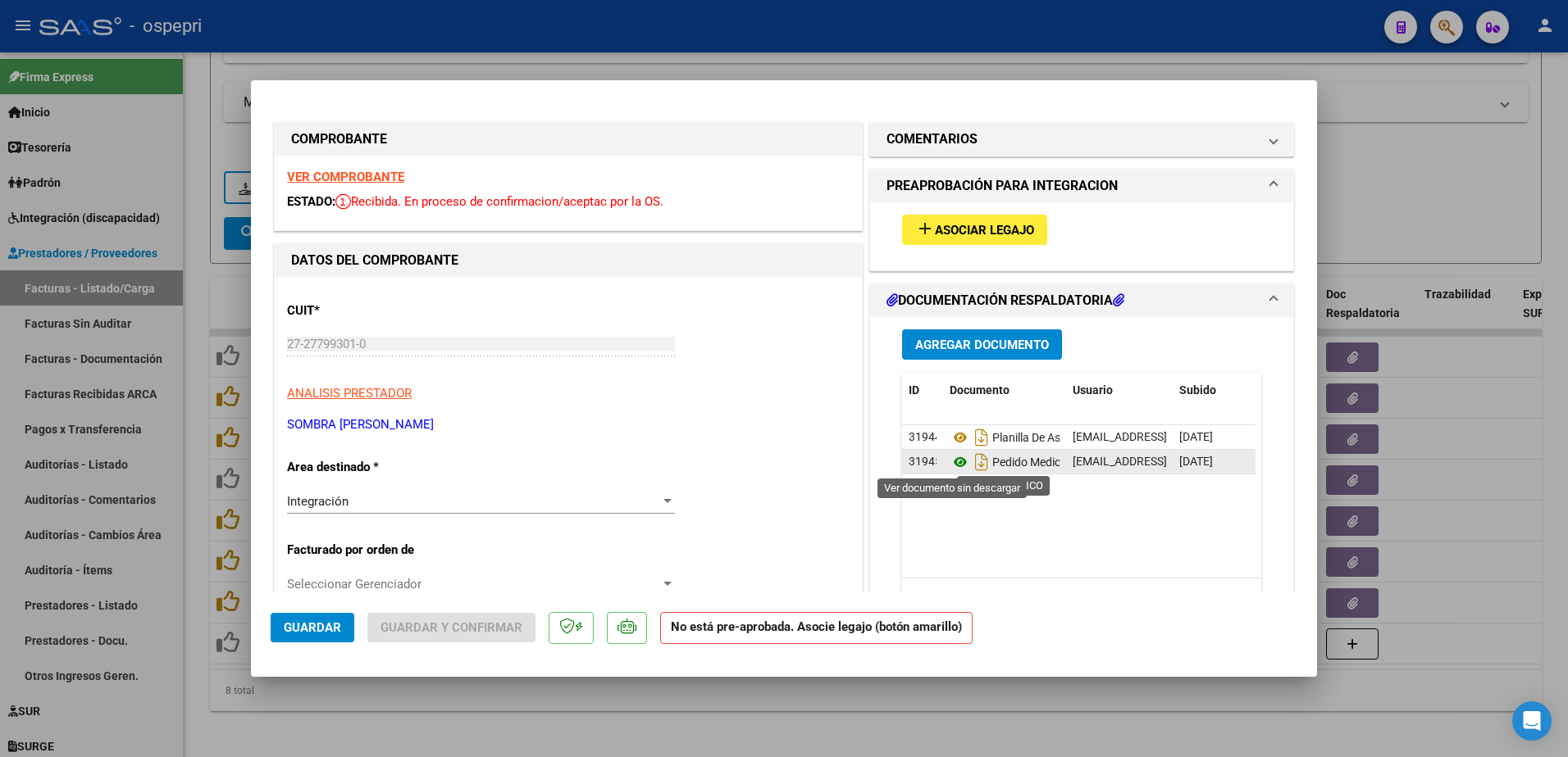
click at [954, 462] on icon at bounding box center [960, 462] width 21 height 20
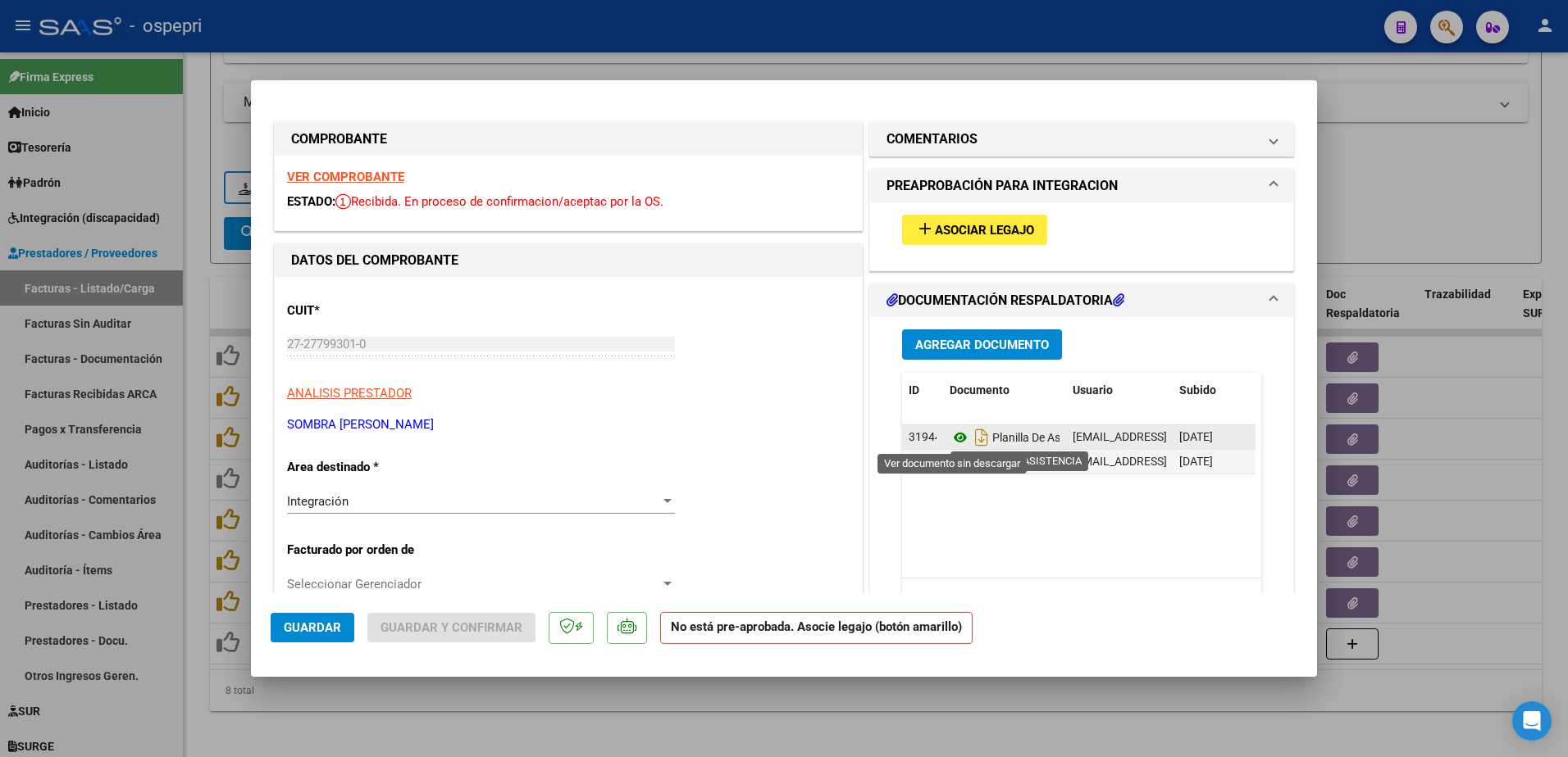
click at [949, 432] on icon at bounding box center [960, 437] width 21 height 20
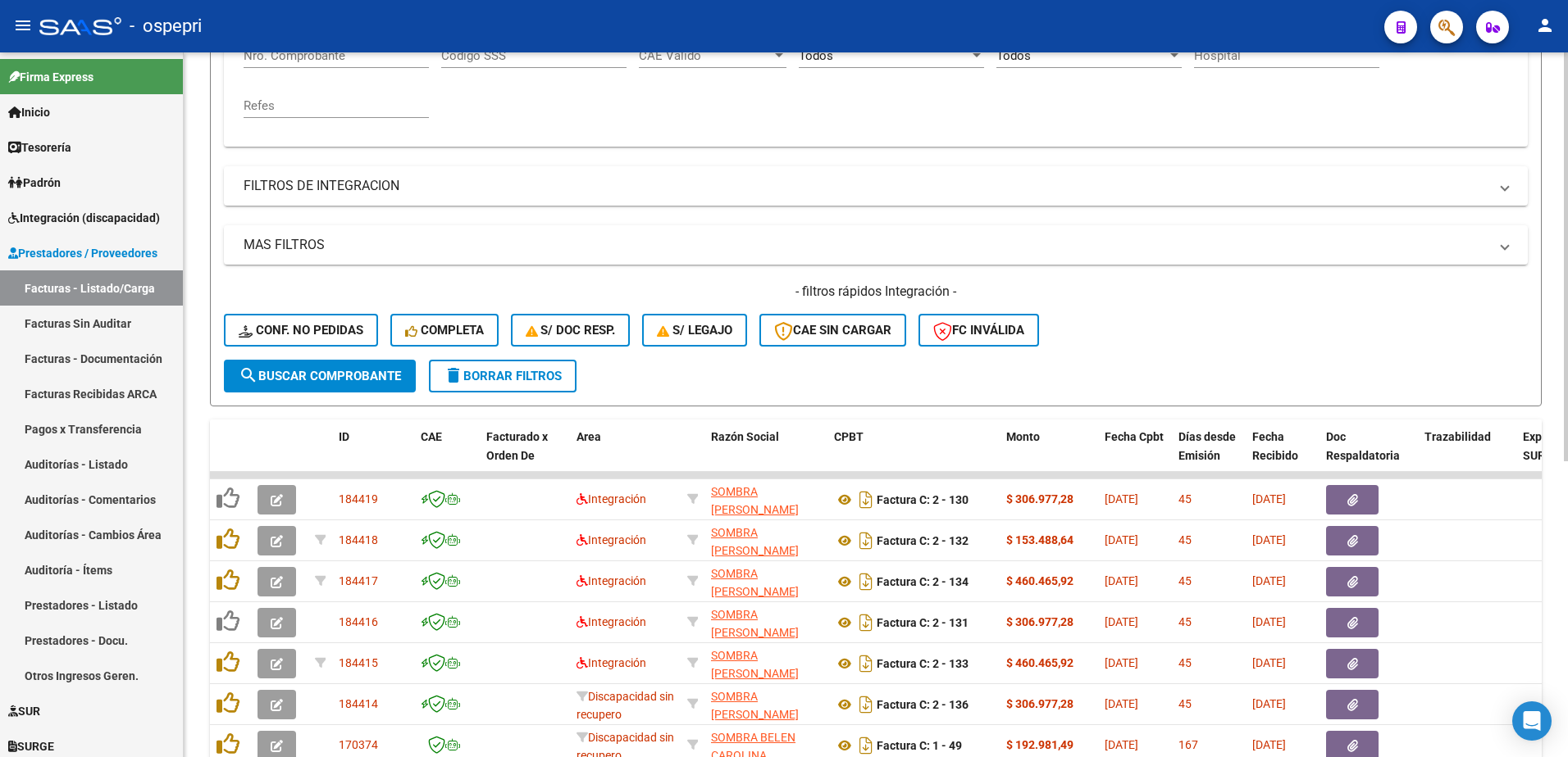
scroll to position [82, 0]
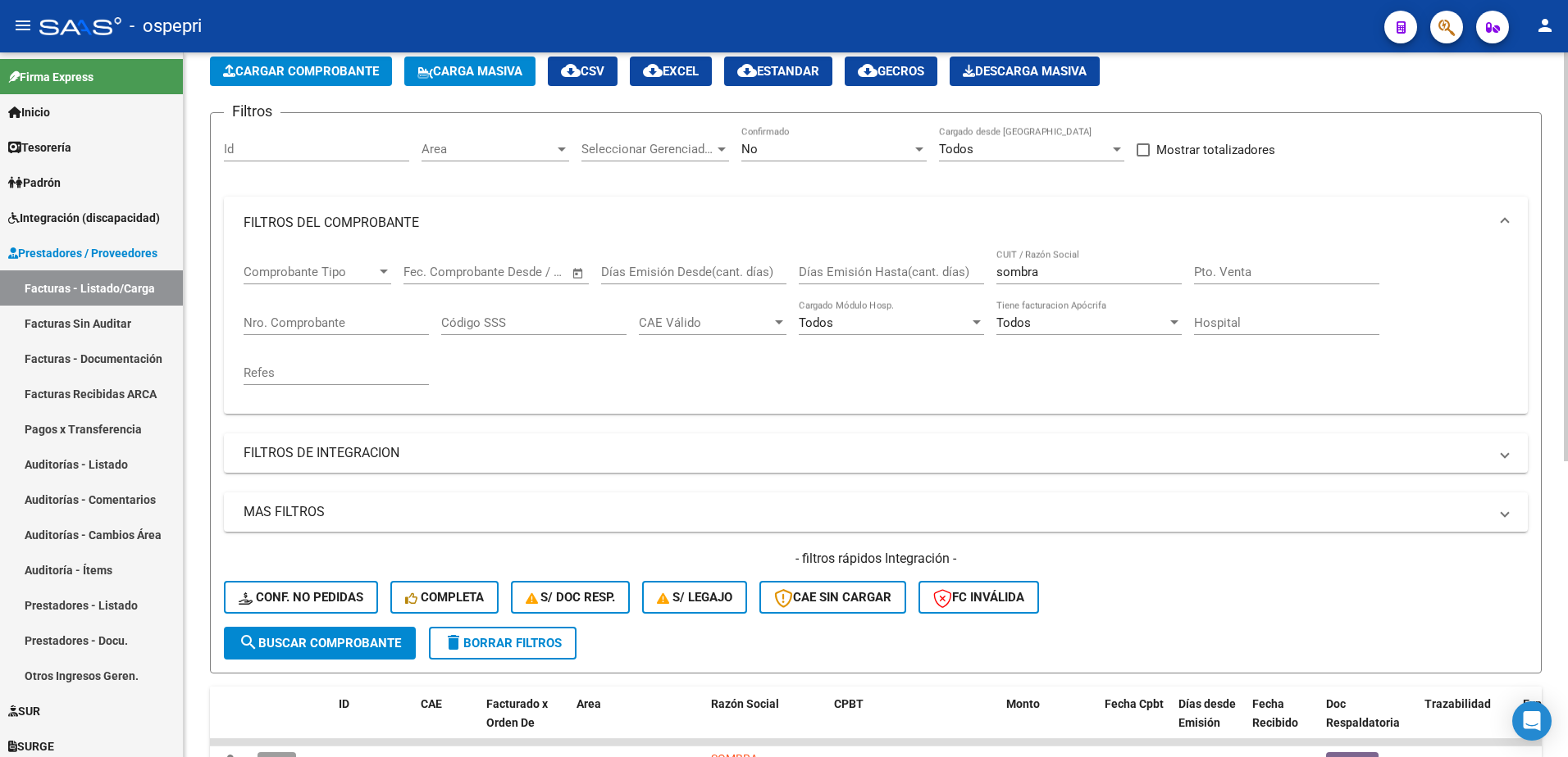
click at [1070, 268] on input "sombra" at bounding box center [1089, 272] width 186 height 15
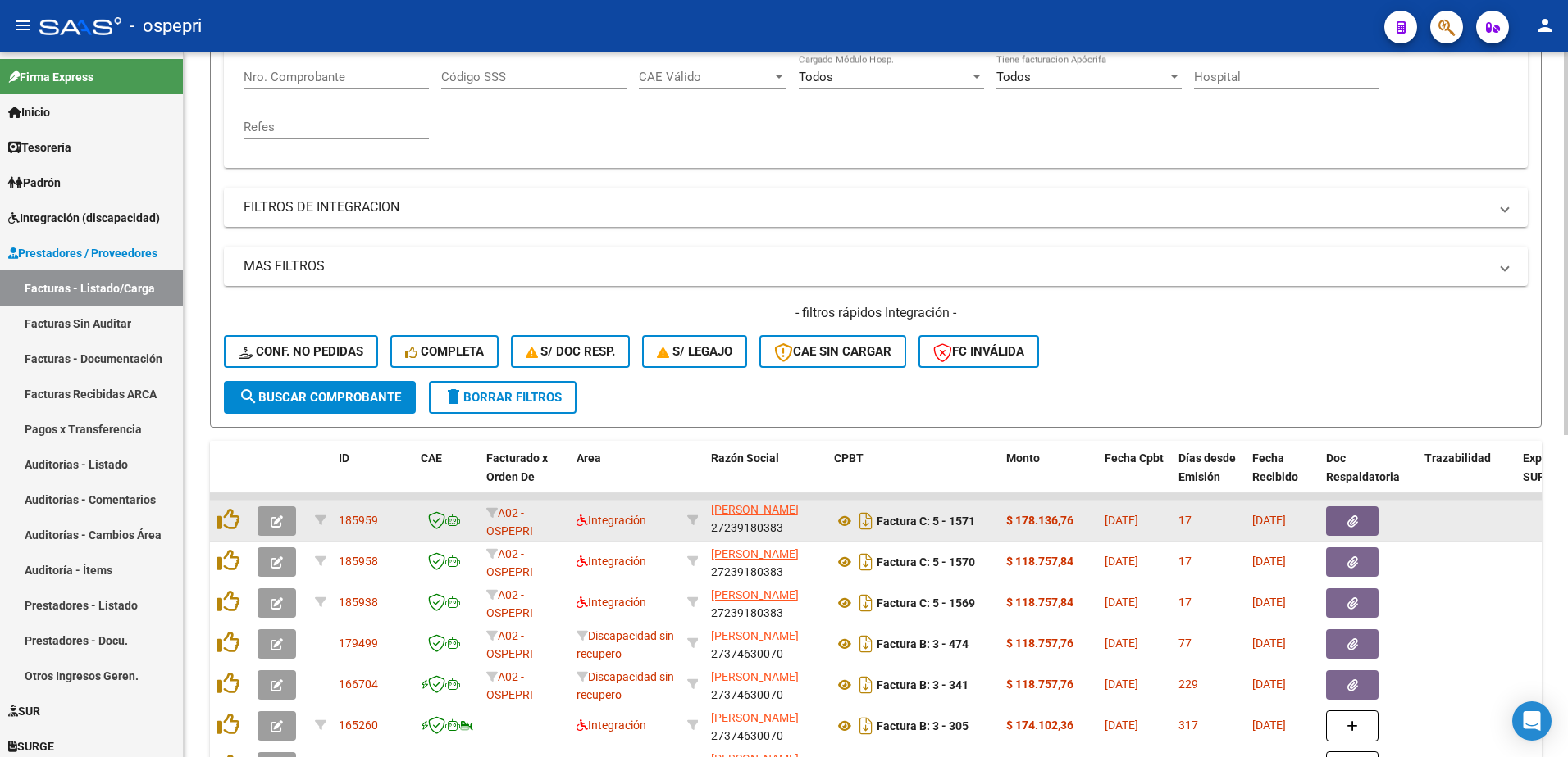
scroll to position [1, 0]
drag, startPoint x: 795, startPoint y: 528, endPoint x: 718, endPoint y: 538, distance: 77.6
click at [718, 538] on datatable-body-cell "REYNOSO SELVA AYELEN 27239180383" at bounding box center [765, 521] width 123 height 40
copy div "27239180383"
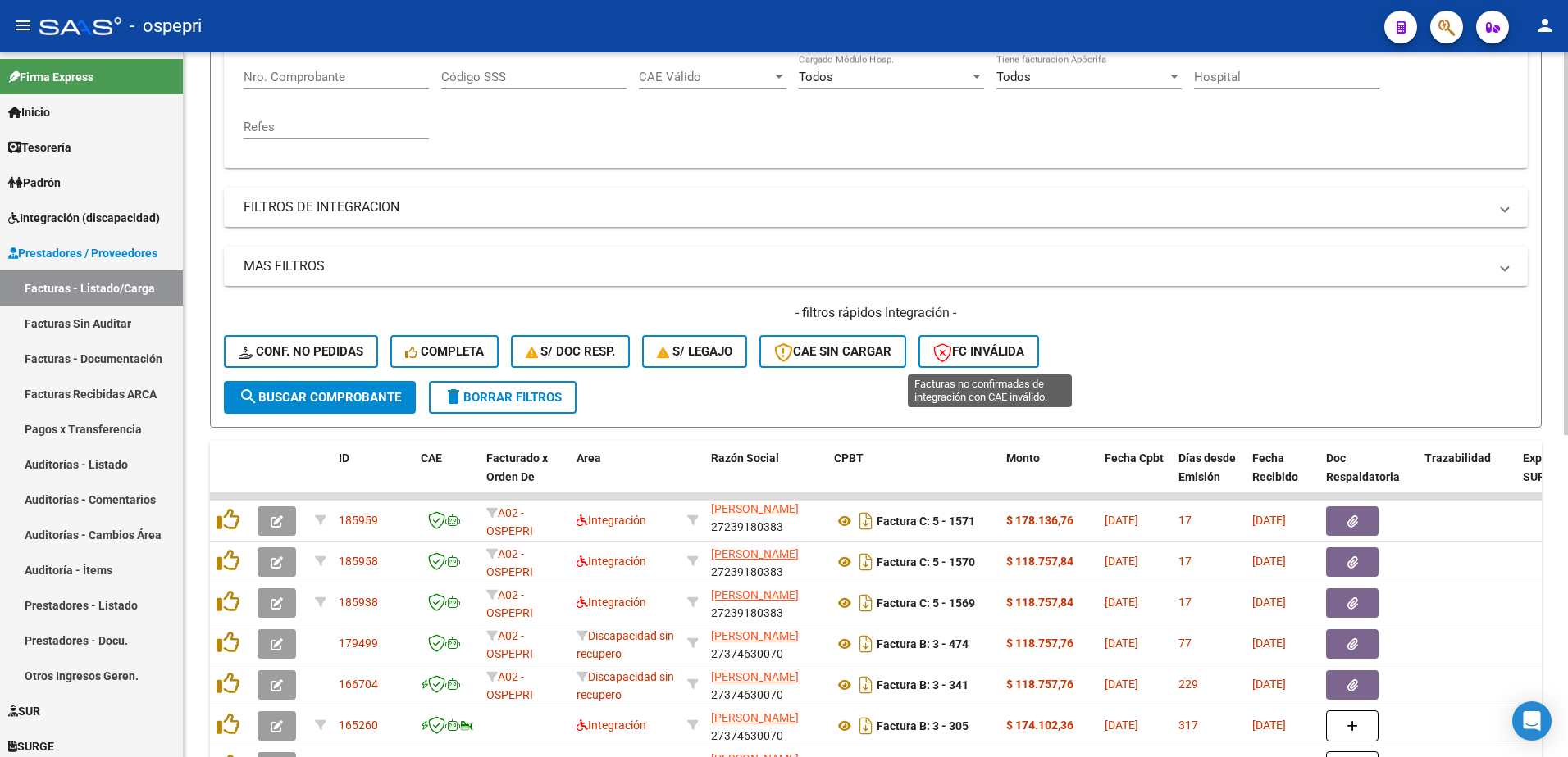
scroll to position [0, 0]
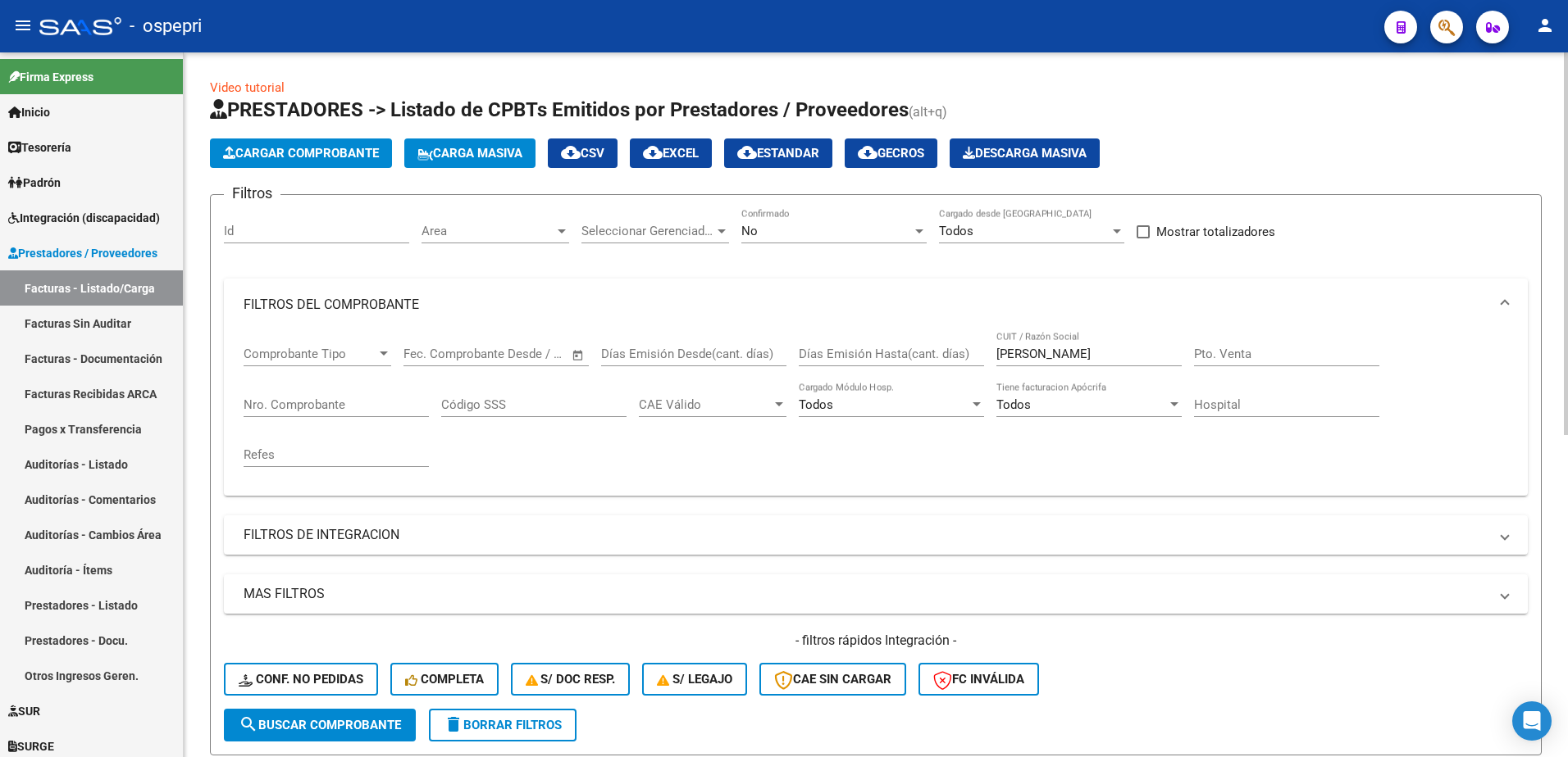
click at [1053, 355] on input "reynoso" at bounding box center [1089, 354] width 186 height 15
paste input "27239180383"
click at [924, 234] on div at bounding box center [919, 231] width 15 height 13
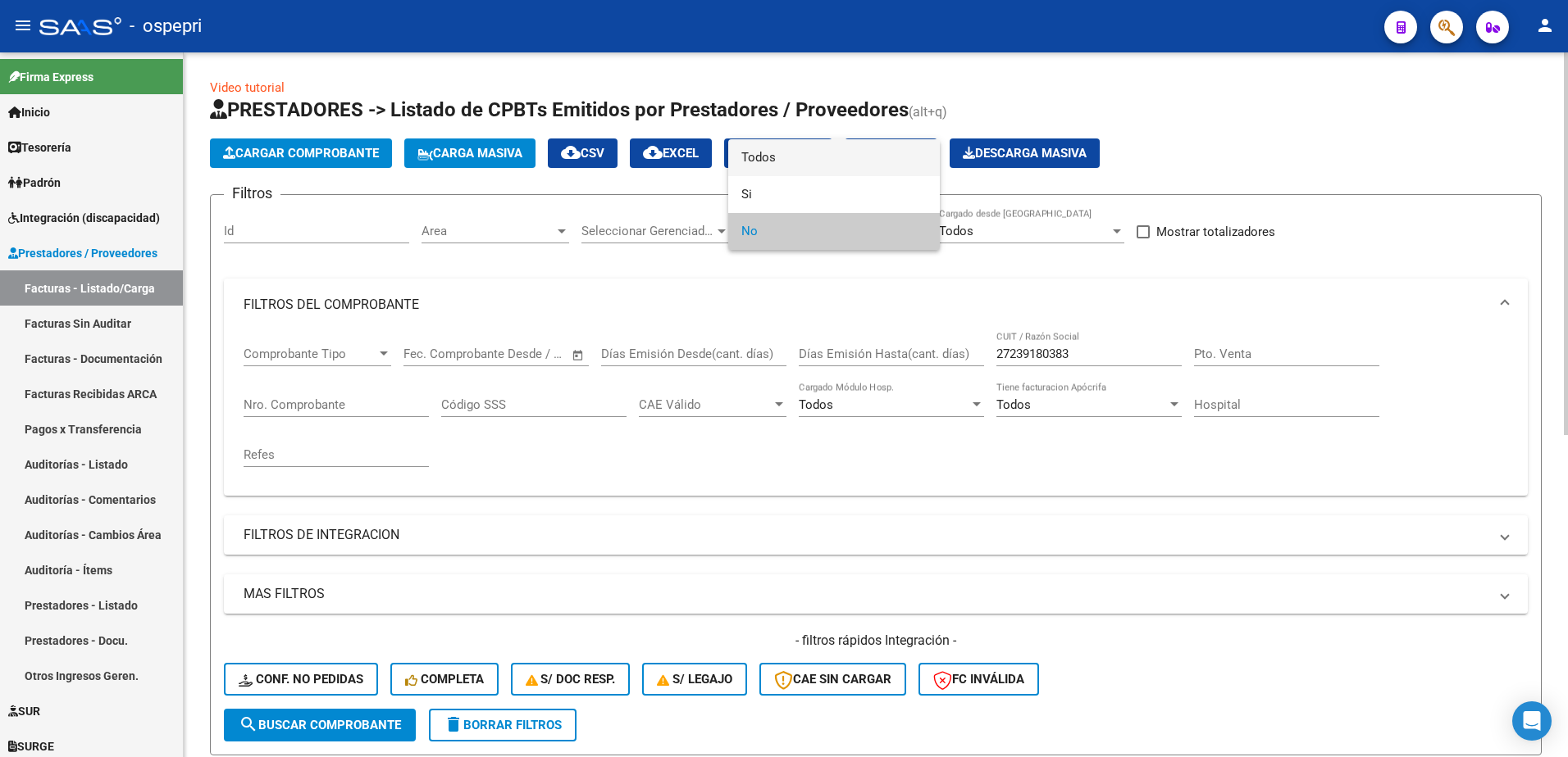
click at [824, 164] on span "Todos" at bounding box center [833, 158] width 186 height 37
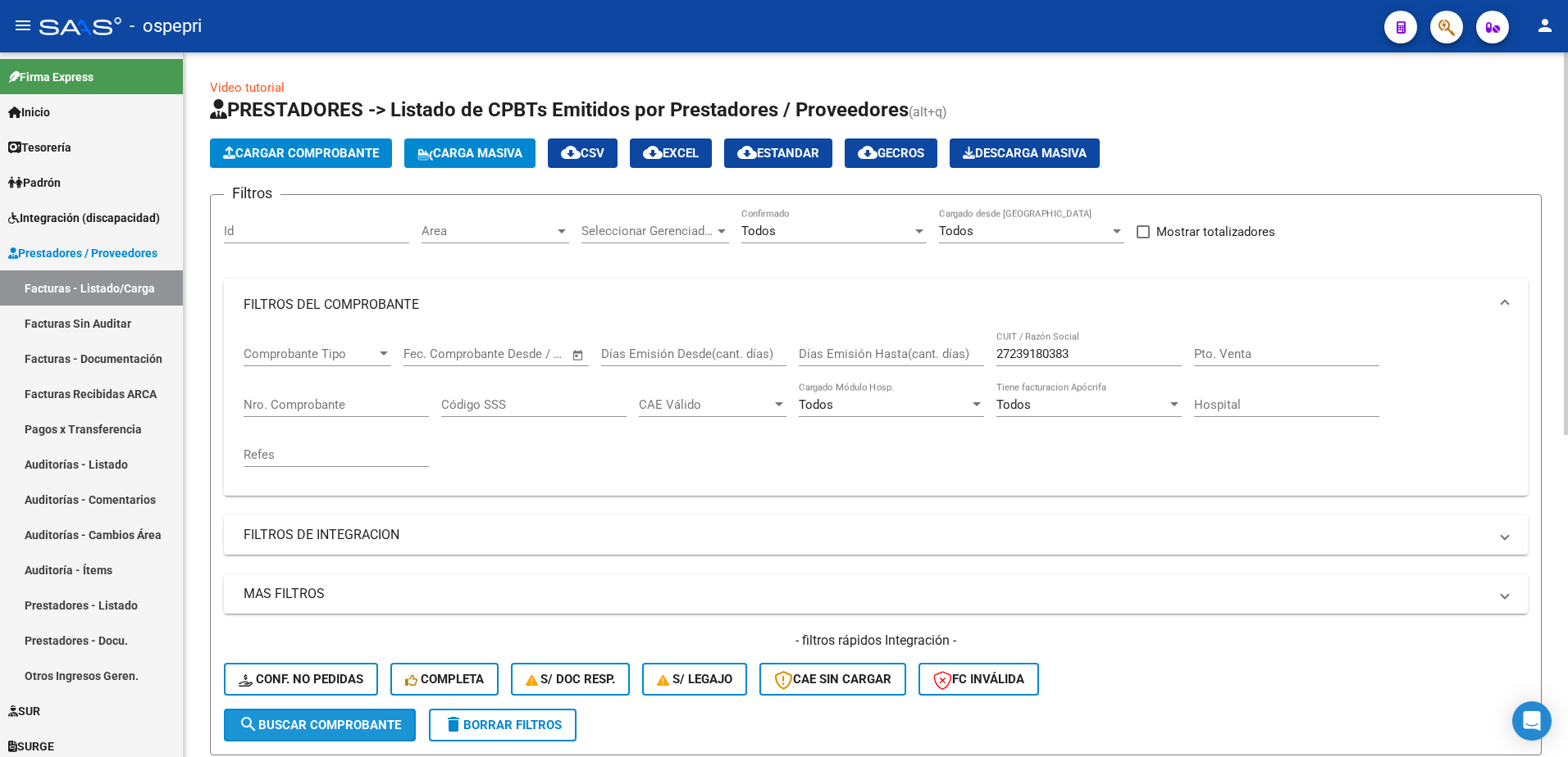
click at [336, 720] on span "search Buscar Comprobante" at bounding box center [320, 725] width 162 height 15
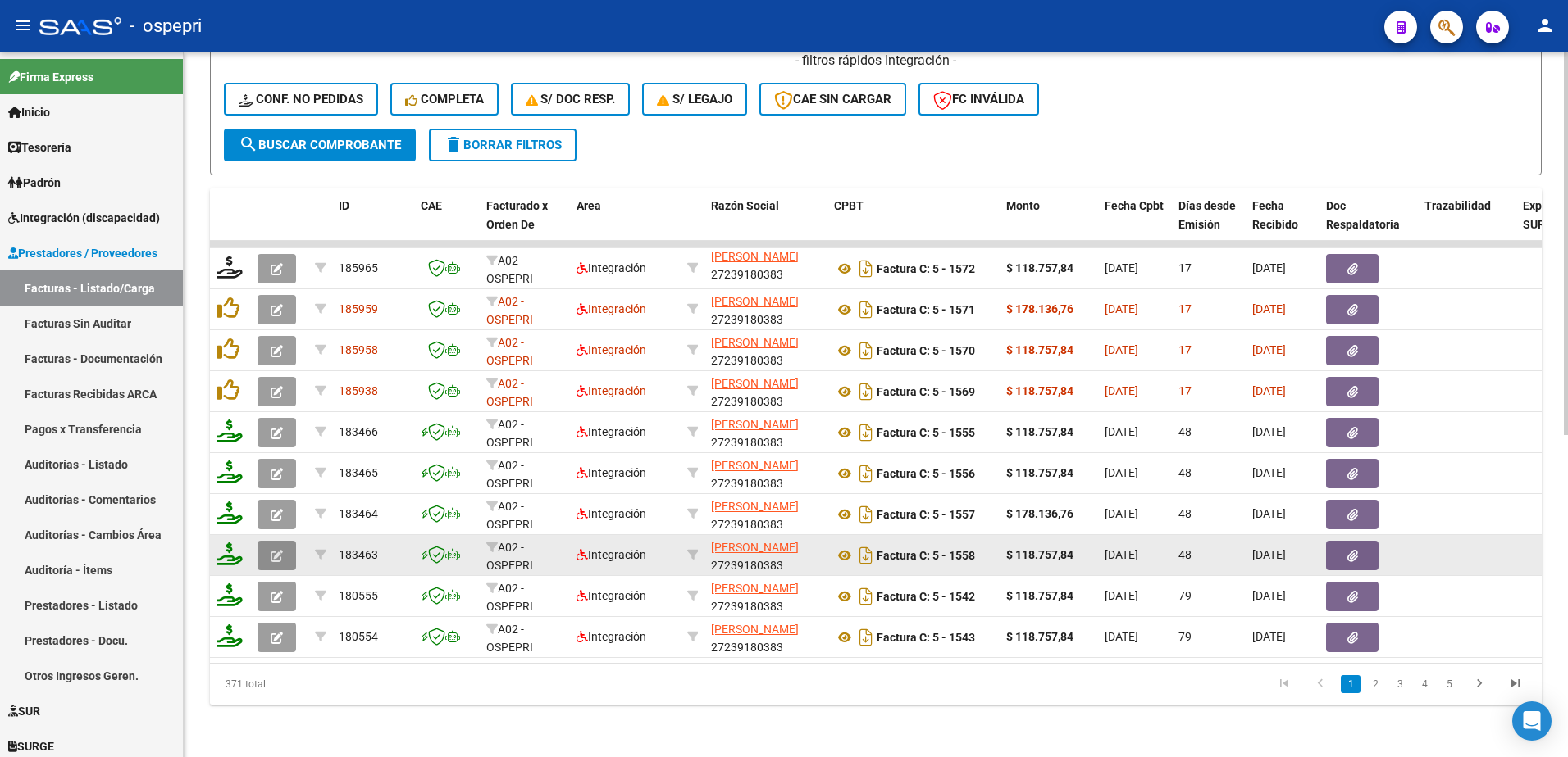
click at [272, 550] on icon "button" at bounding box center [276, 556] width 12 height 12
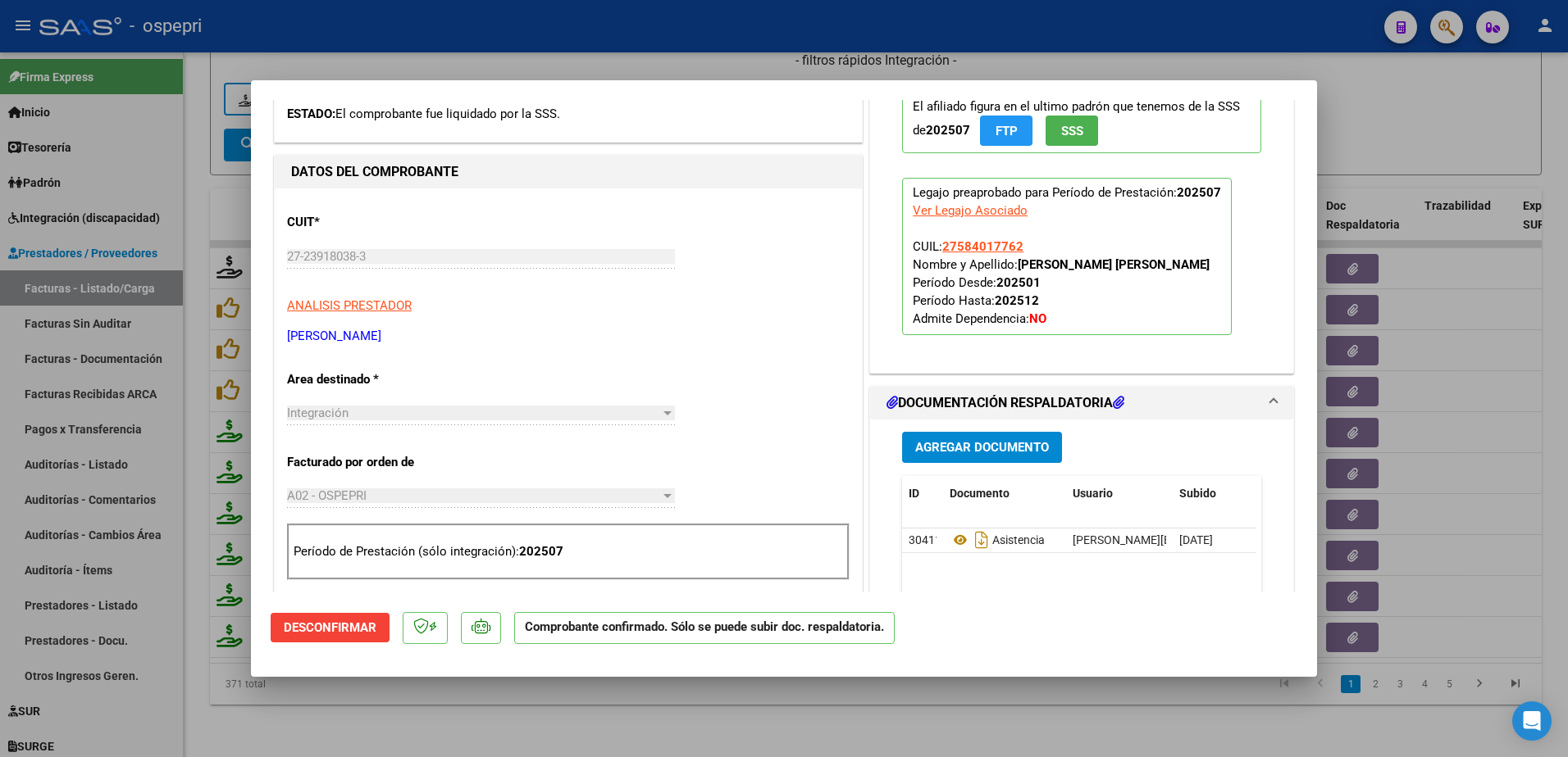
scroll to position [328, 0]
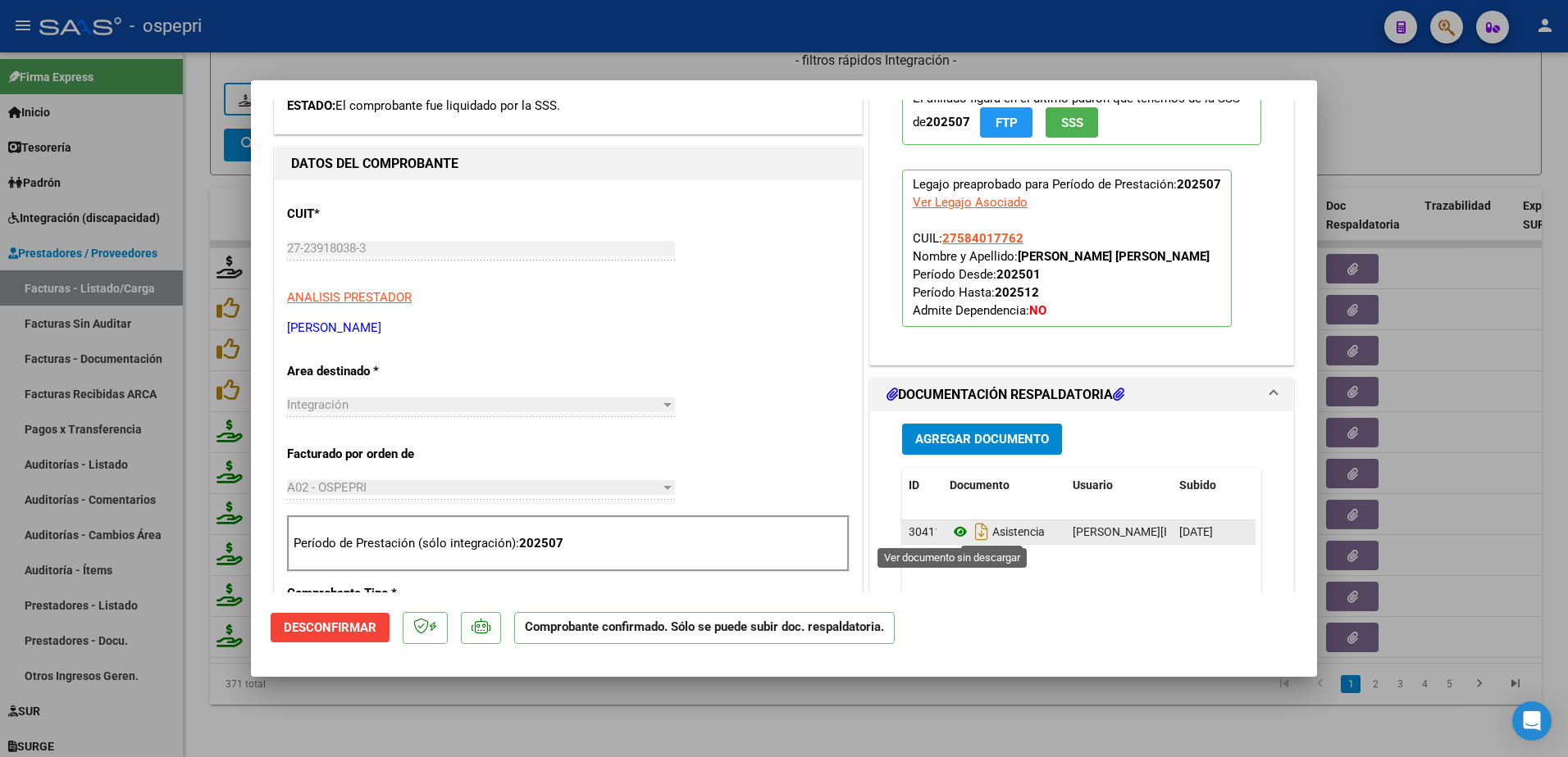
click at [949, 528] on icon at bounding box center [960, 531] width 21 height 20
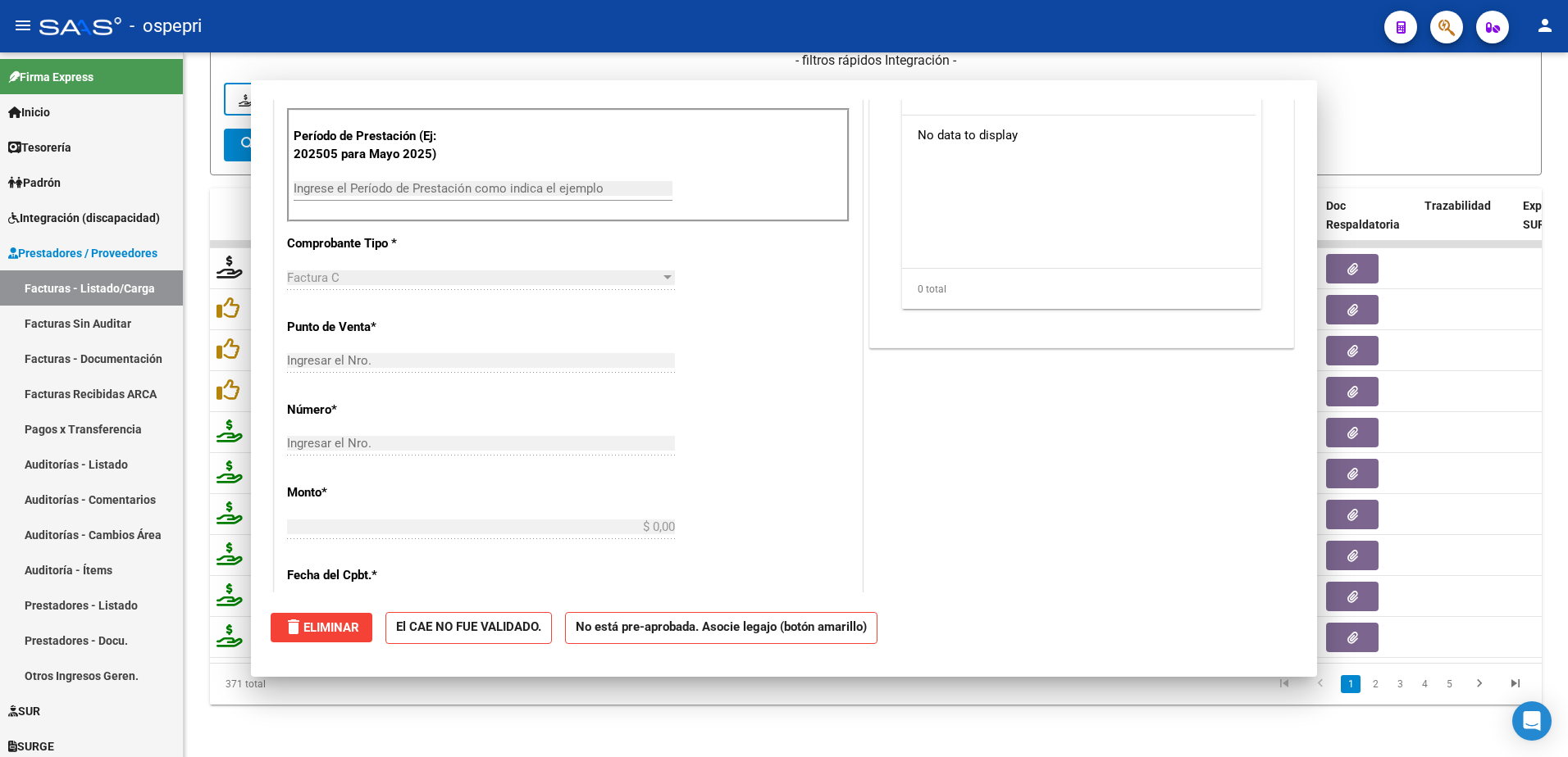
scroll to position [279, 0]
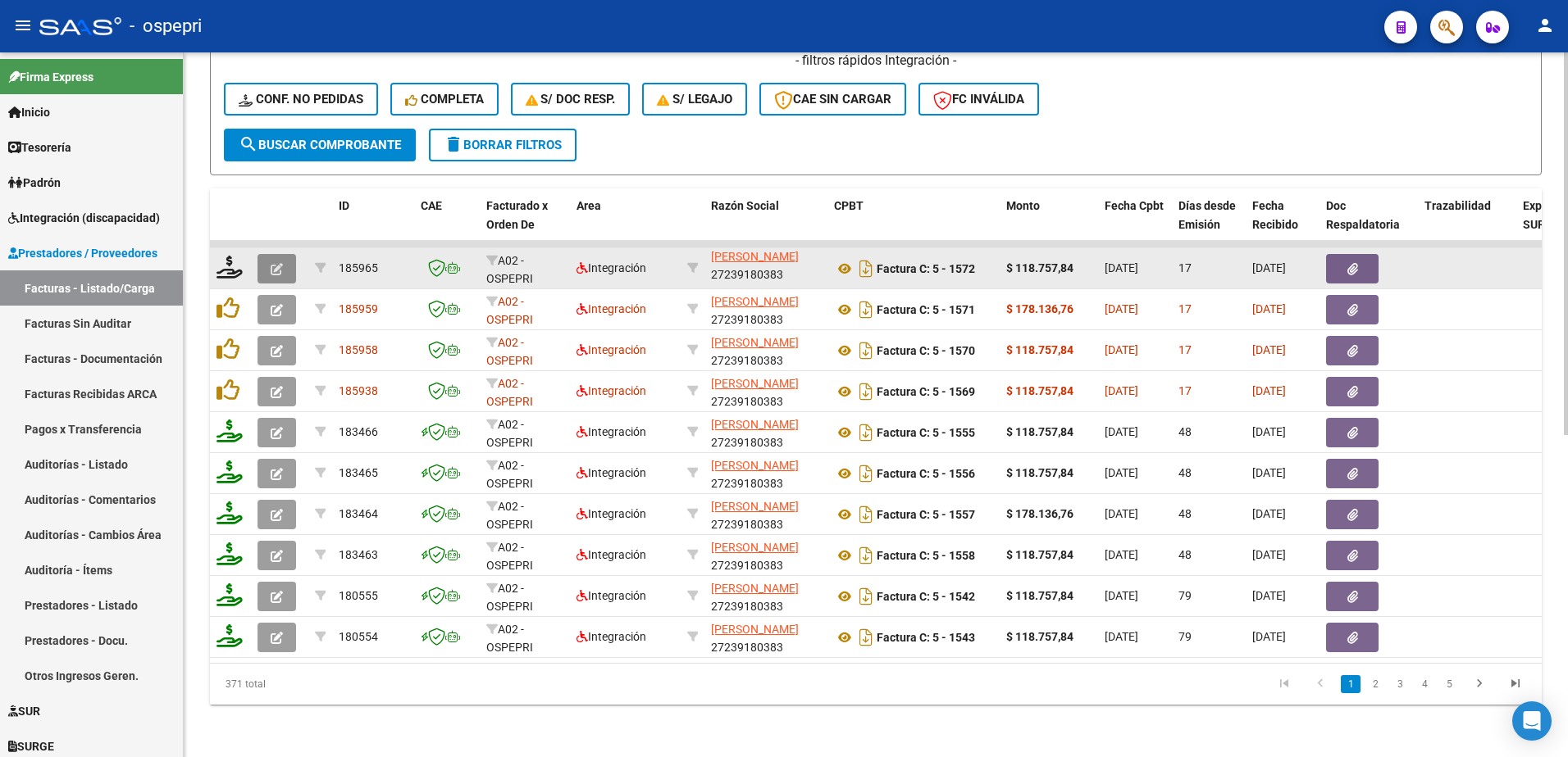
click at [272, 263] on icon "button" at bounding box center [276, 269] width 12 height 12
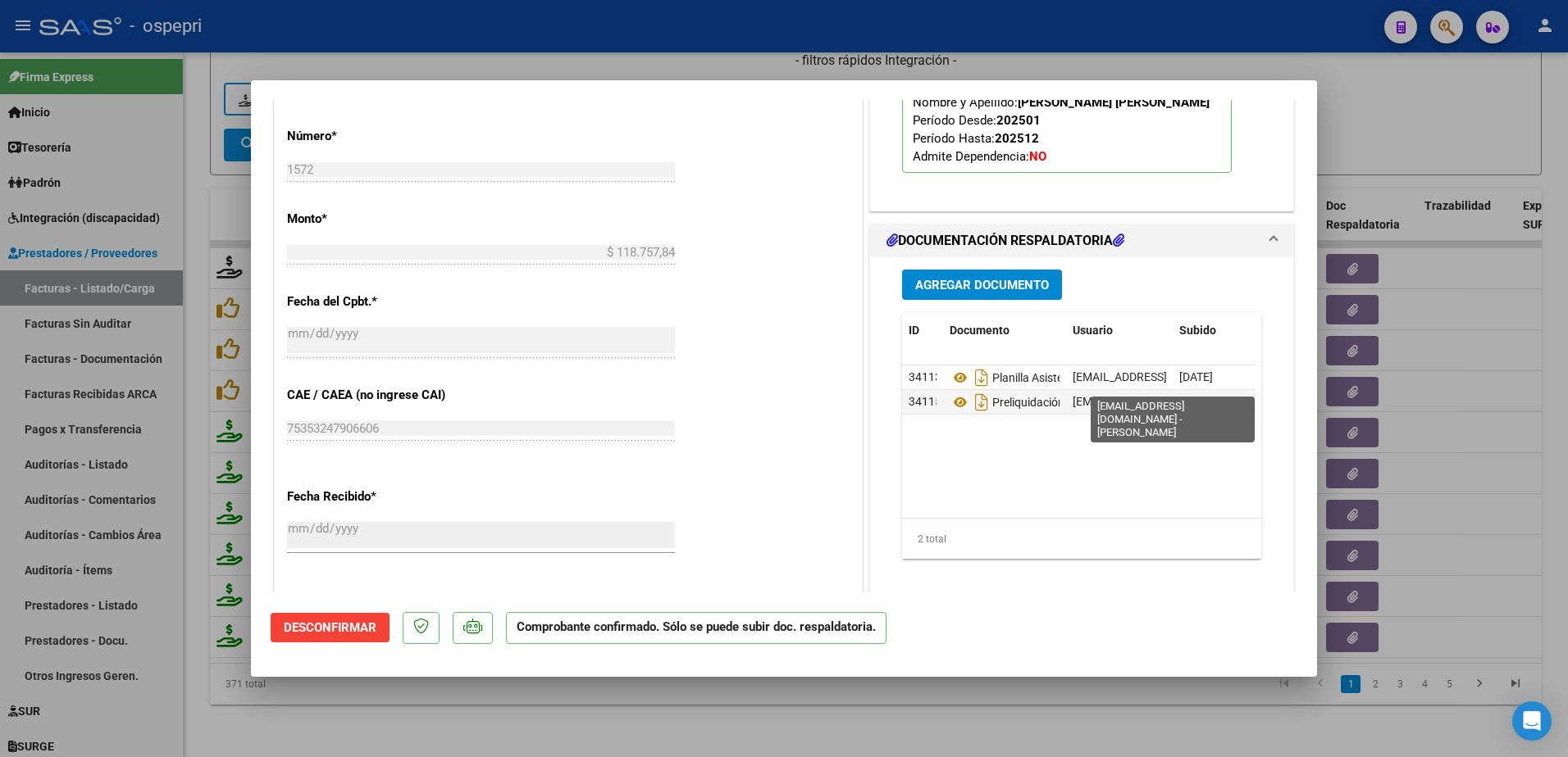
scroll to position [738, 0]
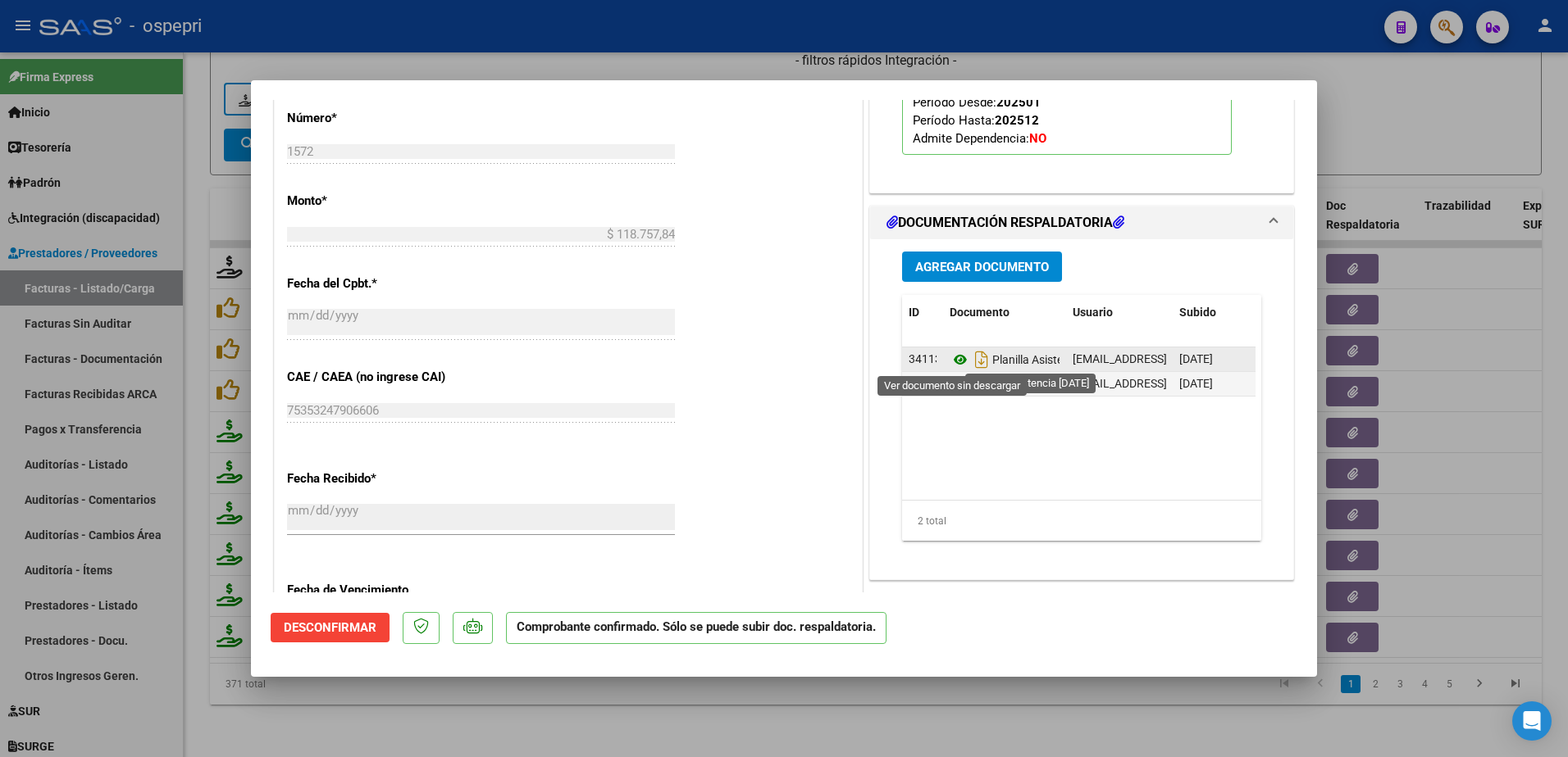
click at [949, 358] on icon at bounding box center [960, 360] width 21 height 20
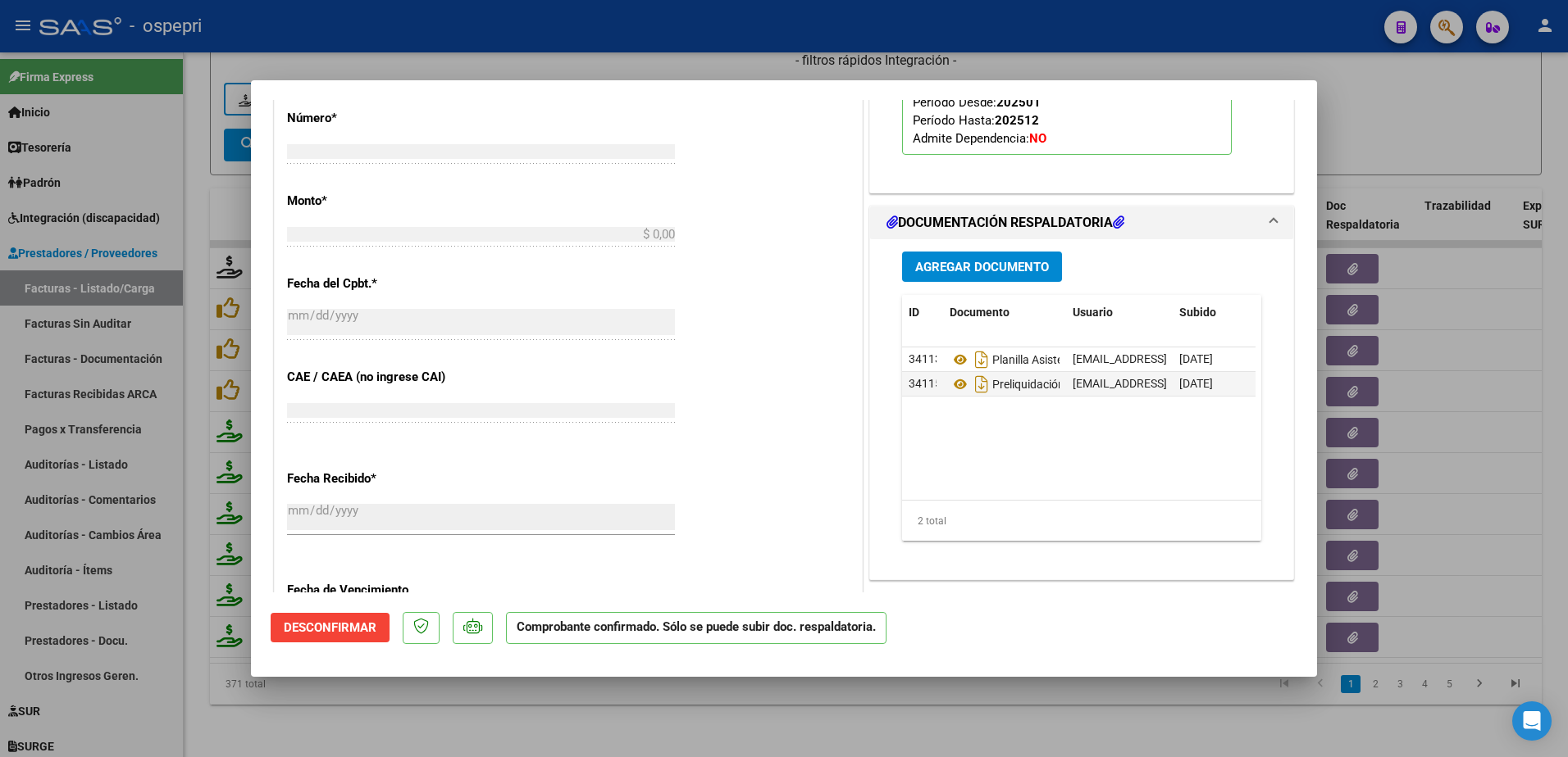
scroll to position [784, 0]
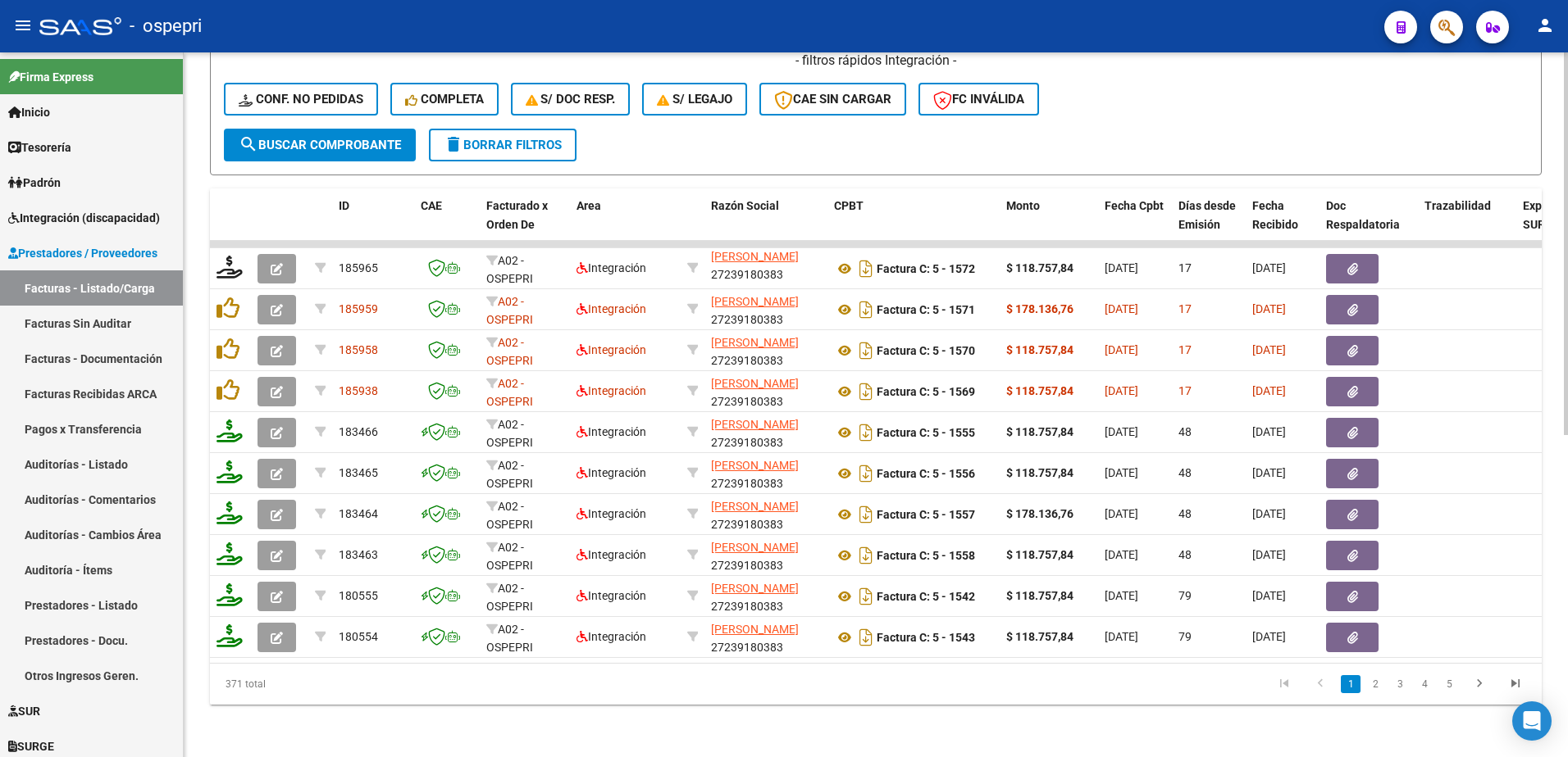
click at [1247, 114] on div "- filtros rápidos Integración - Conf. no pedidas Completa S/ Doc Resp. S/ legaj…" at bounding box center [876, 90] width 1304 height 77
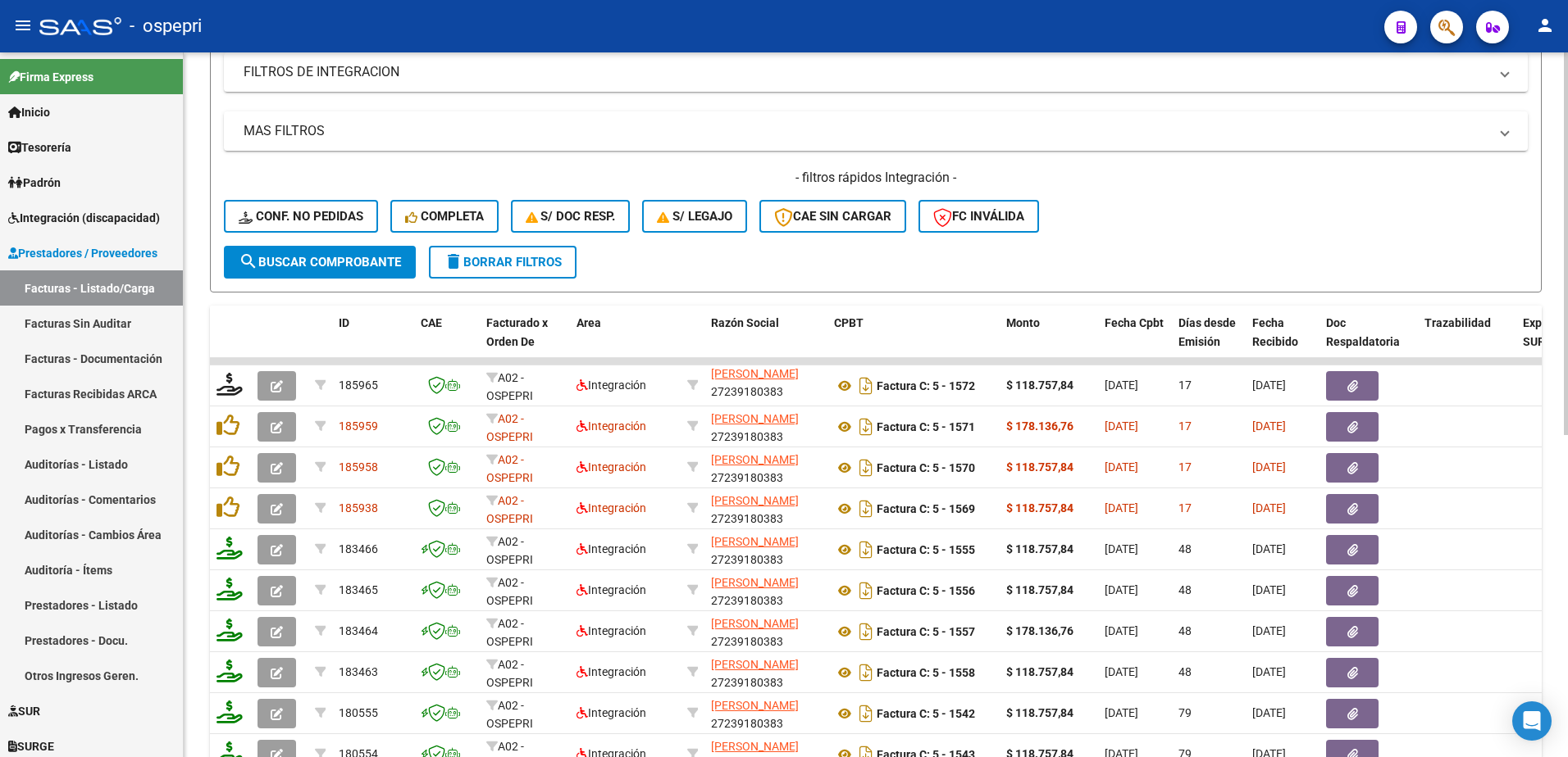
scroll to position [101, 0]
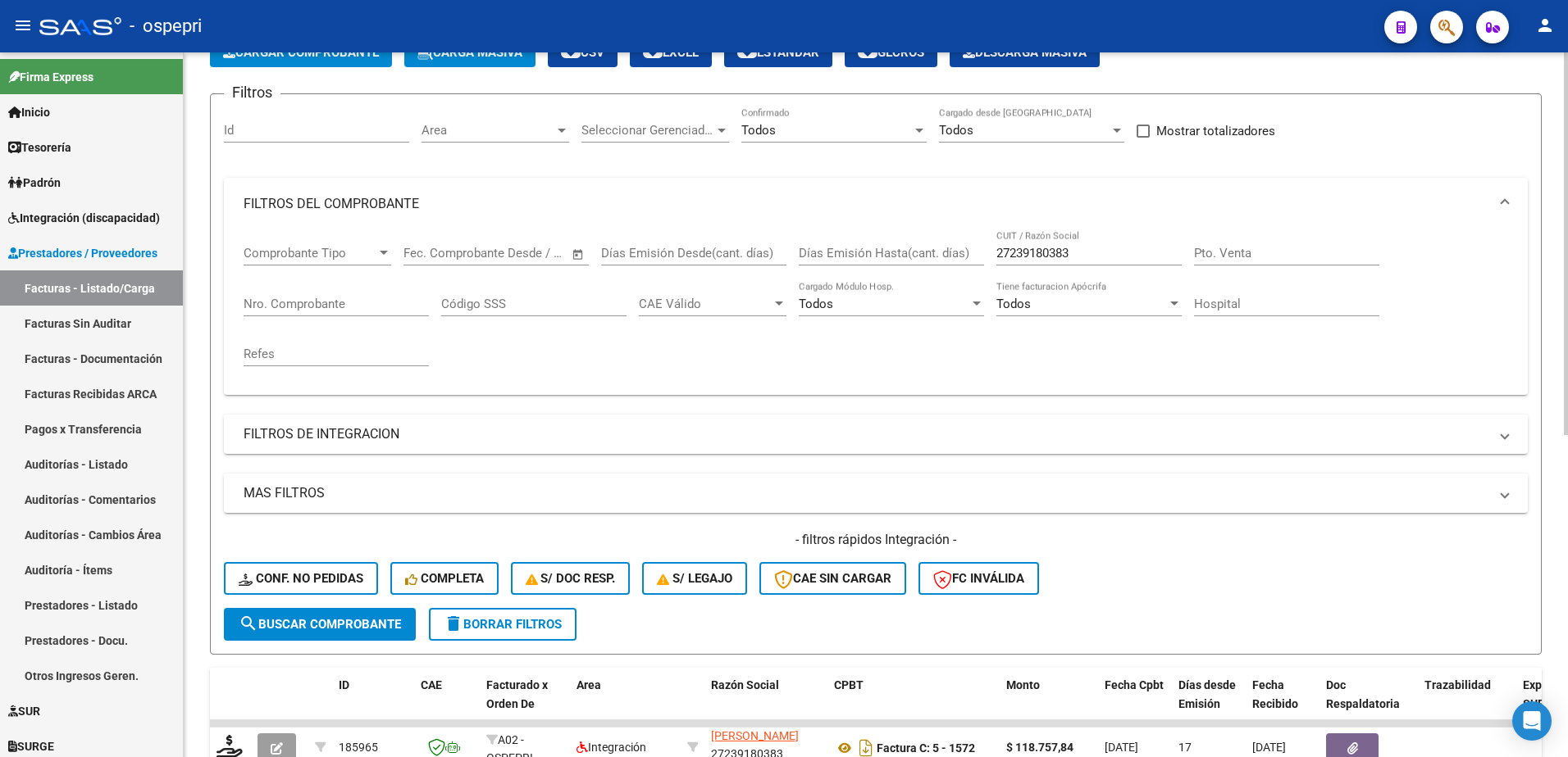
click at [1088, 260] on div "27239180383 CUIT / Razón Social" at bounding box center [1089, 247] width 186 height 35
click at [1084, 259] on input "27239180383" at bounding box center [1089, 253] width 186 height 15
click at [1084, 258] on input "27239180383" at bounding box center [1089, 253] width 186 height 15
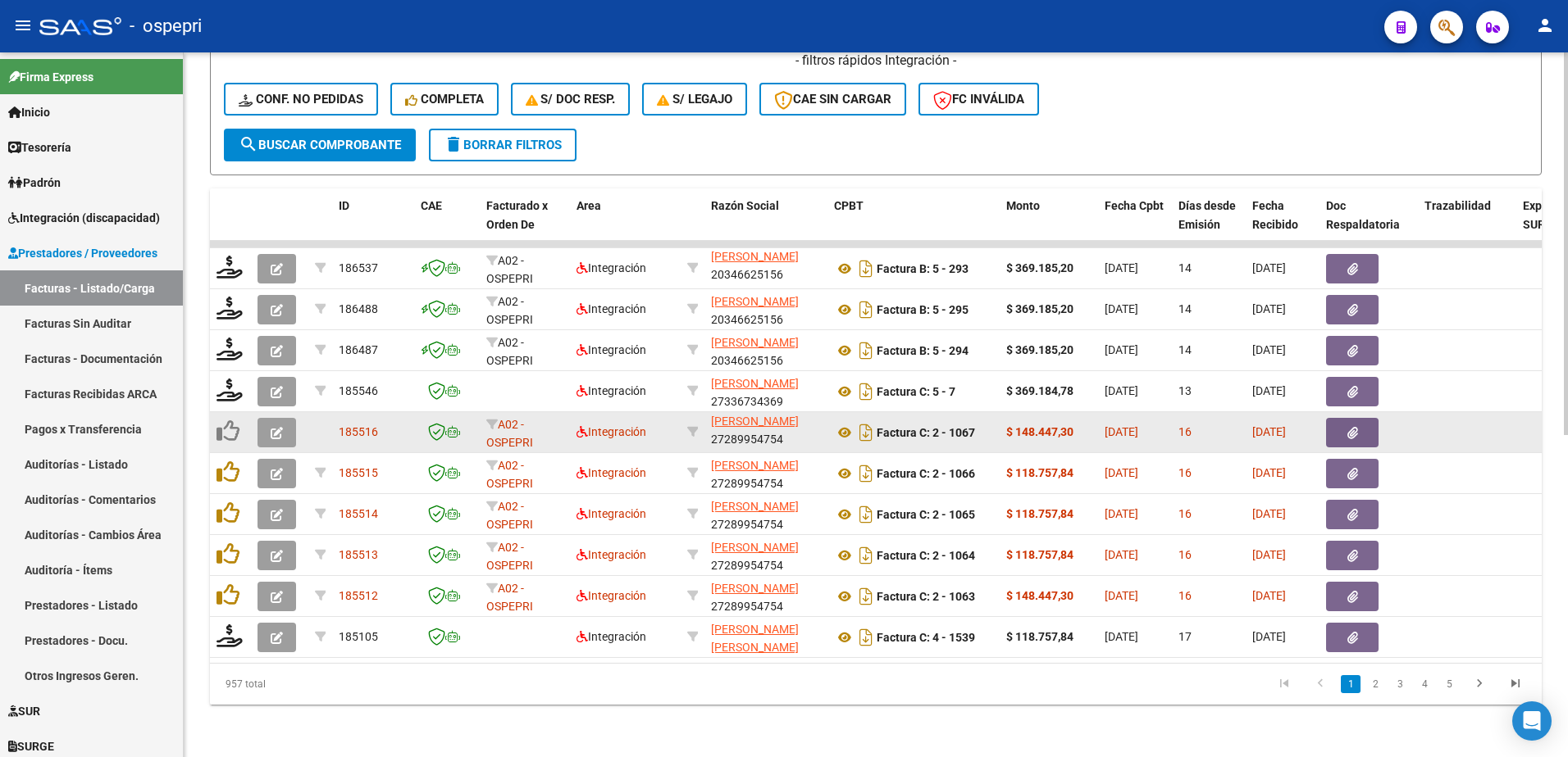
scroll to position [1, 0]
drag, startPoint x: 716, startPoint y: 430, endPoint x: 798, endPoint y: 432, distance: 82.0
click at [798, 432] on div "PEREYRA BRUNELLO CONSTANZA 27289954754" at bounding box center [766, 432] width 110 height 35
copy div "27289954754"
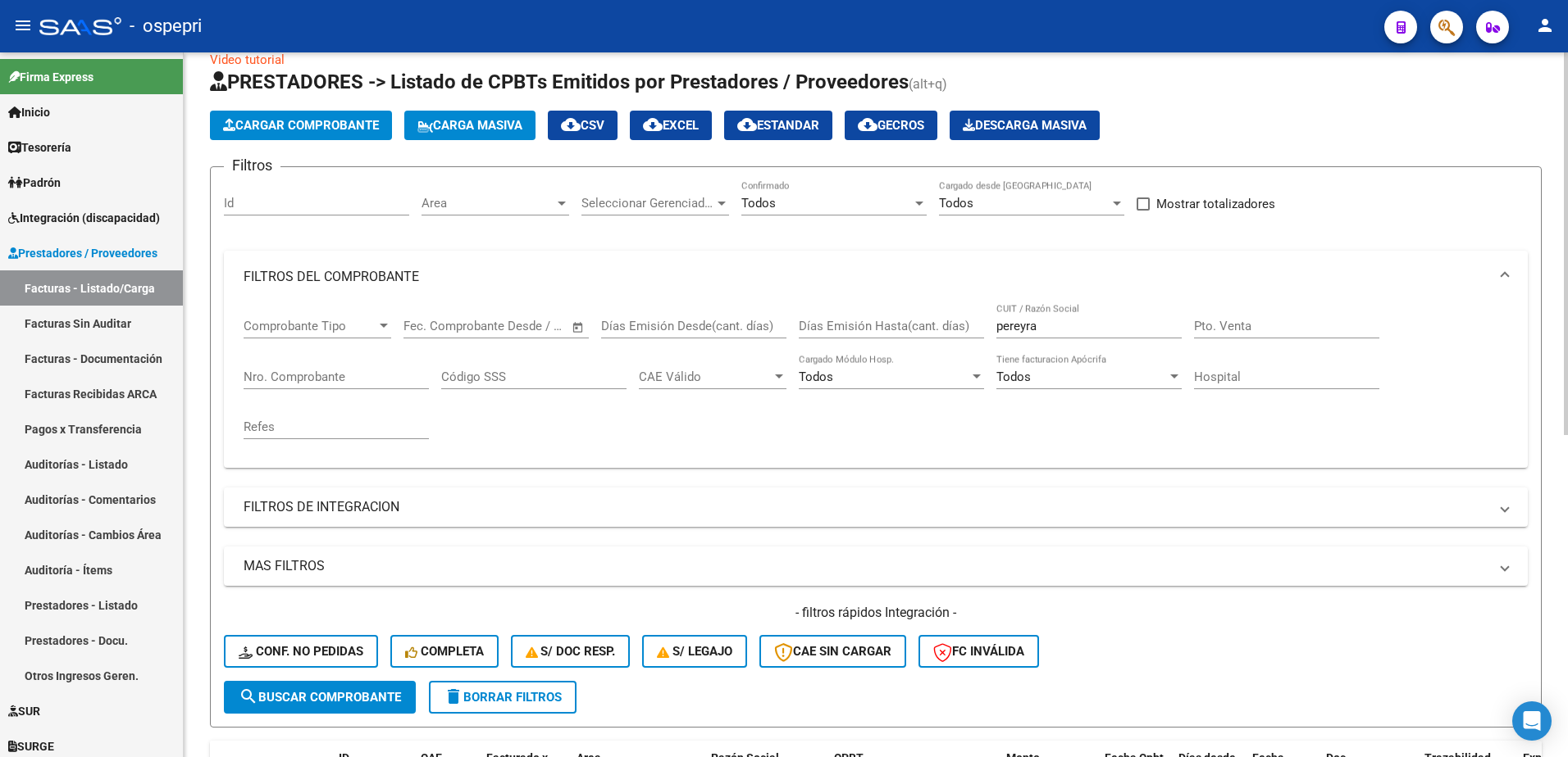
scroll to position [19, 0]
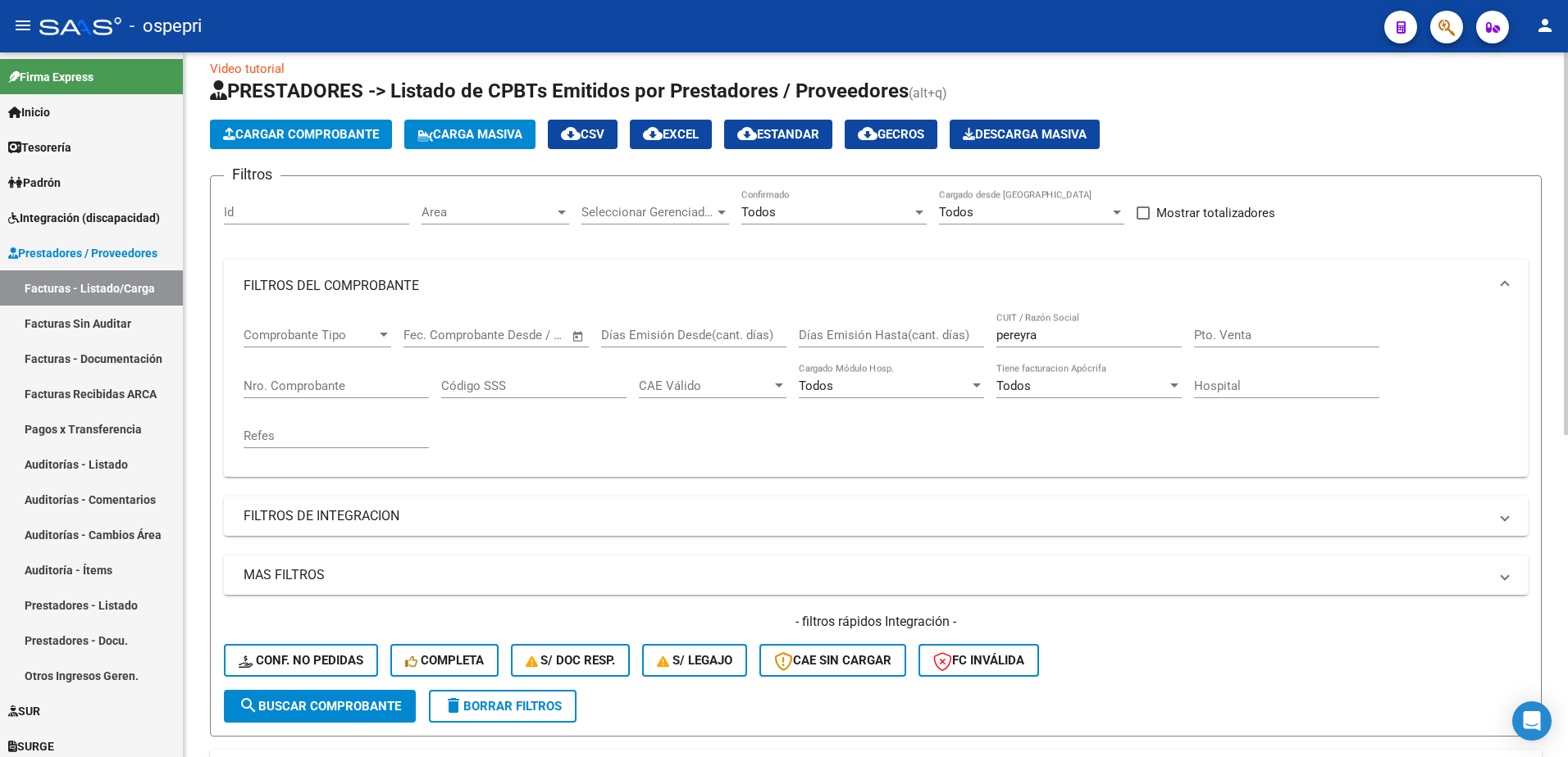
click at [1053, 337] on input "pereyra" at bounding box center [1089, 335] width 186 height 15
paste input "27289954754"
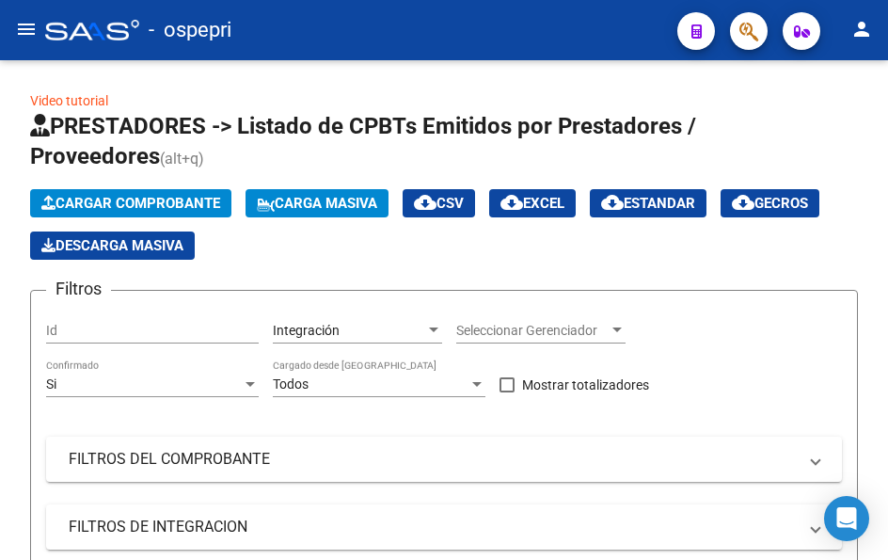
scroll to position [53, 0]
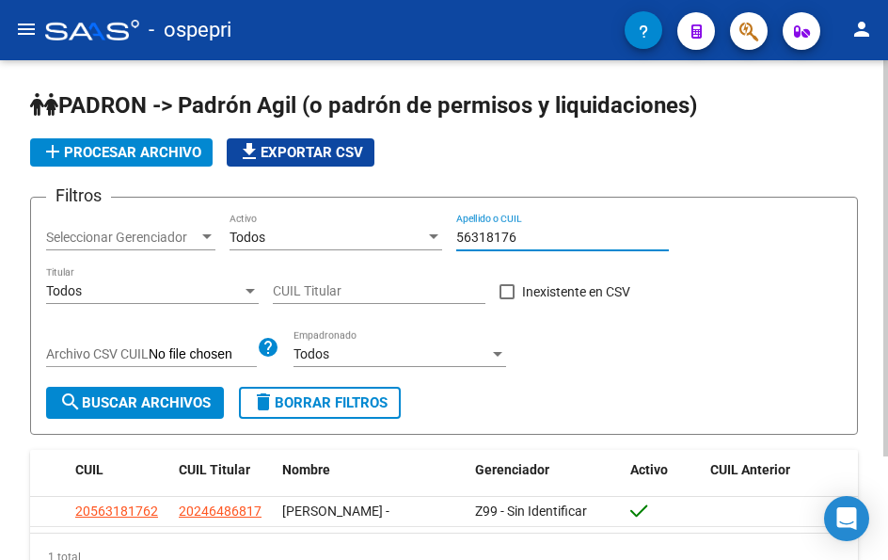
click at [532, 238] on input "56318176" at bounding box center [562, 238] width 213 height 16
drag, startPoint x: 532, startPoint y: 238, endPoint x: 534, endPoint y: 250, distance: 12.4
click at [532, 239] on input "56318176" at bounding box center [562, 238] width 213 height 16
click at [548, 243] on input "54541195" at bounding box center [562, 238] width 213 height 16
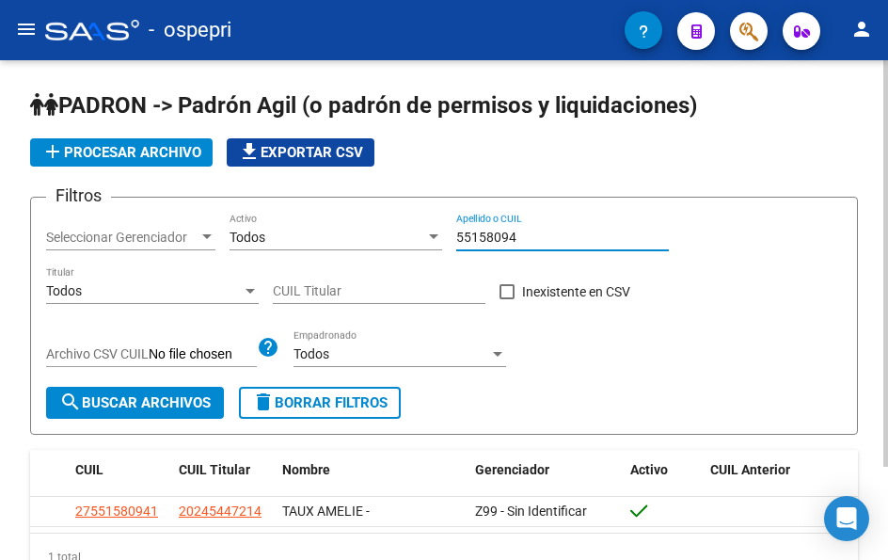
click at [529, 245] on input "55158094" at bounding box center [562, 238] width 213 height 16
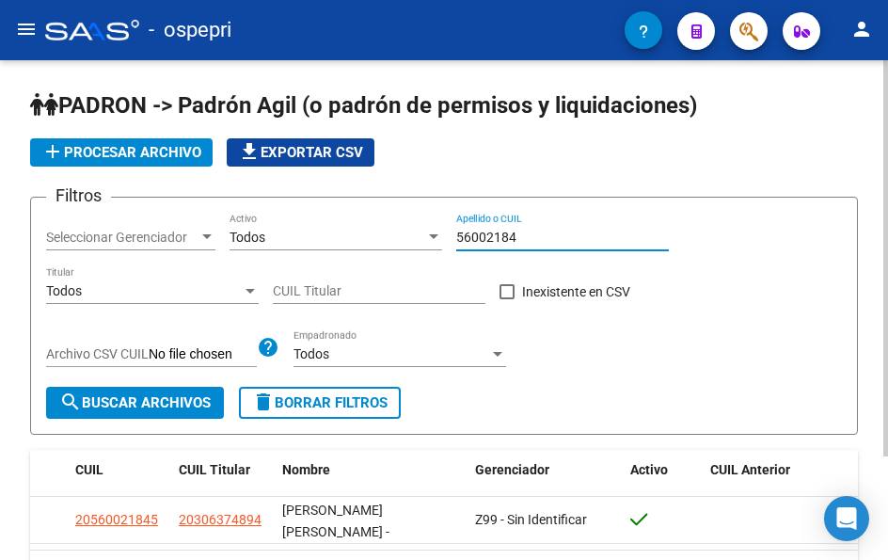
click at [528, 239] on input "56002184" at bounding box center [562, 238] width 213 height 16
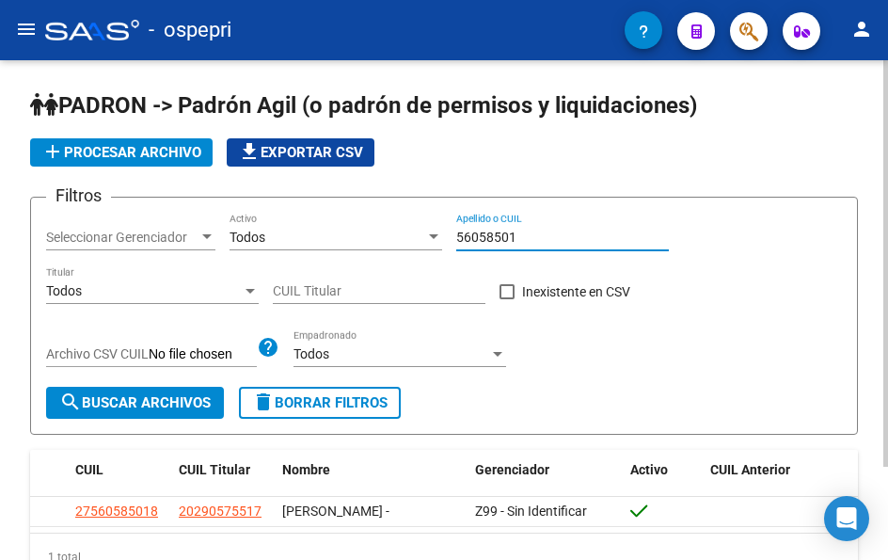
click at [531, 242] on input "56058501" at bounding box center [562, 238] width 213 height 16
type input "53074612"
drag, startPoint x: 523, startPoint y: 236, endPoint x: 417, endPoint y: 241, distance: 106.4
click at [417, 241] on div "Filtros Seleccionar Gerenciador Seleccionar Gerenciador Todos Activo 53074612 A…" at bounding box center [444, 300] width 796 height 174
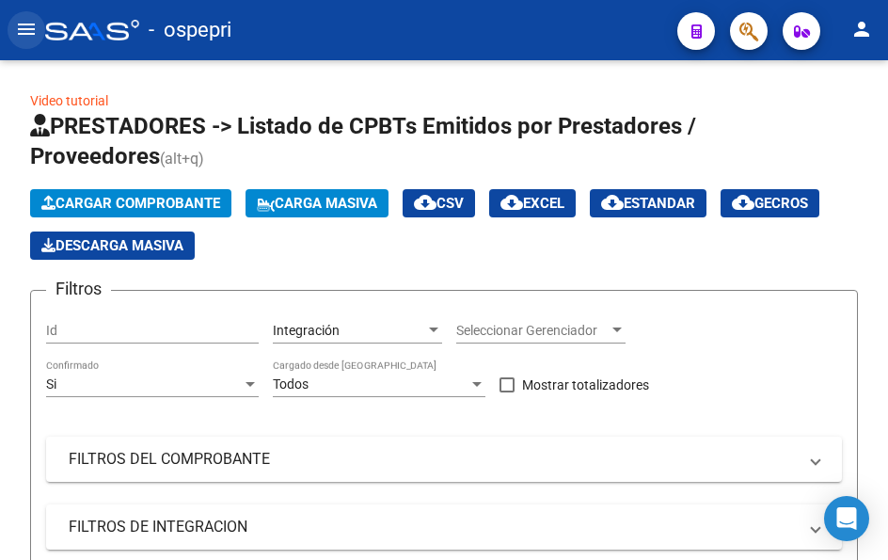
click at [26, 29] on mat-icon "menu" at bounding box center [26, 29] width 23 height 23
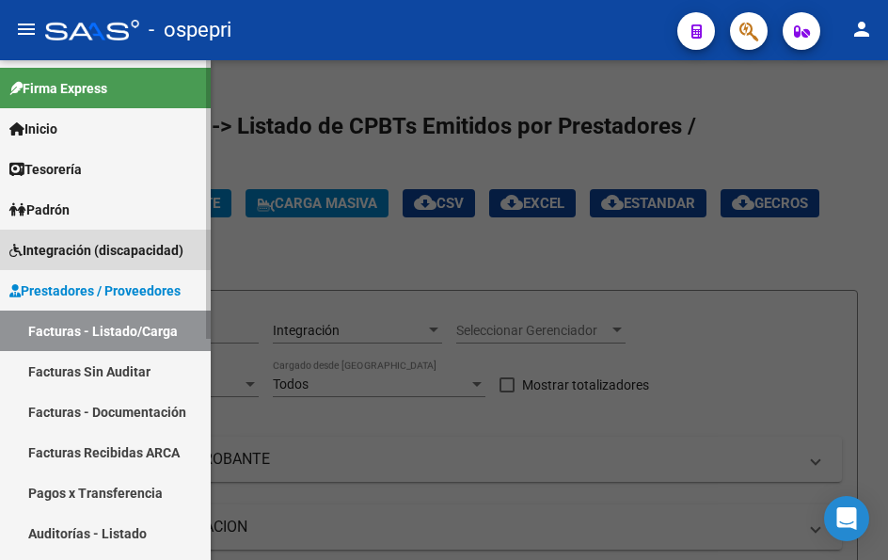
click at [75, 246] on span "Integración (discapacidad)" at bounding box center [96, 250] width 174 height 21
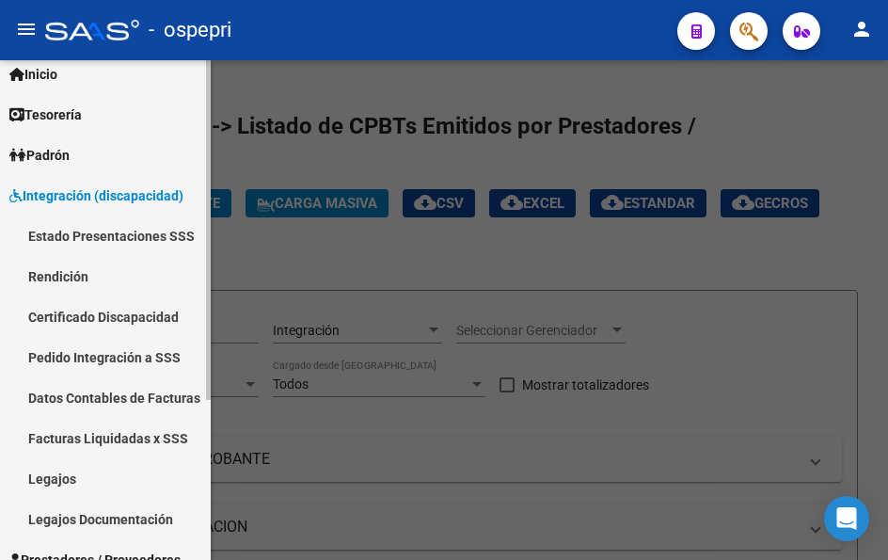
scroll to position [94, 0]
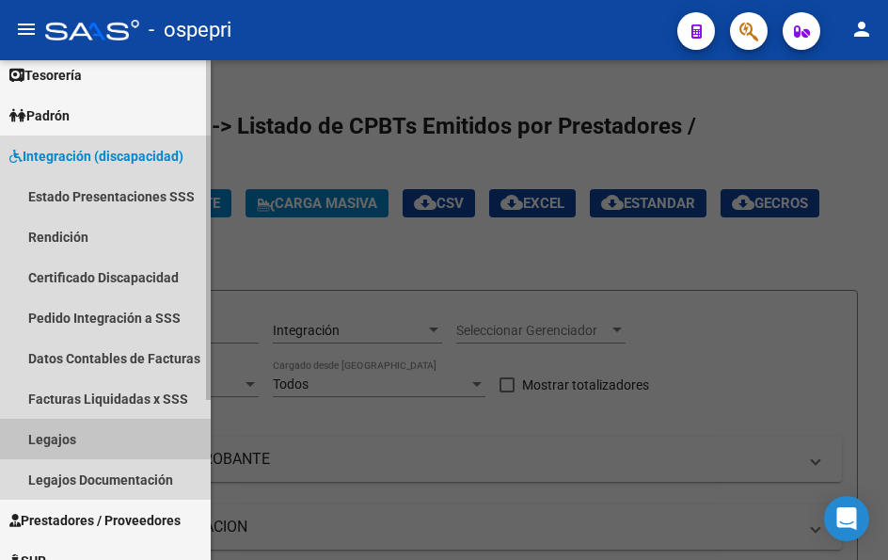
click at [56, 434] on link "Legajos" at bounding box center [105, 439] width 211 height 40
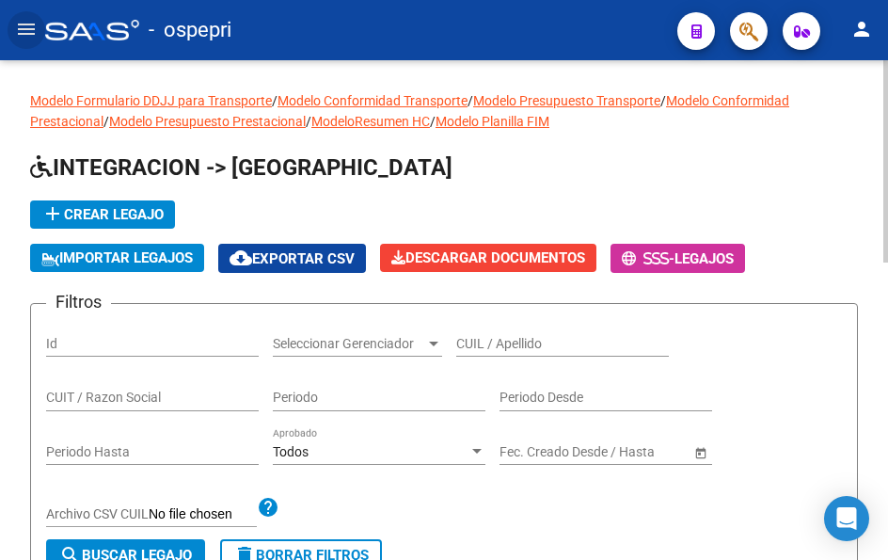
click at [504, 345] on input "CUIL / Apellido" at bounding box center [562, 344] width 213 height 16
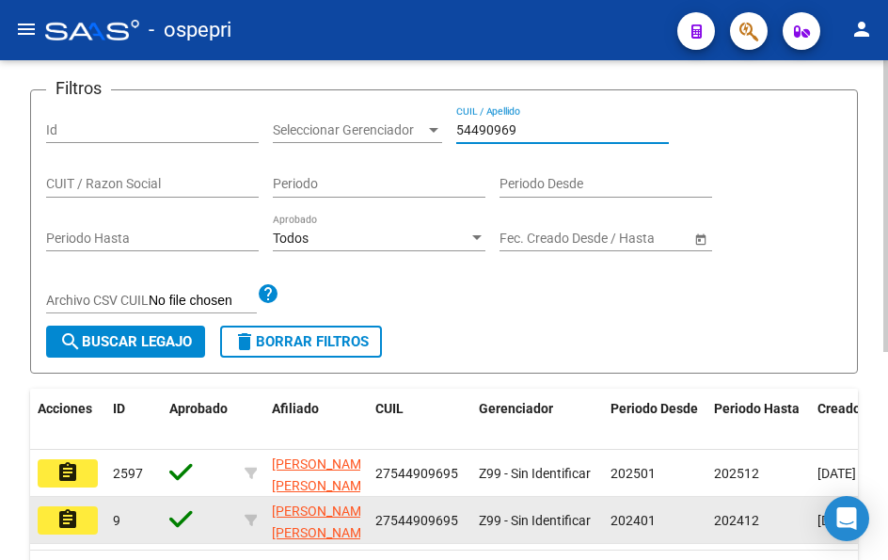
scroll to position [282, 0]
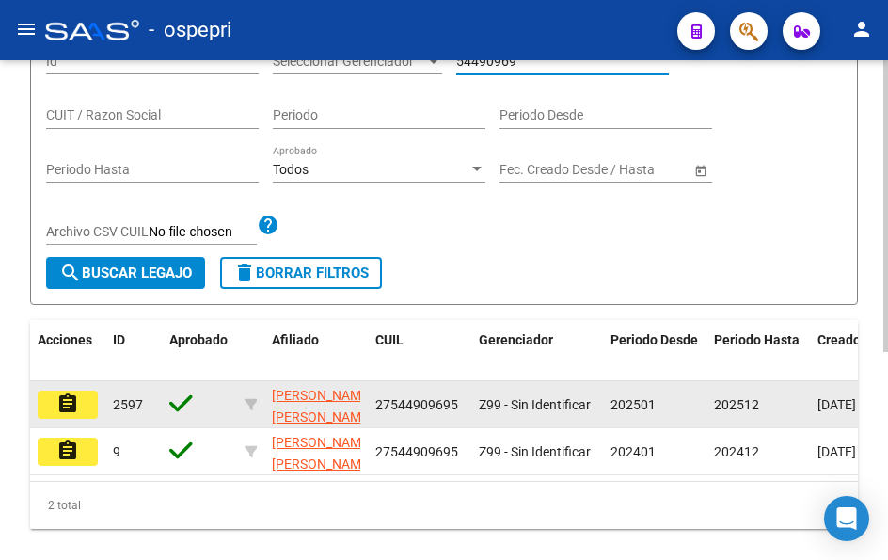
type input "54490969"
click at [56, 407] on button "assignment" at bounding box center [68, 404] width 60 height 28
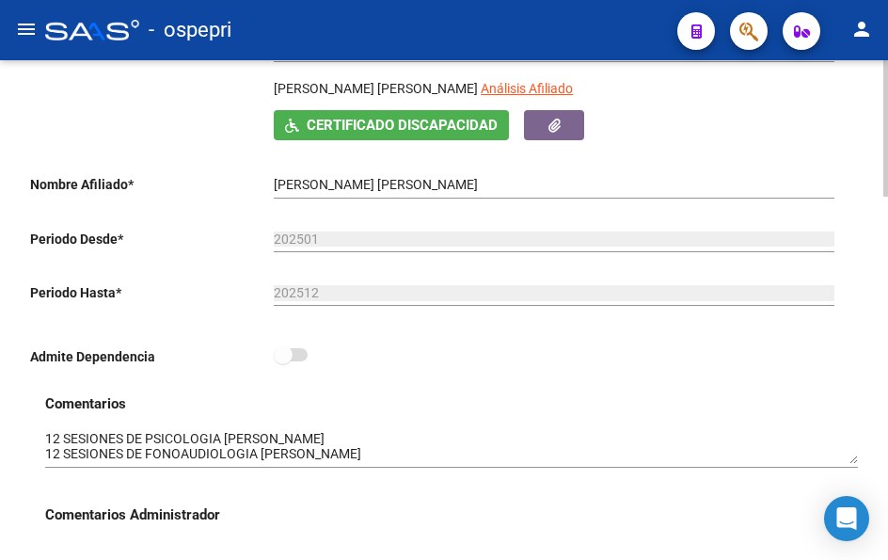
scroll to position [376, 0]
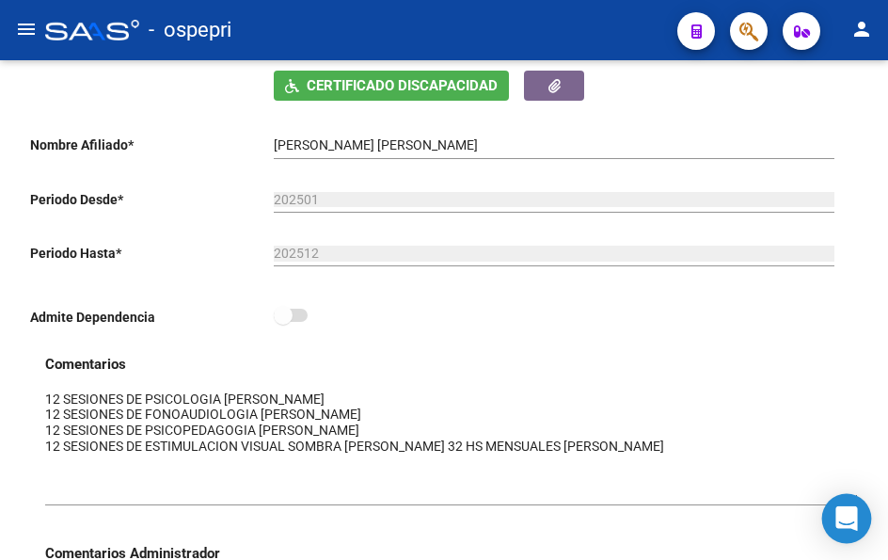
drag, startPoint x: 850, startPoint y: 421, endPoint x: 843, endPoint y: 499, distance: 77.5
click at [843, 499] on body "menu - ospepri person Firma Express Inicio Calendario SSS Instructivos Contacto…" at bounding box center [444, 280] width 888 height 560
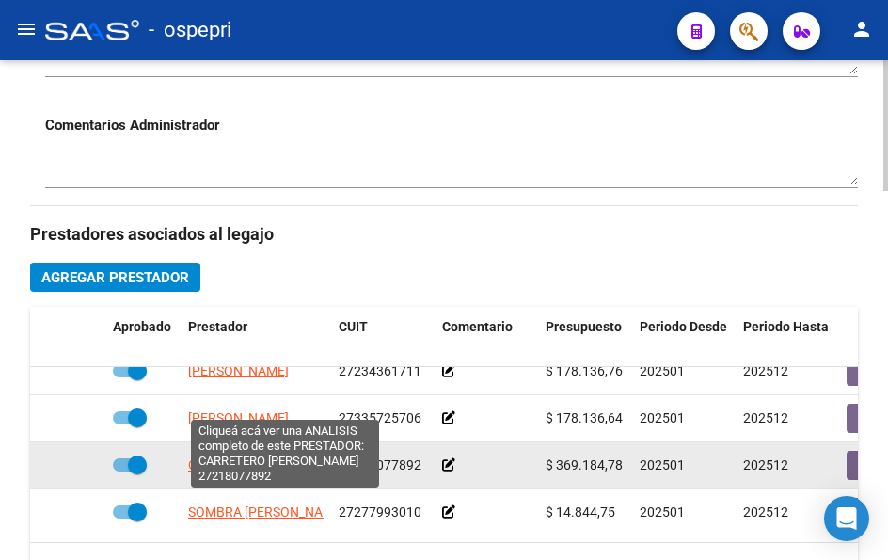
scroll to position [847, 0]
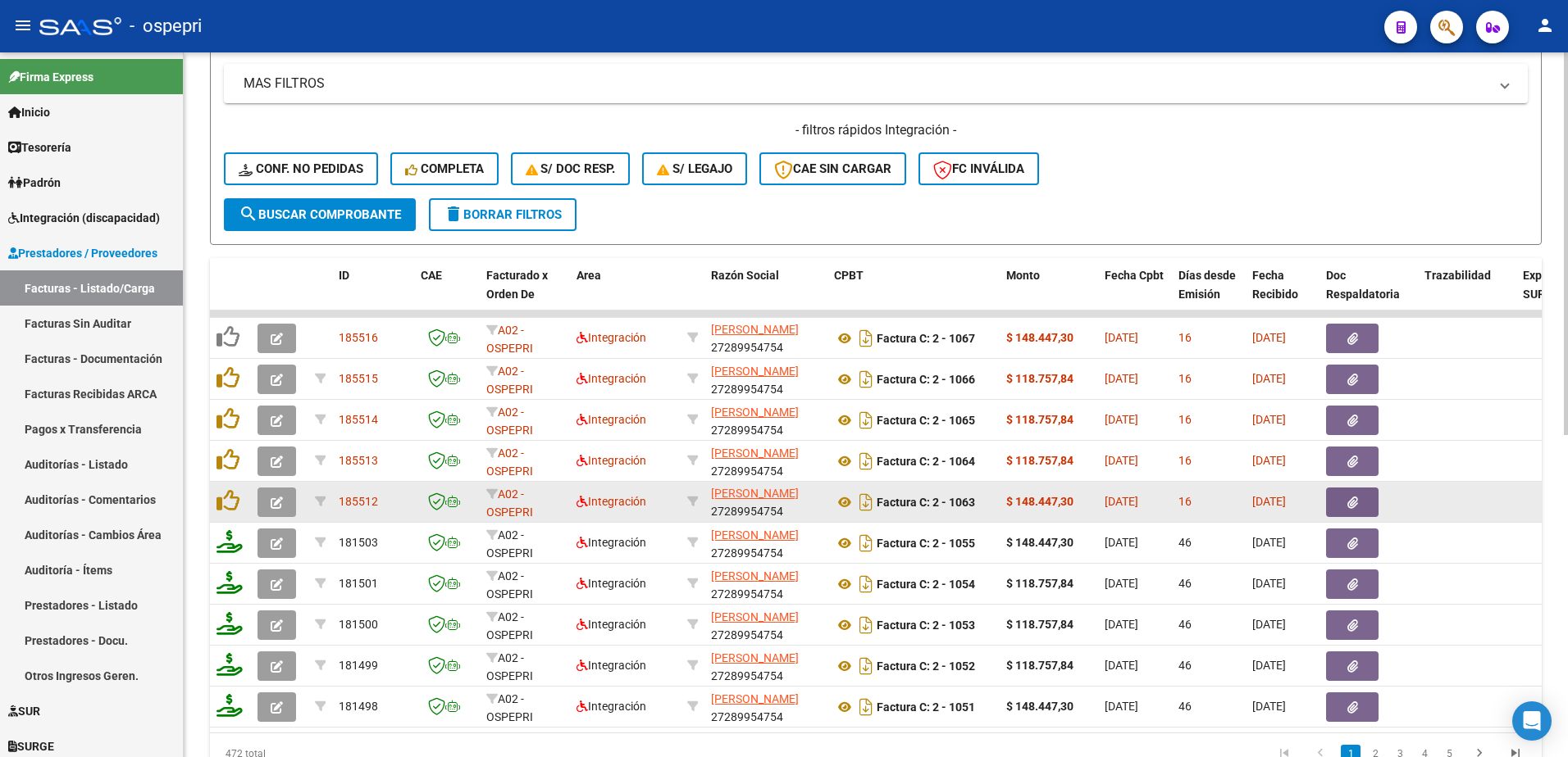
type input "27289954754"
click at [275, 504] on icon "button" at bounding box center [276, 503] width 12 height 12
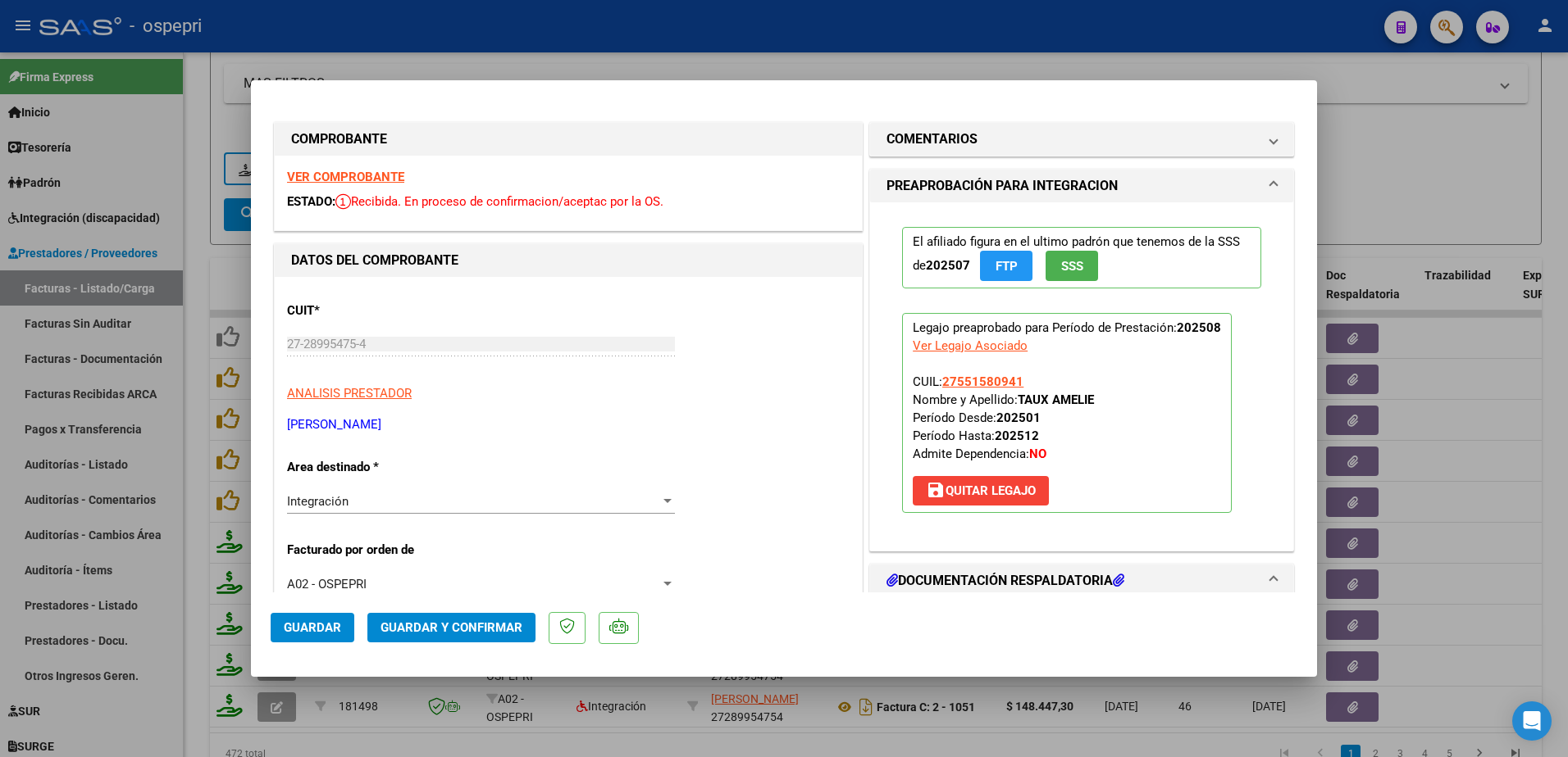
click at [358, 177] on strong "VER COMPROBANTE" at bounding box center [345, 177] width 118 height 15
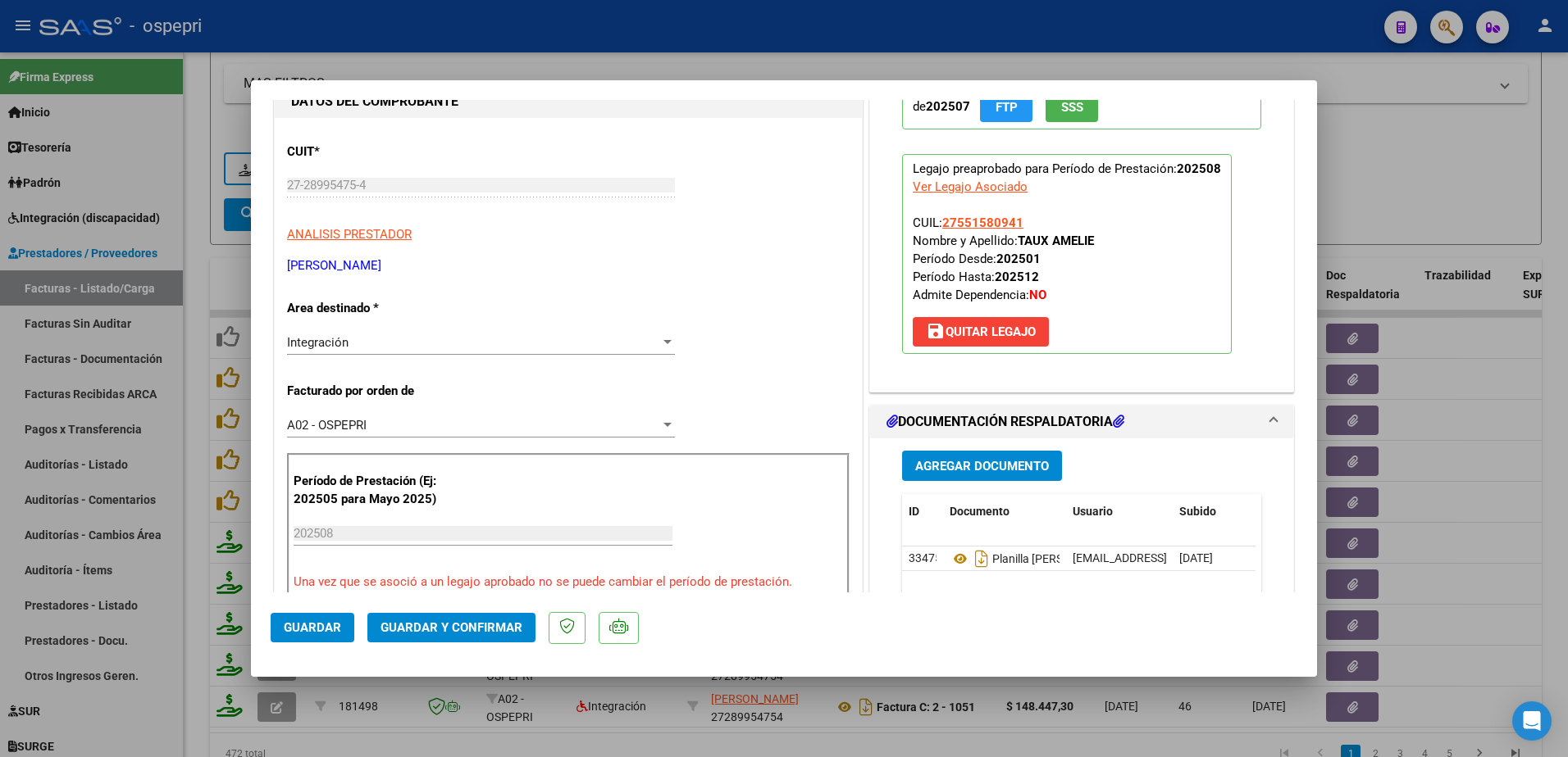
scroll to position [164, 0]
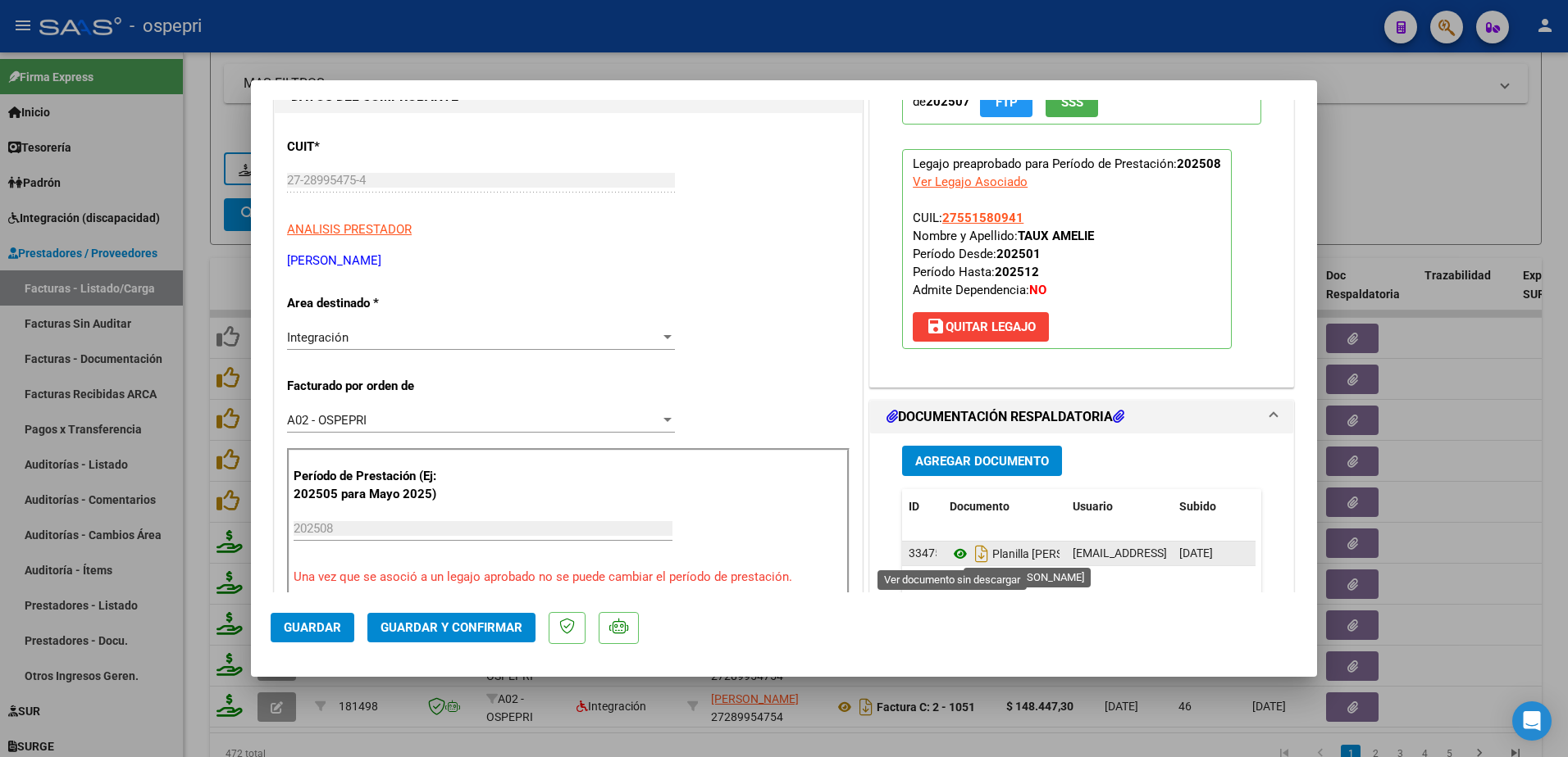
click at [954, 556] on icon at bounding box center [960, 554] width 21 height 20
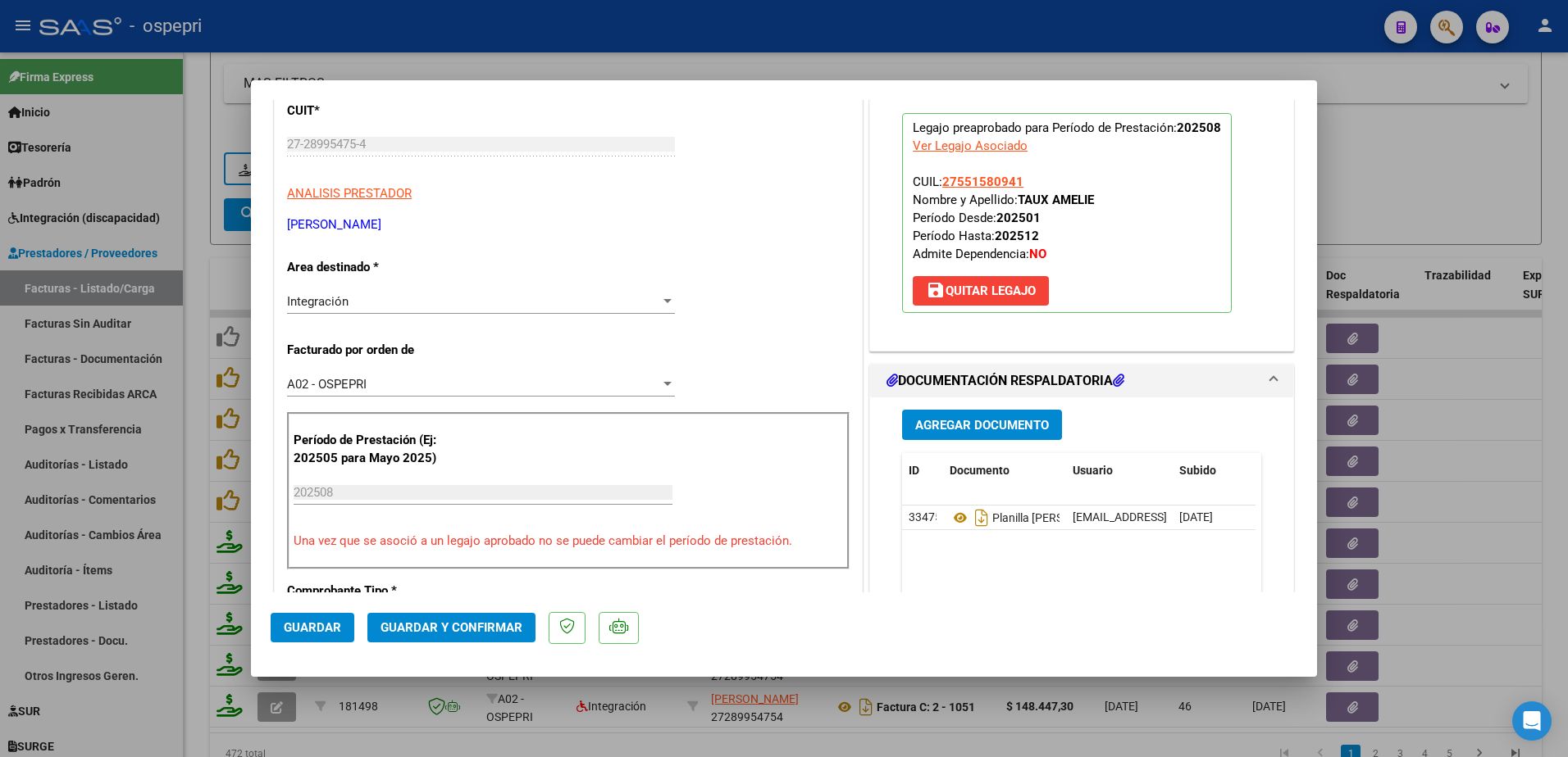
scroll to position [246, 0]
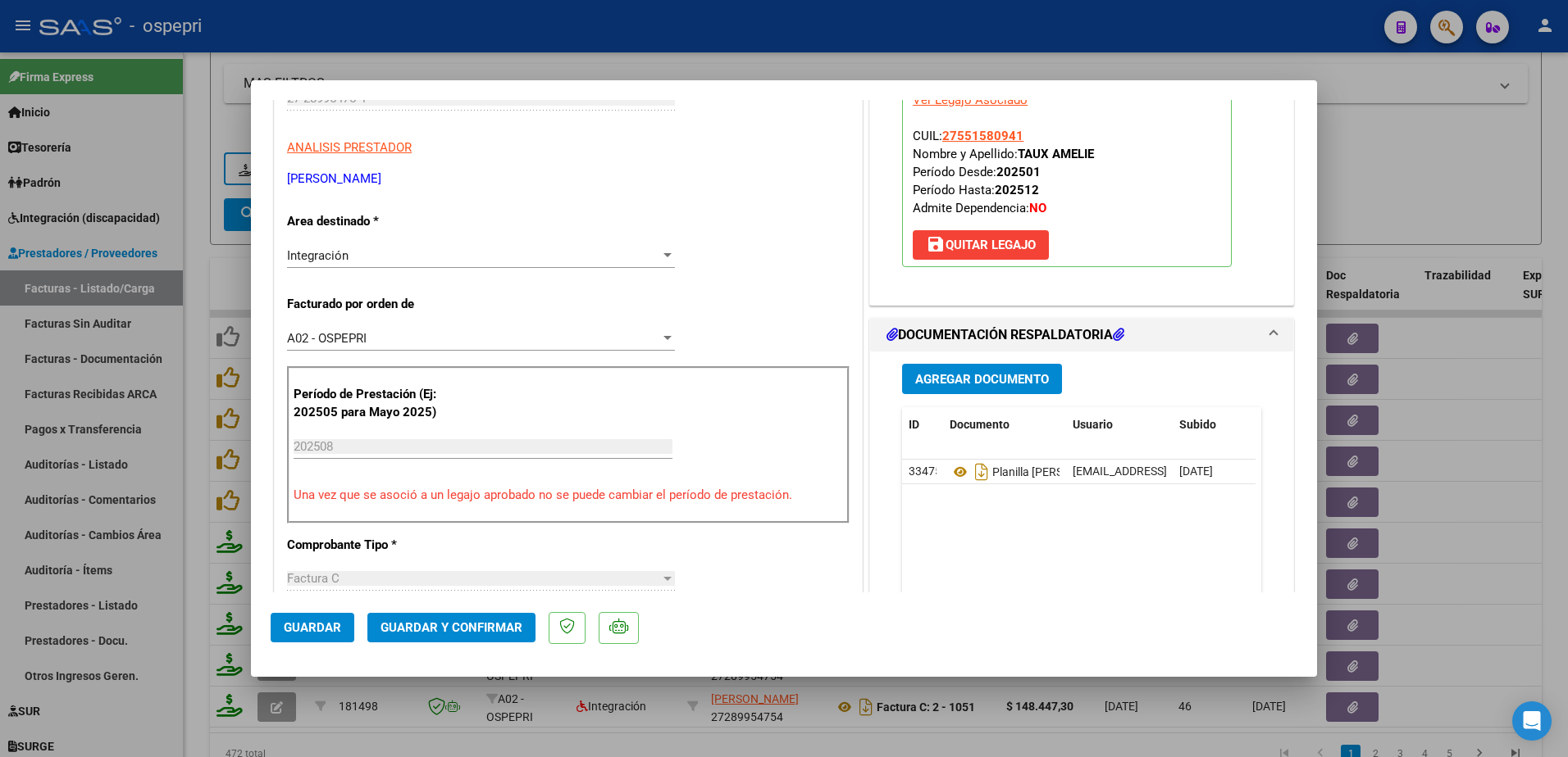
type input "$ 0,00"
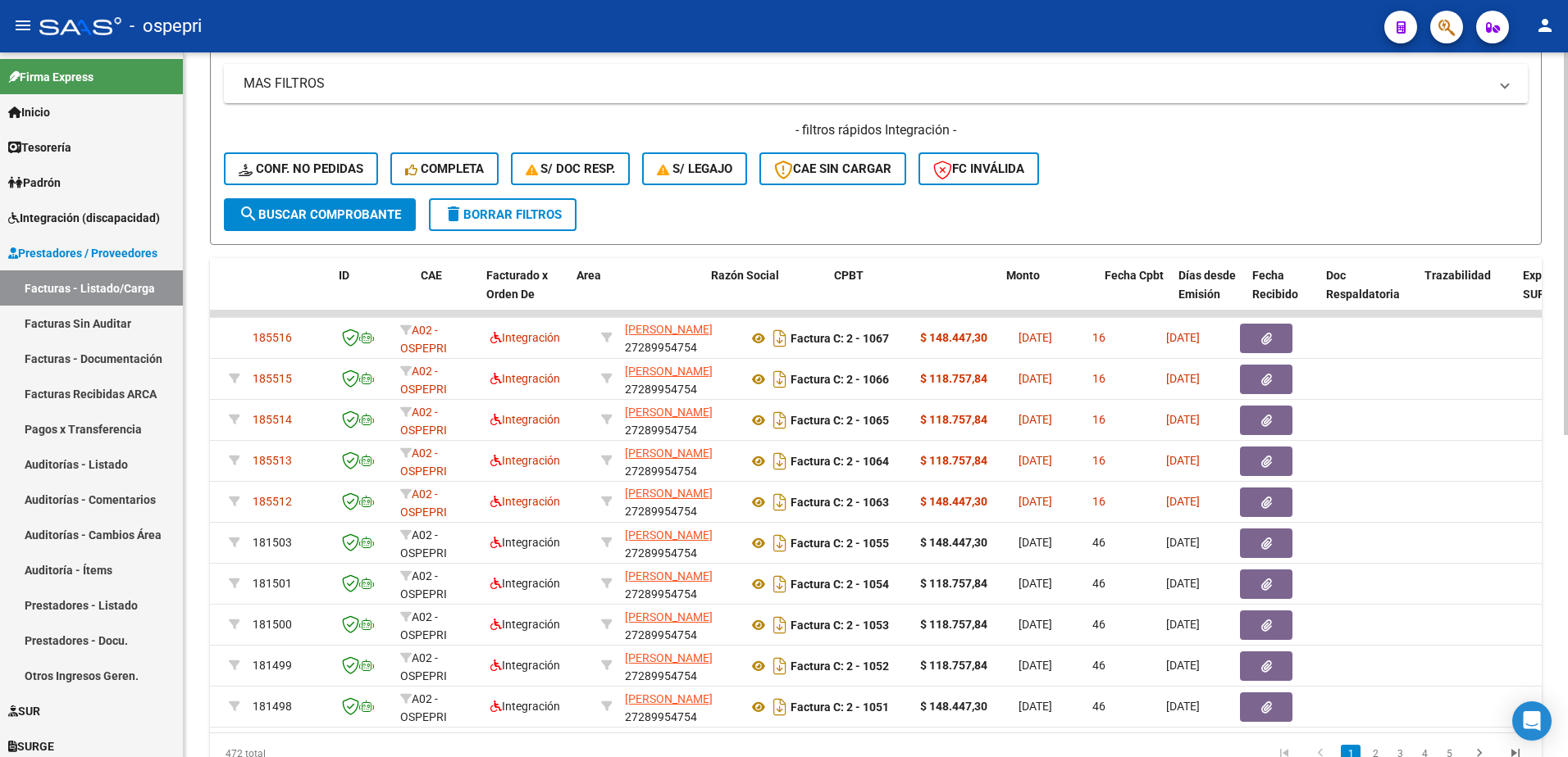
scroll to position [0, 0]
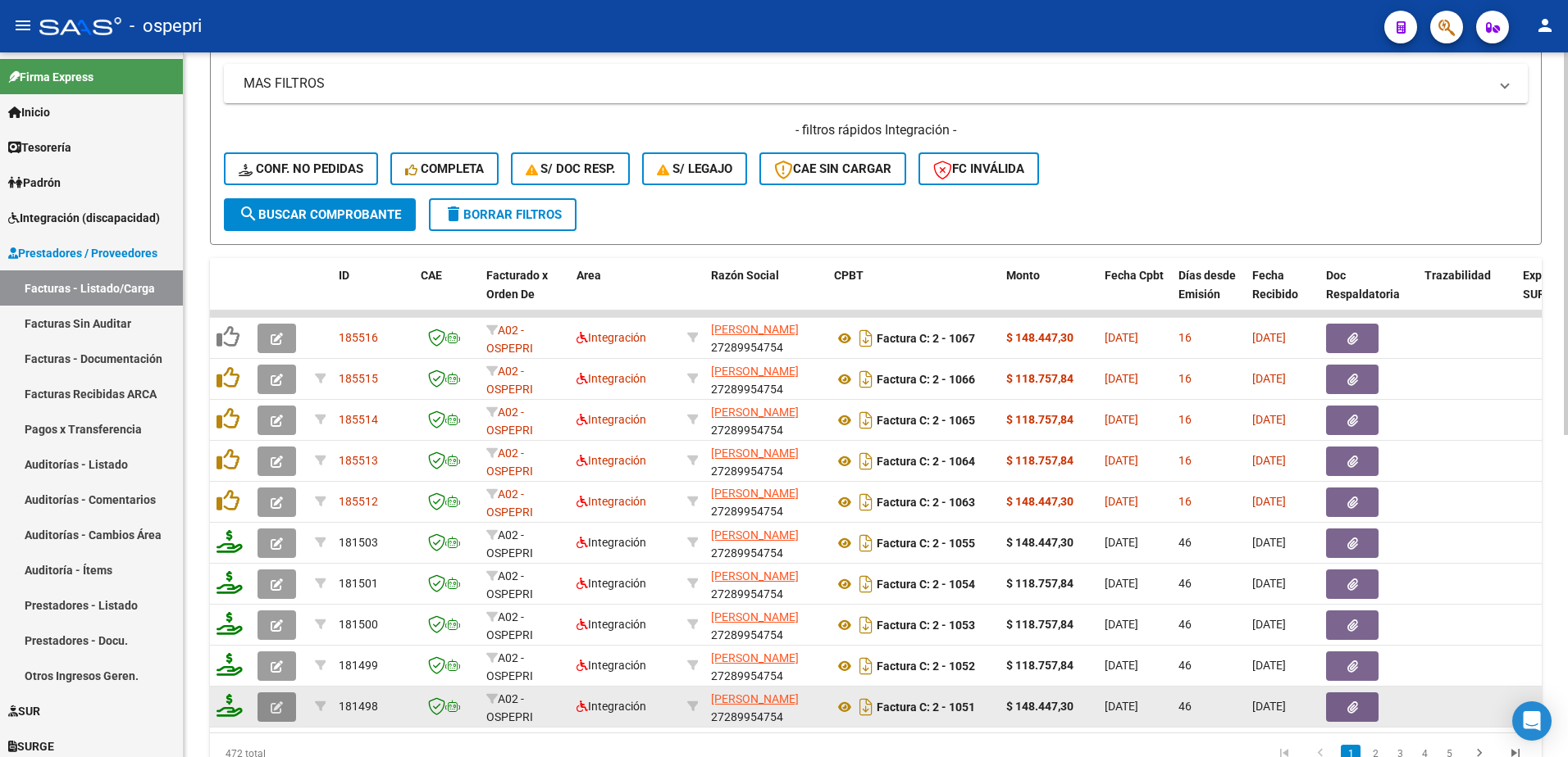
click at [268, 704] on button "button" at bounding box center [276, 707] width 38 height 30
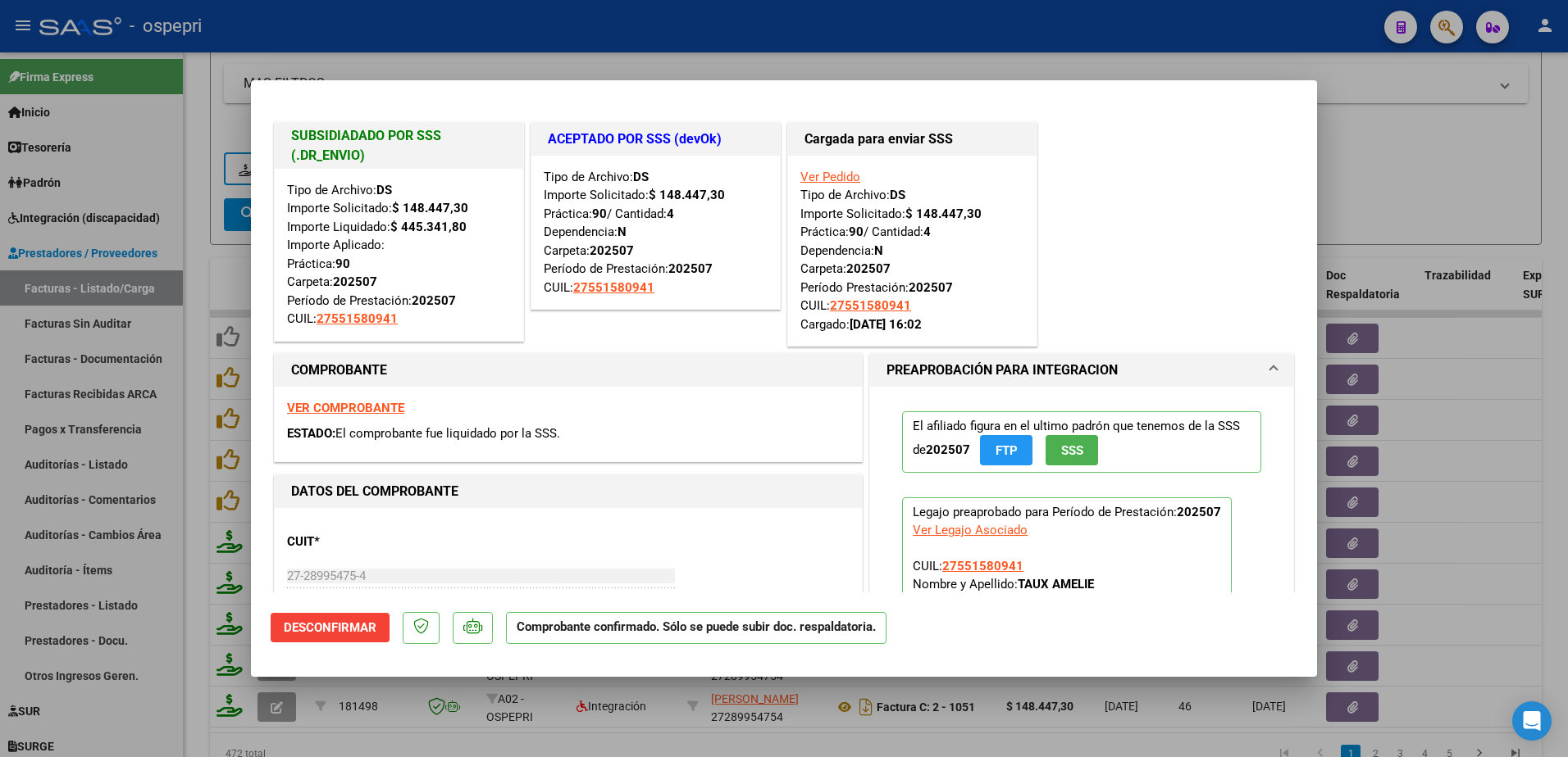
scroll to position [328, 0]
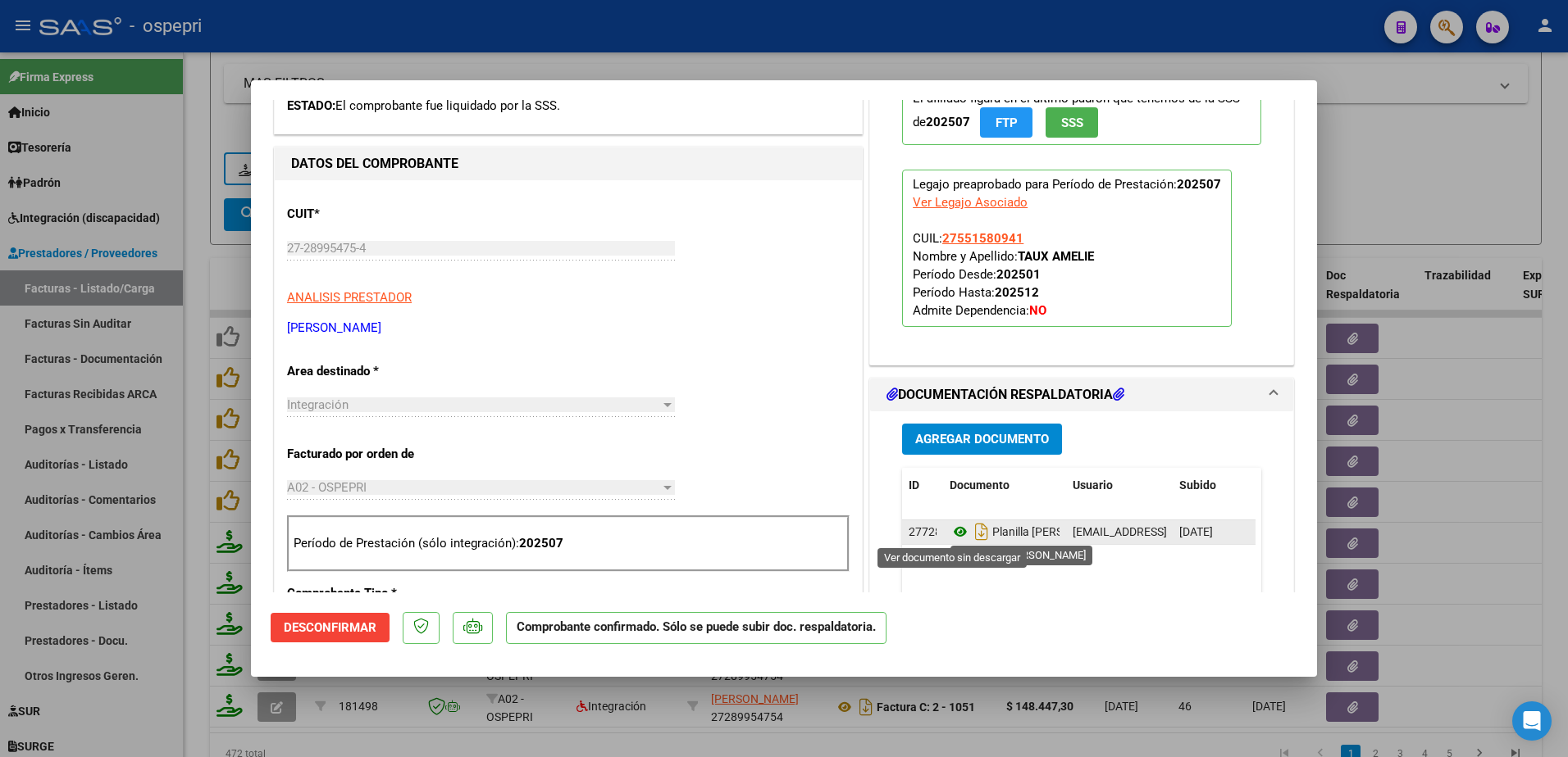
click at [953, 537] on icon at bounding box center [960, 531] width 21 height 20
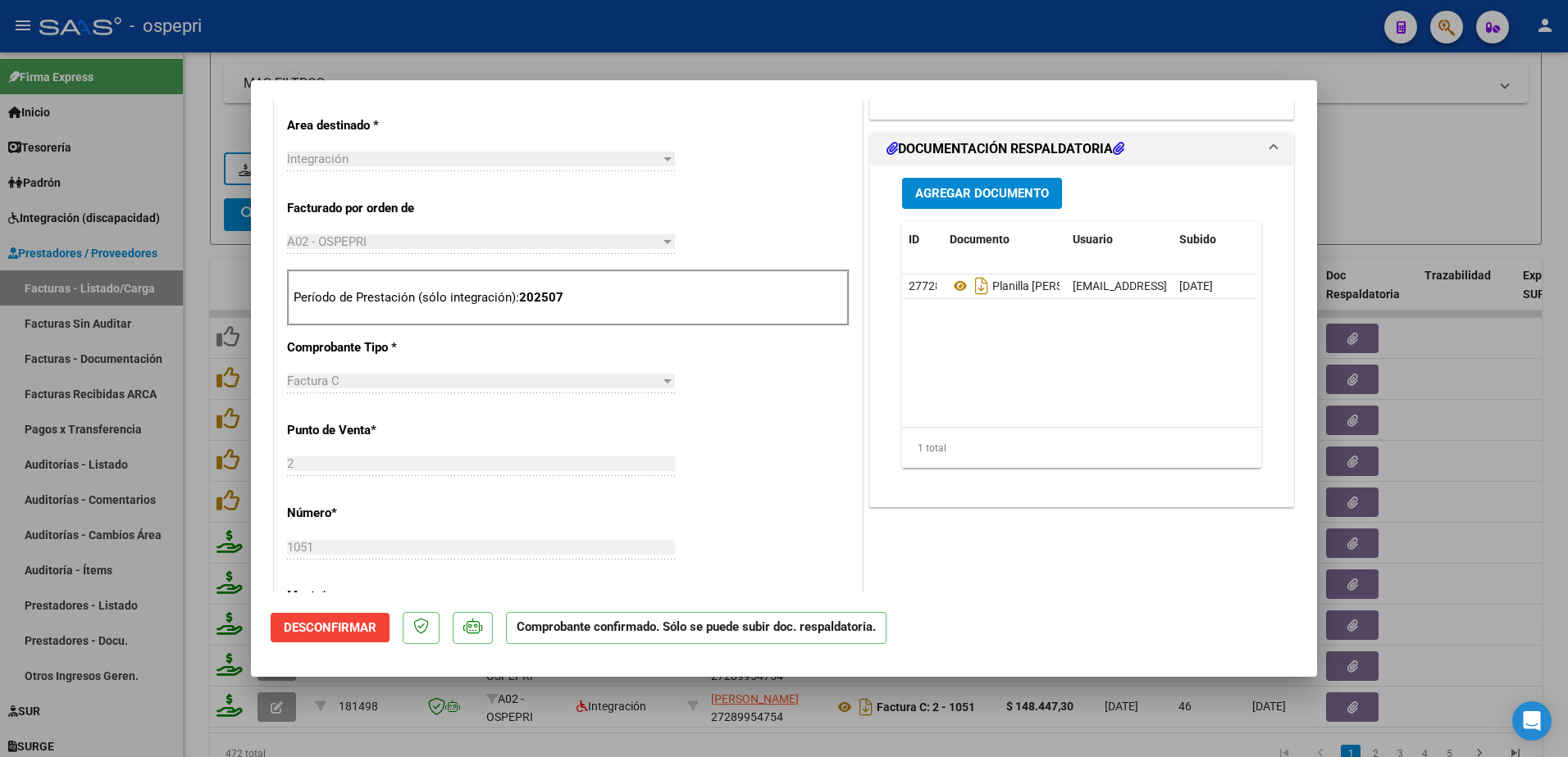
type input "$ 0,00"
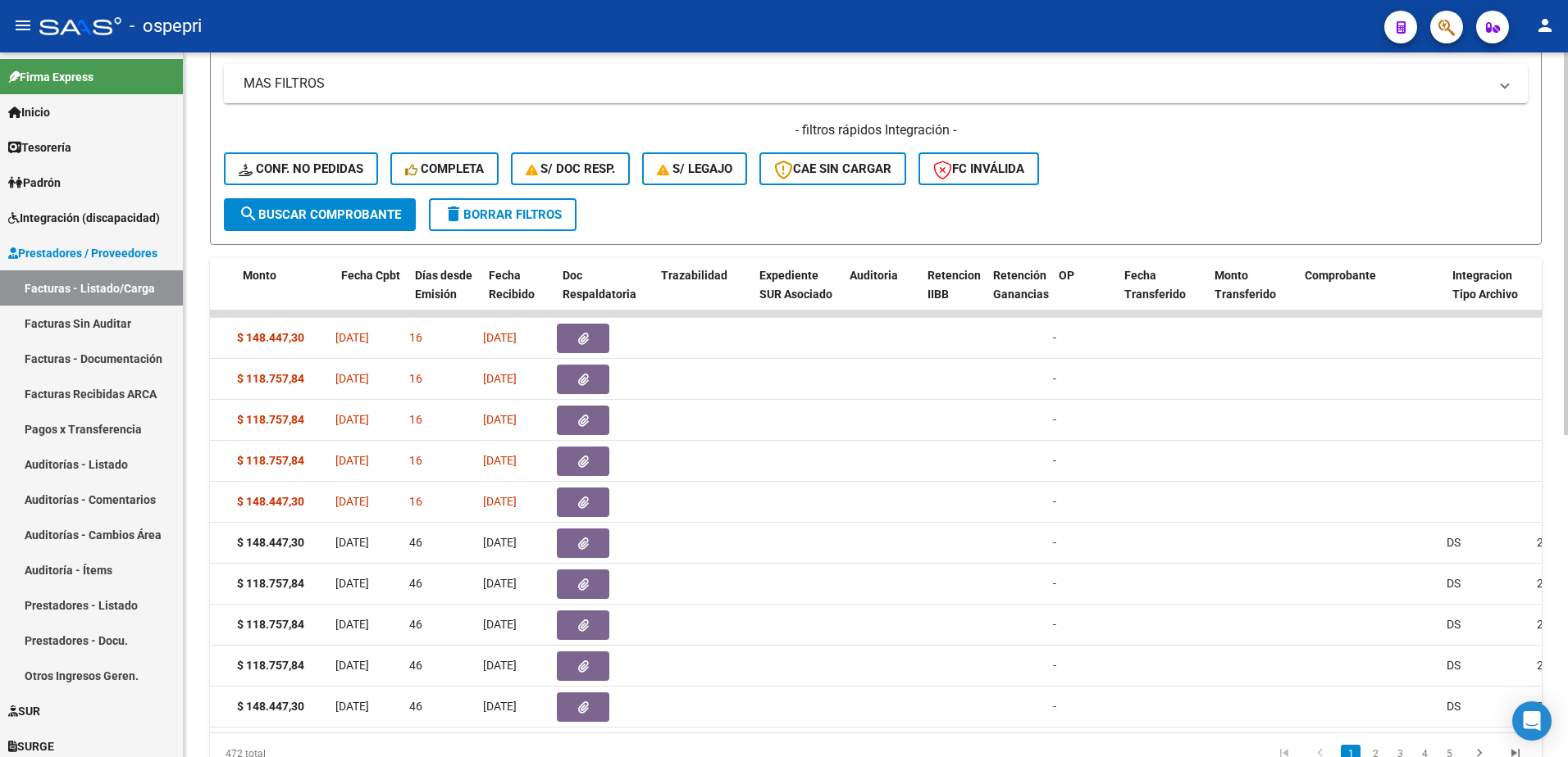
scroll to position [0, 0]
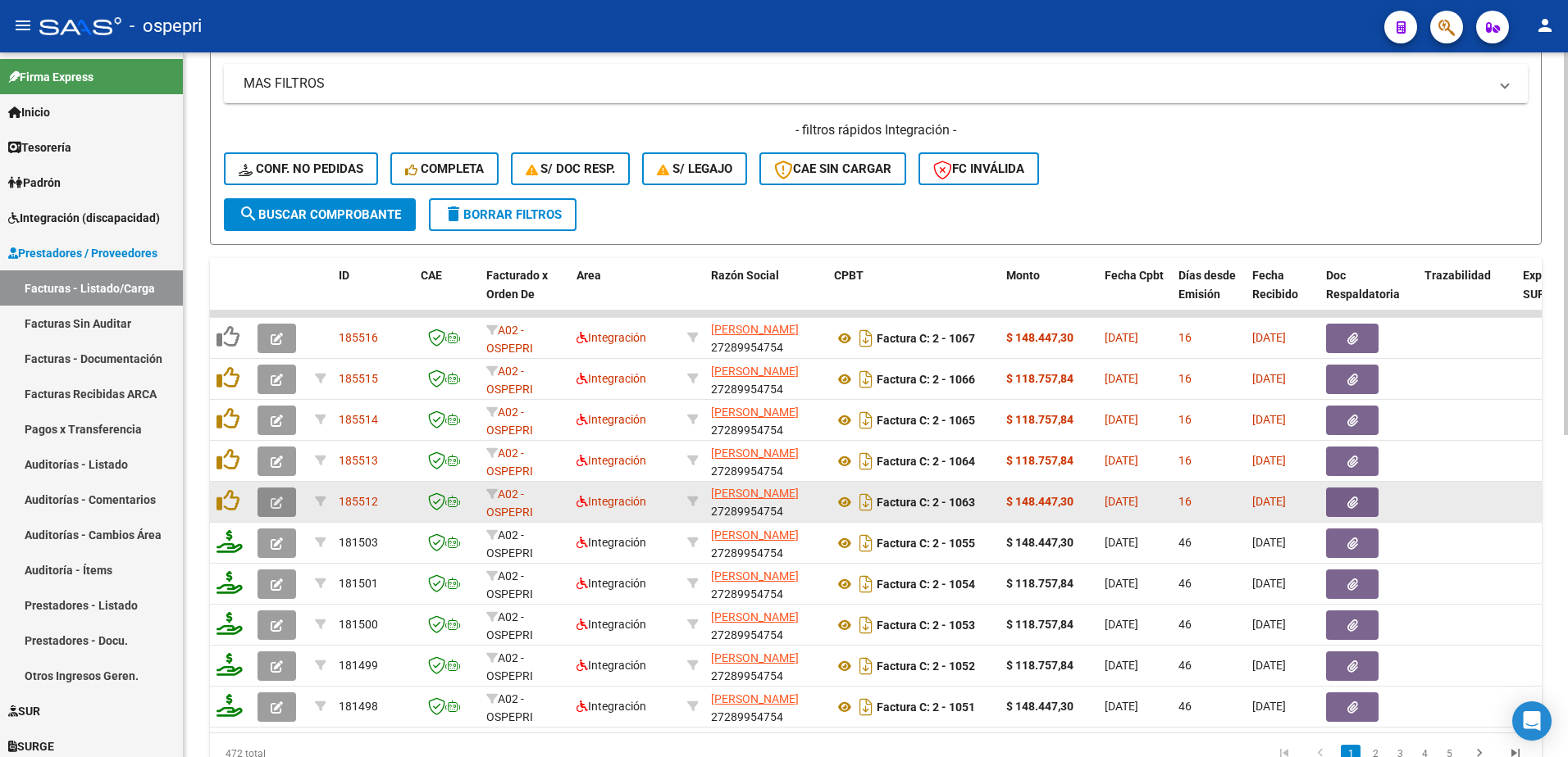
click at [280, 501] on icon "button" at bounding box center [276, 503] width 12 height 12
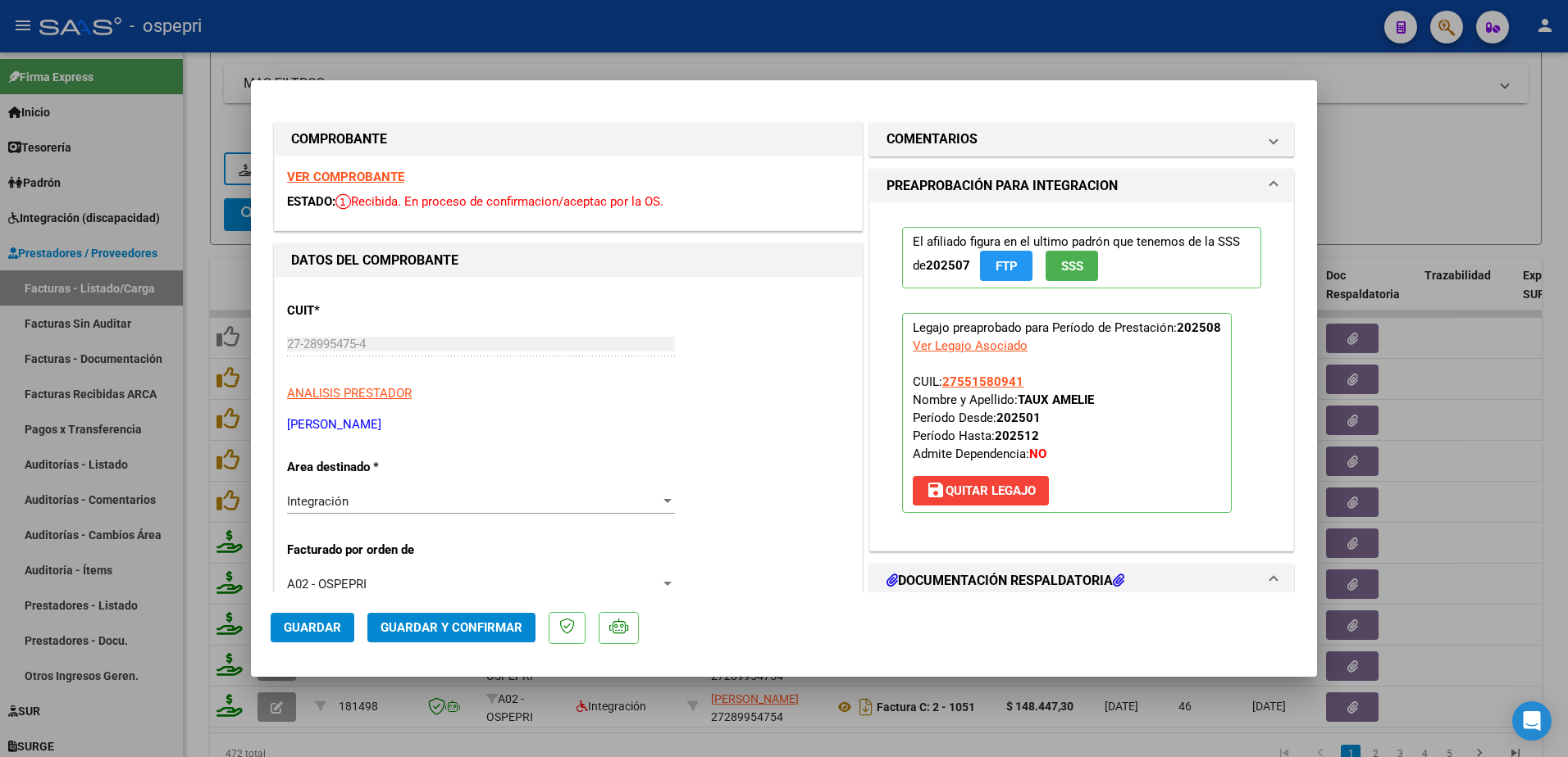
click at [357, 173] on strong "VER COMPROBANTE" at bounding box center [345, 177] width 118 height 15
click at [1255, 136] on span "COMENTARIOS" at bounding box center [1078, 139] width 384 height 20
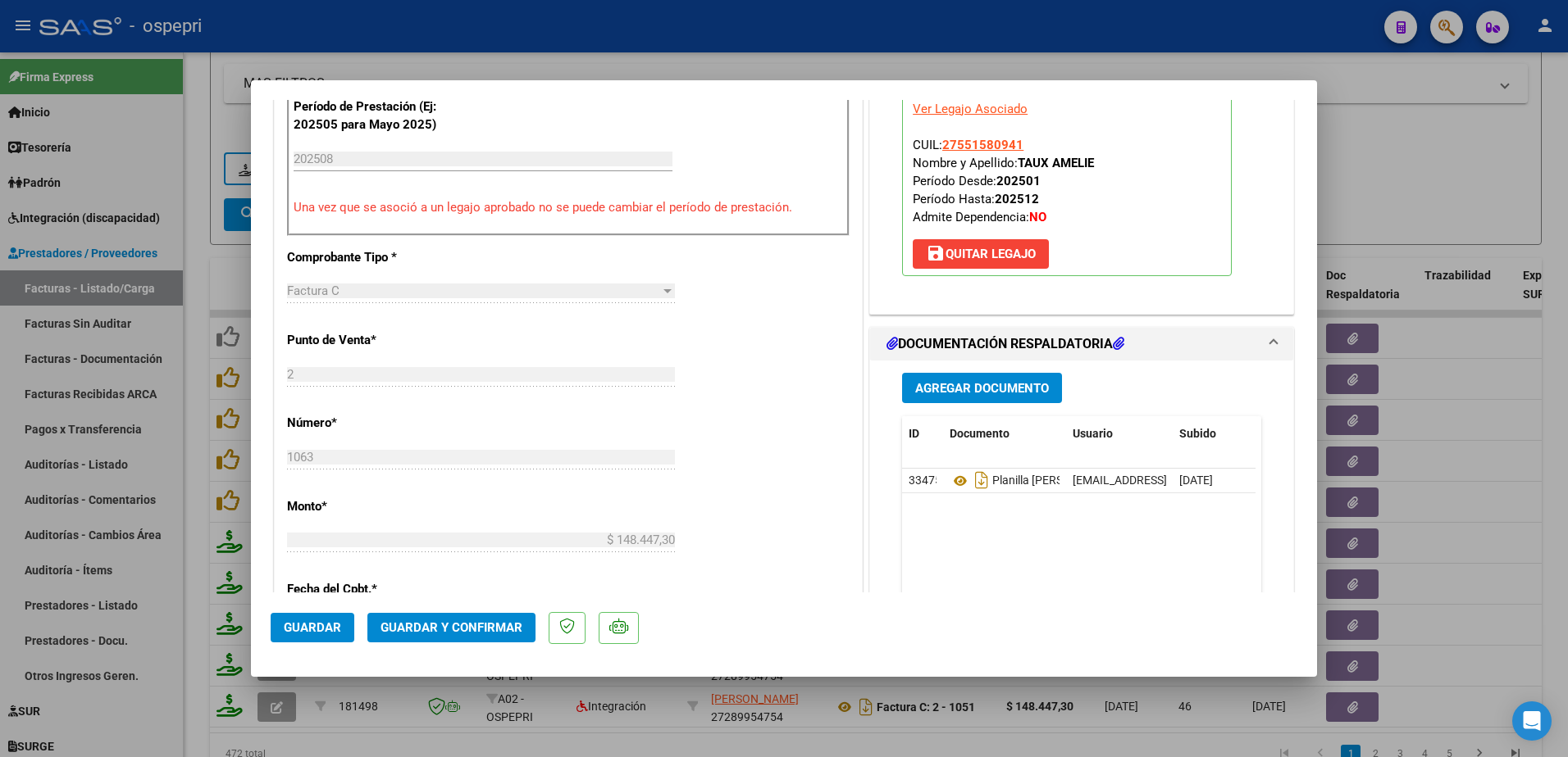
scroll to position [574, 0]
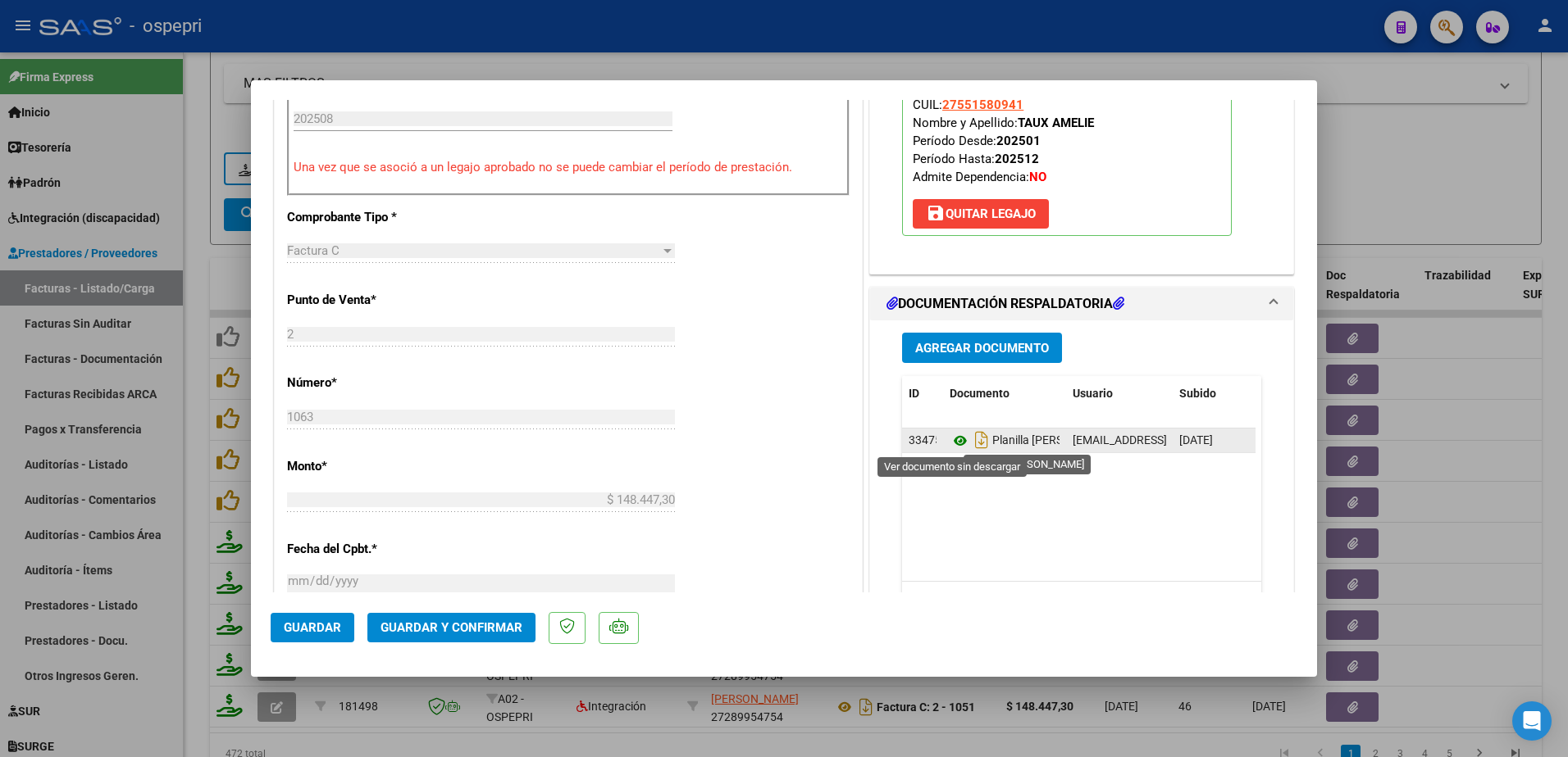
click at [952, 438] on icon at bounding box center [960, 441] width 21 height 20
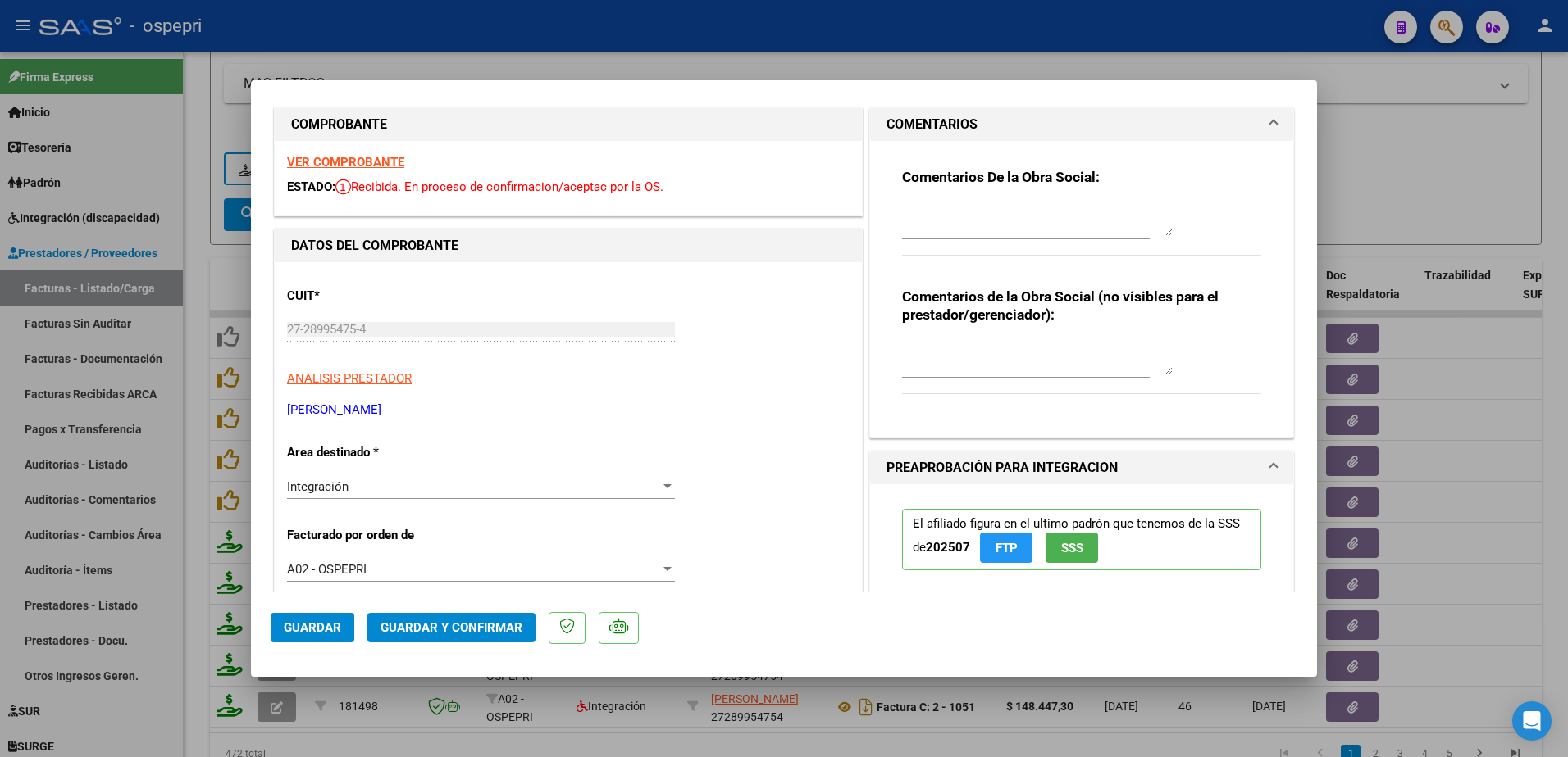
scroll to position [0, 0]
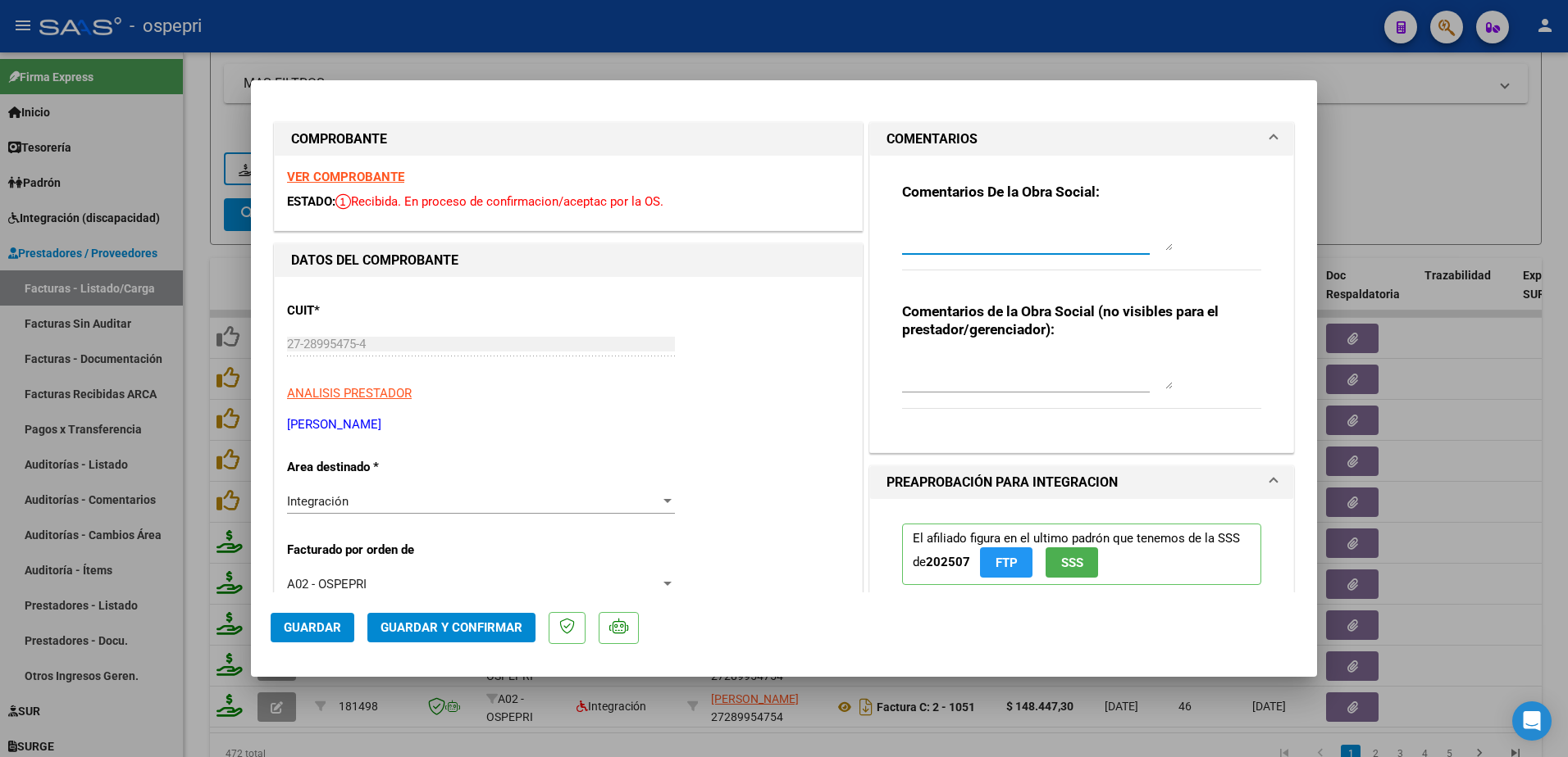
click at [933, 232] on textarea at bounding box center [1037, 234] width 270 height 33
click at [1124, 240] on textarea "Hola buenas tardes: SE RECHAZA PLANILLA DE ASISTENCIA . Rehacer y volver a subir" at bounding box center [1037, 234] width 270 height 33
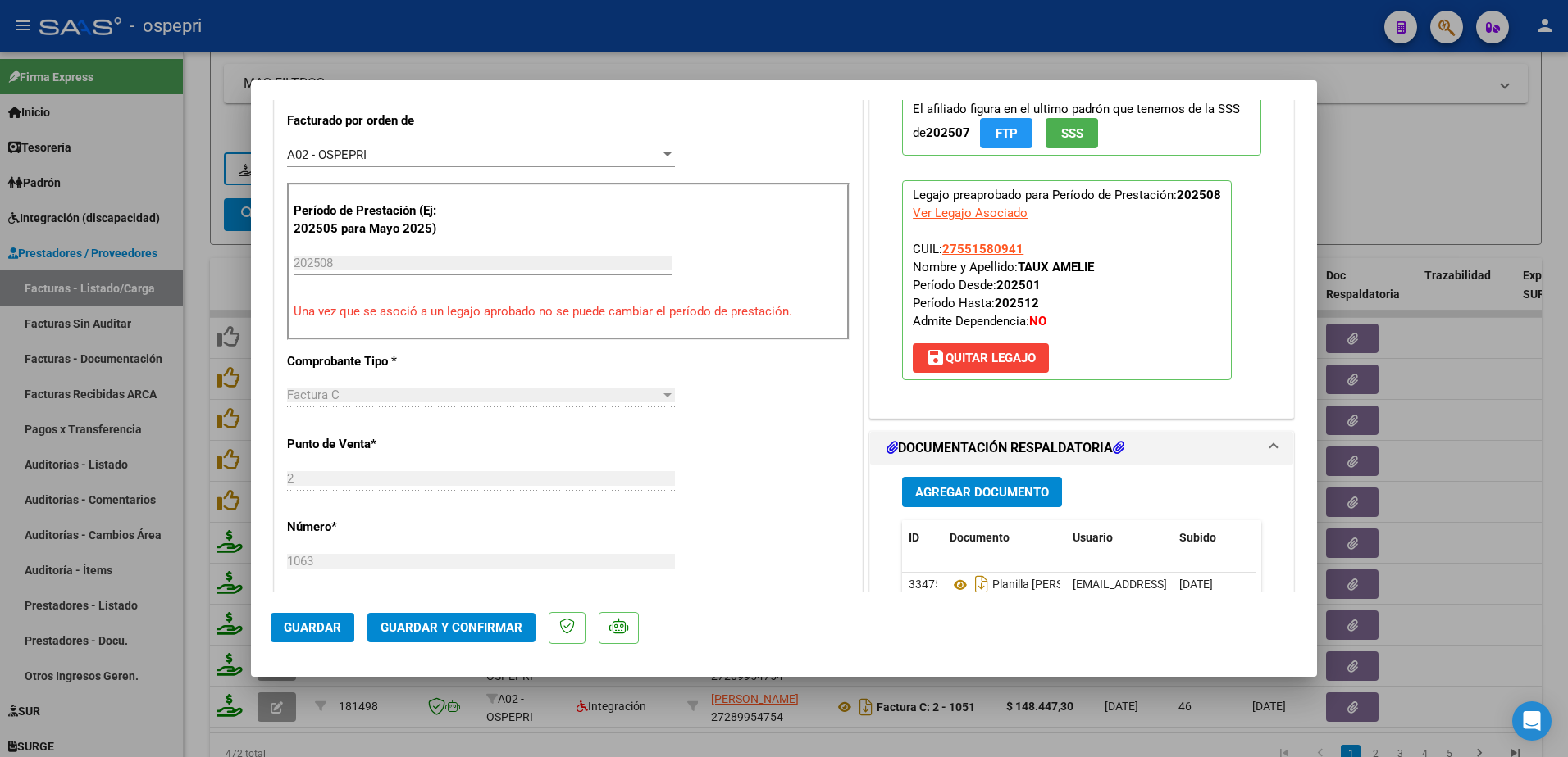
scroll to position [491, 0]
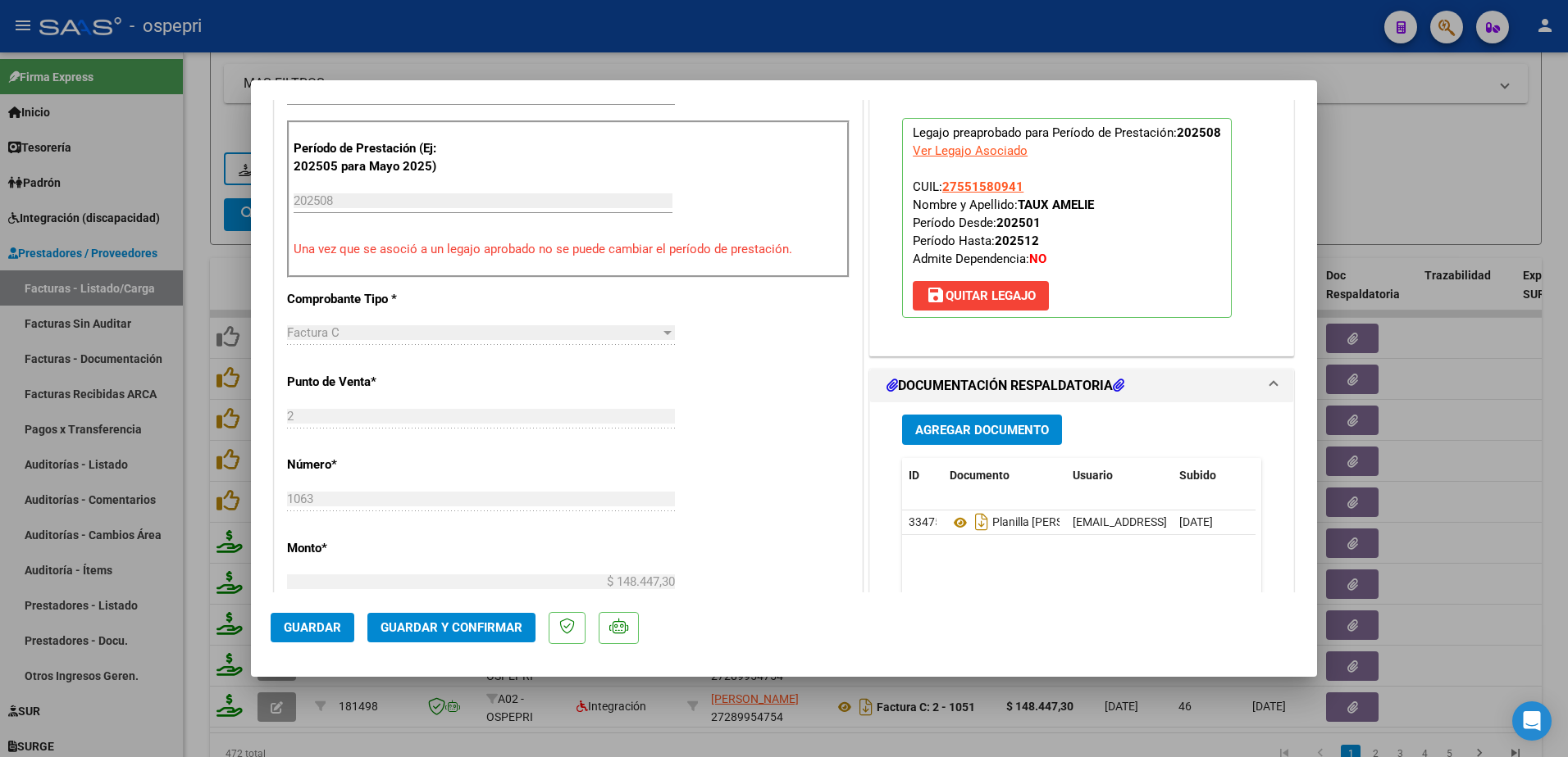
type textarea "Hola buenas tardes: SE RECHAZA PLANILLA DE ASISTENCIA . Rehacer y volver a subi…"
click at [329, 622] on span "Guardar" at bounding box center [313, 627] width 58 height 15
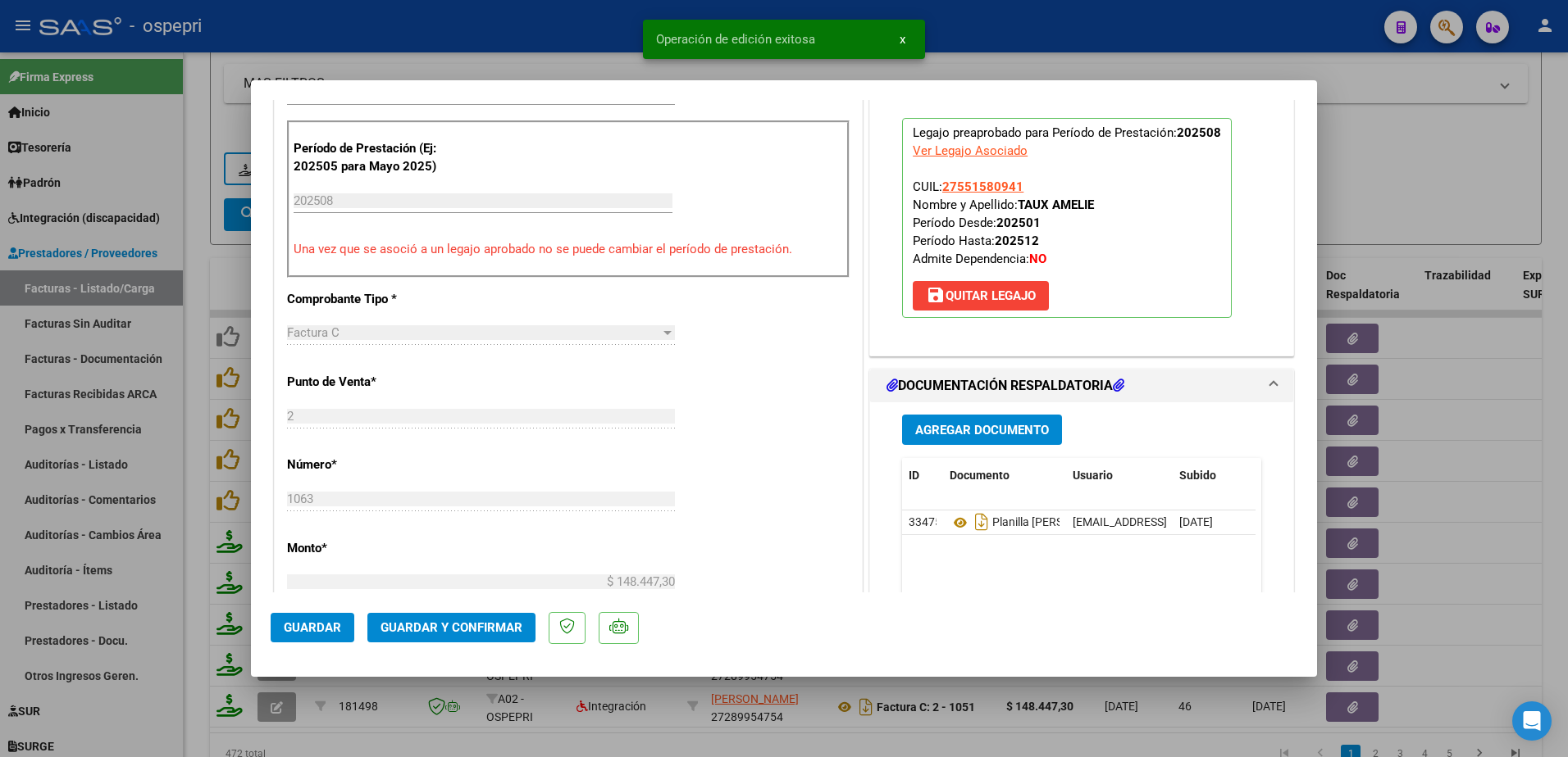
click at [988, 293] on span "save Quitar Legajo" at bounding box center [981, 295] width 110 height 15
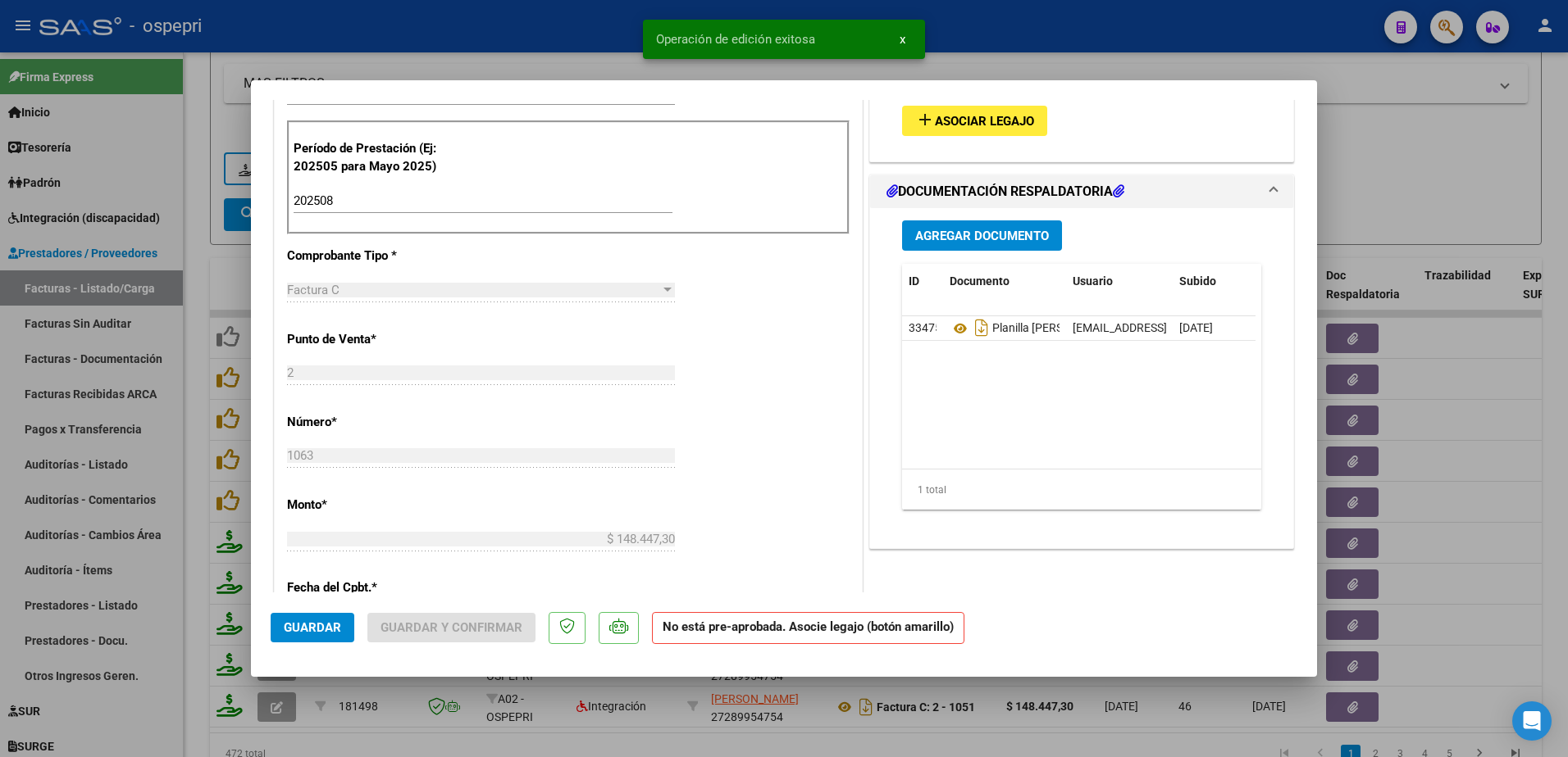
click at [319, 624] on span "Guardar" at bounding box center [313, 627] width 58 height 15
type input "$ 0,00"
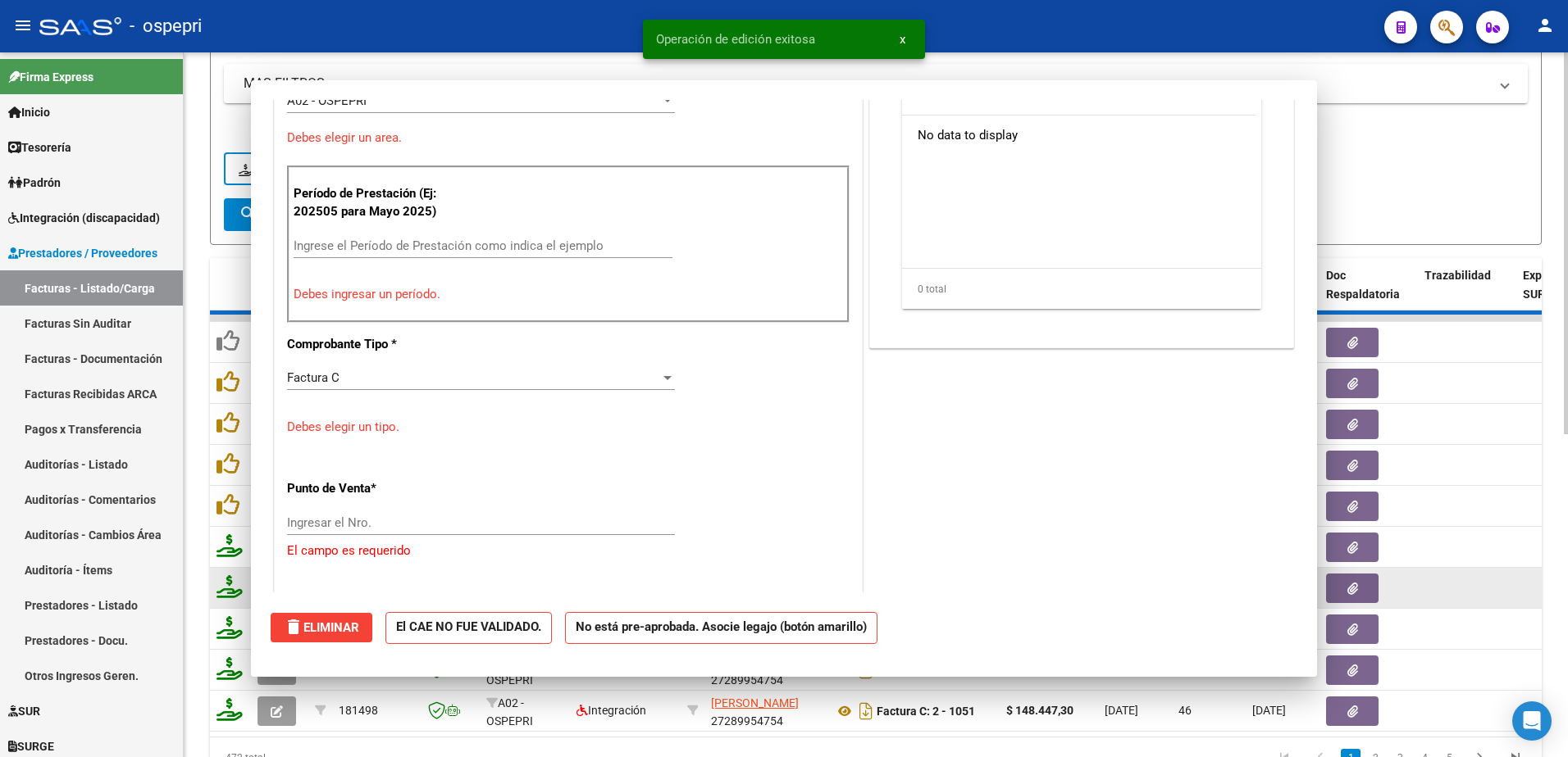
scroll to position [0, 0]
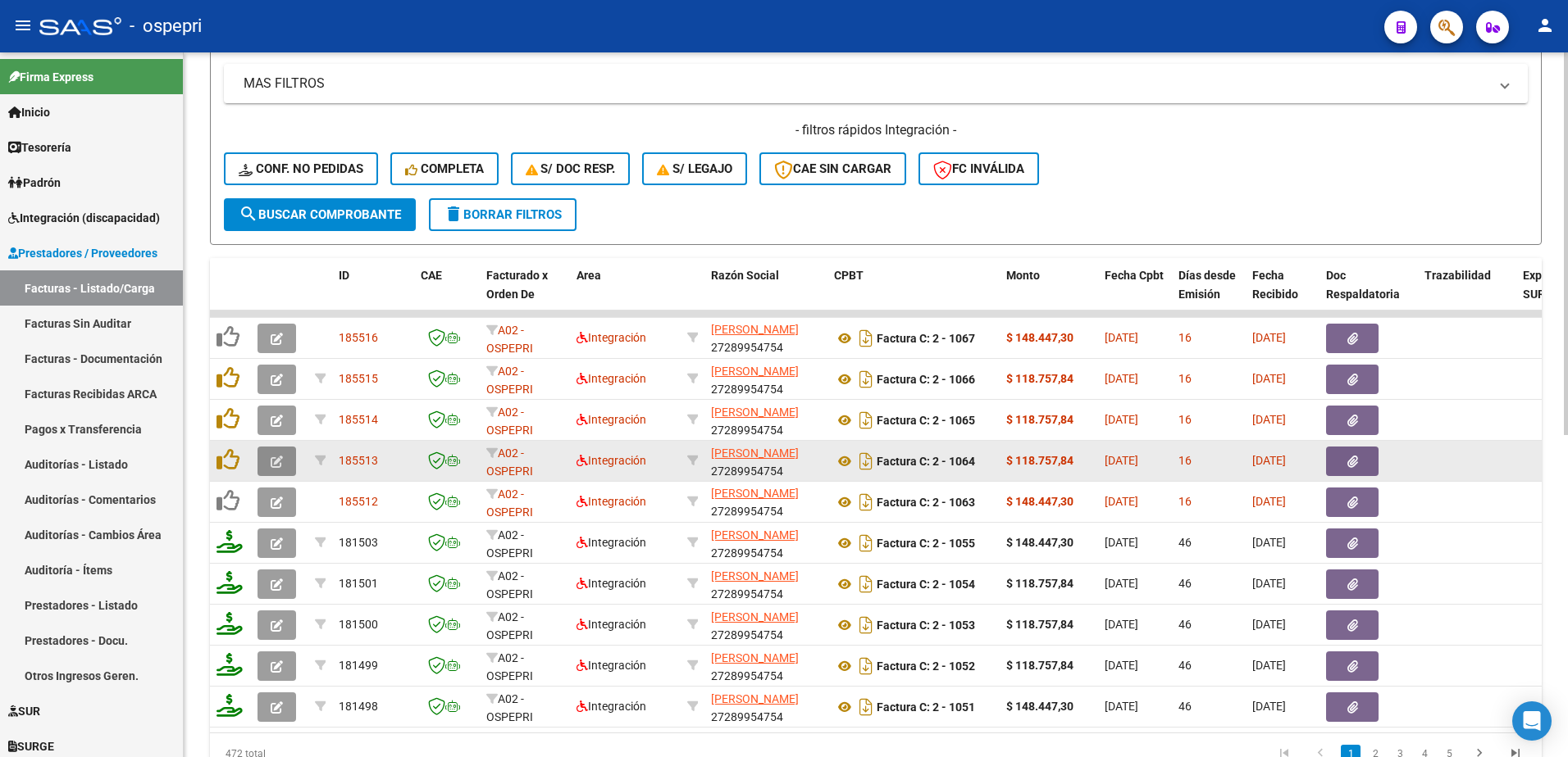
click at [271, 463] on icon "button" at bounding box center [276, 462] width 12 height 12
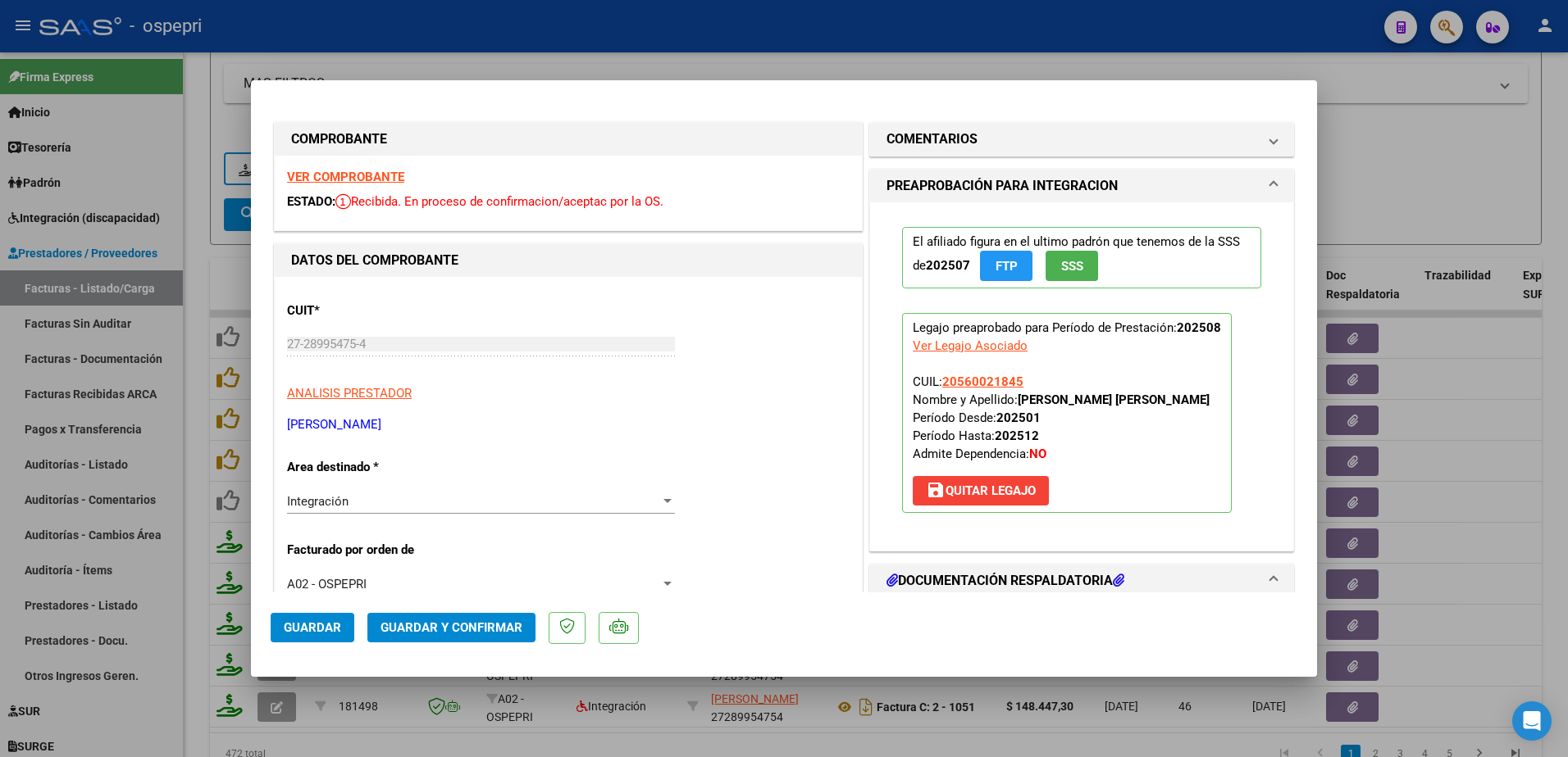
click at [351, 177] on strong "VER COMPROBANTE" at bounding box center [345, 177] width 118 height 15
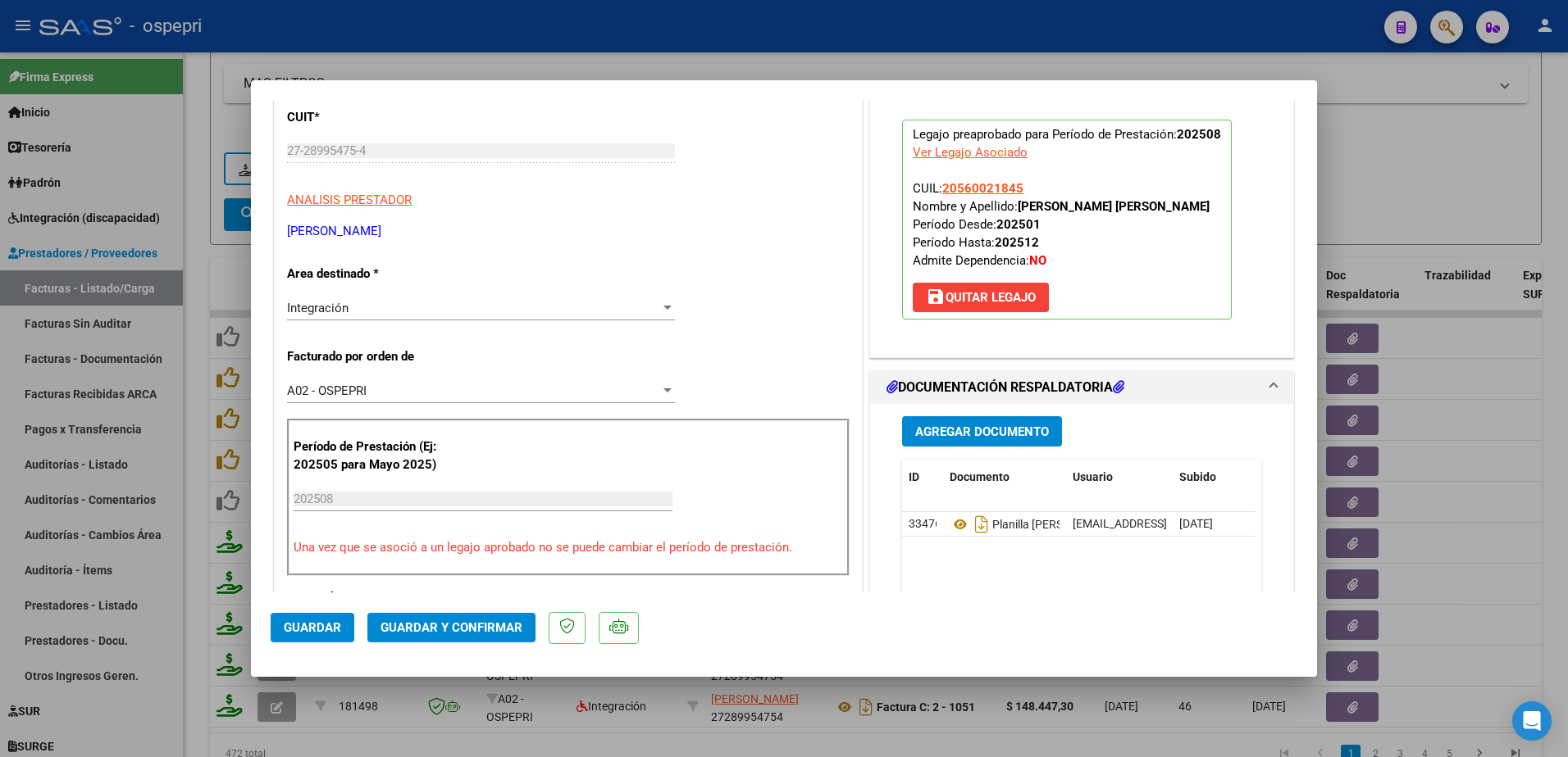
scroll to position [246, 0]
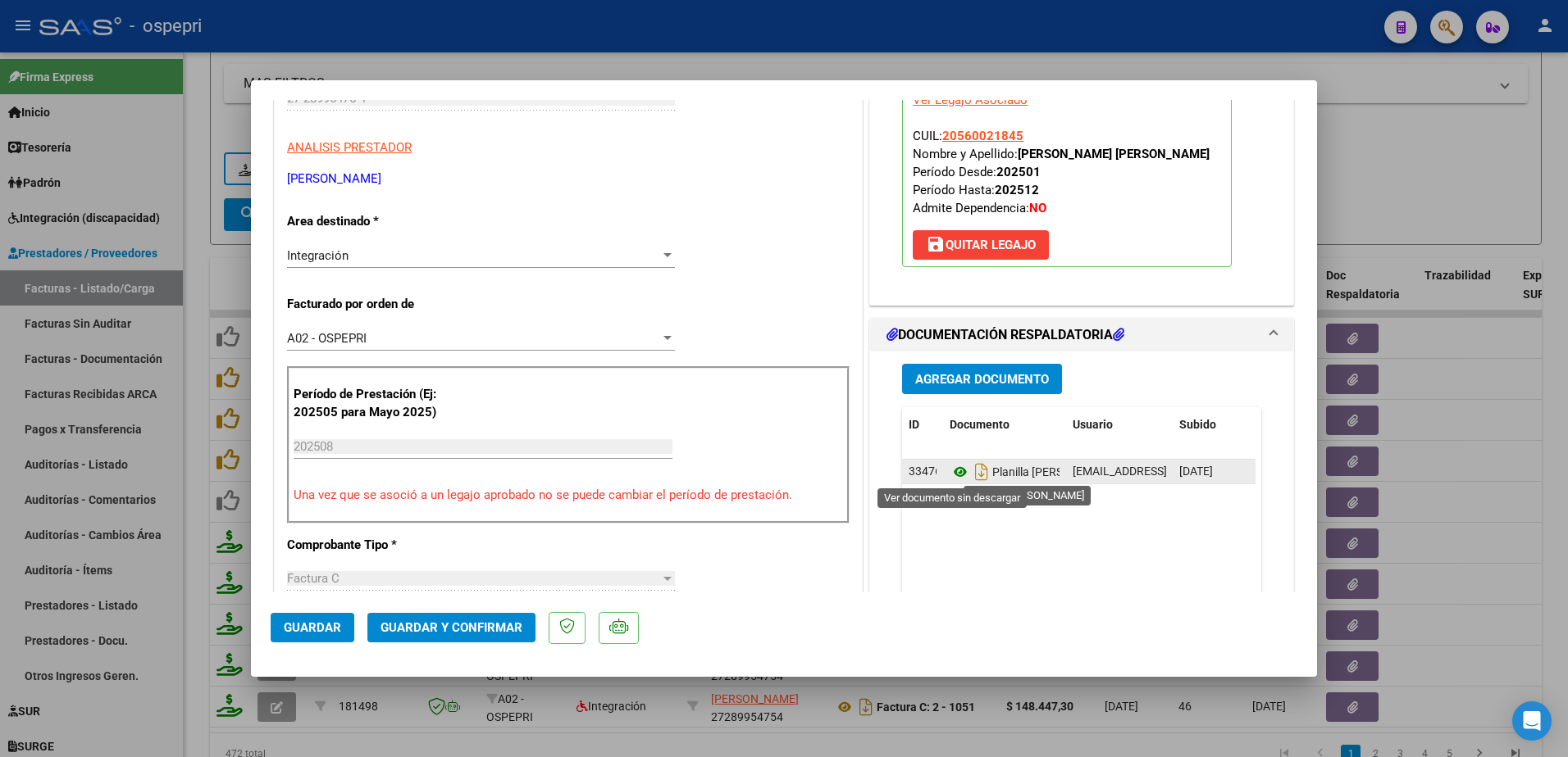
click at [949, 470] on icon at bounding box center [960, 472] width 21 height 20
type input "$ 0,00"
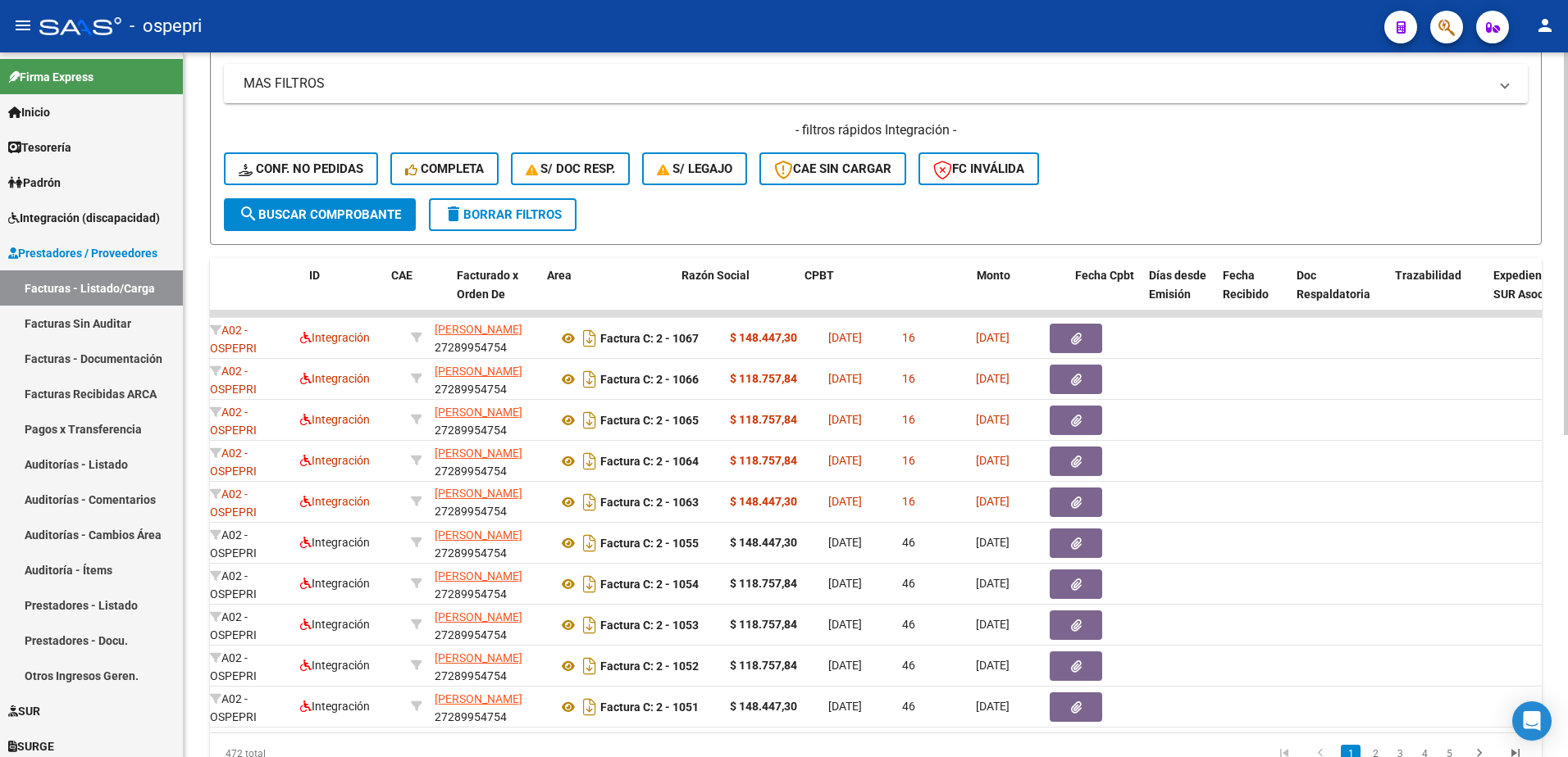
scroll to position [0, 0]
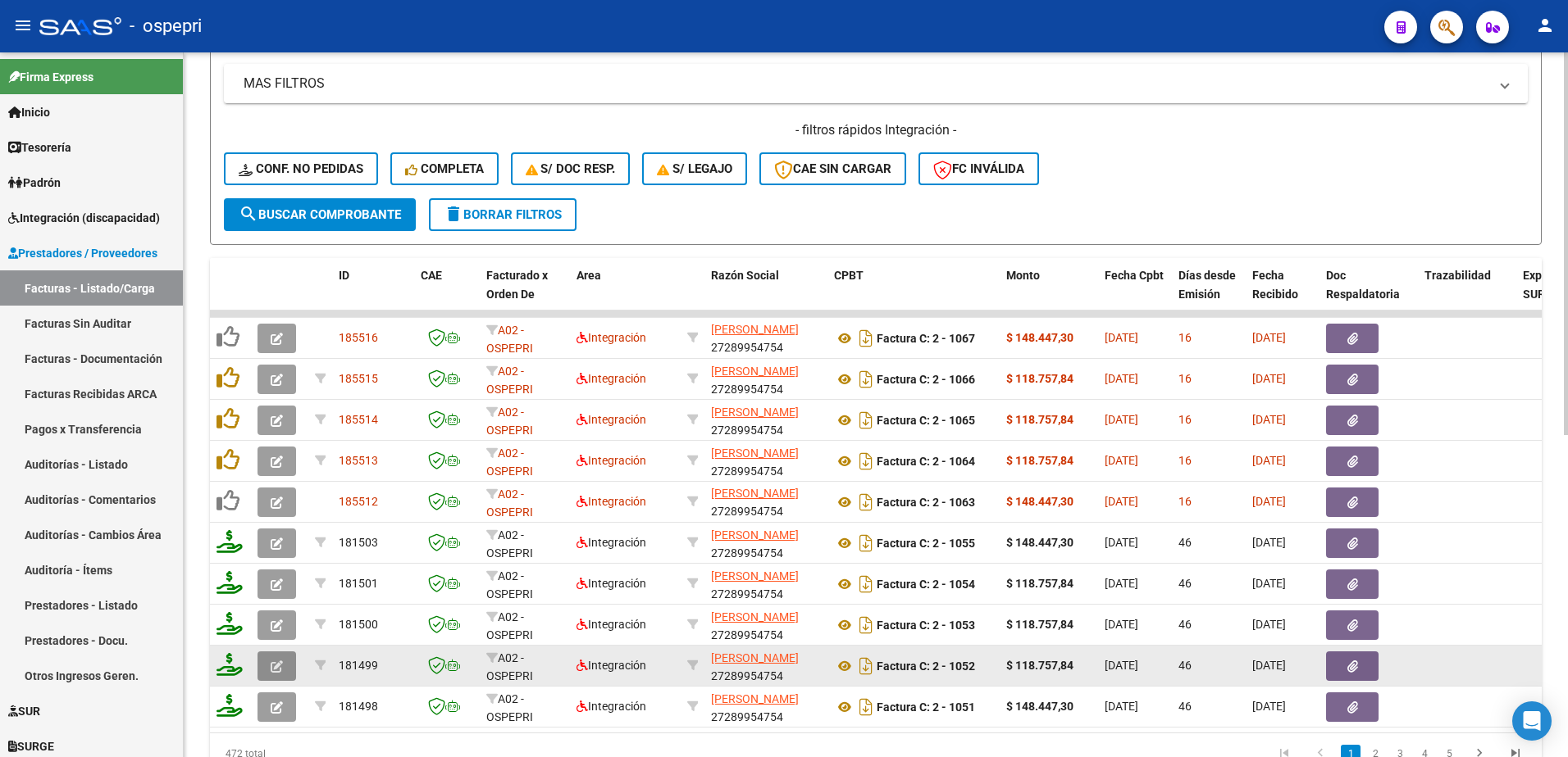
click at [277, 666] on icon "button" at bounding box center [276, 666] width 12 height 12
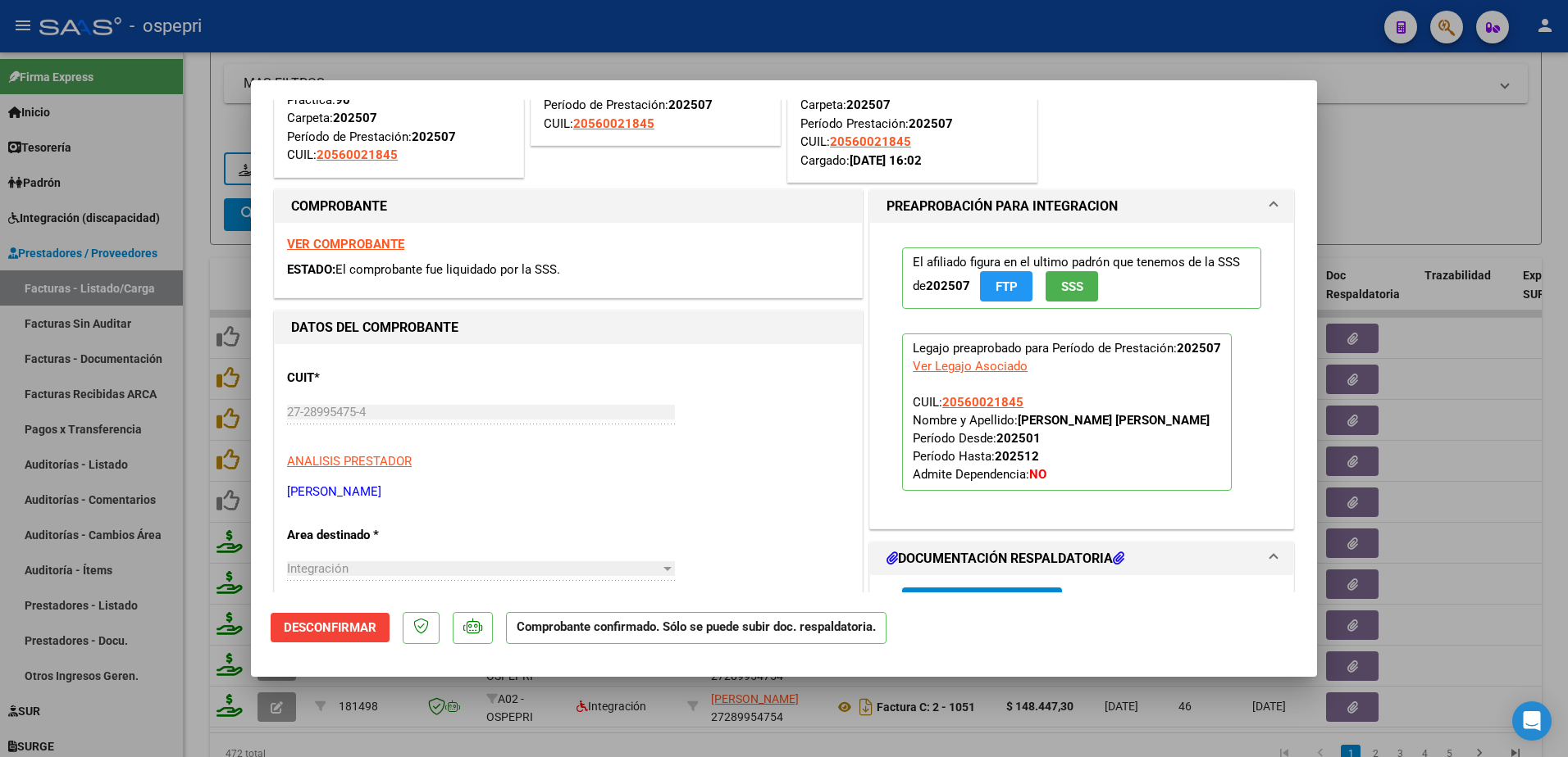
scroll to position [328, 0]
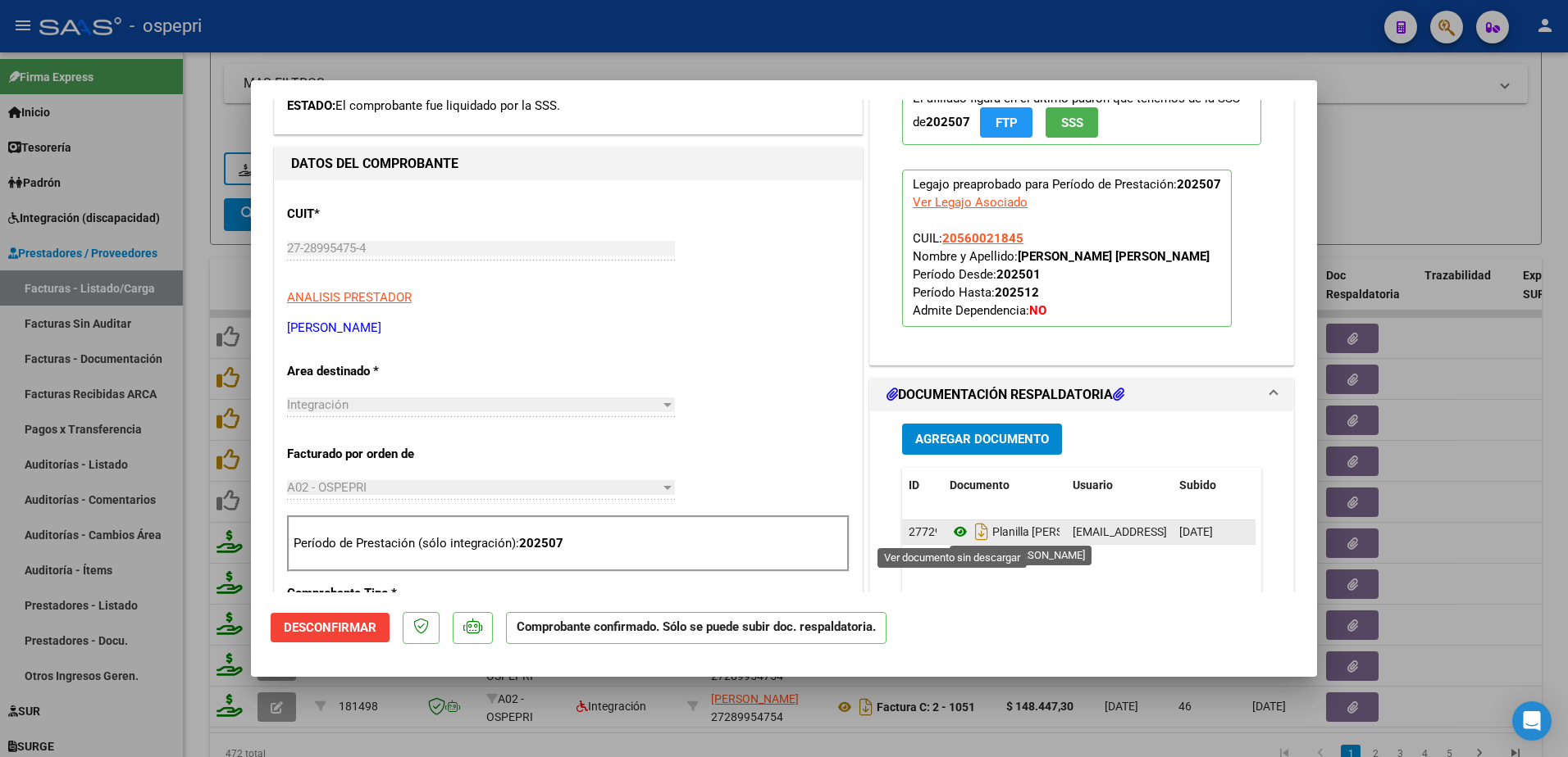
click at [949, 535] on icon at bounding box center [960, 531] width 21 height 20
click at [953, 531] on icon at bounding box center [960, 531] width 21 height 20
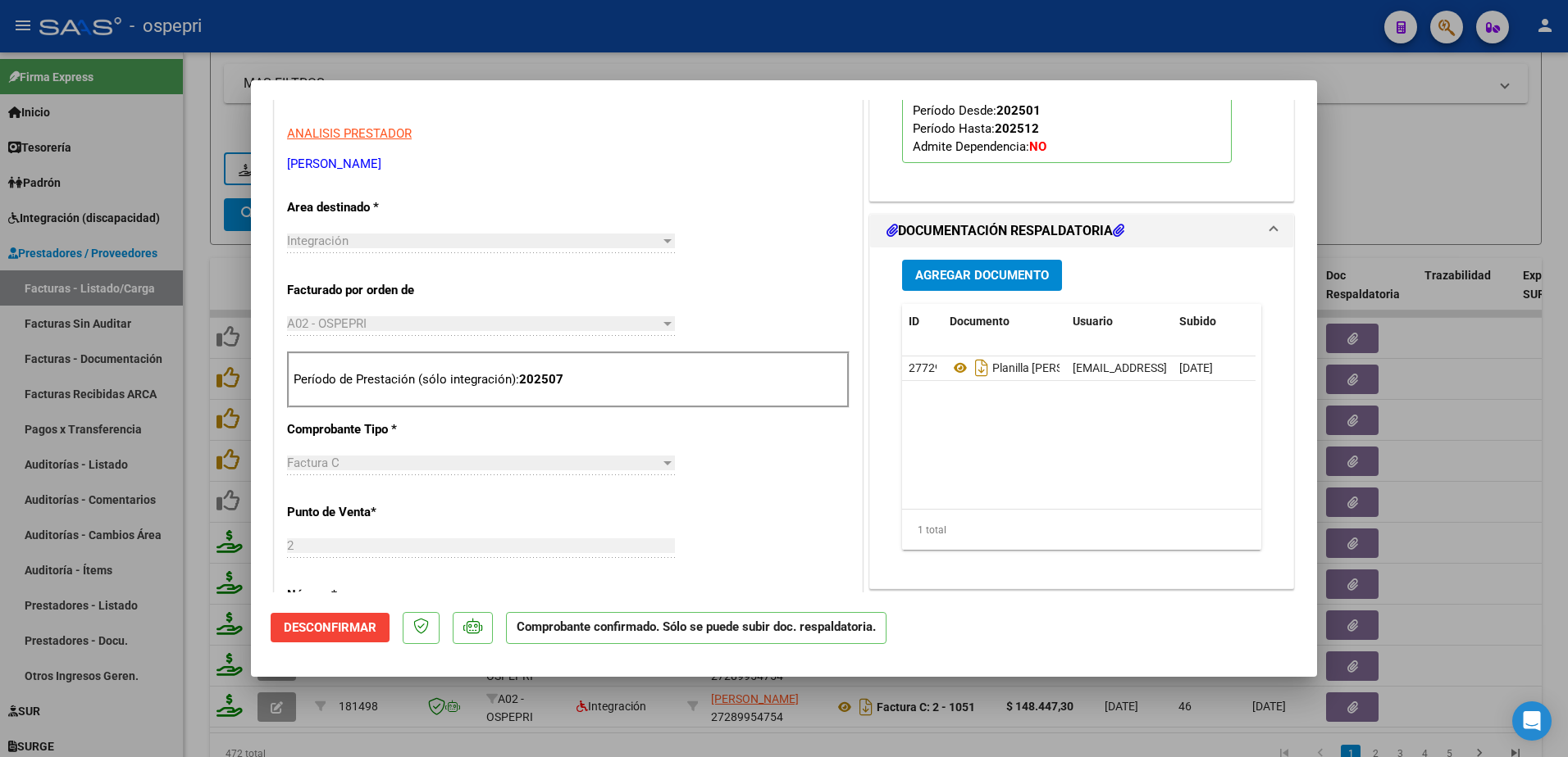
scroll to position [82, 0]
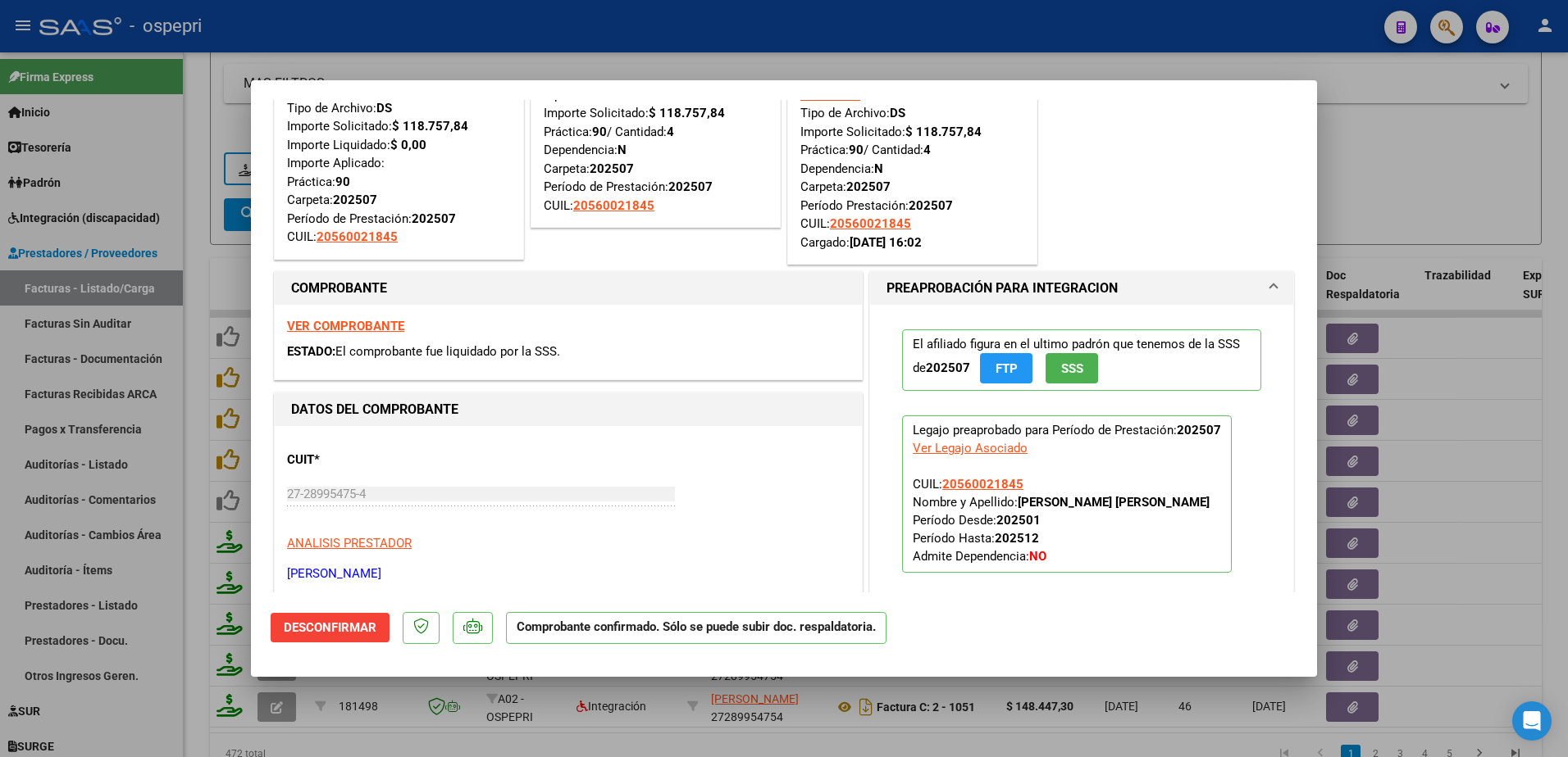
type input "$ 0,00"
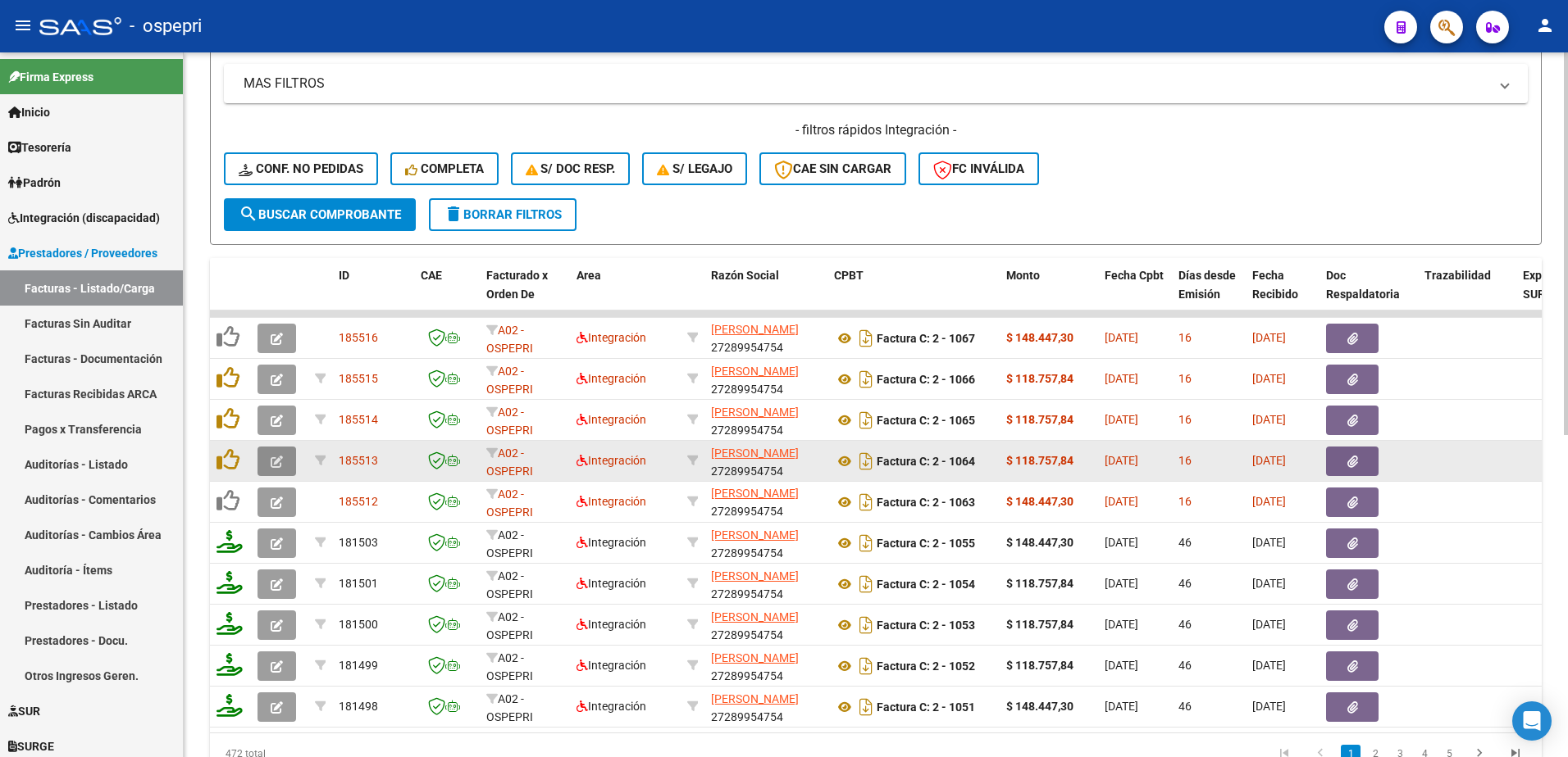
click at [282, 463] on icon "button" at bounding box center [276, 462] width 12 height 12
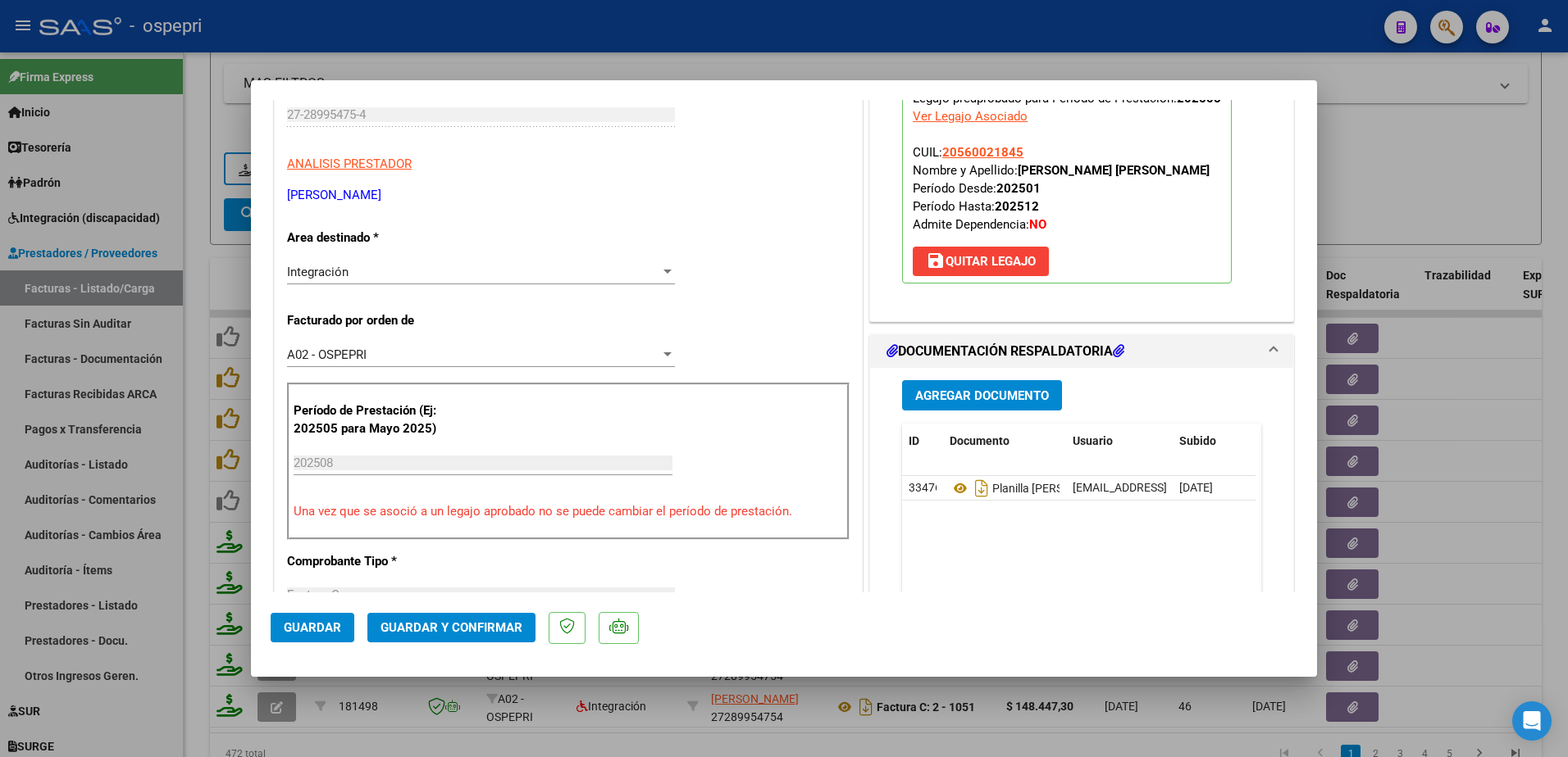
scroll to position [246, 0]
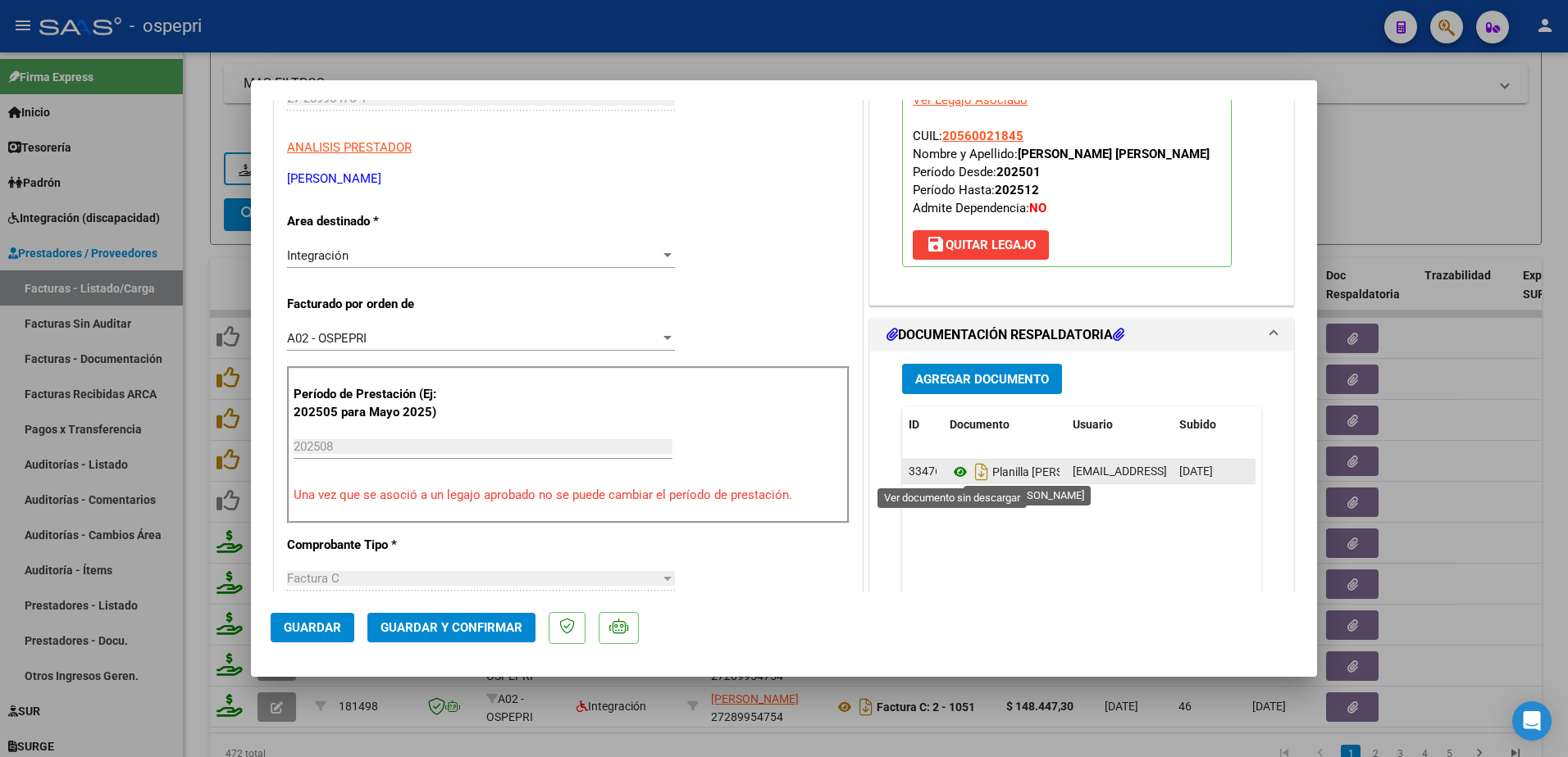
click at [949, 473] on icon at bounding box center [960, 472] width 21 height 20
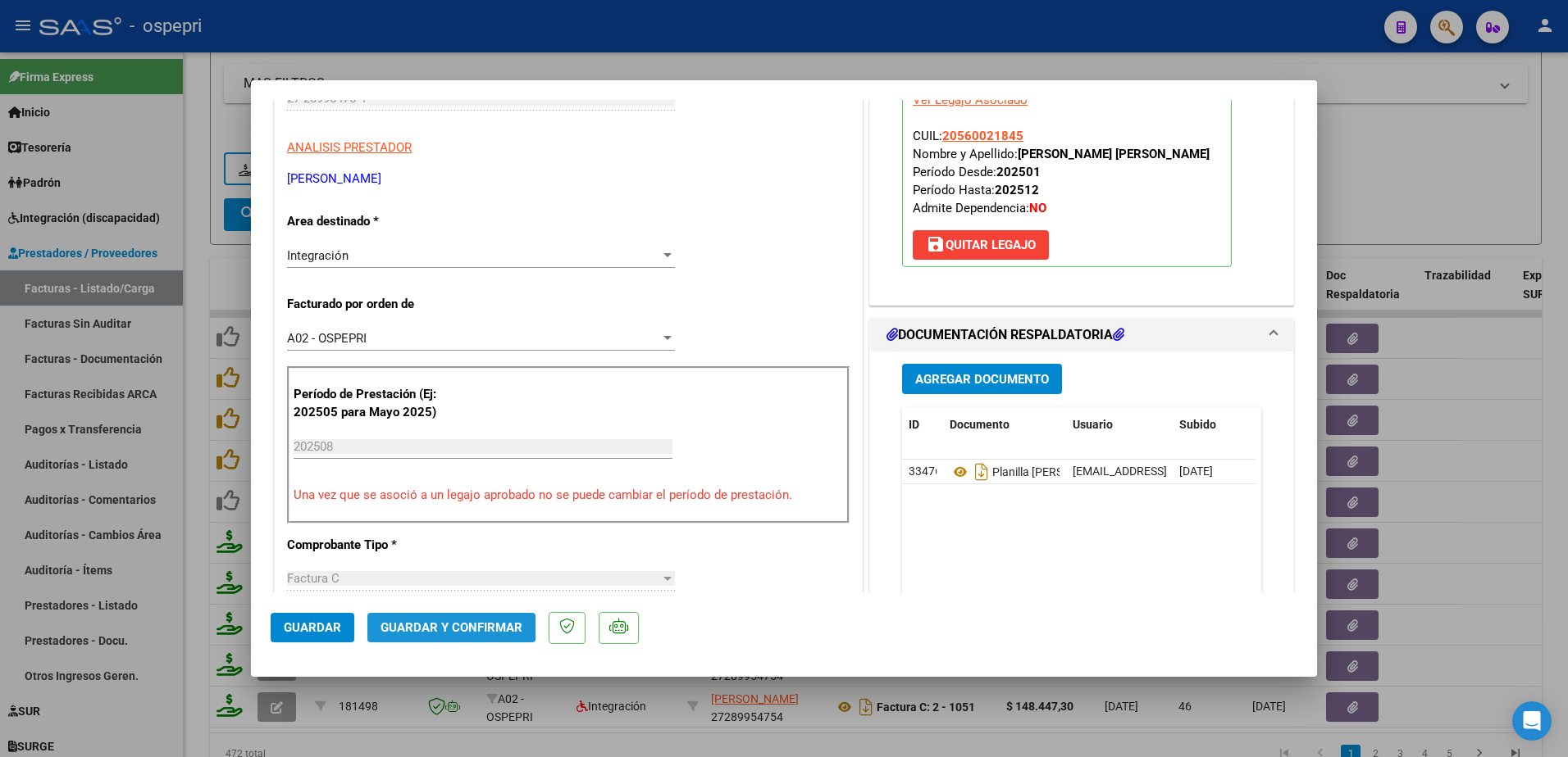
click at [434, 624] on span "Guardar y Confirmar" at bounding box center [451, 627] width 142 height 15
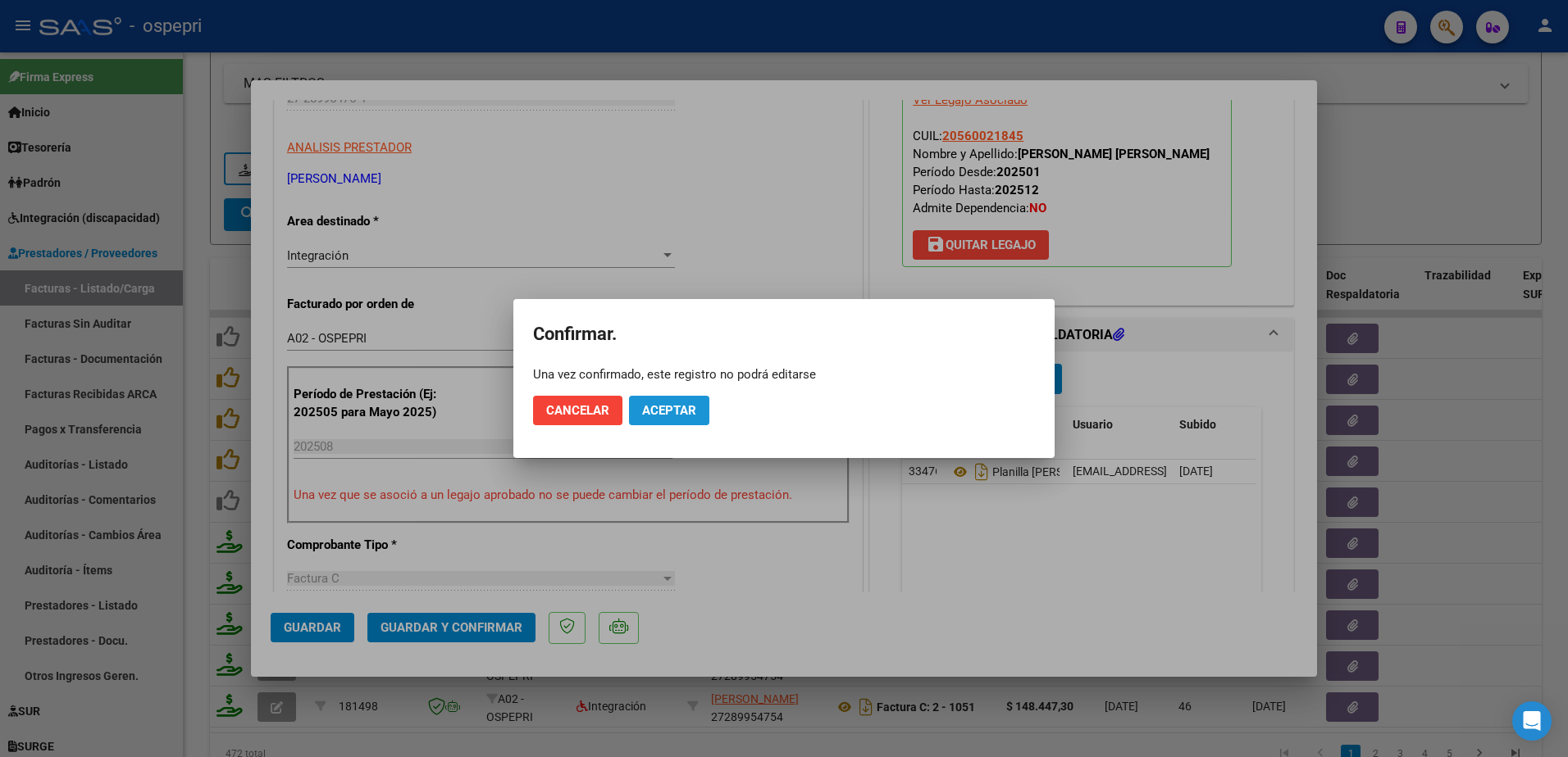
click at [675, 408] on span "Aceptar" at bounding box center [669, 410] width 54 height 15
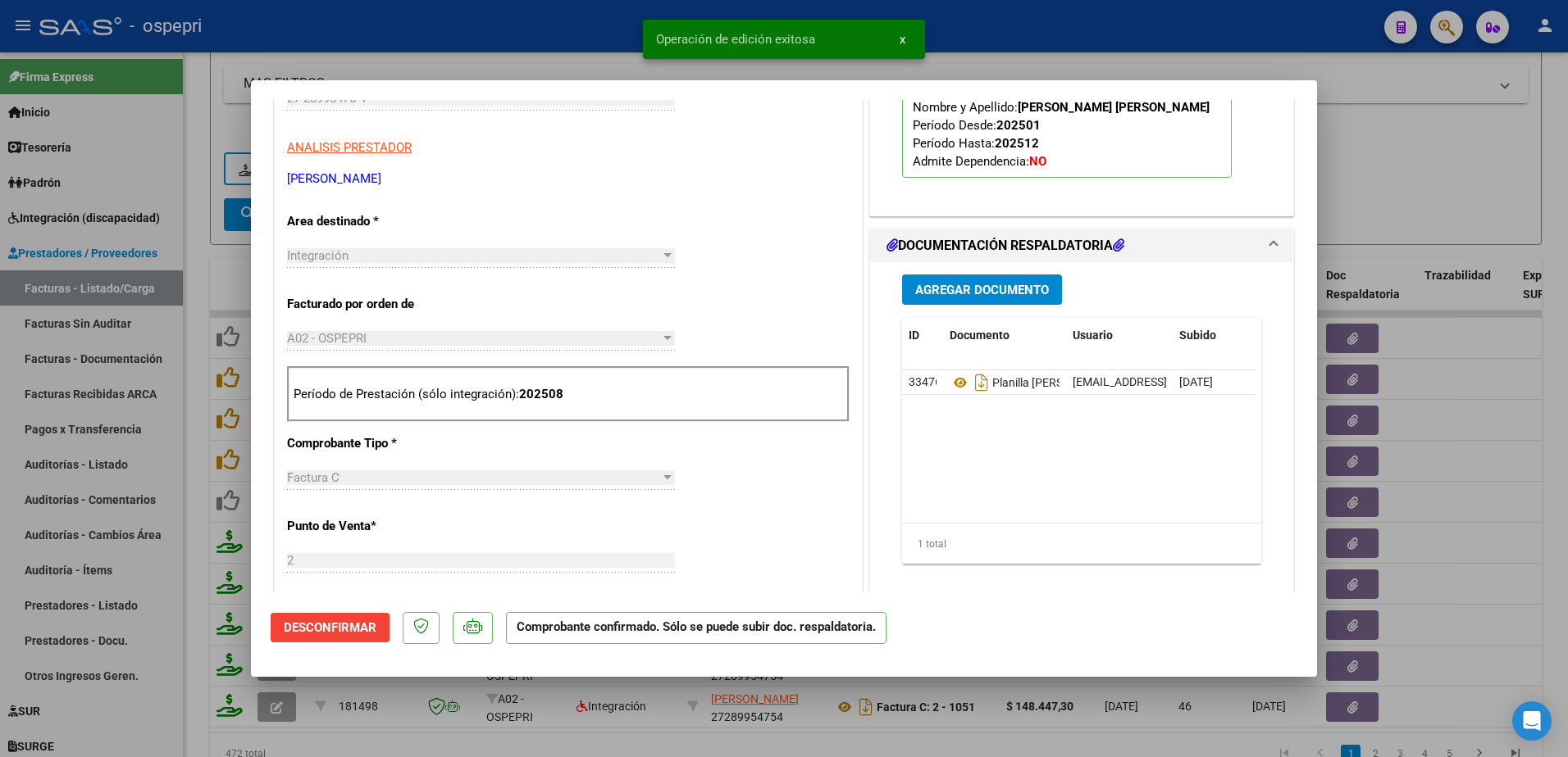
type input "$ 0,00"
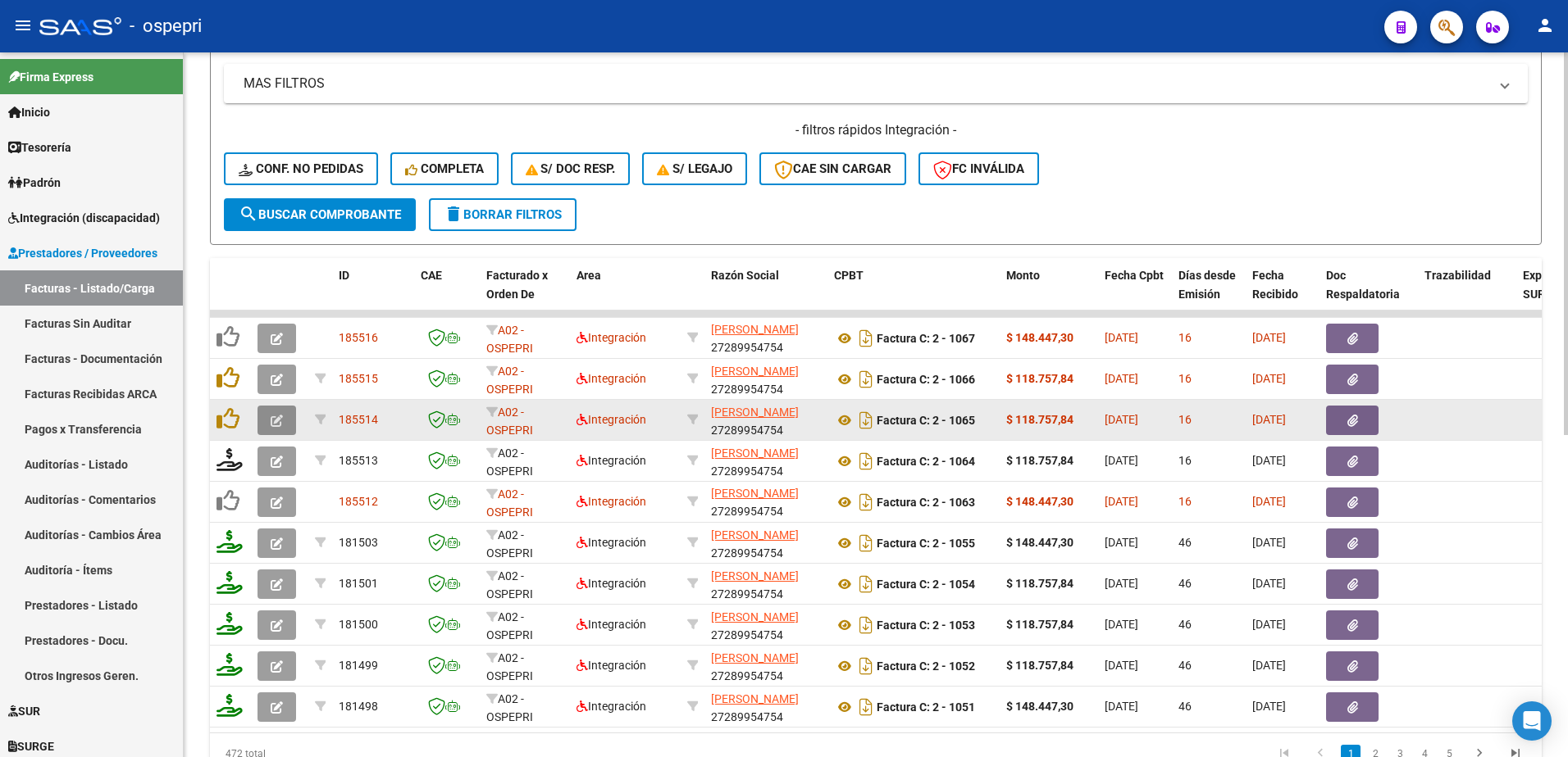
click at [270, 419] on button "button" at bounding box center [276, 421] width 38 height 30
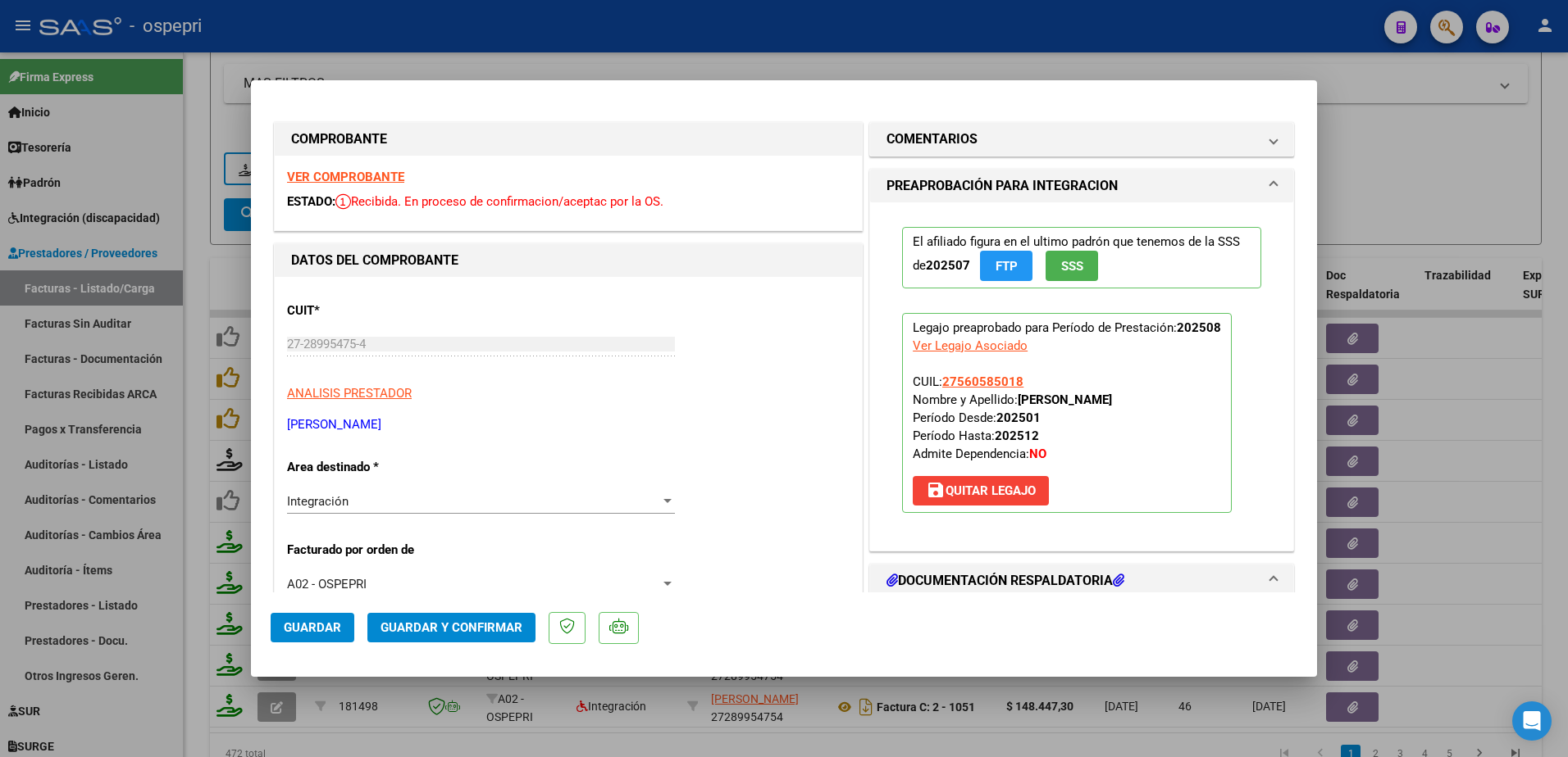
click at [348, 173] on strong "VER COMPROBANTE" at bounding box center [345, 177] width 118 height 15
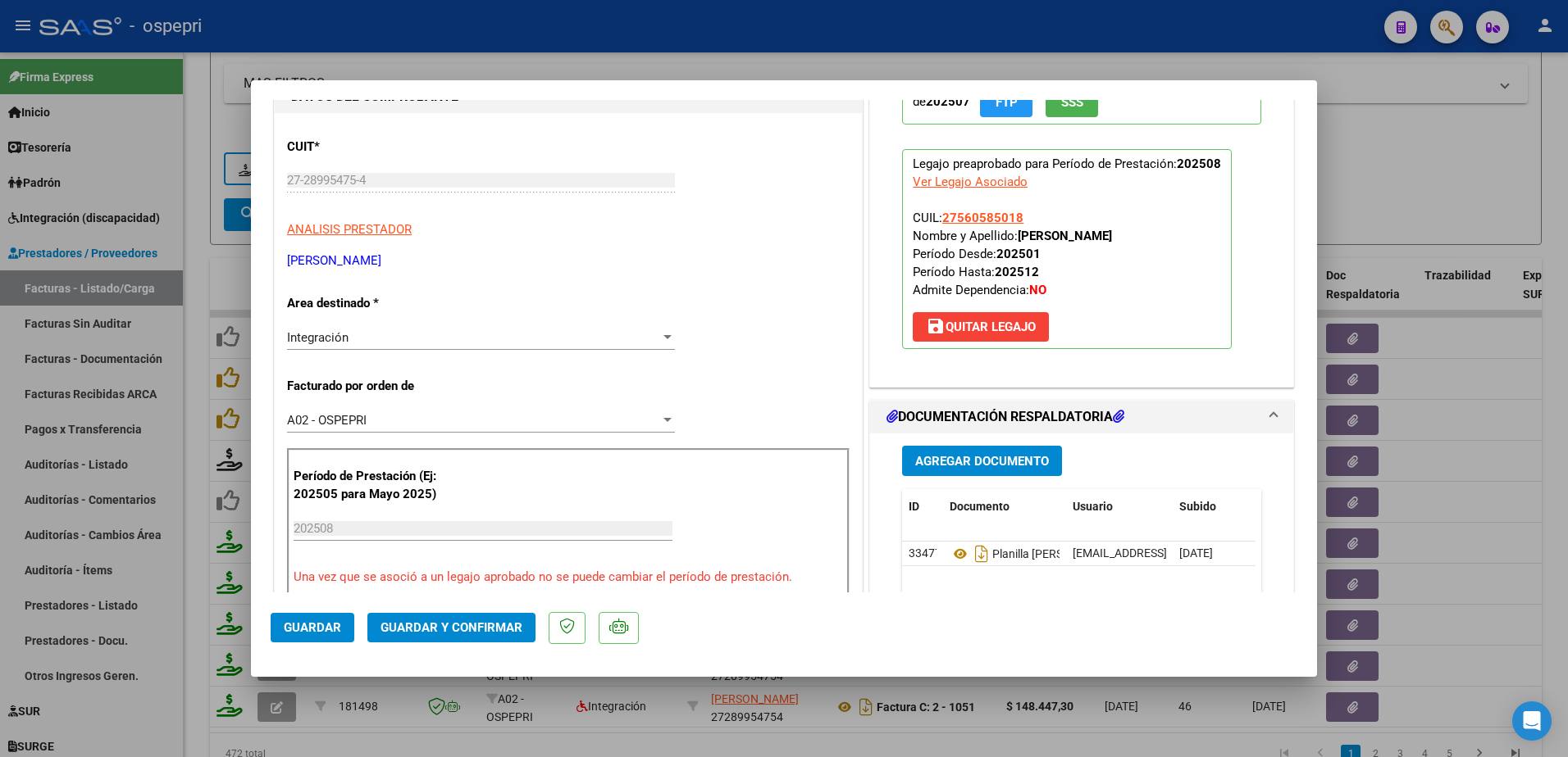
scroll to position [246, 0]
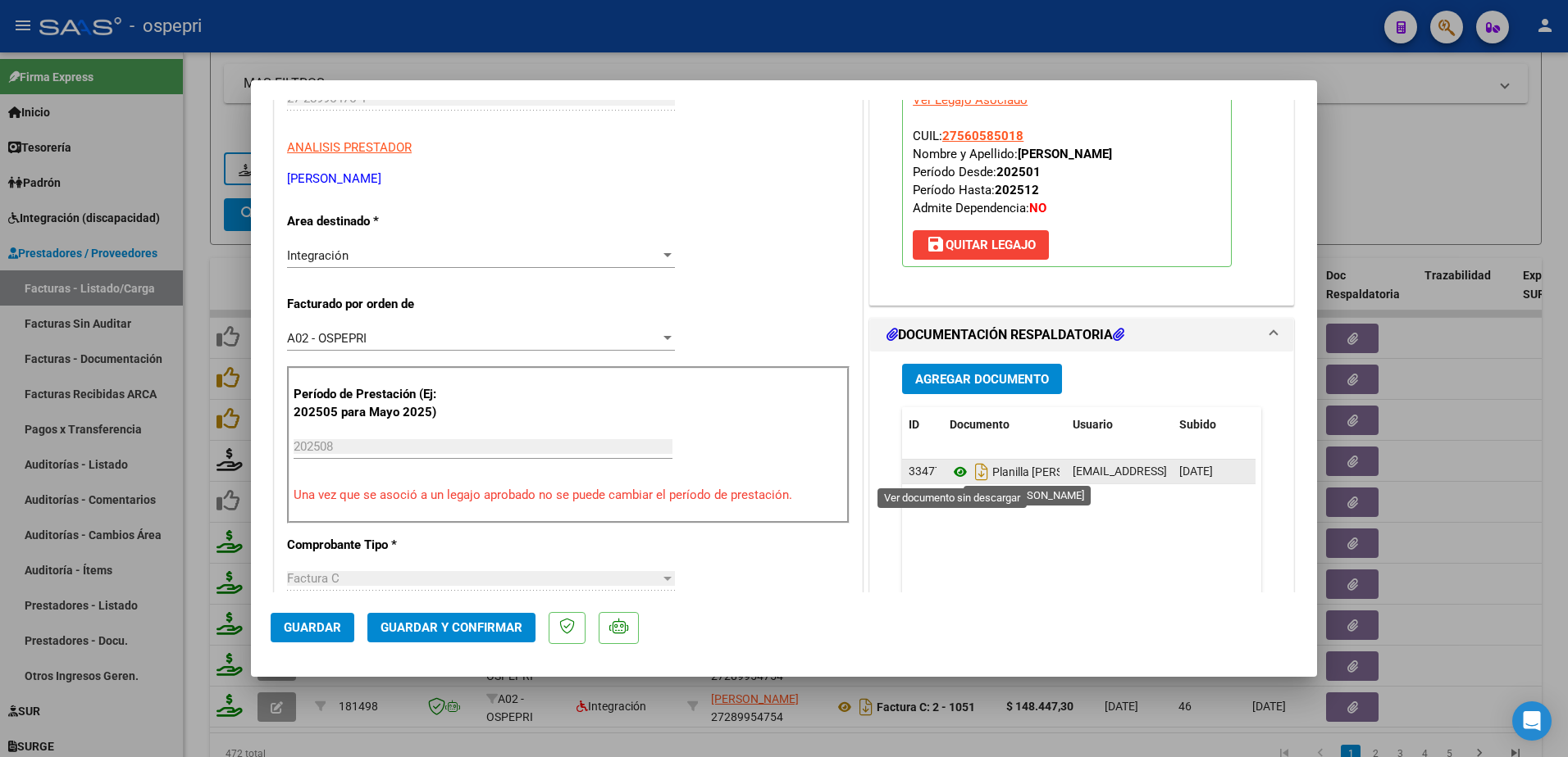
click at [951, 474] on icon at bounding box center [960, 472] width 21 height 20
type input "$ 0,00"
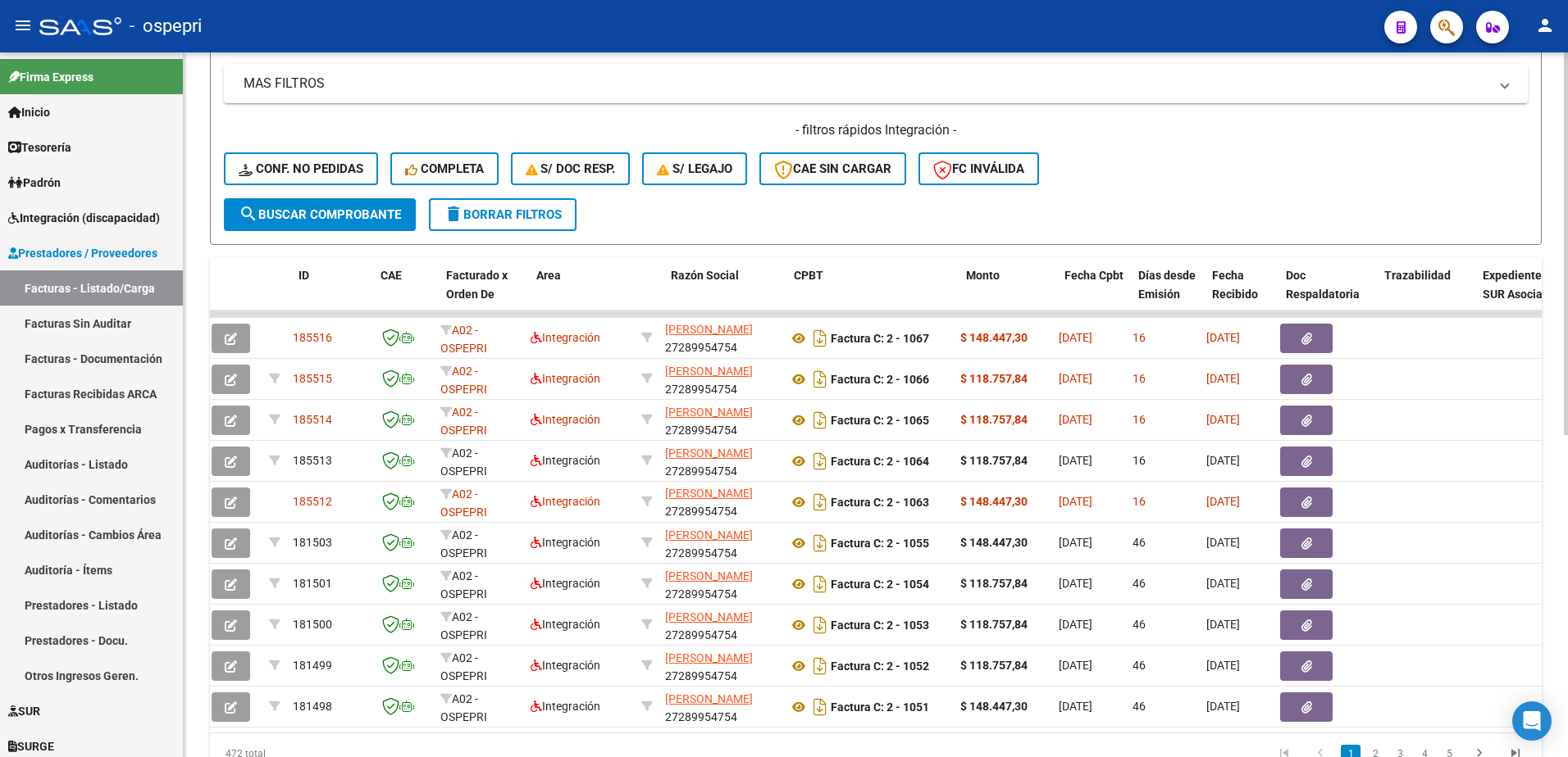
scroll to position [0, 0]
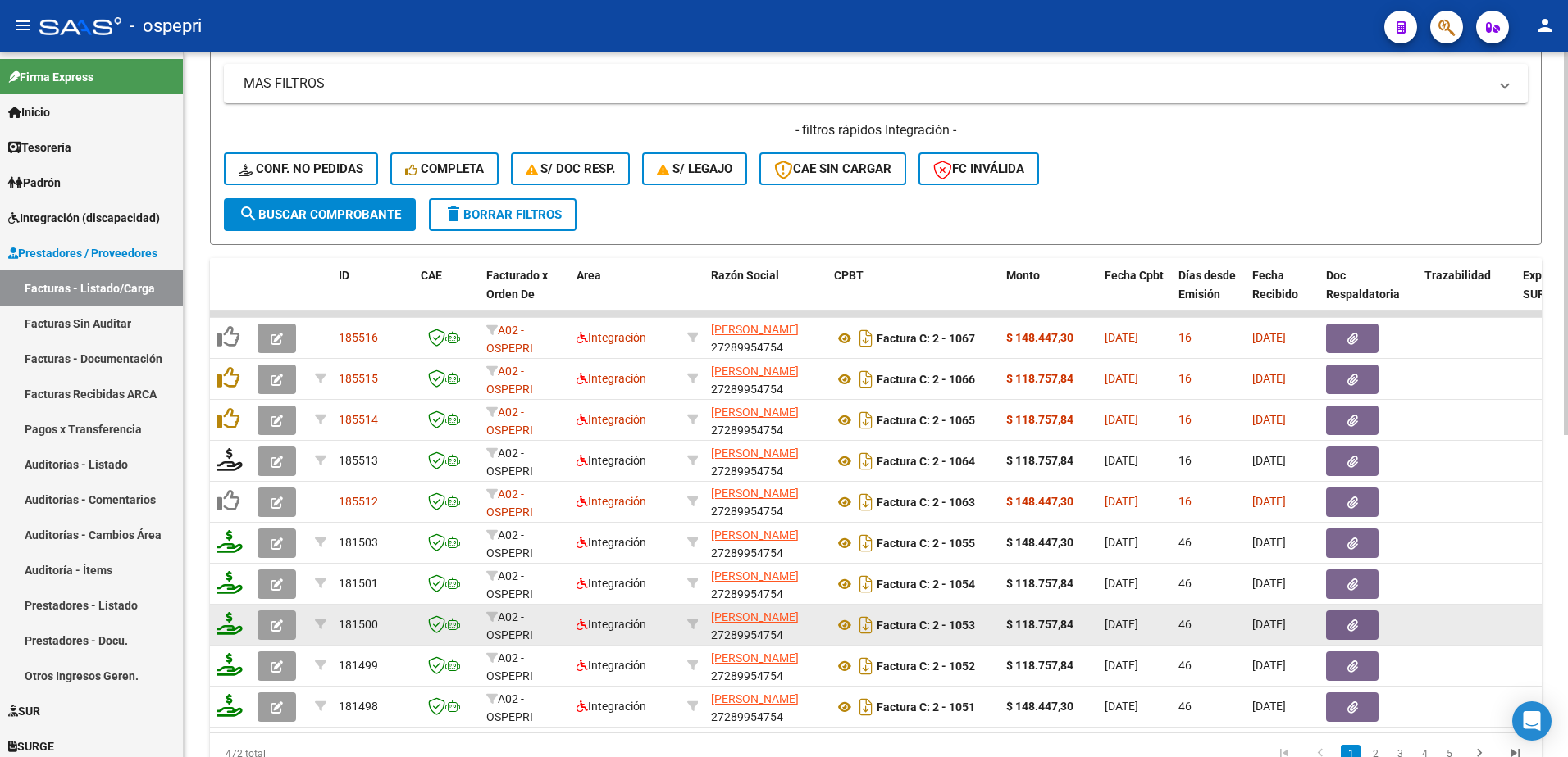
click at [277, 615] on button "button" at bounding box center [276, 625] width 38 height 30
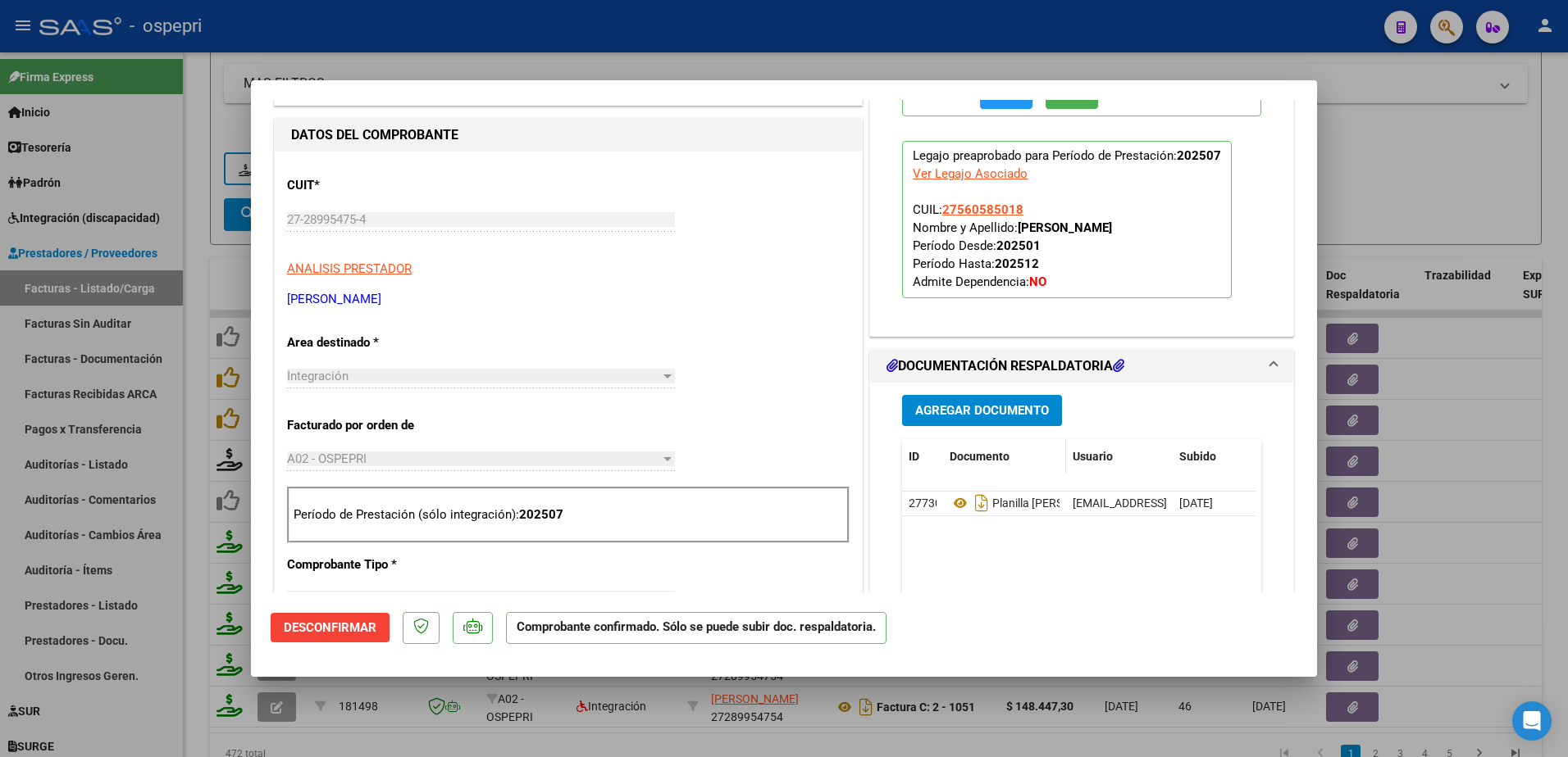
scroll to position [409, 0]
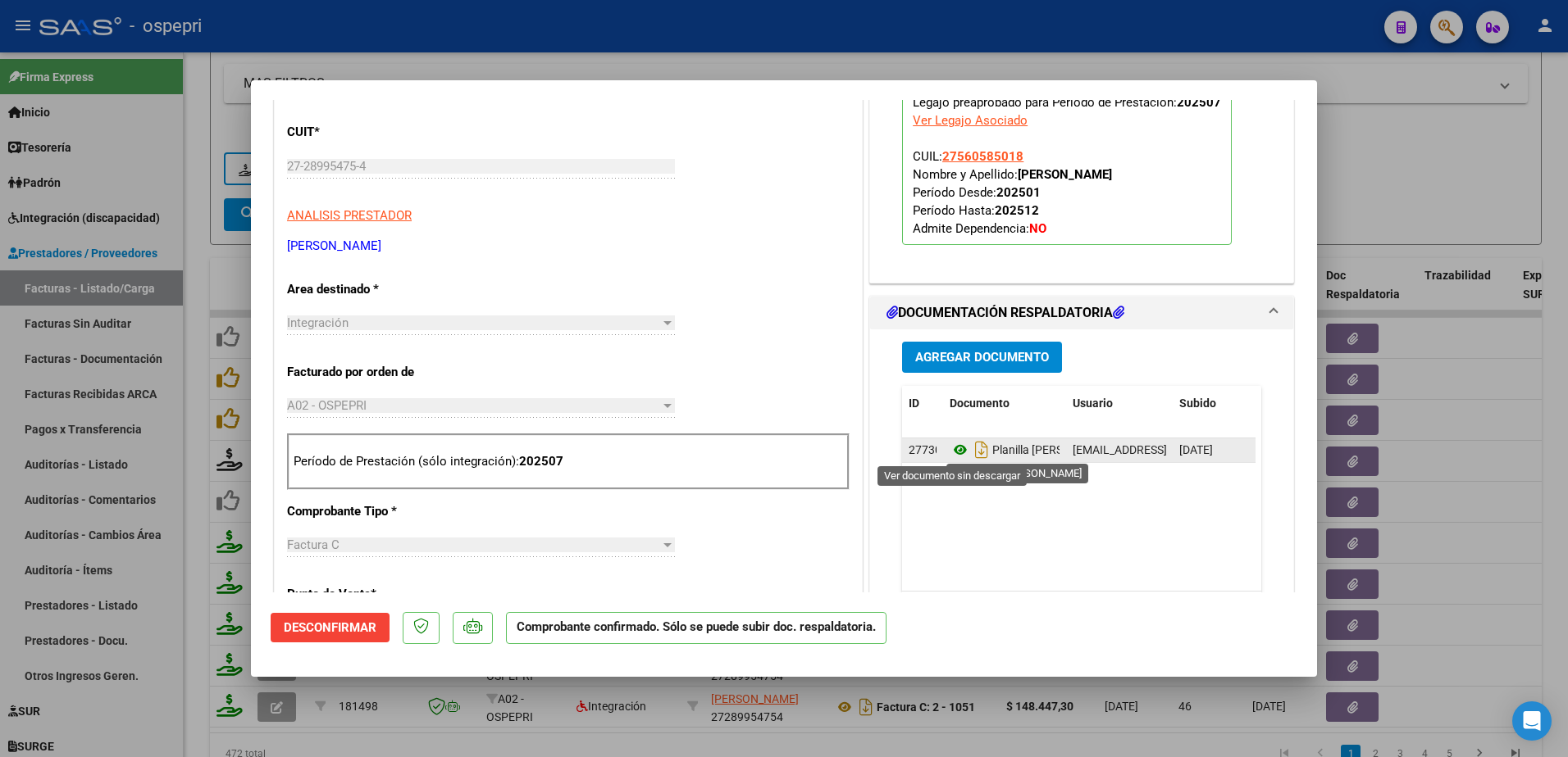
click at [949, 449] on icon at bounding box center [960, 449] width 21 height 20
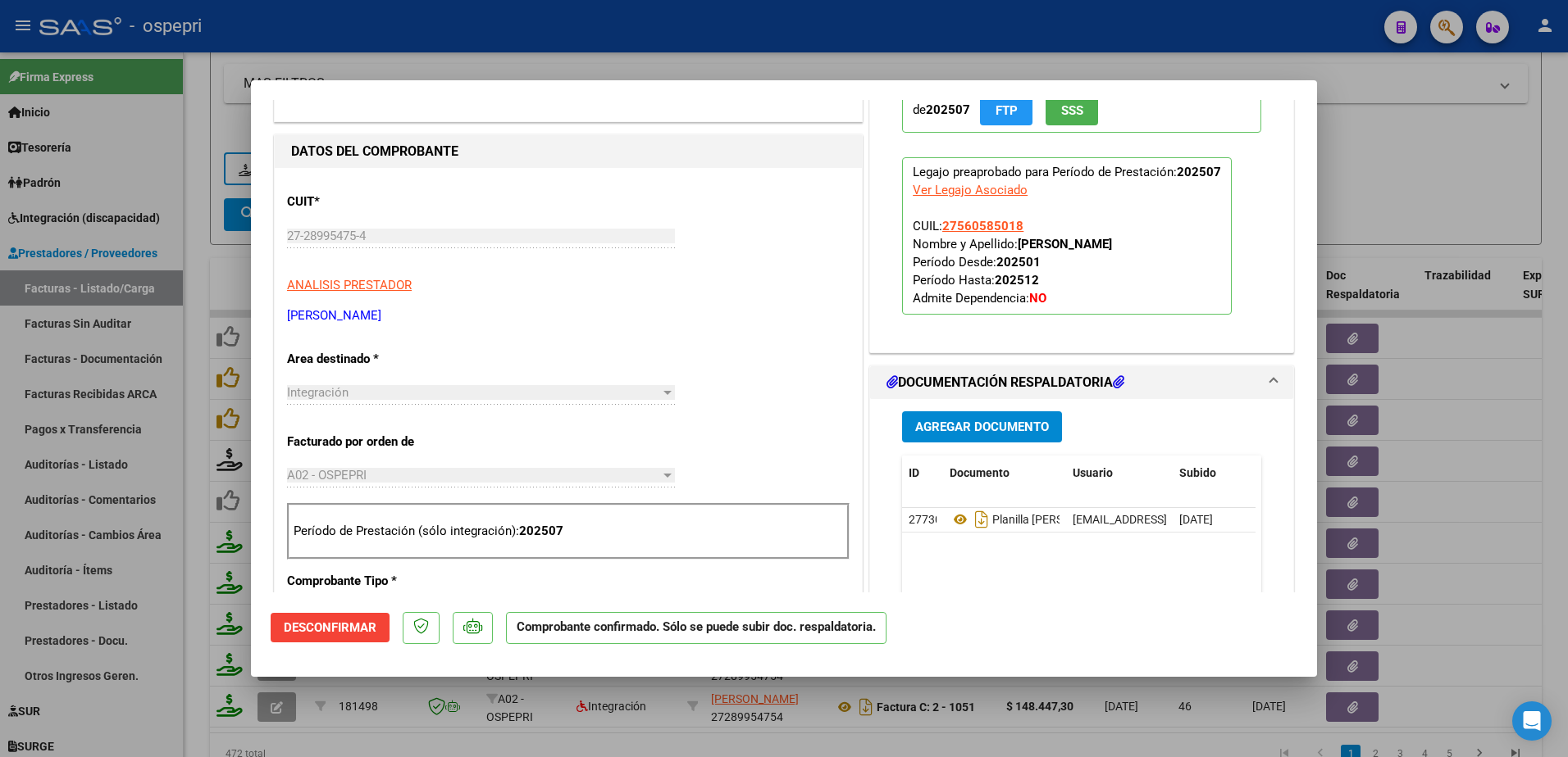
scroll to position [164, 0]
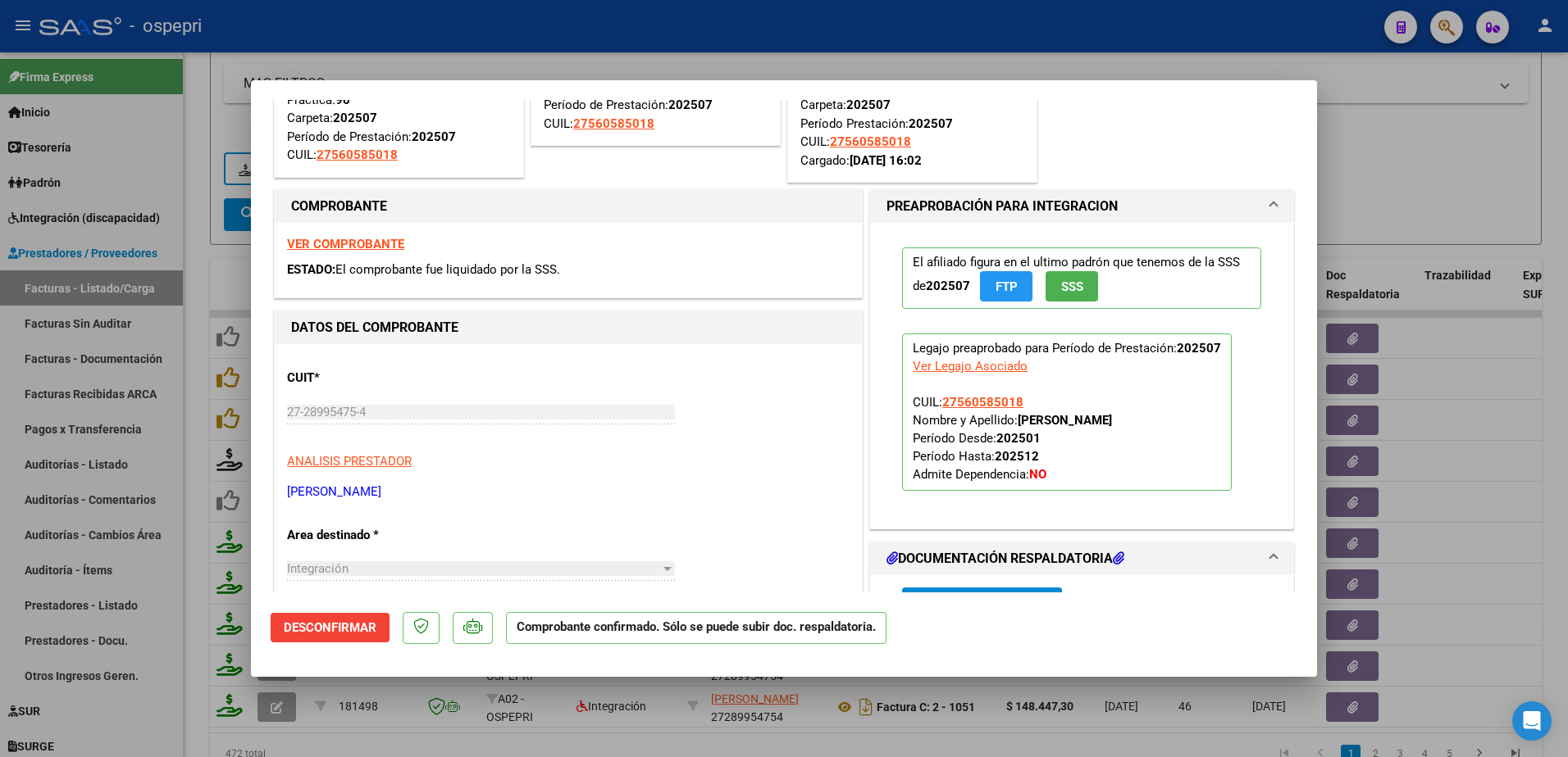
type input "$ 0,00"
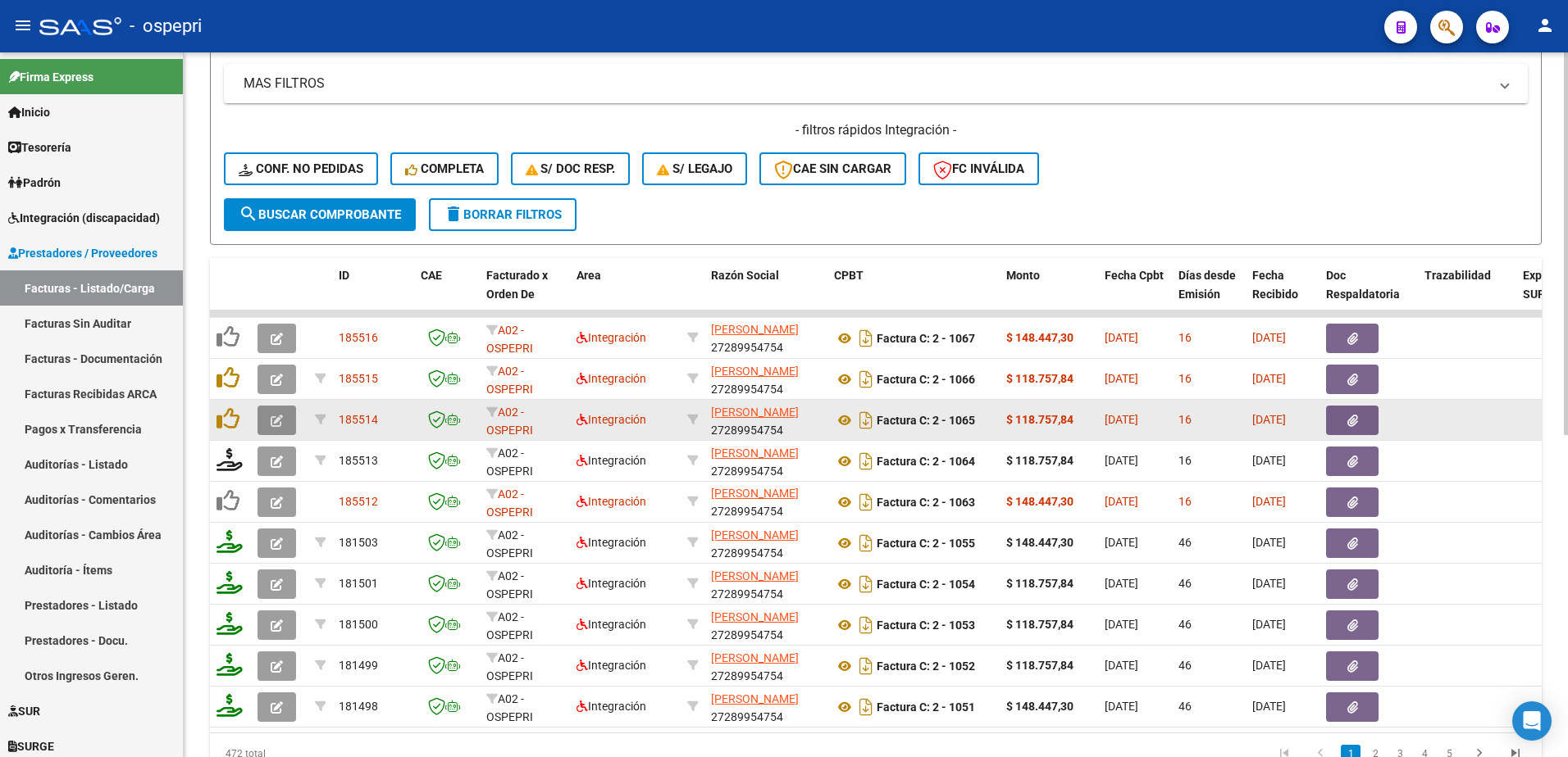
click at [273, 416] on icon "button" at bounding box center [276, 421] width 12 height 12
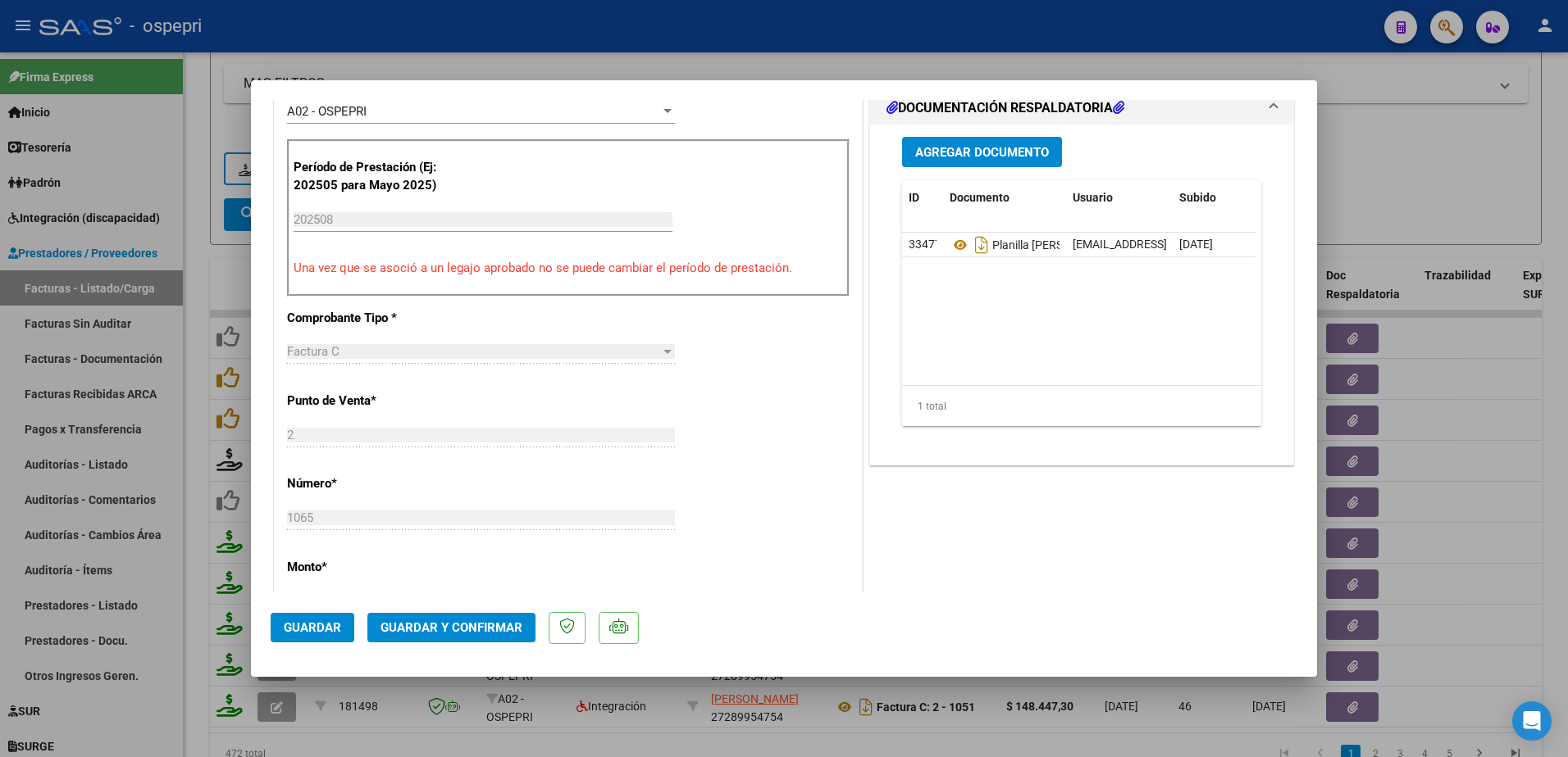
scroll to position [491, 0]
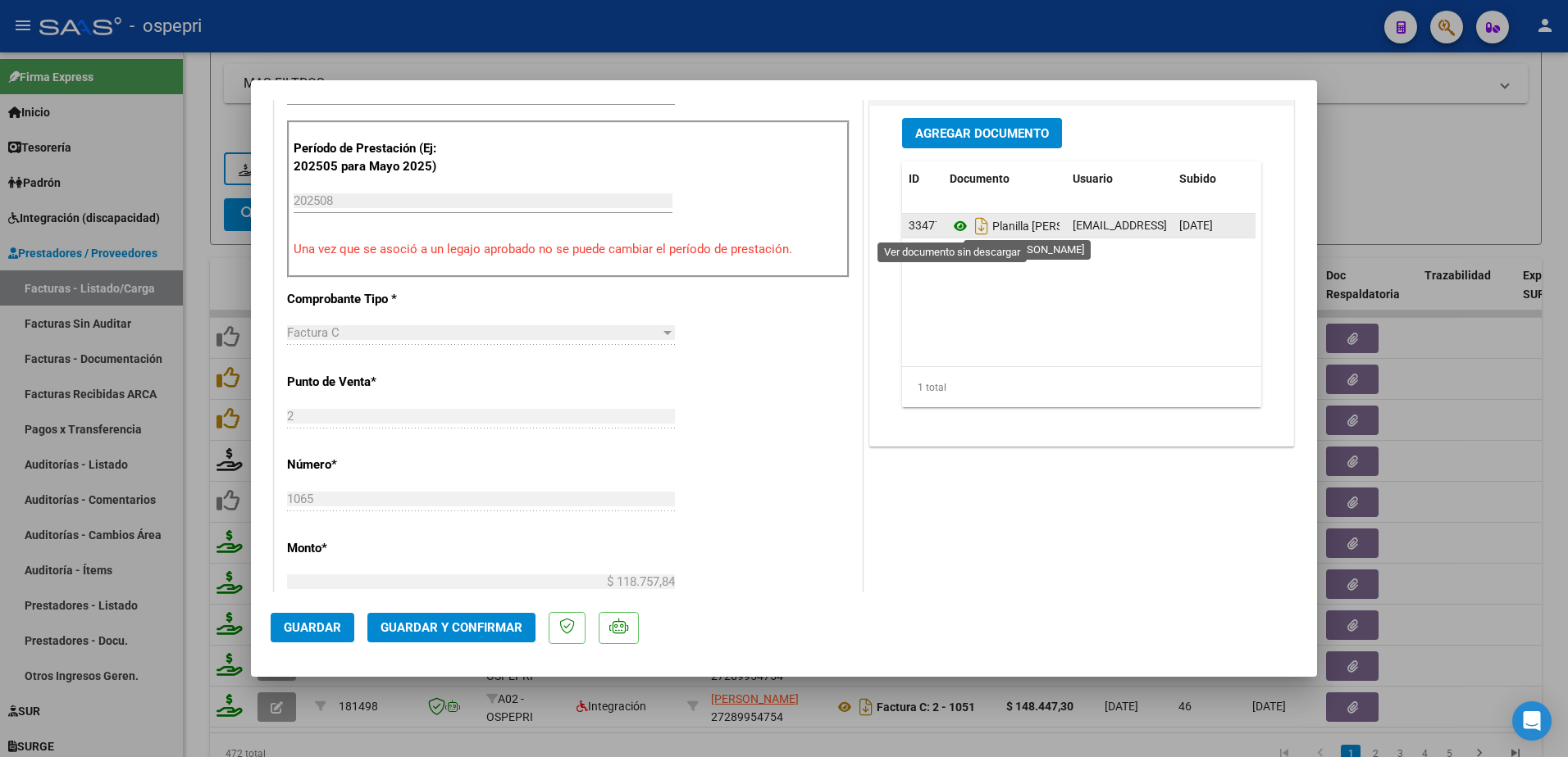
click at [949, 225] on icon at bounding box center [960, 226] width 21 height 20
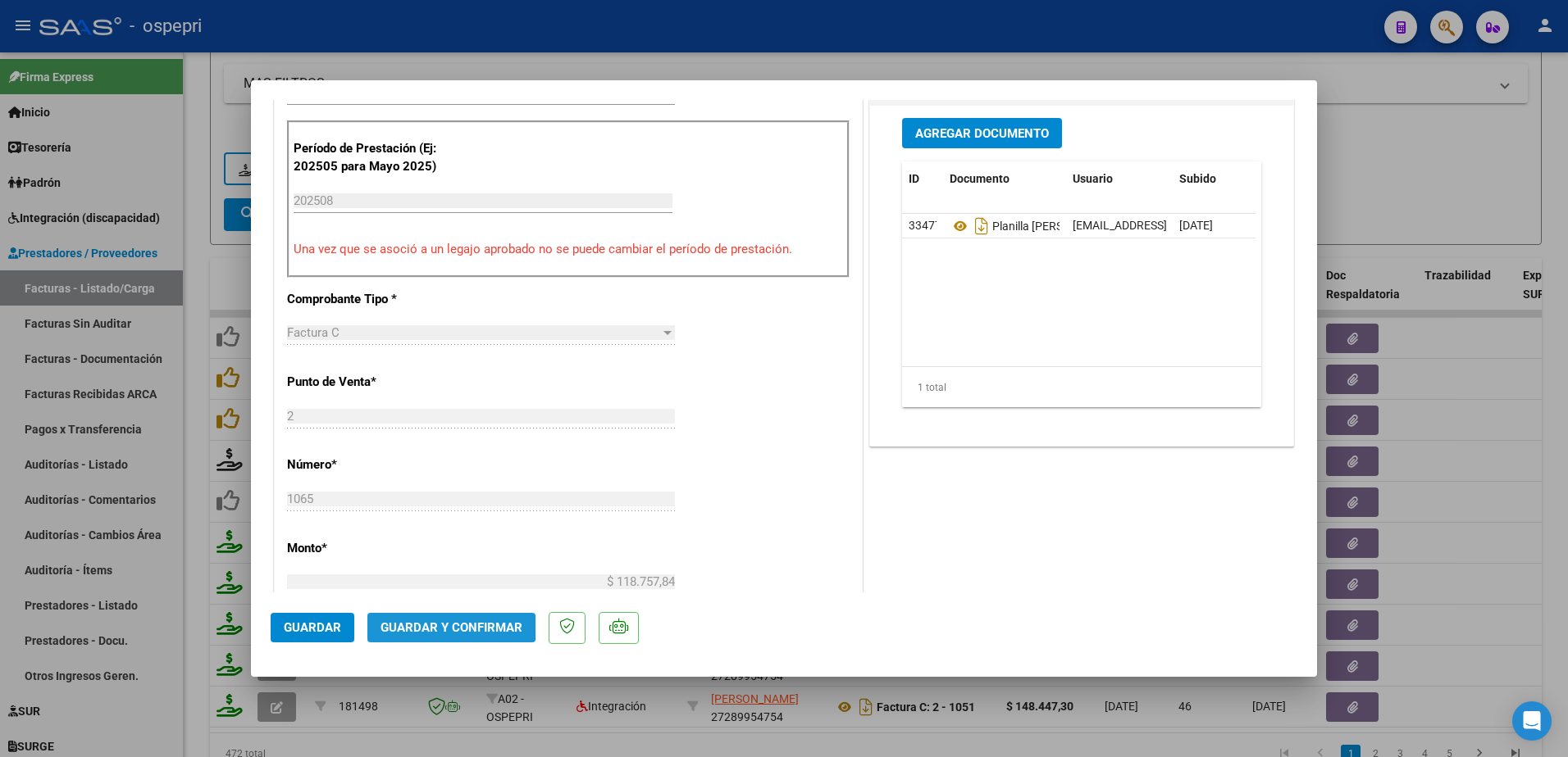
click at [432, 622] on span "Guardar y Confirmar" at bounding box center [451, 627] width 142 height 15
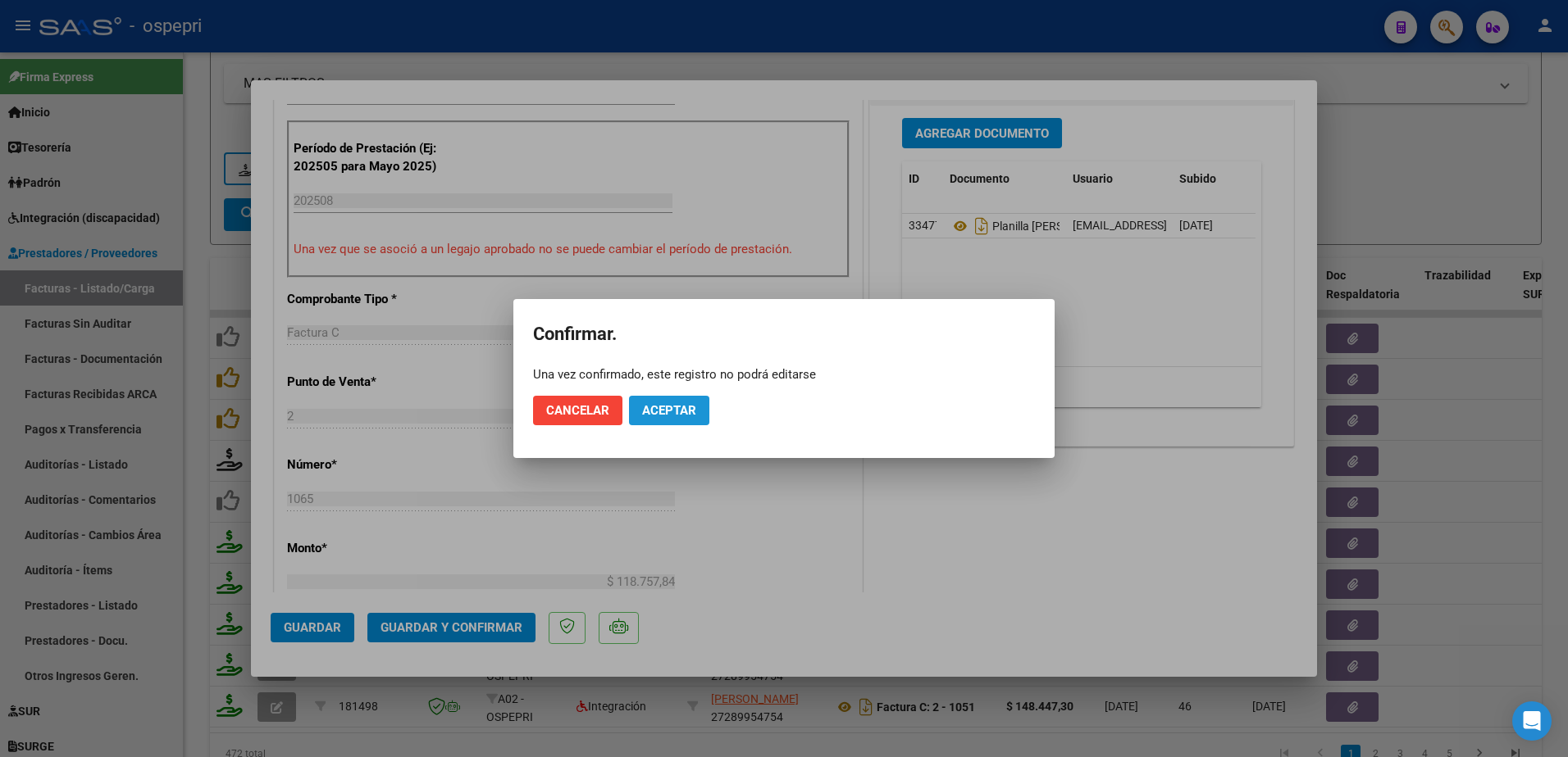
click at [639, 410] on button "Aceptar" at bounding box center [669, 410] width 80 height 30
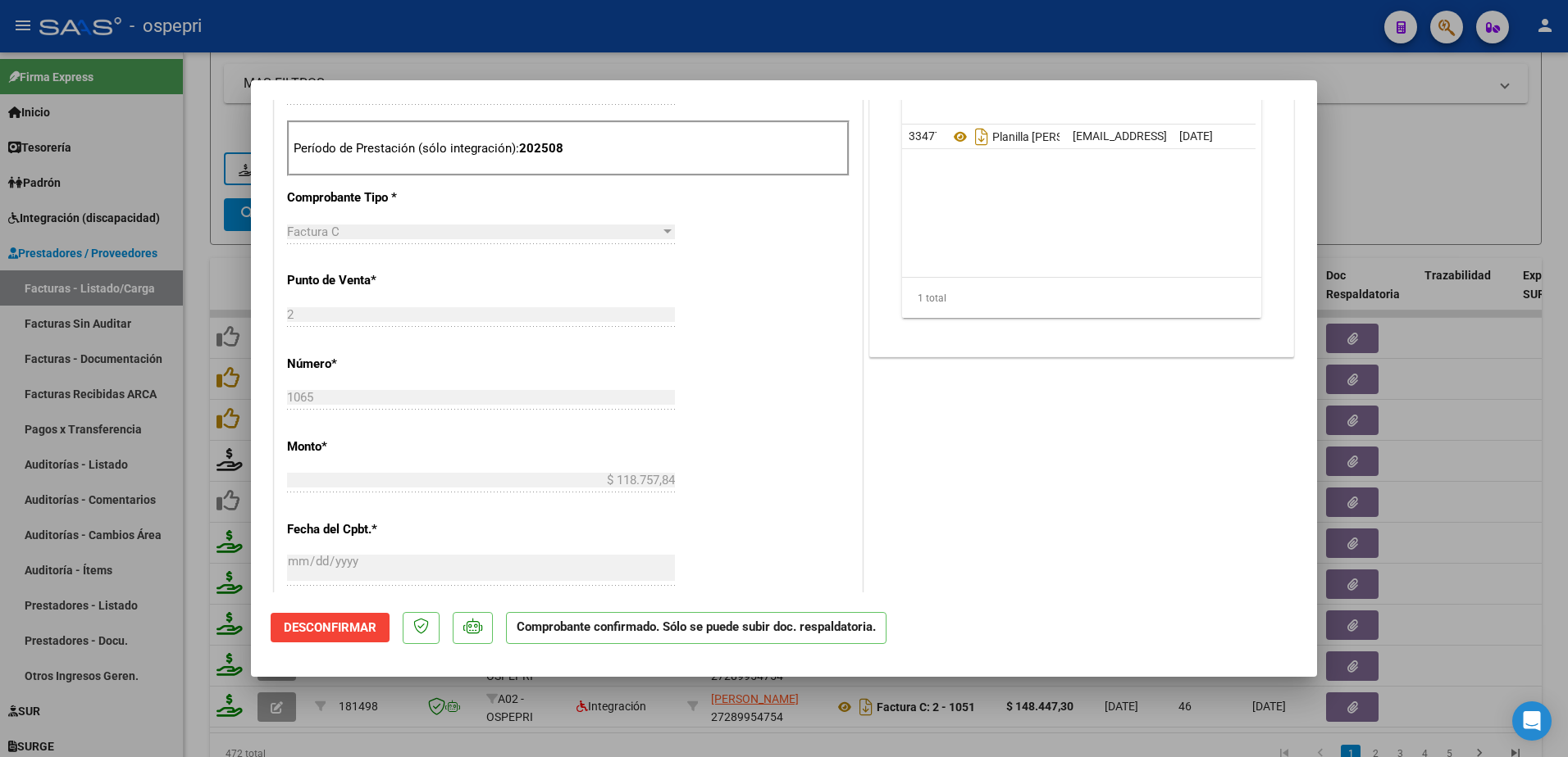
type input "$ 0,00"
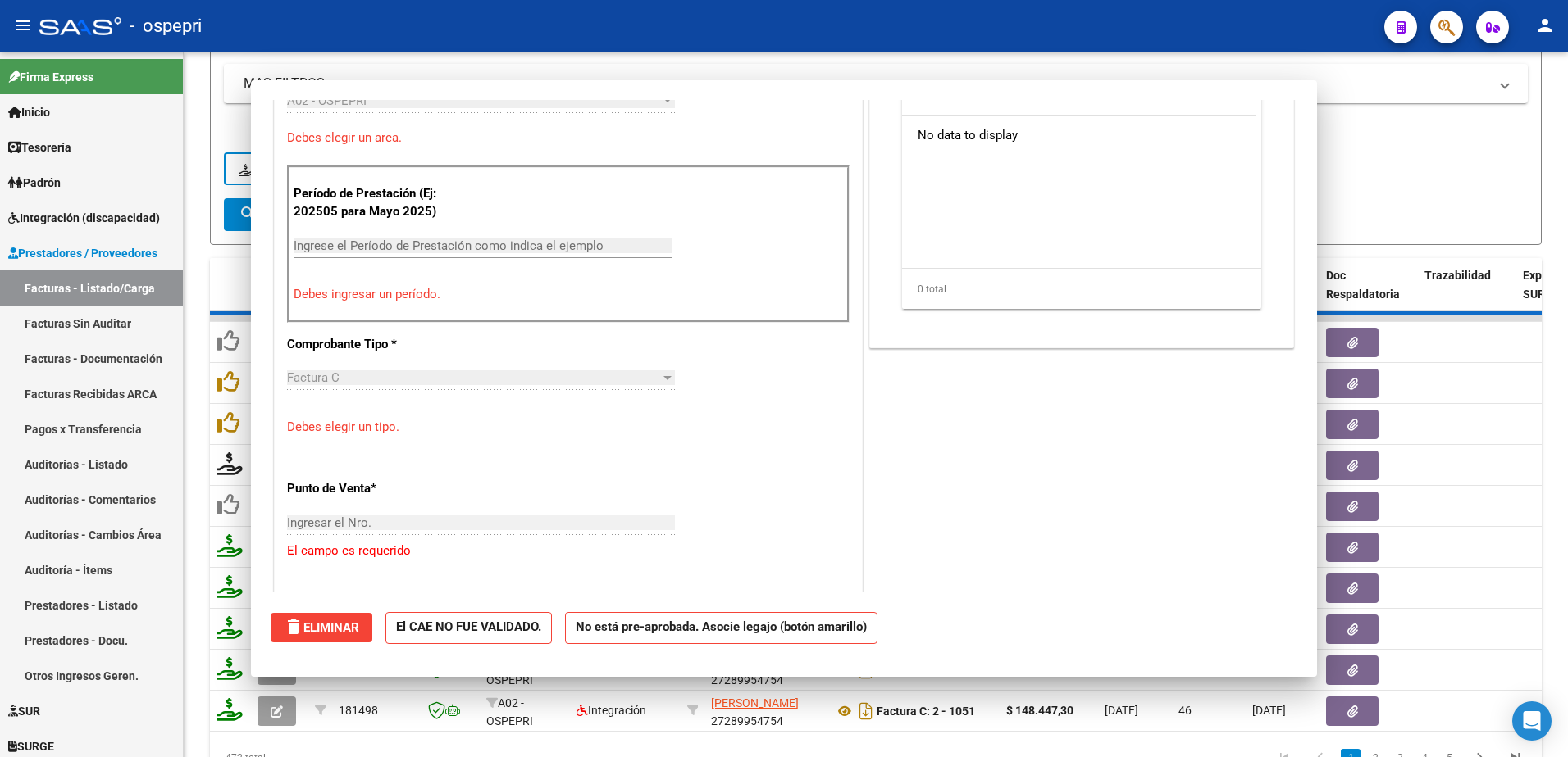
scroll to position [520, 0]
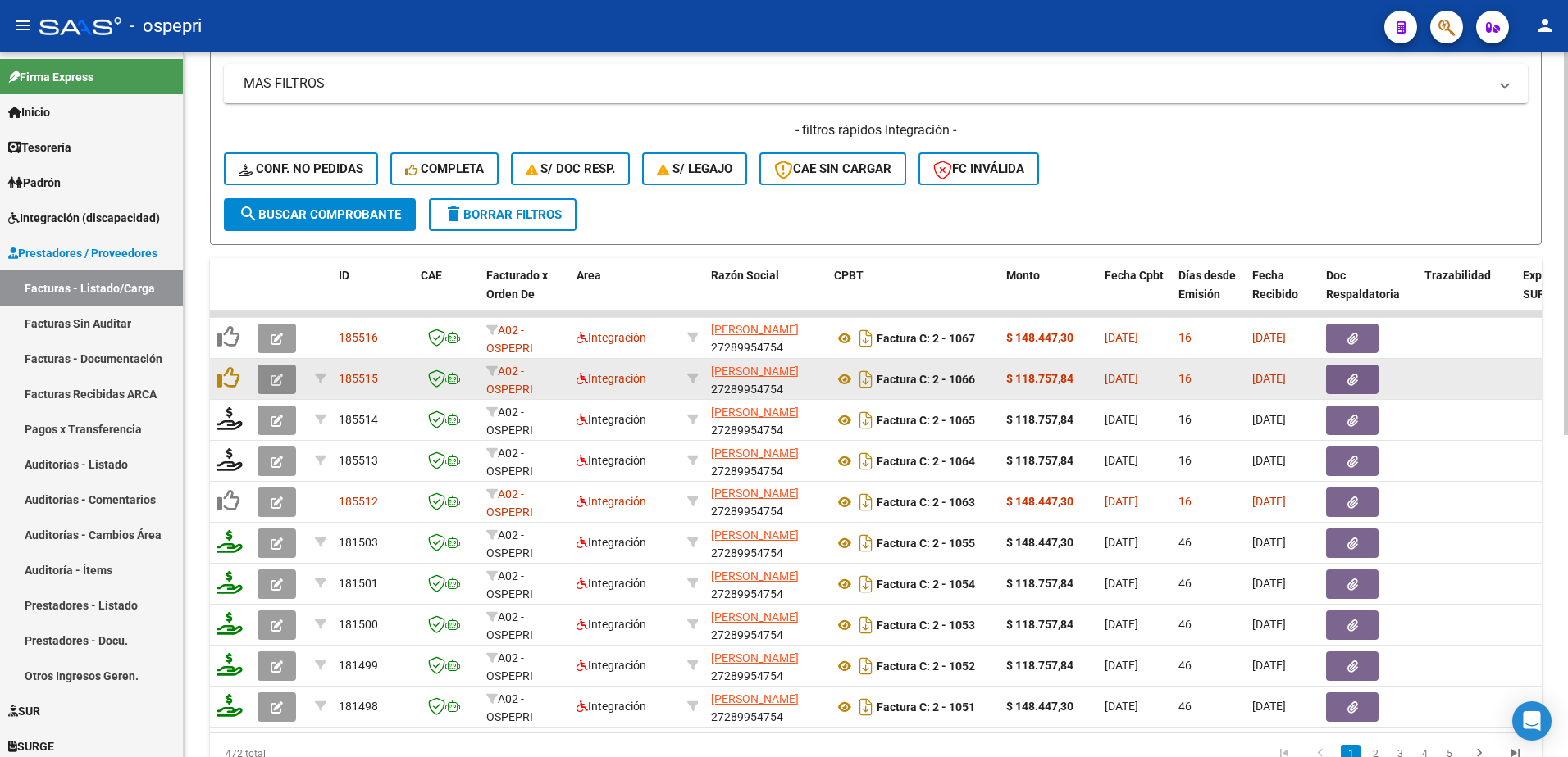
click at [284, 378] on button "button" at bounding box center [276, 380] width 38 height 30
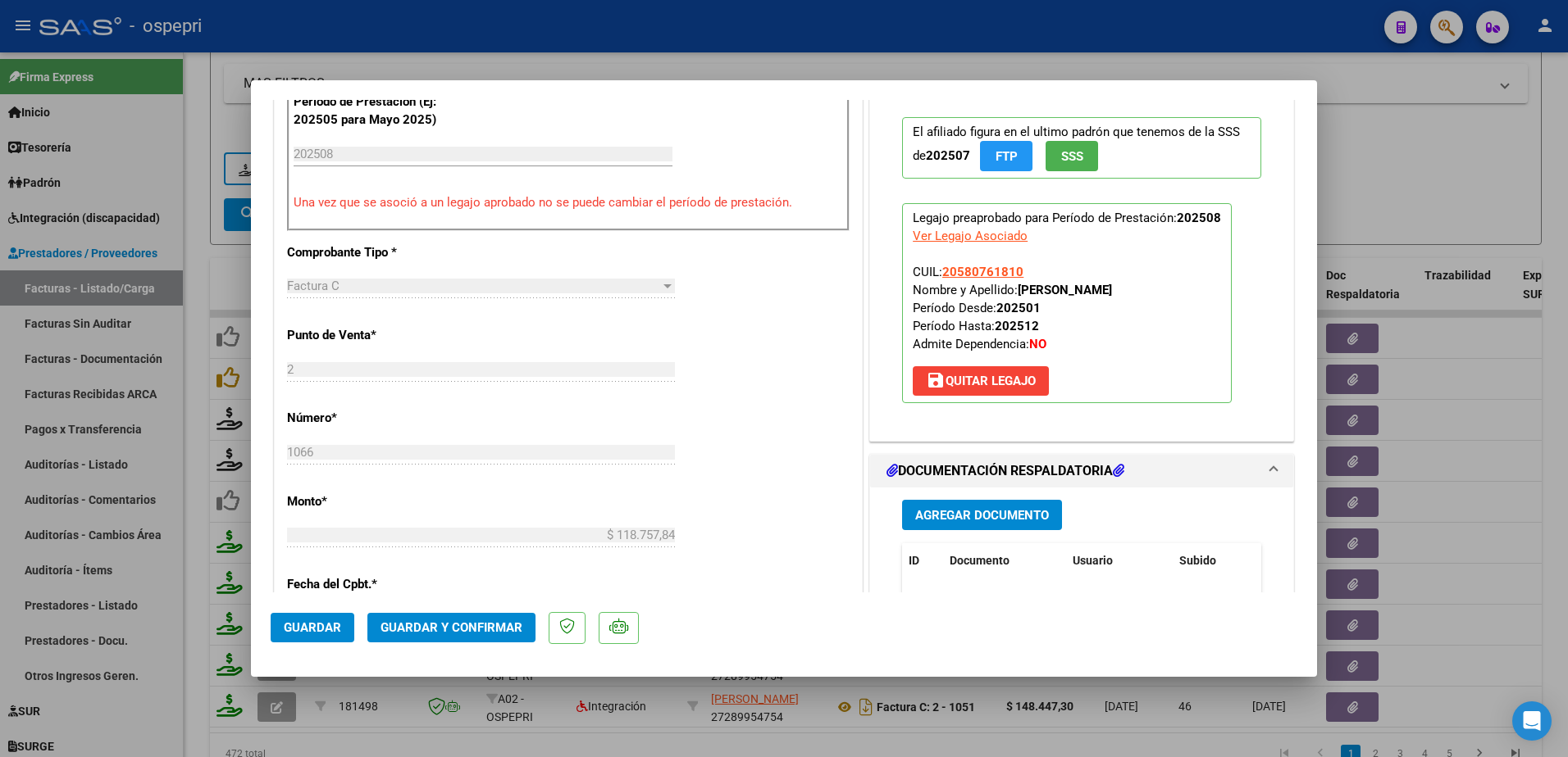
scroll to position [656, 0]
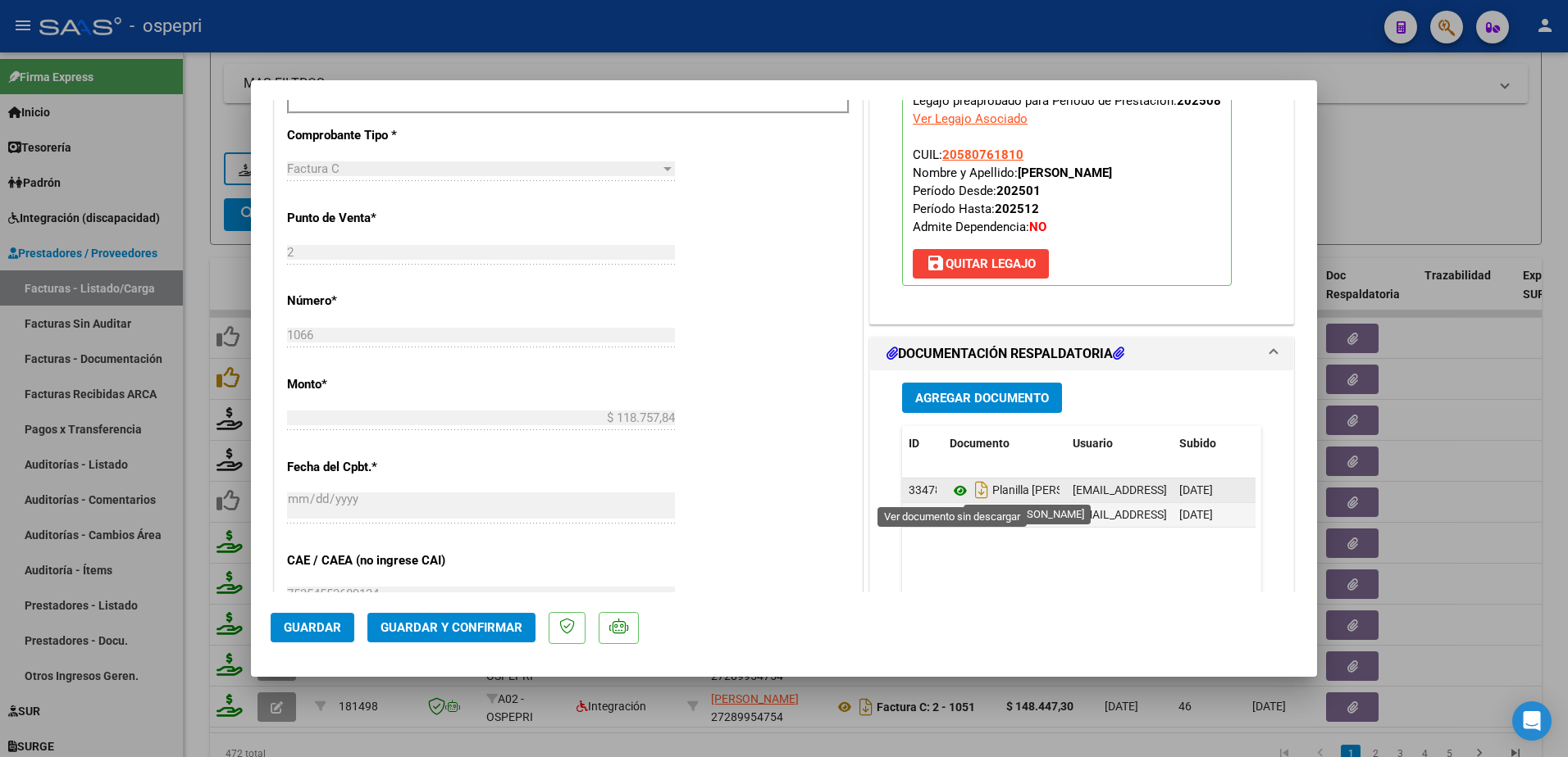
click at [950, 486] on icon at bounding box center [960, 490] width 21 height 20
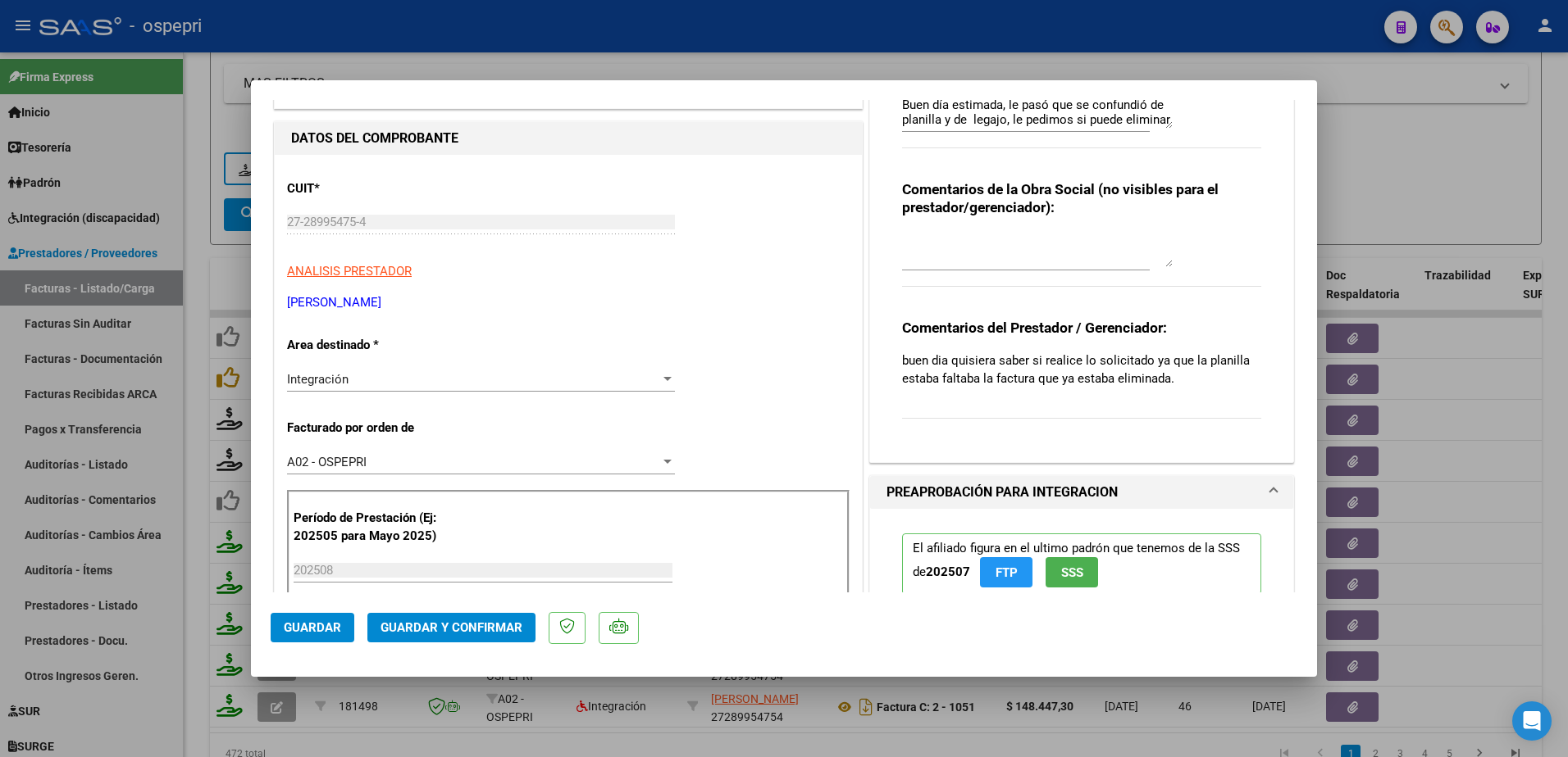
scroll to position [0, 0]
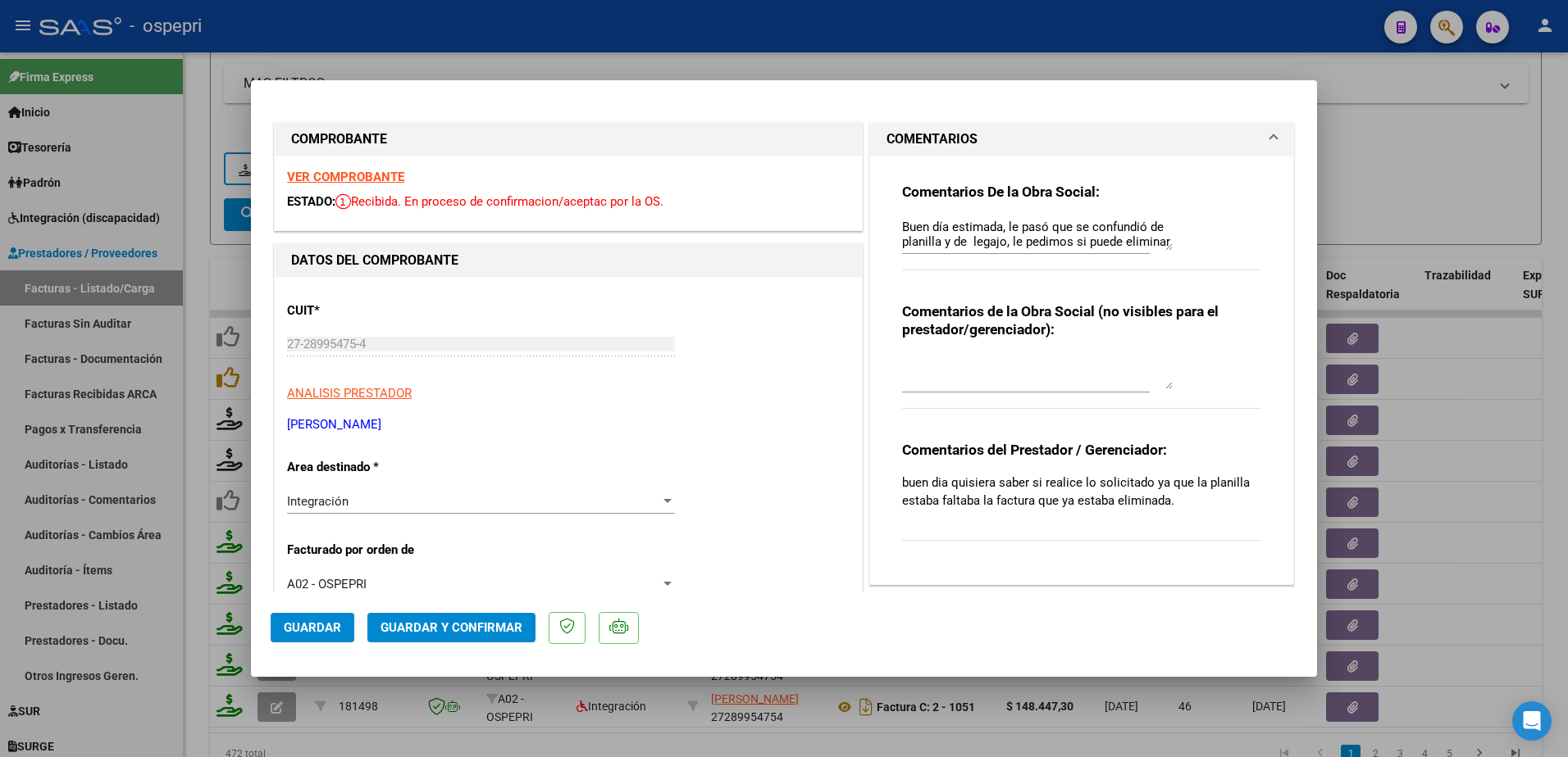
click at [356, 172] on strong "VER COMPROBANTE" at bounding box center [345, 177] width 118 height 15
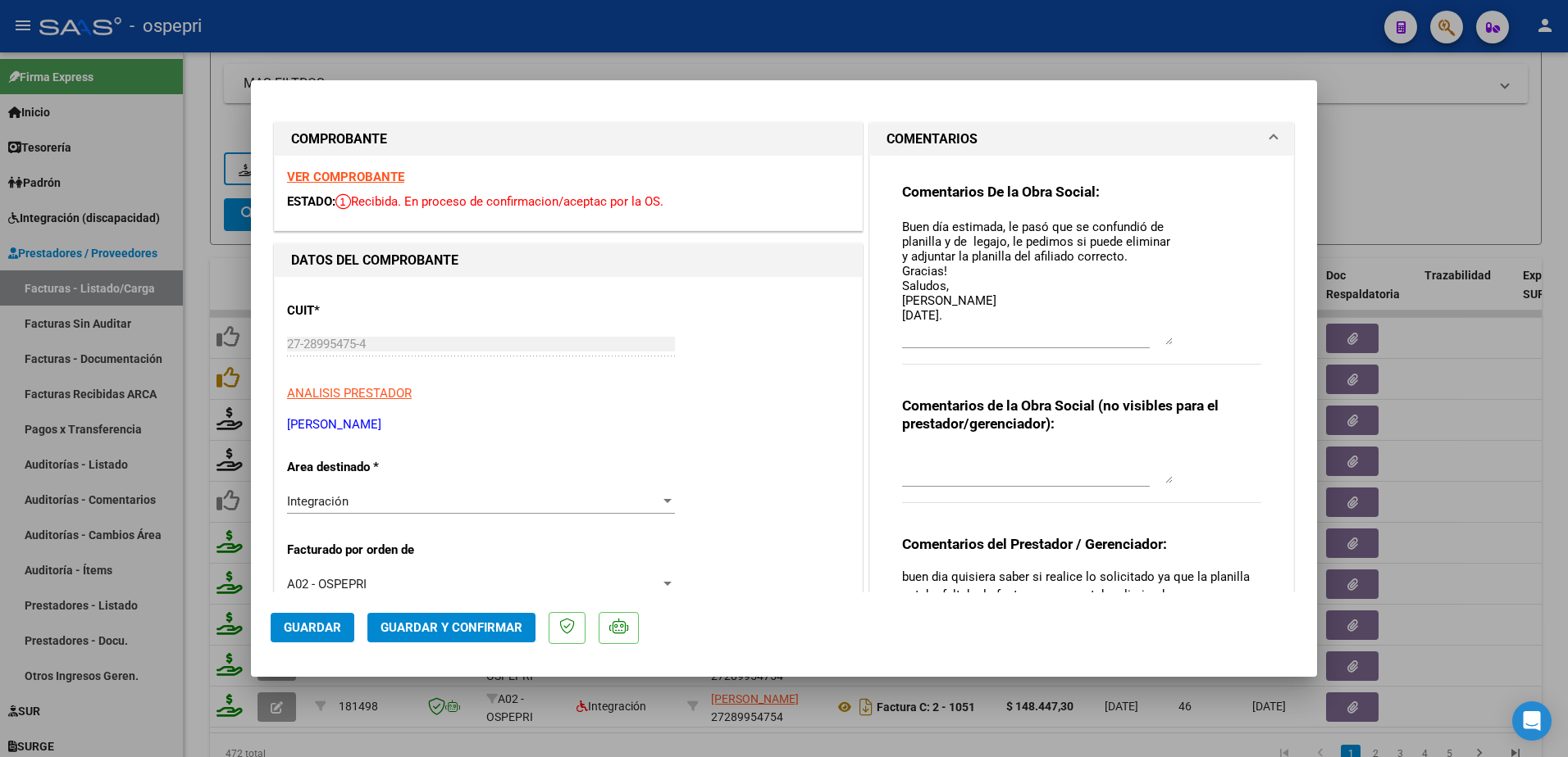
drag, startPoint x: 1161, startPoint y: 248, endPoint x: 1152, endPoint y: 342, distance: 94.4
click at [1152, 342] on textarea "Buen día estimada, le pasó que se confundió de planilla y de legajo, le pedimos…" at bounding box center [1037, 281] width 270 height 127
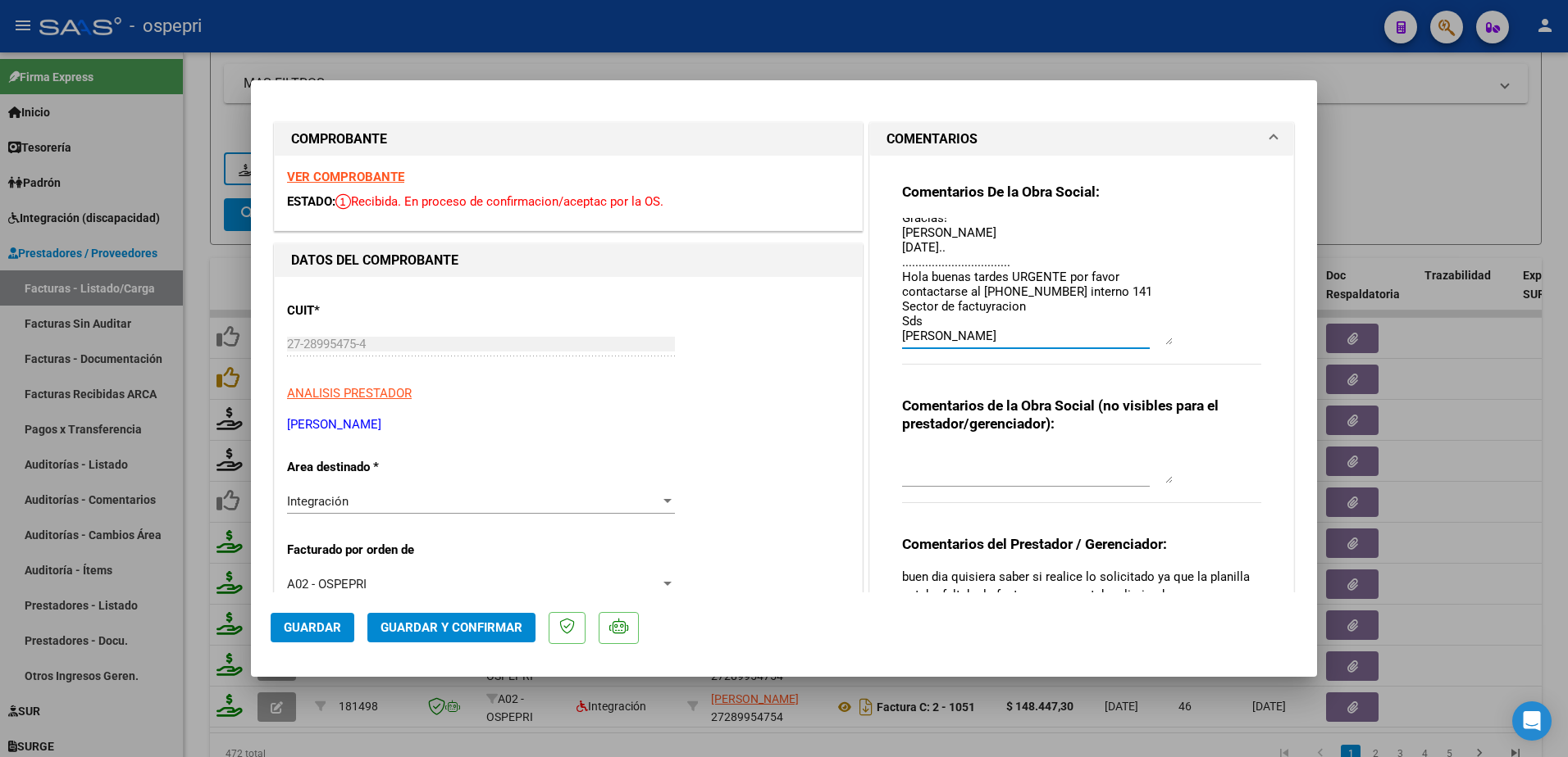
scroll to position [97, 0]
click at [983, 294] on textarea "Buen día estimada, le pasó que se confundió de planilla y de legajo, le pedimos…" at bounding box center [1037, 281] width 270 height 127
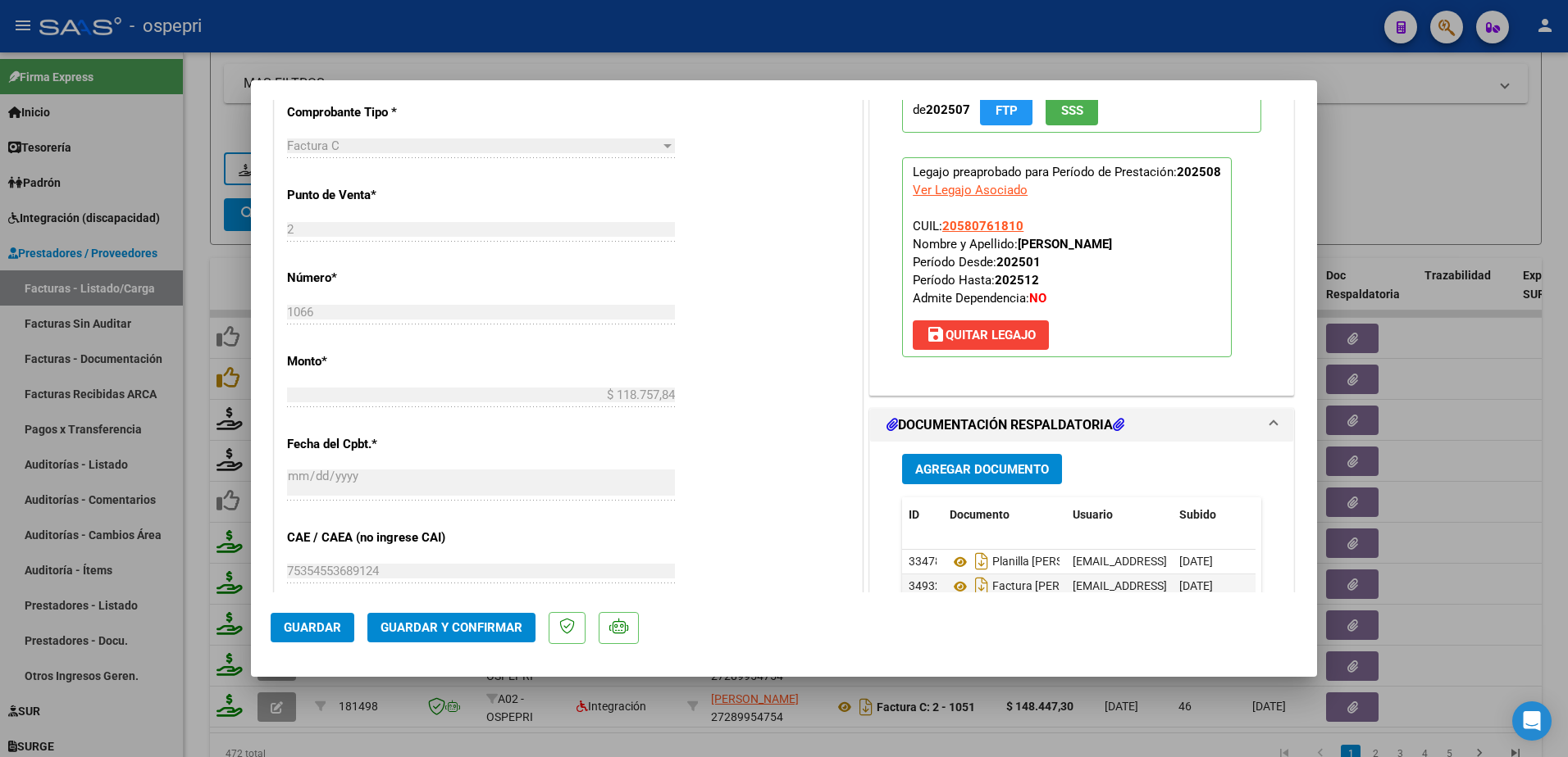
scroll to position [820, 0]
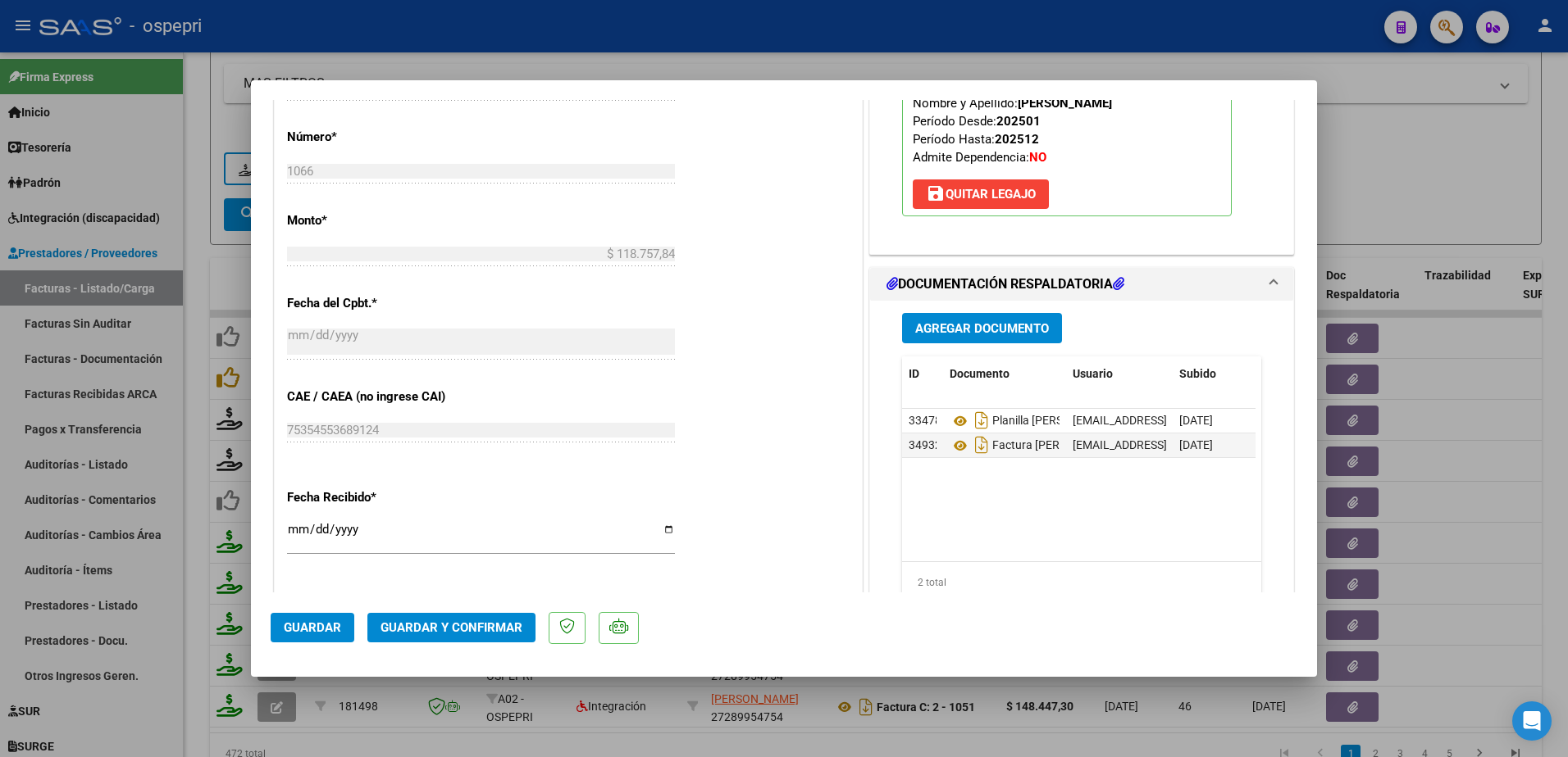
type textarea "Buen día estimada, le pasó que se confundió de planilla y de legajo, le pedimos…"
click at [337, 625] on span "Guardar" at bounding box center [313, 627] width 58 height 15
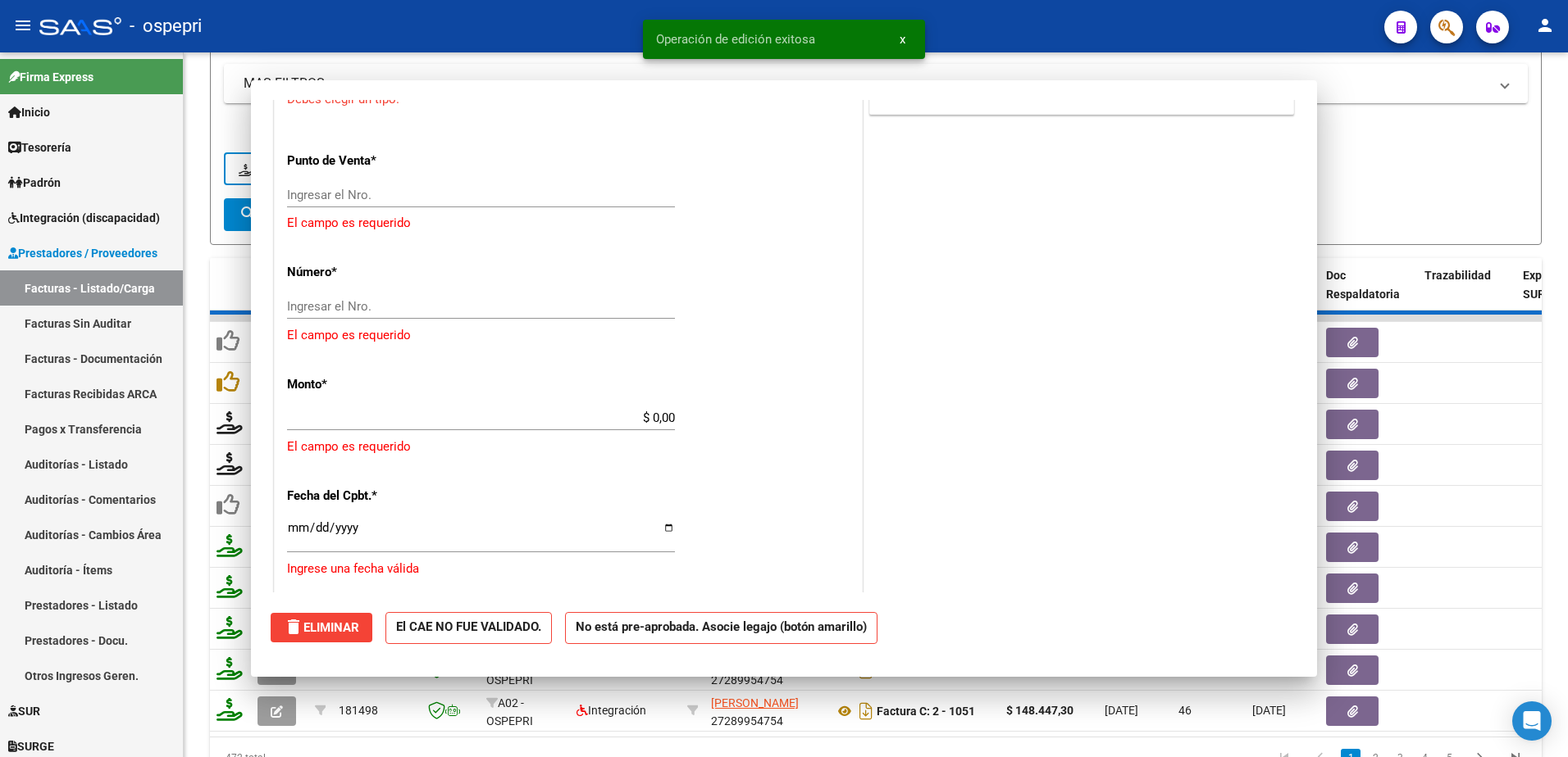
scroll to position [0, 0]
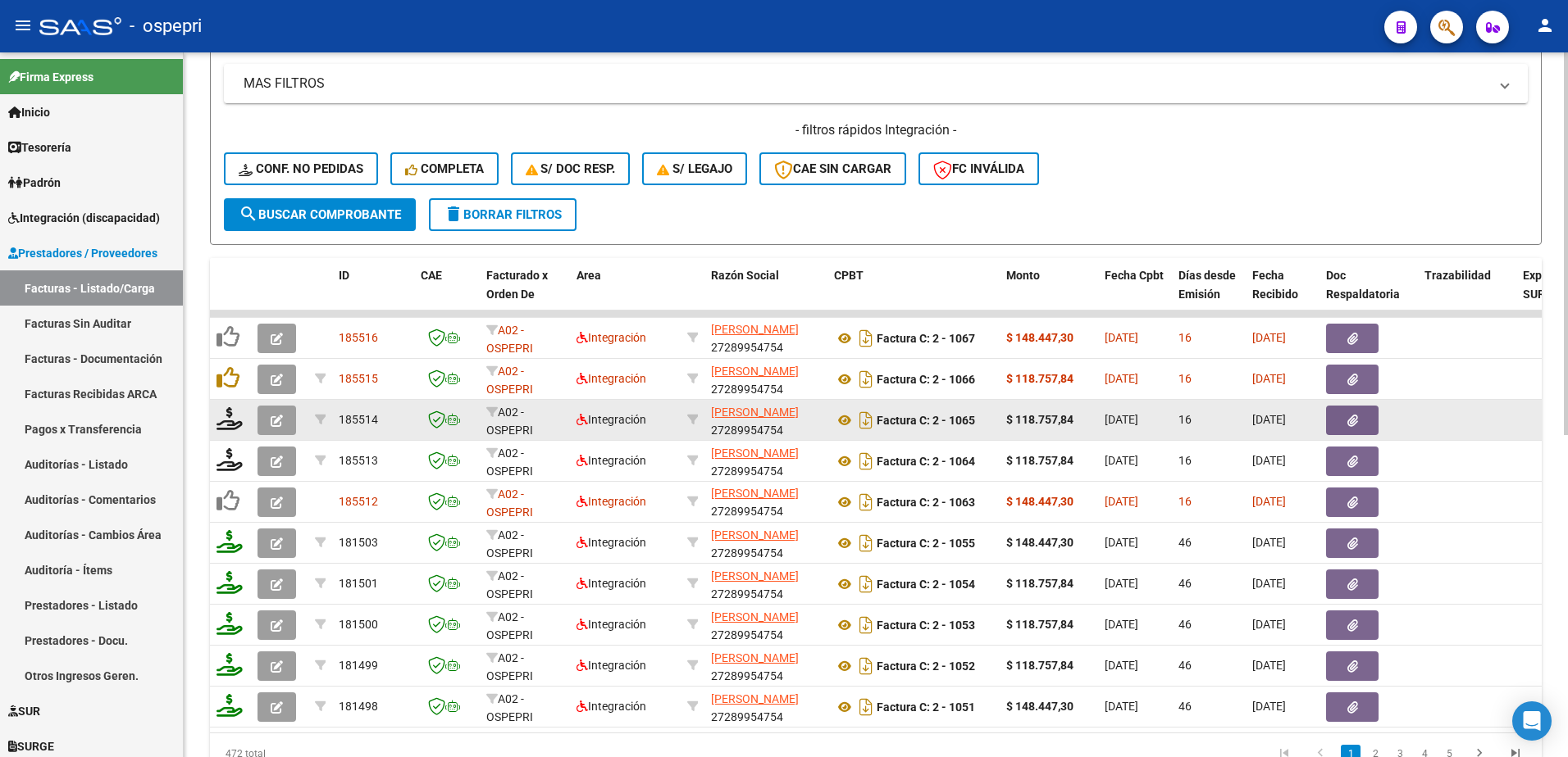
click at [228, 432] on div at bounding box center [230, 420] width 28 height 25
click at [231, 427] on icon at bounding box center [229, 419] width 26 height 23
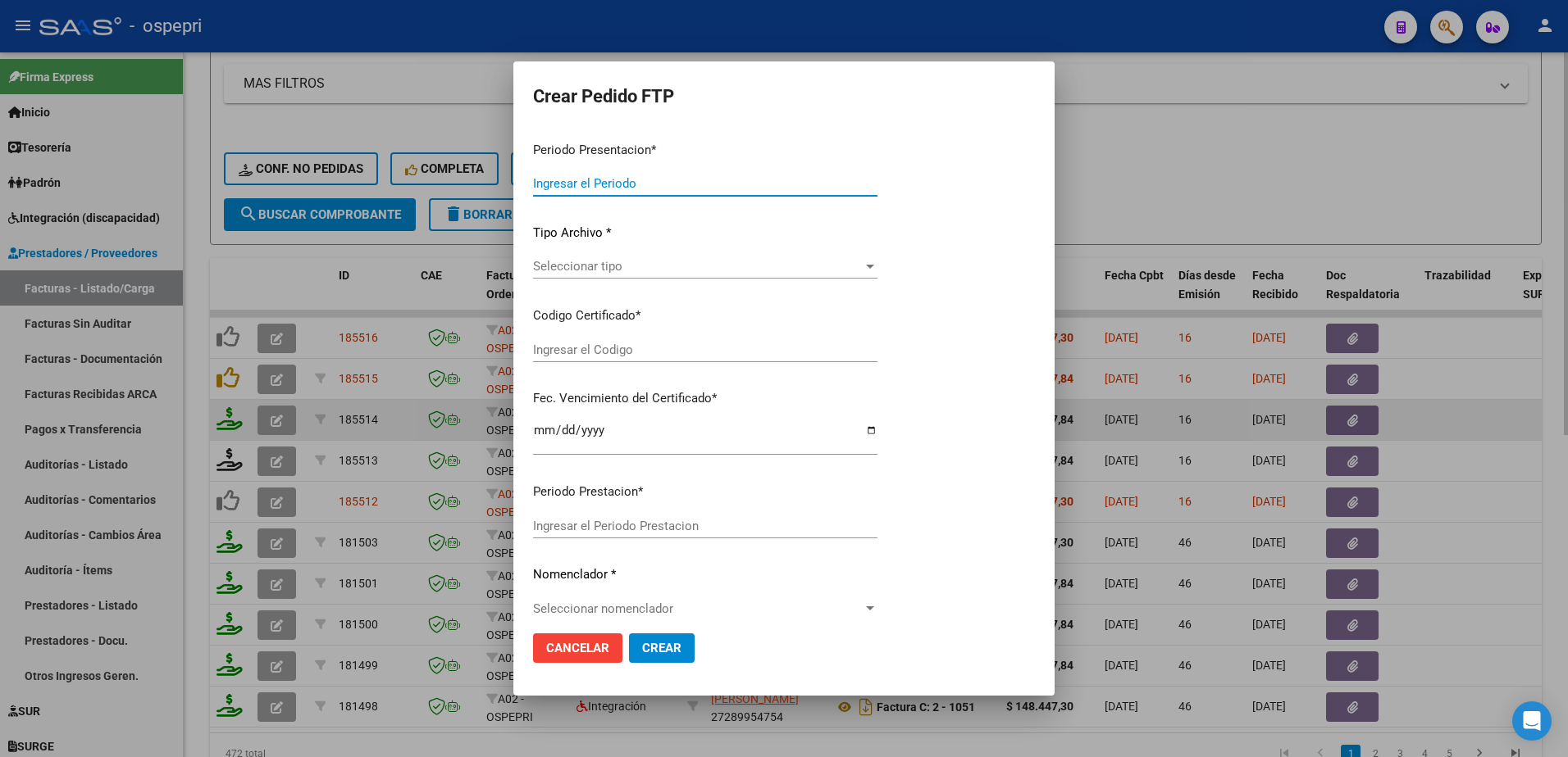
type input "202508"
type input "$ 118.757,84"
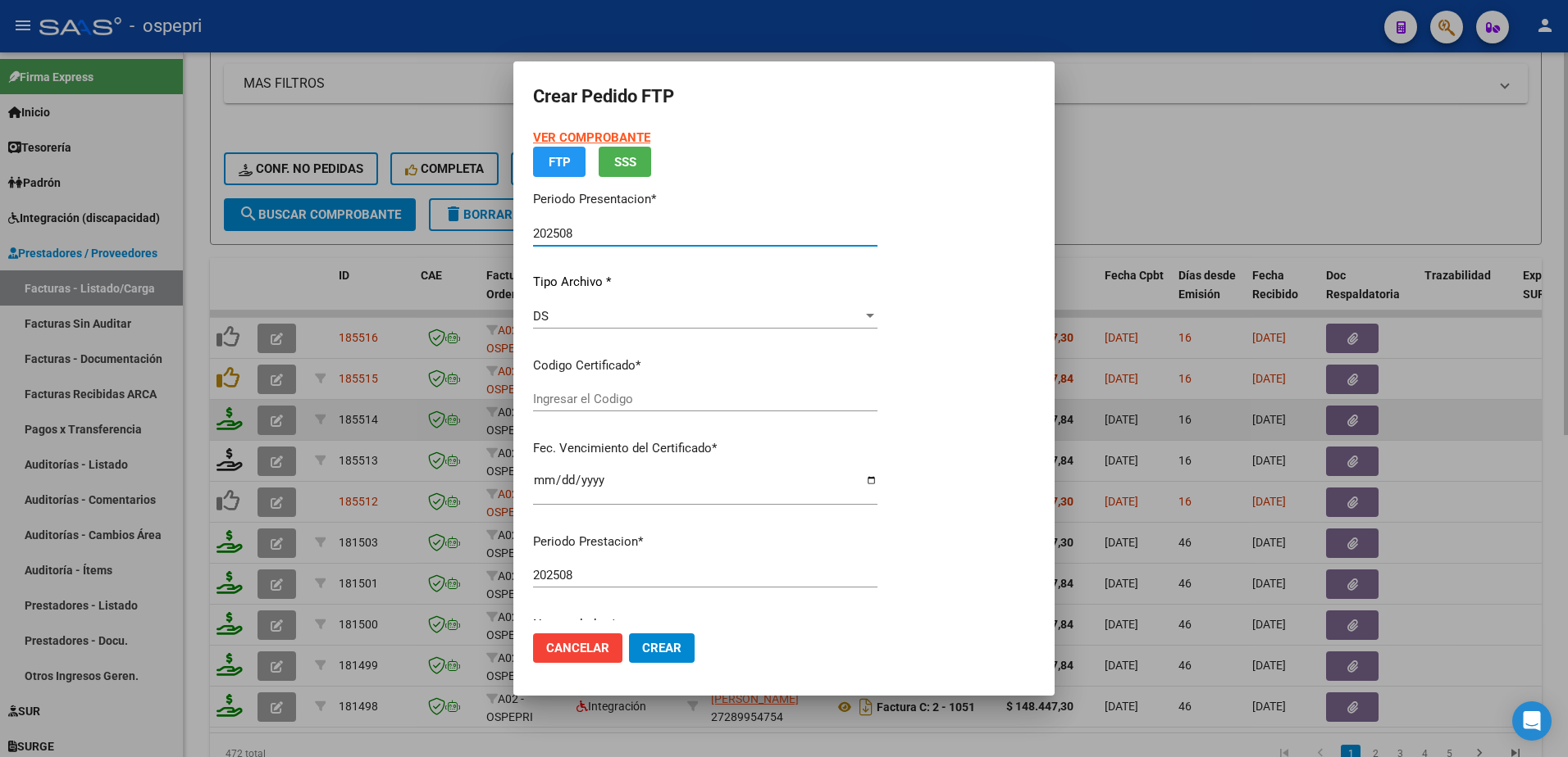
type input "2756058501-8"
type input "2027-02-24"
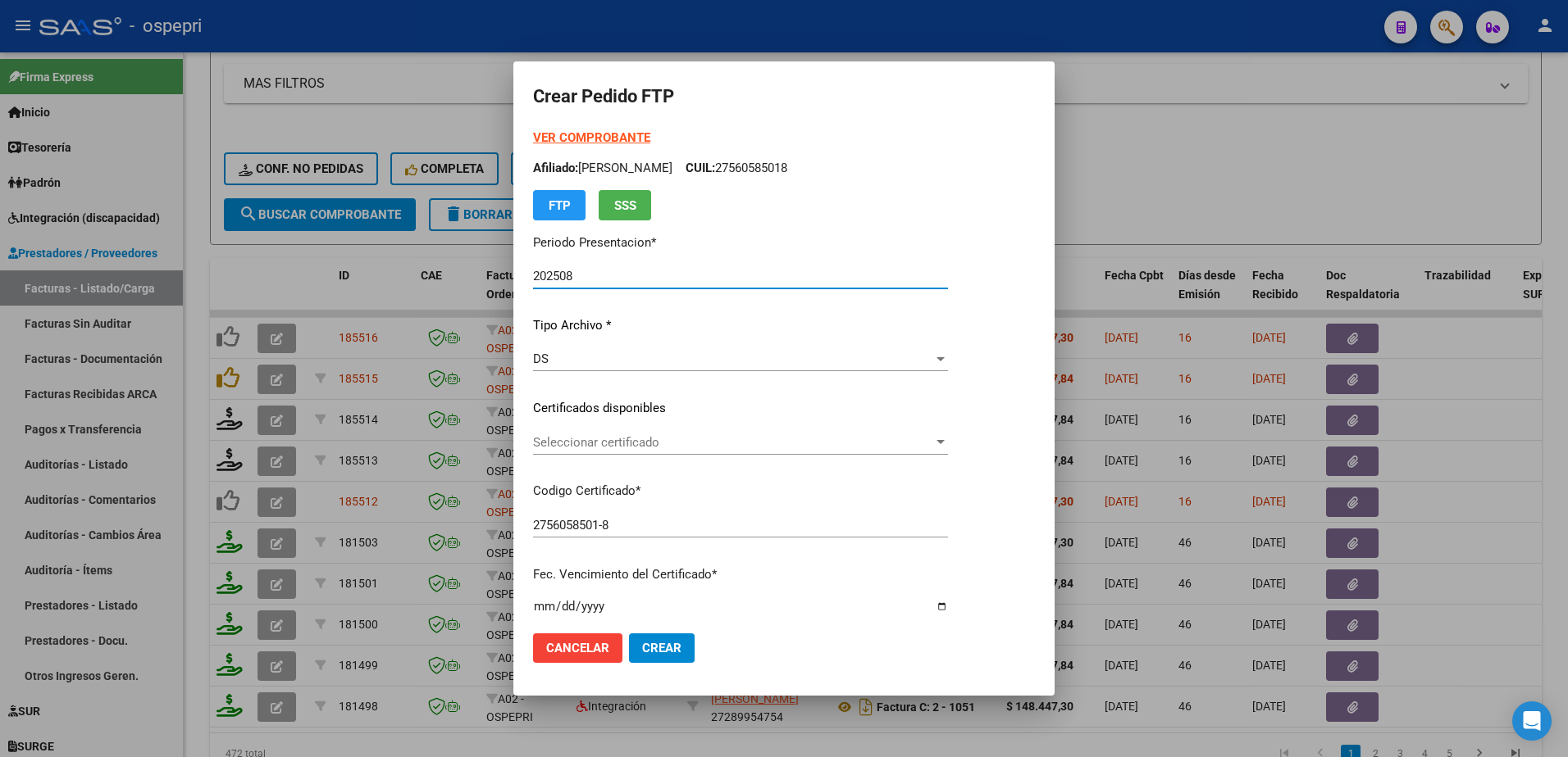
click at [1315, 183] on div at bounding box center [784, 378] width 1568 height 757
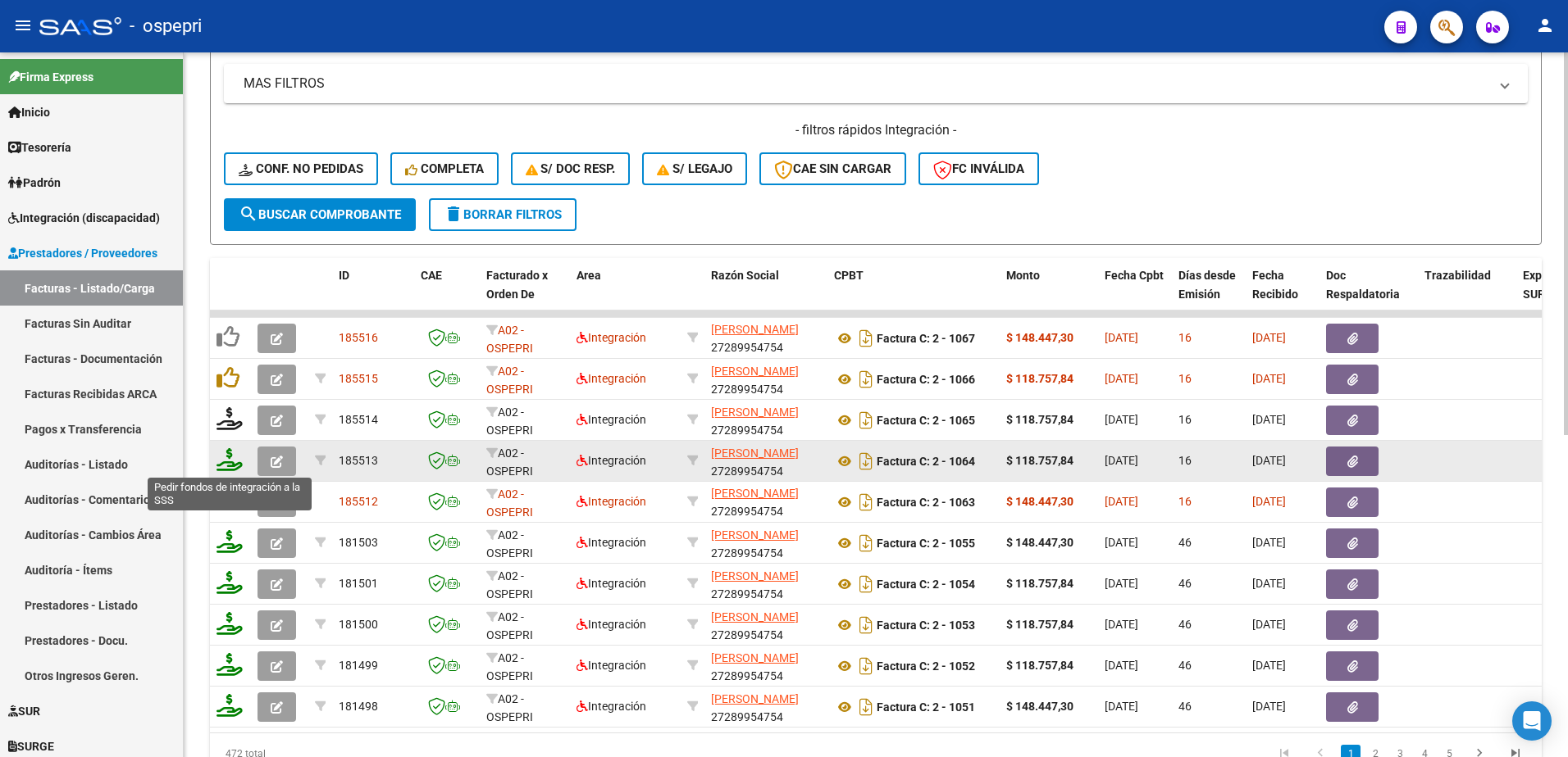
click at [227, 456] on icon at bounding box center [229, 460] width 26 height 23
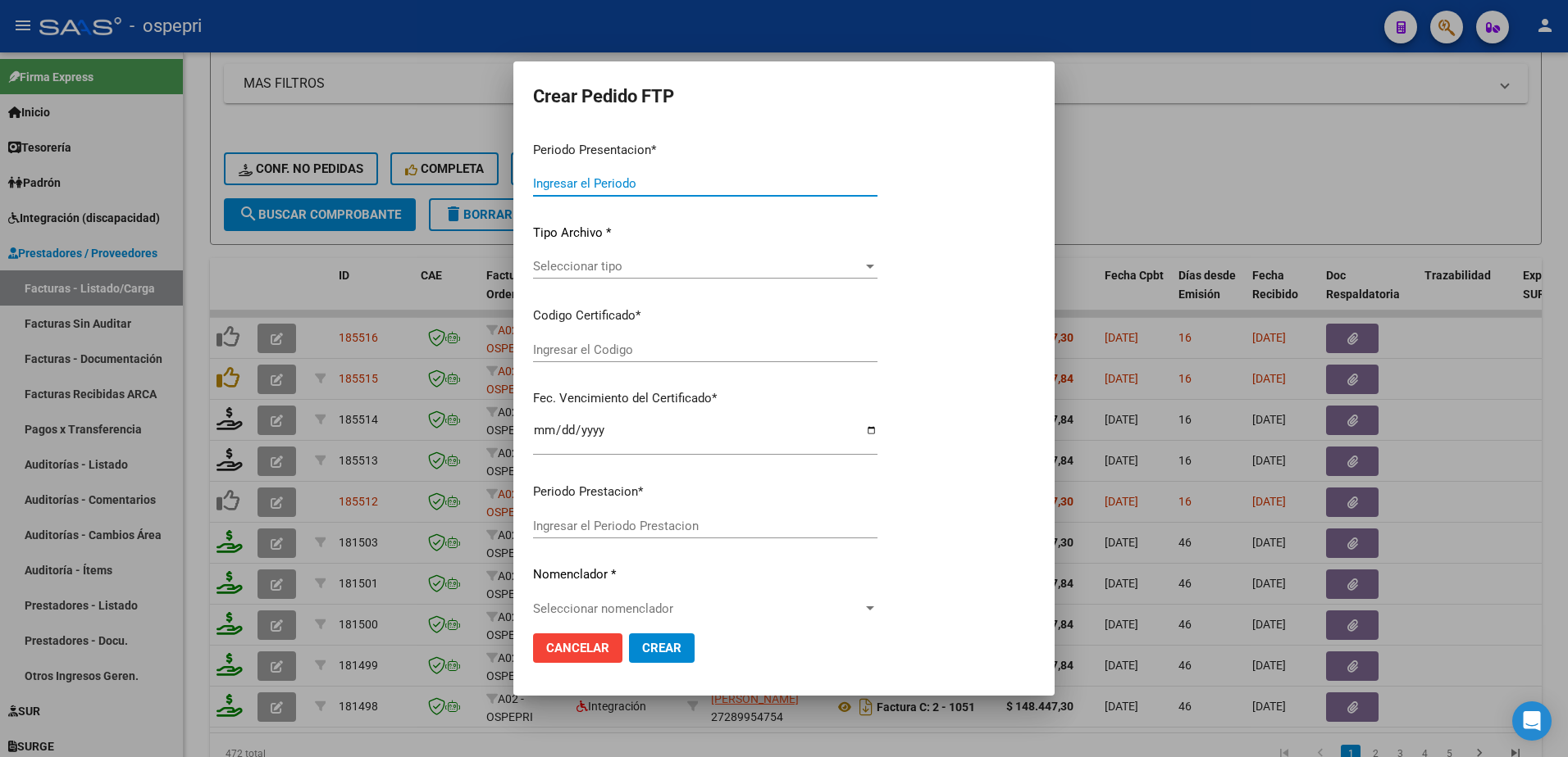
type input "202508"
type input "$ 118.757,84"
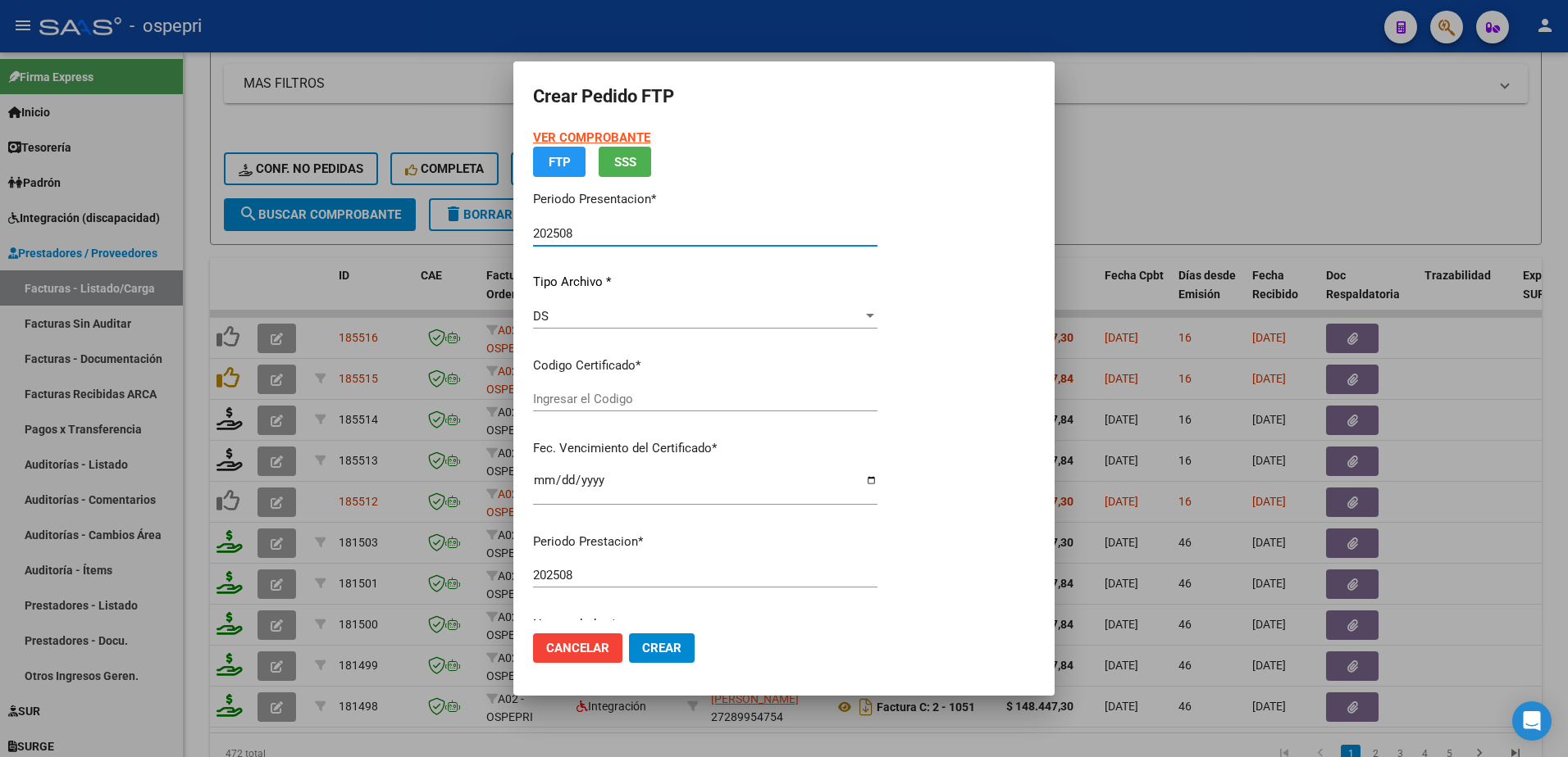
type input "20560021845"
type input "2025-10-02"
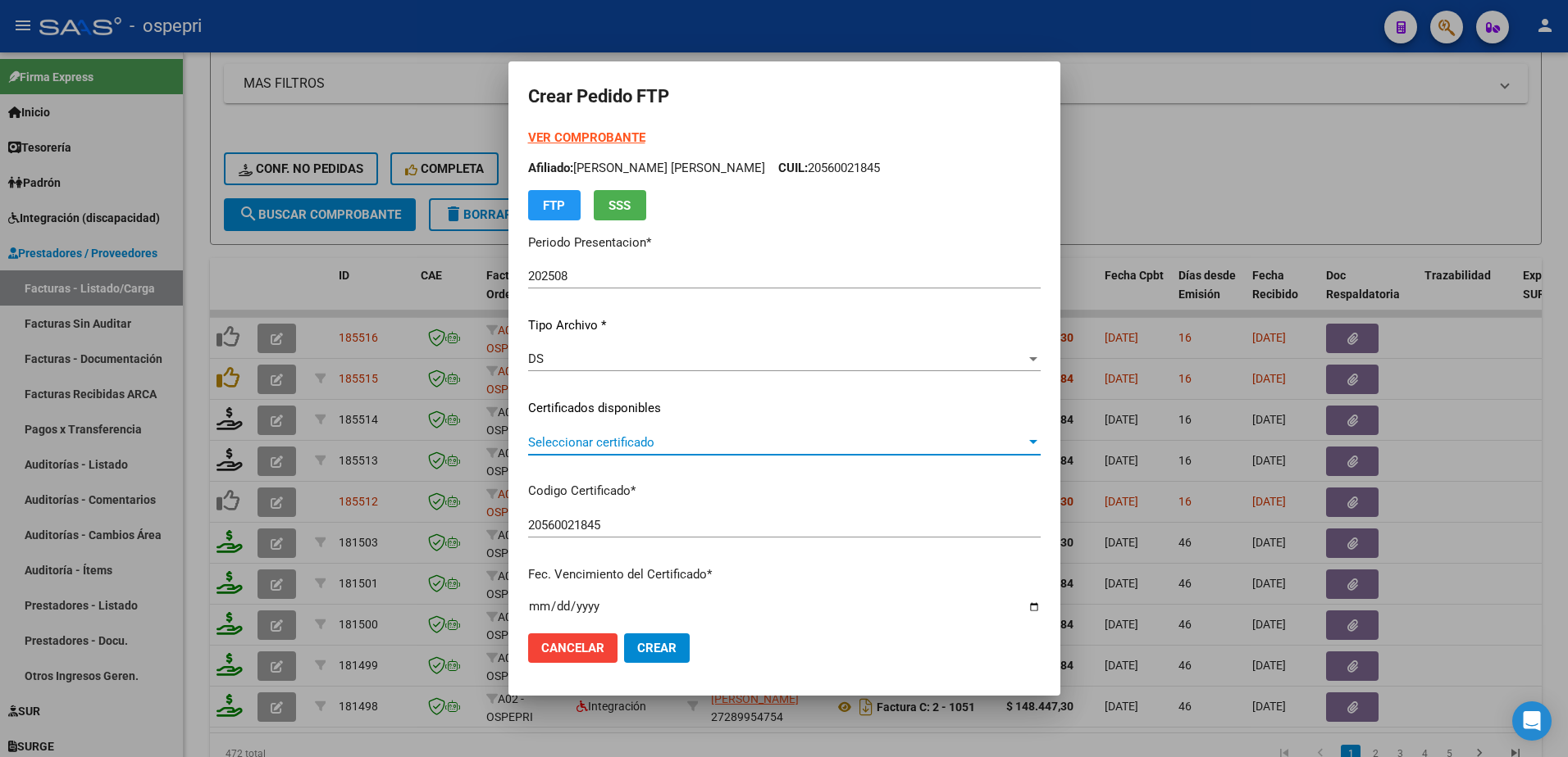
click at [556, 448] on span "Seleccionar certificado" at bounding box center [777, 443] width 498 height 15
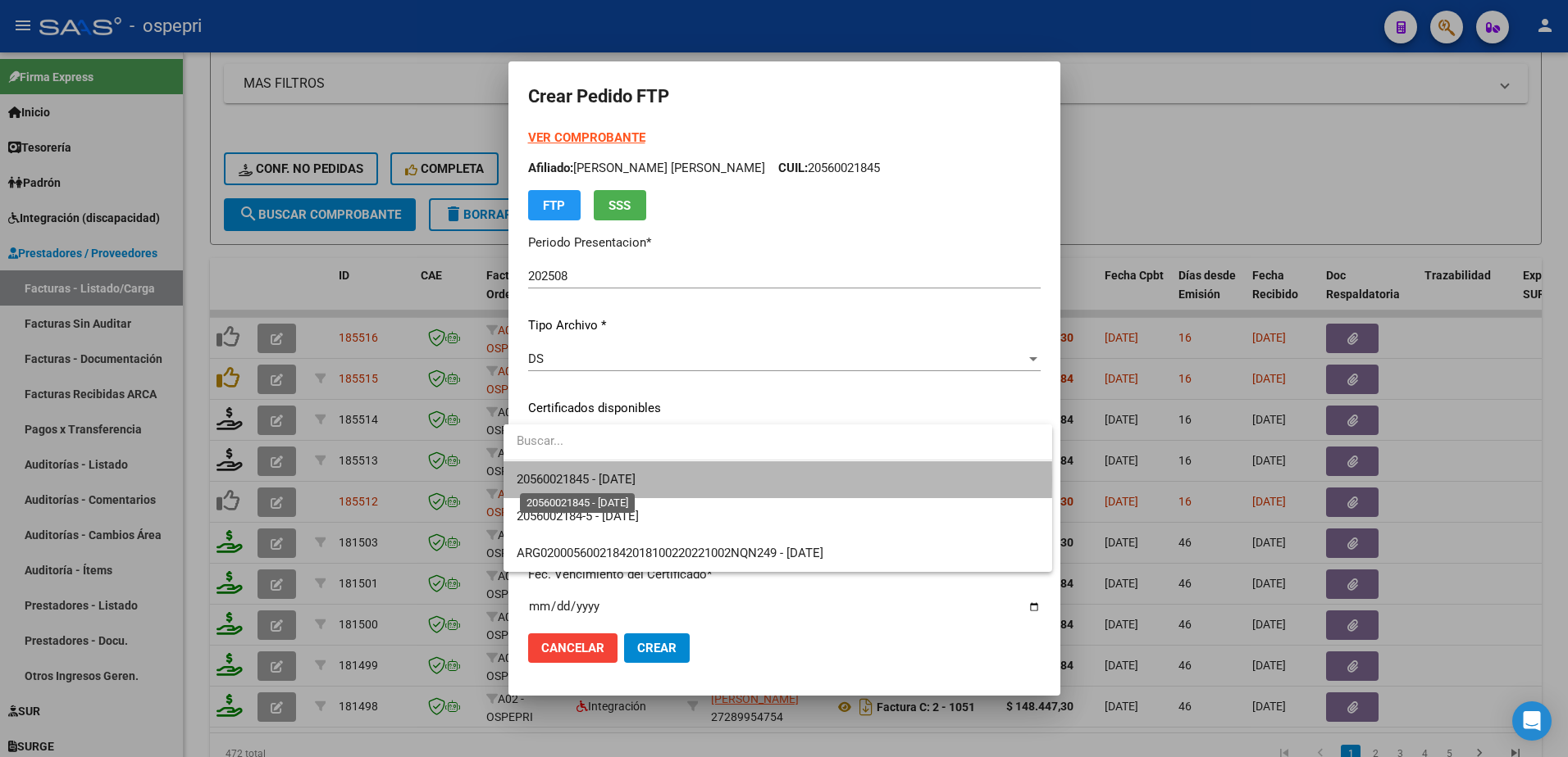
click at [565, 479] on span "20560021845 - 2025-10-02" at bounding box center [576, 479] width 119 height 15
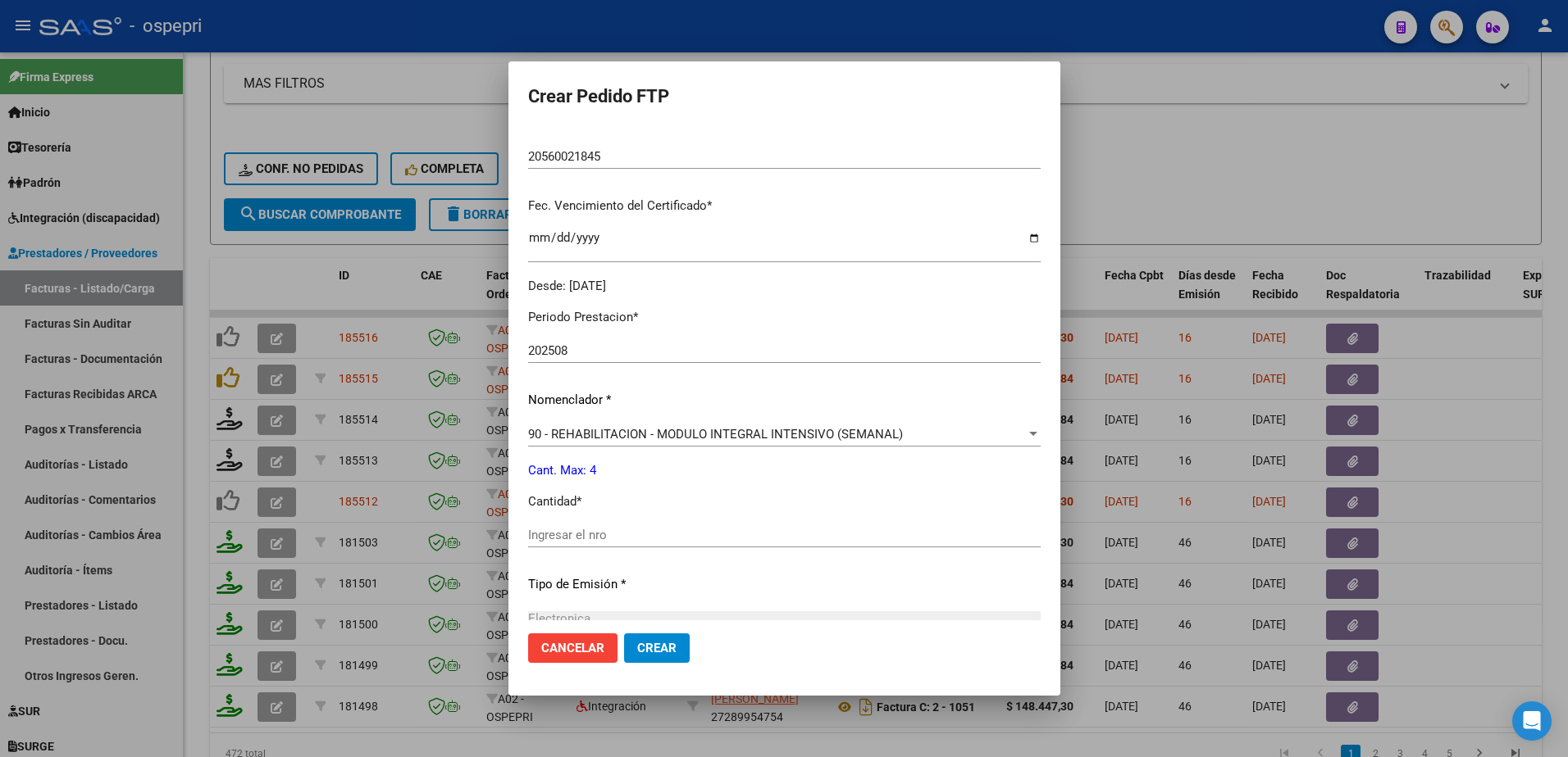
scroll to position [491, 0]
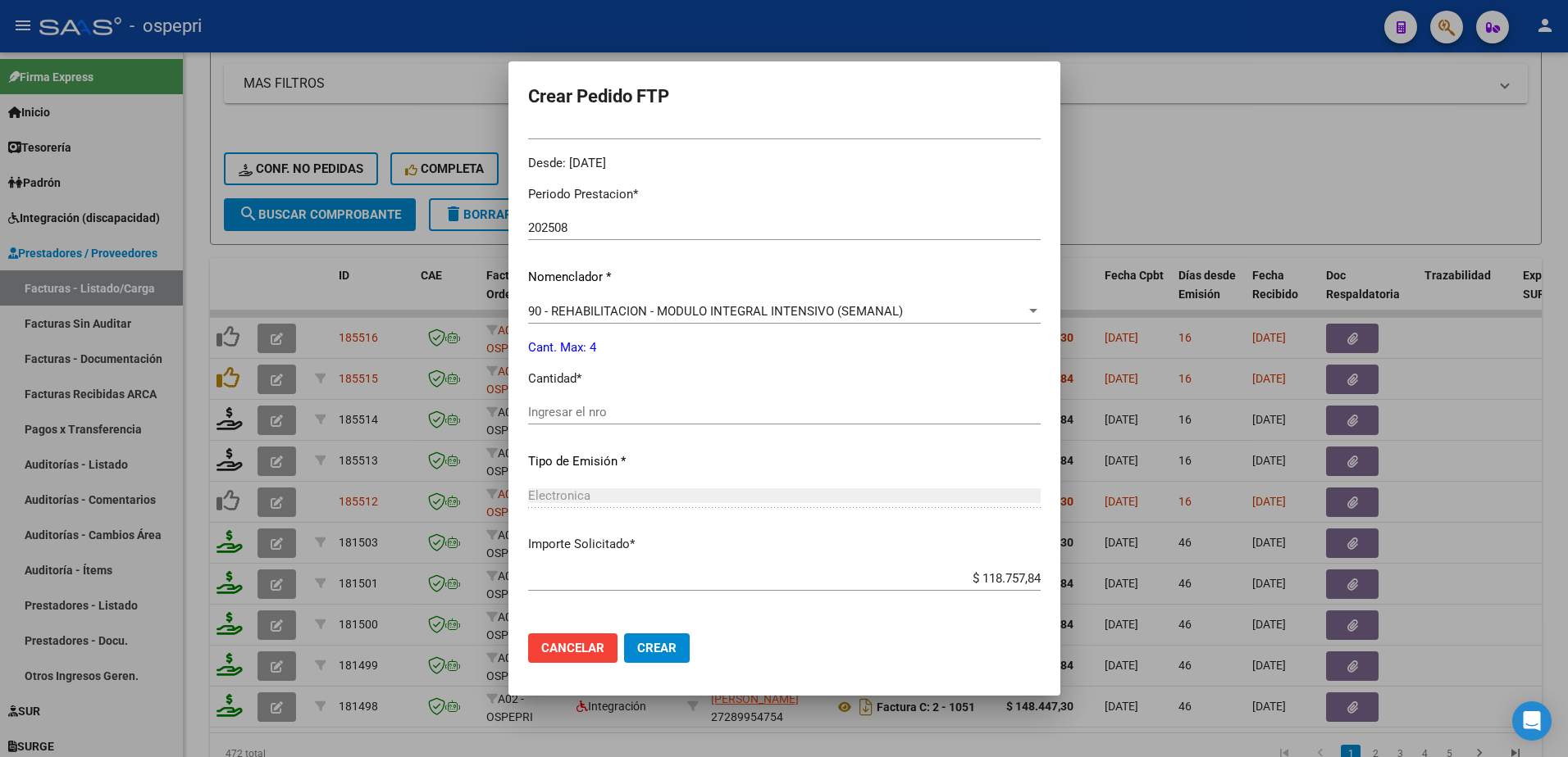
click at [587, 411] on input "Ingresar el nro" at bounding box center [784, 412] width 512 height 15
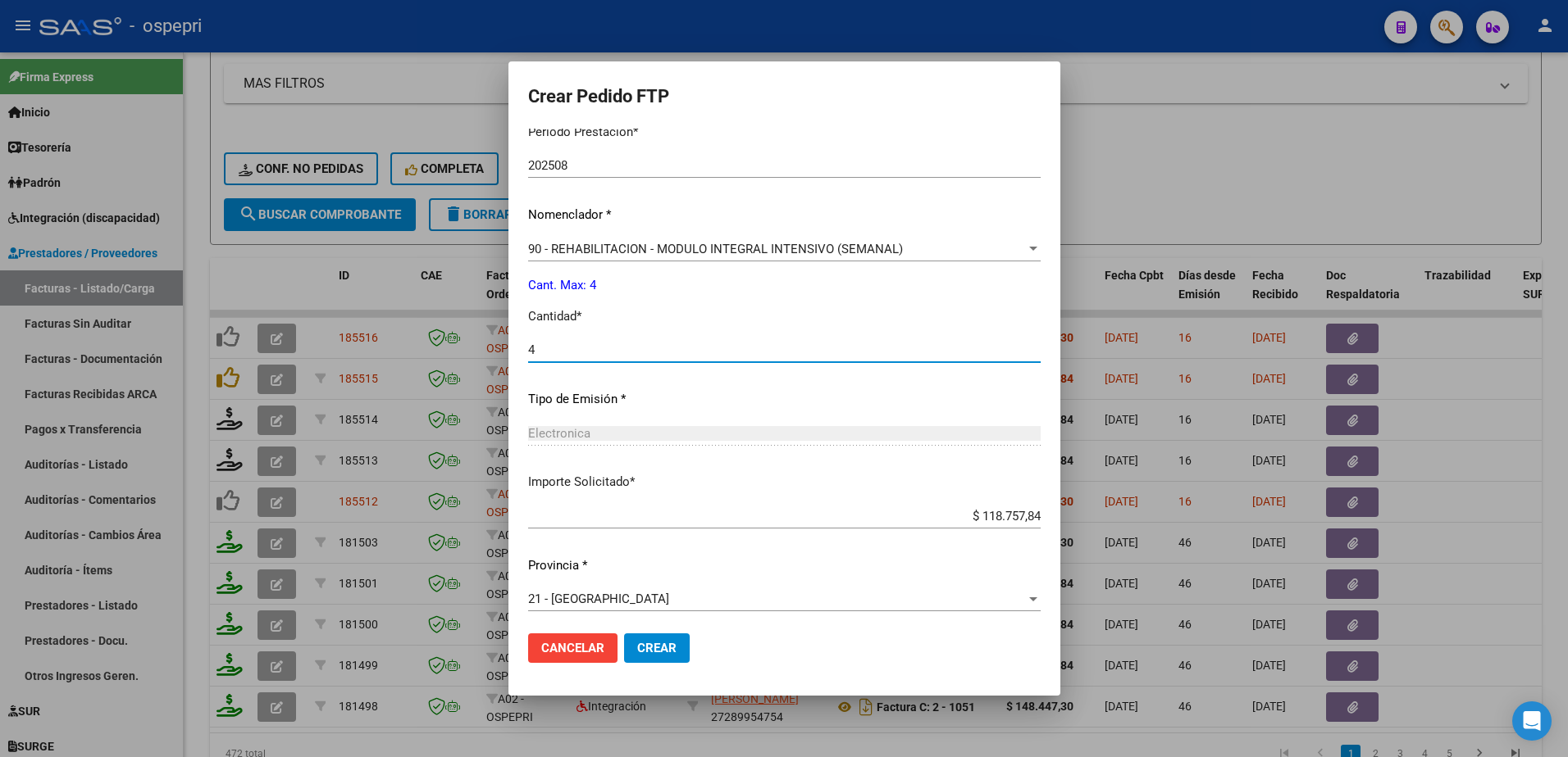
scroll to position [560, 0]
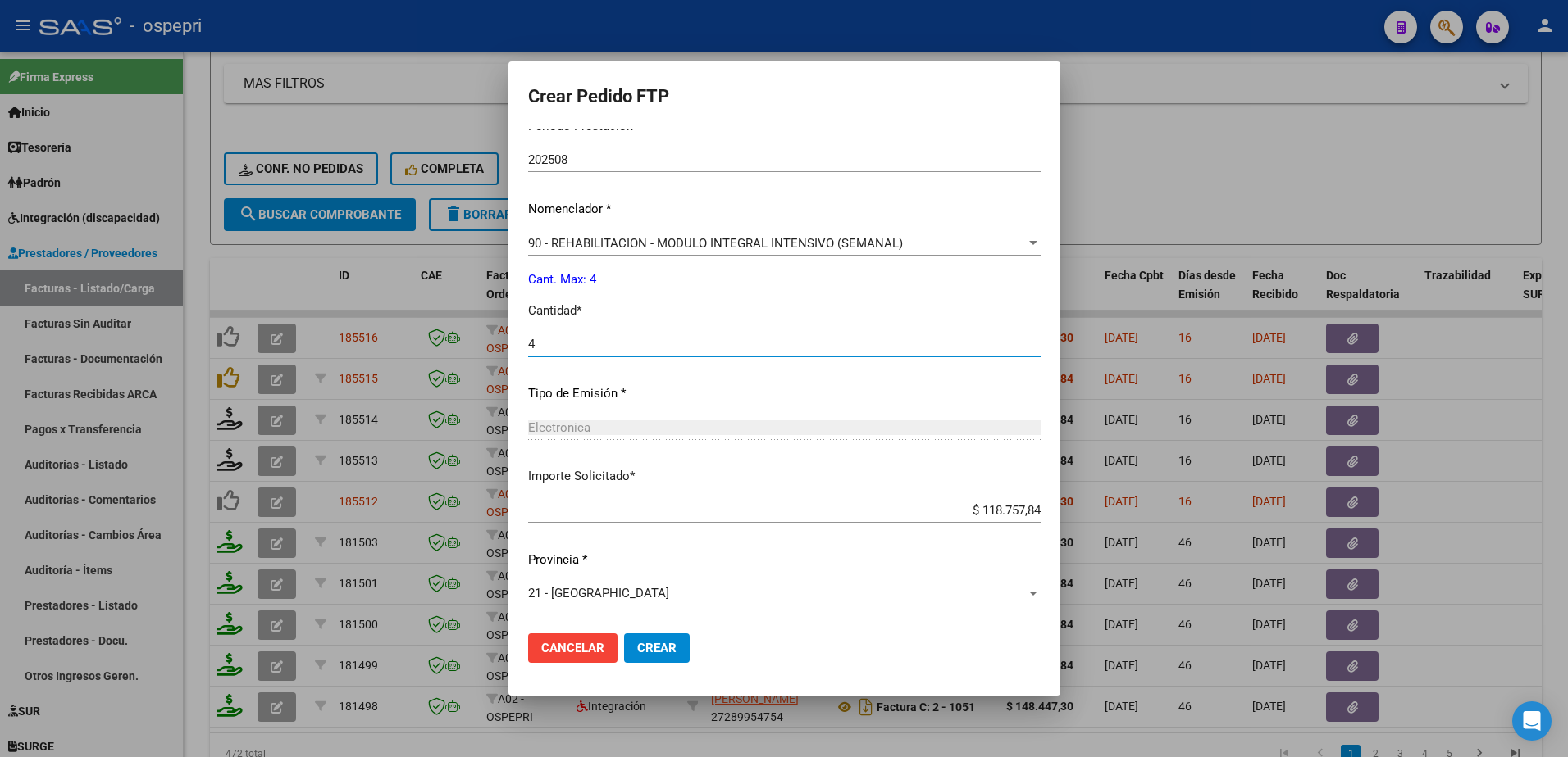
type input "4"
click at [637, 648] on span "Crear" at bounding box center [656, 648] width 39 height 15
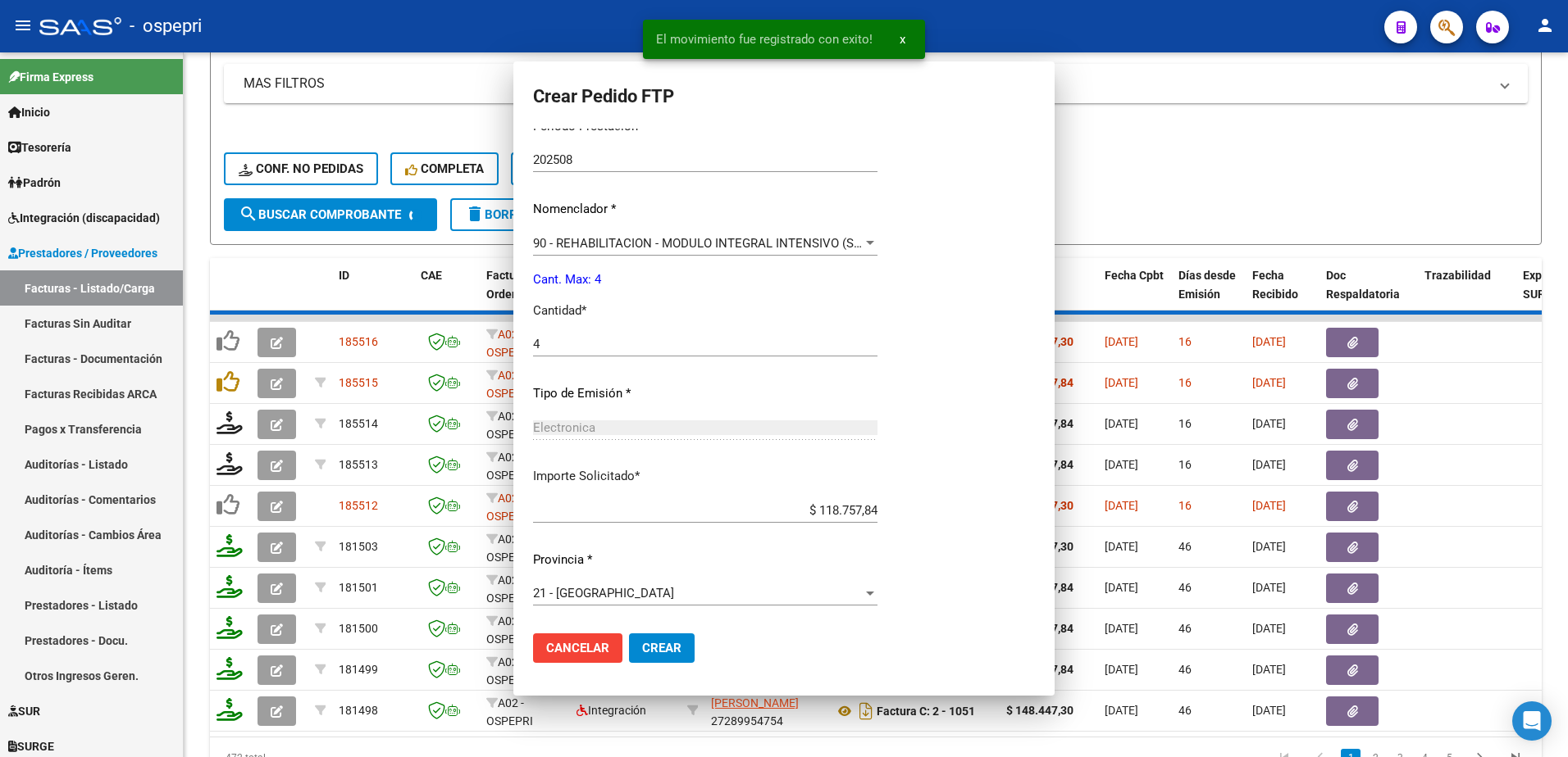
scroll to position [0, 0]
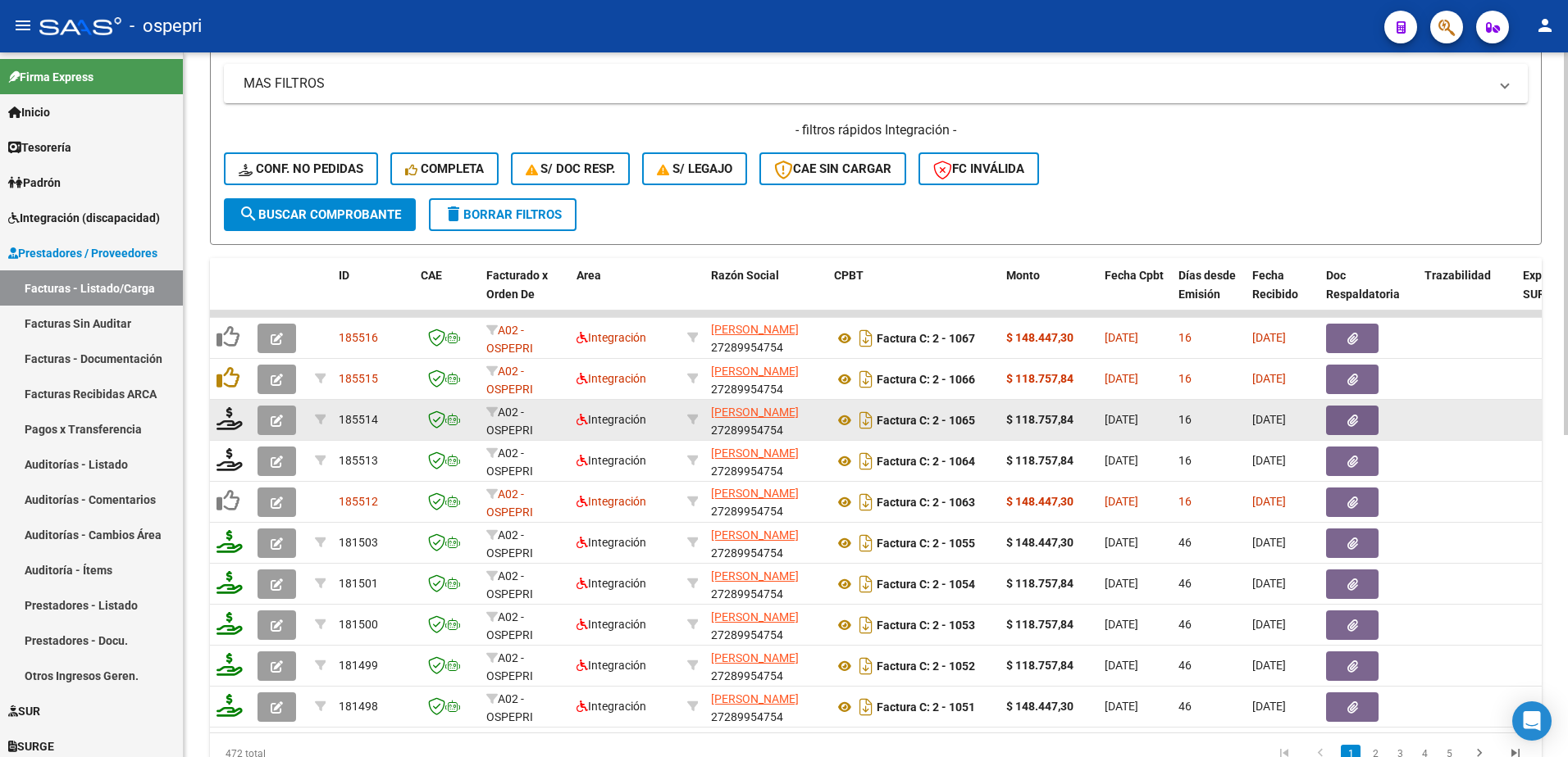
click at [232, 430] on div at bounding box center [230, 420] width 28 height 25
click at [238, 422] on icon at bounding box center [229, 419] width 26 height 23
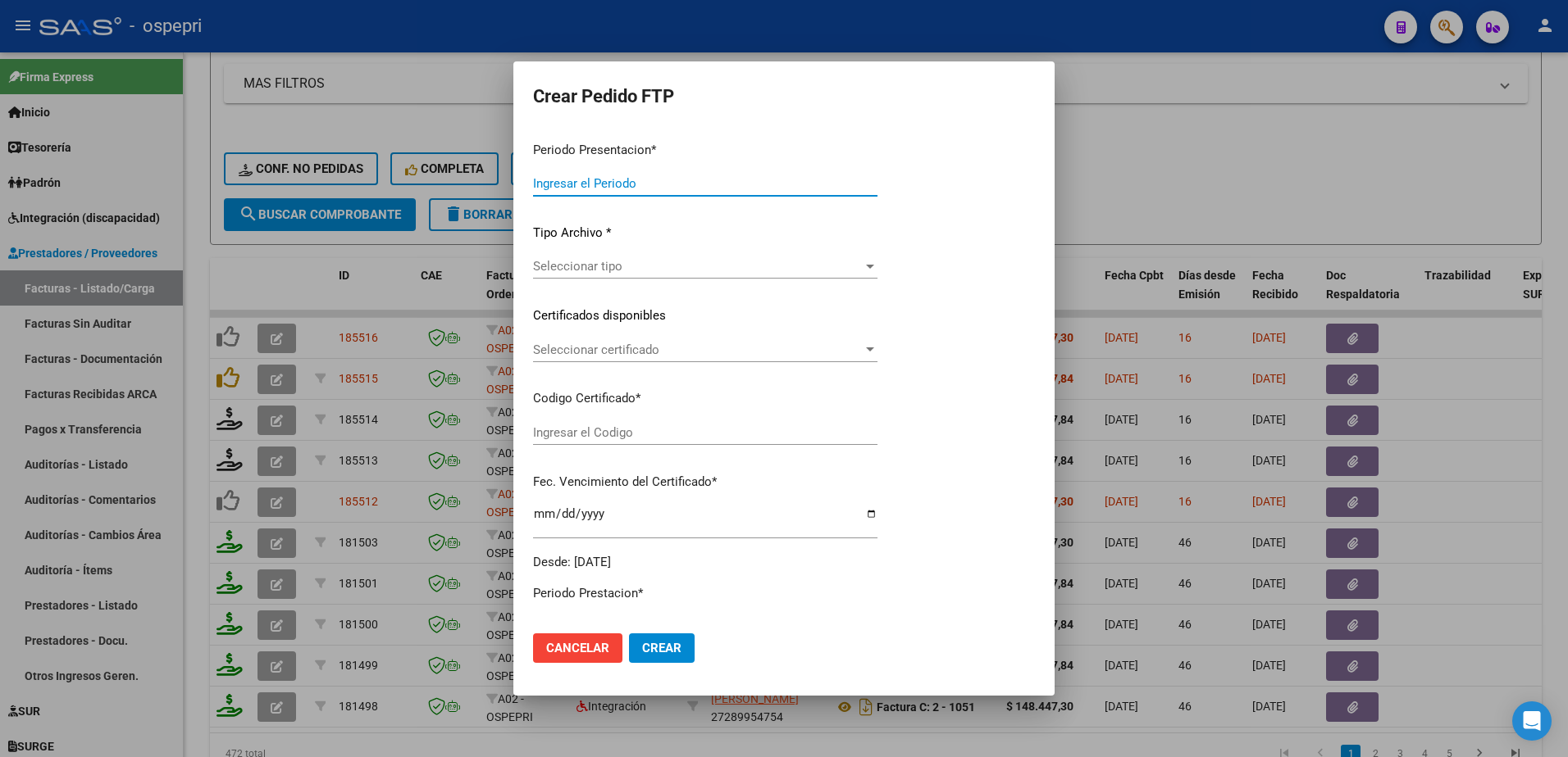
type input "202508"
type input "$ 118.757,84"
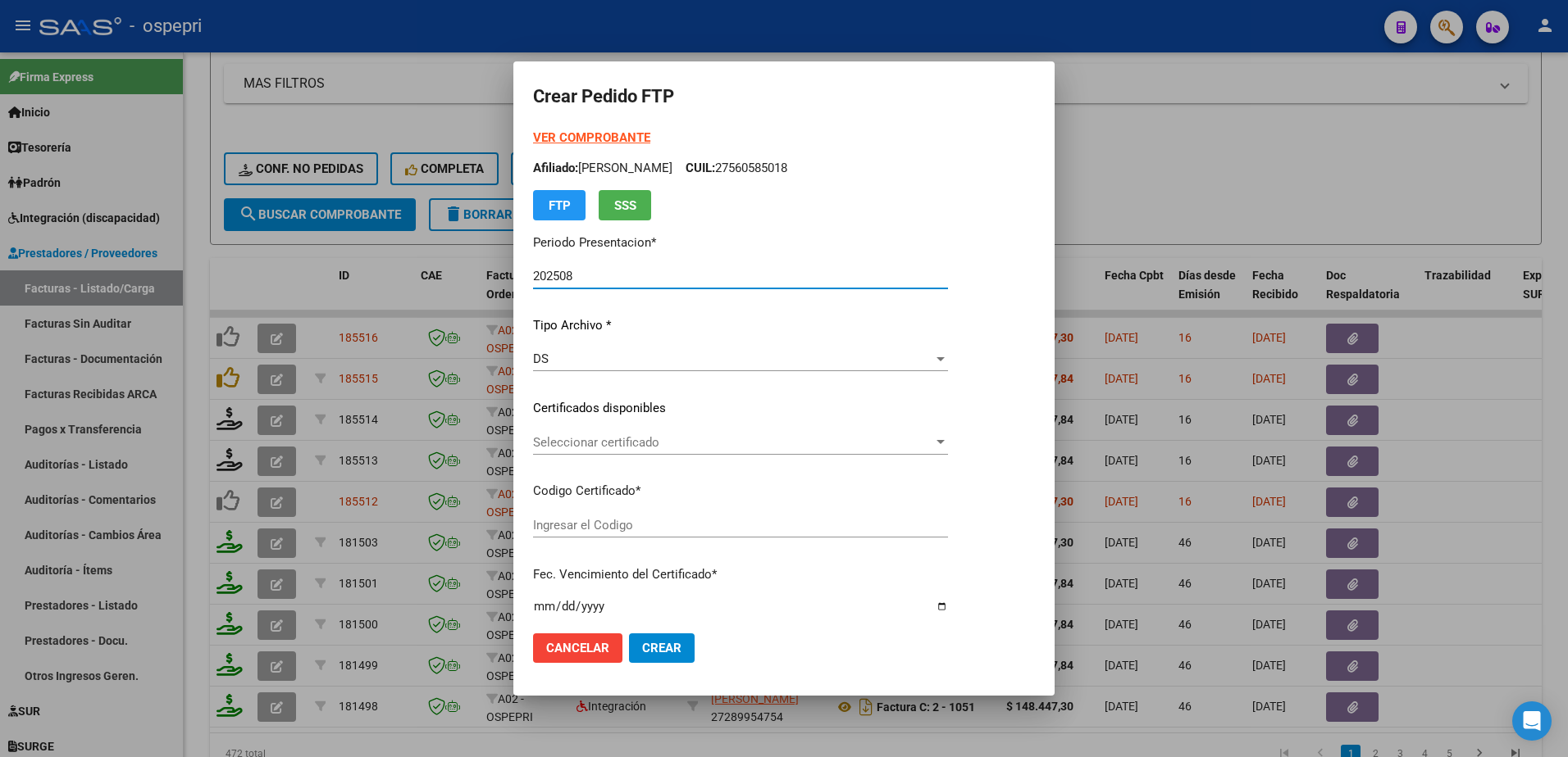
type input "2756058501-8"
type input "2027-02-24"
click at [614, 440] on span "Seleccionar certificado" at bounding box center [733, 443] width 400 height 15
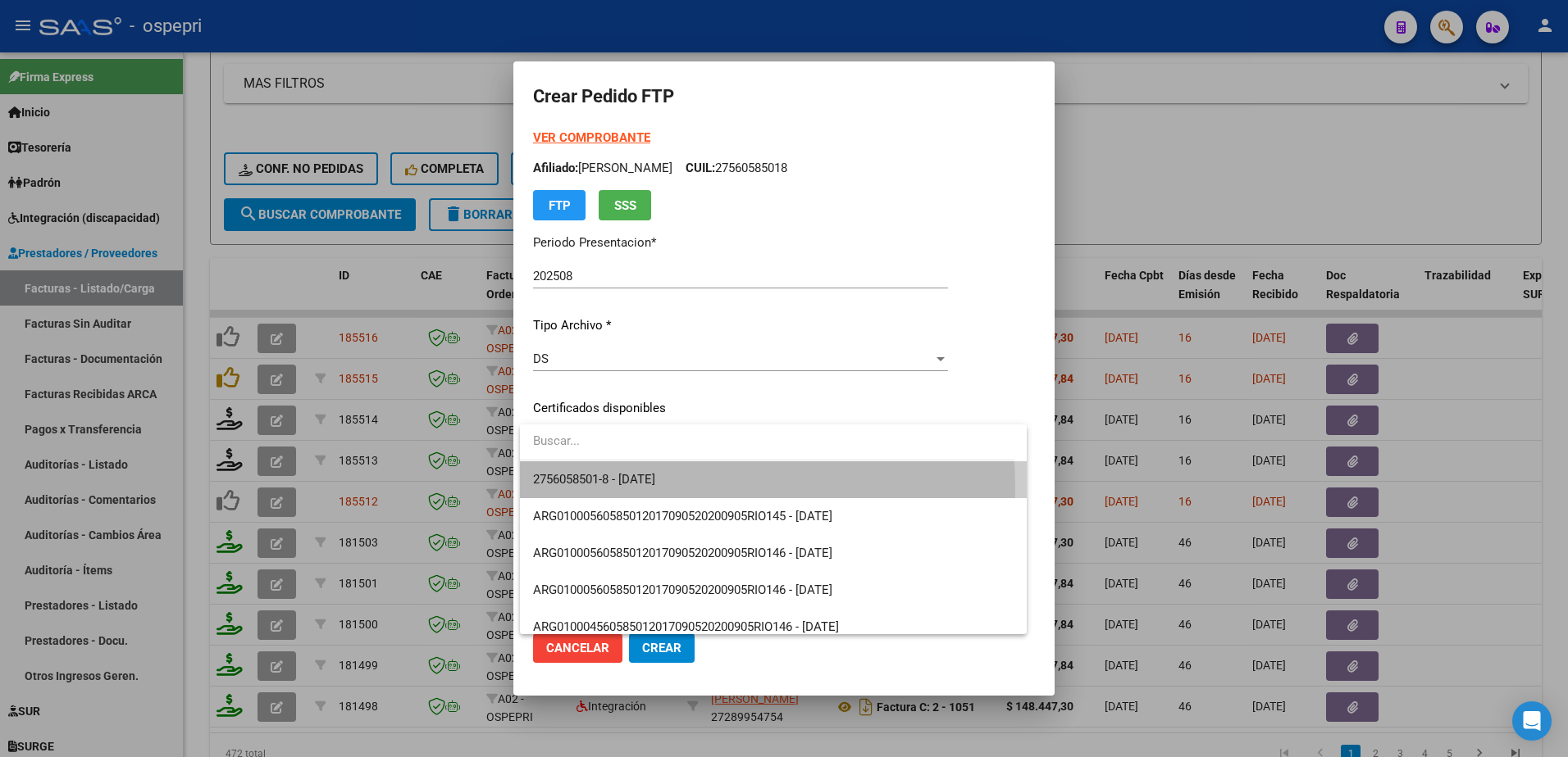
click at [628, 489] on span "2756058501-8 - 2027-02-24" at bounding box center [773, 480] width 480 height 37
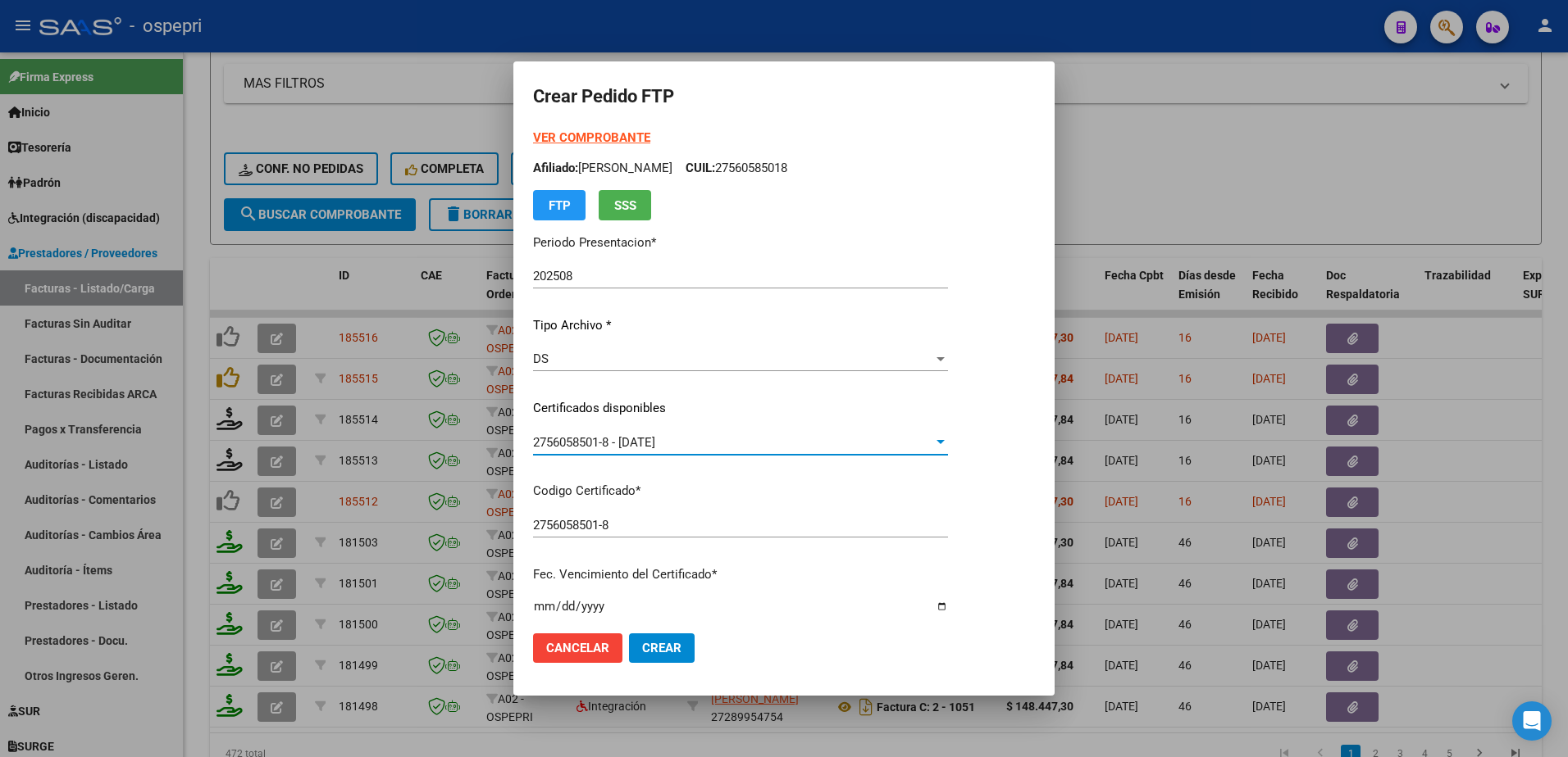
scroll to position [328, 0]
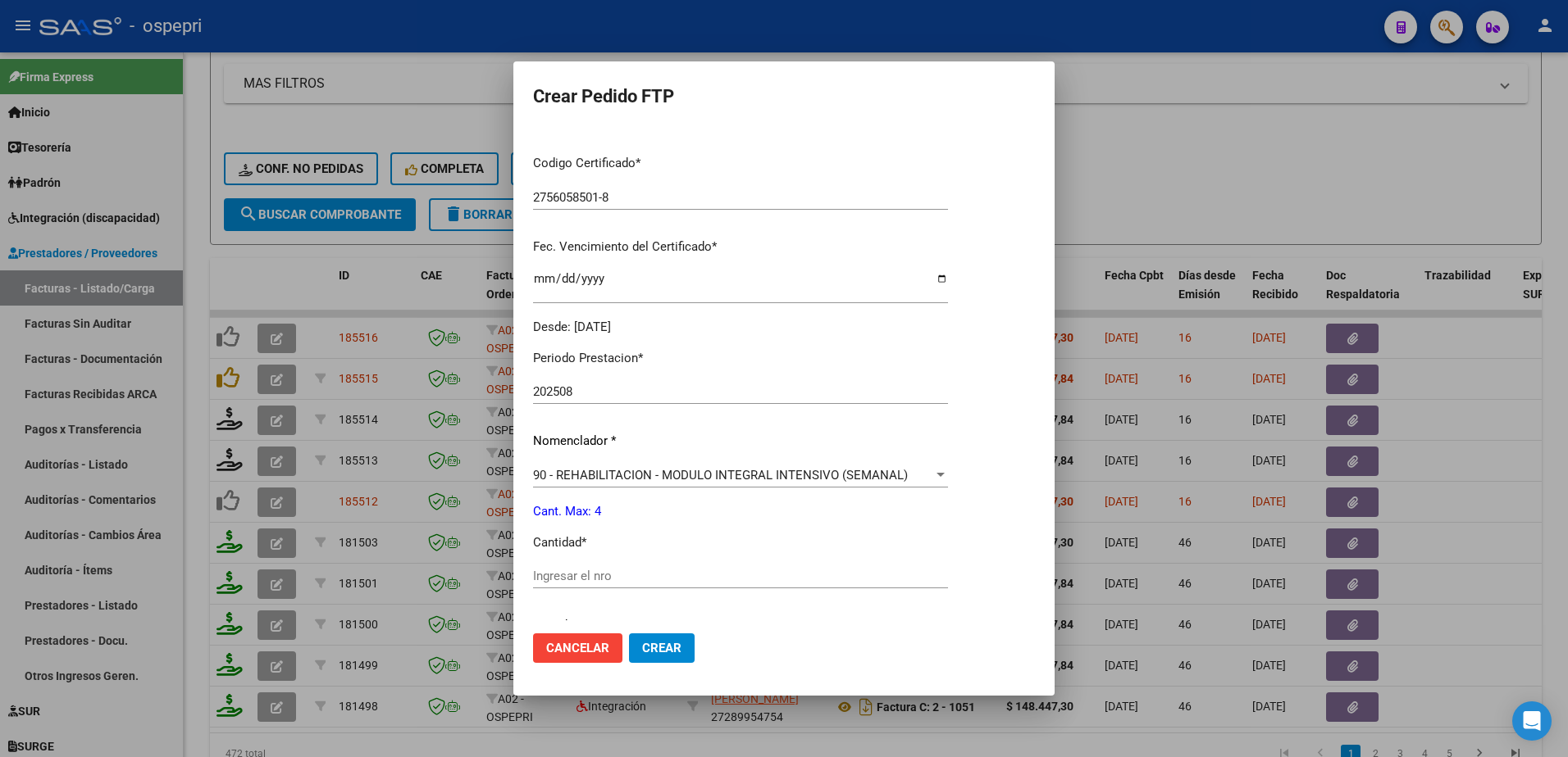
click at [630, 579] on input "Ingresar el nro" at bounding box center [741, 576] width 415 height 15
type input "4"
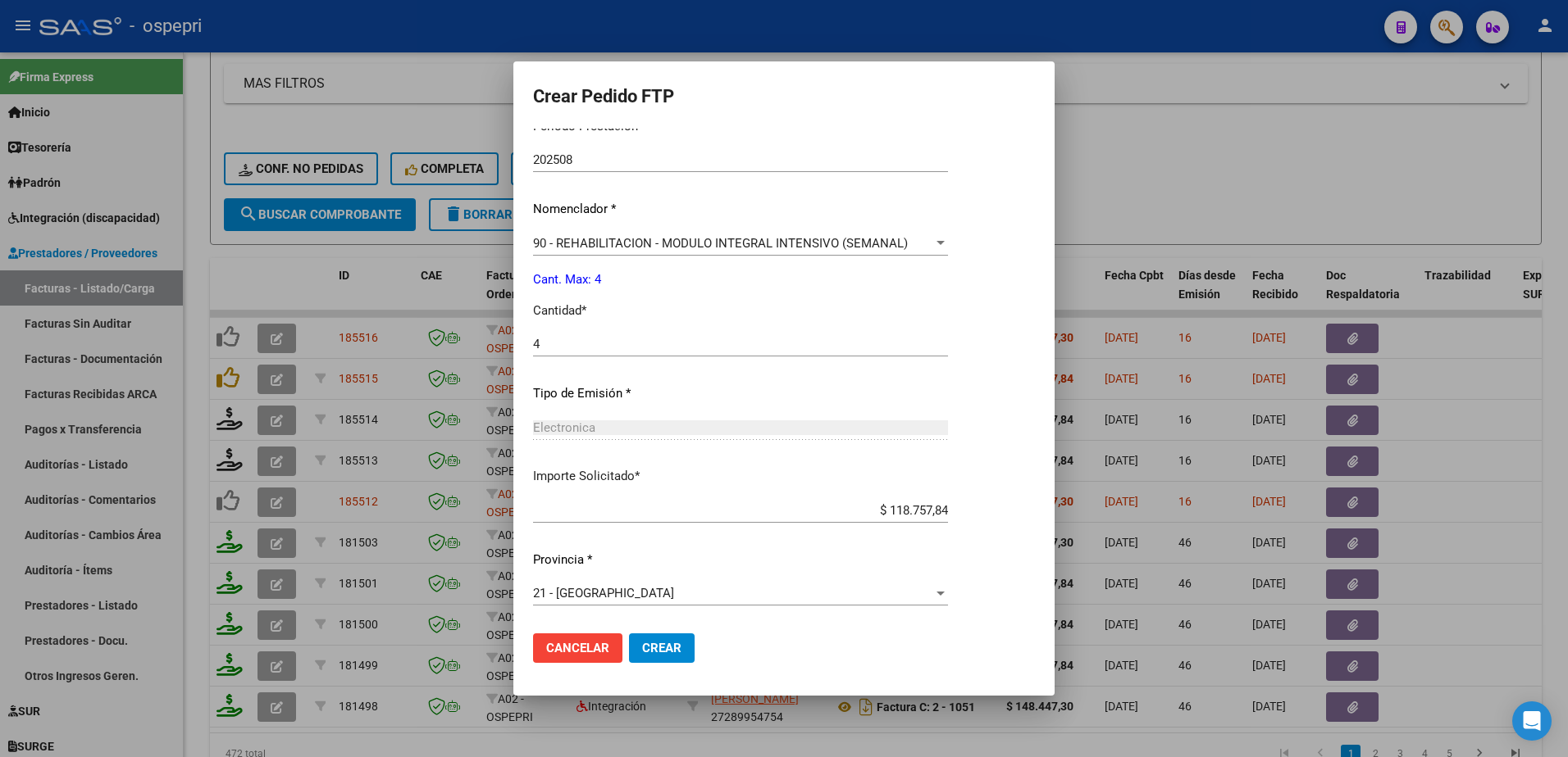
click at [659, 643] on span "Crear" at bounding box center [662, 648] width 39 height 15
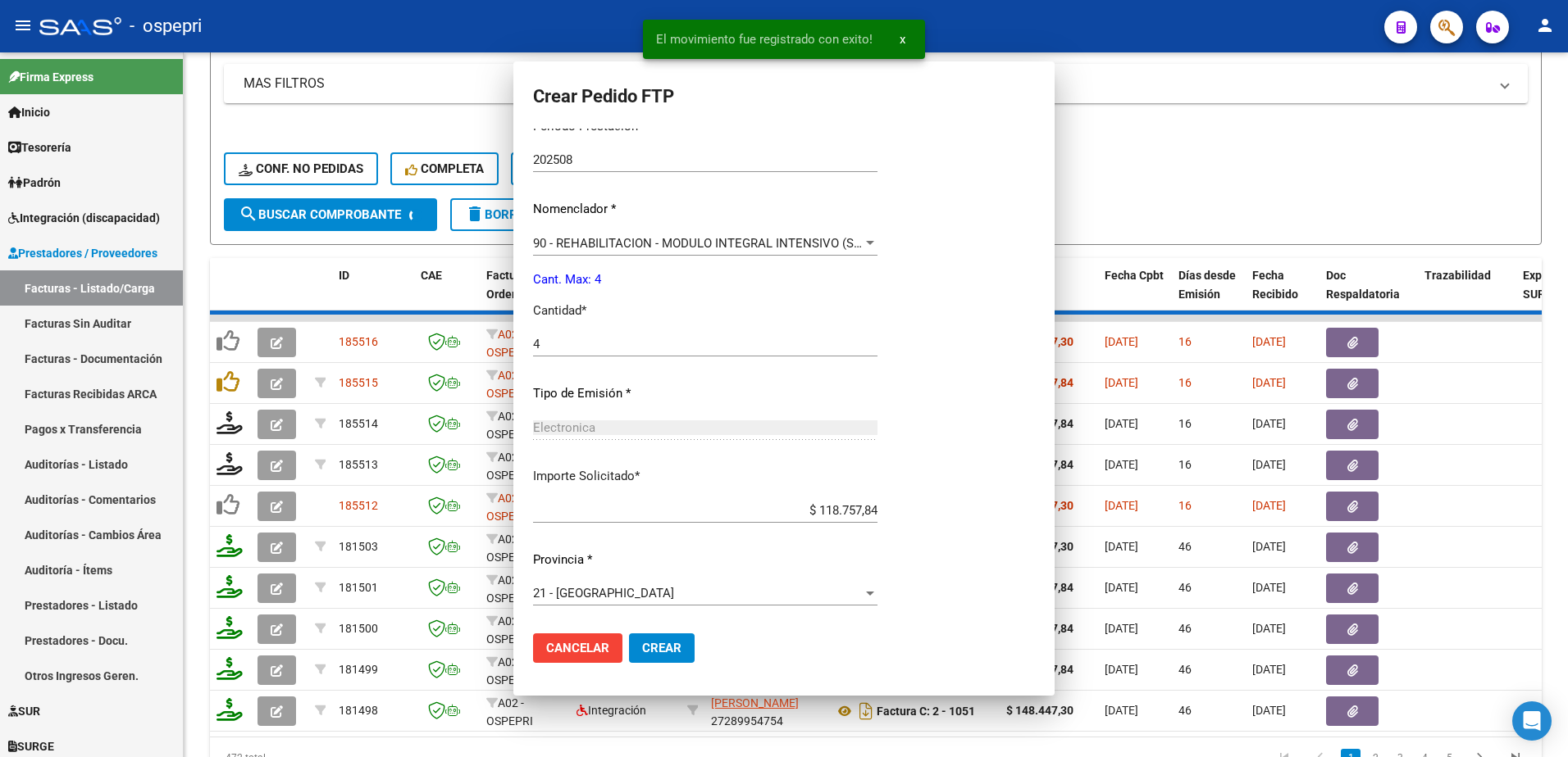
scroll to position [0, 0]
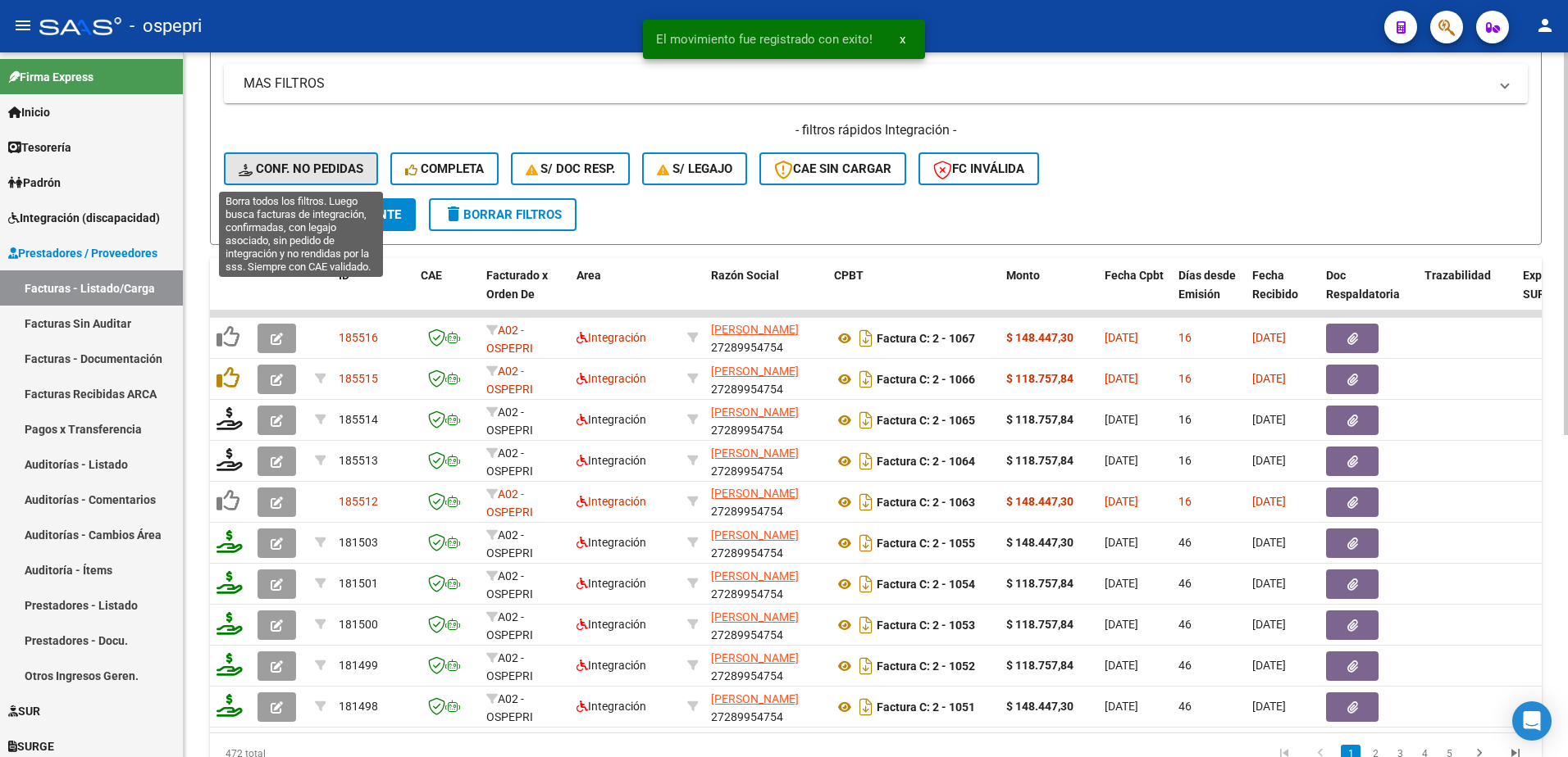
click at [315, 164] on span "Conf. no pedidas" at bounding box center [301, 168] width 125 height 15
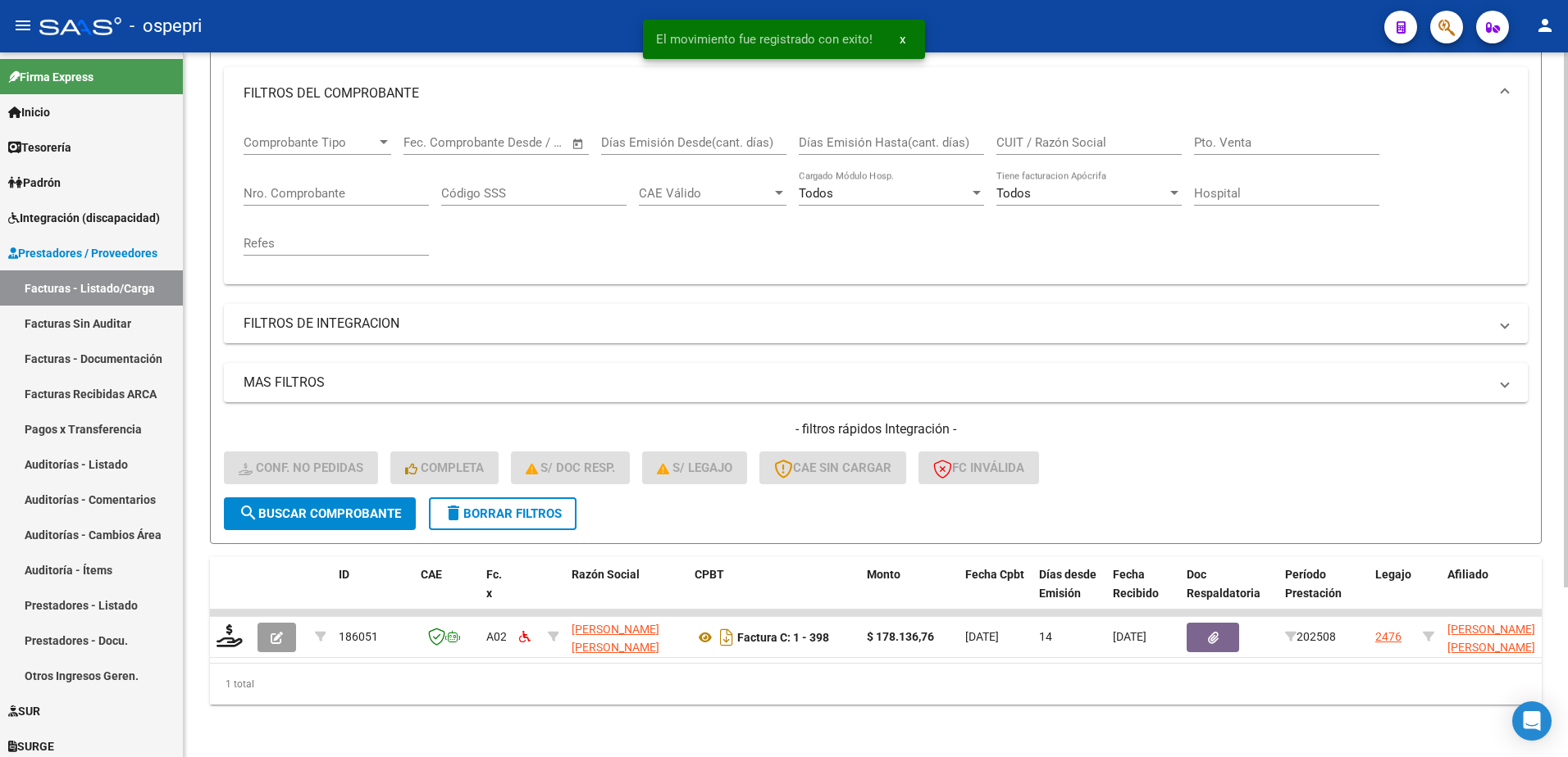
scroll to position [224, 0]
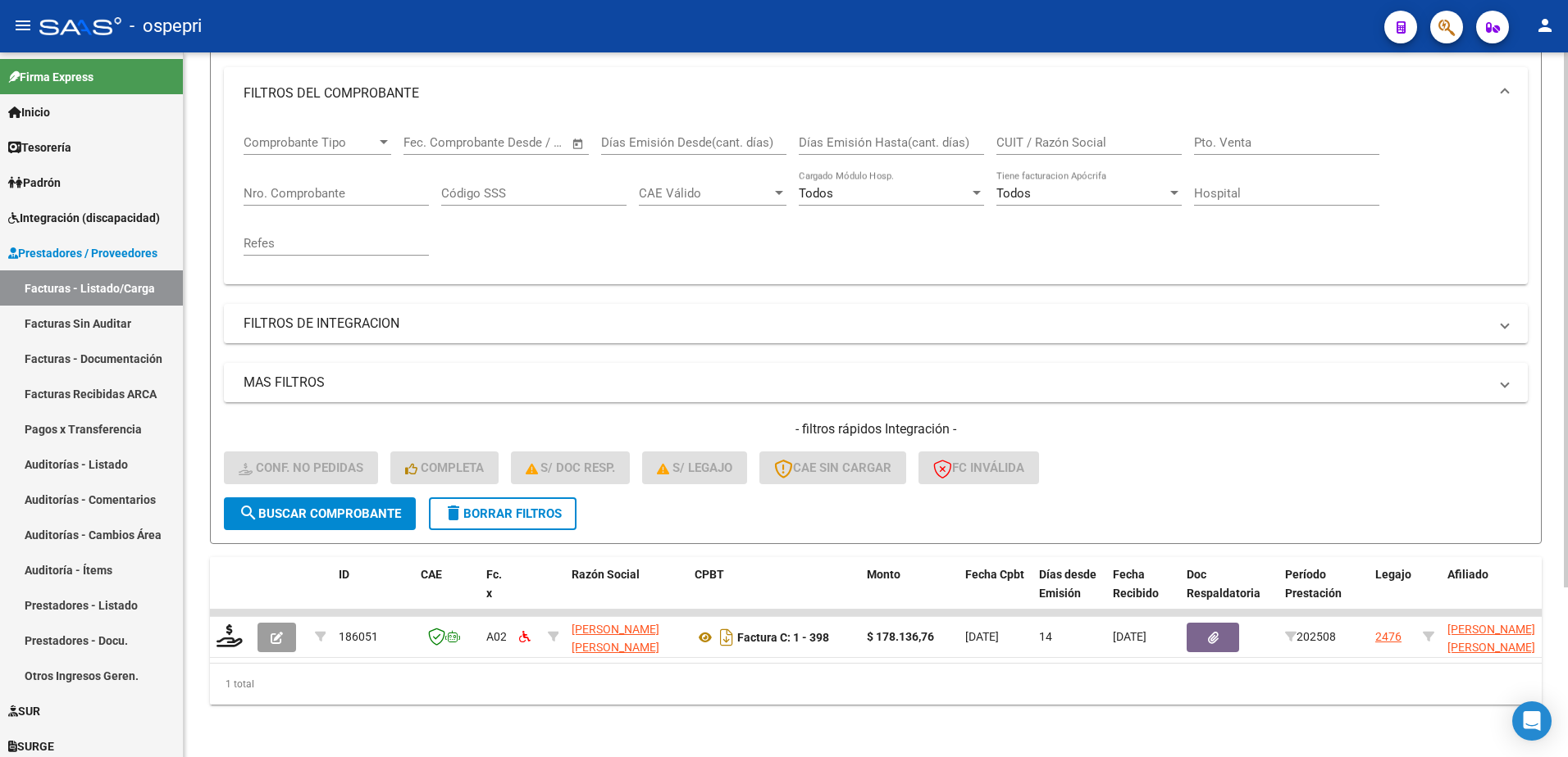
click at [509, 510] on button "delete Borrar Filtros" at bounding box center [502, 514] width 147 height 33
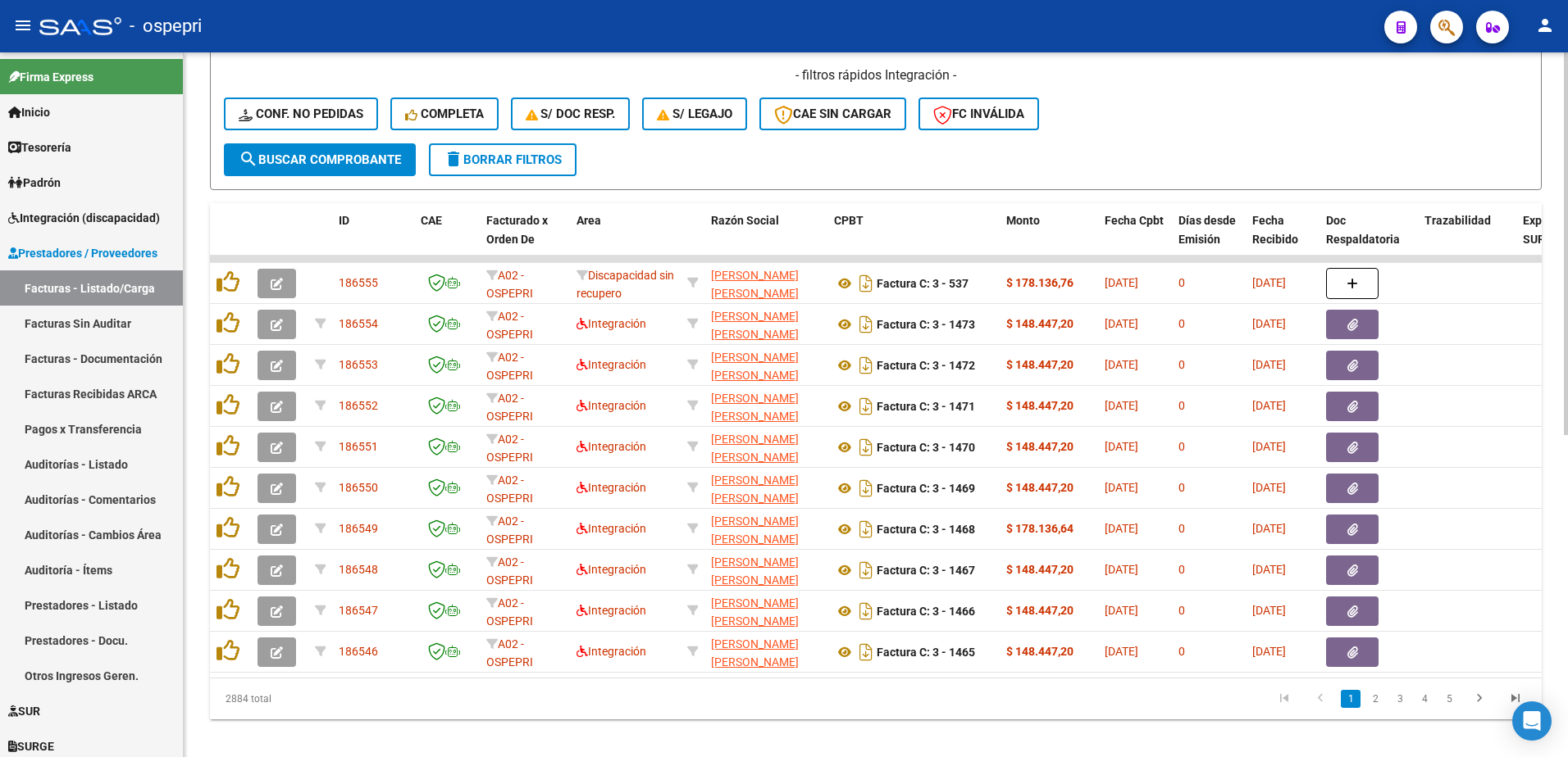
scroll to position [592, 0]
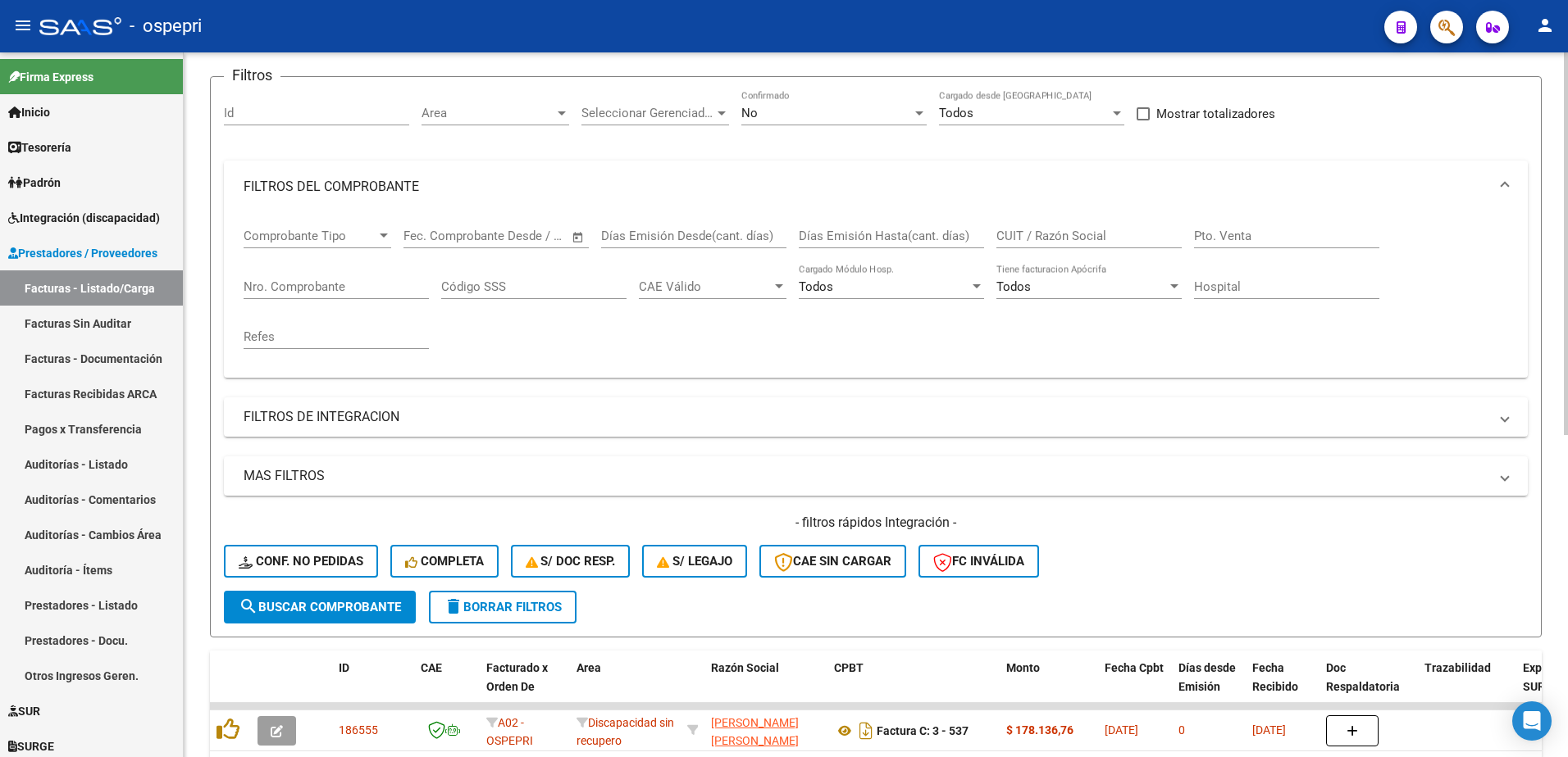
scroll to position [0, 0]
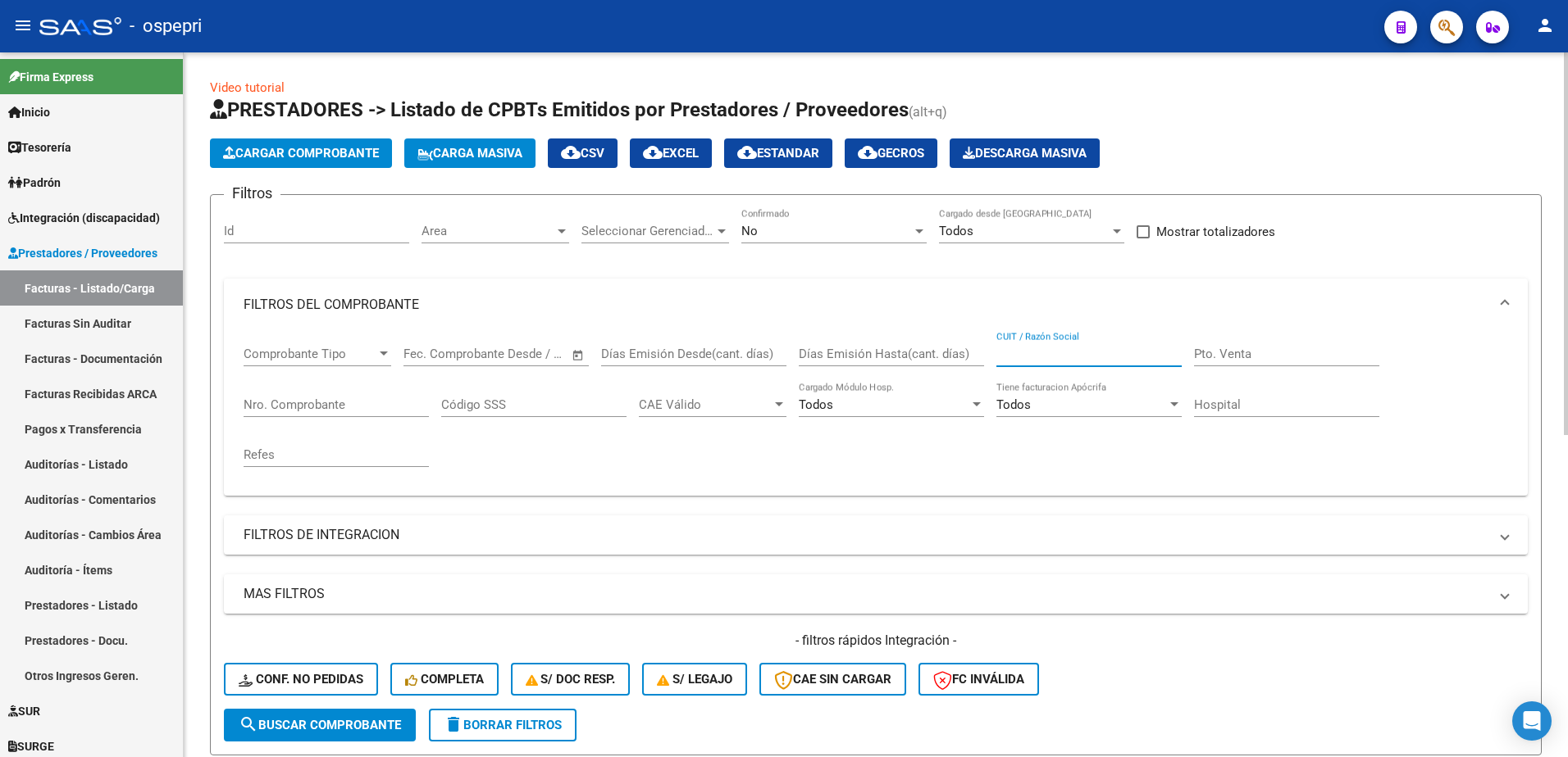
click at [1051, 356] on input "CUIT / Razón Social" at bounding box center [1089, 354] width 186 height 15
click at [1022, 366] on div "CUIT / Razón Social" at bounding box center [1089, 348] width 186 height 35
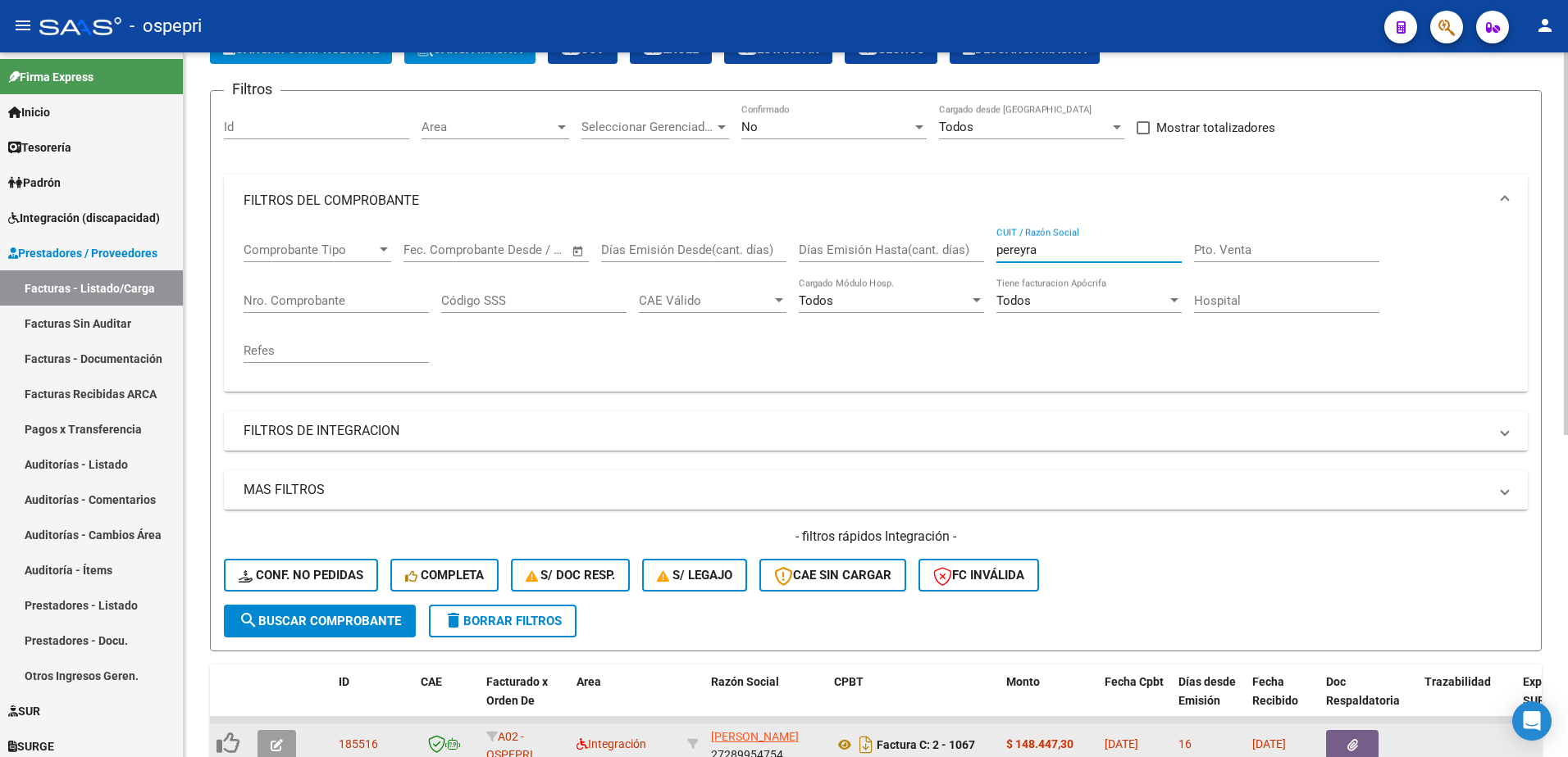
scroll to position [328, 0]
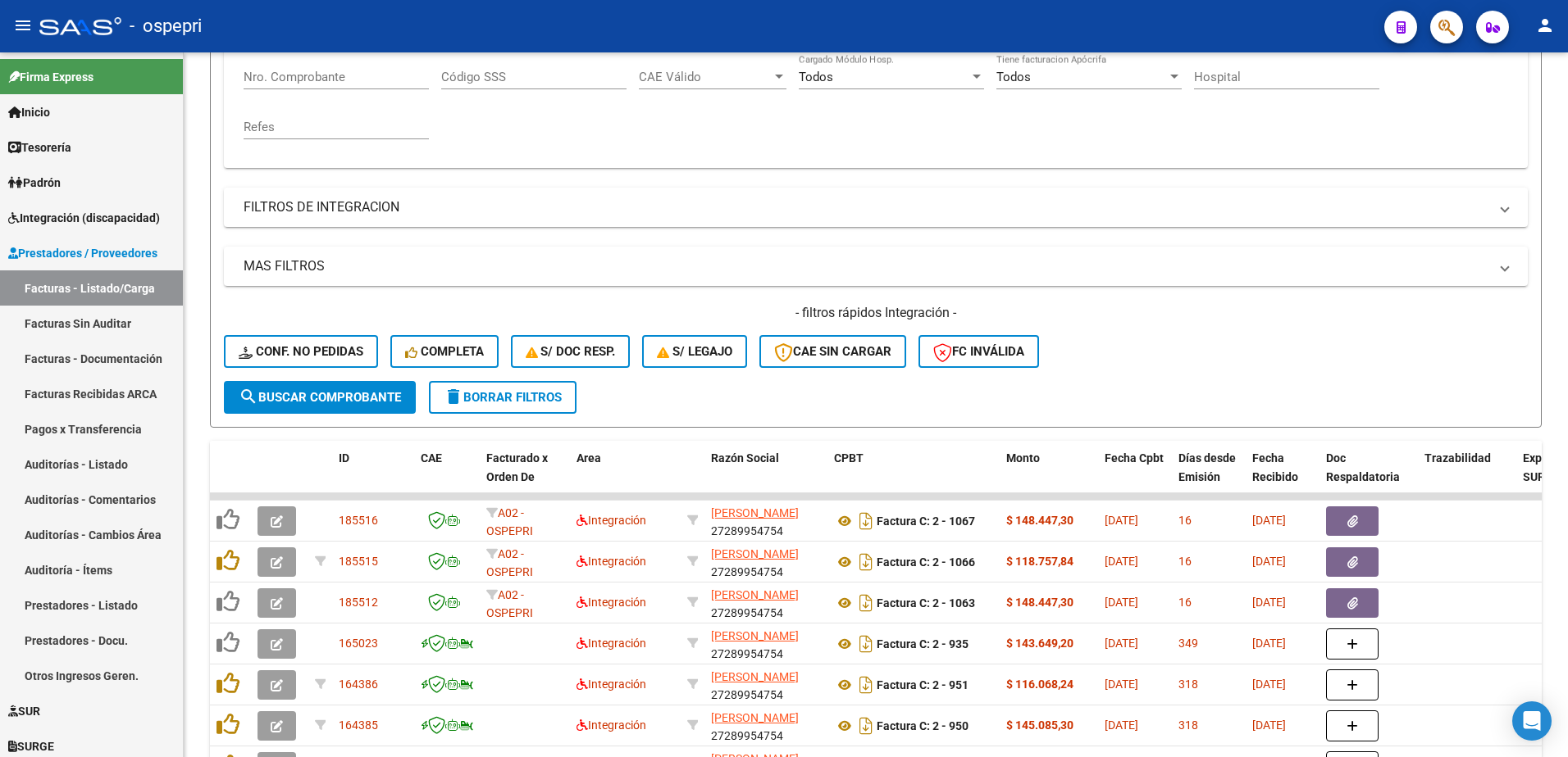
type input "pereyra"
click at [1108, 387] on form "Filtros Id Area Area Seleccionar Gerenciador Seleccionar Gerenciador No Confirm…" at bounding box center [876, 147] width 1332 height 561
click at [1165, 368] on div "- filtros rápidos Integración - Conf. no pedidas Completa S/ Doc Resp. S/ legaj…" at bounding box center [876, 342] width 1304 height 77
click at [1208, 353] on div "- filtros rápidos Integración - Conf. no pedidas Completa S/ Doc Resp. S/ legaj…" at bounding box center [876, 342] width 1304 height 77
click at [1176, 360] on div "- filtros rápidos Integración - Conf. no pedidas Completa S/ Doc Resp. S/ legaj…" at bounding box center [876, 342] width 1304 height 77
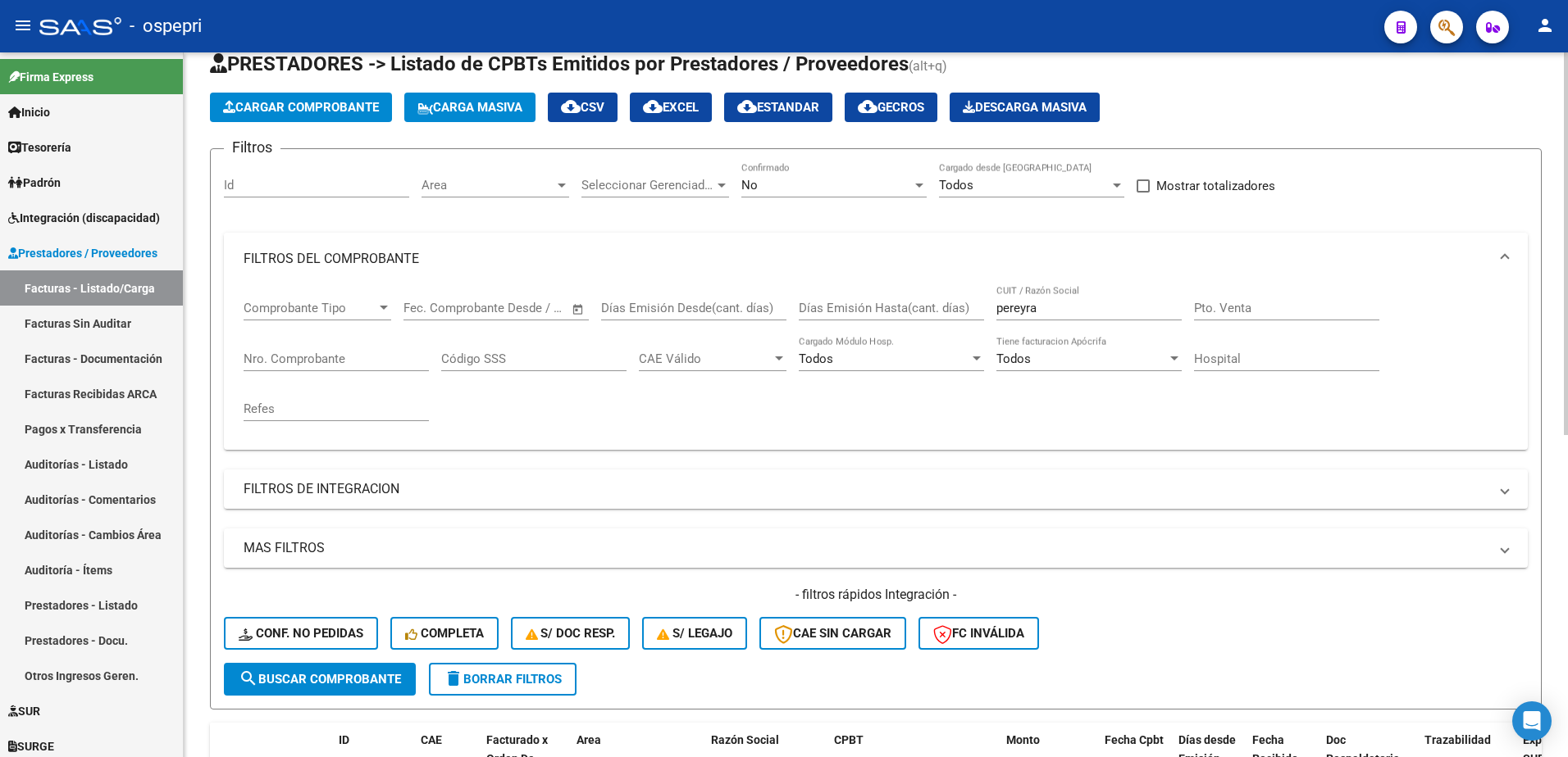
scroll to position [0, 0]
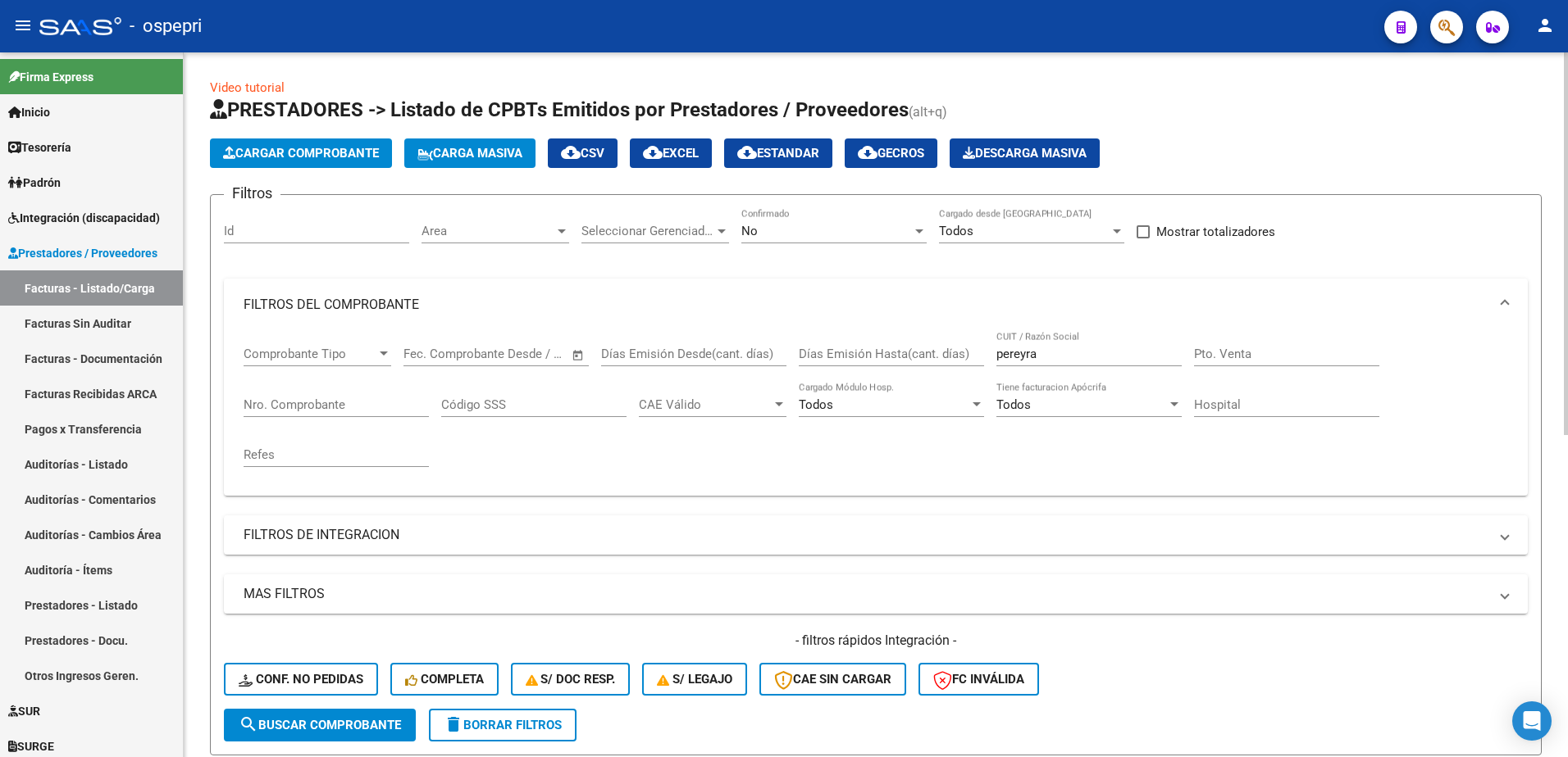
click at [1315, 139] on div "Cargar Comprobante Carga Masiva cloud_download CSV cloud_download EXCEL cloud_d…" at bounding box center [876, 153] width 1332 height 30
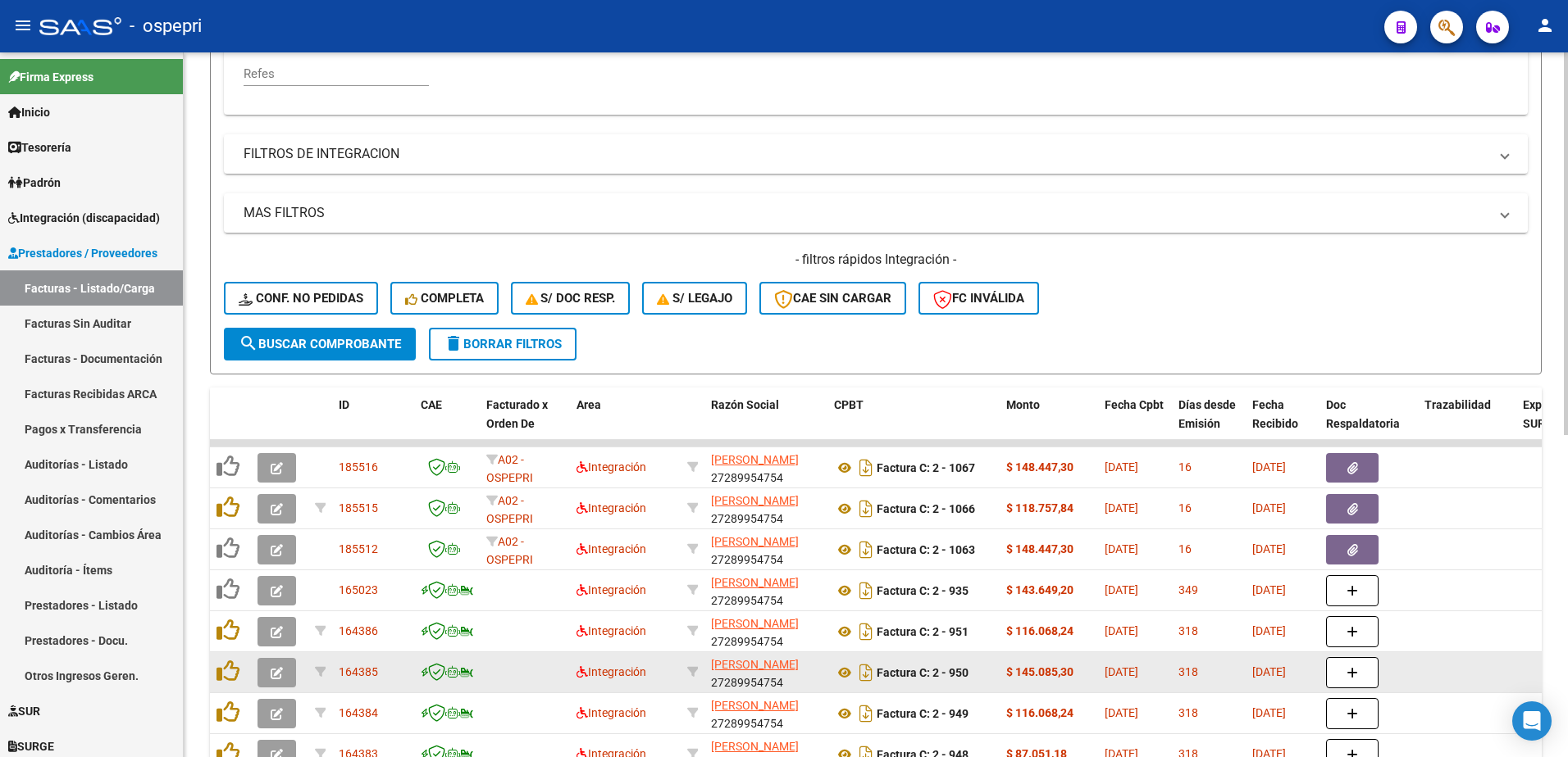
scroll to position [409, 0]
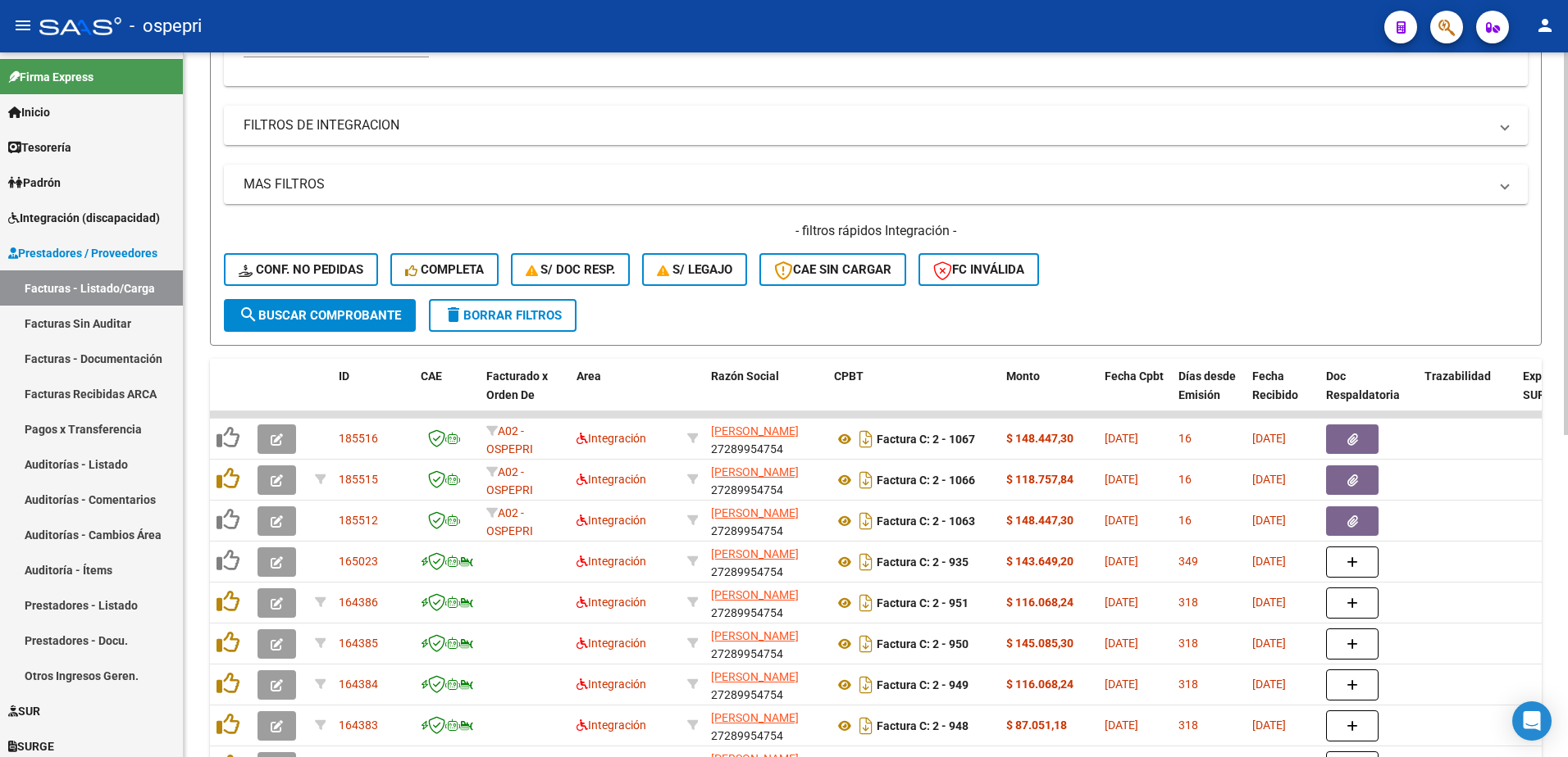
click at [1190, 274] on div "- filtros rápidos Integración - Conf. no pedidas Completa S/ Doc Resp. S/ legaj…" at bounding box center [876, 260] width 1304 height 77
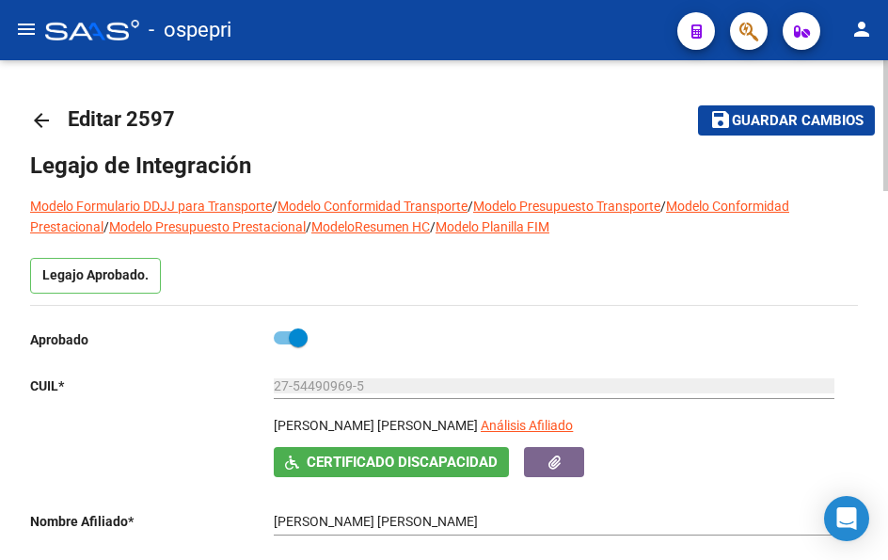
click at [44, 118] on mat-icon "arrow_back" at bounding box center [41, 120] width 23 height 23
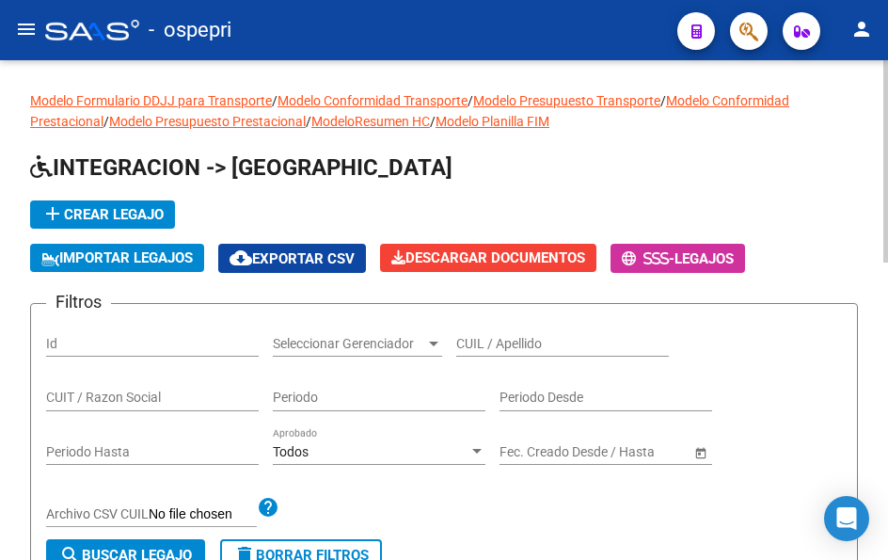
click at [534, 339] on input "CUIL / Apellido" at bounding box center [562, 344] width 213 height 16
paste input "53074612"
type input "53074612"
click at [88, 548] on span "search Buscar Legajo" at bounding box center [125, 555] width 133 height 17
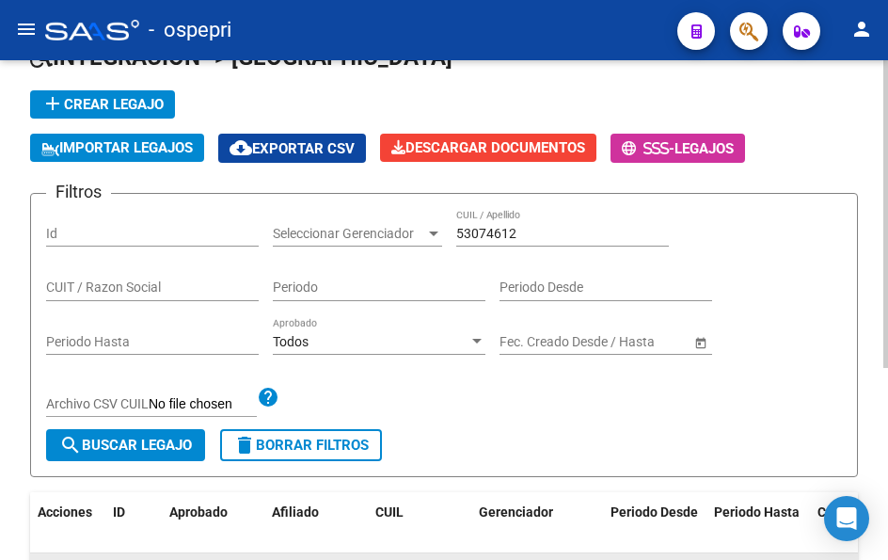
scroll to position [310, 0]
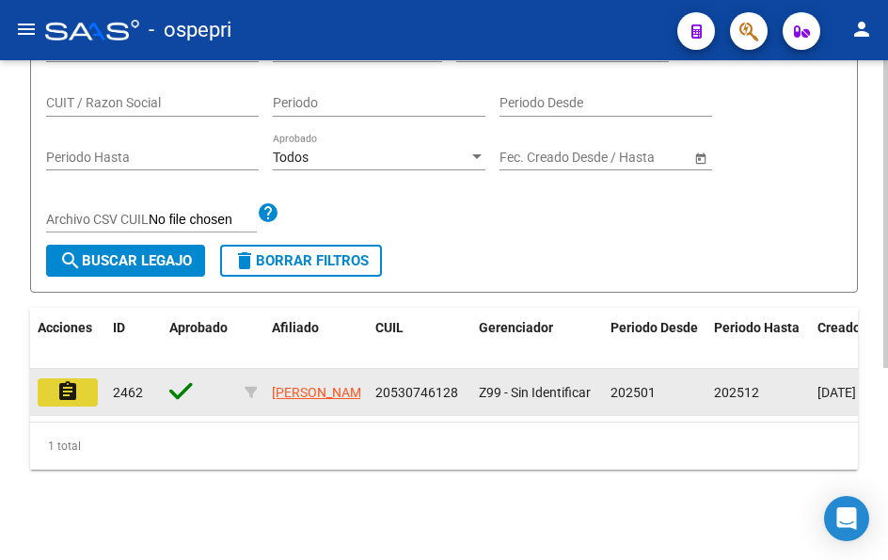
click at [61, 380] on mat-icon "assignment" at bounding box center [67, 391] width 23 height 23
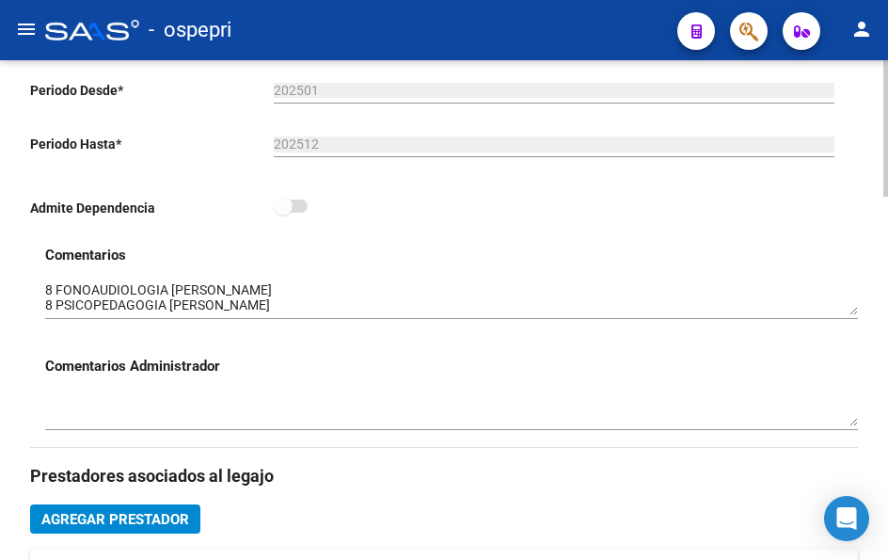
scroll to position [564, 0]
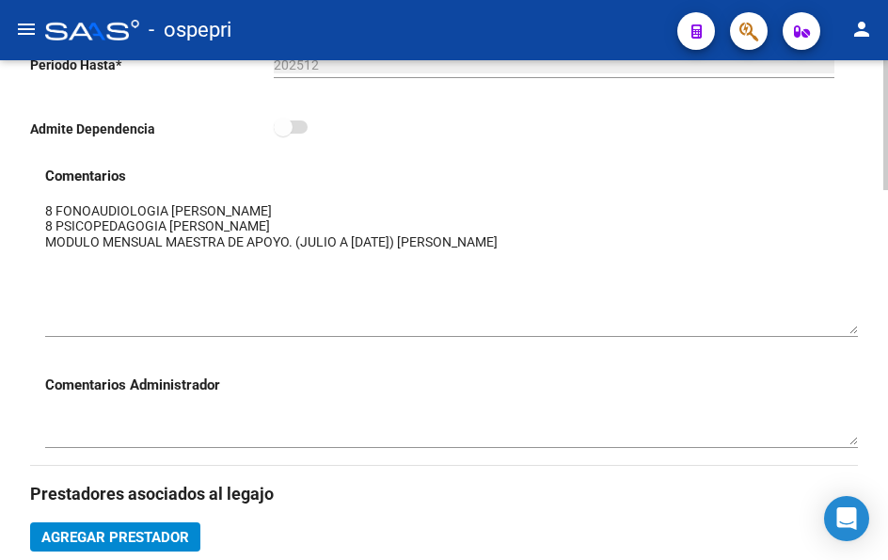
drag, startPoint x: 853, startPoint y: 237, endPoint x: 846, endPoint y: 334, distance: 97.2
click at [846, 334] on textarea at bounding box center [451, 267] width 813 height 133
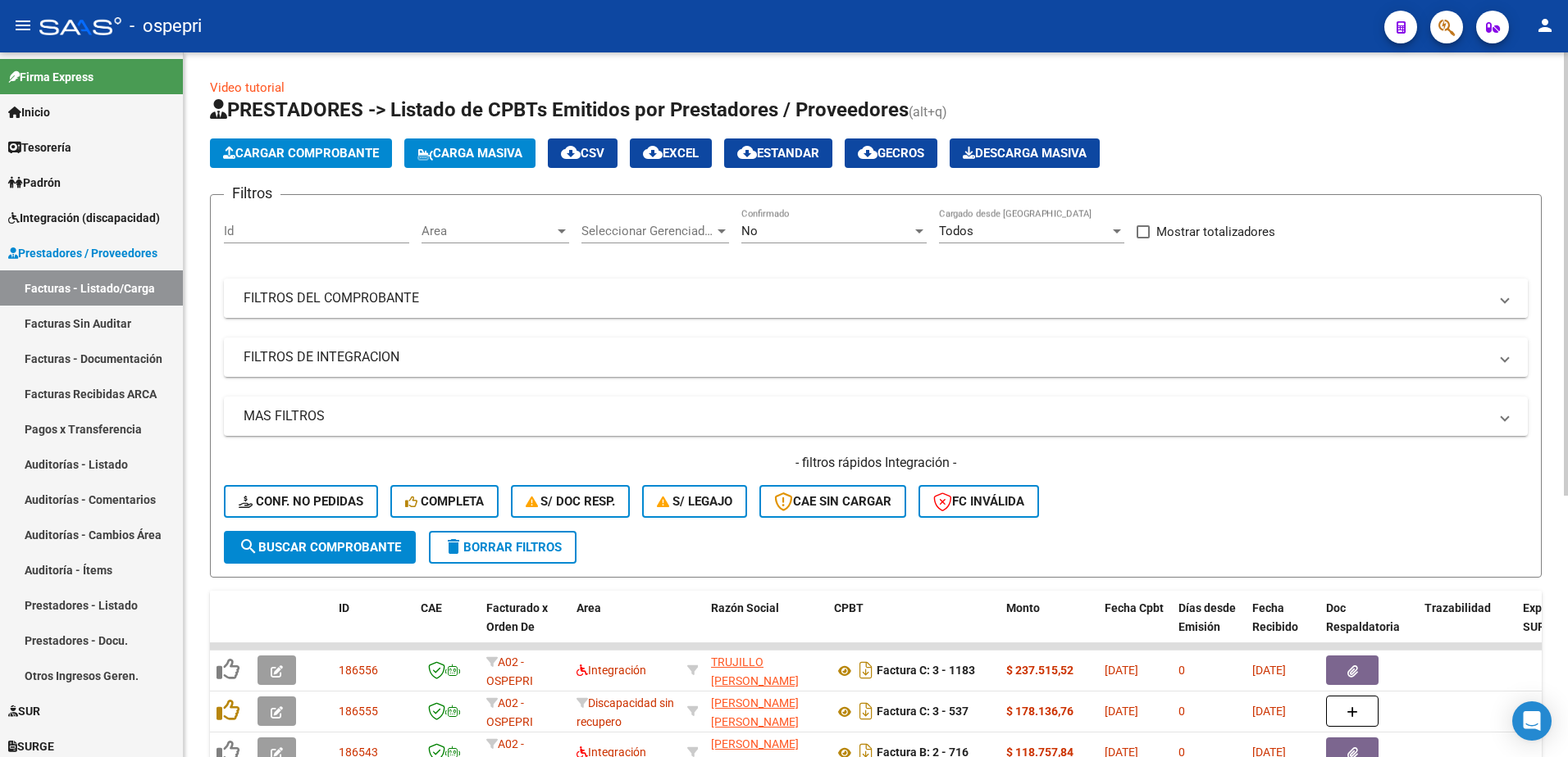
click at [1502, 297] on span at bounding box center [1505, 298] width 7 height 18
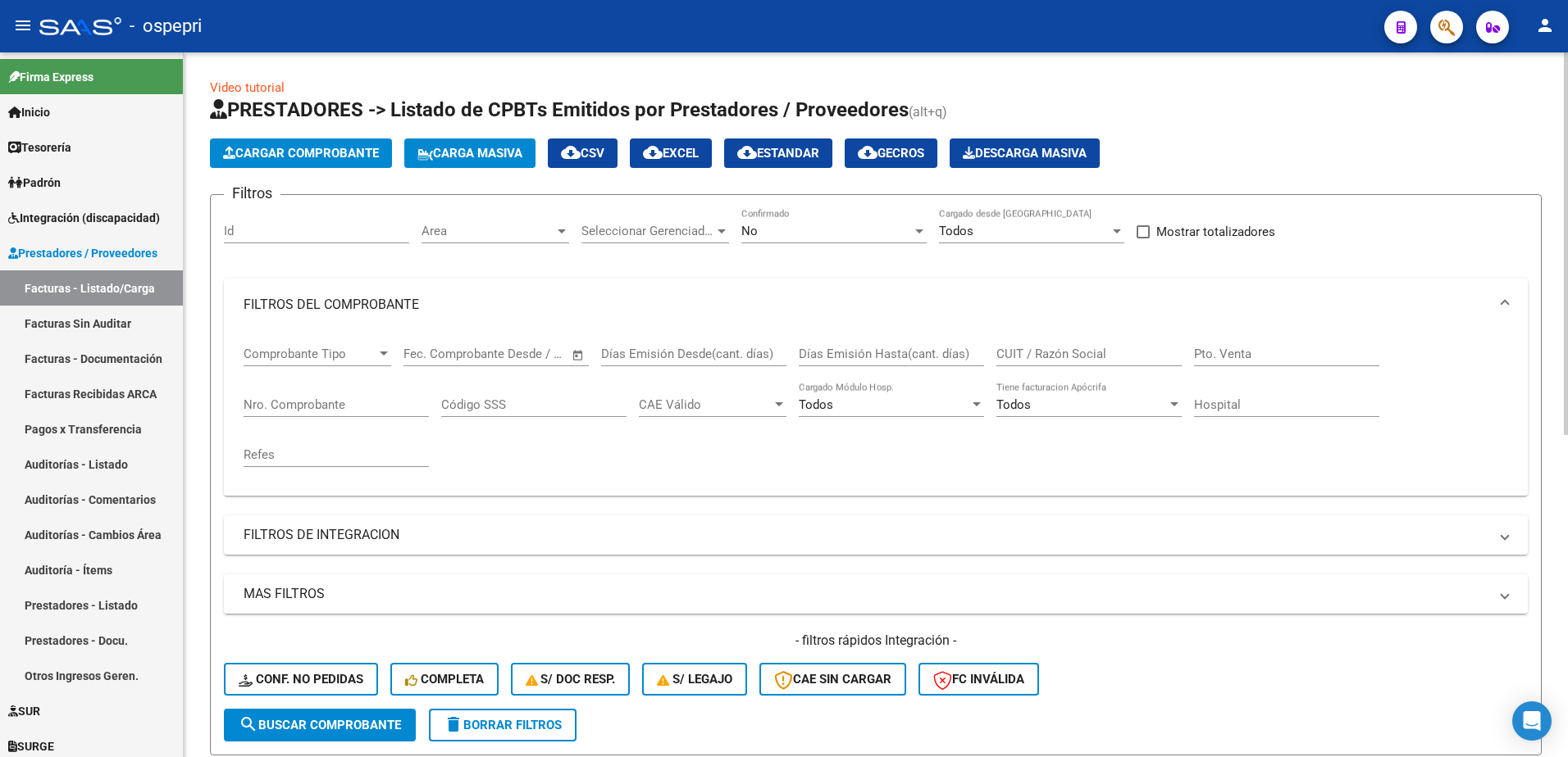
click at [1038, 351] on input "CUIT / Razón Social" at bounding box center [1089, 354] width 186 height 15
type input "thomp"
click at [912, 229] on div at bounding box center [919, 231] width 15 height 13
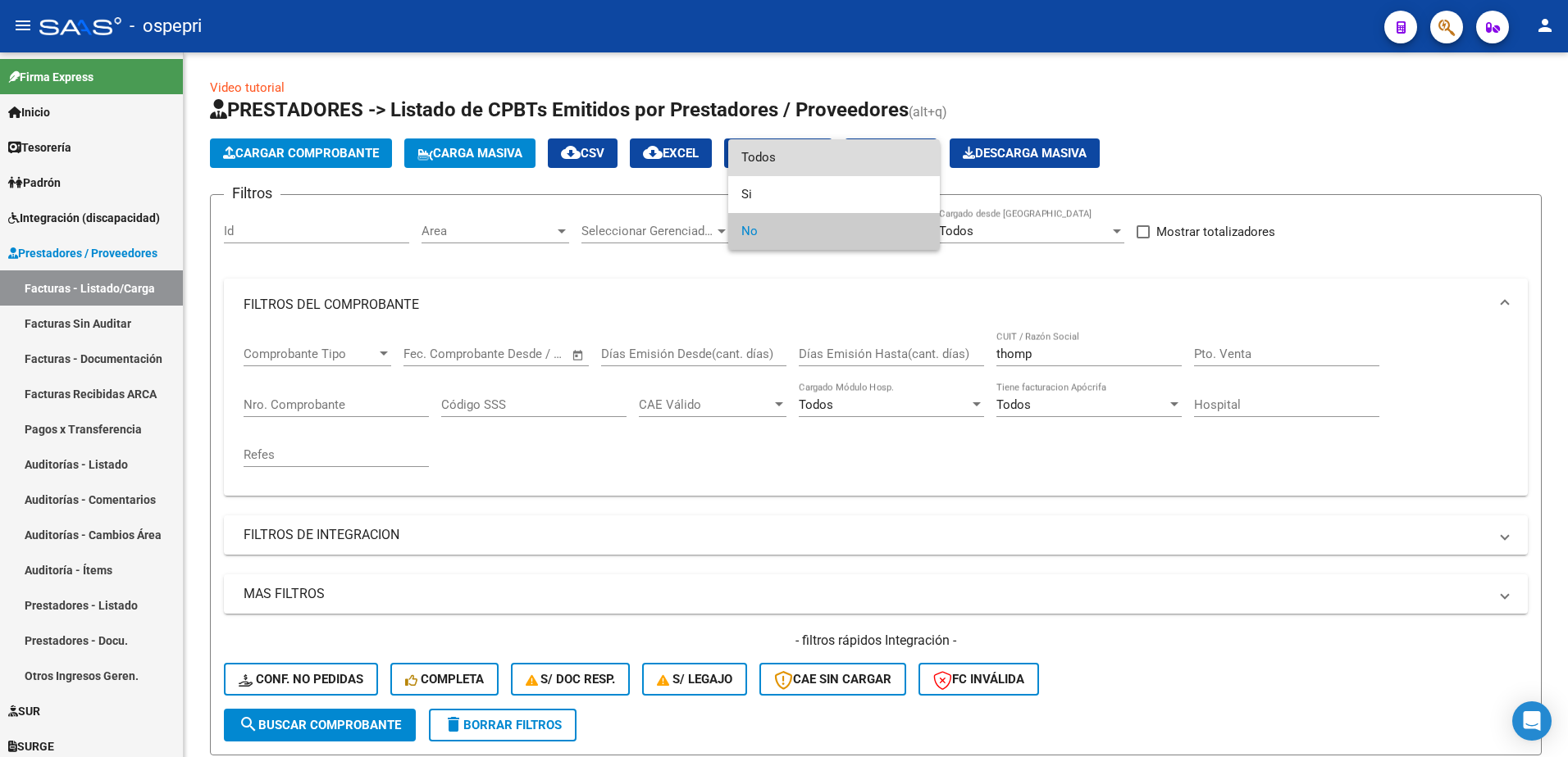
click at [781, 153] on span "Todos" at bounding box center [833, 158] width 186 height 37
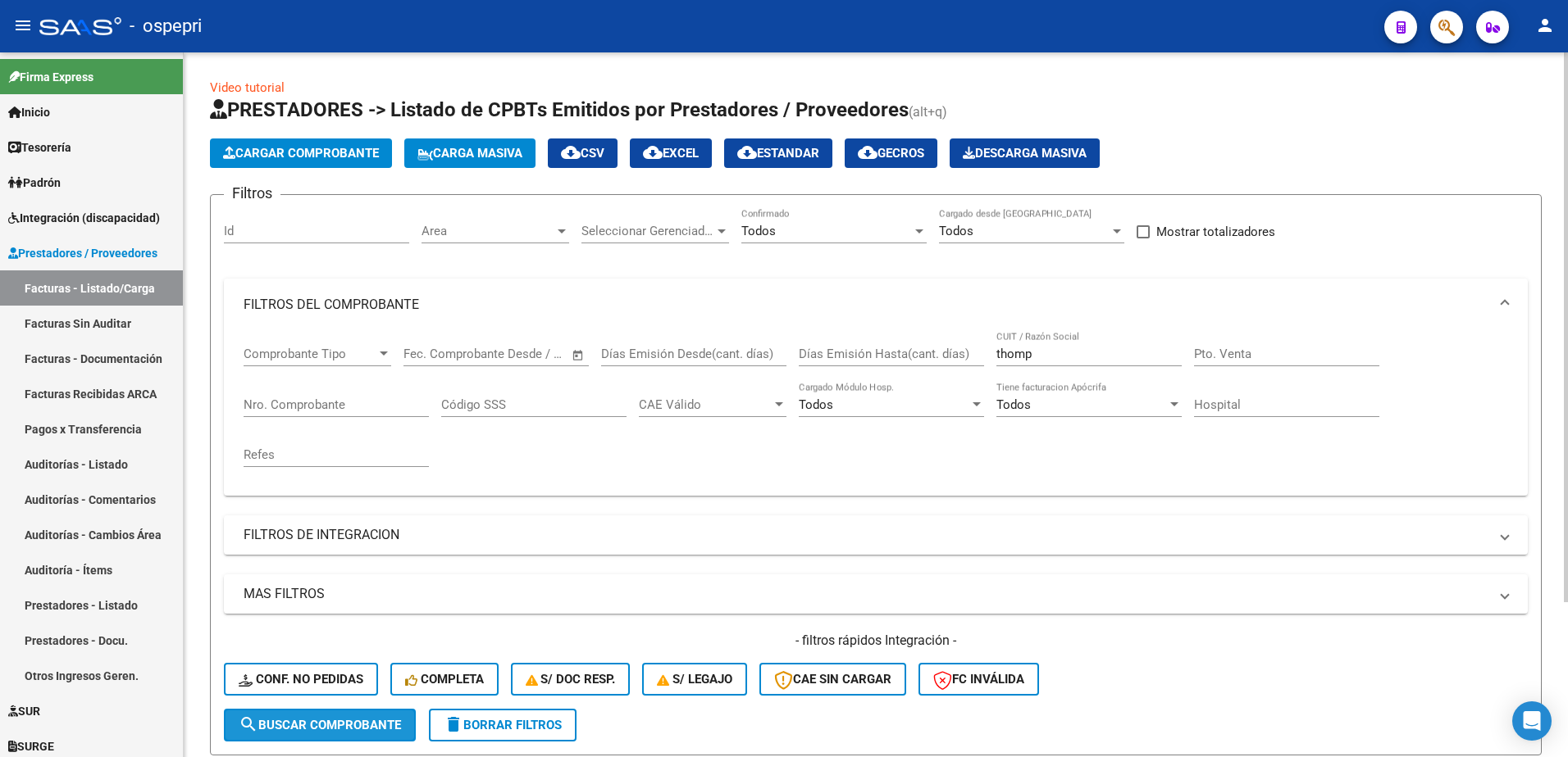
click at [367, 717] on button "search Buscar Comprobante" at bounding box center [320, 726] width 192 height 33
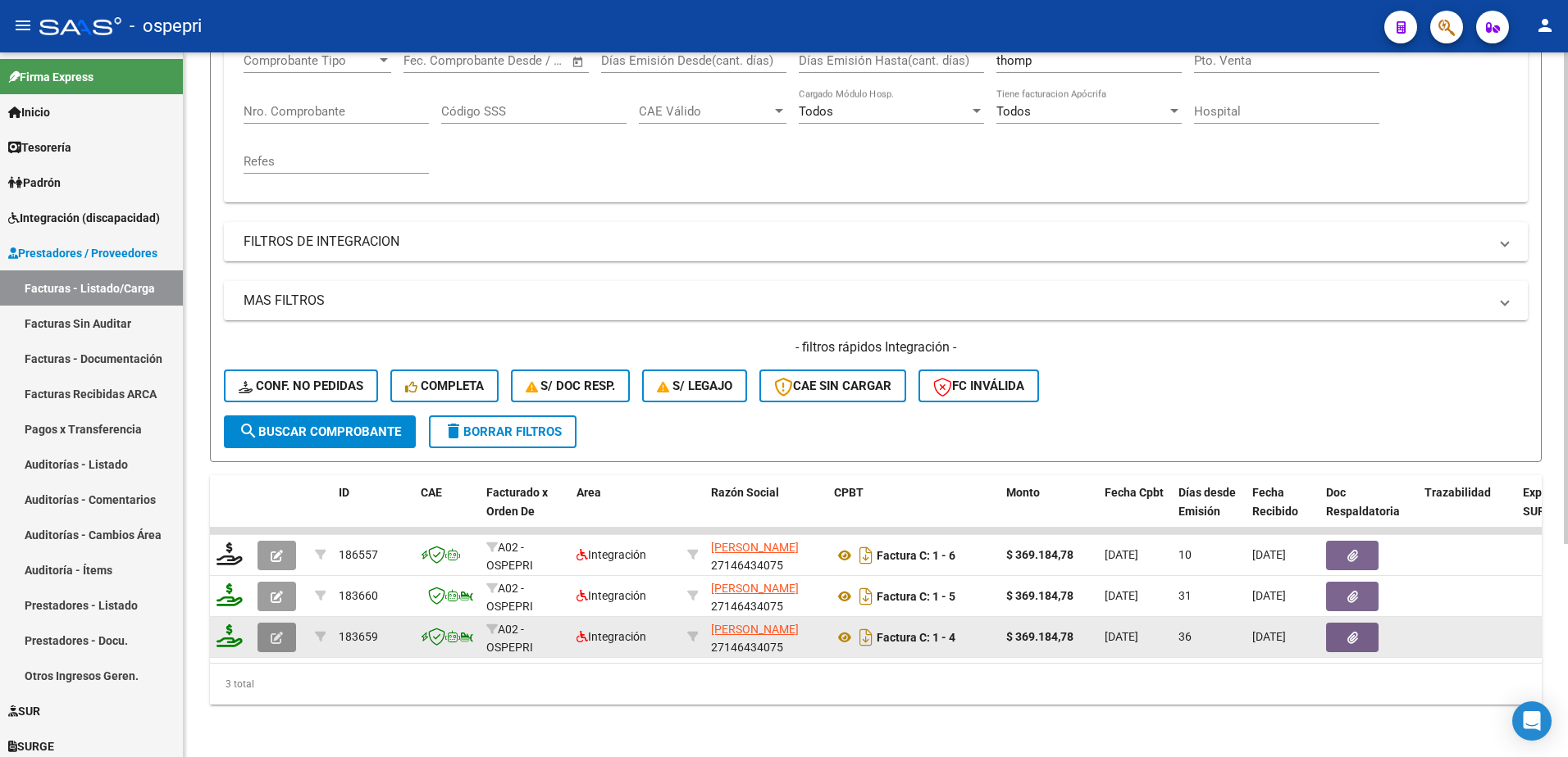
click at [276, 632] on icon "button" at bounding box center [276, 638] width 12 height 12
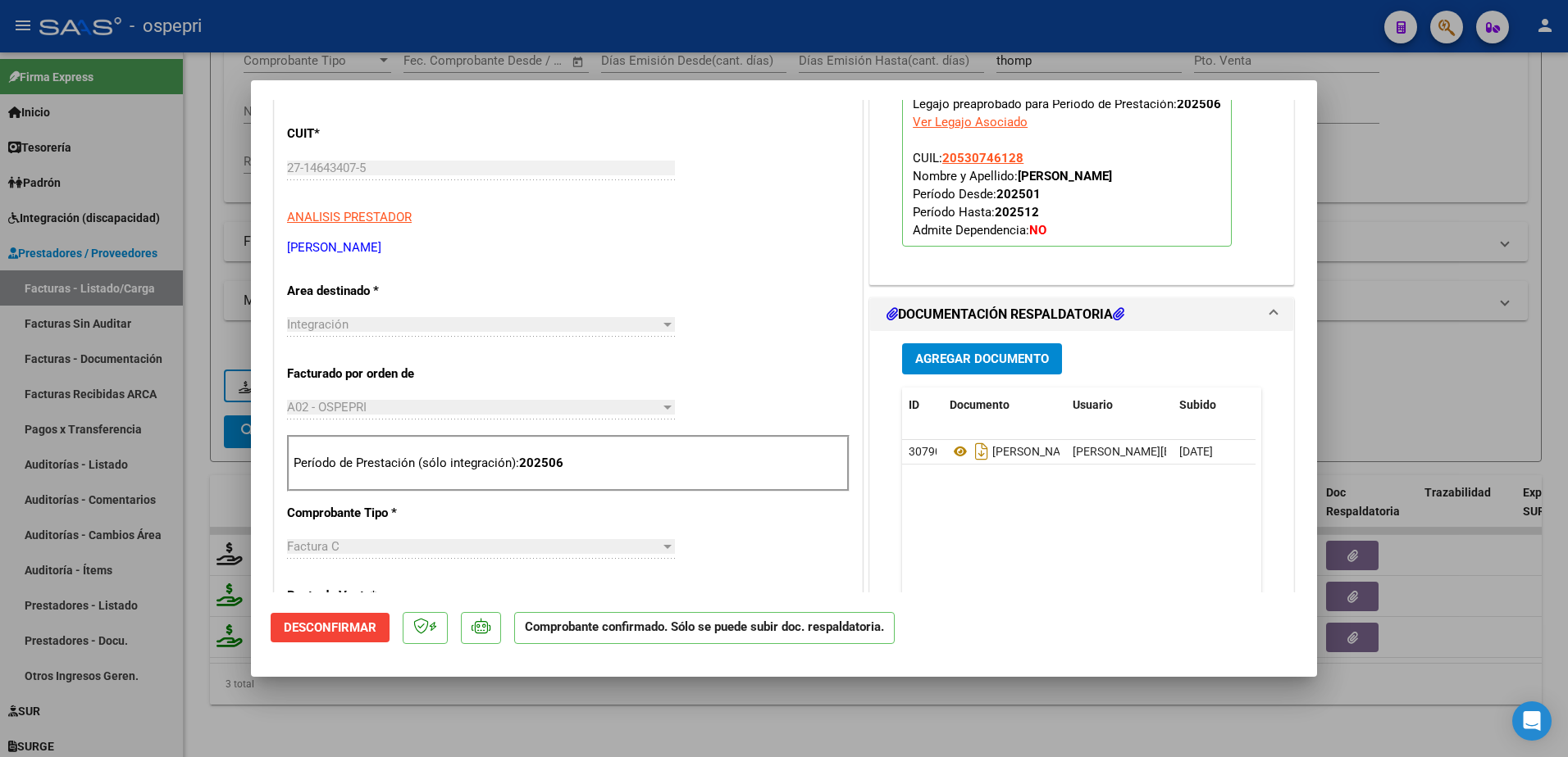
scroll to position [409, 0]
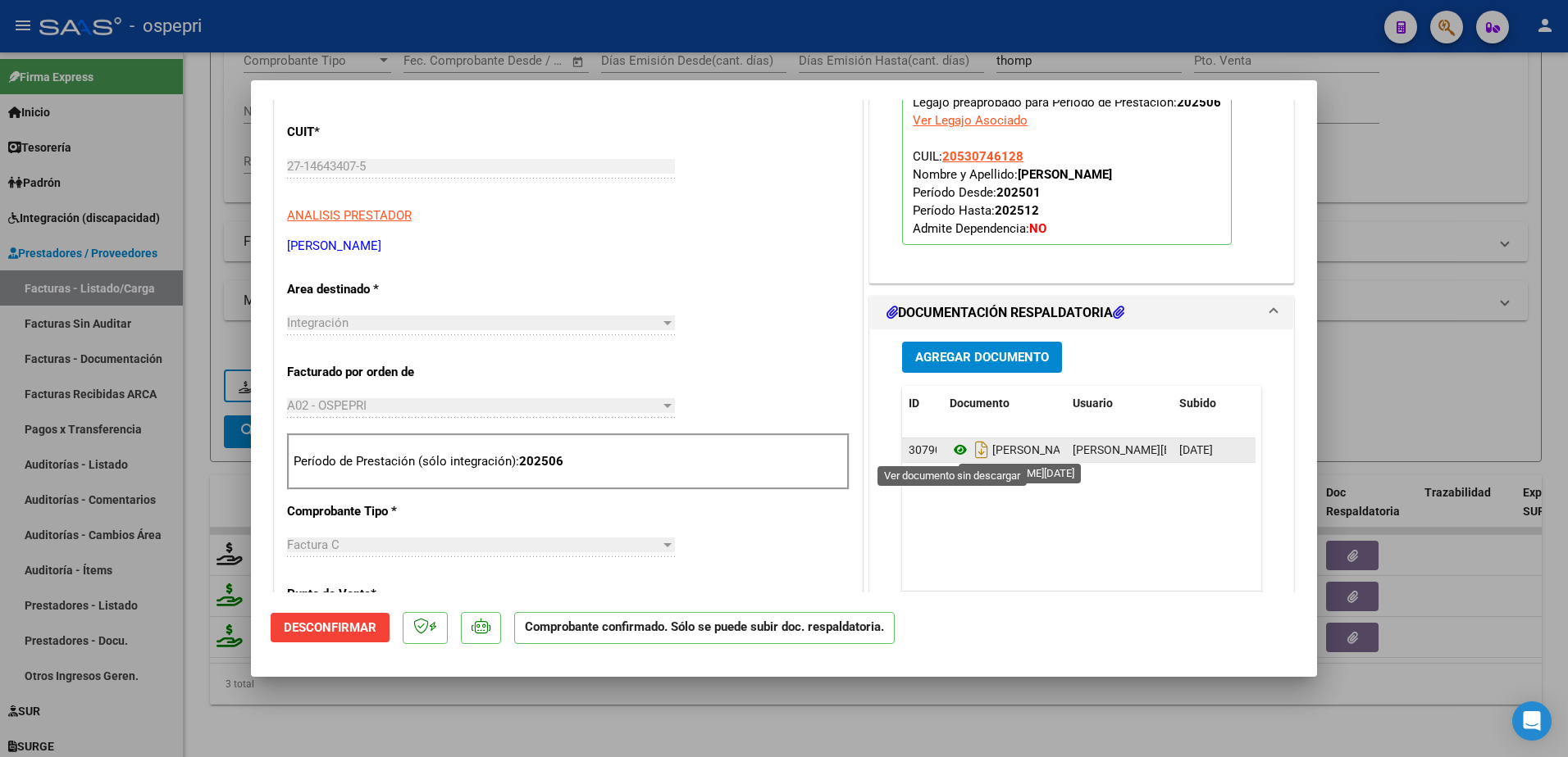
click at [952, 451] on icon at bounding box center [960, 449] width 21 height 20
click at [1406, 112] on div at bounding box center [784, 378] width 1568 height 757
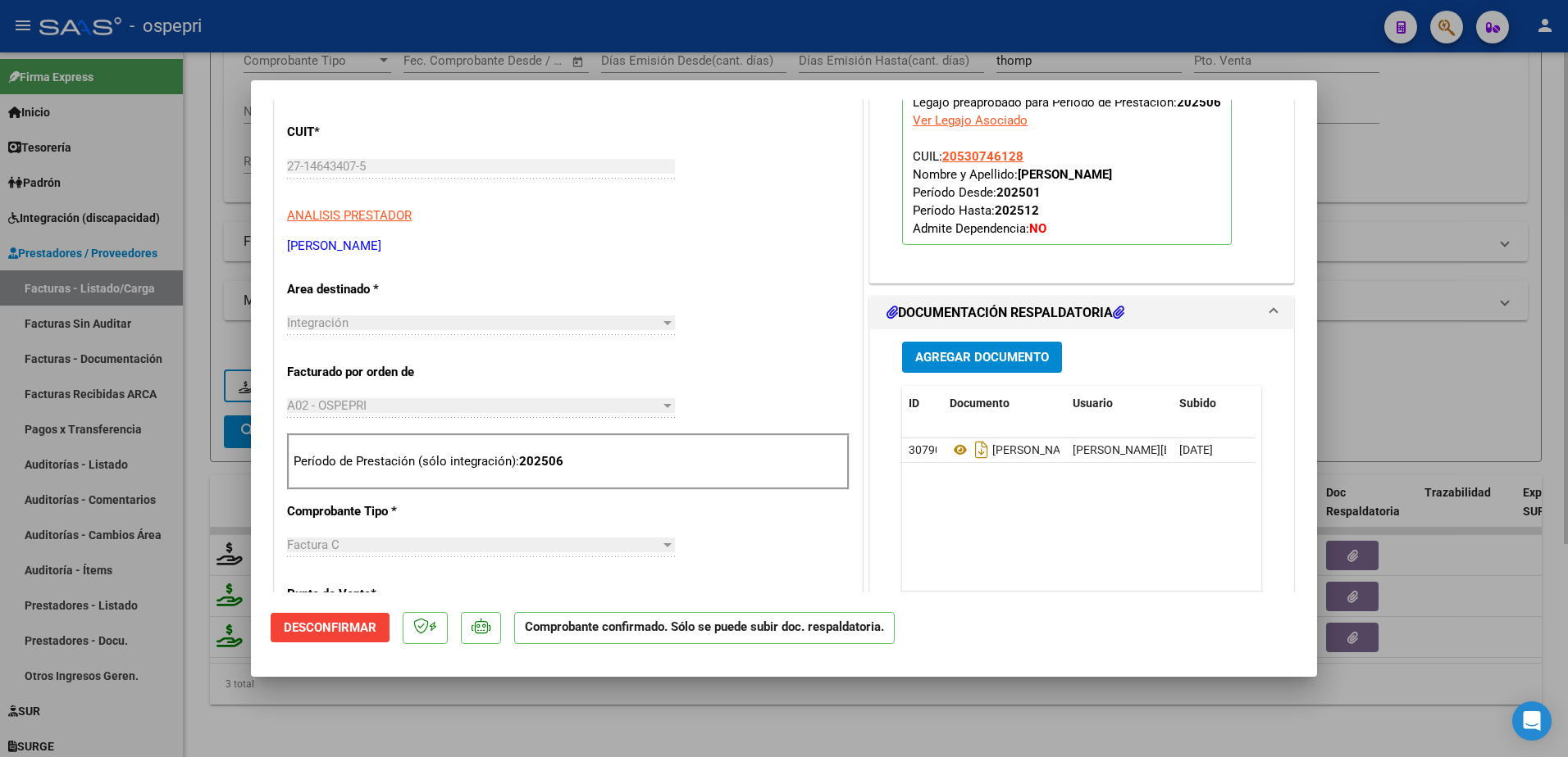
type input "$ 0,00"
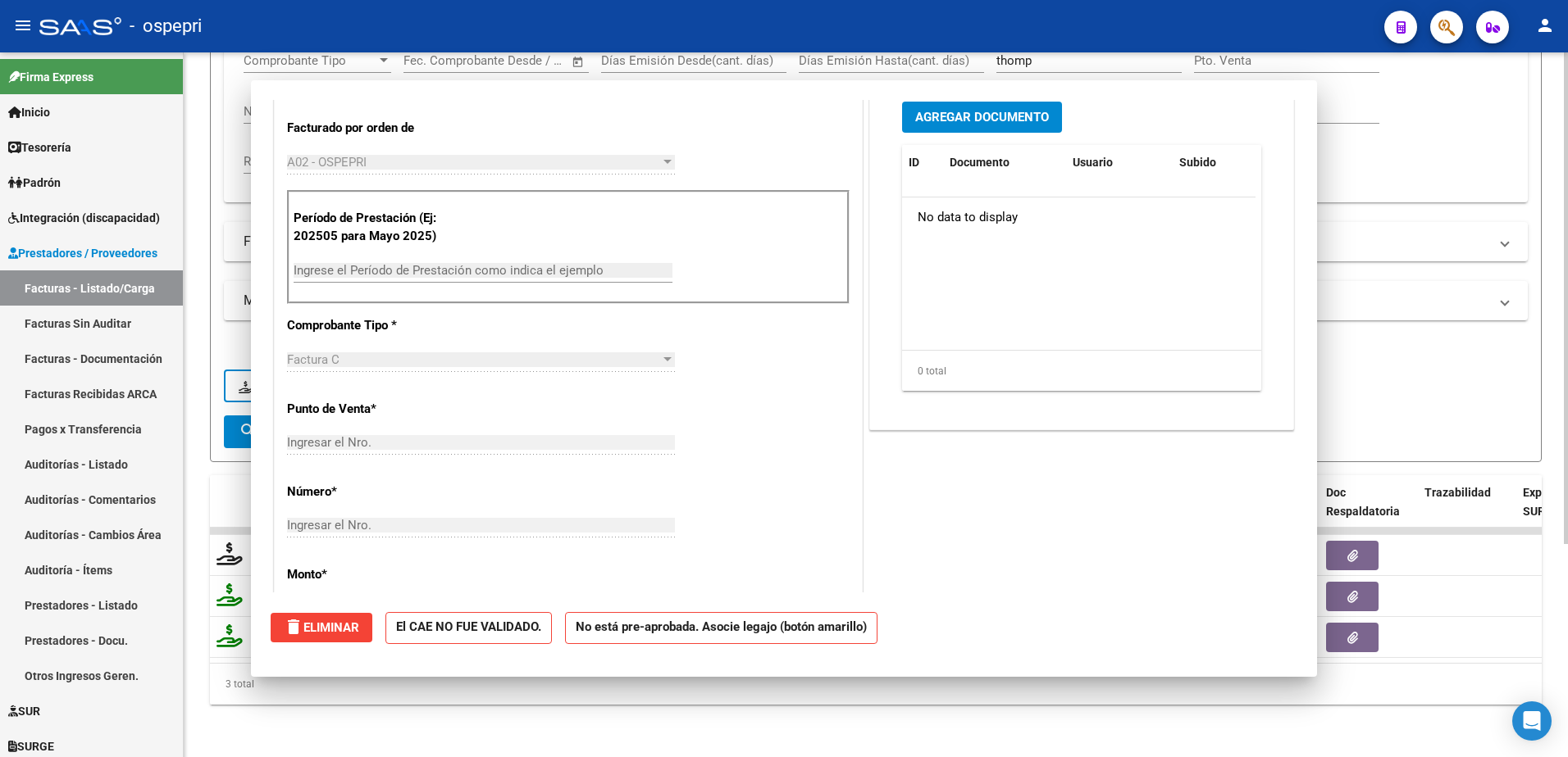
scroll to position [0, 0]
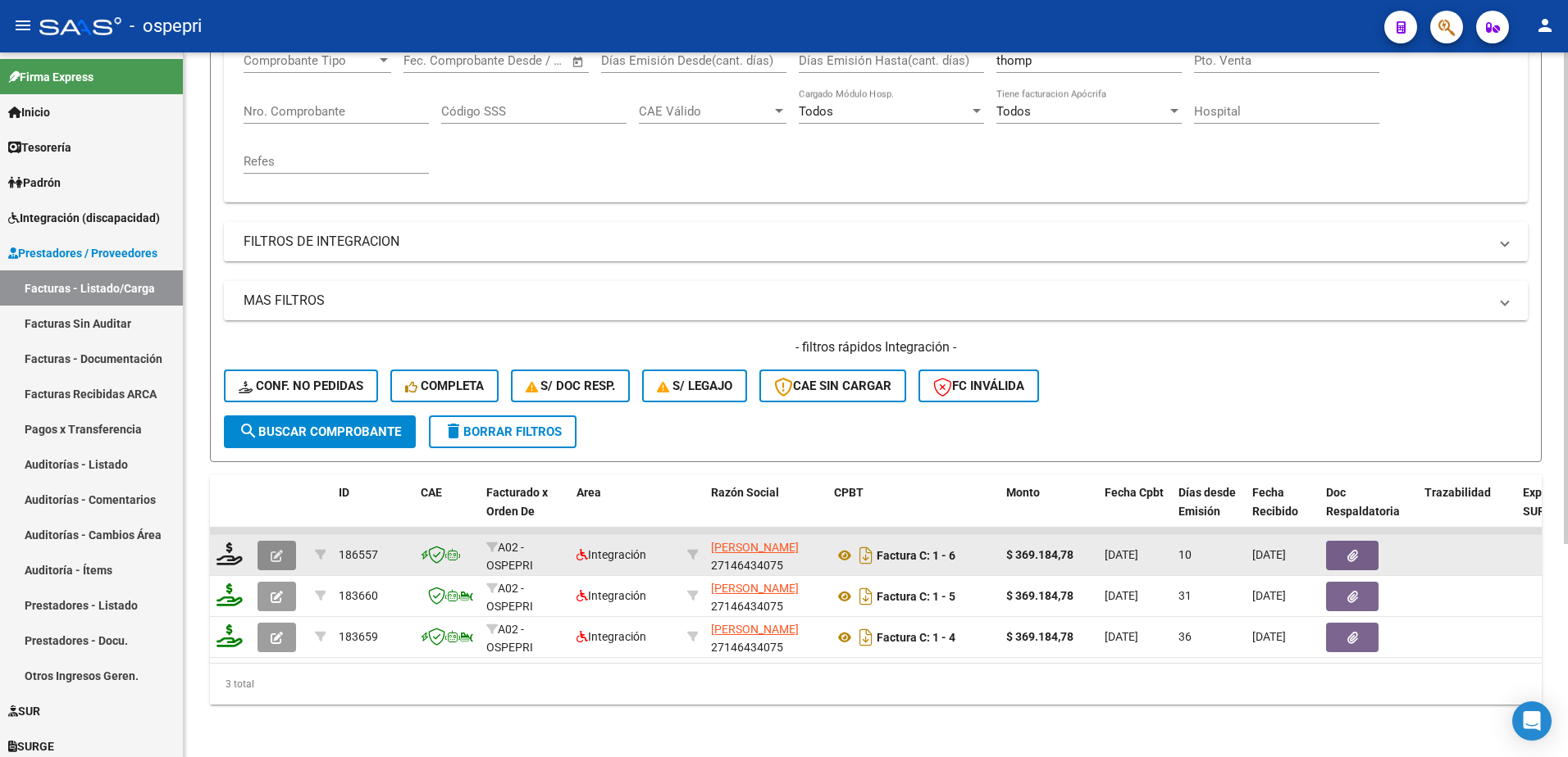
click at [275, 550] on icon "button" at bounding box center [276, 556] width 12 height 12
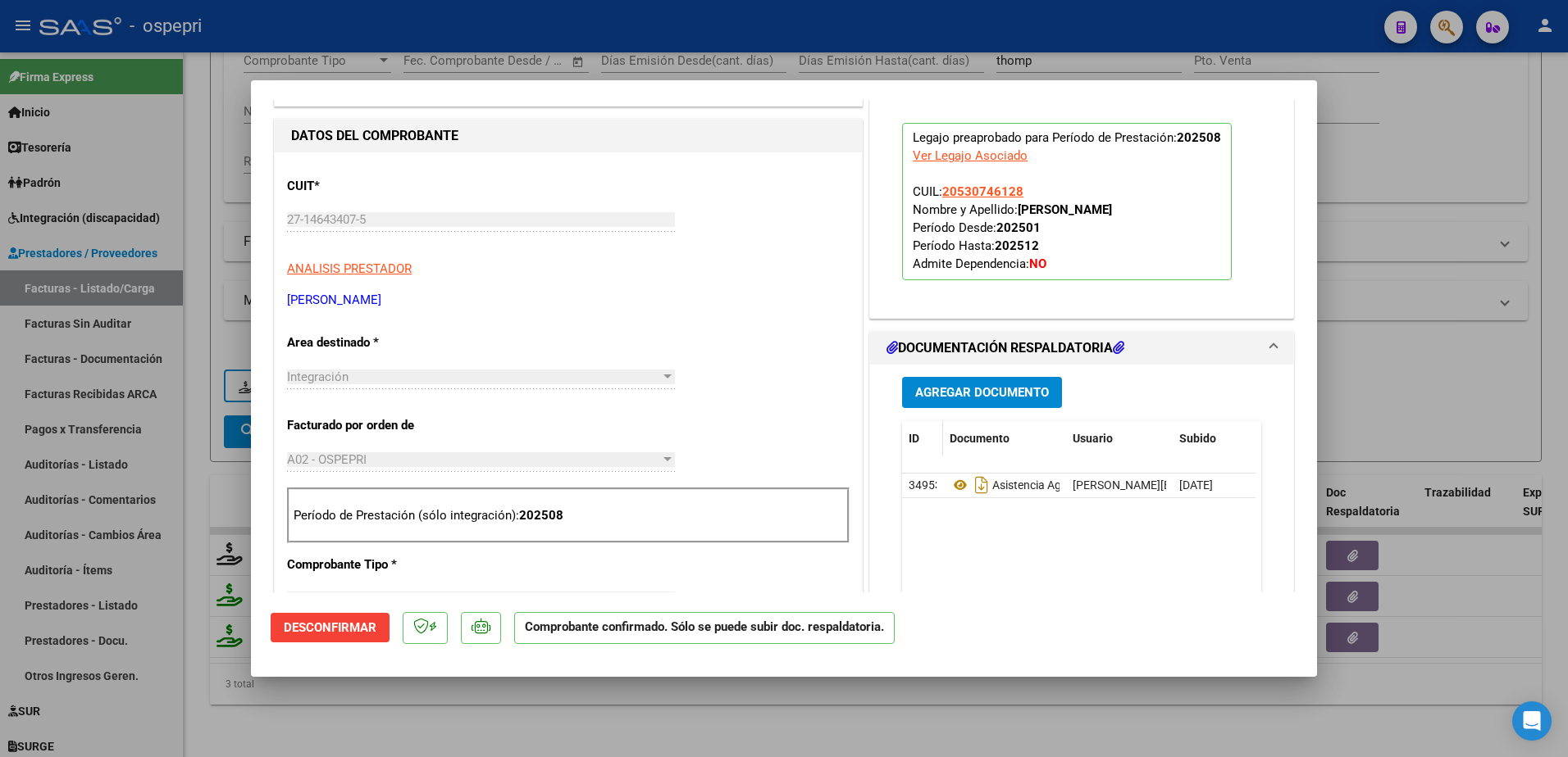
scroll to position [409, 0]
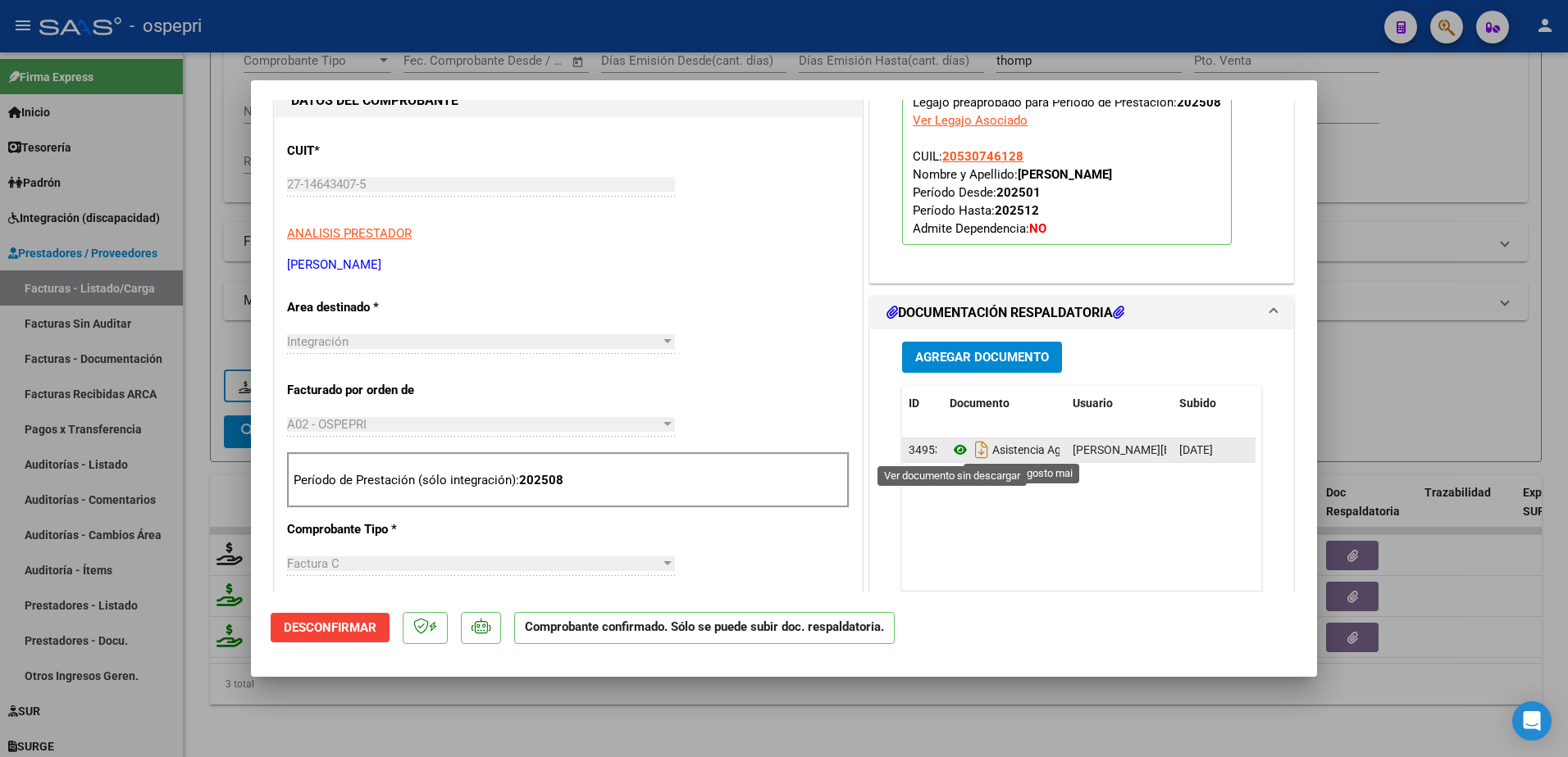
click at [949, 449] on icon at bounding box center [960, 449] width 21 height 20
type input "$ 0,00"
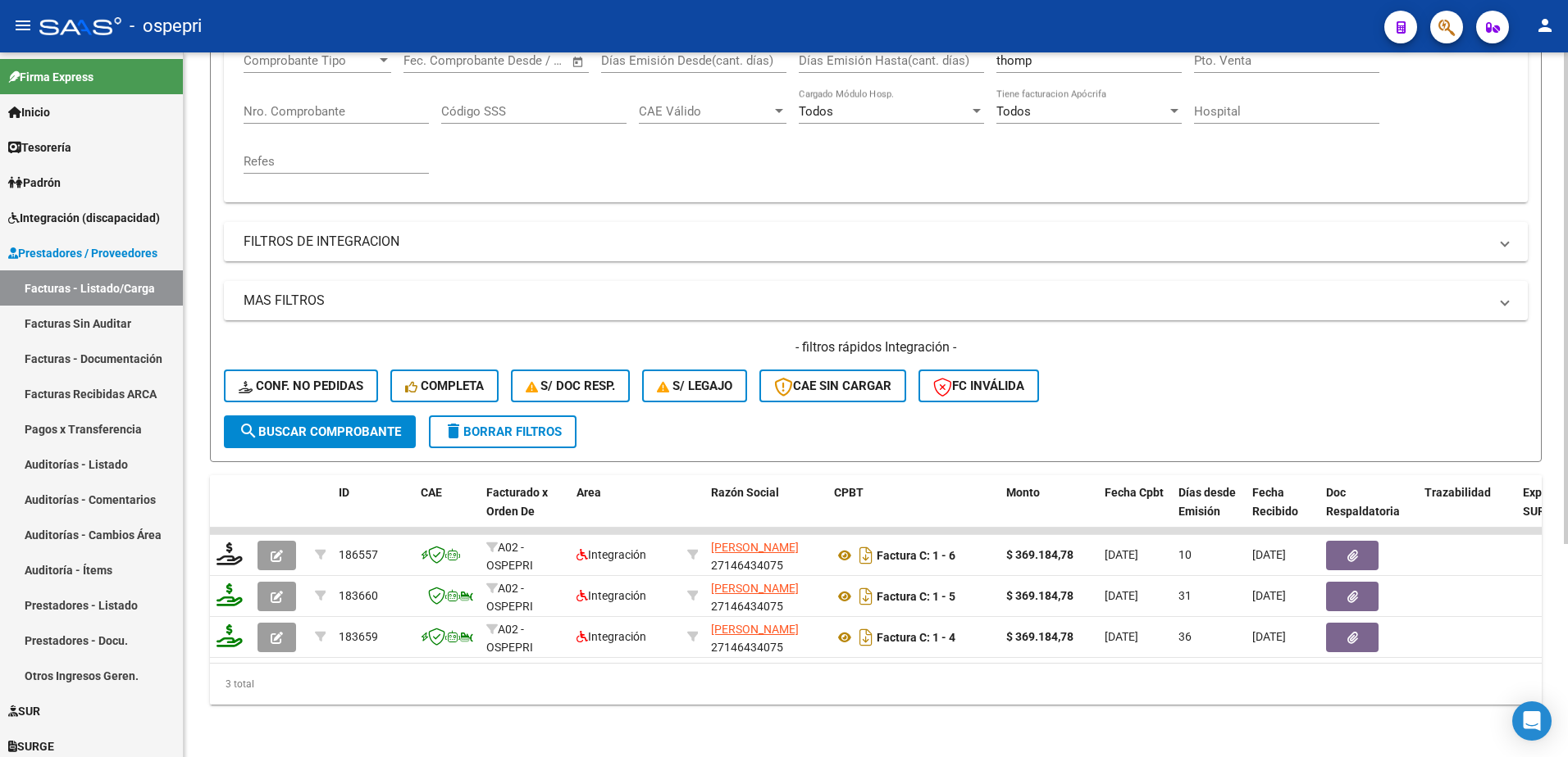
scroll to position [0, 0]
